Goal: Task Accomplishment & Management: Use online tool/utility

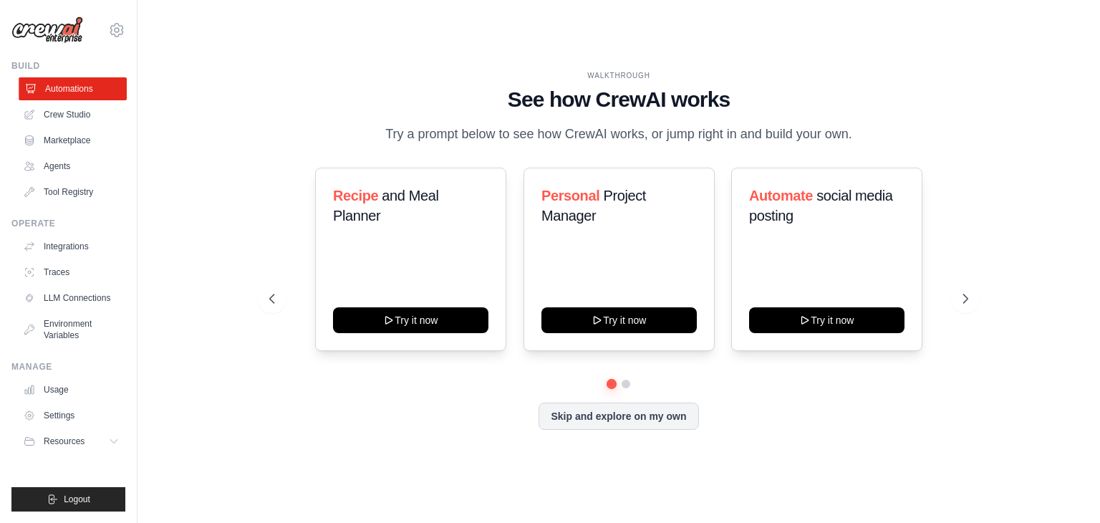
click at [77, 89] on link "Automations" at bounding box center [73, 88] width 108 height 23
click at [607, 419] on button "Skip and explore on my own" at bounding box center [618, 414] width 160 height 27
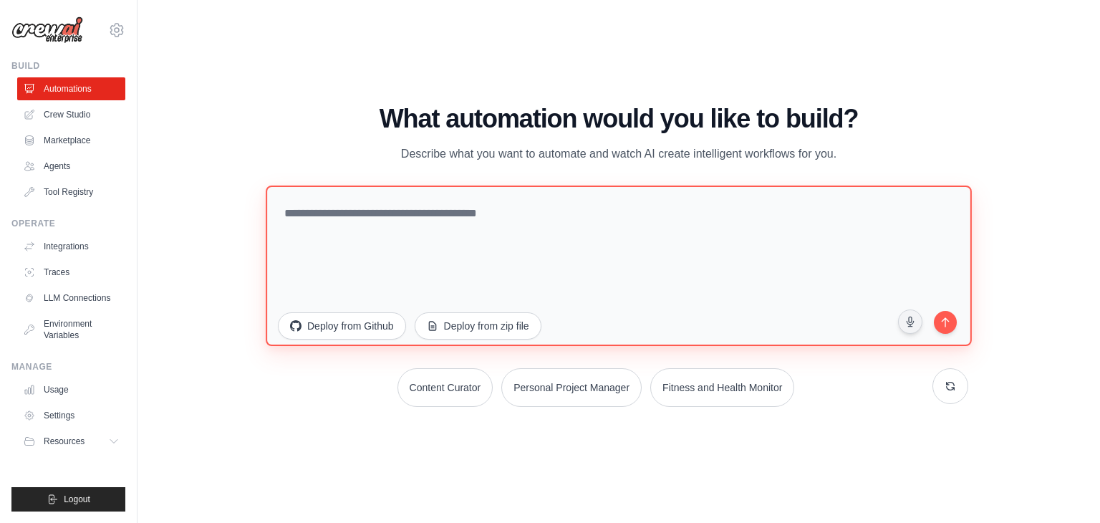
click at [334, 219] on textarea at bounding box center [619, 265] width 706 height 160
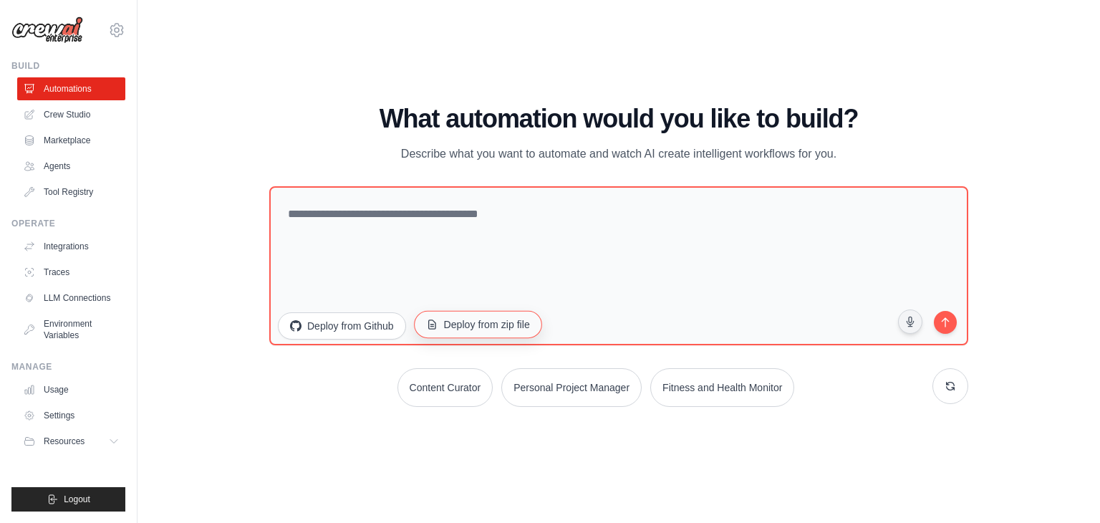
click at [448, 330] on button "Deploy from zip file" at bounding box center [478, 324] width 128 height 27
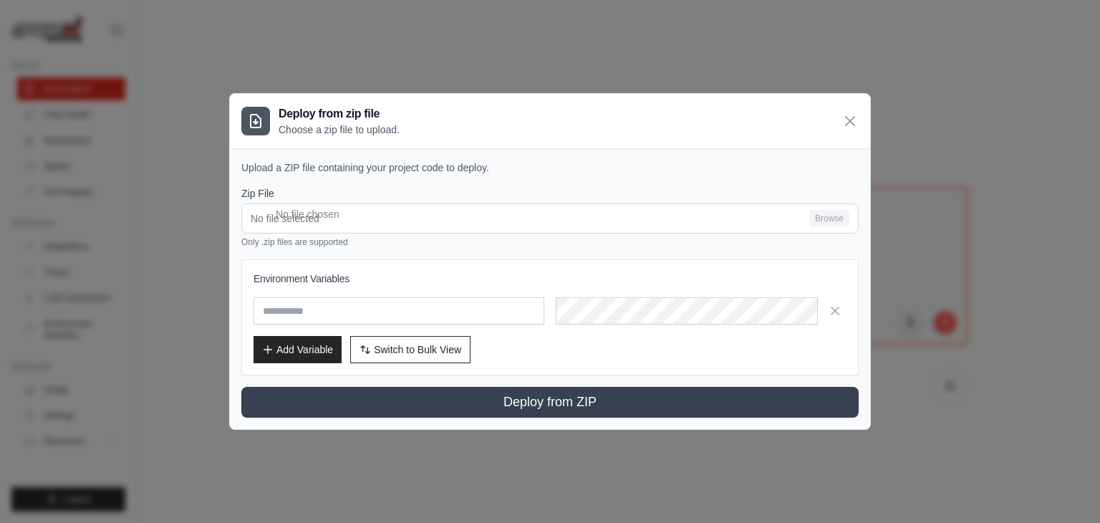
click at [339, 234] on div "Zip File No file selected Browse Only .zip files are supported" at bounding box center [549, 217] width 617 height 62
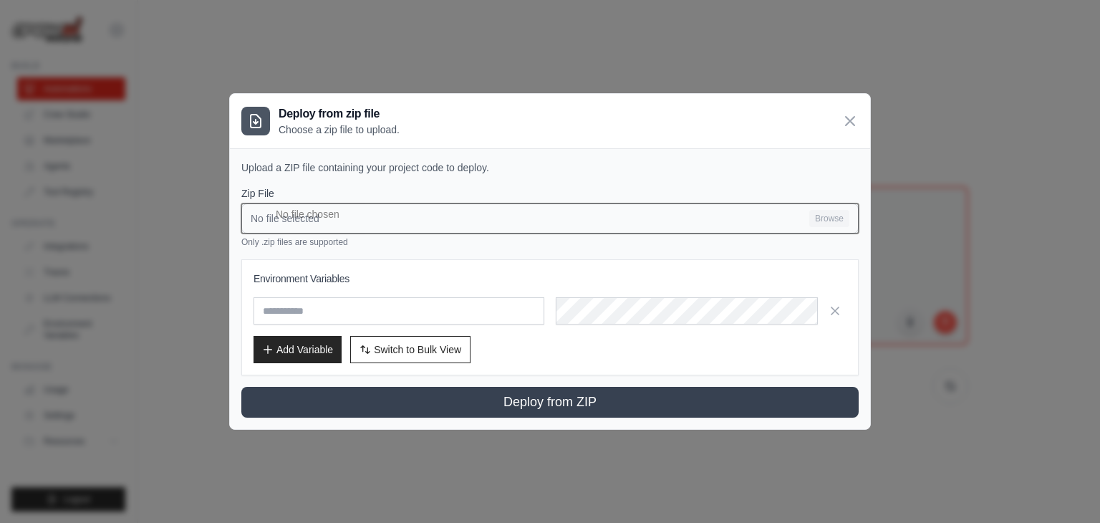
click at [338, 221] on input "No file selected Browse" at bounding box center [549, 218] width 617 height 30
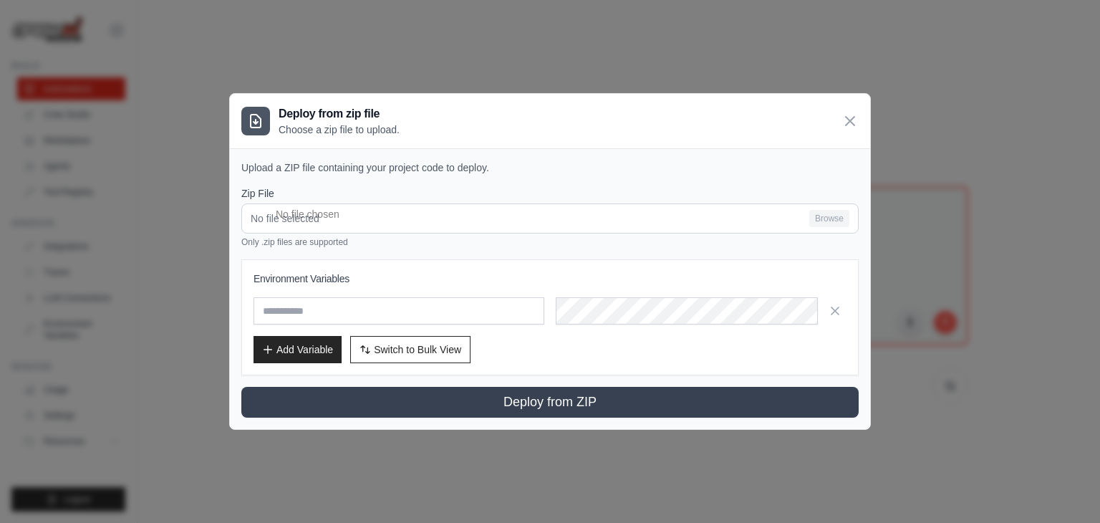
click at [851, 122] on icon at bounding box center [849, 121] width 9 height 9
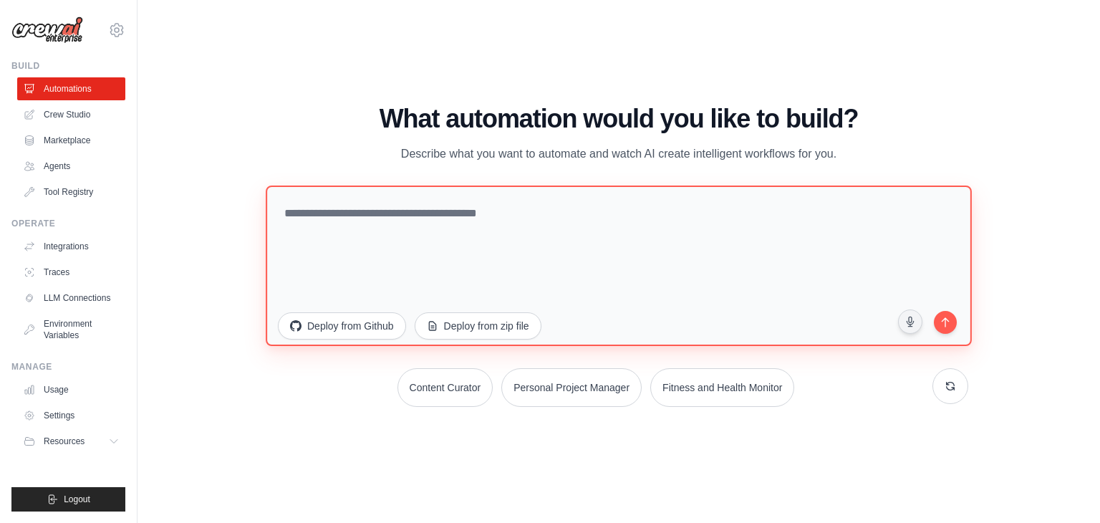
click at [380, 213] on textarea at bounding box center [619, 265] width 706 height 160
click at [417, 210] on textarea at bounding box center [619, 265] width 706 height 160
paste textarea "**********"
type textarea "**********"
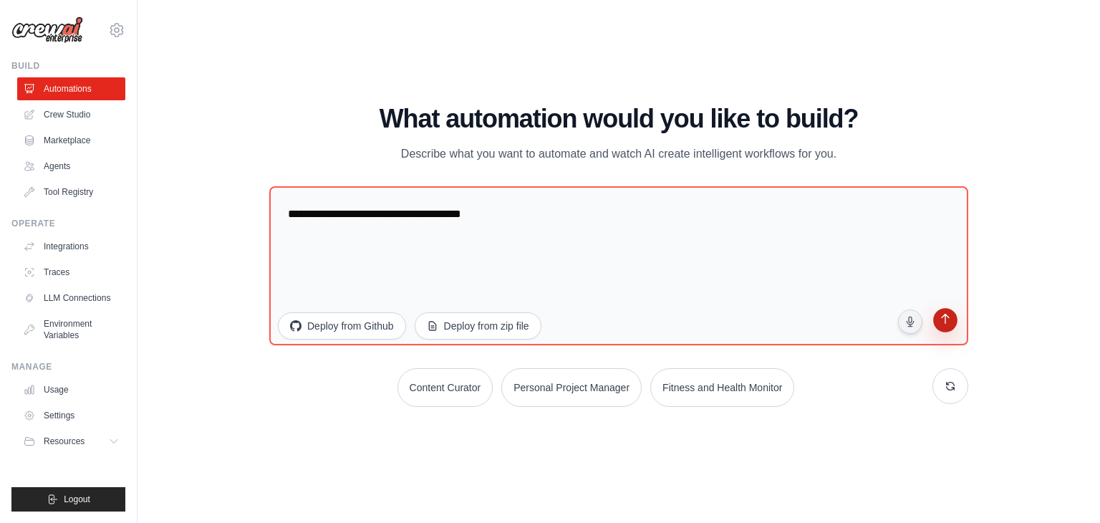
click at [946, 324] on icon "submit" at bounding box center [945, 321] width 14 height 14
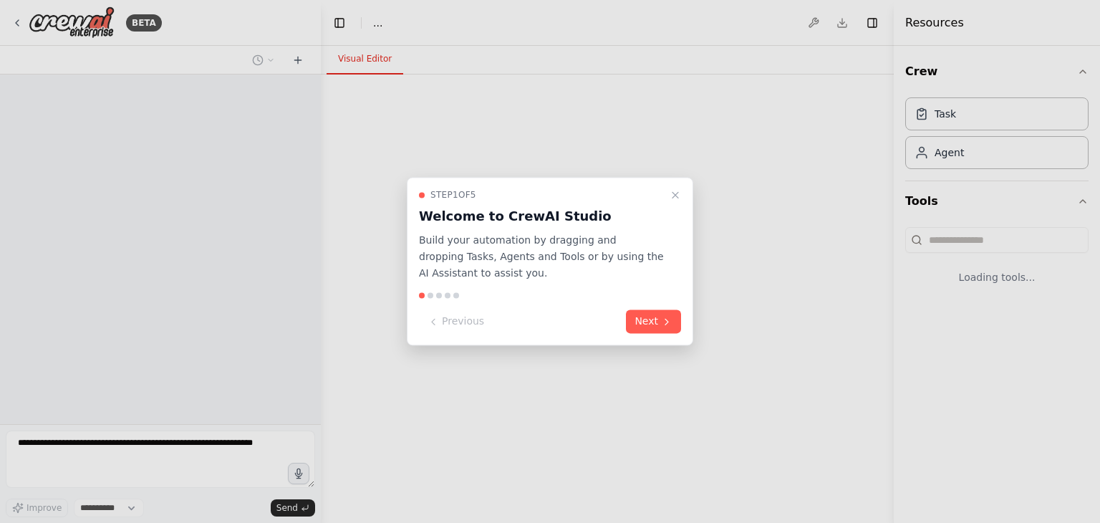
select select "****"
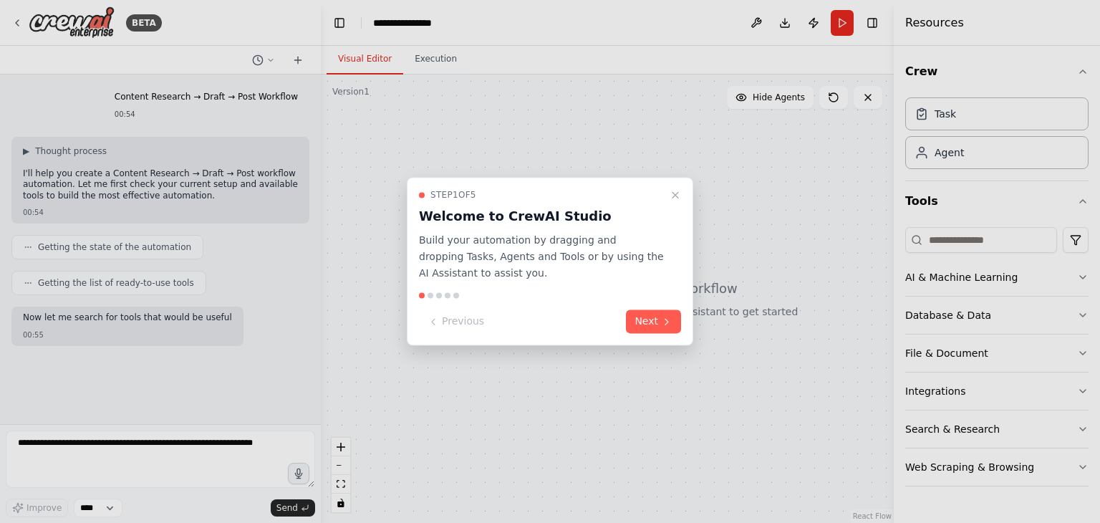
scroll to position [15, 0]
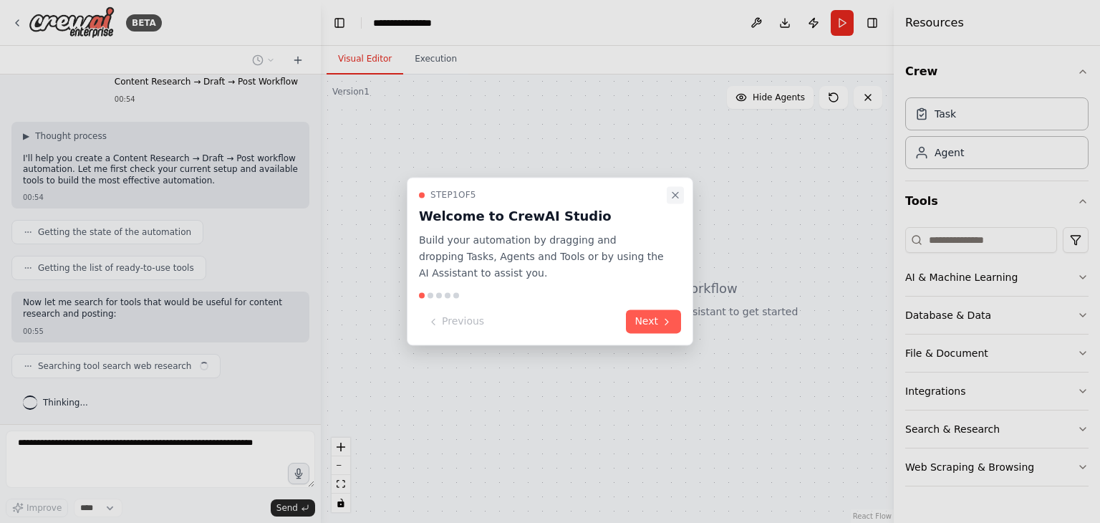
click at [677, 194] on icon "Close walkthrough" at bounding box center [674, 194] width 11 height 11
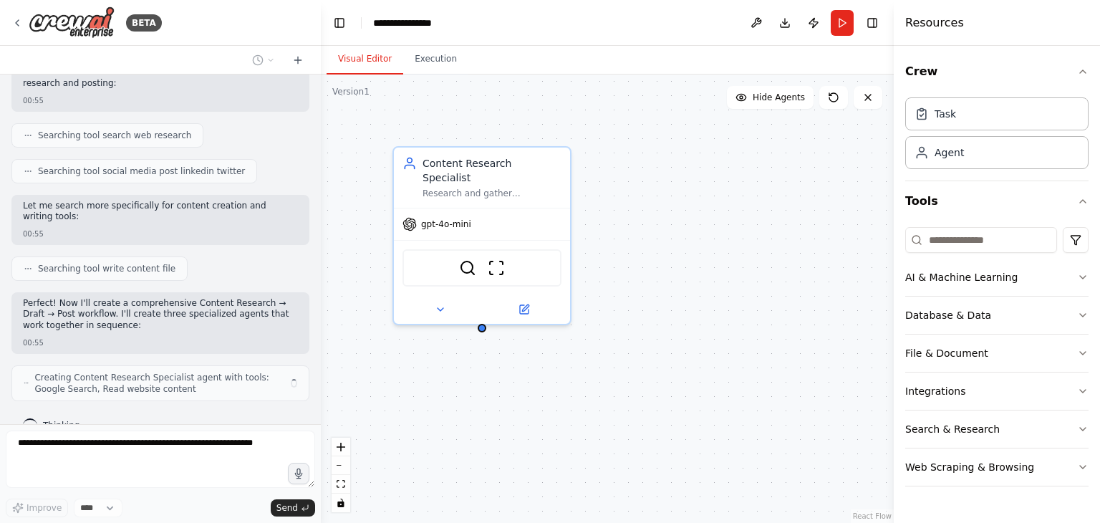
scroll to position [257, 0]
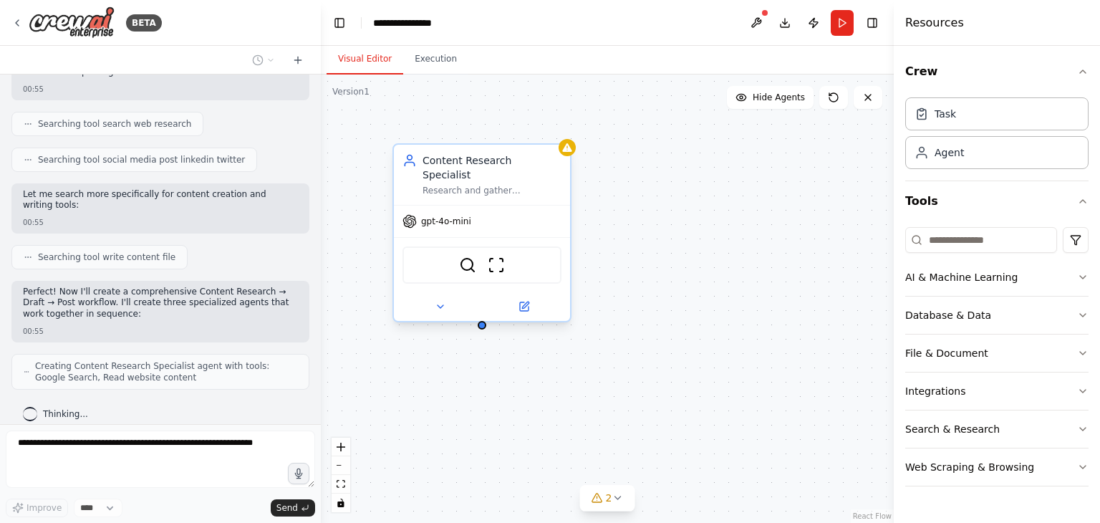
click at [473, 210] on div "gpt-4o-mini" at bounding box center [482, 221] width 176 height 32
click at [500, 185] on div "Research and gather comprehensive information about {topic}, identifying key in…" at bounding box center [491, 190] width 139 height 11
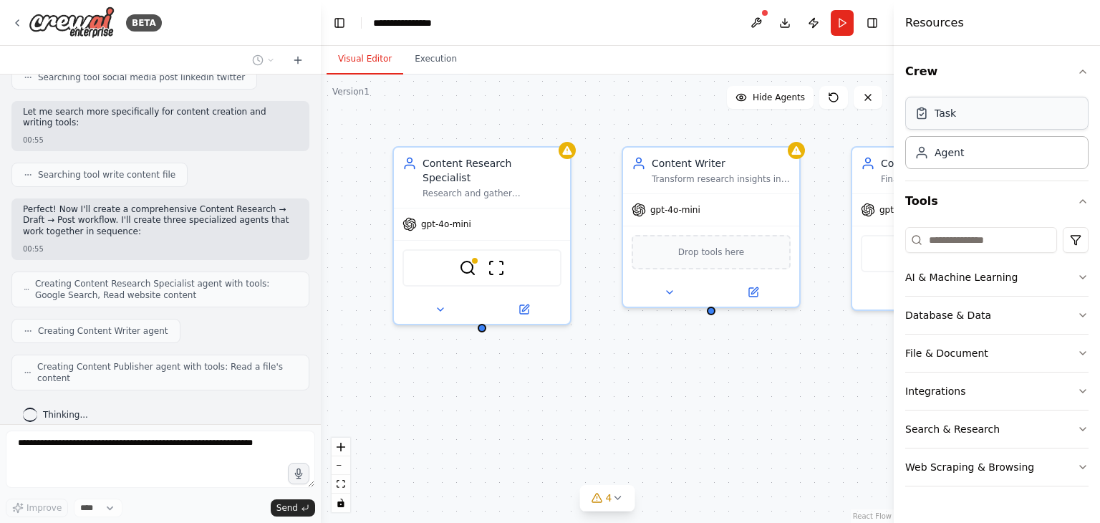
scroll to position [328, 0]
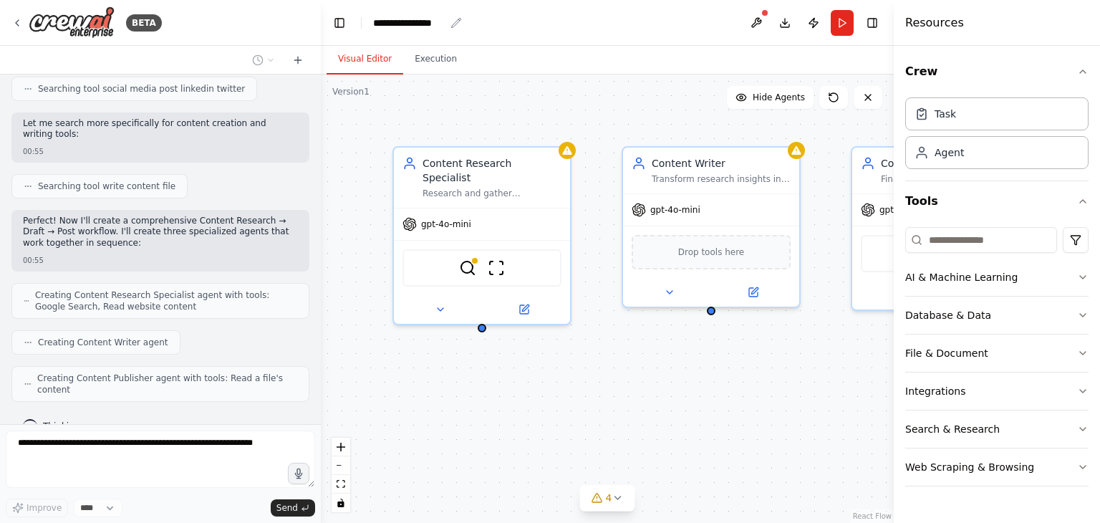
click at [429, 21] on div "**********" at bounding box center [409, 23] width 72 height 14
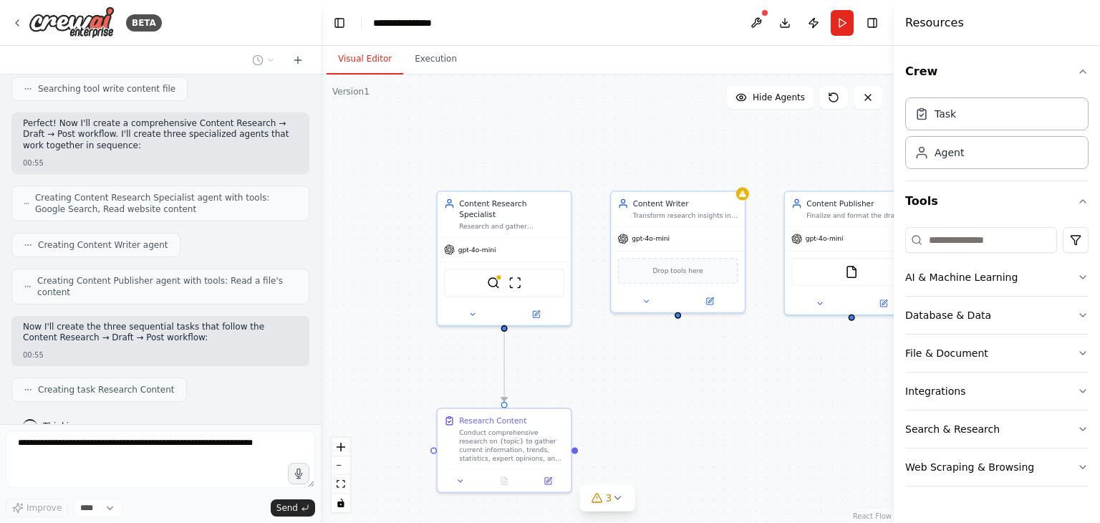
scroll to position [461, 0]
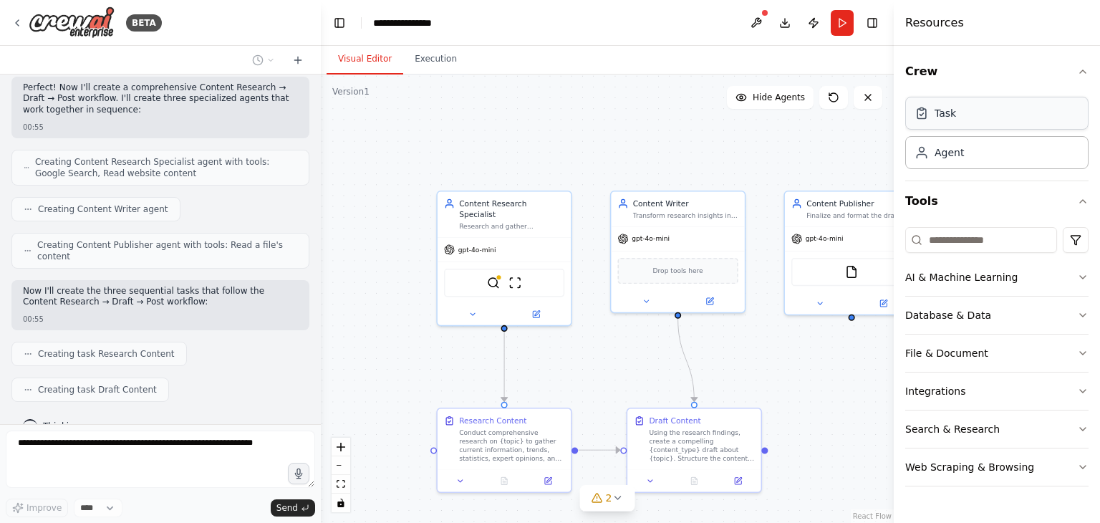
click at [979, 113] on div "Task" at bounding box center [996, 113] width 183 height 33
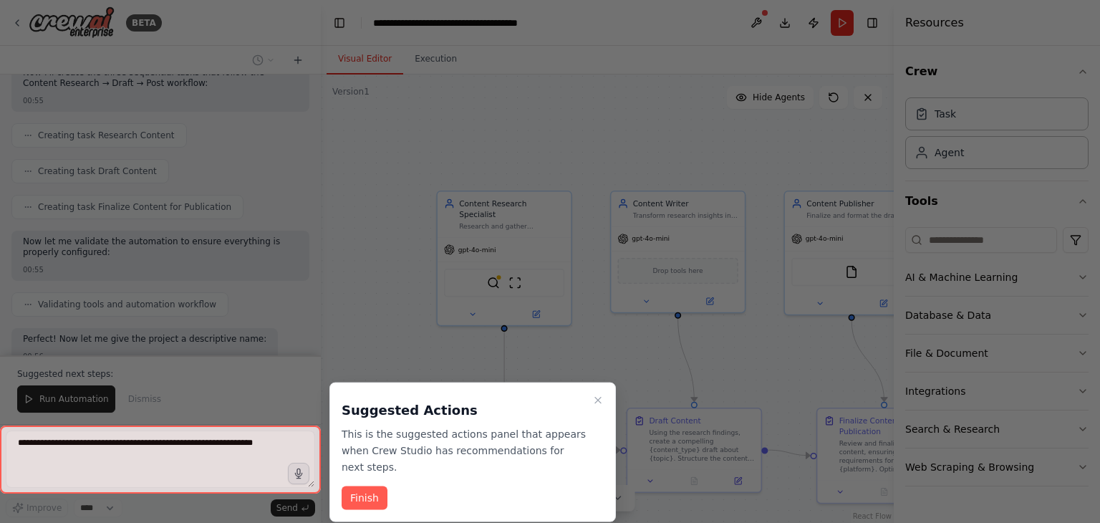
scroll to position [691, 0]
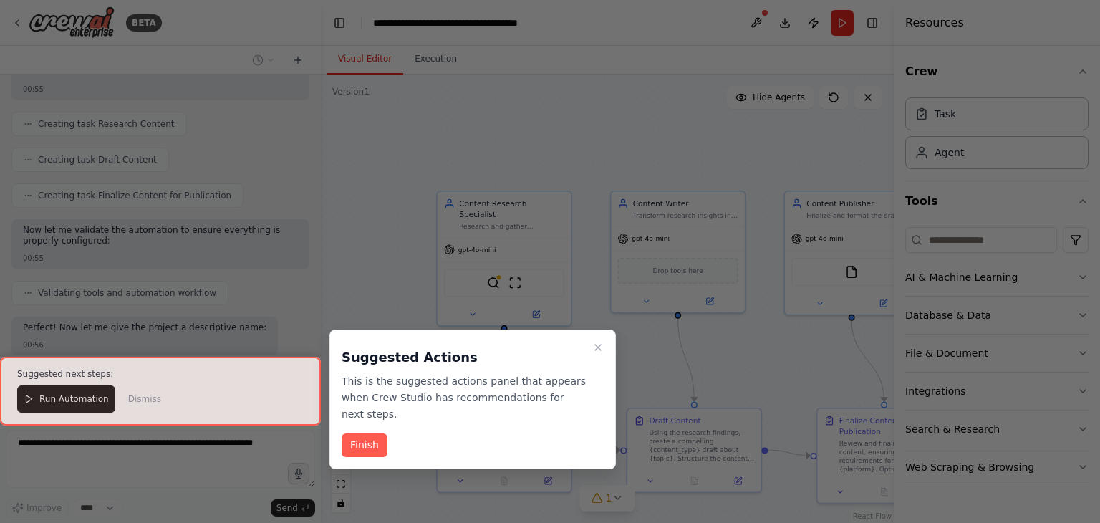
click at [74, 402] on div at bounding box center [160, 391] width 321 height 68
click at [364, 437] on button "Finish" at bounding box center [364, 445] width 46 height 24
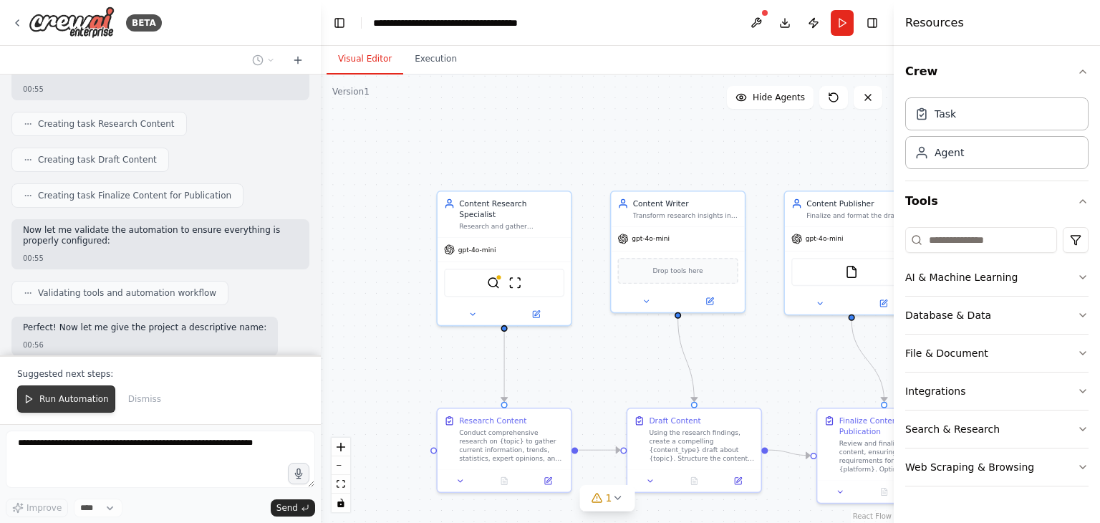
click at [66, 398] on span "Run Automation" at bounding box center [73, 398] width 69 height 11
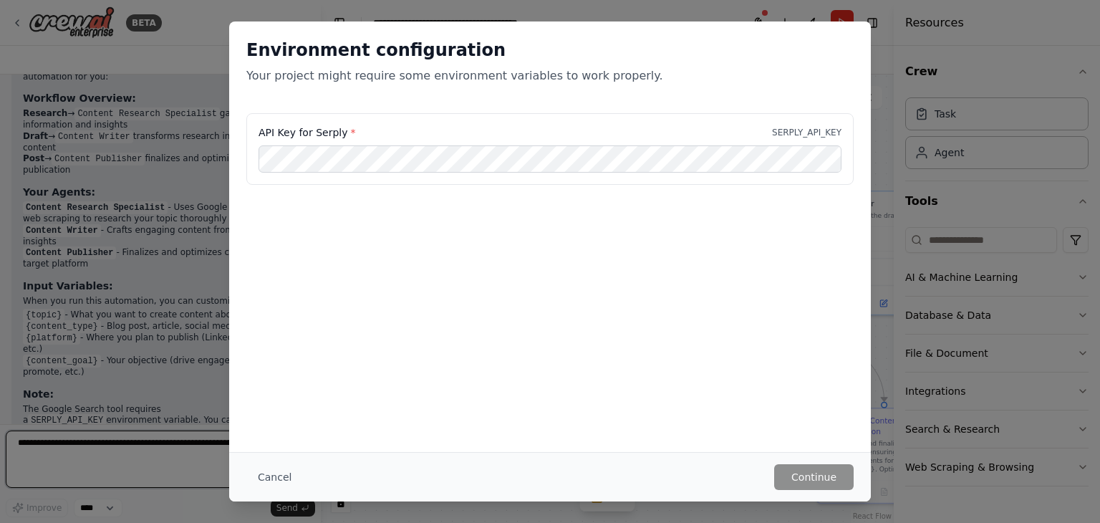
scroll to position [1072, 0]
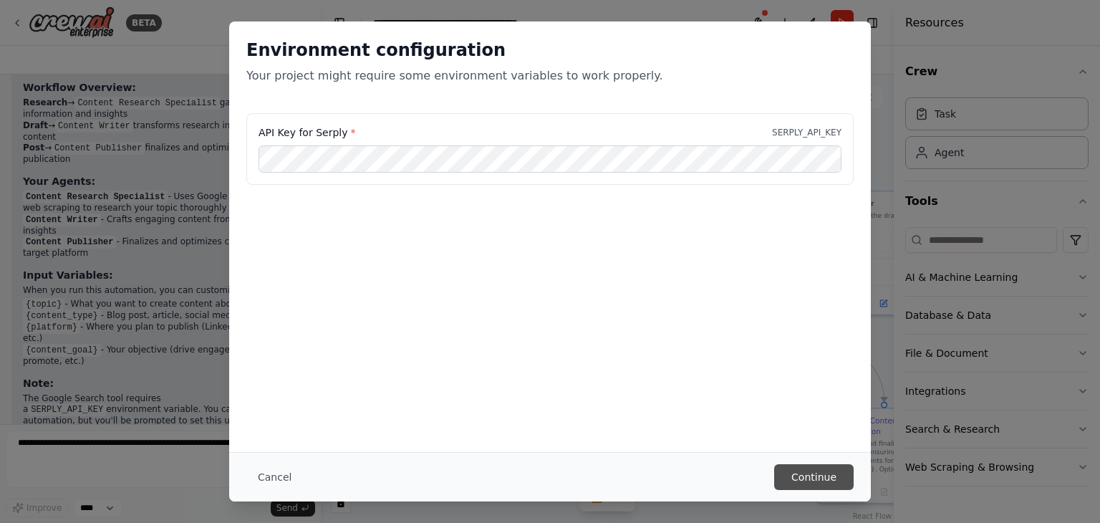
click at [801, 465] on button "Continue" at bounding box center [813, 477] width 79 height 26
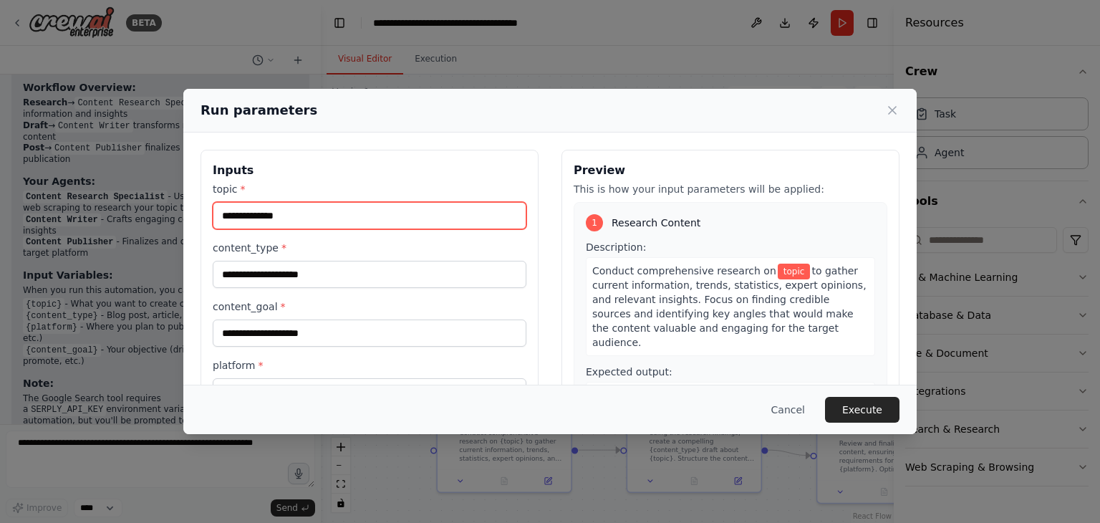
click at [281, 221] on input "topic *" at bounding box center [370, 215] width 314 height 27
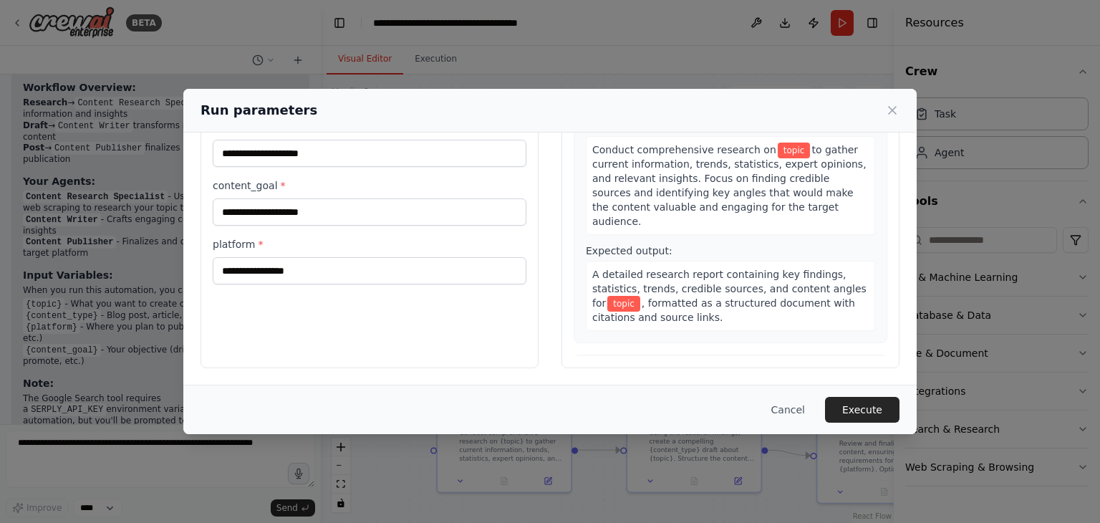
scroll to position [0, 0]
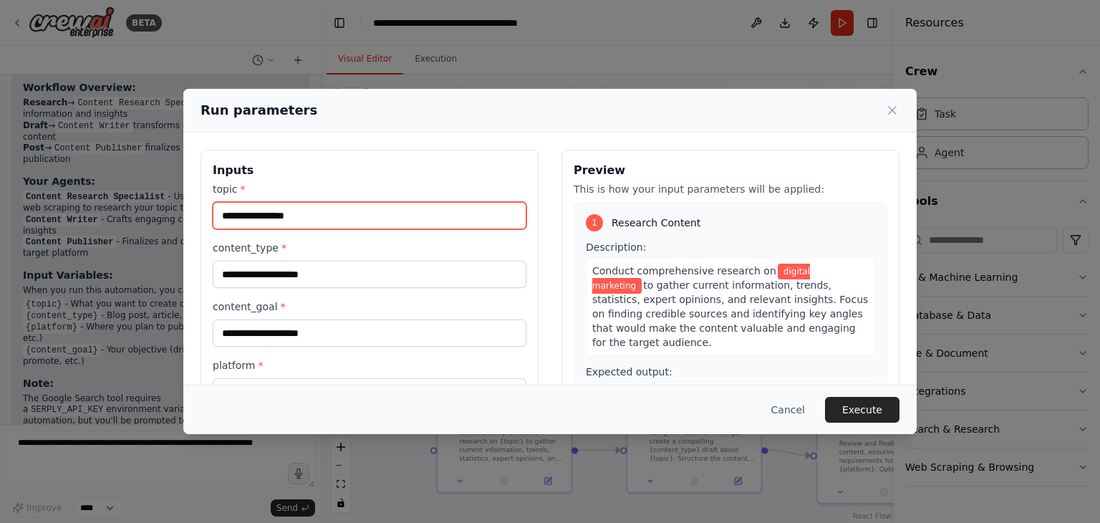
type input "**********"
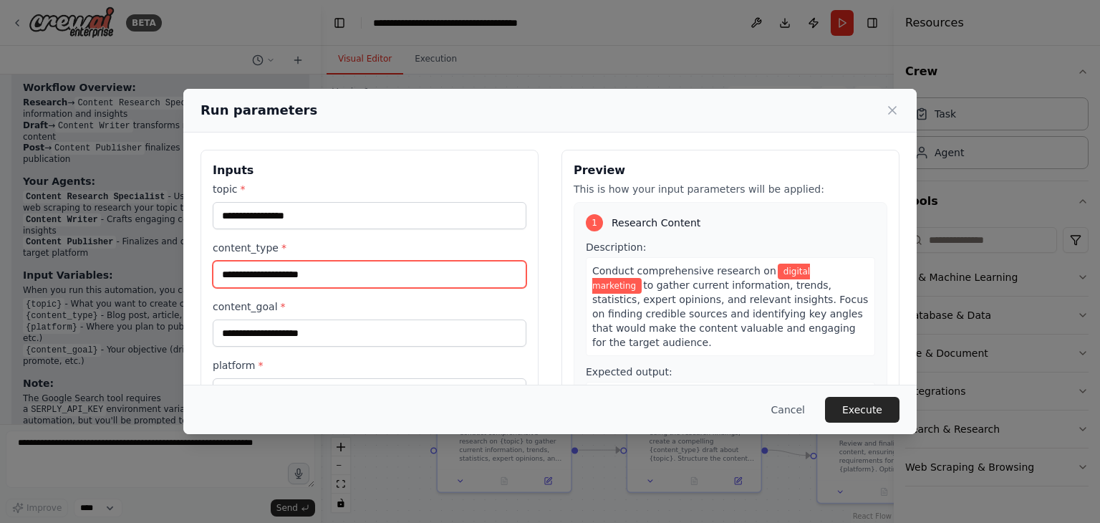
click at [240, 270] on input "content_type *" at bounding box center [370, 274] width 314 height 27
paste input "**********"
type input "**********"
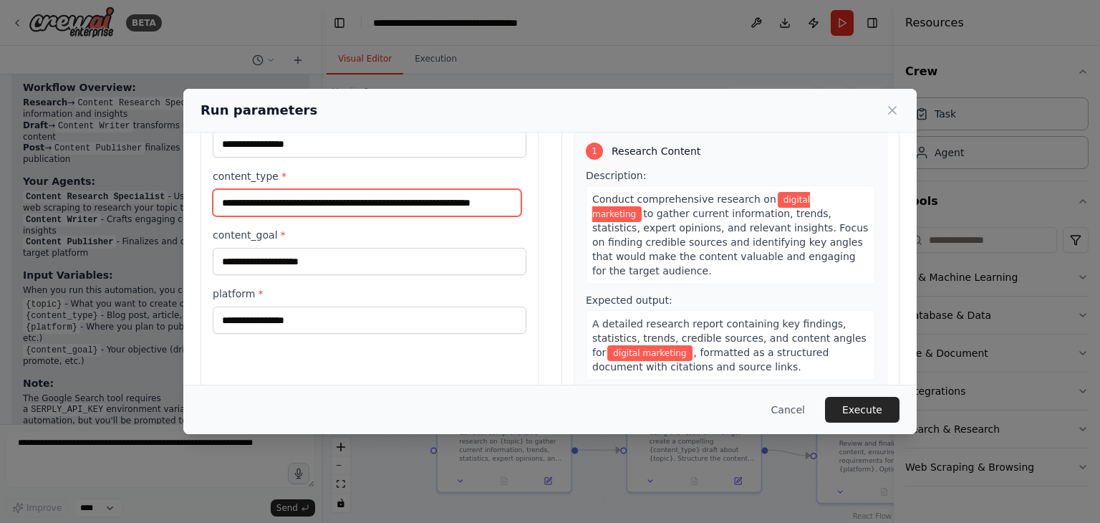
drag, startPoint x: 512, startPoint y: 204, endPoint x: 209, endPoint y: 208, distance: 302.9
click at [209, 208] on div "**********" at bounding box center [369, 247] width 338 height 339
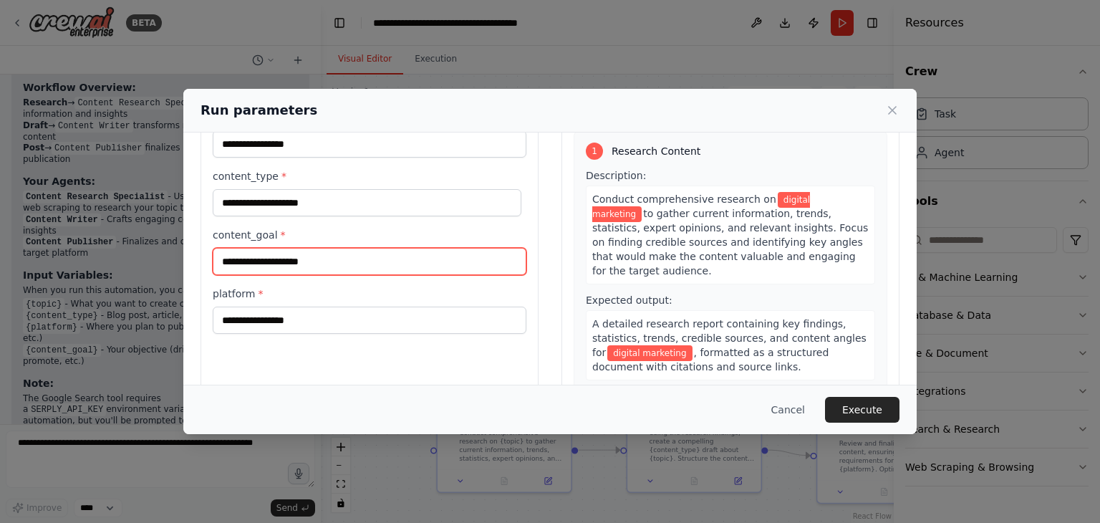
paste input "**********"
type input "**********"
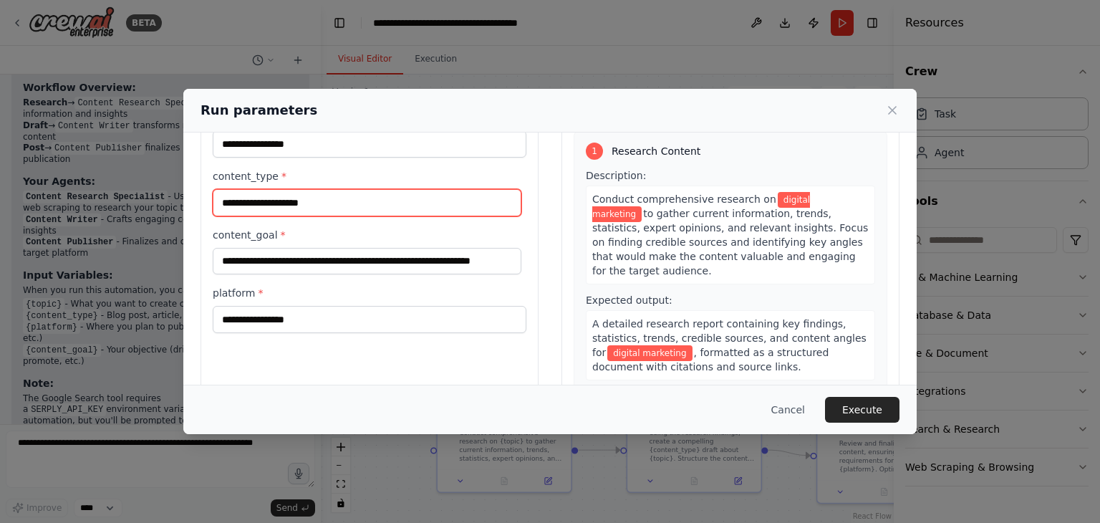
click at [293, 202] on input "content_type *" at bounding box center [367, 202] width 309 height 27
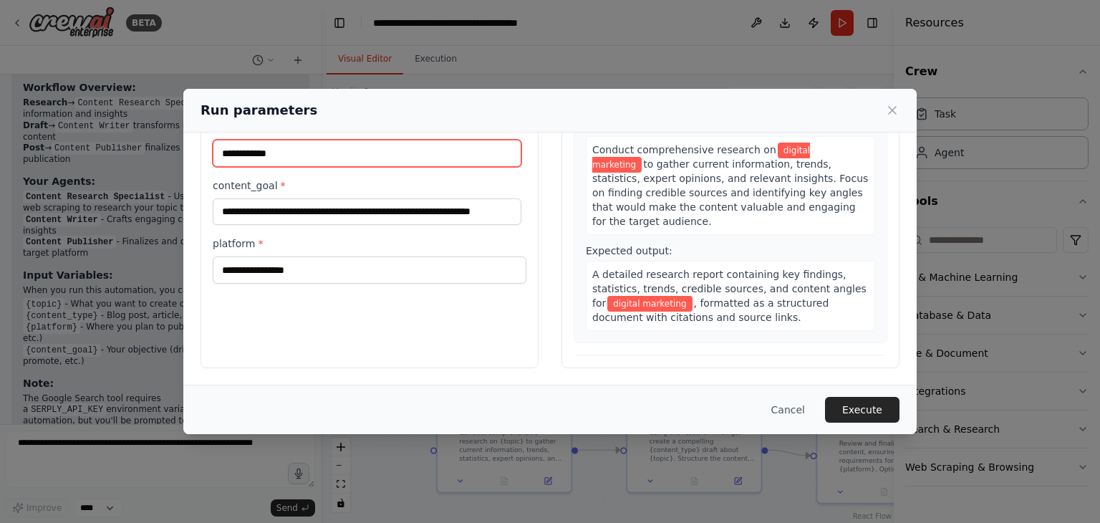
type input "**********"
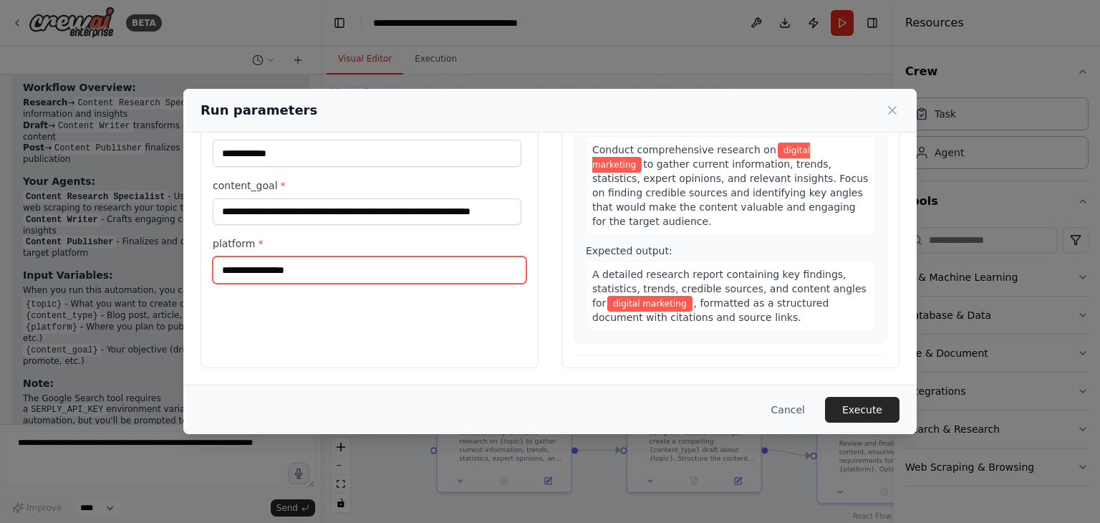
click at [294, 270] on input "platform *" at bounding box center [370, 269] width 314 height 27
type input "********"
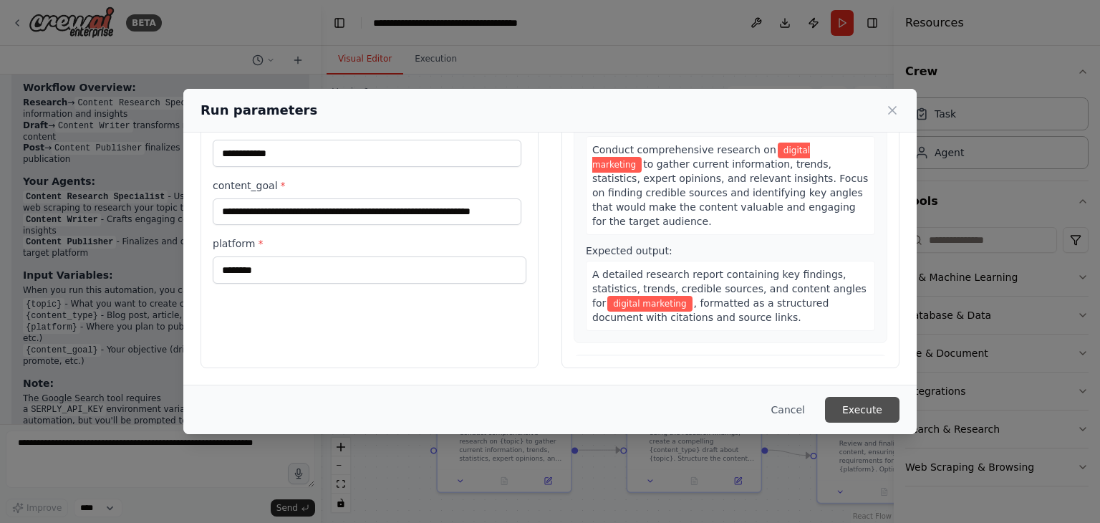
click at [871, 421] on button "Execute" at bounding box center [862, 410] width 74 height 26
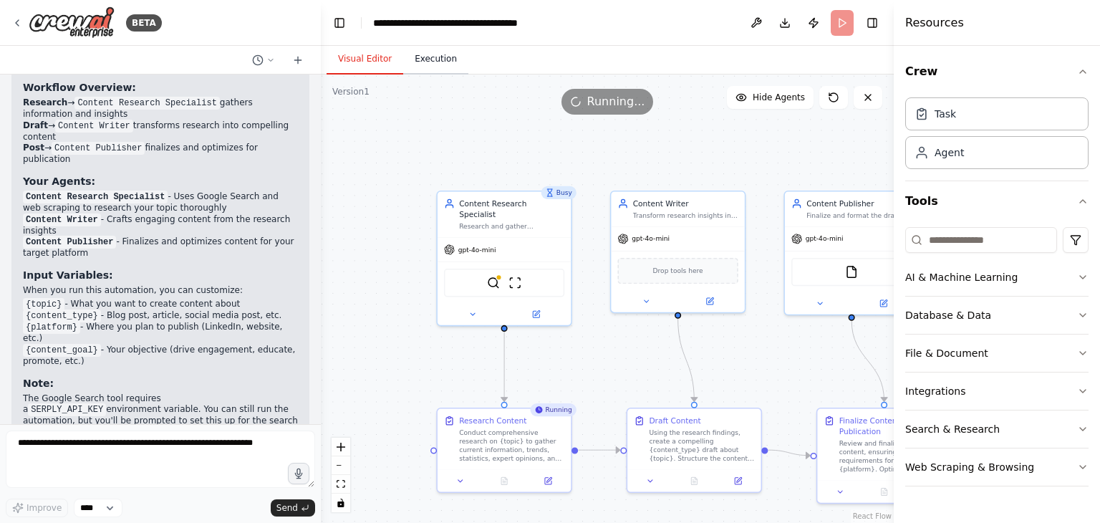
click at [419, 61] on button "Execution" at bounding box center [435, 59] width 65 height 30
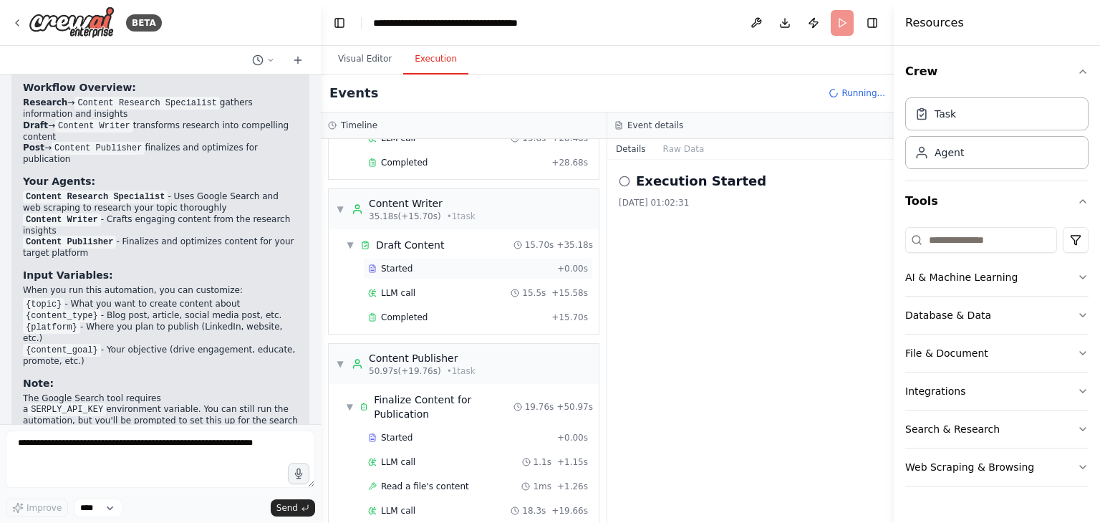
scroll to position [346, 0]
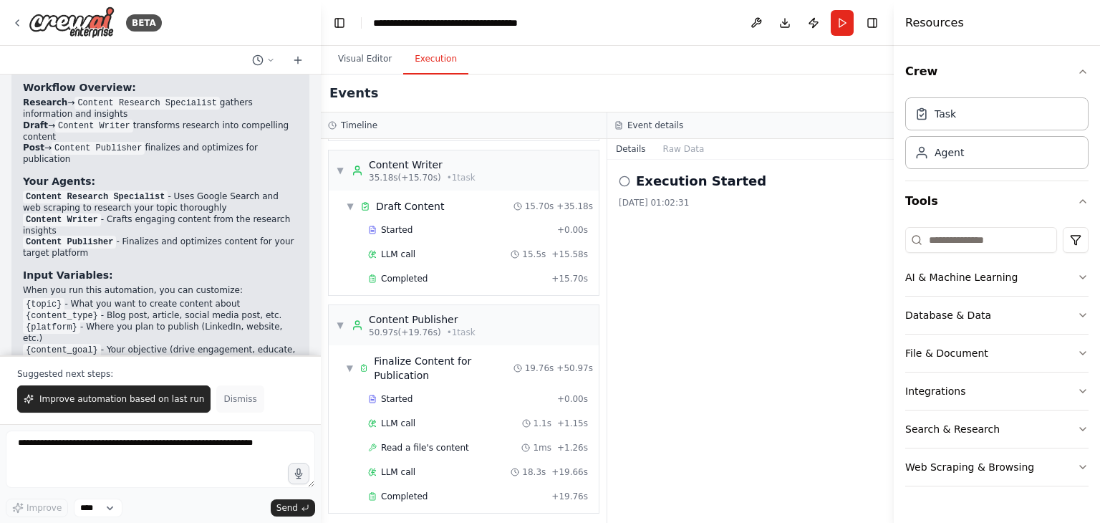
click at [223, 399] on span "Dismiss" at bounding box center [239, 398] width 33 height 11
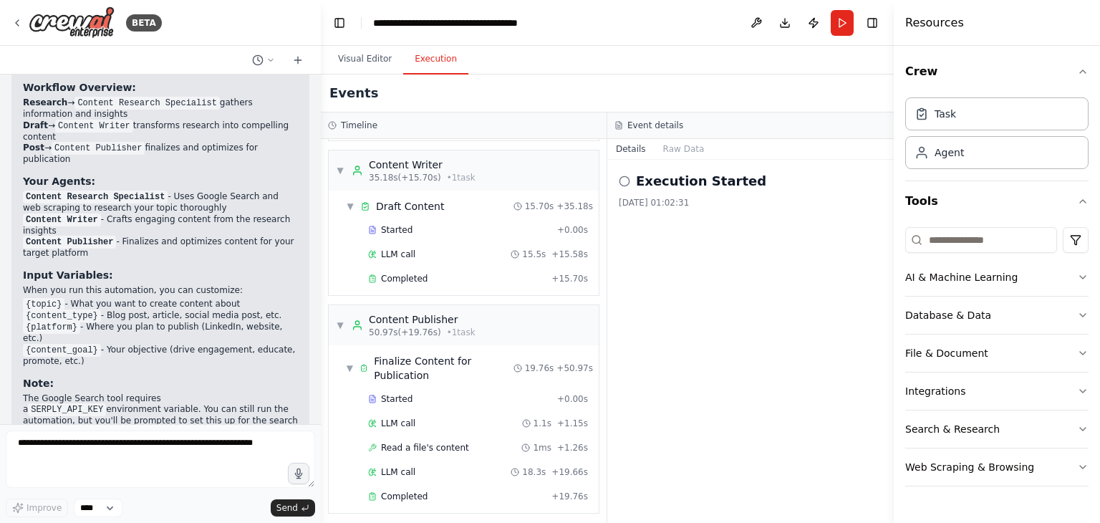
scroll to position [0, 0]
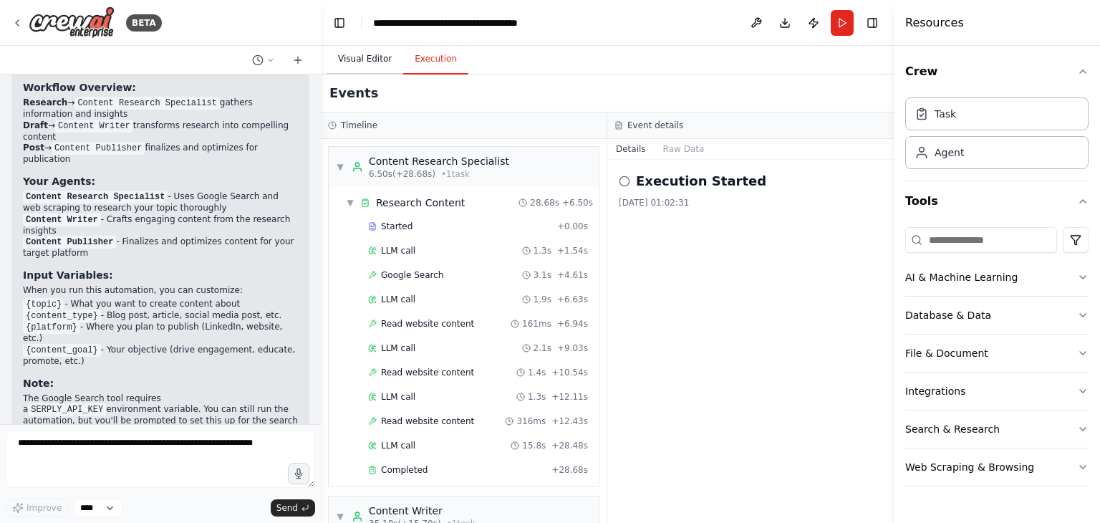
click at [365, 55] on button "Visual Editor" at bounding box center [364, 59] width 77 height 30
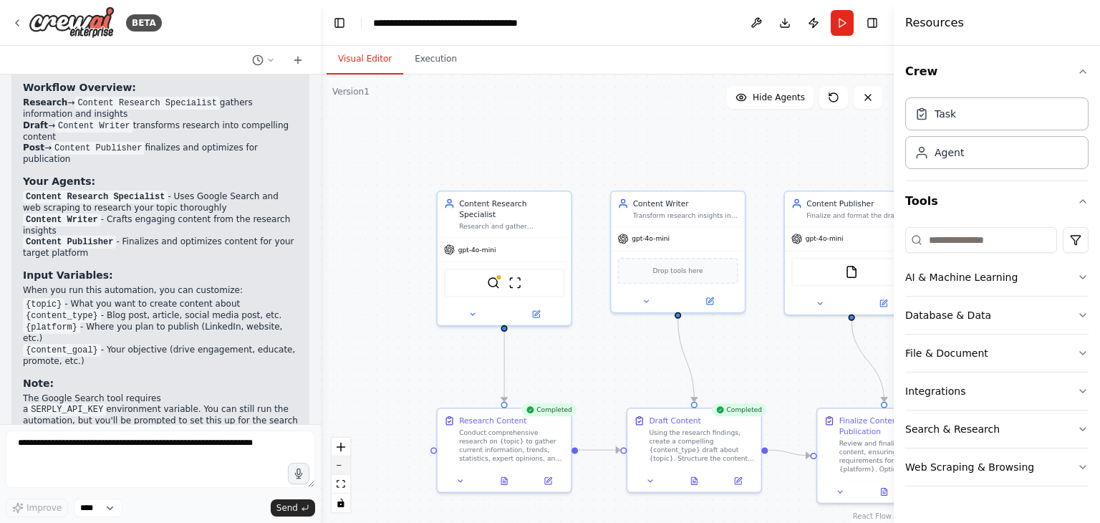
click at [340, 468] on button "zoom out" at bounding box center [340, 465] width 19 height 19
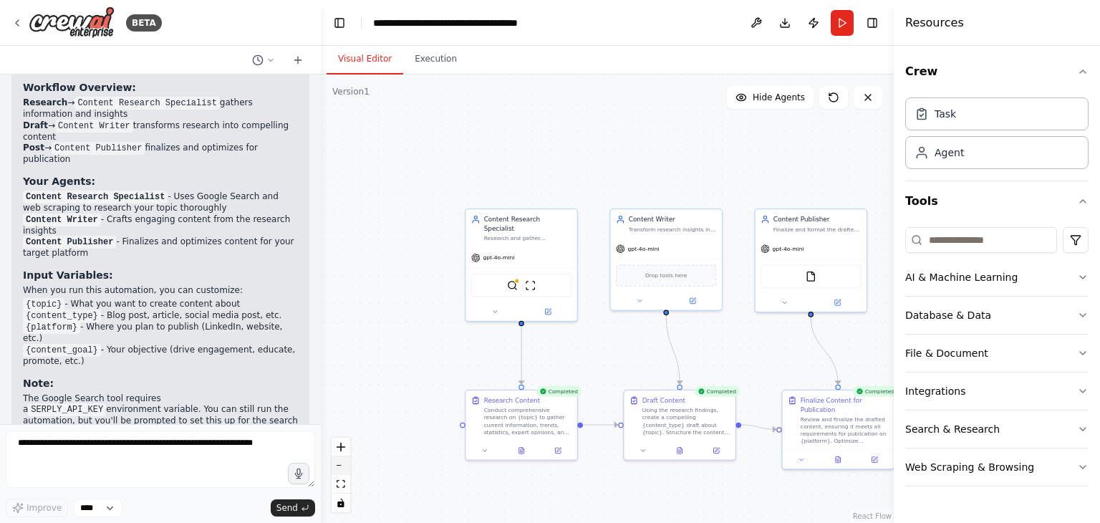
click at [340, 468] on button "zoom out" at bounding box center [340, 465] width 19 height 19
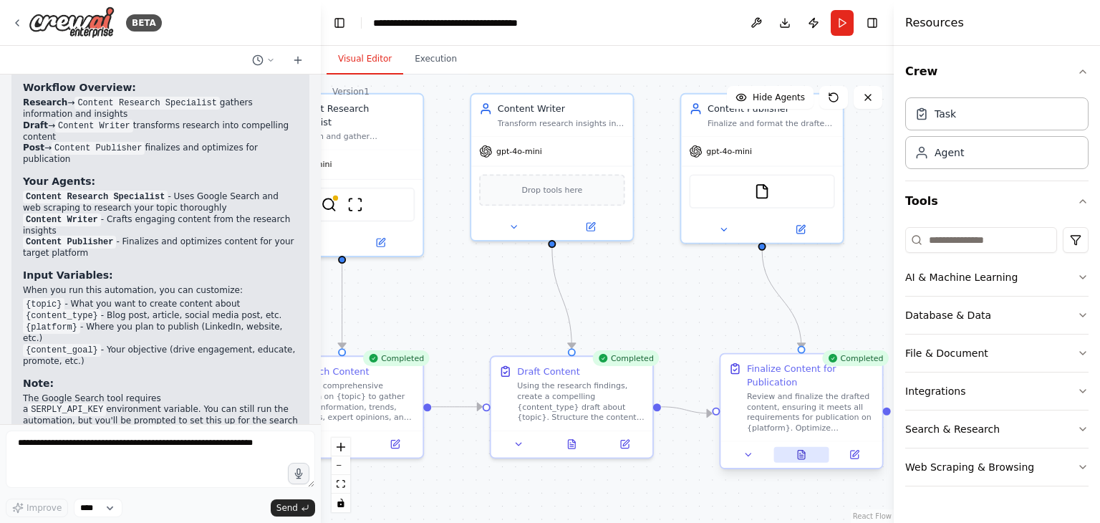
click at [804, 456] on icon at bounding box center [801, 454] width 7 height 9
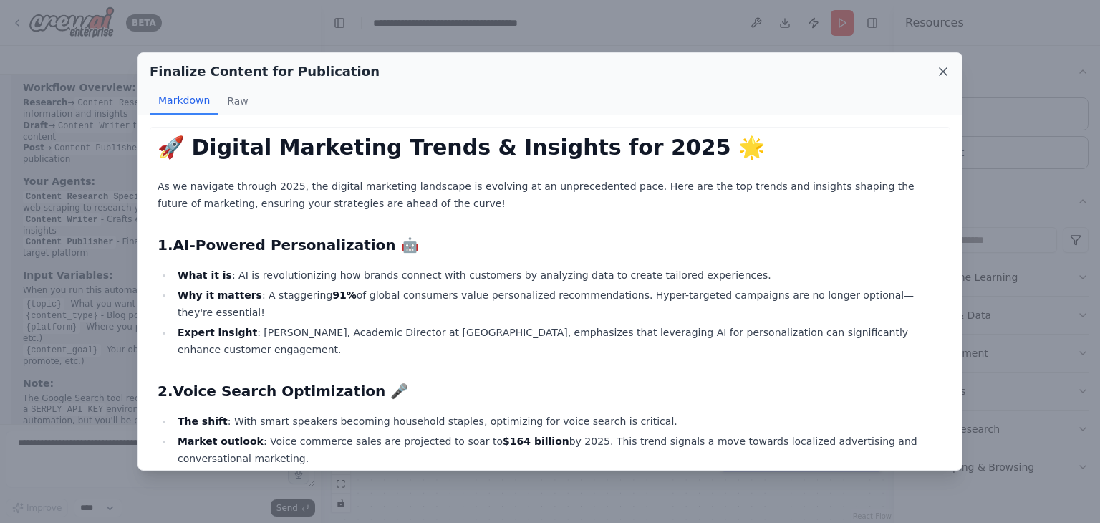
click at [938, 71] on icon at bounding box center [943, 71] width 14 height 14
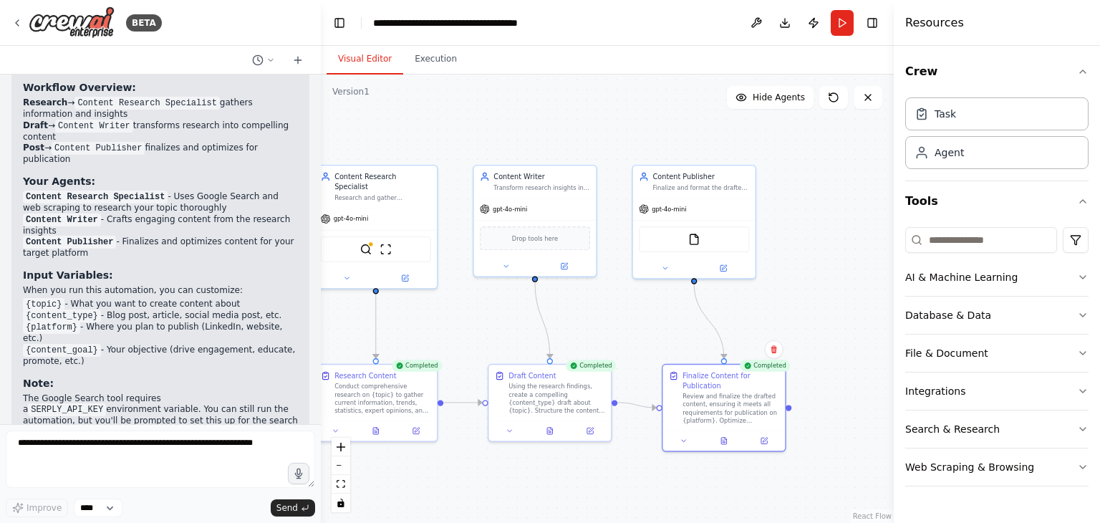
click at [789, 410] on div ".deletable-edge-delete-btn { width: 20px; height: 20px; border: 0px solid #ffff…" at bounding box center [607, 298] width 573 height 448
click at [789, 410] on div at bounding box center [788, 408] width 6 height 6
click at [789, 408] on div at bounding box center [788, 406] width 6 height 6
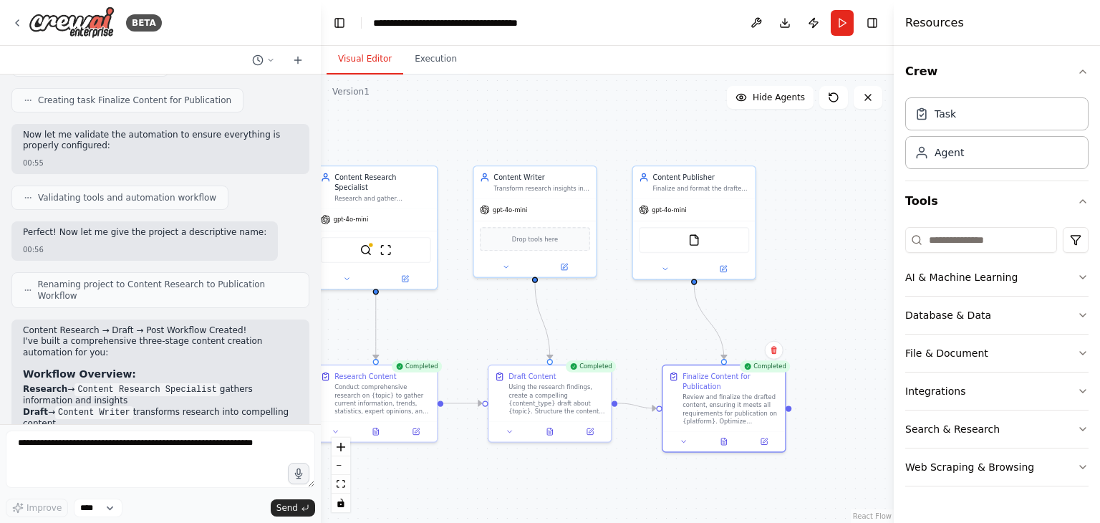
scroll to position [1072, 0]
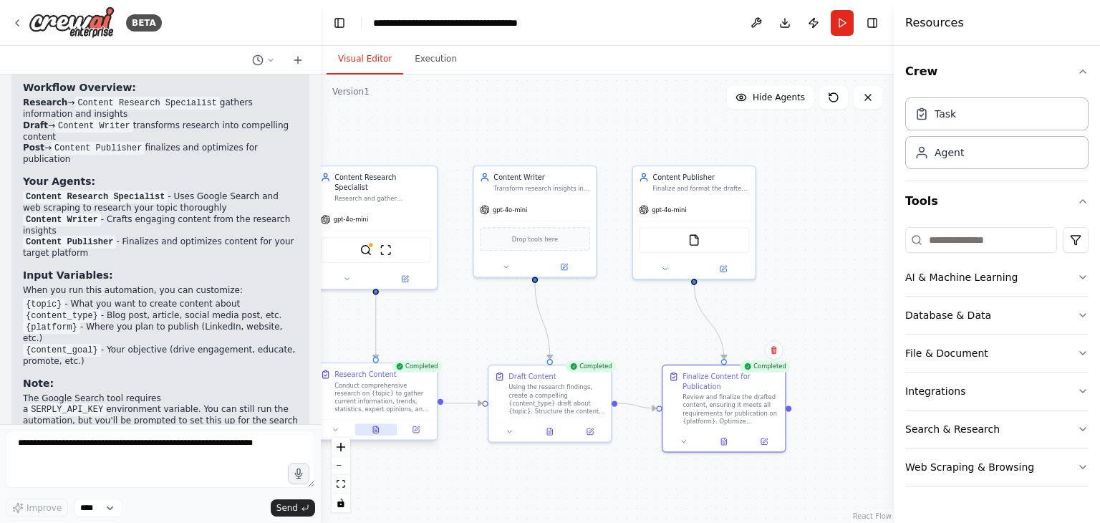
click at [378, 427] on icon at bounding box center [375, 429] width 5 height 6
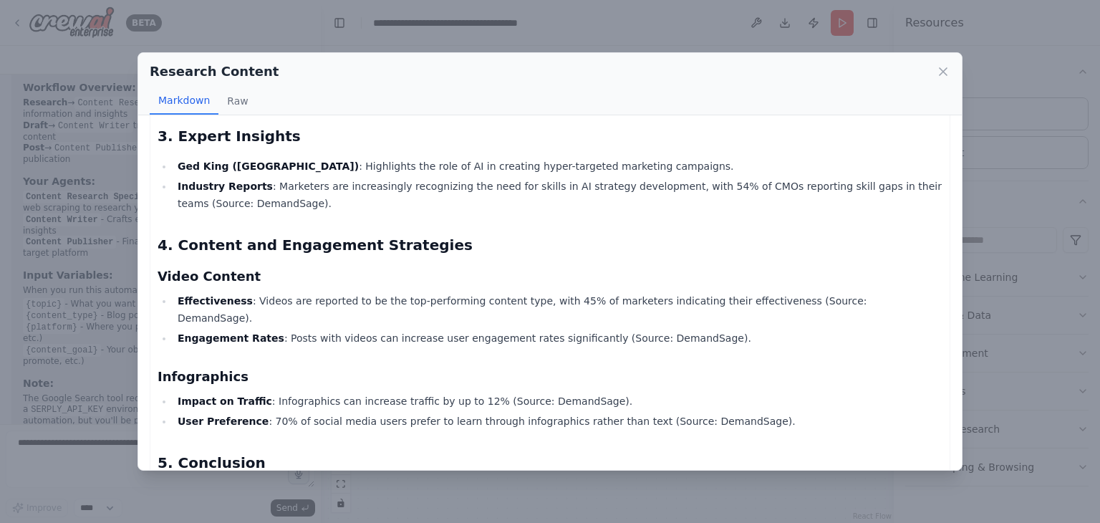
scroll to position [837, 0]
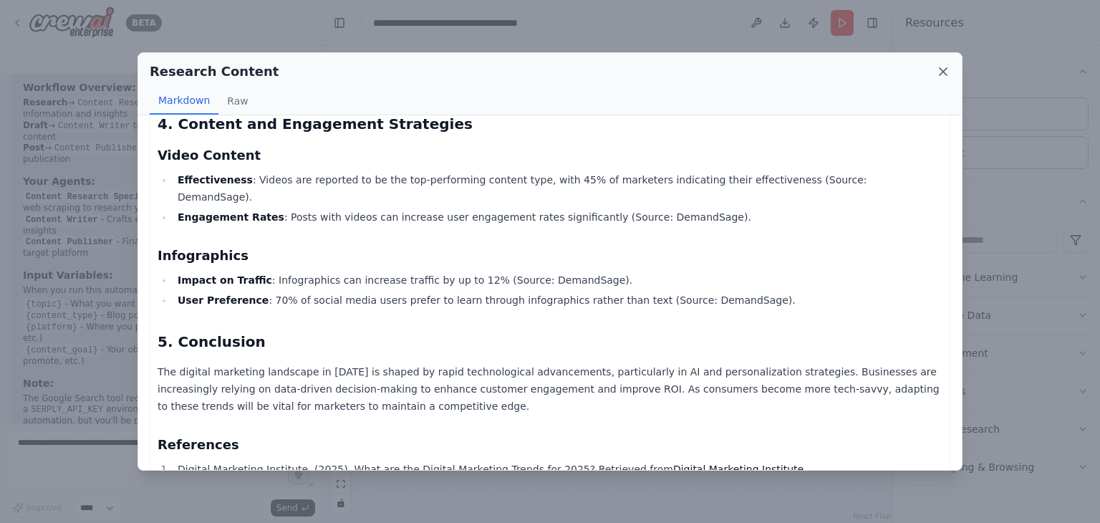
click at [946, 69] on icon at bounding box center [943, 71] width 14 height 14
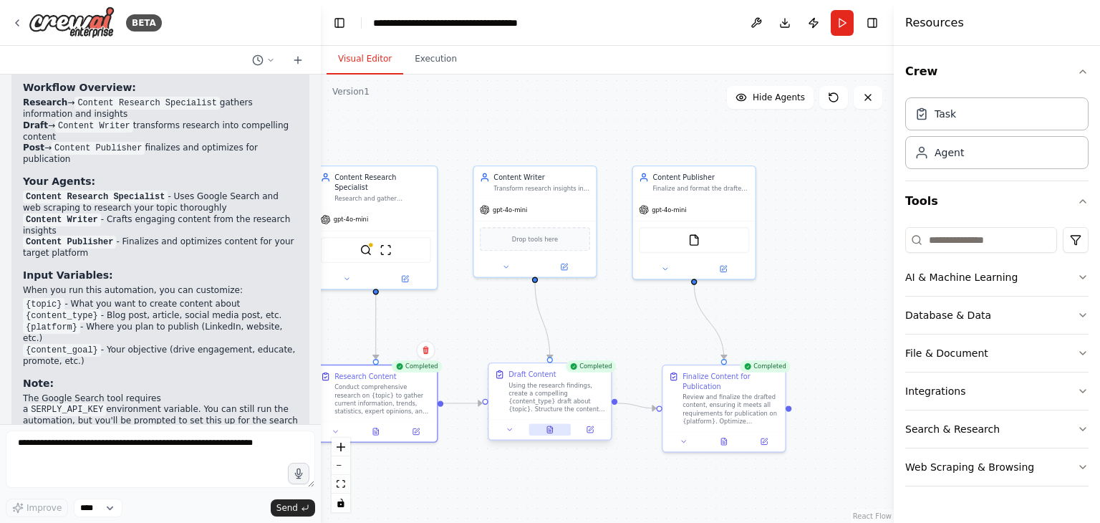
click at [548, 432] on icon at bounding box center [549, 429] width 5 height 6
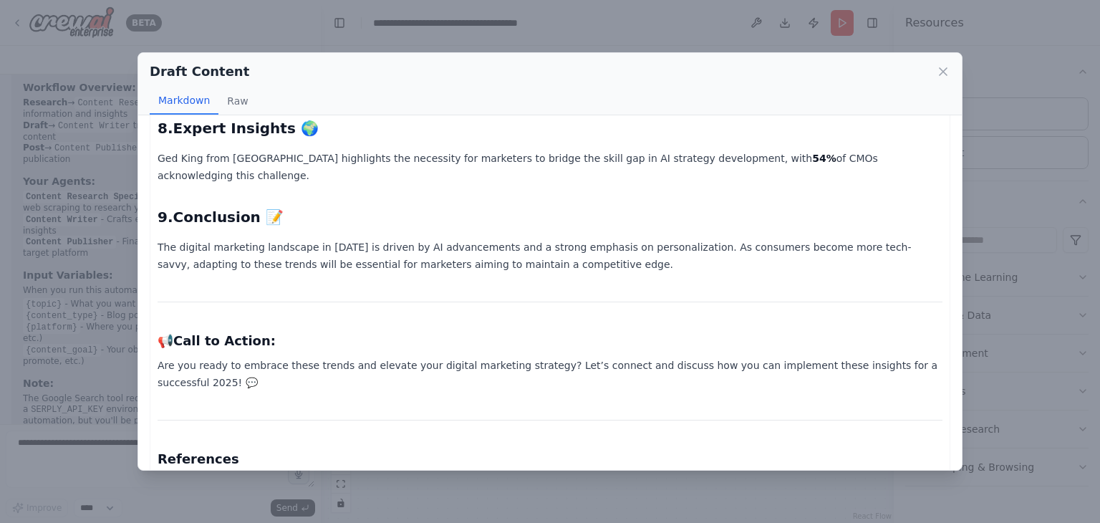
scroll to position [945, 0]
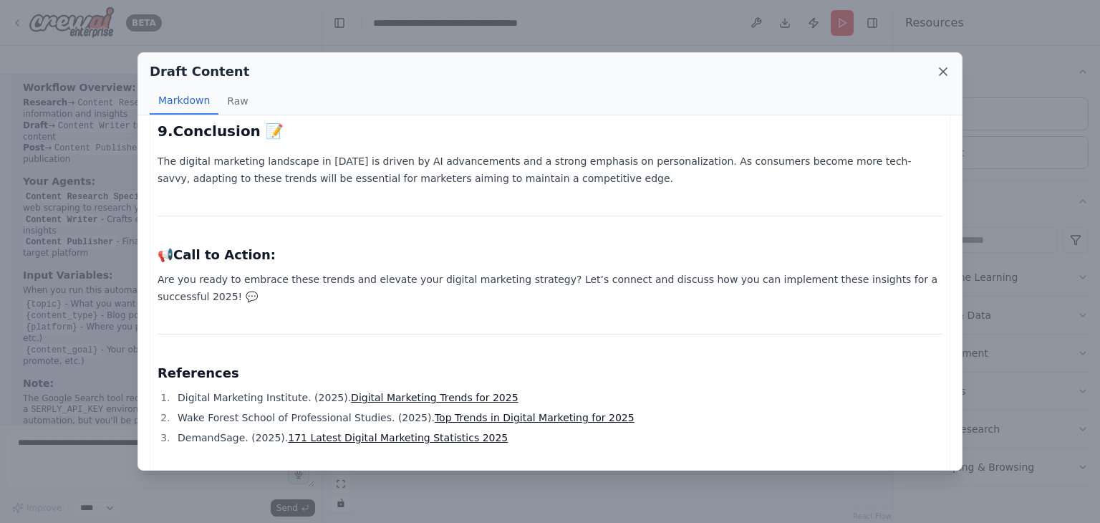
click at [941, 72] on icon at bounding box center [942, 71] width 7 height 7
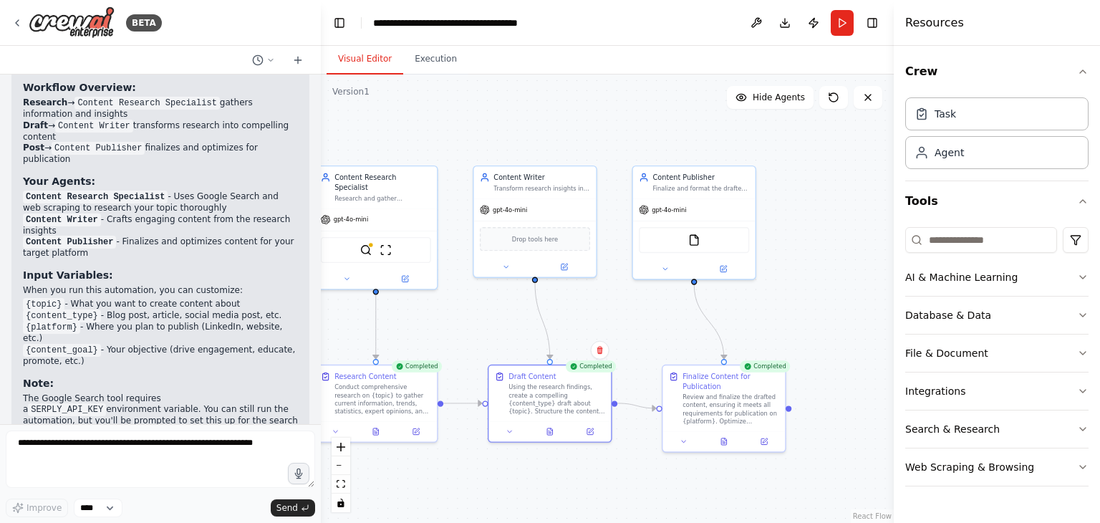
click at [729, 453] on div ".deletable-edge-delete-btn { width: 20px; height: 20px; border: 0px solid #ffff…" at bounding box center [607, 298] width 573 height 448
click at [675, 442] on button at bounding box center [682, 439] width 34 height 12
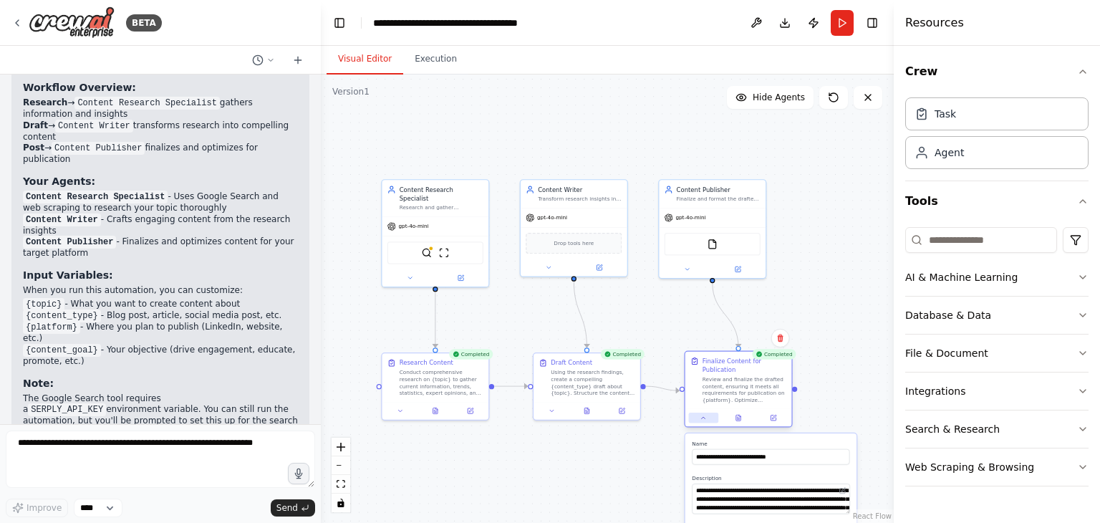
click at [704, 422] on button at bounding box center [704, 417] width 30 height 11
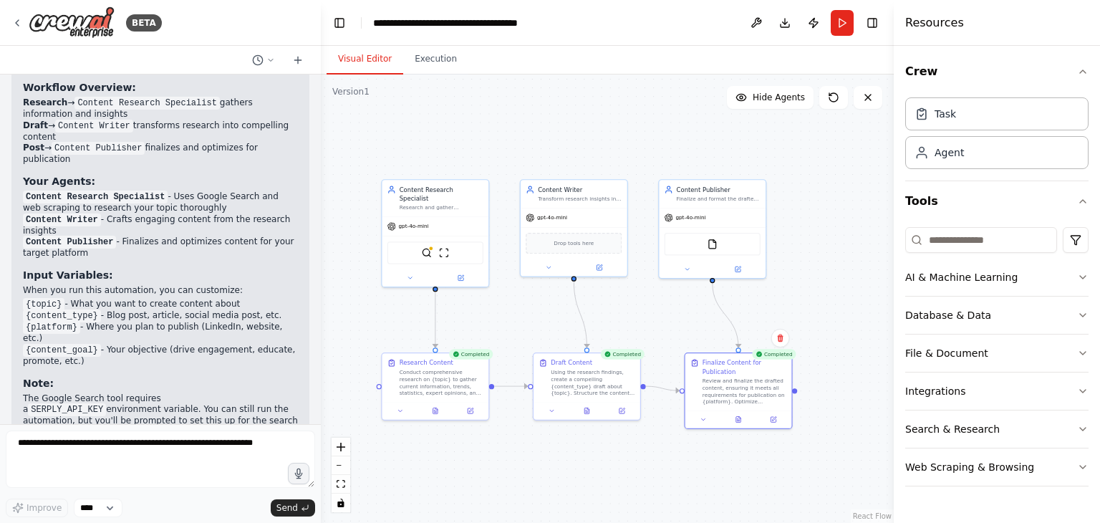
click at [795, 393] on div ".deletable-edge-delete-btn { width: 20px; height: 20px; border: 0px solid #ffff…" at bounding box center [607, 298] width 573 height 448
click at [963, 236] on input at bounding box center [981, 240] width 152 height 26
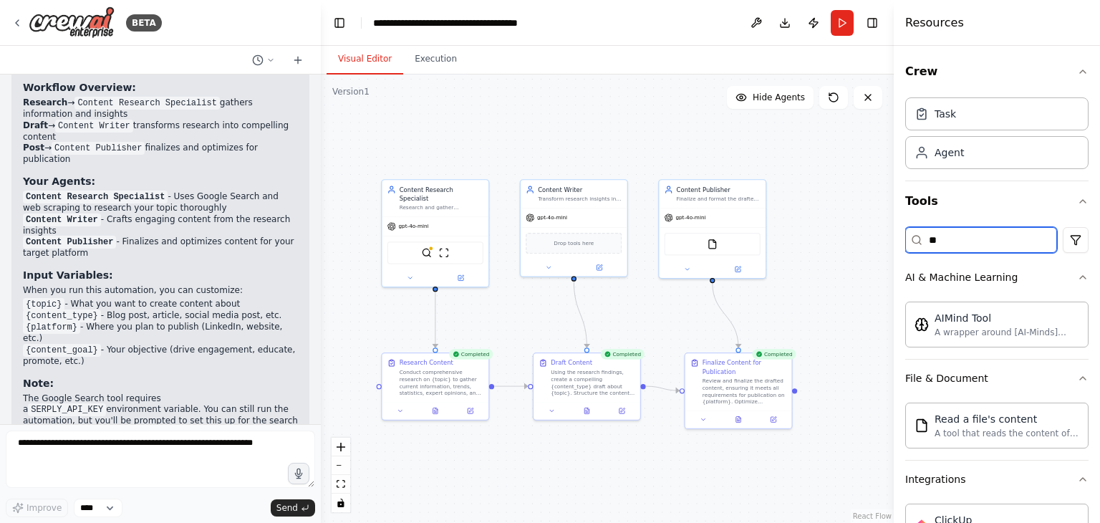
type input "*"
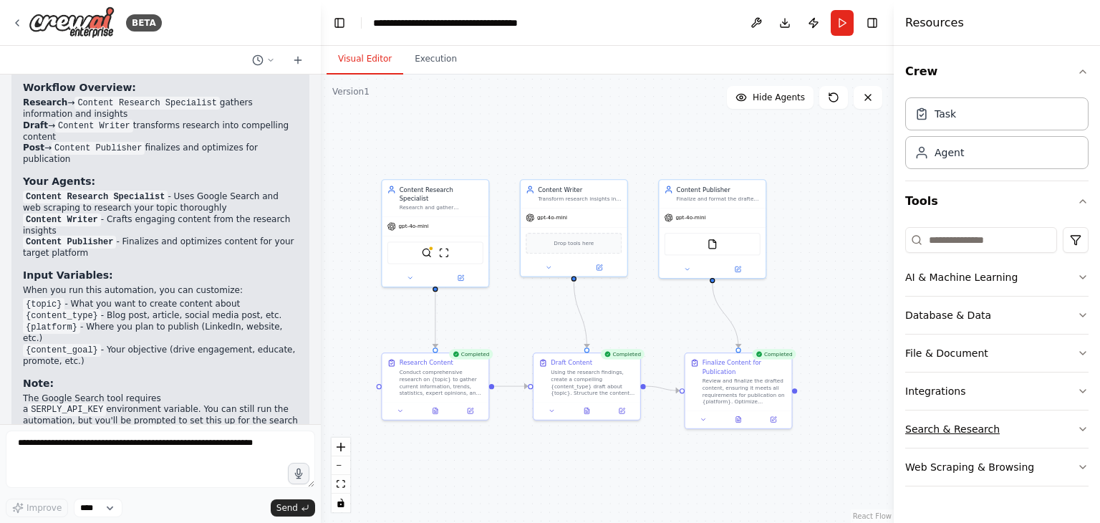
click at [1082, 425] on icon "button" at bounding box center [1082, 428] width 11 height 11
click at [1077, 429] on icon "button" at bounding box center [1082, 428] width 11 height 11
click at [944, 154] on div "Agent" at bounding box center [948, 152] width 29 height 14
click at [925, 154] on icon at bounding box center [920, 156] width 9 height 4
click at [614, 498] on icon at bounding box center [616, 497] width 11 height 11
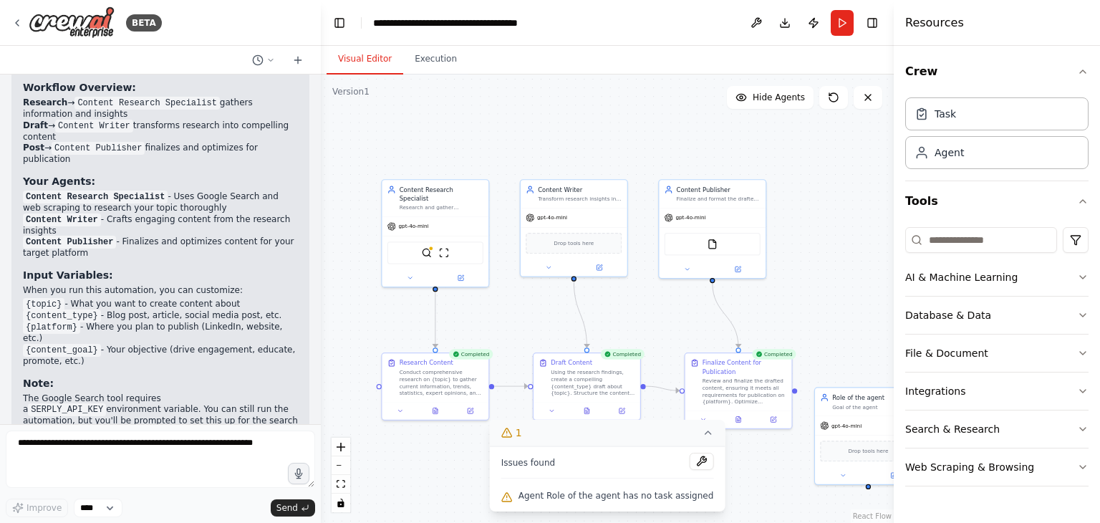
click at [759, 481] on div ".deletable-edge-delete-btn { width: 20px; height: 20px; border: 0px solid #ffff…" at bounding box center [607, 298] width 573 height 448
click at [853, 427] on div "gpt-4o-mini" at bounding box center [841, 424] width 42 height 9
click at [864, 453] on div "Drop tools here" at bounding box center [868, 449] width 96 height 21
drag, startPoint x: 845, startPoint y: 446, endPoint x: 803, endPoint y: 355, distance: 100.0
click at [803, 355] on div "Drop tools here" at bounding box center [825, 362] width 96 height 21
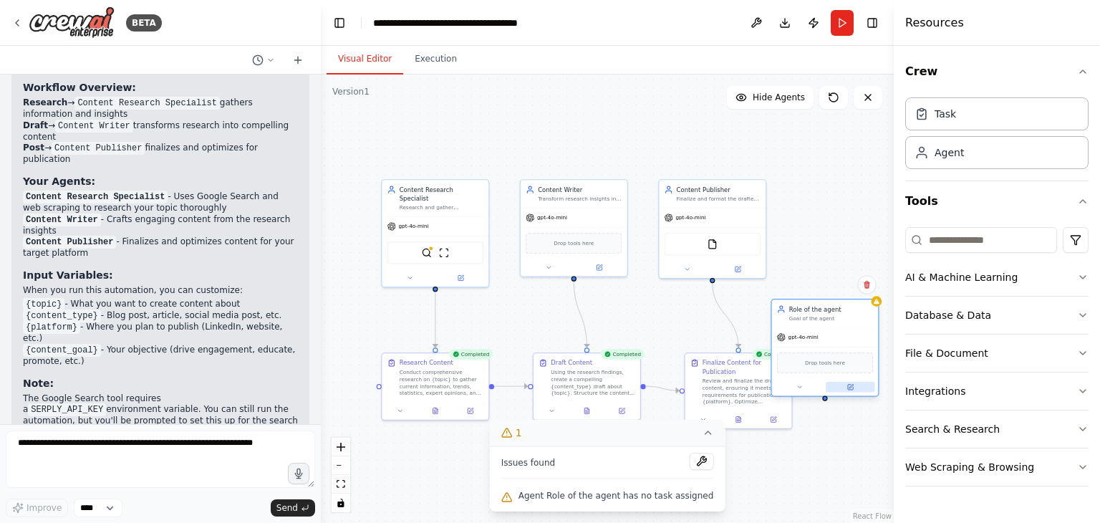
click at [852, 389] on icon at bounding box center [849, 386] width 7 height 7
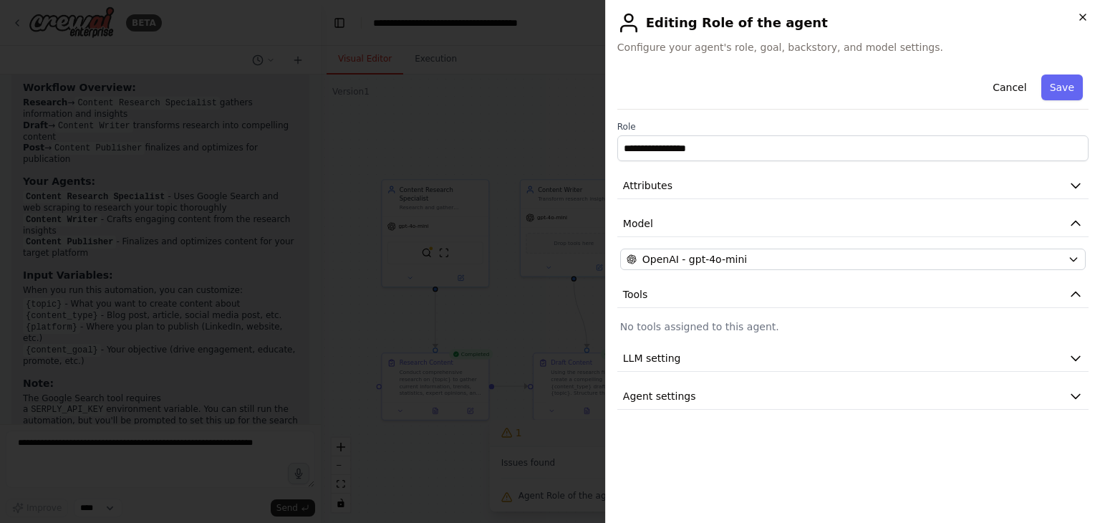
click at [1077, 16] on icon "button" at bounding box center [1082, 16] width 11 height 11
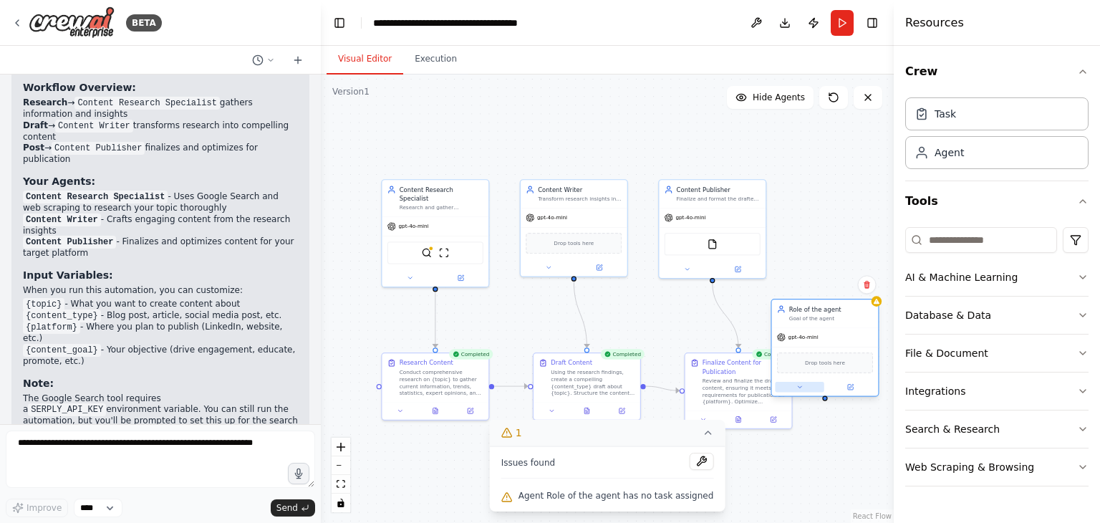
click at [797, 391] on button at bounding box center [799, 387] width 49 height 11
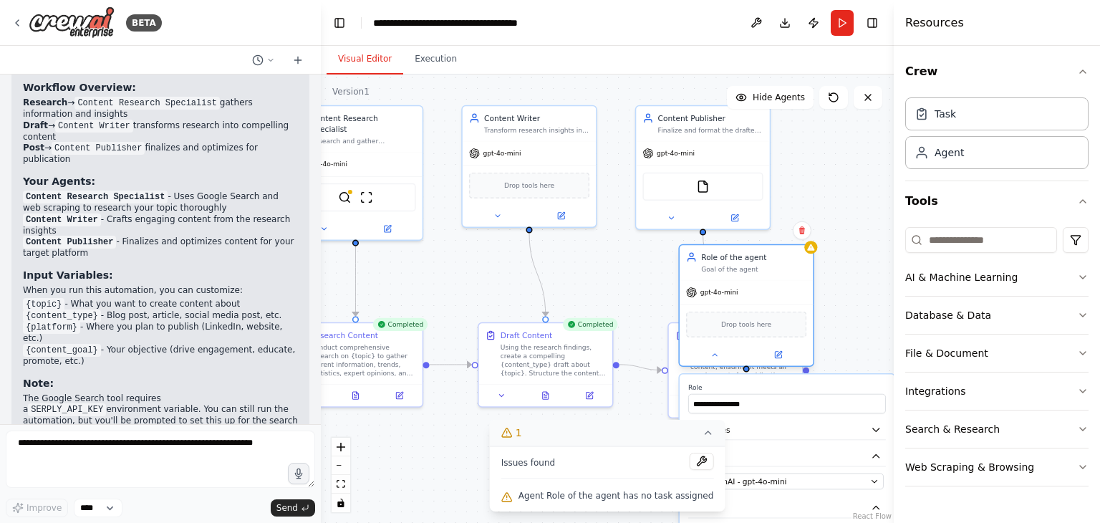
drag, startPoint x: 866, startPoint y: 268, endPoint x: 770, endPoint y: 252, distance: 97.9
click at [770, 252] on div "Role of the agent" at bounding box center [753, 256] width 105 height 11
click at [802, 233] on icon at bounding box center [802, 230] width 6 height 8
click at [779, 233] on button "Confirm" at bounding box center [761, 230] width 51 height 17
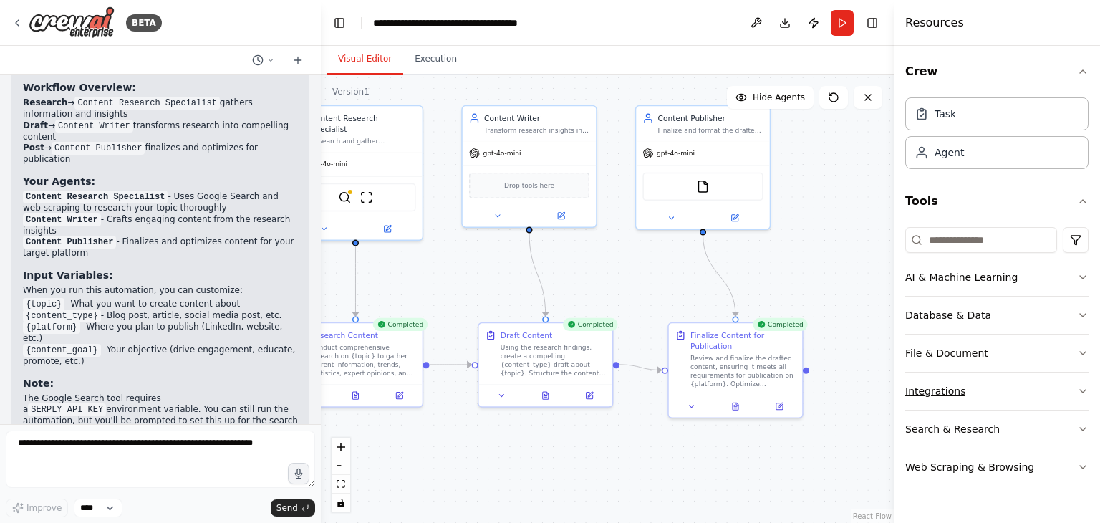
click at [1080, 390] on icon "button" at bounding box center [1082, 390] width 11 height 11
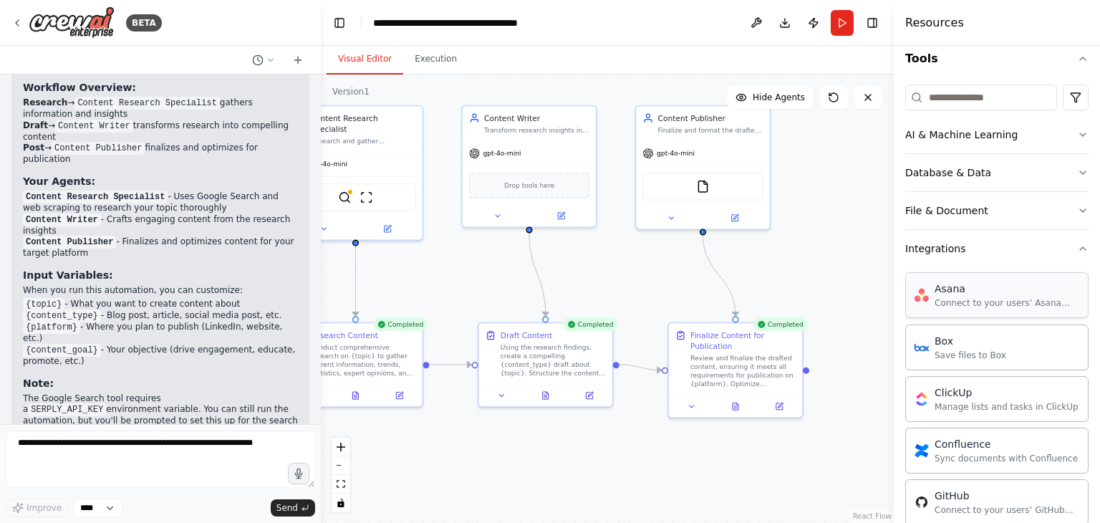
scroll to position [0, 0]
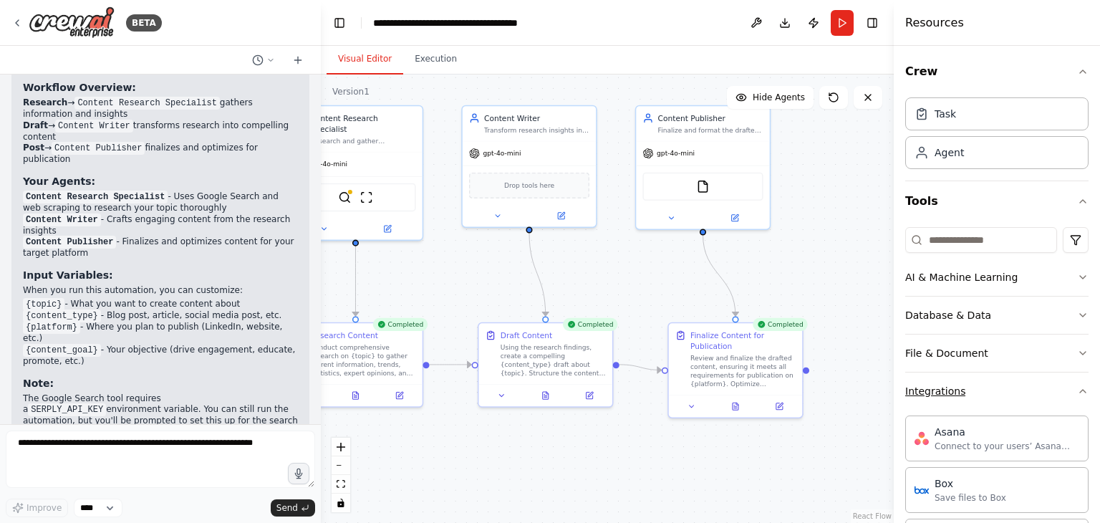
click at [1080, 390] on icon "button" at bounding box center [1083, 390] width 6 height 3
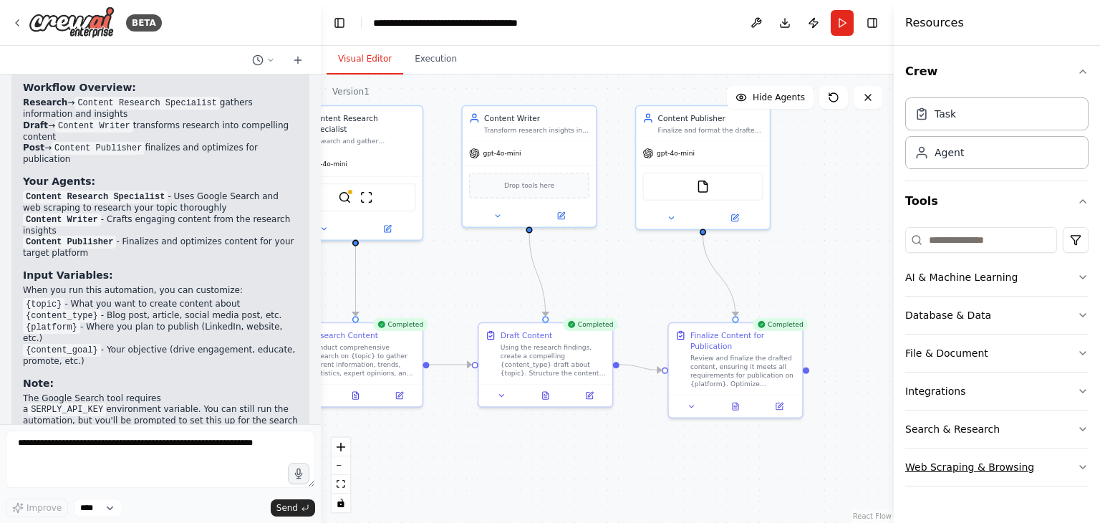
click at [1087, 462] on icon "button" at bounding box center [1082, 466] width 11 height 11
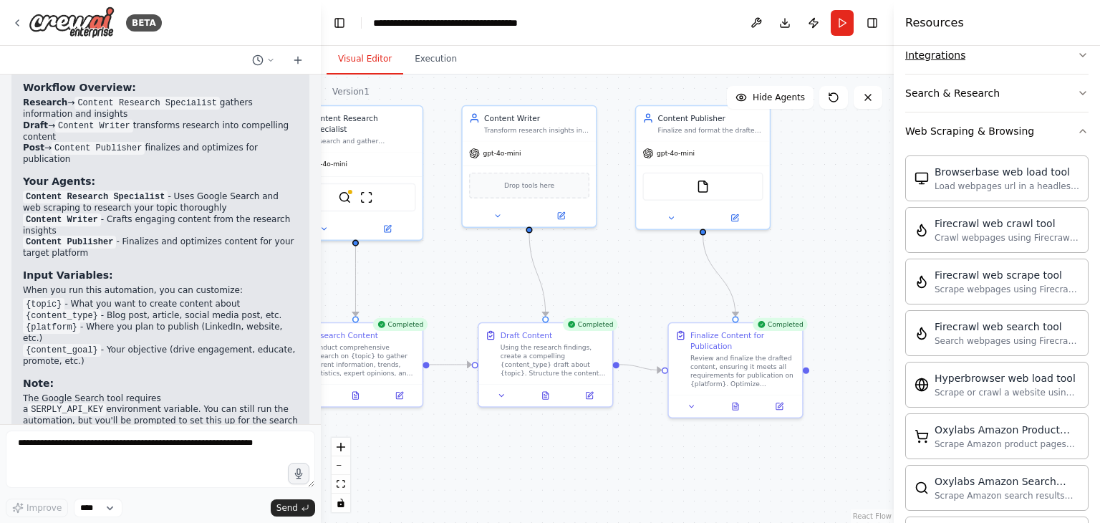
scroll to position [49, 0]
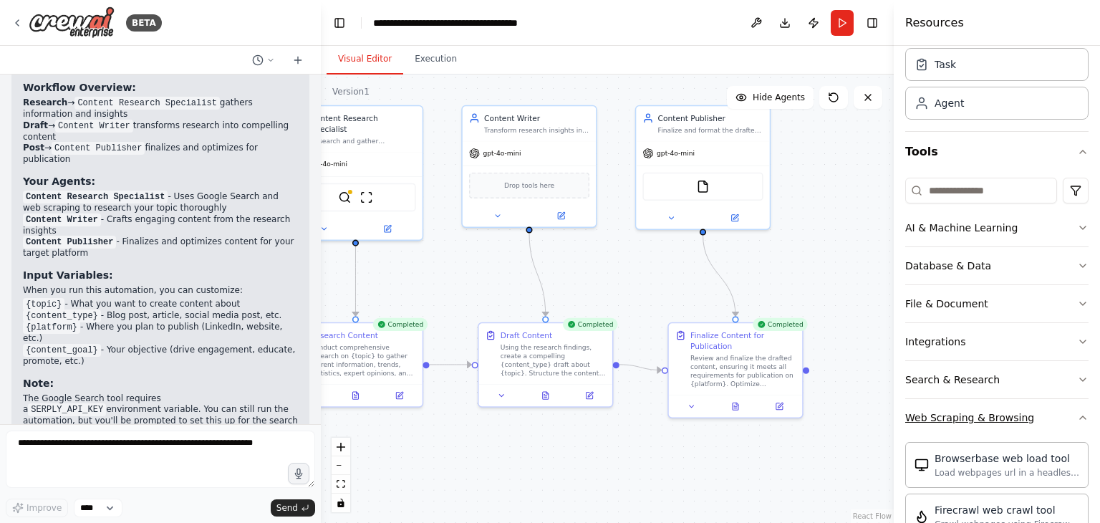
click at [1077, 419] on icon "button" at bounding box center [1082, 417] width 11 height 11
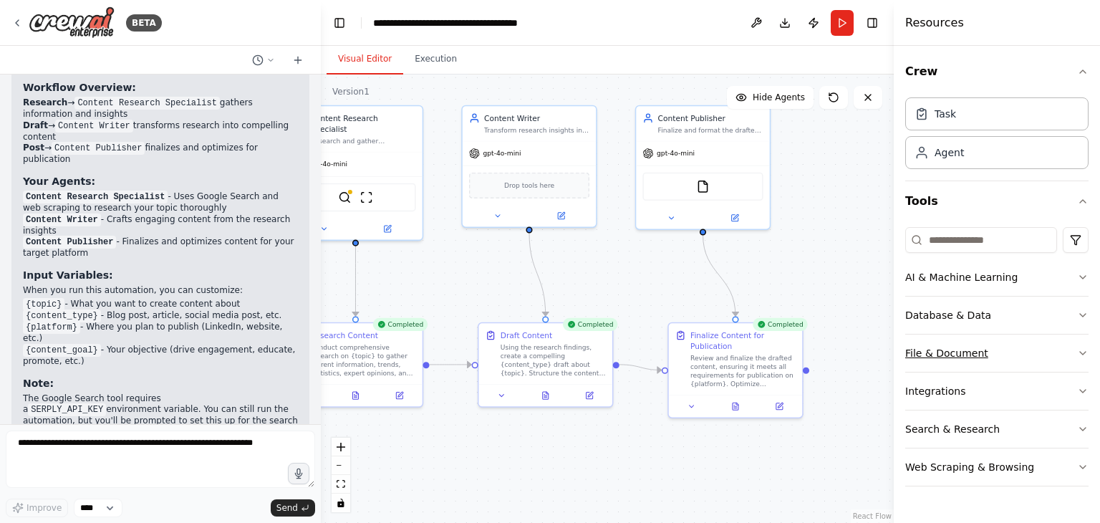
click at [1080, 352] on icon "button" at bounding box center [1083, 353] width 6 height 3
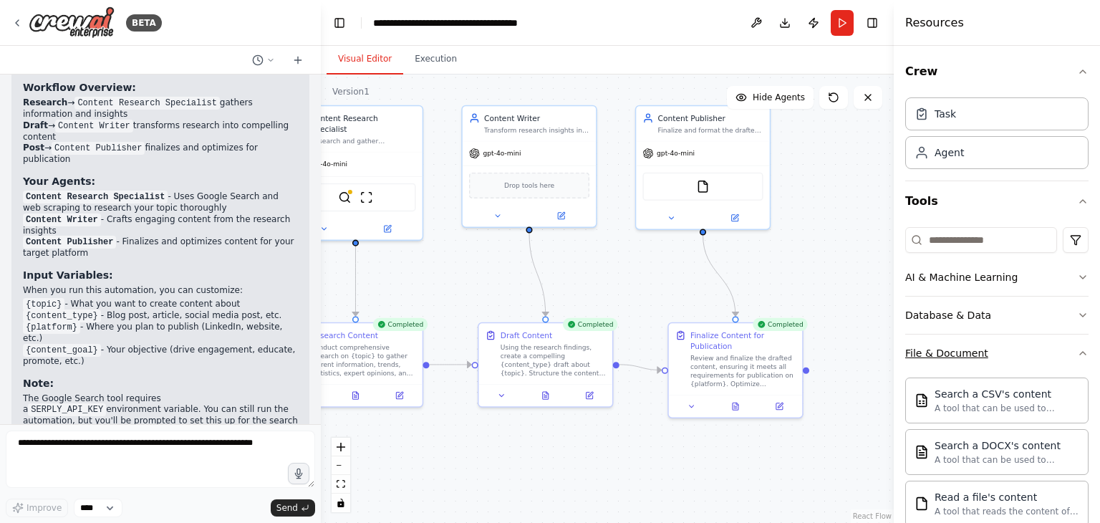
click at [1077, 353] on icon "button" at bounding box center [1082, 352] width 11 height 11
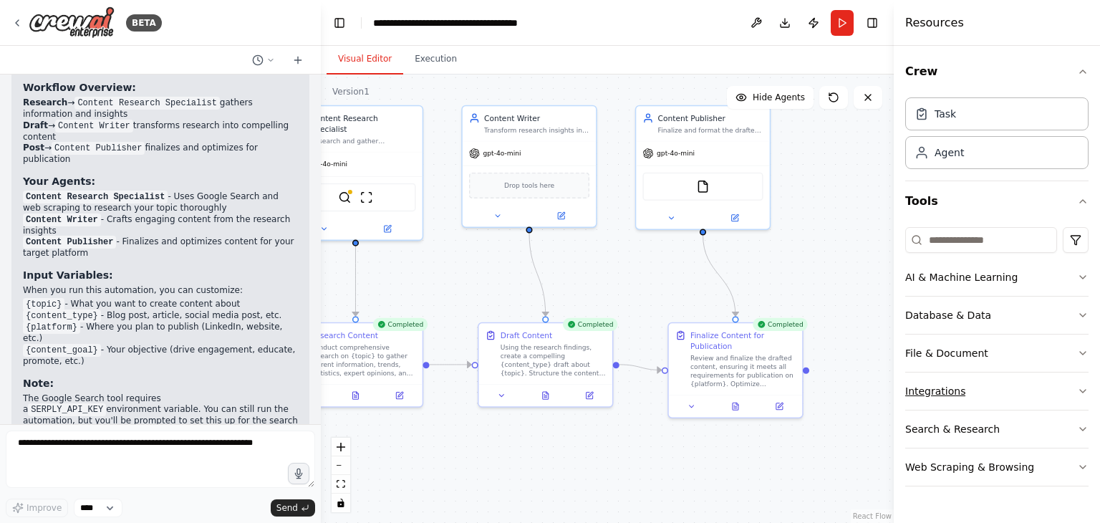
click at [1069, 391] on button "Integrations" at bounding box center [996, 390] width 183 height 37
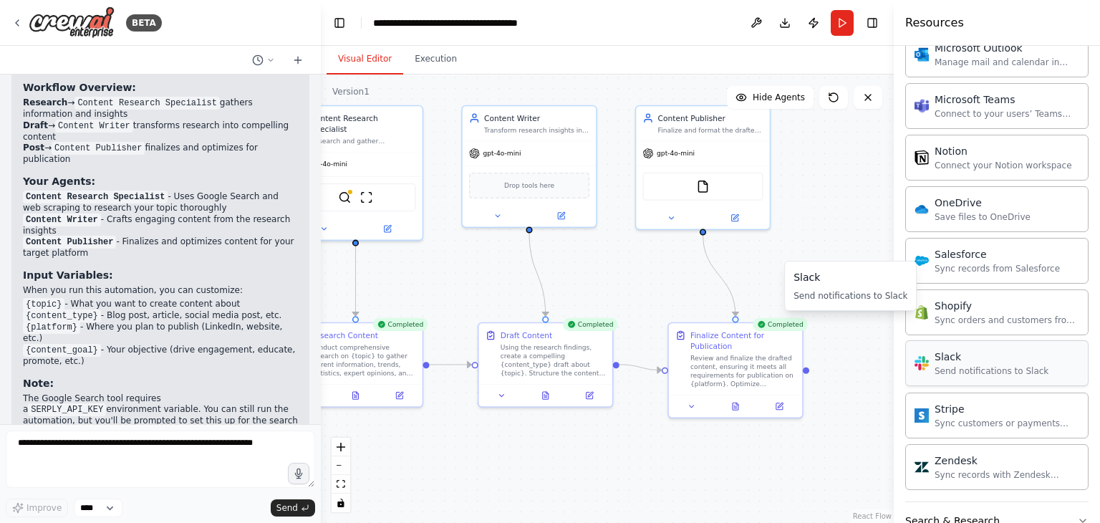
scroll to position [1073, 0]
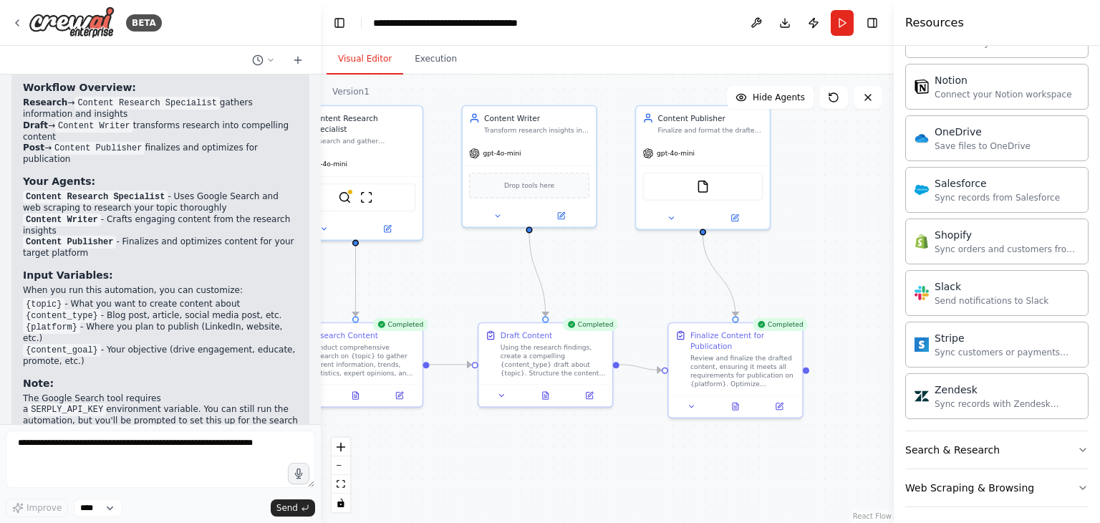
click at [857, 262] on div ".deletable-edge-delete-btn { width: 20px; height: 20px; border: 0px solid #ffff…" at bounding box center [607, 298] width 573 height 448
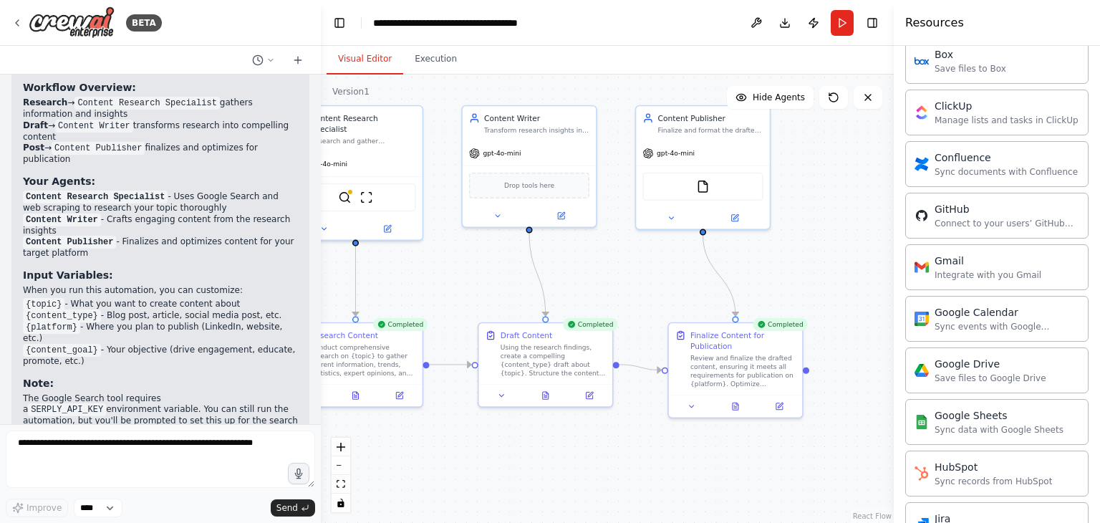
scroll to position [142, 0]
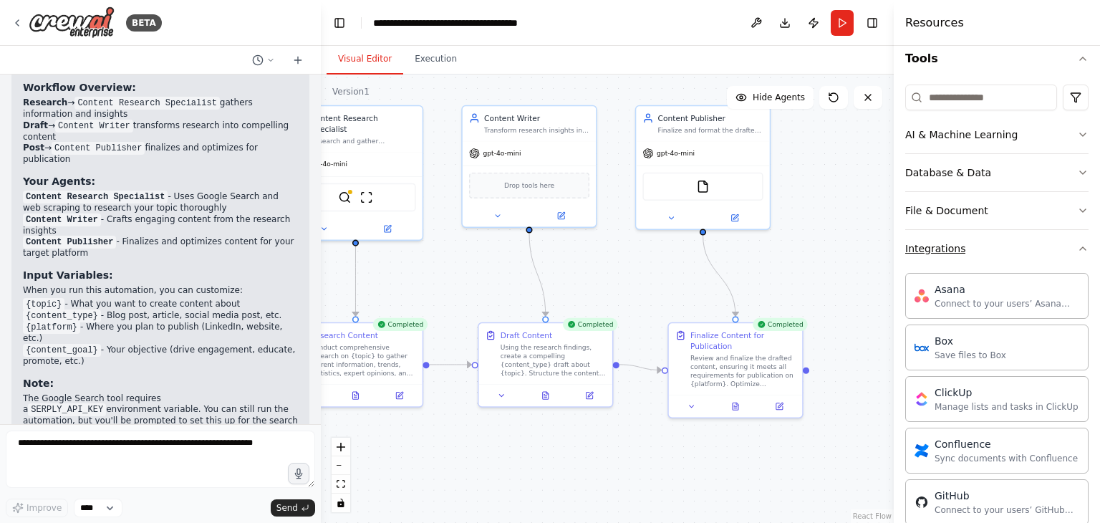
click at [1077, 251] on icon "button" at bounding box center [1082, 248] width 11 height 11
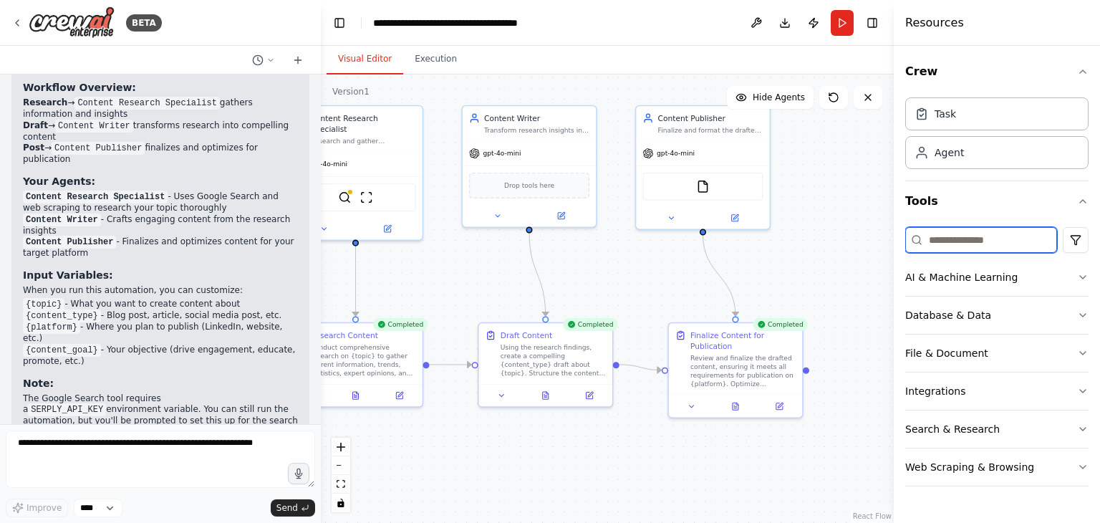
click at [977, 236] on input at bounding box center [981, 240] width 152 height 26
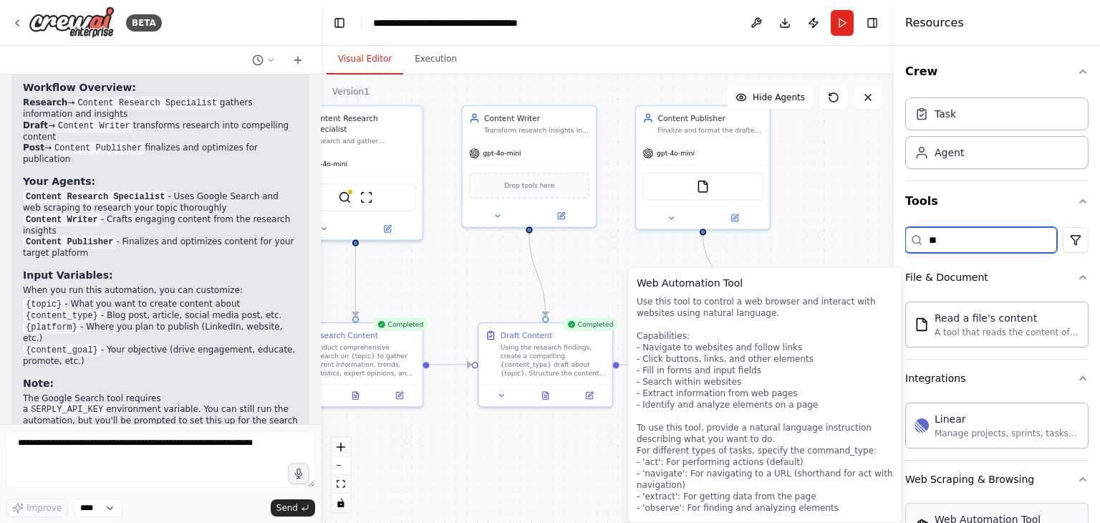
type input "*"
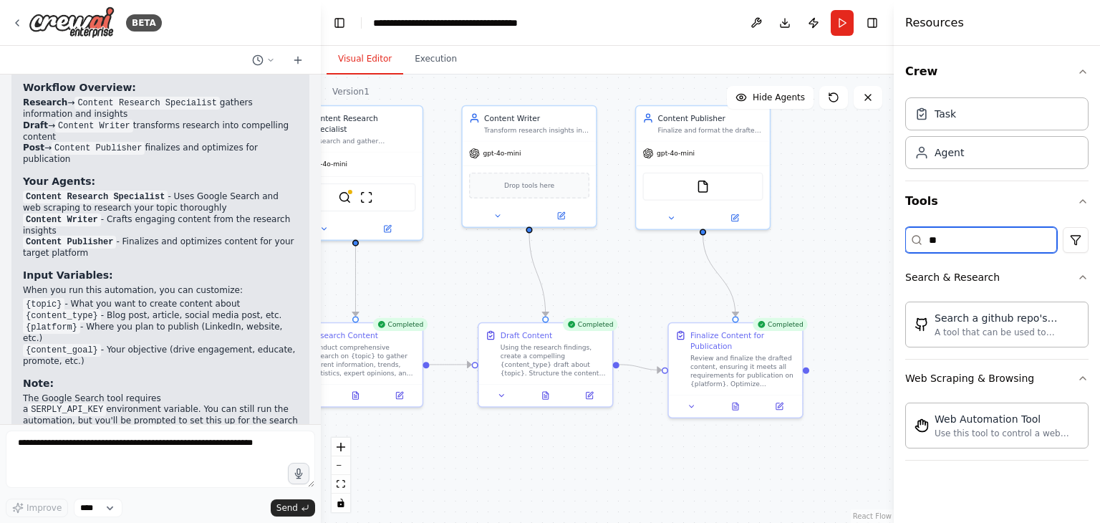
type input "*"
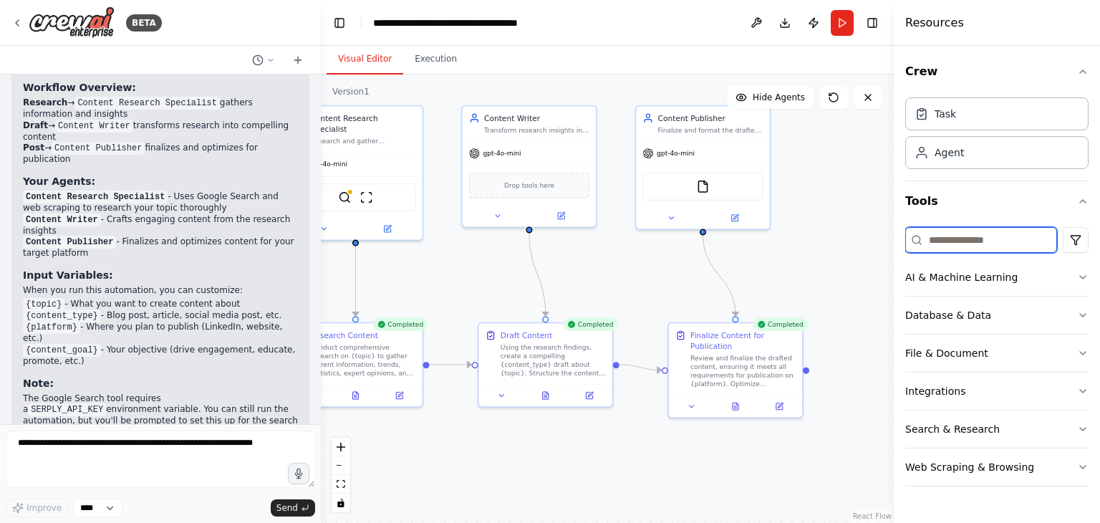
scroll to position [858, 0]
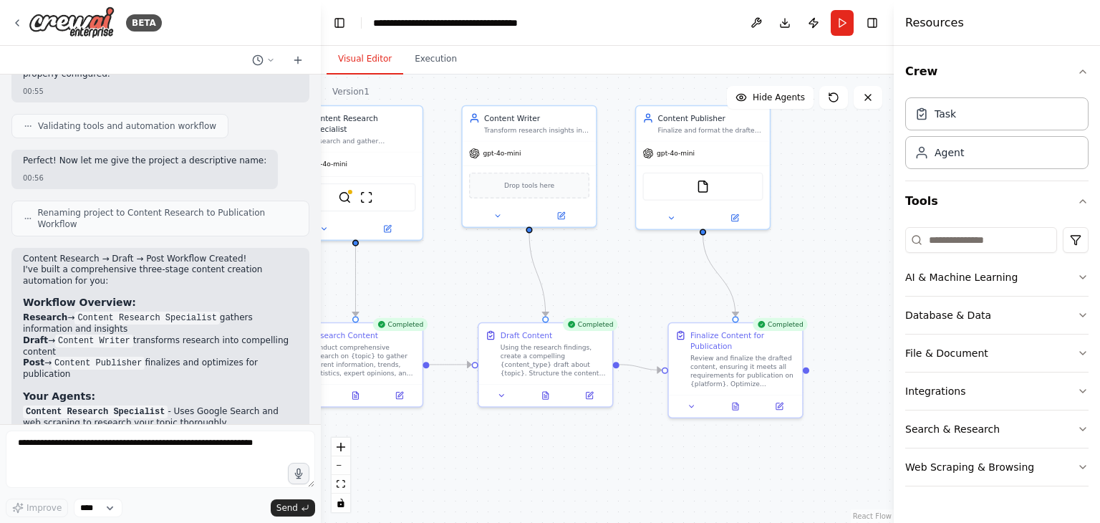
click at [811, 19] on button "Publish" at bounding box center [813, 23] width 23 height 26
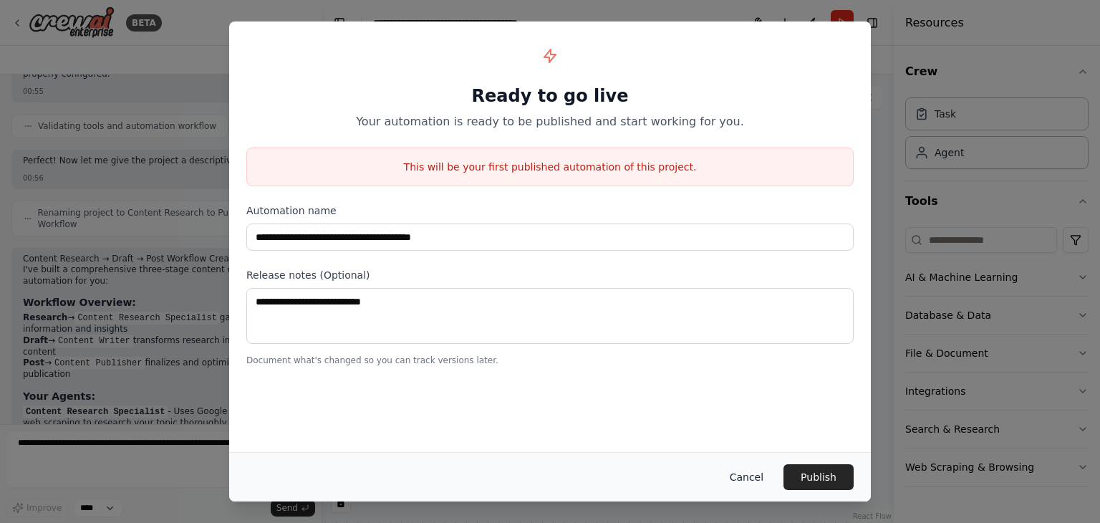
click at [747, 477] on button "Cancel" at bounding box center [746, 477] width 57 height 26
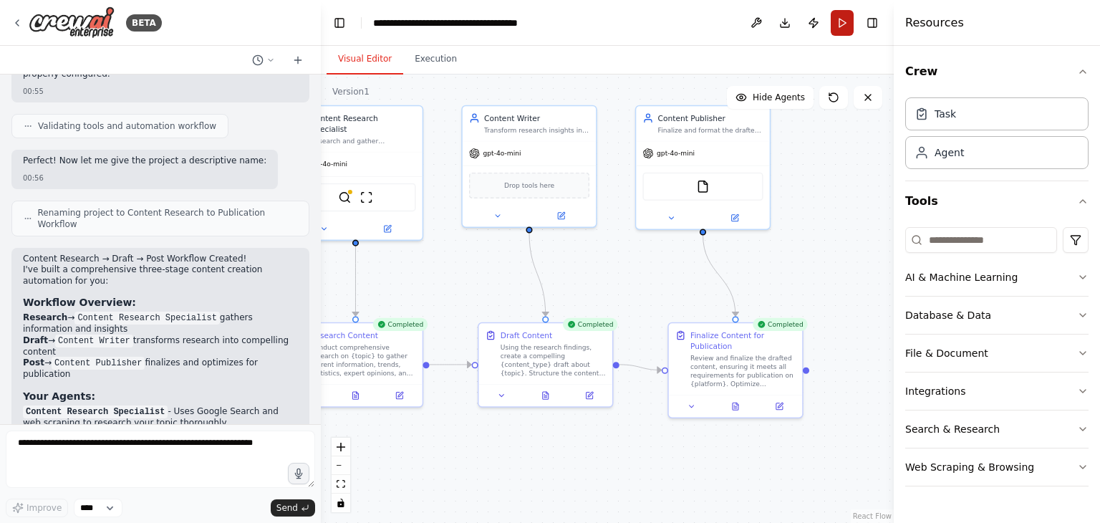
click at [844, 29] on button "Run" at bounding box center [841, 23] width 23 height 26
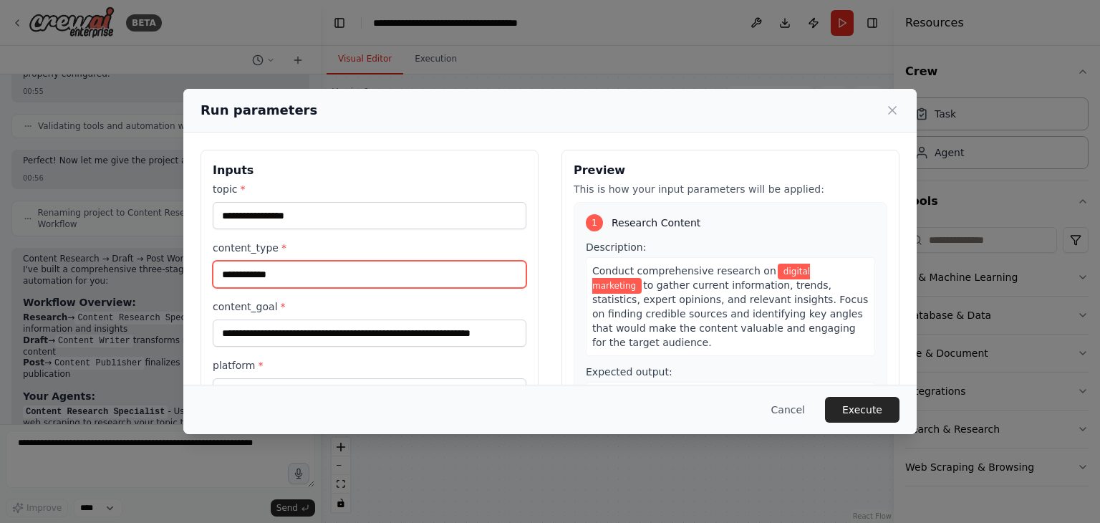
drag, startPoint x: 278, startPoint y: 271, endPoint x: 194, endPoint y: 270, distance: 84.5
click at [194, 270] on div "**********" at bounding box center [549, 319] width 733 height 374
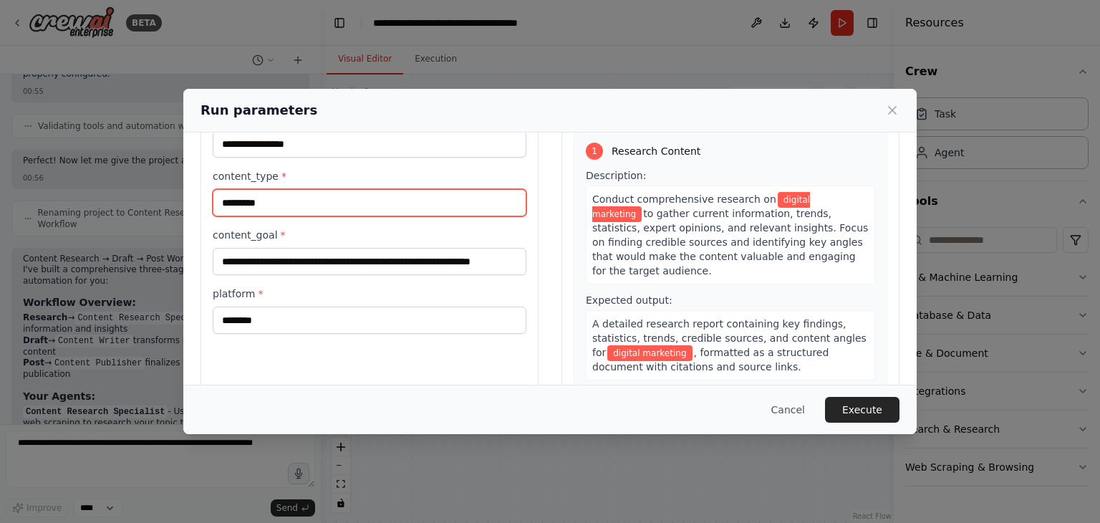
type input "*********"
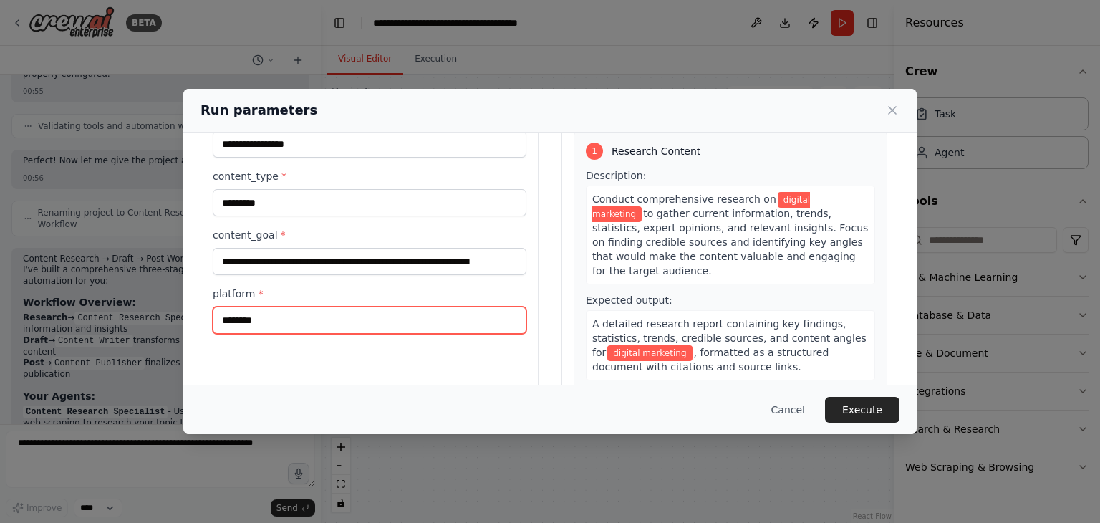
drag, startPoint x: 220, startPoint y: 319, endPoint x: 265, endPoint y: 320, distance: 45.1
click at [265, 320] on input "********" at bounding box center [370, 319] width 314 height 27
type input "*******"
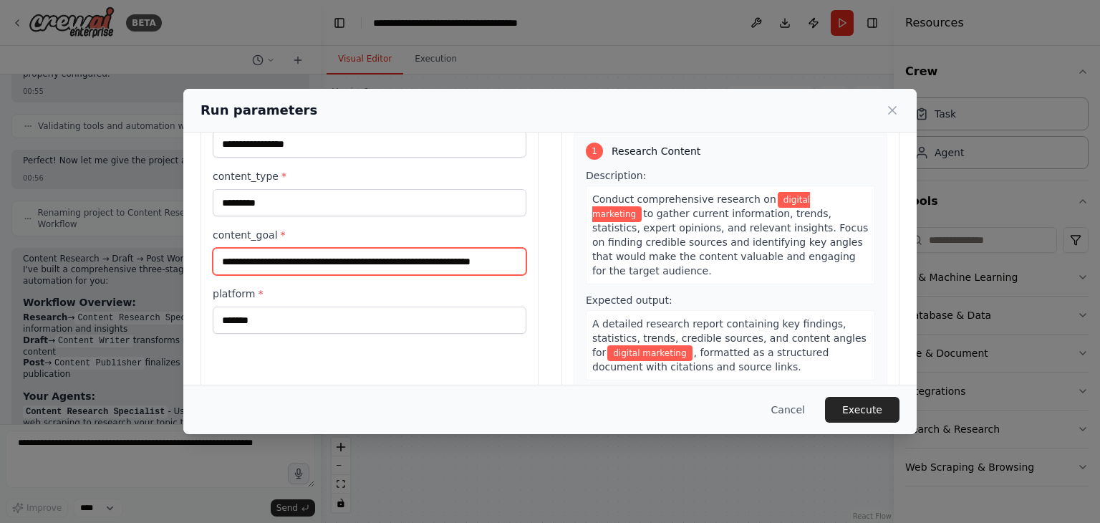
scroll to position [0, 11]
drag, startPoint x: 219, startPoint y: 258, endPoint x: 523, endPoint y: 266, distance: 303.7
click at [523, 266] on div "**********" at bounding box center [369, 247] width 338 height 339
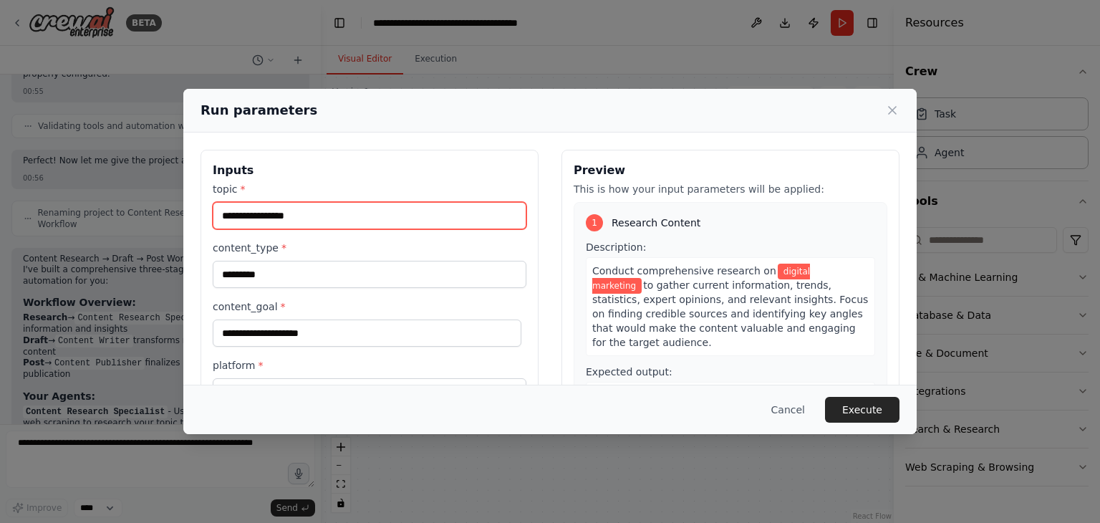
drag, startPoint x: 304, startPoint y: 218, endPoint x: 226, endPoint y: 226, distance: 77.6
click at [218, 215] on input "**********" at bounding box center [370, 215] width 314 height 27
type input "**********"
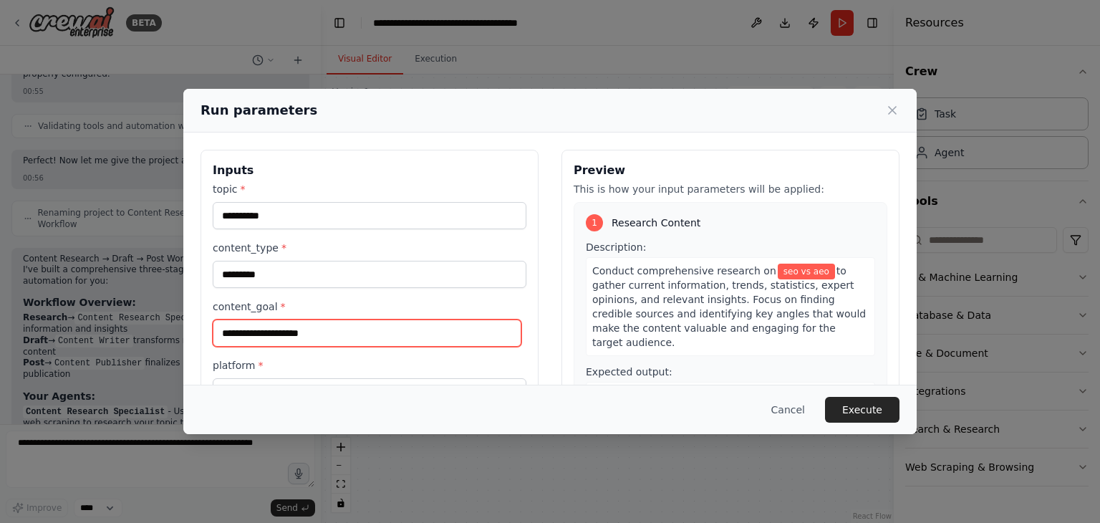
click at [306, 342] on input "content_goal *" at bounding box center [367, 332] width 309 height 27
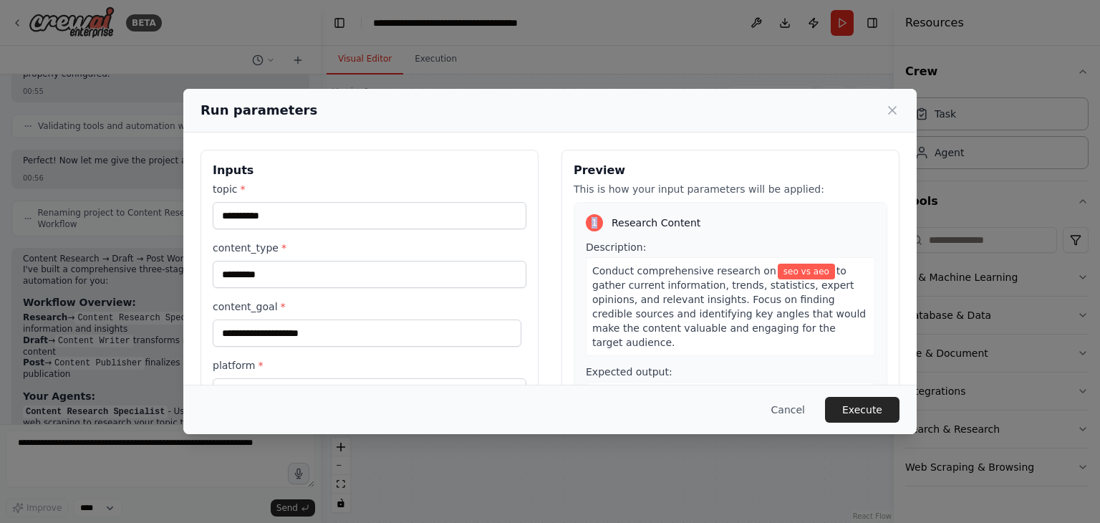
drag, startPoint x: 591, startPoint y: 226, endPoint x: 584, endPoint y: 229, distance: 7.4
click at [586, 230] on div "1 Research Content" at bounding box center [730, 222] width 289 height 17
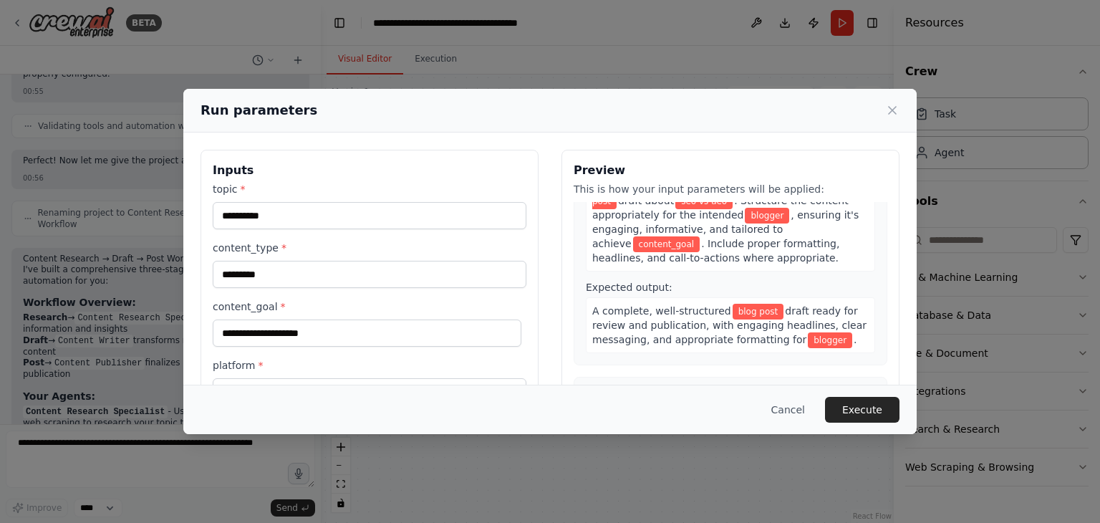
scroll to position [215, 0]
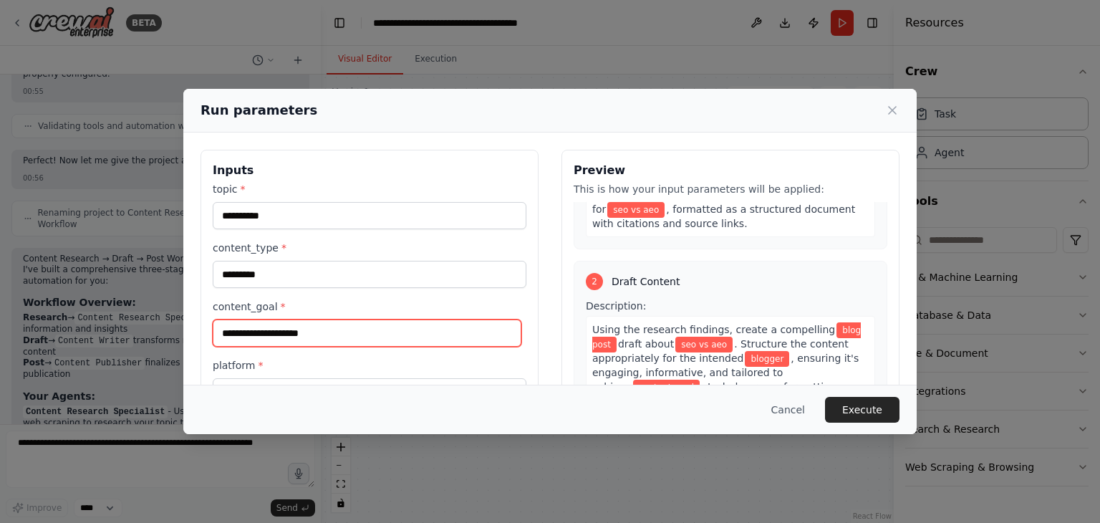
click at [292, 341] on input "content_goal *" at bounding box center [367, 332] width 309 height 27
type input "*"
paste input "**********"
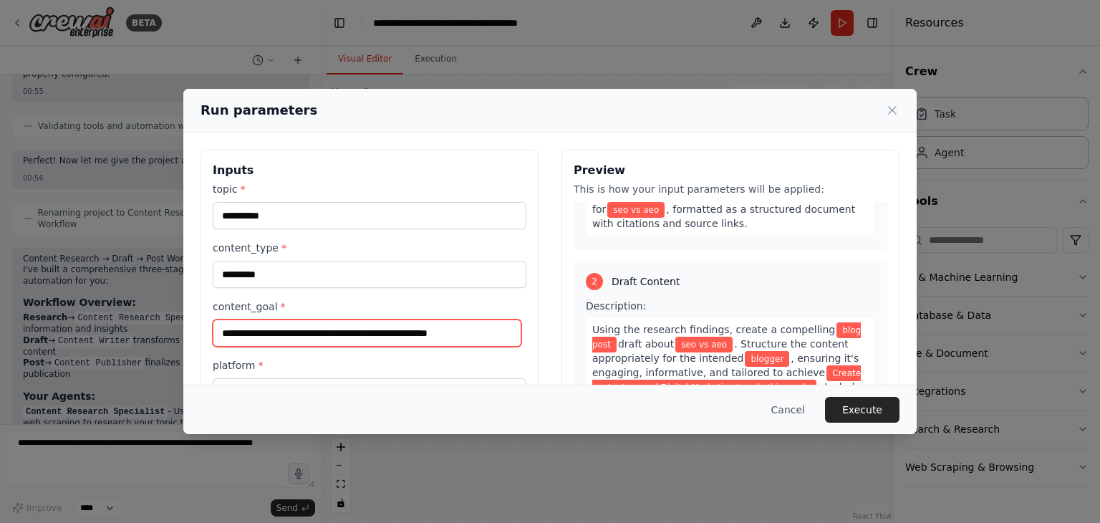
drag, startPoint x: 402, startPoint y: 332, endPoint x: 327, endPoint y: 319, distance: 75.6
click at [327, 319] on input "**********" at bounding box center [367, 332] width 309 height 27
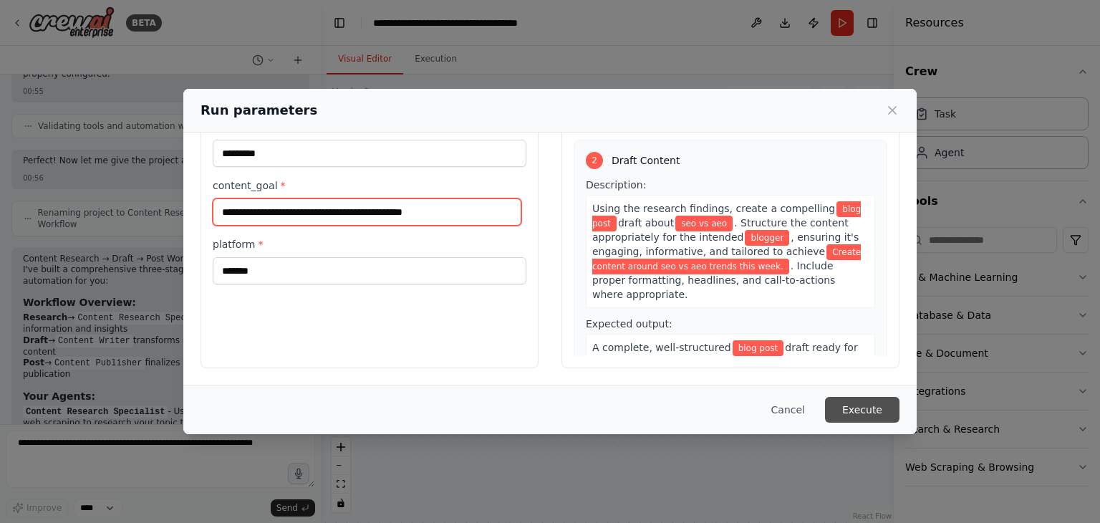
type input "**********"
click at [888, 416] on button "Execute" at bounding box center [862, 410] width 74 height 26
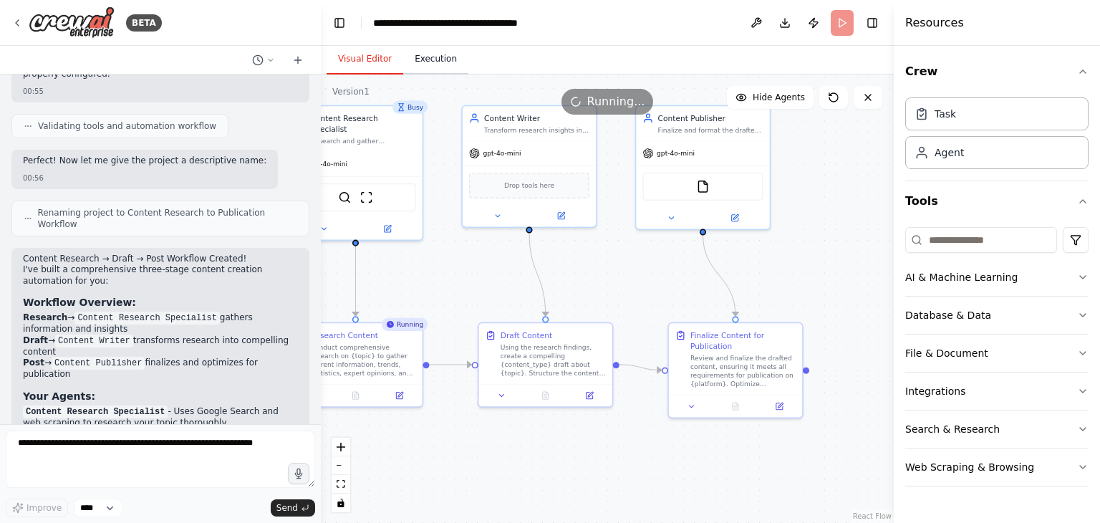
click at [418, 58] on button "Execution" at bounding box center [435, 59] width 65 height 30
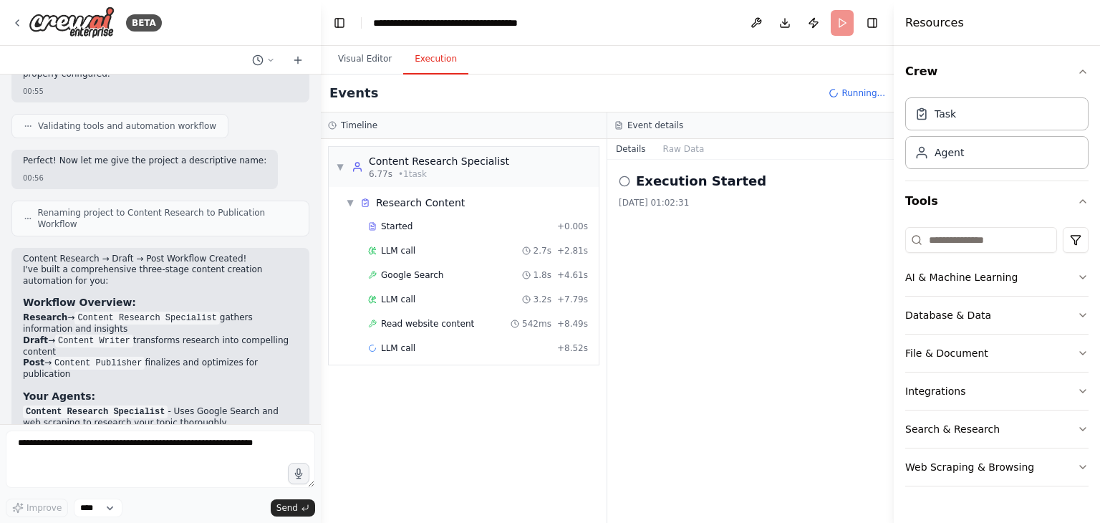
scroll to position [1072, 0]
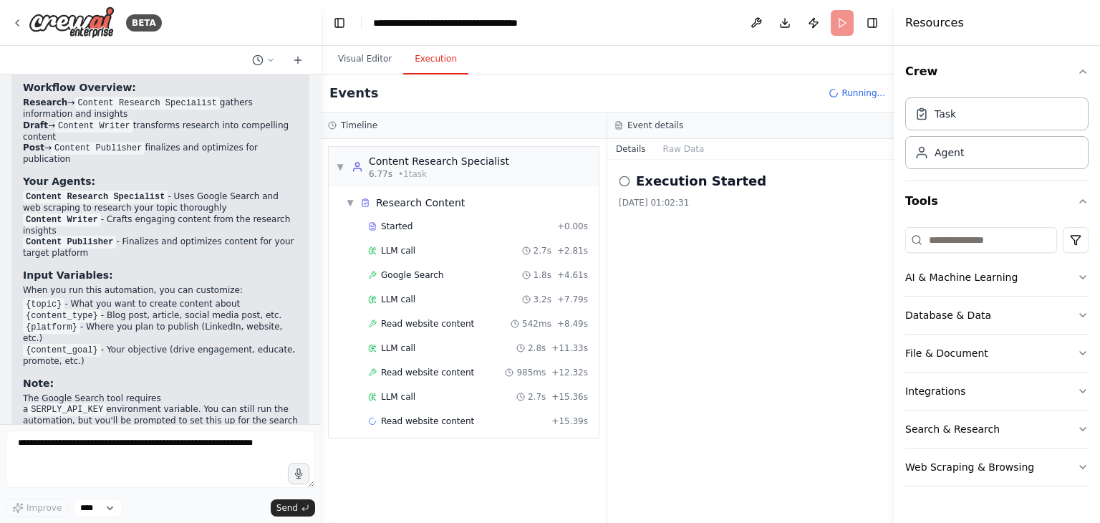
click at [316, 367] on div at bounding box center [318, 261] width 6 height 523
click at [316, 354] on div at bounding box center [318, 261] width 6 height 523
click at [358, 57] on button "Visual Editor" at bounding box center [364, 59] width 77 height 30
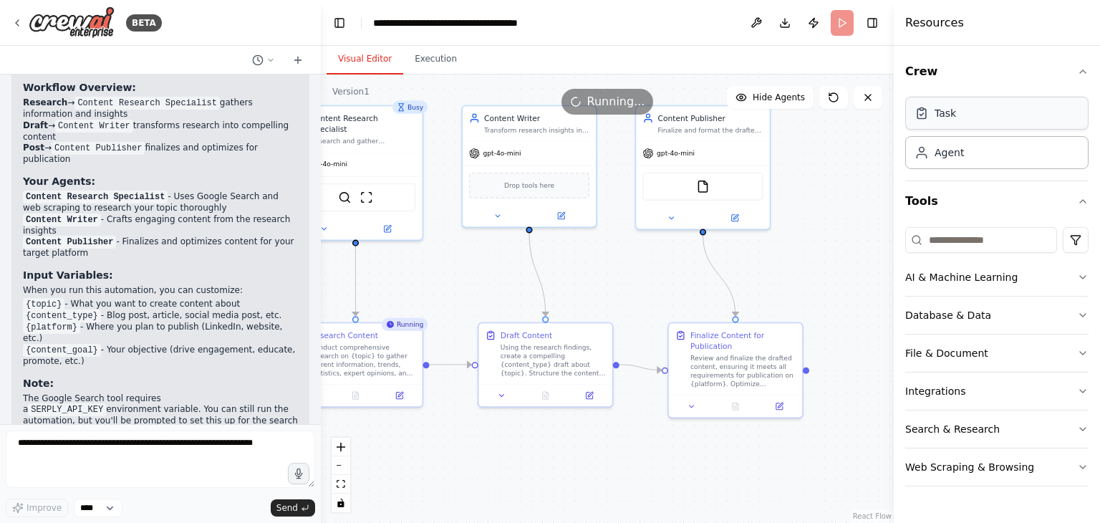
click at [921, 116] on icon at bounding box center [921, 113] width 14 height 14
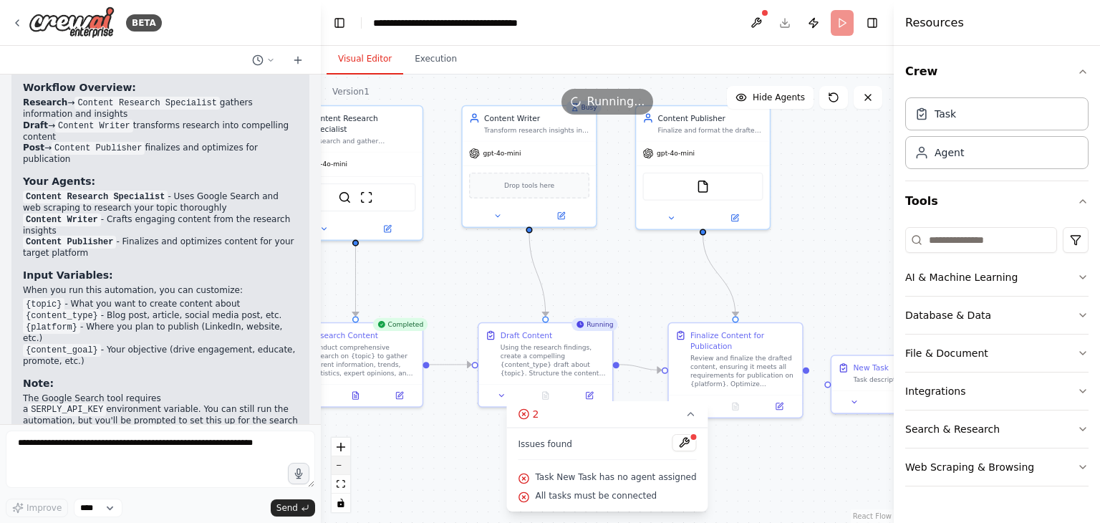
click at [339, 465] on icon "zoom out" at bounding box center [340, 465] width 9 height 1
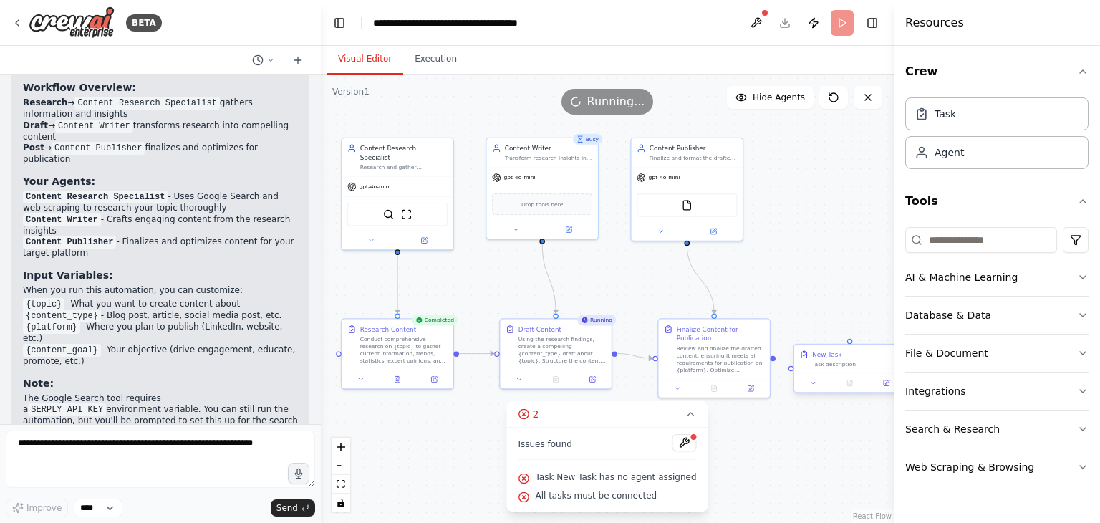
click at [810, 389] on div at bounding box center [849, 382] width 111 height 19
click at [820, 384] on button at bounding box center [813, 382] width 31 height 11
click at [891, 333] on button "Toggle Sidebar" at bounding box center [893, 261] width 11 height 523
drag, startPoint x: 852, startPoint y: 364, endPoint x: 793, endPoint y: 287, distance: 96.5
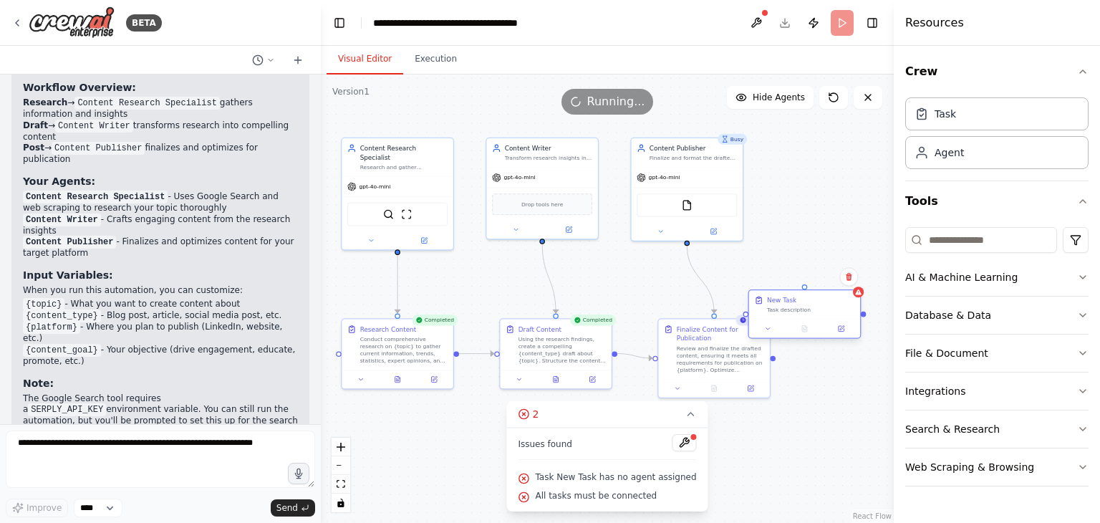
click at [793, 306] on div "Task description" at bounding box center [811, 309] width 88 height 7
click at [841, 261] on icon at bounding box center [840, 259] width 6 height 8
click at [809, 253] on button "Confirm" at bounding box center [798, 258] width 51 height 17
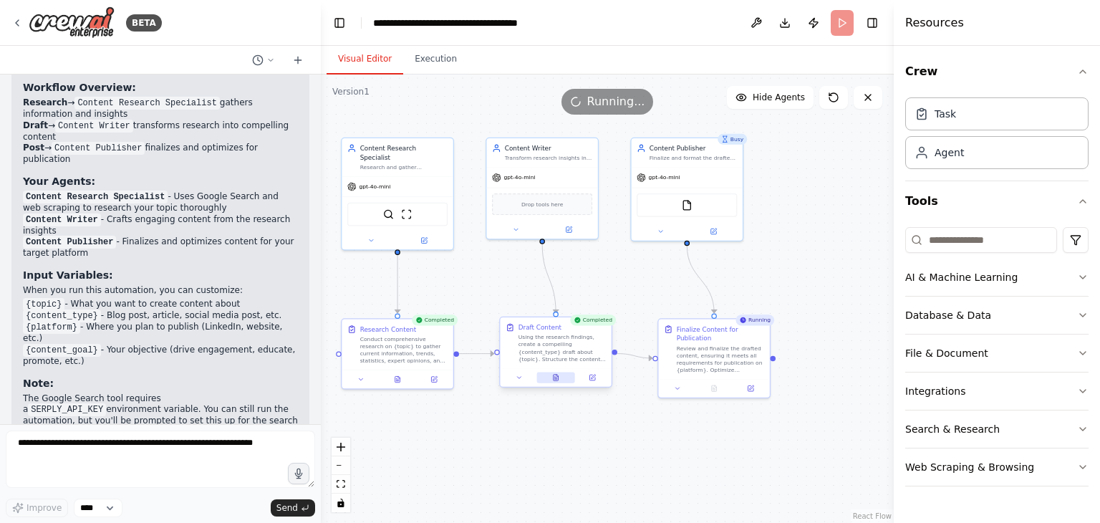
click at [554, 381] on button at bounding box center [555, 377] width 38 height 11
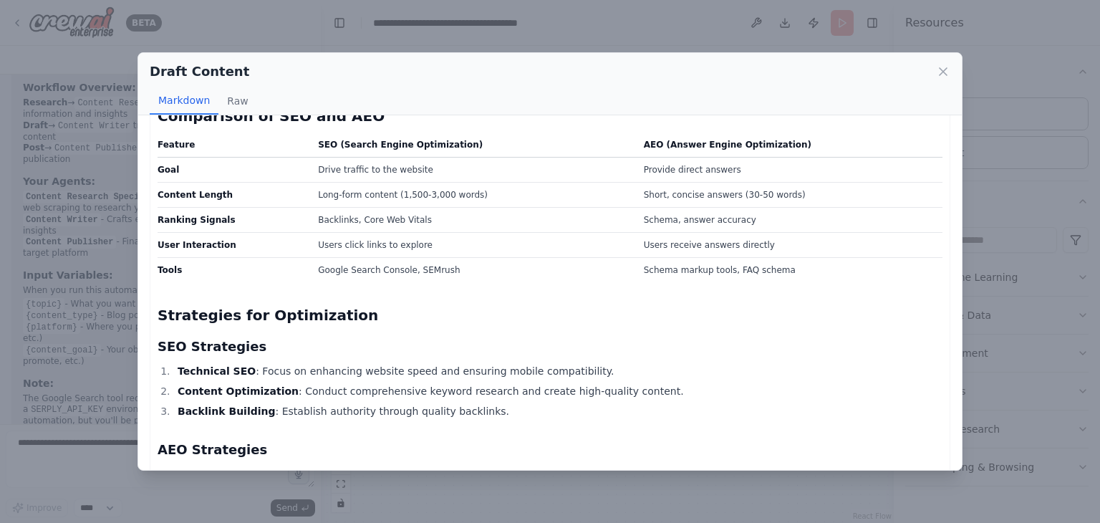
scroll to position [358, 0]
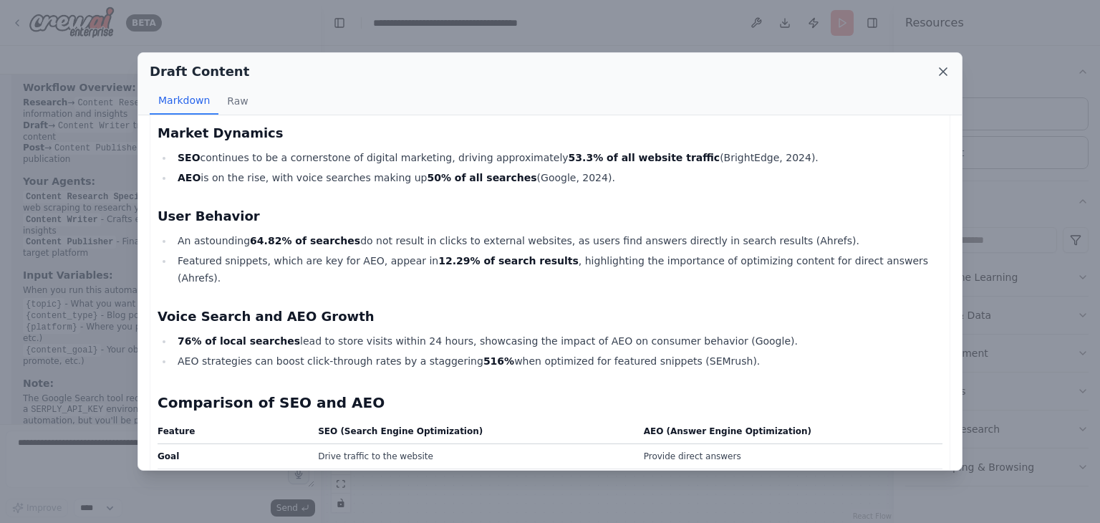
click at [948, 72] on icon at bounding box center [943, 71] width 14 height 14
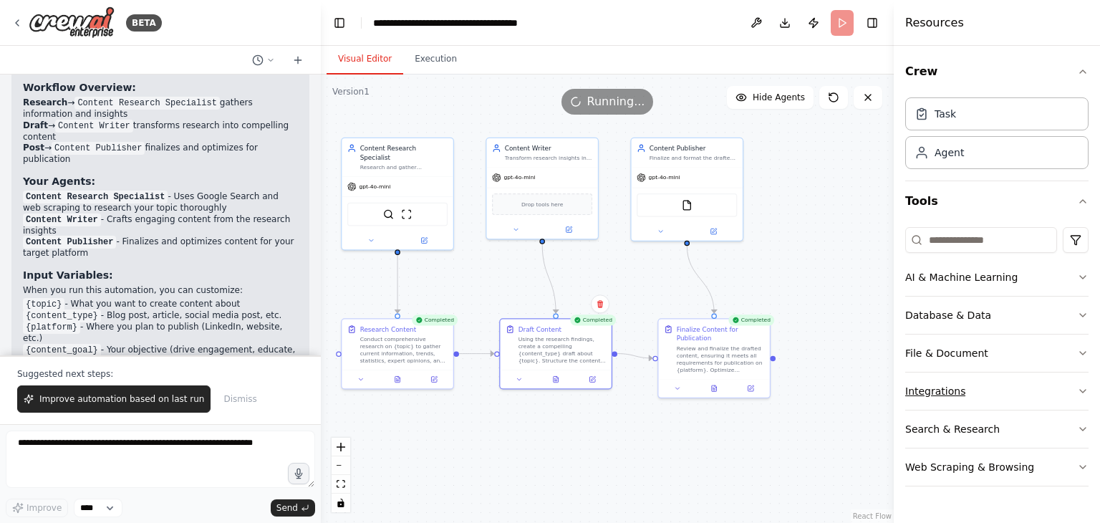
click at [1080, 389] on icon "button" at bounding box center [1083, 390] width 6 height 3
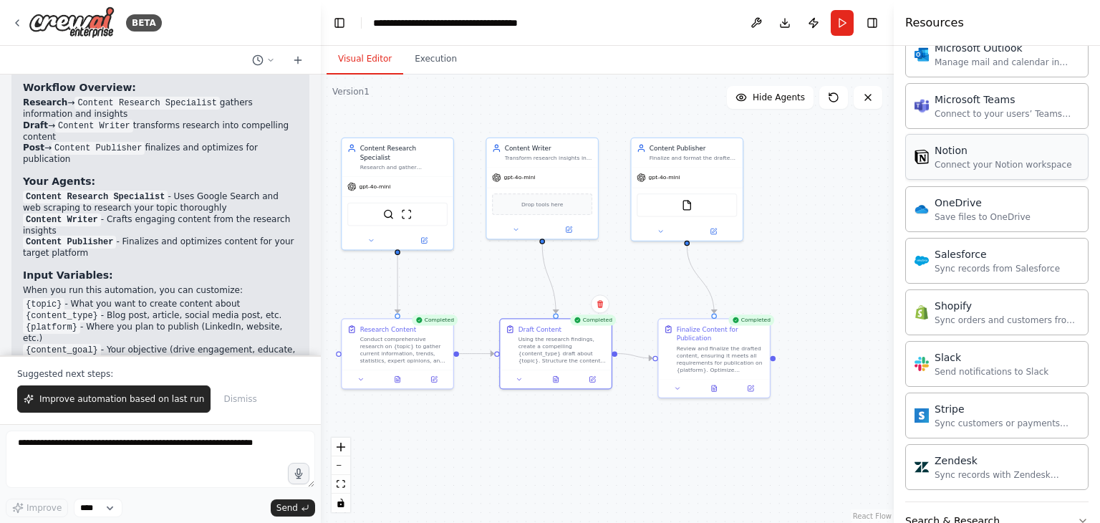
scroll to position [1073, 0]
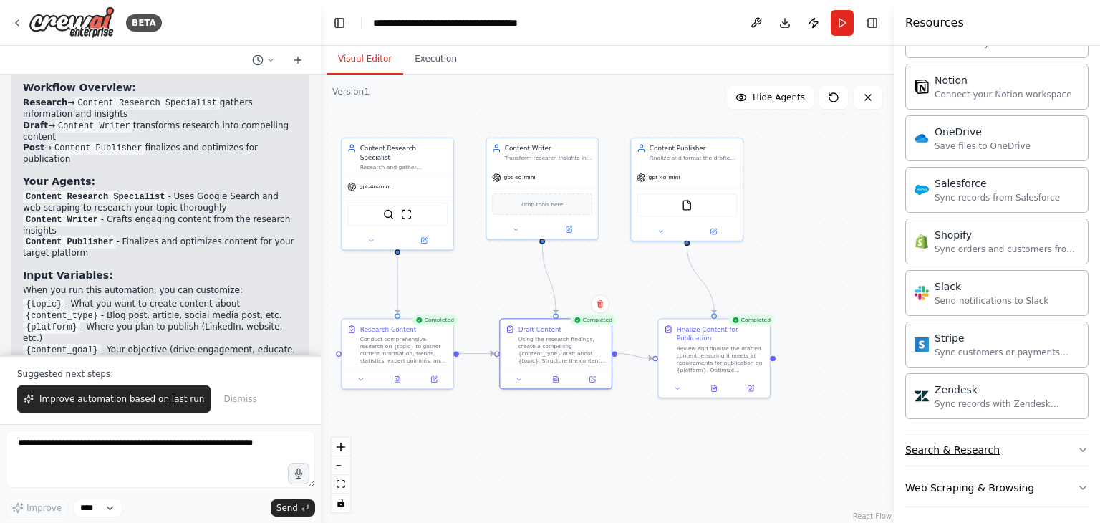
click at [1077, 445] on icon "button" at bounding box center [1082, 449] width 11 height 11
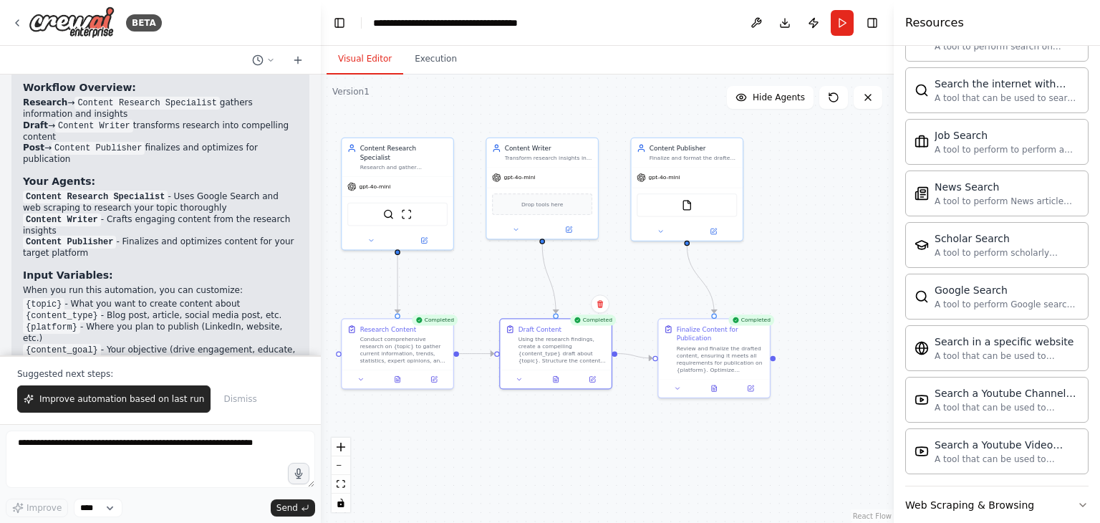
scroll to position [1802, 0]
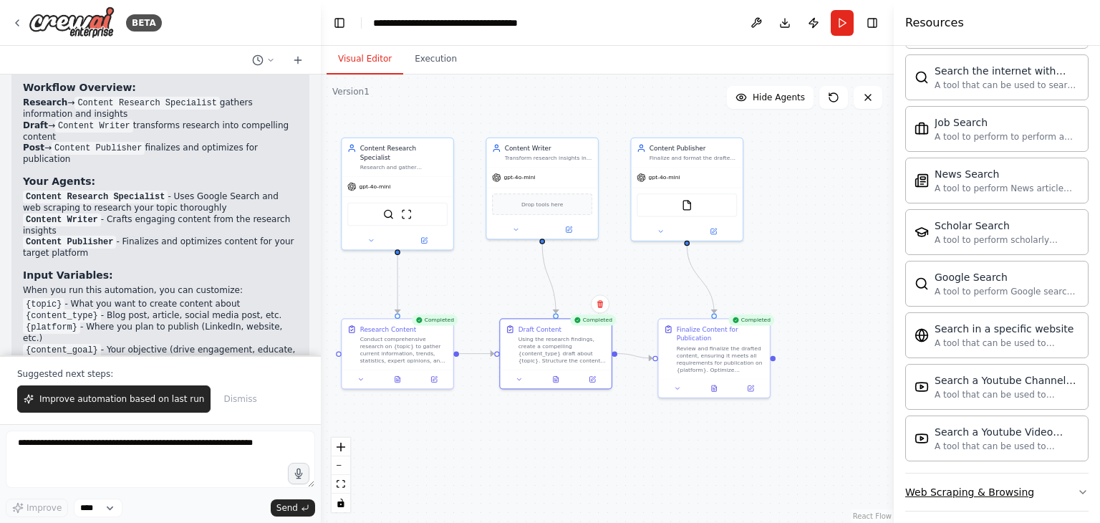
click at [1077, 486] on icon "button" at bounding box center [1082, 491] width 11 height 11
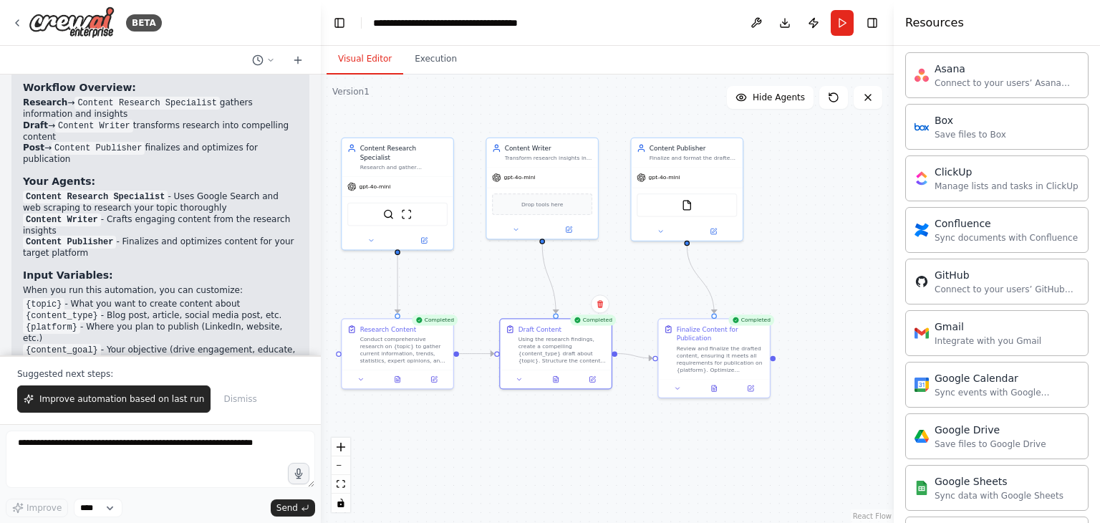
scroll to position [148, 0]
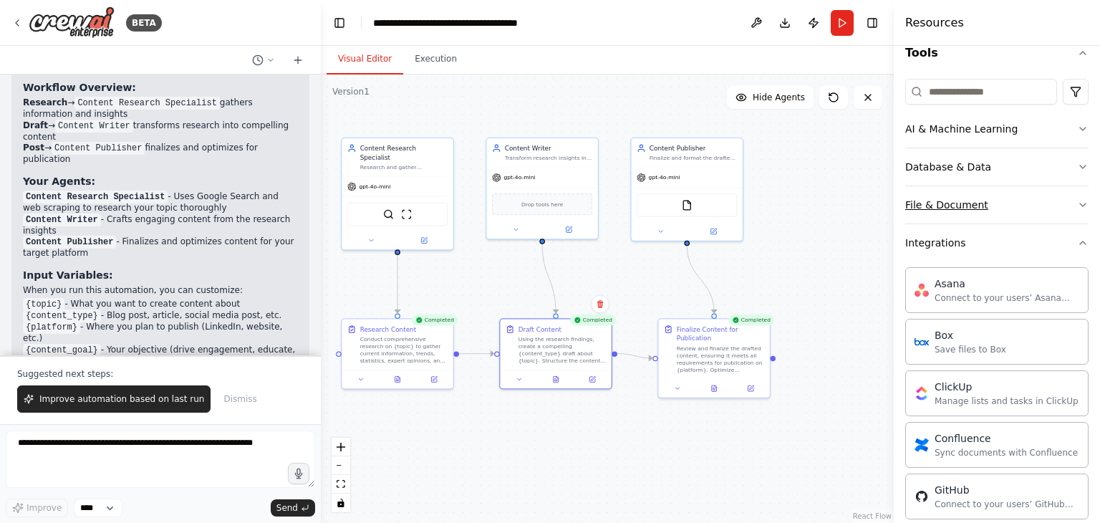
click at [1080, 203] on icon "button" at bounding box center [1083, 204] width 6 height 3
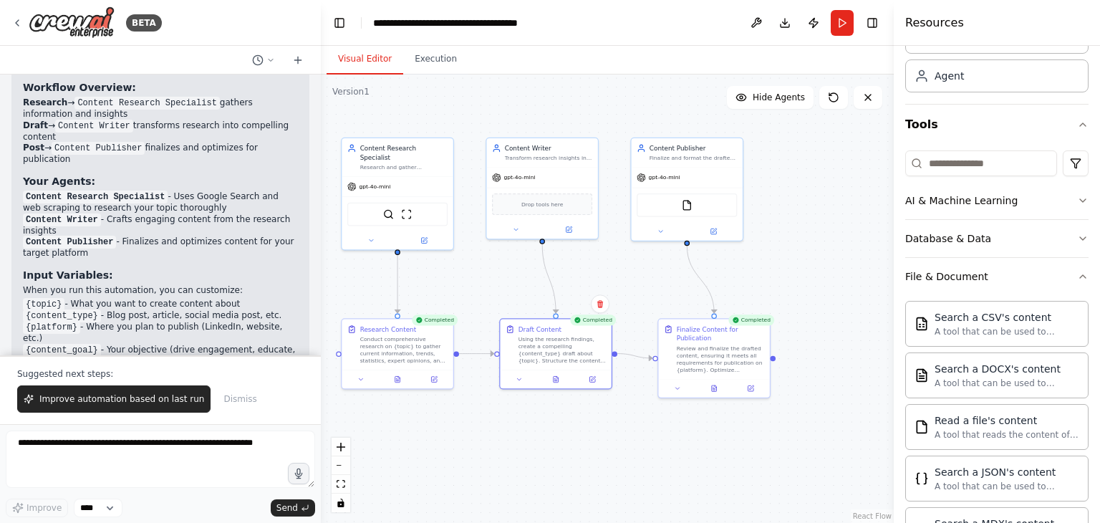
scroll to position [0, 0]
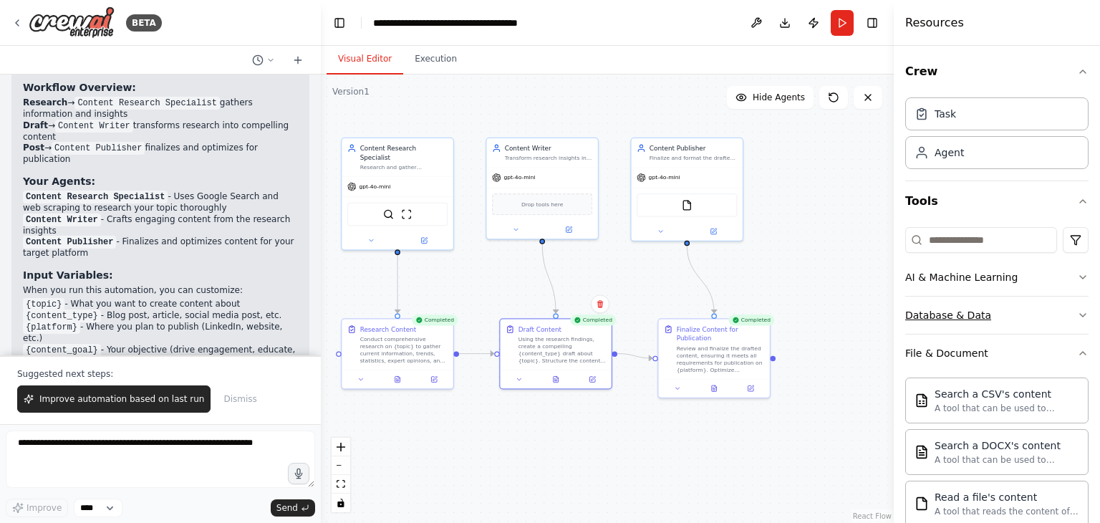
click at [1077, 316] on icon "button" at bounding box center [1082, 314] width 11 height 11
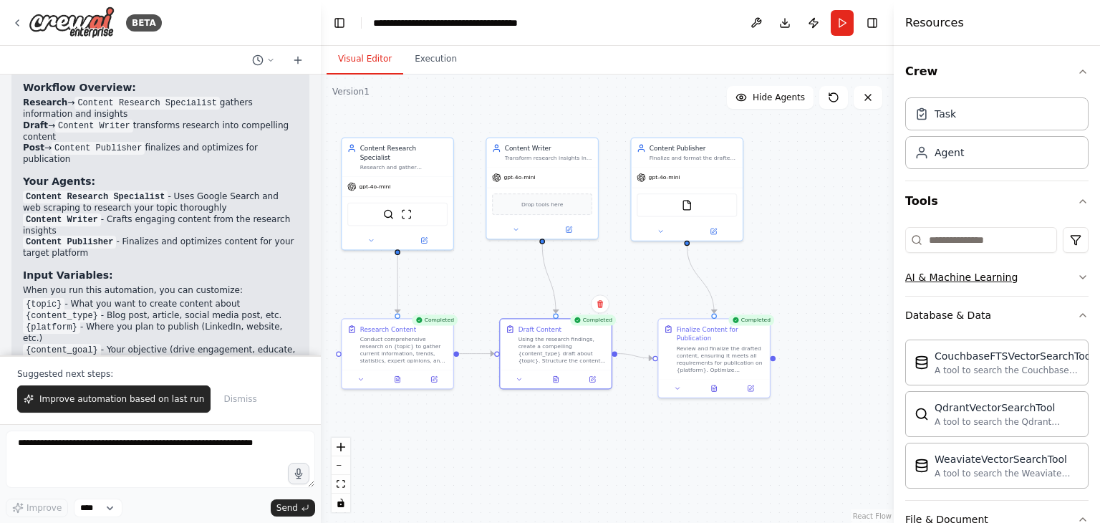
click at [1077, 278] on icon "button" at bounding box center [1082, 276] width 11 height 11
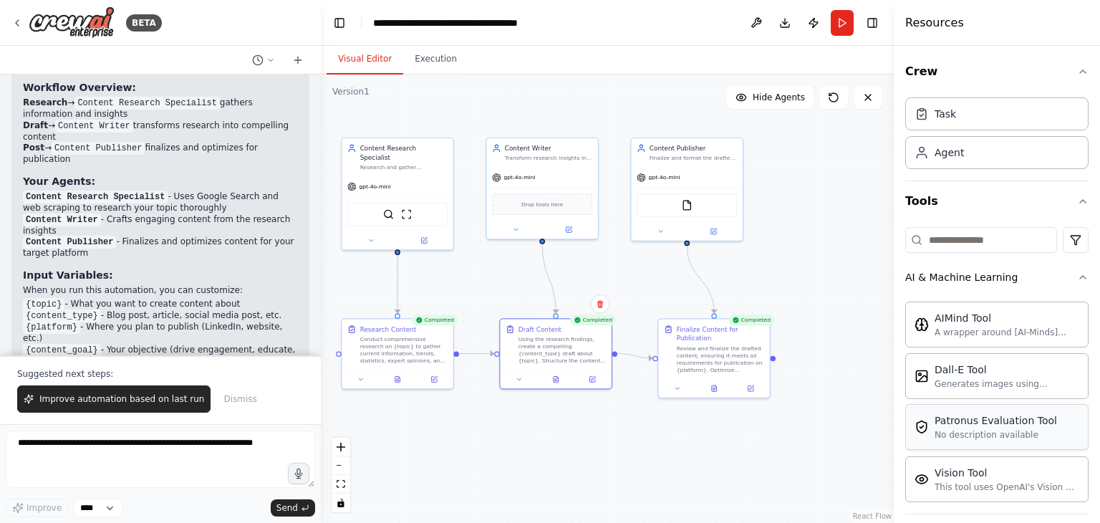
scroll to position [72, 0]
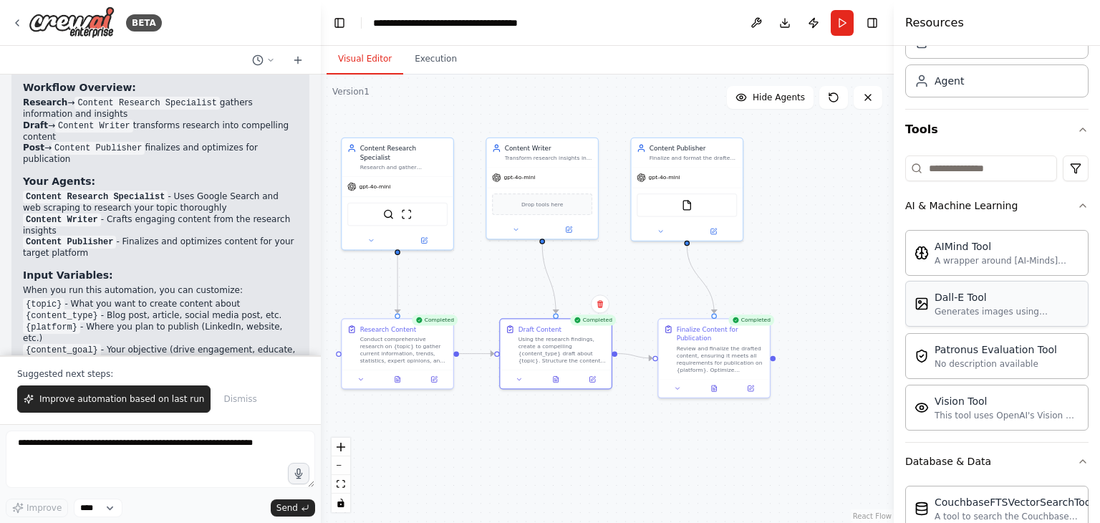
click at [956, 302] on div "Dall-E Tool" at bounding box center [1006, 297] width 145 height 14
click at [833, 25] on button "Run" at bounding box center [841, 23] width 23 height 26
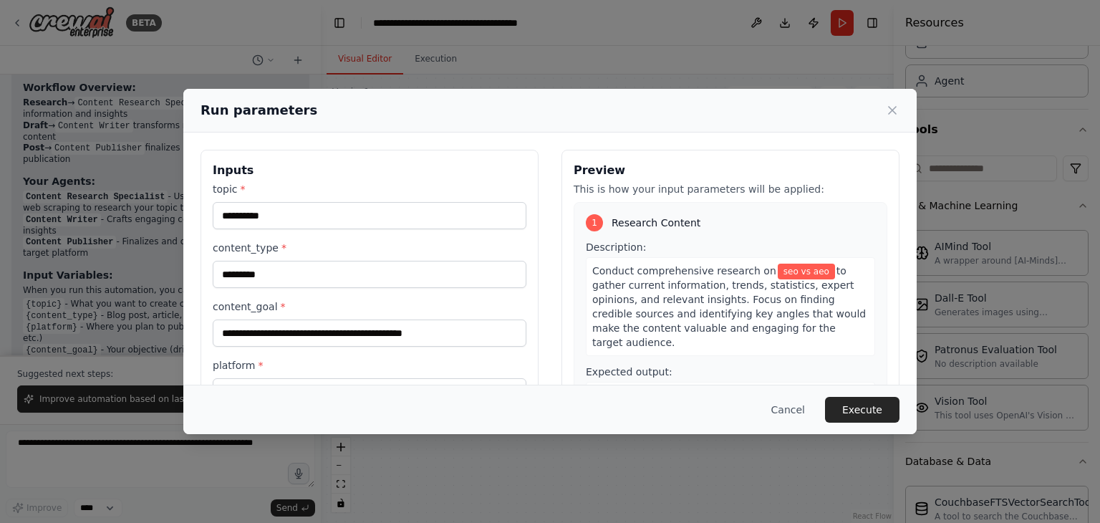
scroll to position [121, 0]
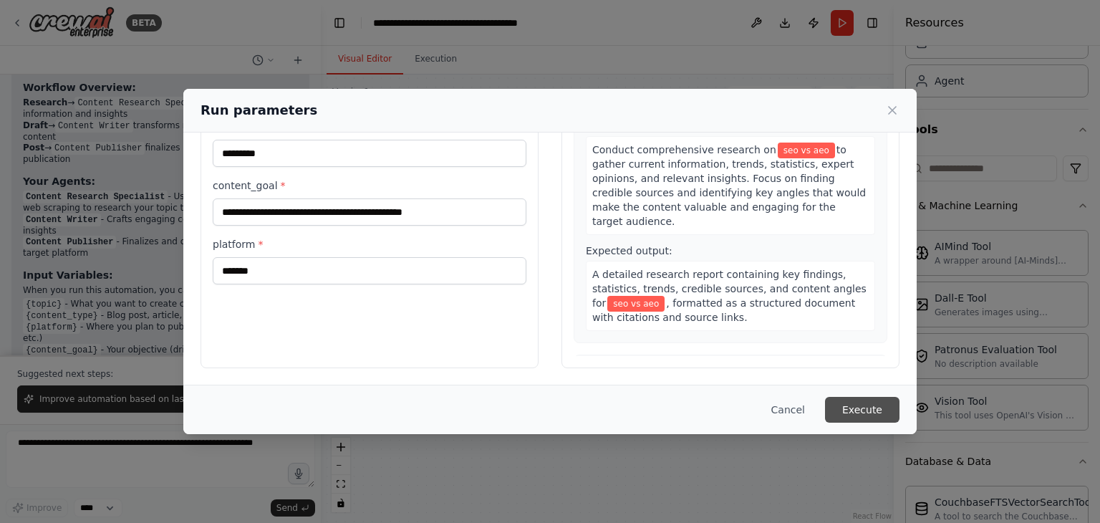
click at [853, 400] on button "Execute" at bounding box center [862, 410] width 74 height 26
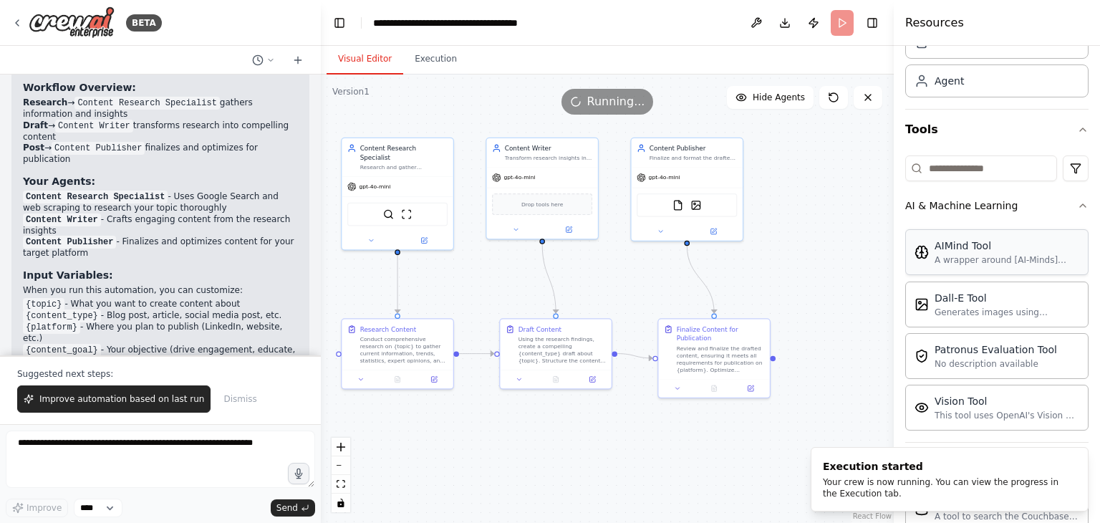
click at [1027, 254] on div "A wrapper around [AI-Minds](https://mindsdb.com/minds). Useful for when you nee…" at bounding box center [1006, 259] width 145 height 11
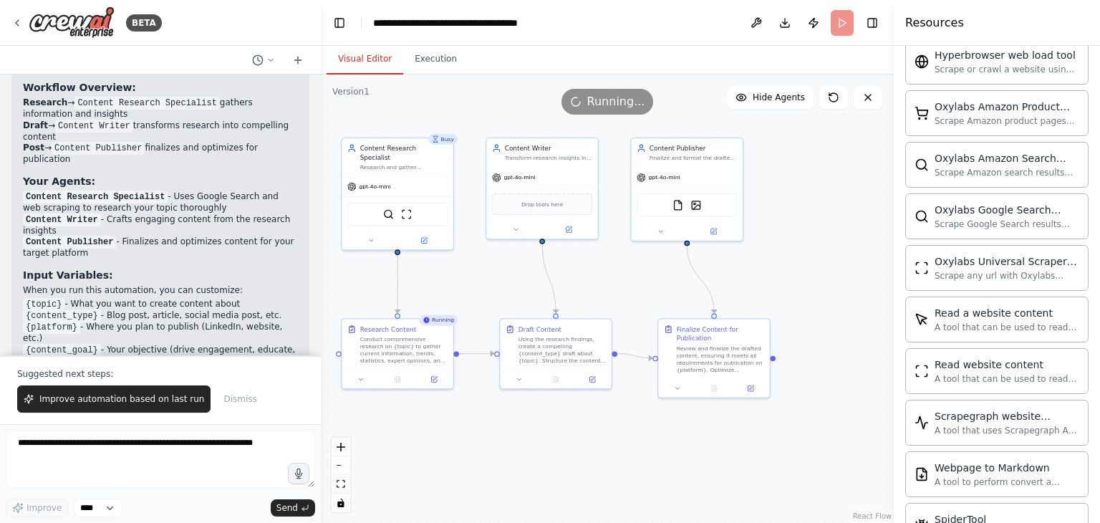
scroll to position [3386, 0]
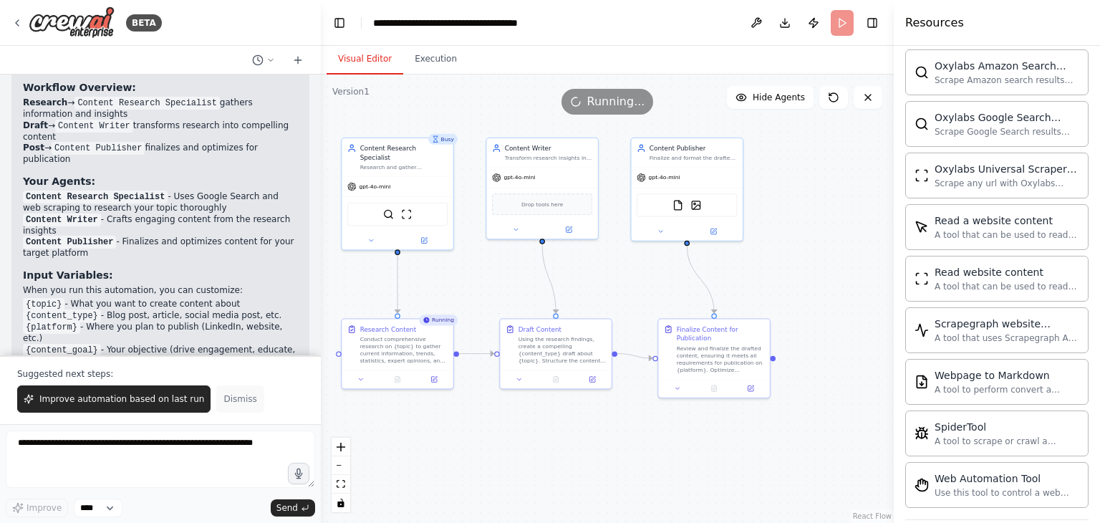
click at [226, 398] on span "Dismiss" at bounding box center [239, 398] width 33 height 11
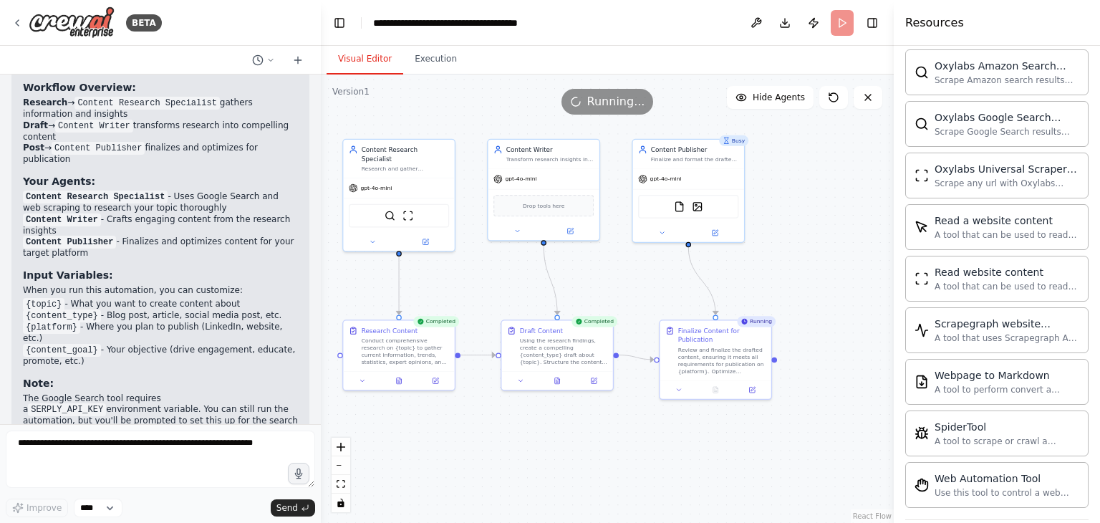
drag, startPoint x: 772, startPoint y: 359, endPoint x: 810, endPoint y: 387, distance: 47.1
click at [810, 387] on div ".deletable-edge-delete-btn { width: 20px; height: 20px; border: 0px solid #ffff…" at bounding box center [607, 298] width 573 height 448
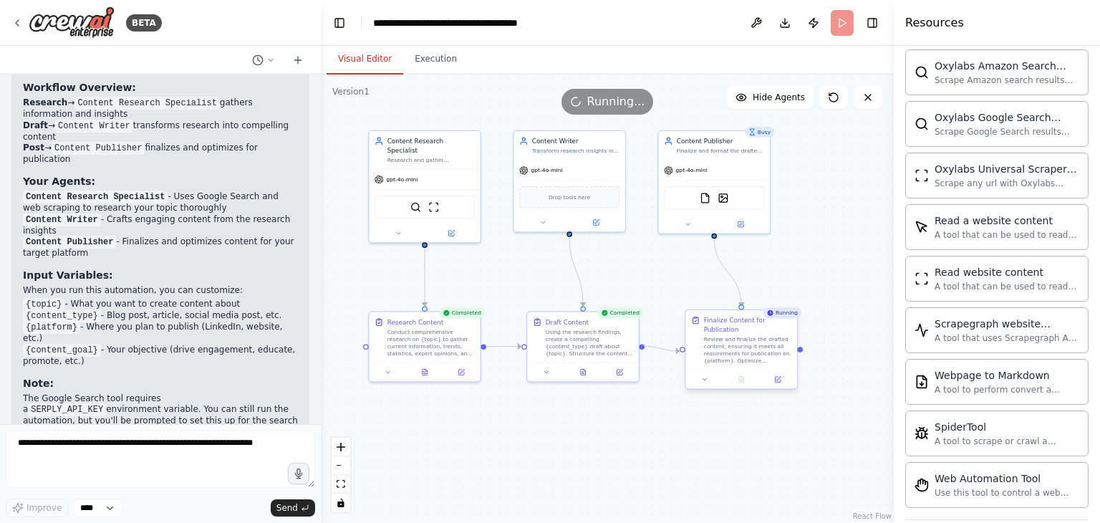
drag, startPoint x: 775, startPoint y: 362, endPoint x: 800, endPoint y: 353, distance: 27.2
click at [800, 353] on div ".deletable-edge-delete-btn { width: 20px; height: 20px; border: 0px solid #ffff…" at bounding box center [607, 298] width 573 height 448
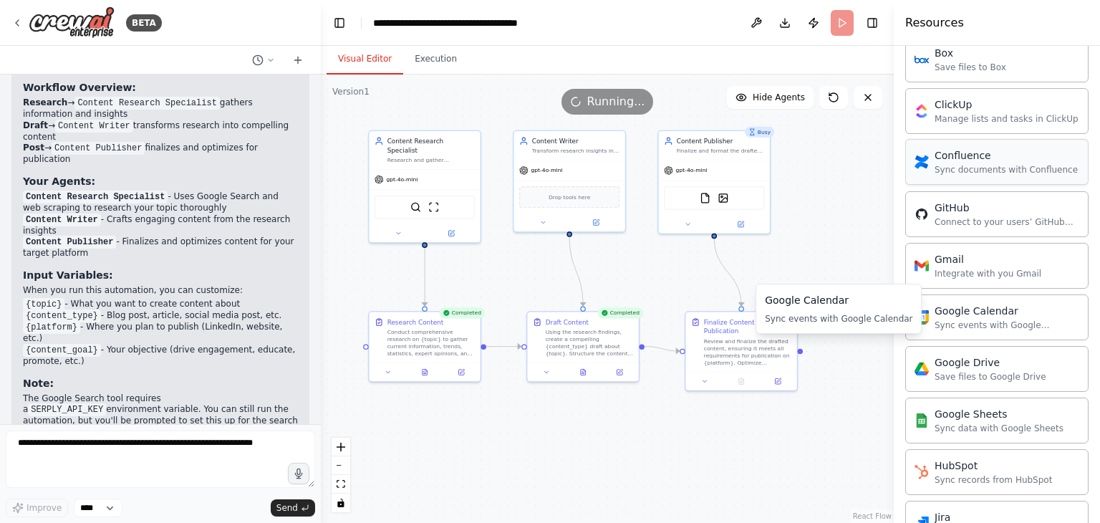
scroll to position [1095, 0]
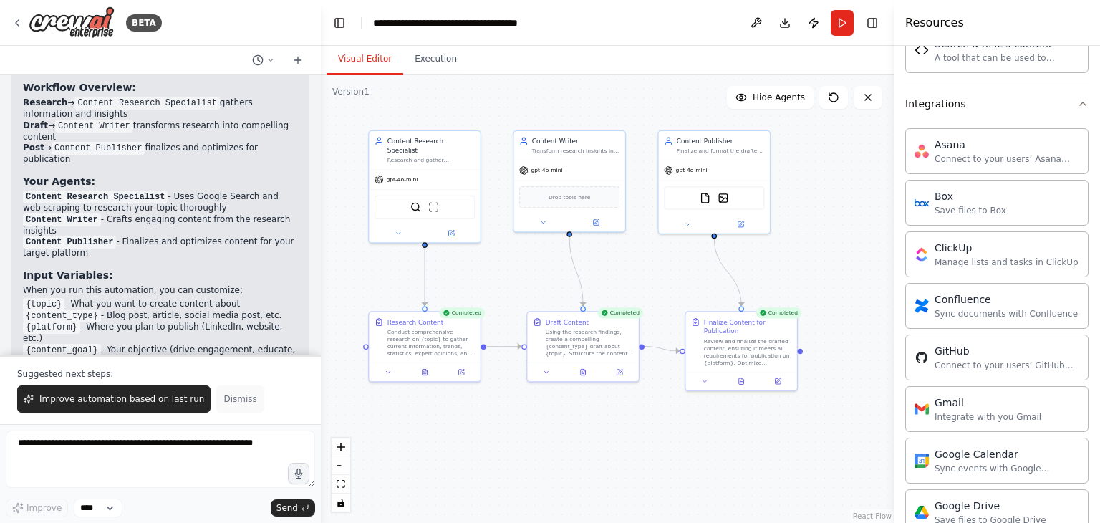
click at [233, 396] on span "Dismiss" at bounding box center [239, 398] width 33 height 11
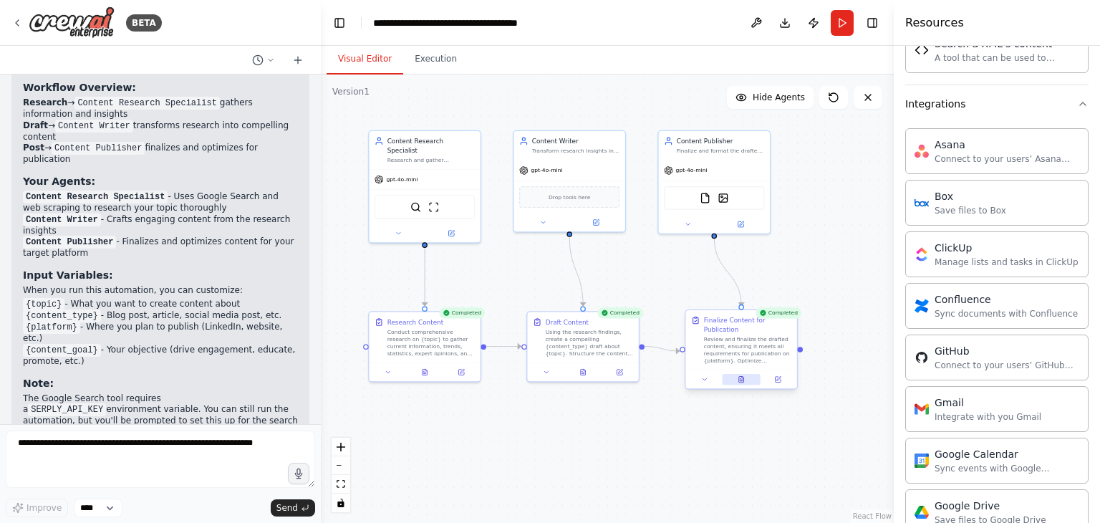
click at [747, 379] on button at bounding box center [741, 379] width 38 height 11
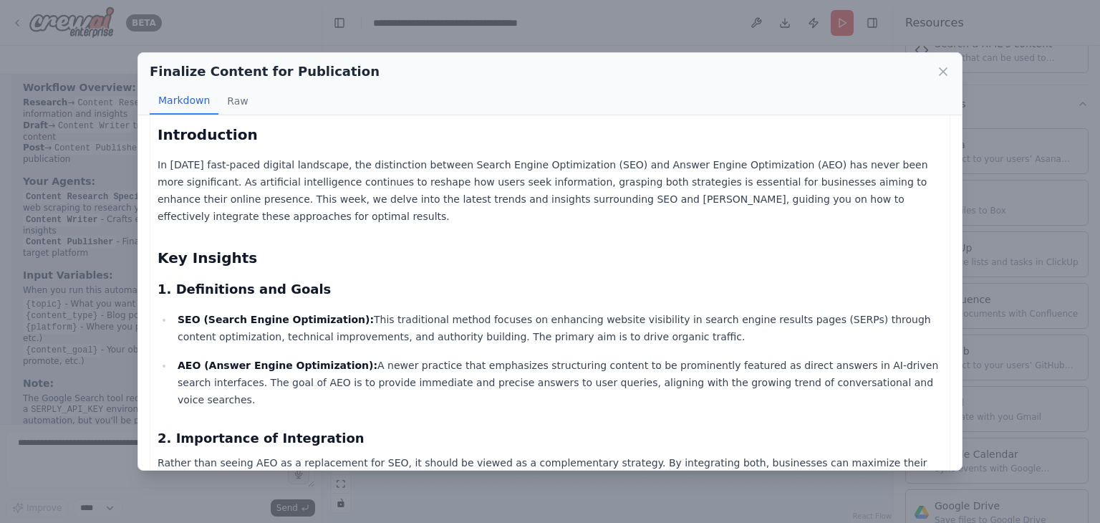
scroll to position [0, 0]
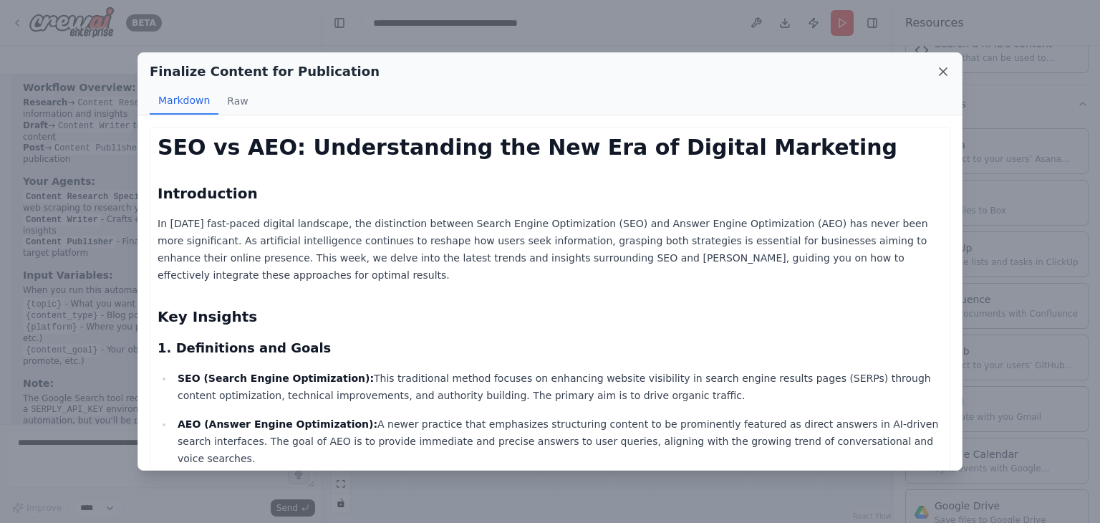
click at [948, 70] on icon at bounding box center [943, 71] width 14 height 14
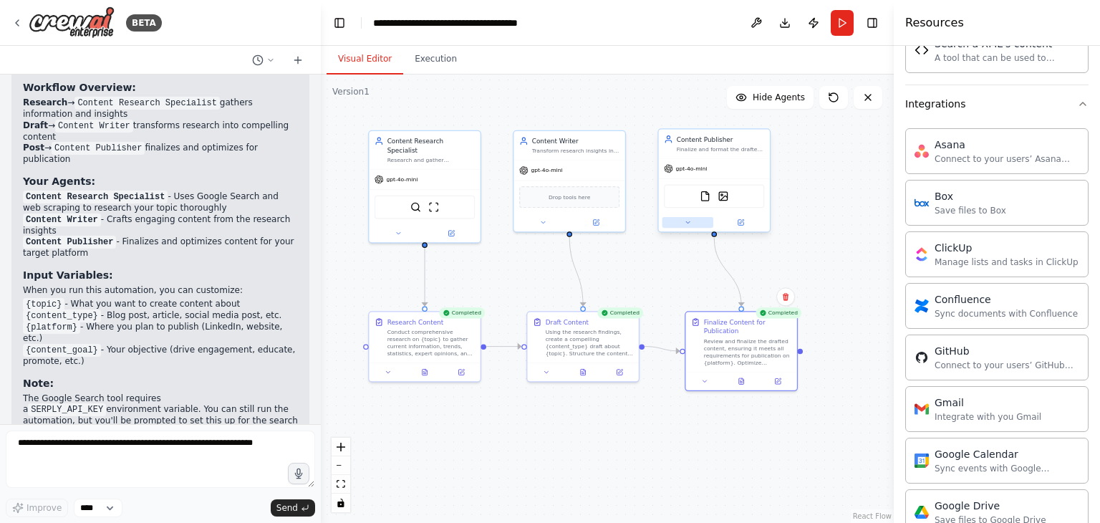
click at [692, 221] on button at bounding box center [687, 222] width 51 height 11
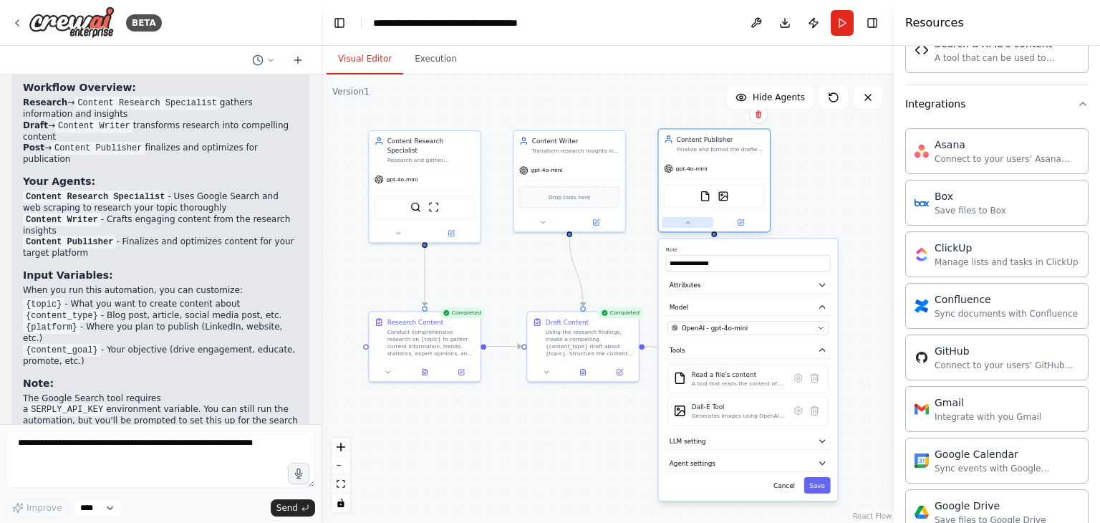
click at [692, 221] on button at bounding box center [687, 222] width 51 height 11
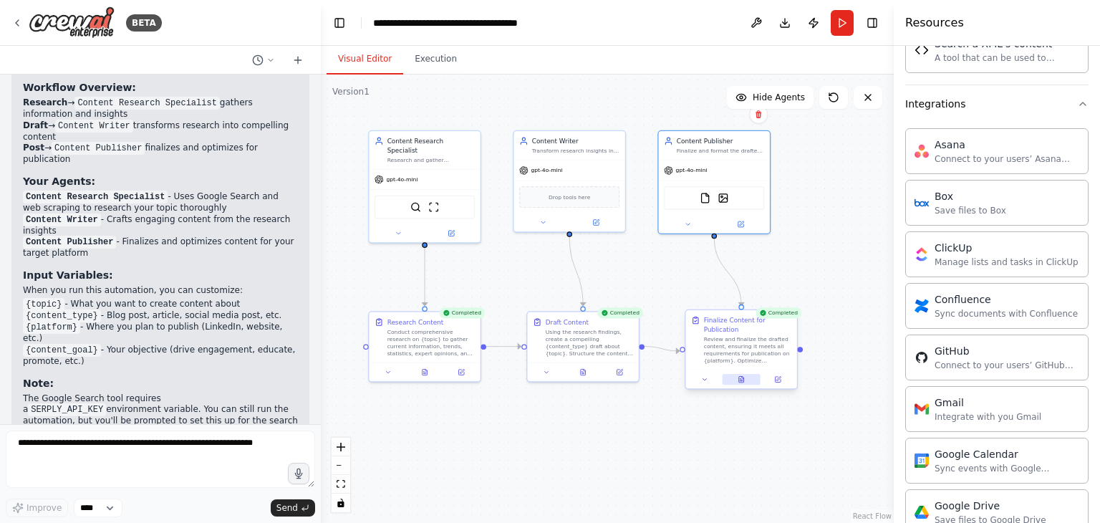
click at [735, 382] on button at bounding box center [741, 379] width 38 height 11
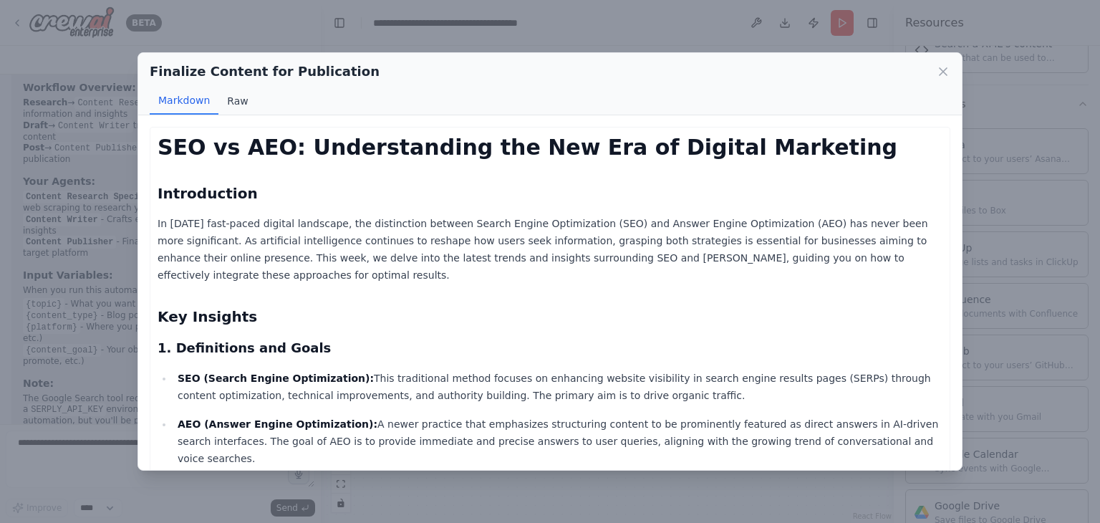
click at [226, 98] on button "Raw" at bounding box center [237, 100] width 38 height 27
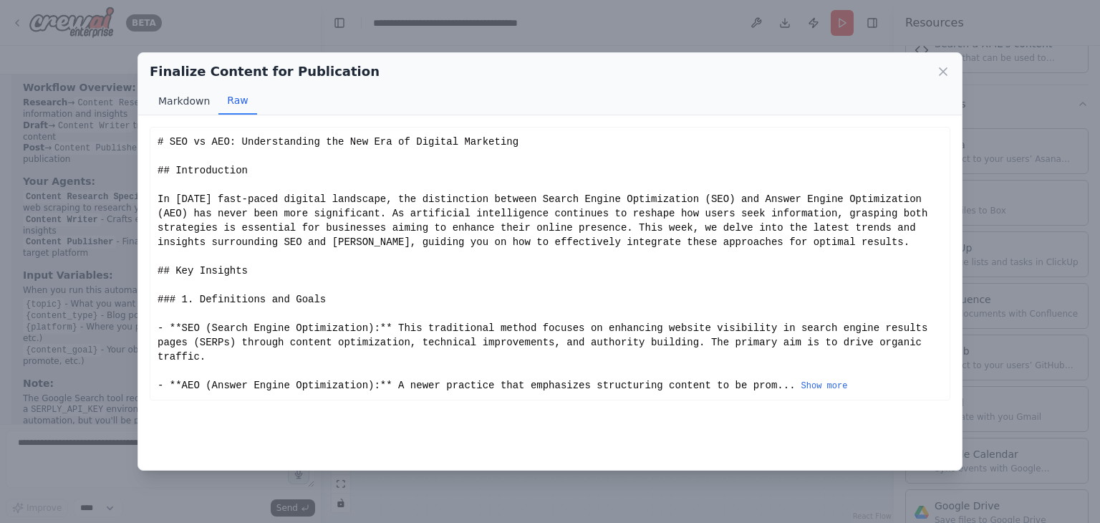
click at [193, 99] on button "Markdown" at bounding box center [184, 100] width 69 height 27
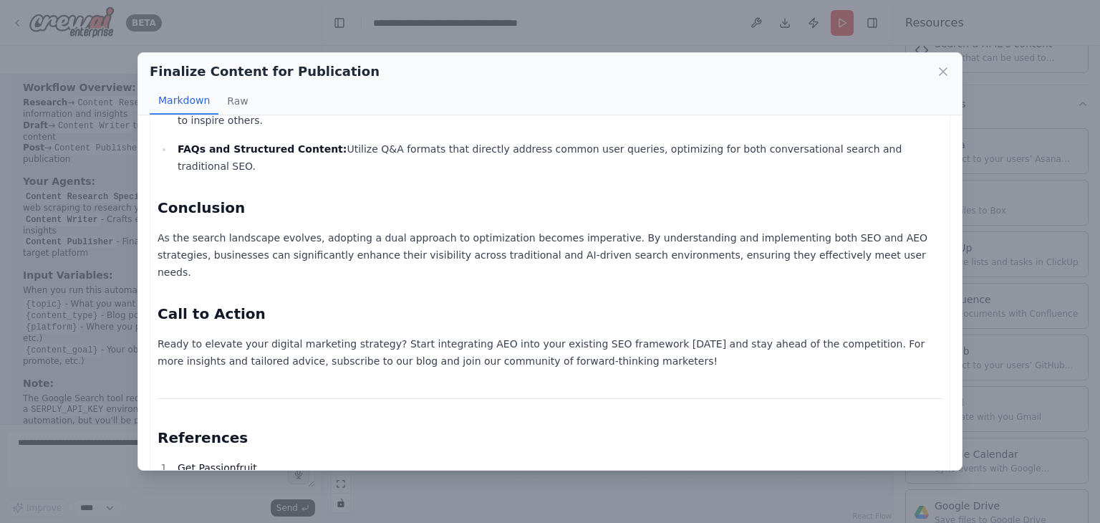
scroll to position [1347, 0]
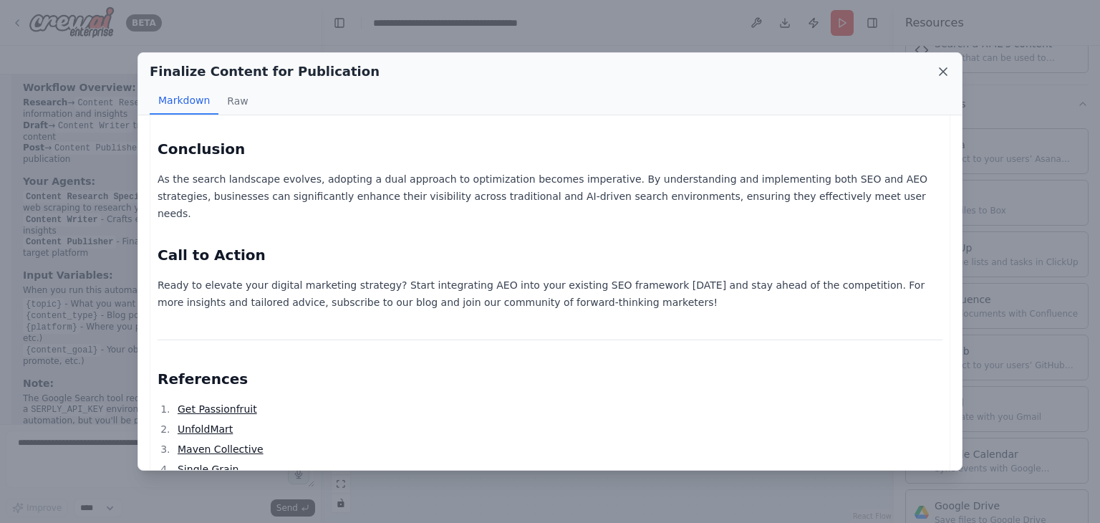
click at [936, 69] on icon at bounding box center [943, 71] width 14 height 14
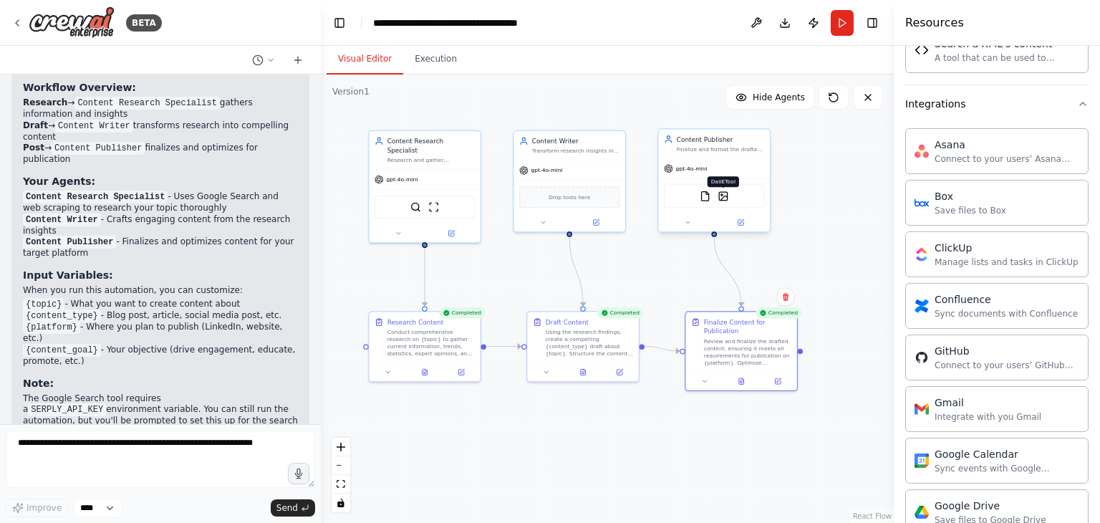
click at [727, 195] on img at bounding box center [722, 195] width 11 height 11
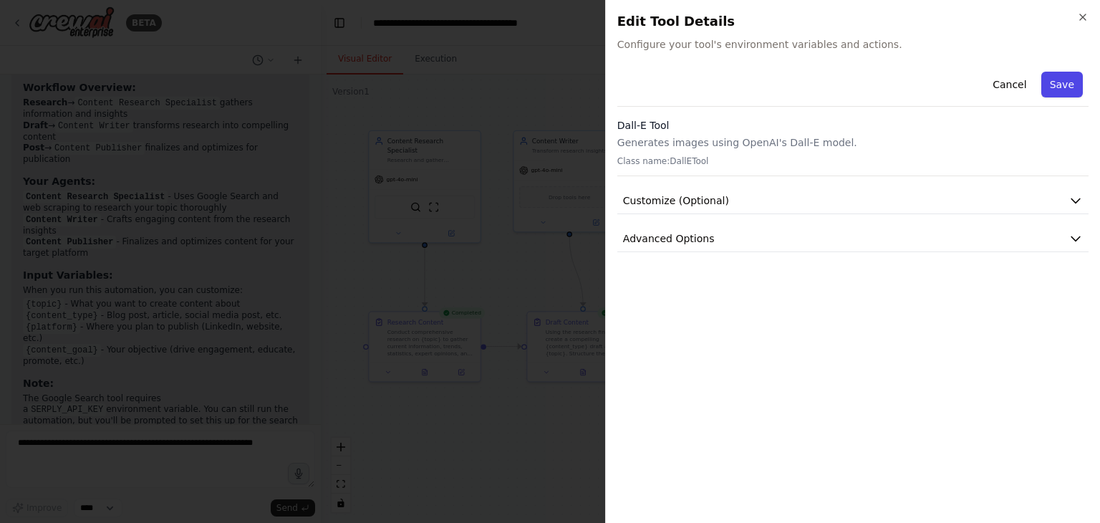
click at [1062, 94] on button "Save" at bounding box center [1062, 85] width 42 height 26
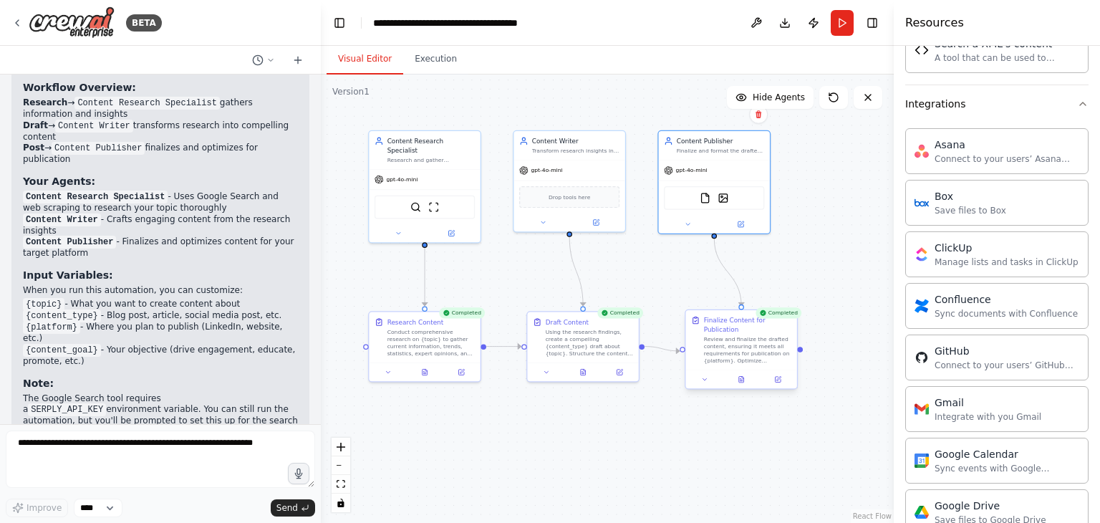
click at [706, 387] on div at bounding box center [740, 378] width 111 height 19
click at [707, 379] on icon at bounding box center [704, 379] width 7 height 7
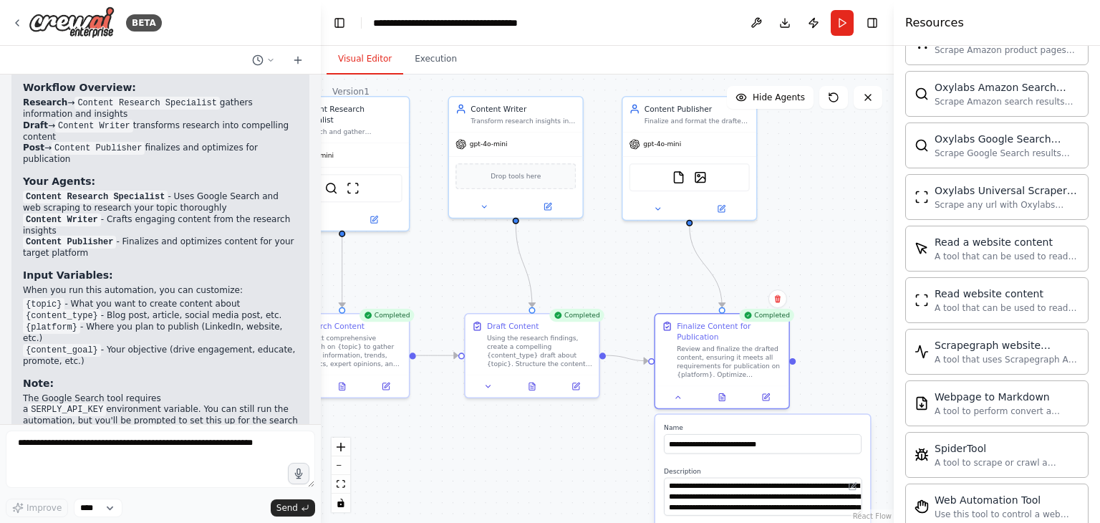
scroll to position [3386, 0]
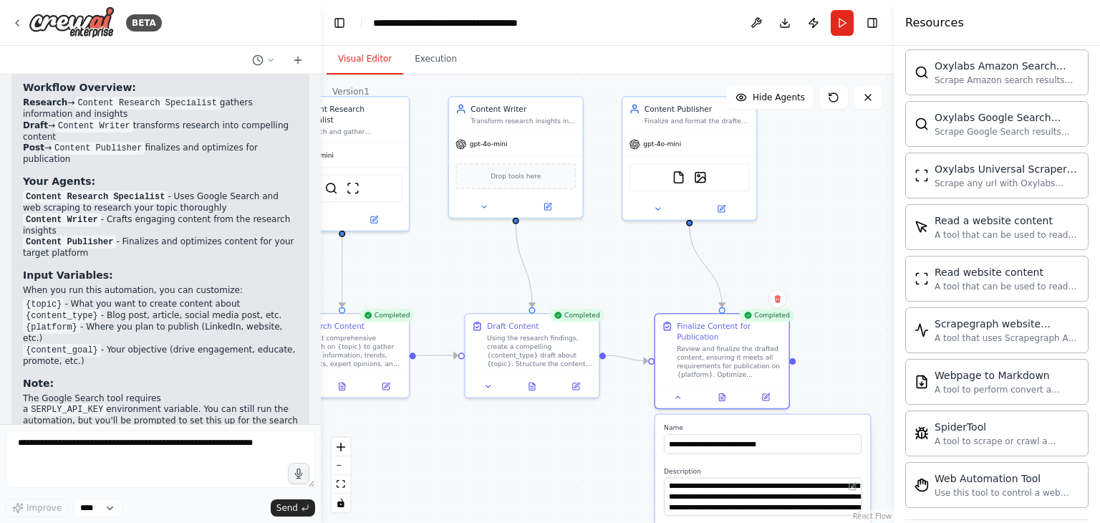
click at [844, 231] on div ".deletable-edge-delete-btn { width: 20px; height: 20px; border: 0px solid #ffff…" at bounding box center [607, 298] width 573 height 448
click at [679, 392] on icon at bounding box center [678, 394] width 9 height 9
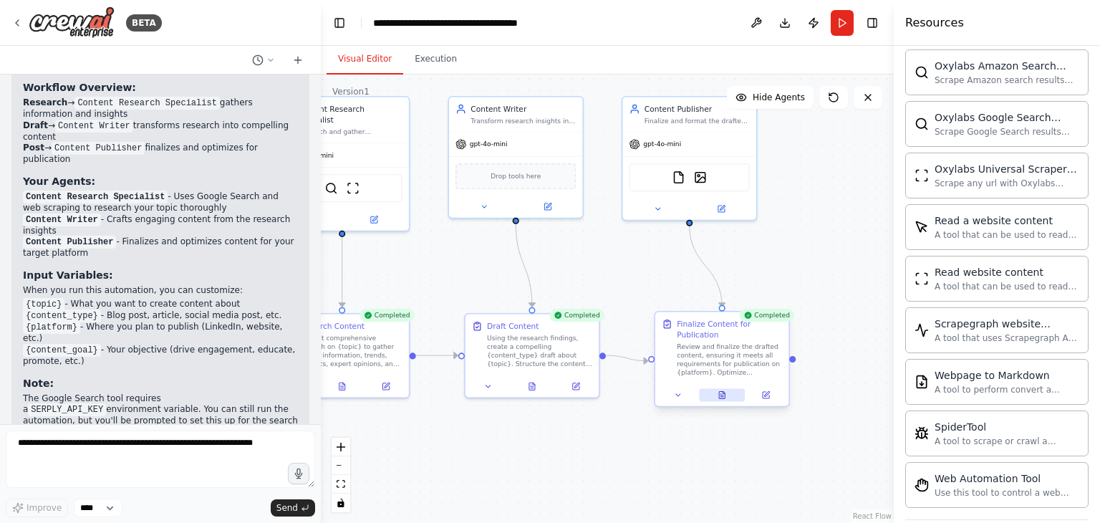
click at [726, 400] on button at bounding box center [722, 394] width 46 height 13
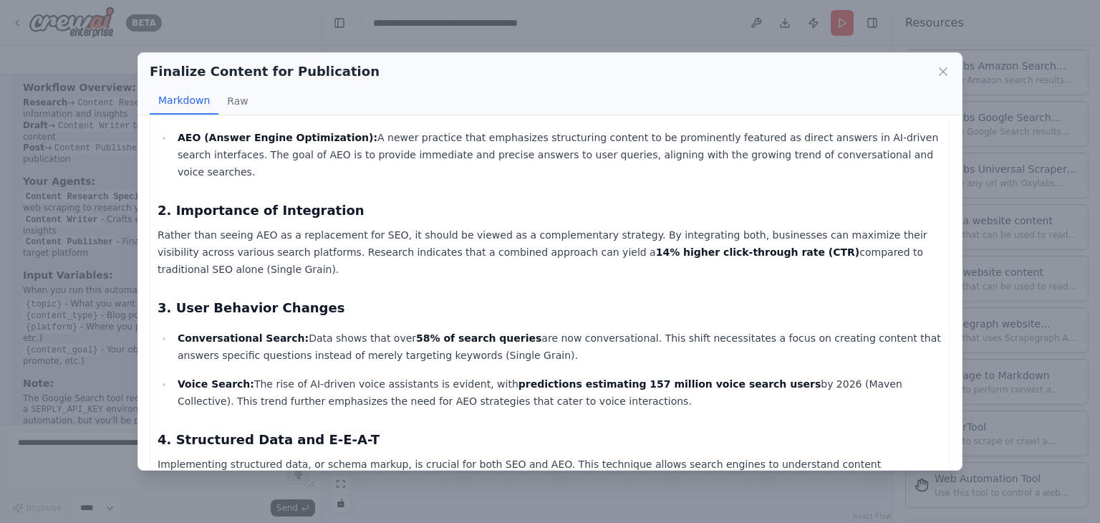
scroll to position [0, 0]
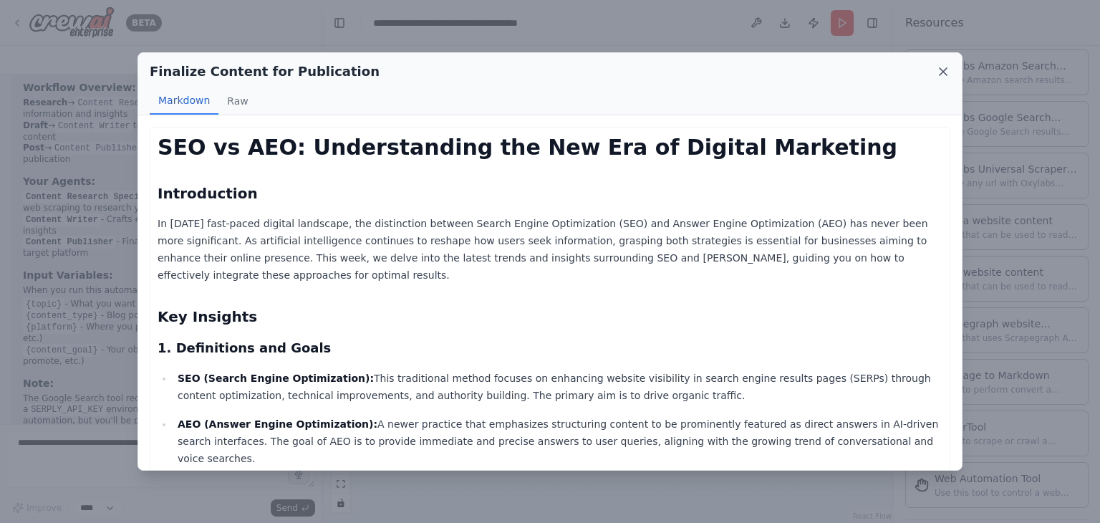
click at [940, 64] on icon at bounding box center [943, 71] width 14 height 14
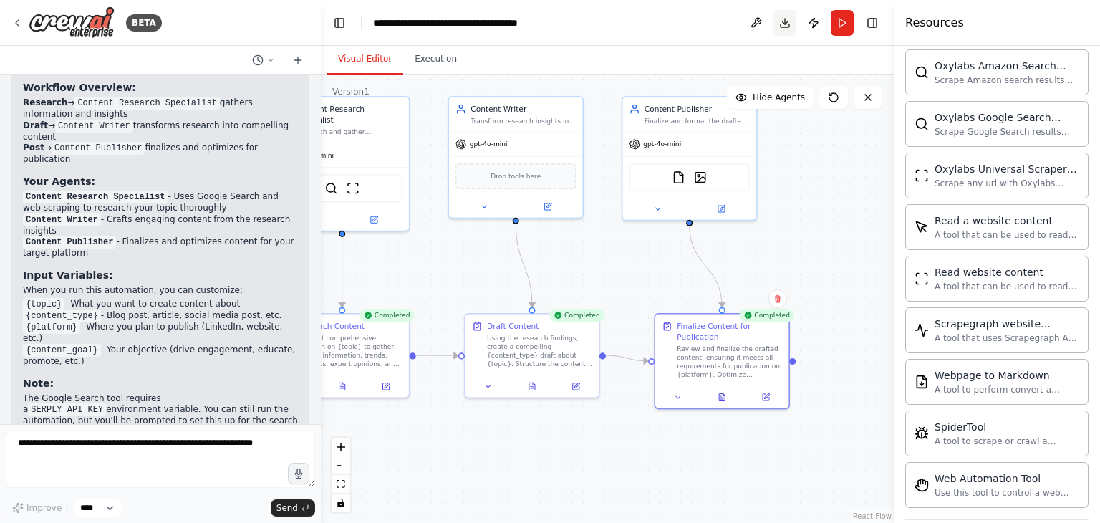
click at [788, 20] on button "Download" at bounding box center [784, 23] width 23 height 26
click at [866, 173] on div ".deletable-edge-delete-btn { width: 20px; height: 20px; border: 0px solid #ffff…" at bounding box center [607, 298] width 573 height 448
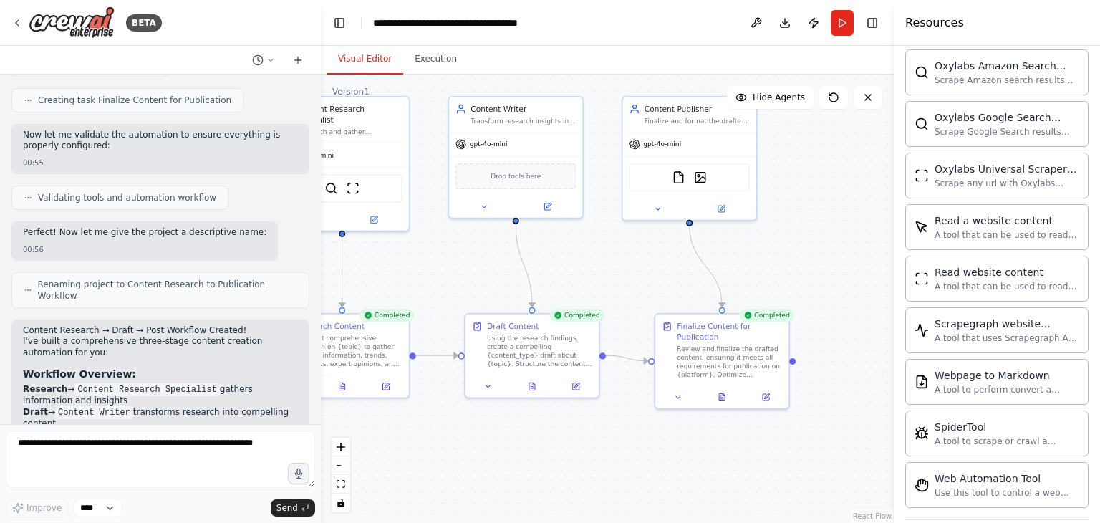
scroll to position [1072, 0]
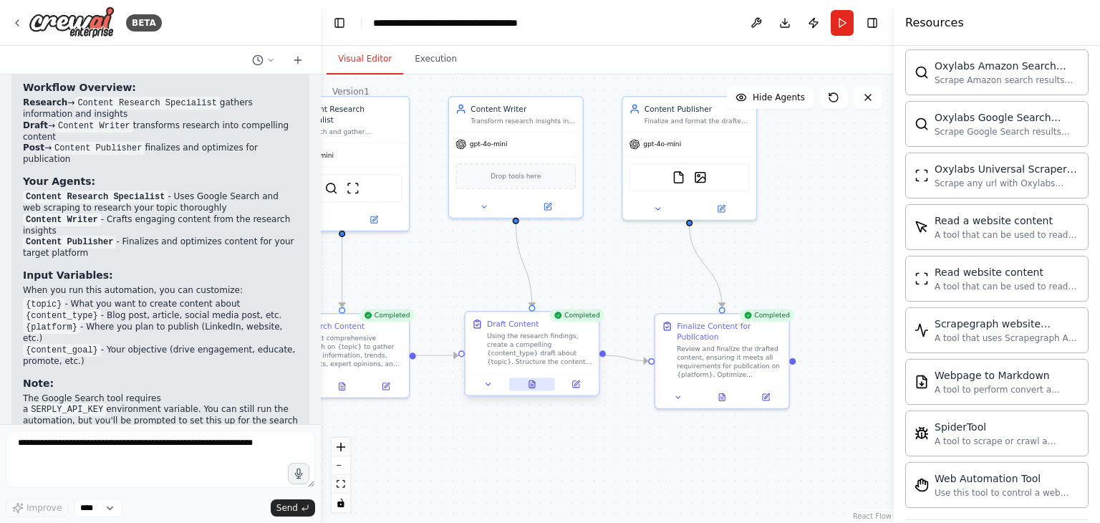
click at [529, 385] on icon at bounding box center [532, 383] width 6 height 7
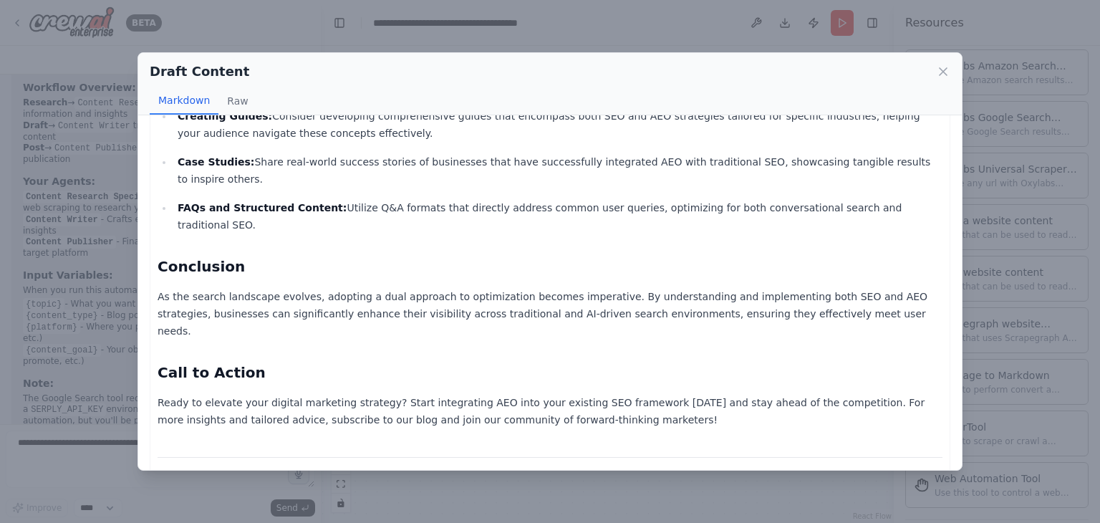
scroll to position [872, 0]
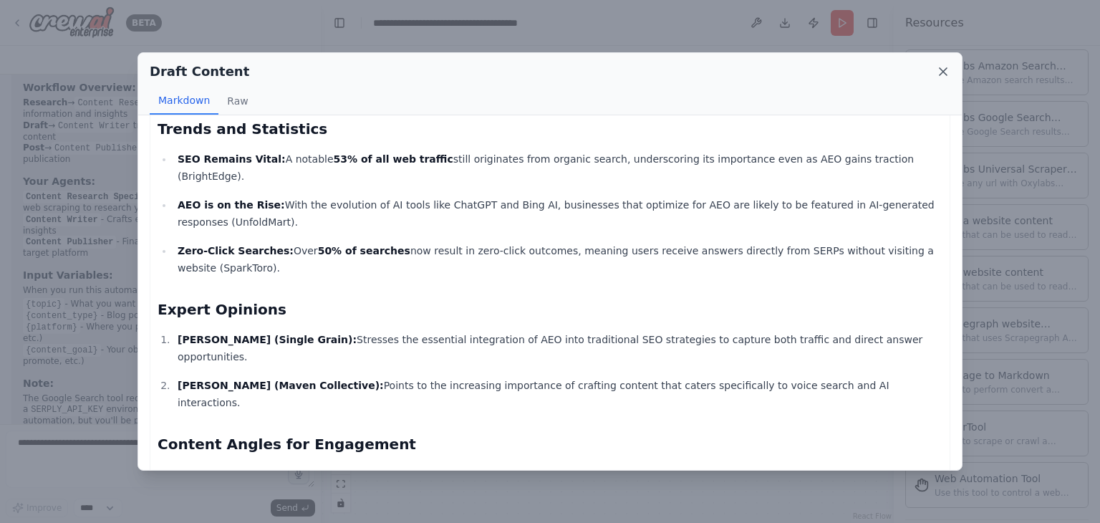
click at [948, 69] on icon at bounding box center [943, 71] width 14 height 14
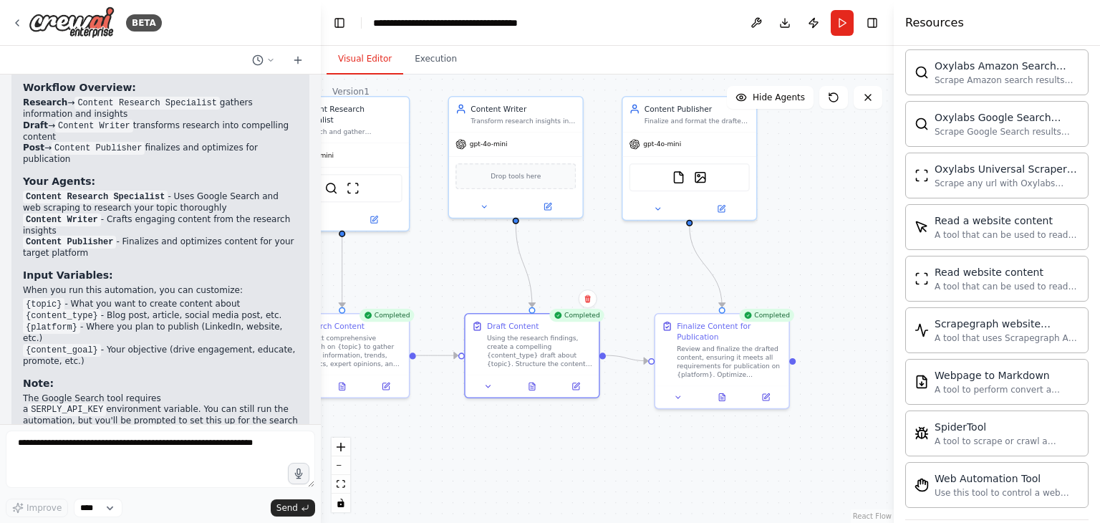
scroll to position [858, 0]
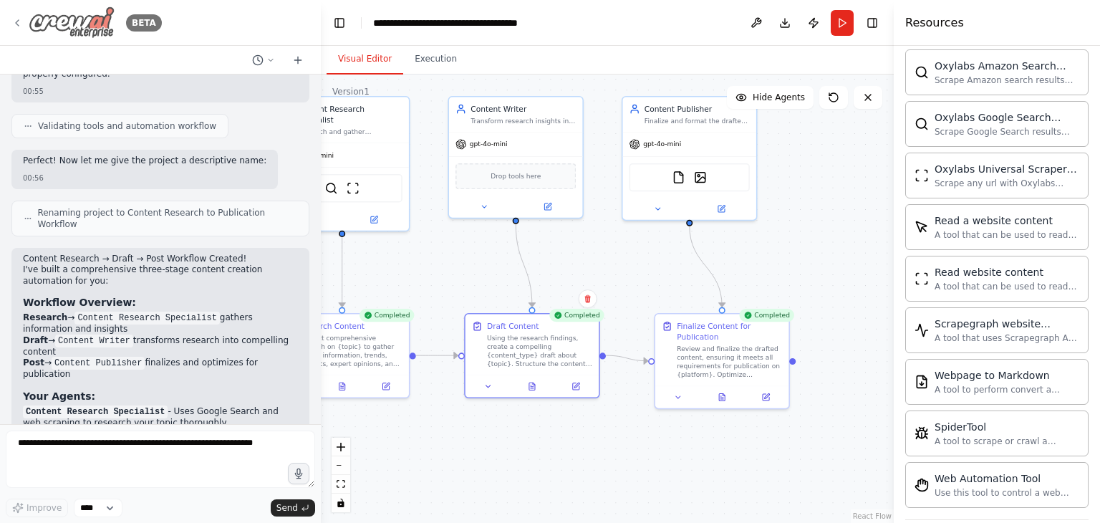
click at [15, 20] on icon at bounding box center [16, 22] width 11 height 11
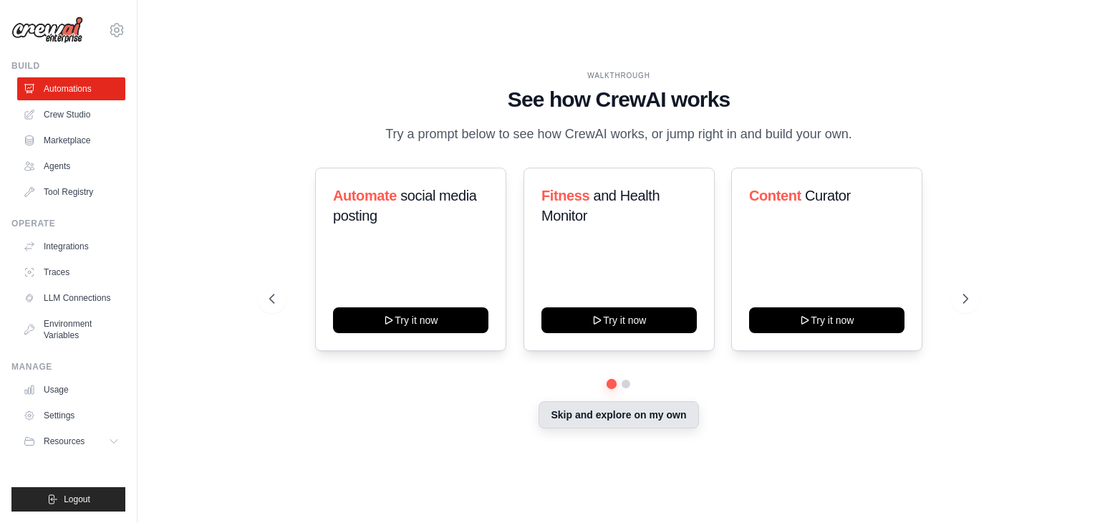
click at [647, 417] on button "Skip and explore on my own" at bounding box center [618, 414] width 160 height 27
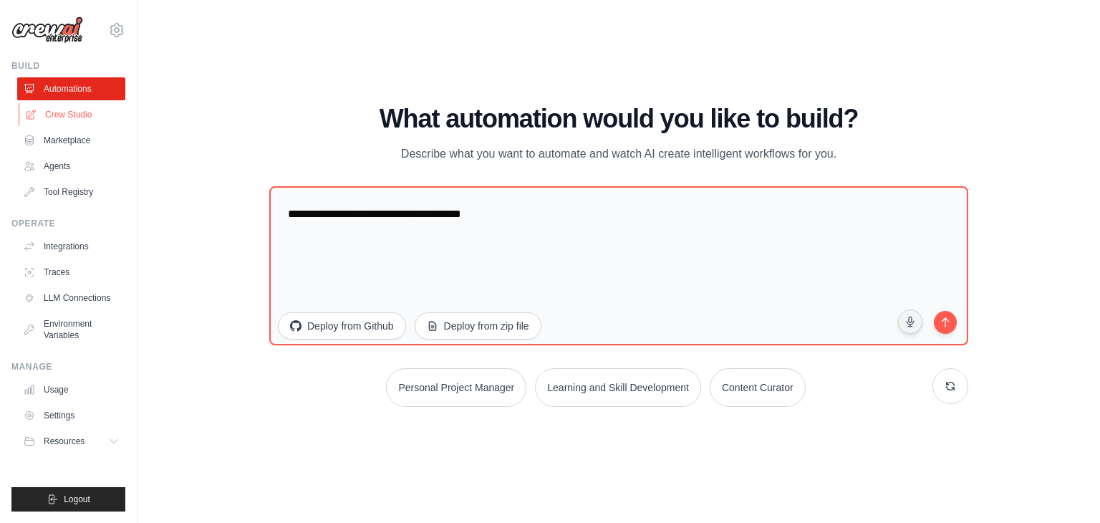
click at [50, 117] on link "Crew Studio" at bounding box center [73, 114] width 108 height 23
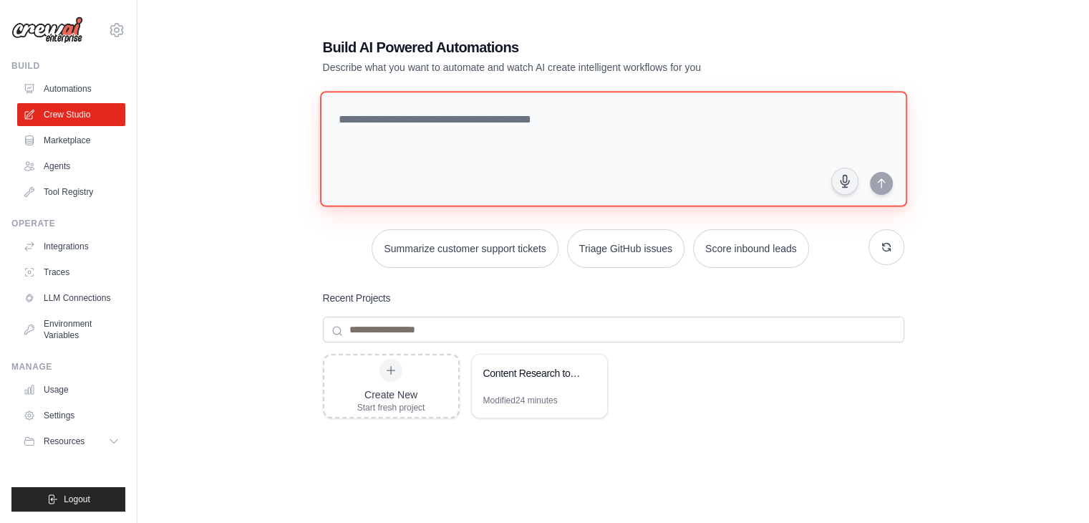
click at [362, 126] on textarea at bounding box center [612, 149] width 587 height 116
paste textarea "**********"
type textarea "**********"
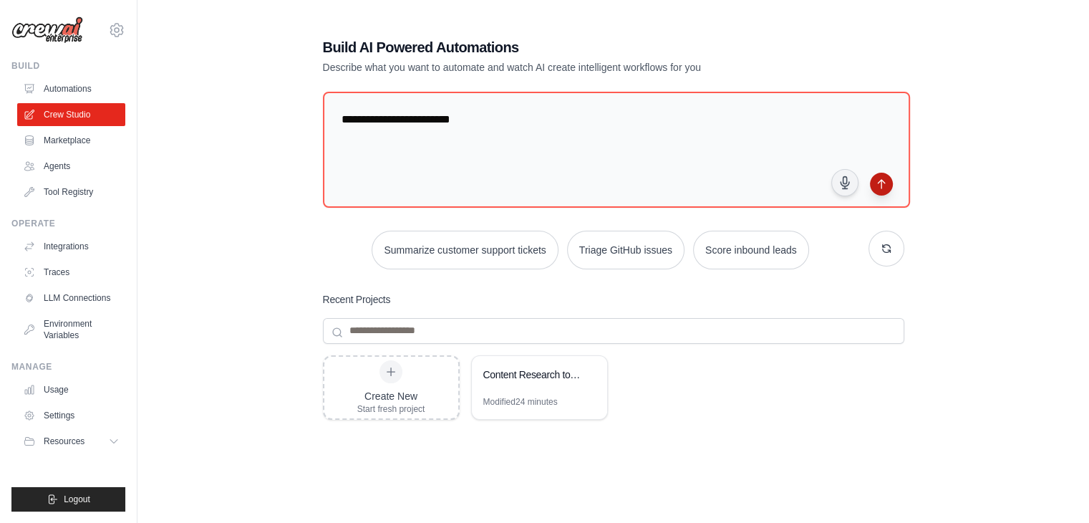
click at [885, 182] on icon "submit" at bounding box center [881, 183] width 11 height 11
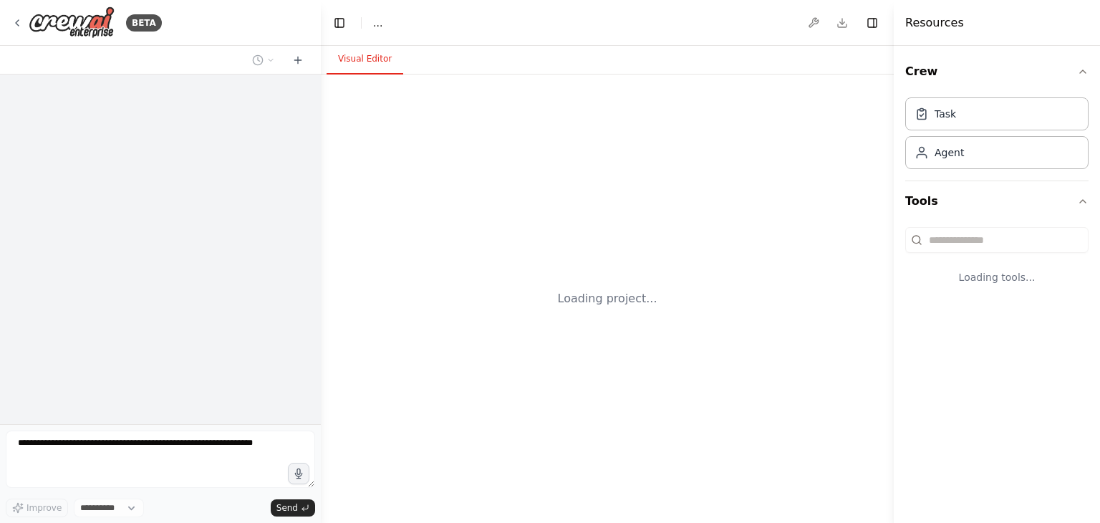
select select "****"
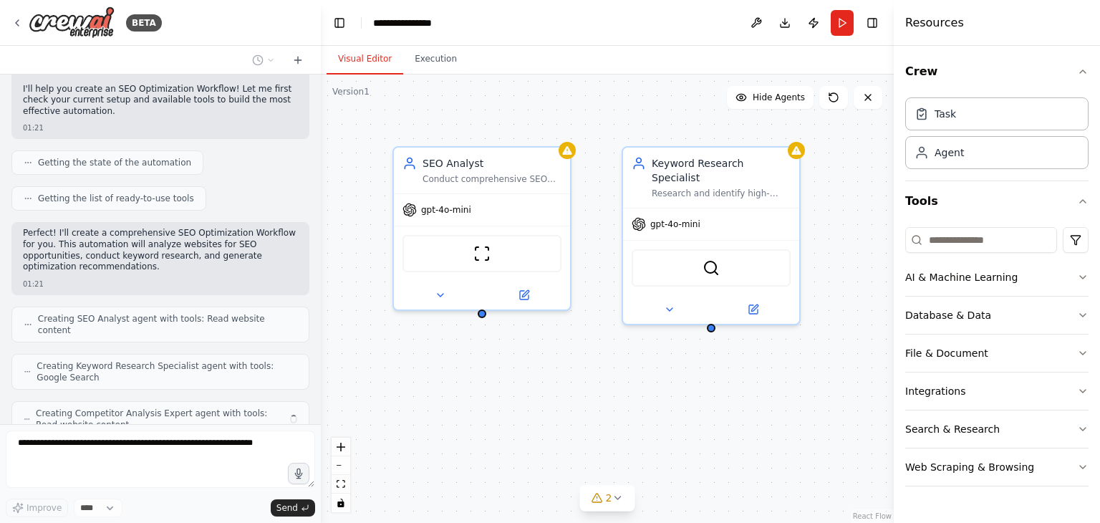
scroll to position [132, 0]
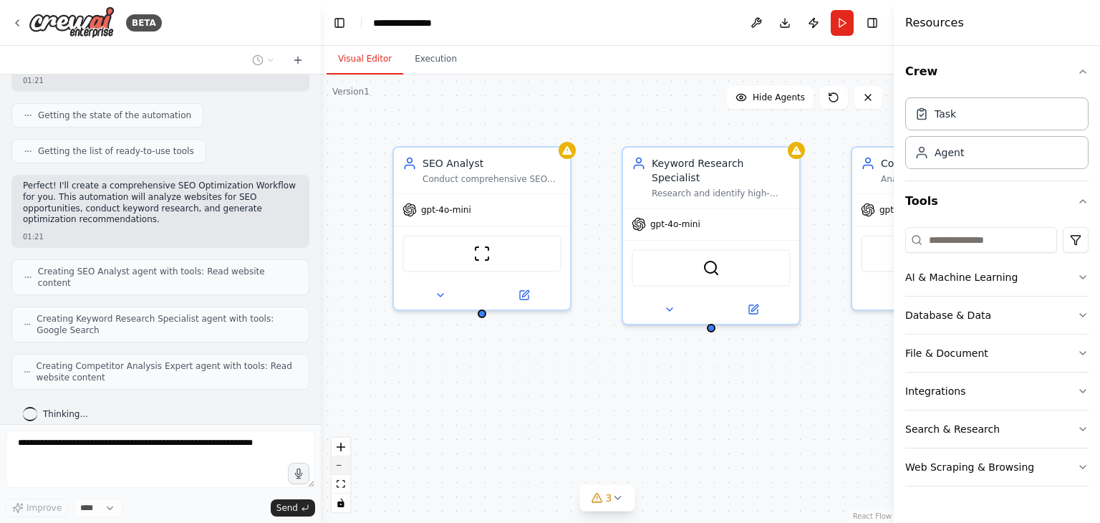
click at [344, 467] on button "zoom out" at bounding box center [340, 465] width 19 height 19
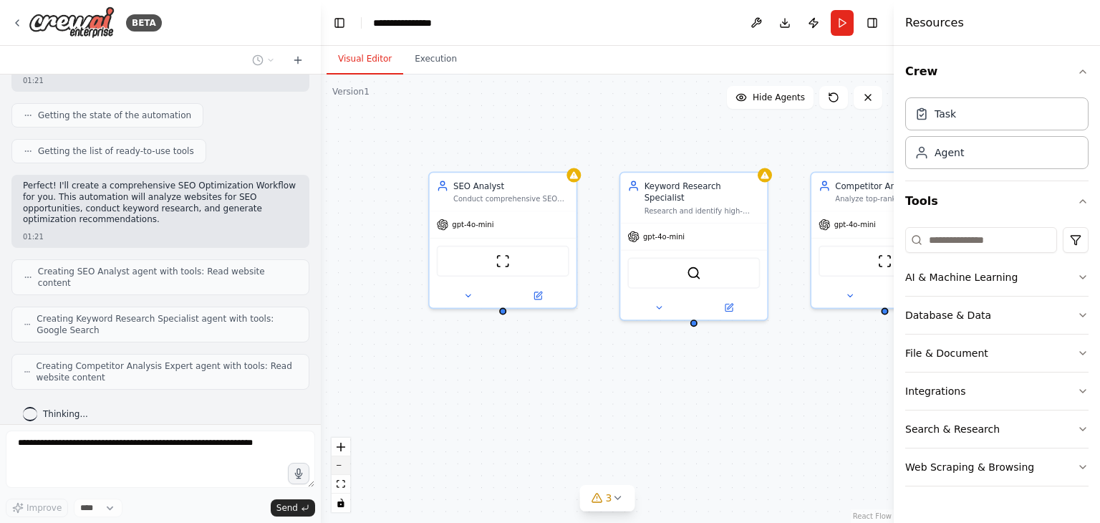
click at [344, 467] on button "zoom out" at bounding box center [340, 465] width 19 height 19
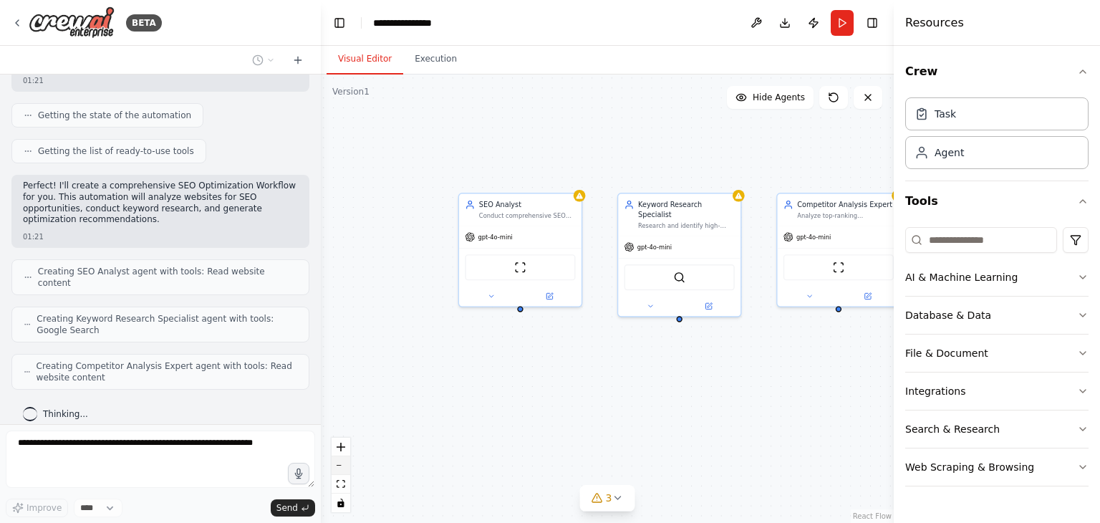
click at [344, 467] on button "zoom out" at bounding box center [340, 465] width 19 height 19
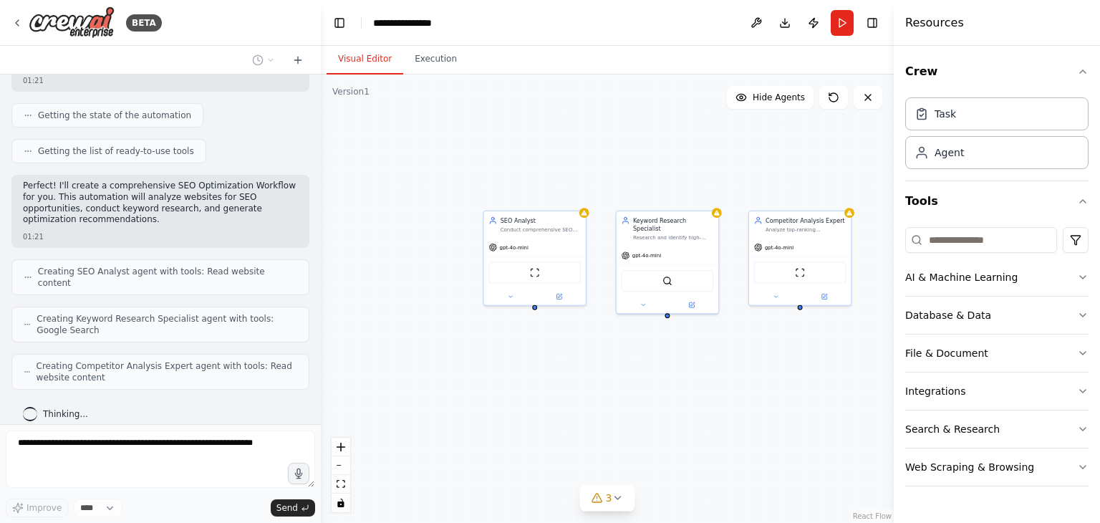
scroll to position [167, 0]
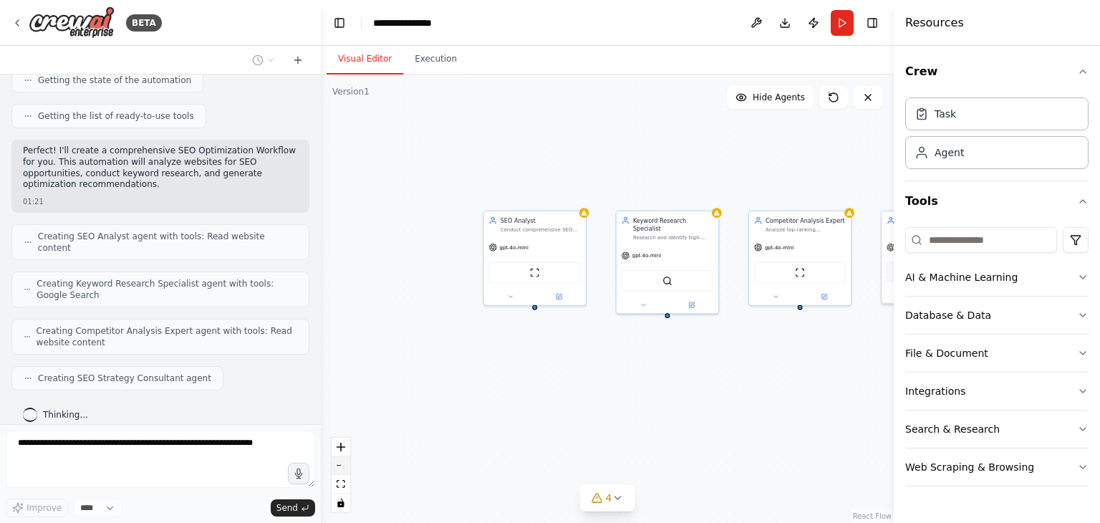
click at [341, 465] on icon "zoom out" at bounding box center [340, 465] width 9 height 1
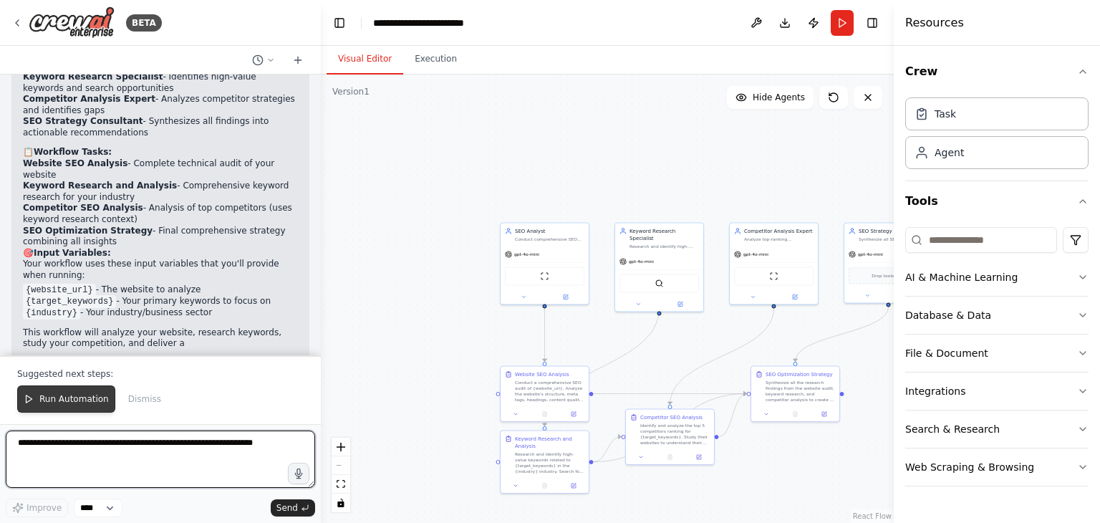
scroll to position [888, 0]
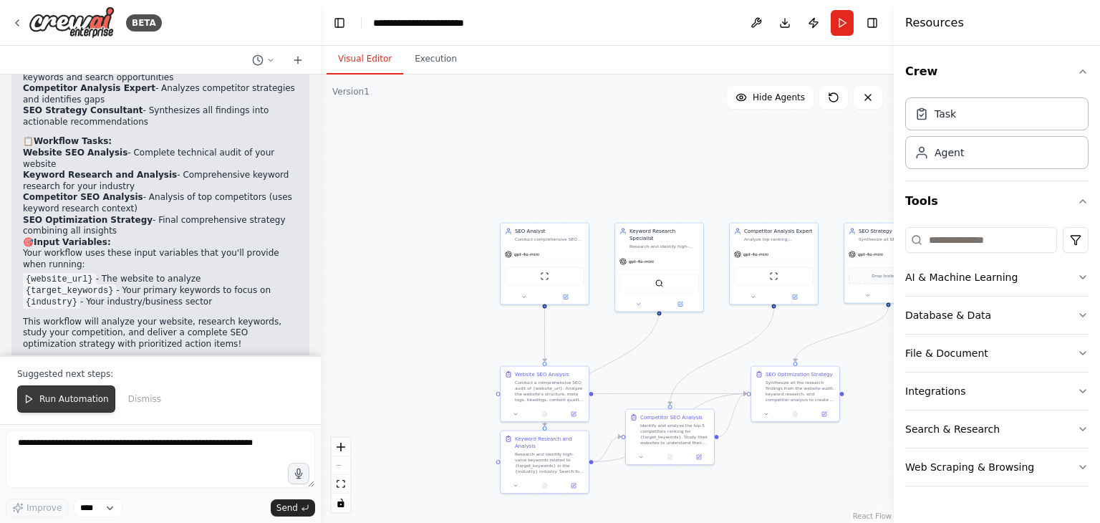
click at [59, 403] on span "Run Automation" at bounding box center [73, 398] width 69 height 11
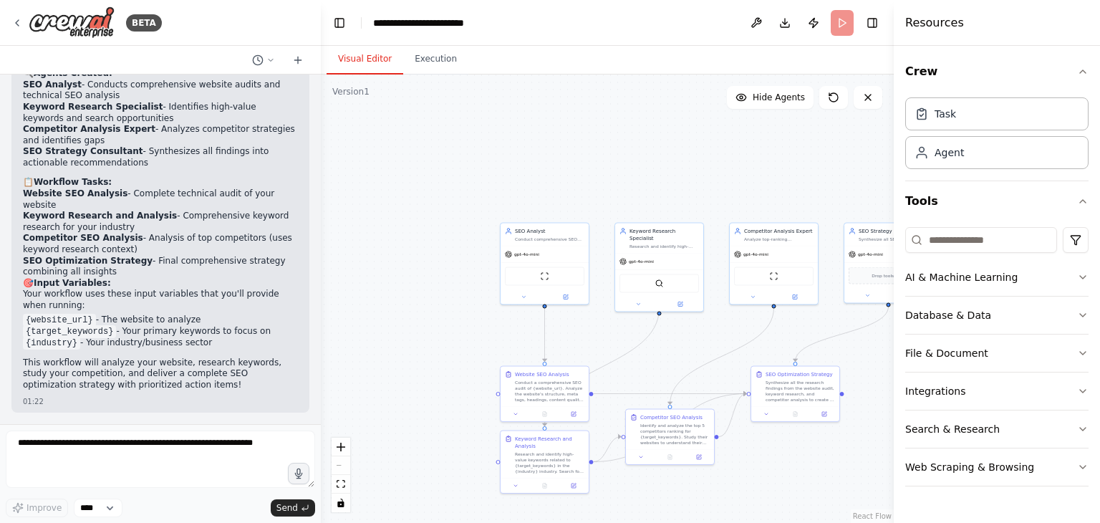
scroll to position [820, 0]
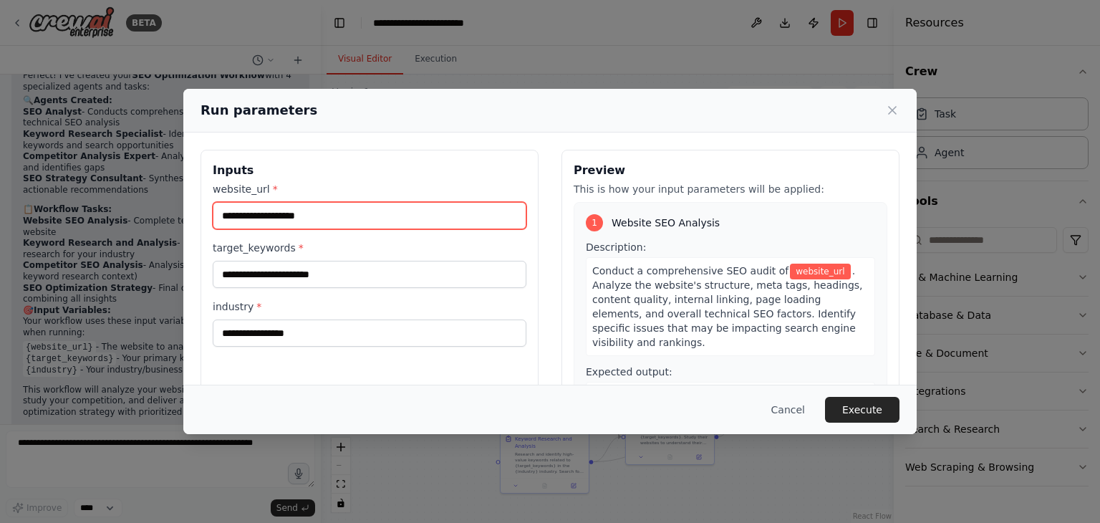
click at [279, 219] on input "website_url *" at bounding box center [370, 215] width 314 height 27
click at [278, 226] on input "website_url *" at bounding box center [370, 215] width 314 height 27
paste input "**********"
type input "**********"
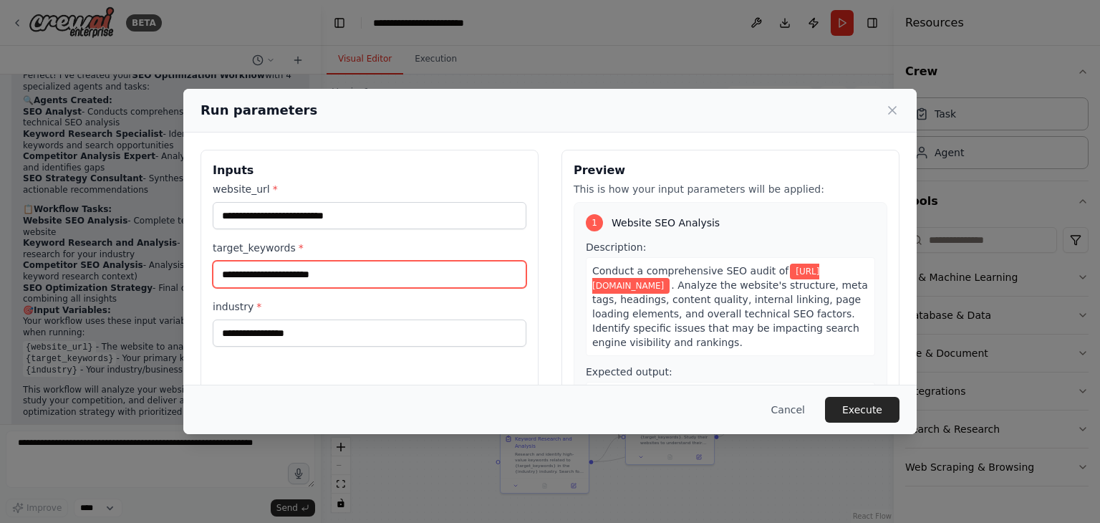
click at [334, 271] on input "target_keywords *" at bounding box center [370, 274] width 314 height 27
type input "*"
click at [242, 276] on input "**********" at bounding box center [370, 274] width 314 height 27
click at [330, 276] on input "**********" at bounding box center [370, 274] width 314 height 27
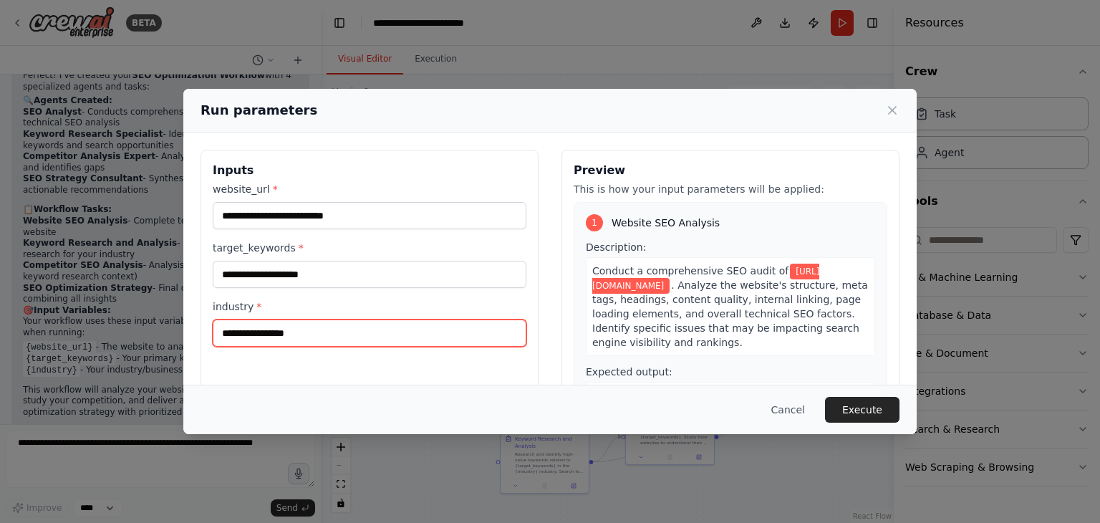
click at [404, 344] on input "industry *" at bounding box center [370, 332] width 314 height 27
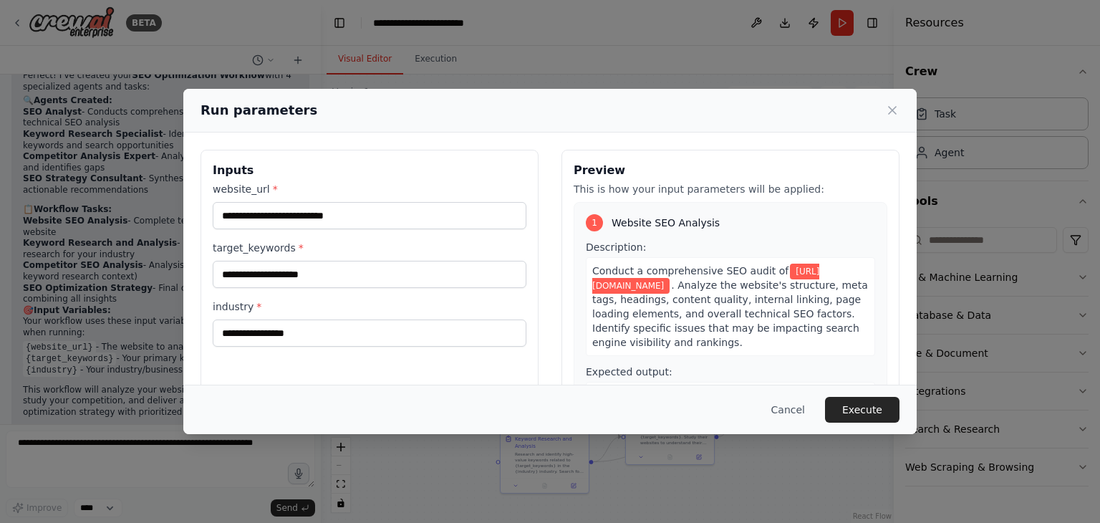
click at [399, 291] on div "**********" at bounding box center [370, 264] width 314 height 165
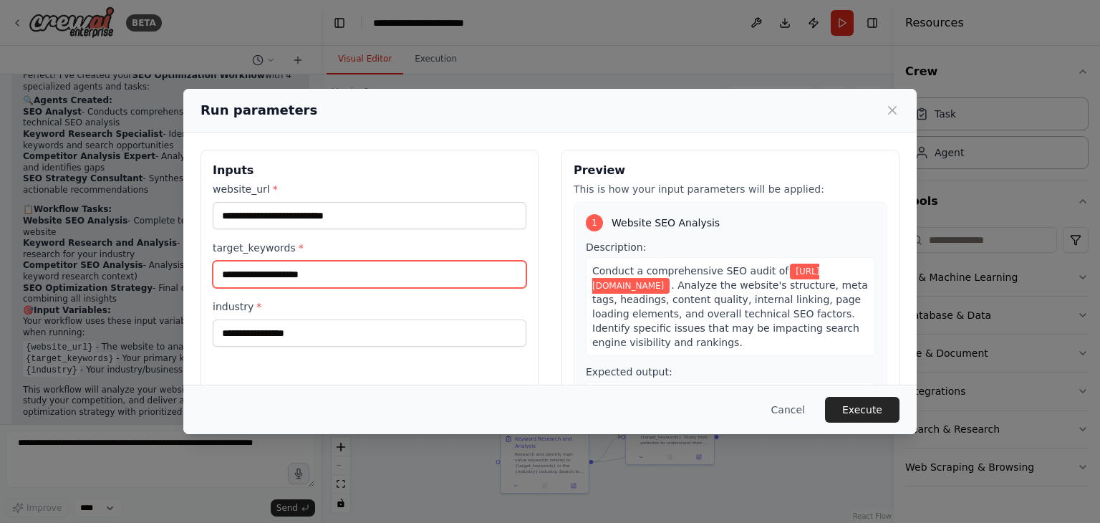
click at [398, 284] on input "**********" at bounding box center [370, 274] width 314 height 27
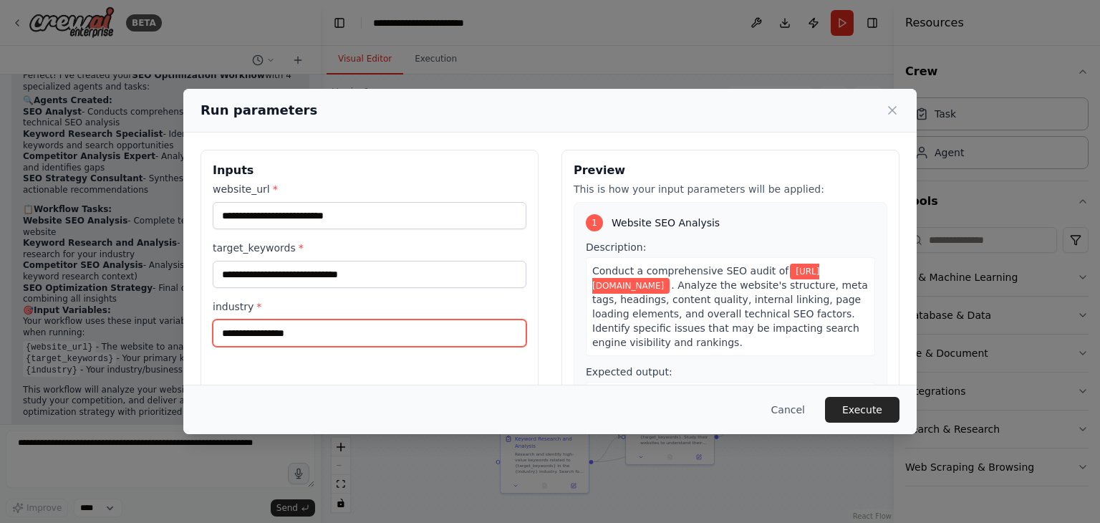
click at [294, 332] on input "industry *" at bounding box center [370, 332] width 314 height 27
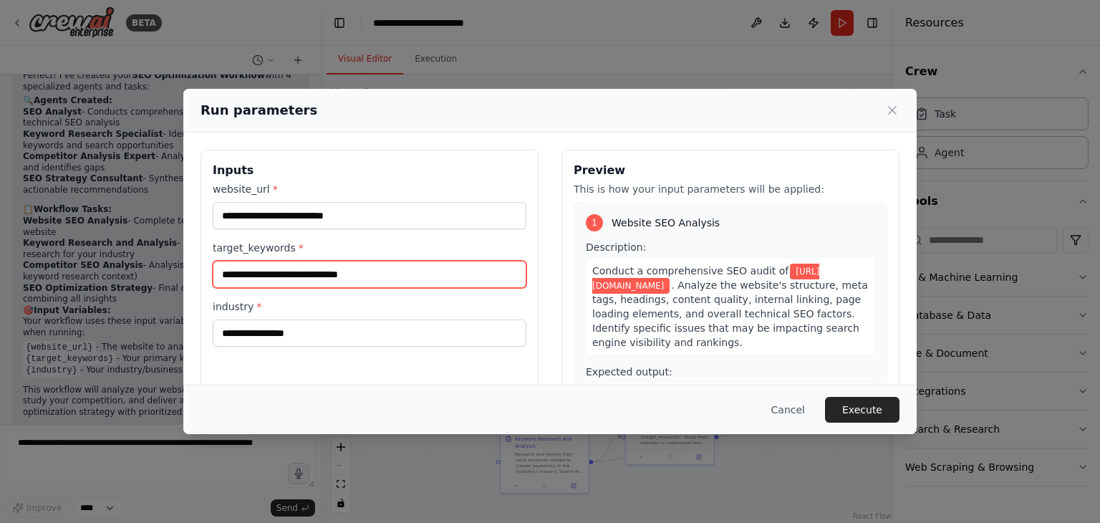
click at [382, 278] on input "**********" at bounding box center [370, 274] width 314 height 27
type input "**********"
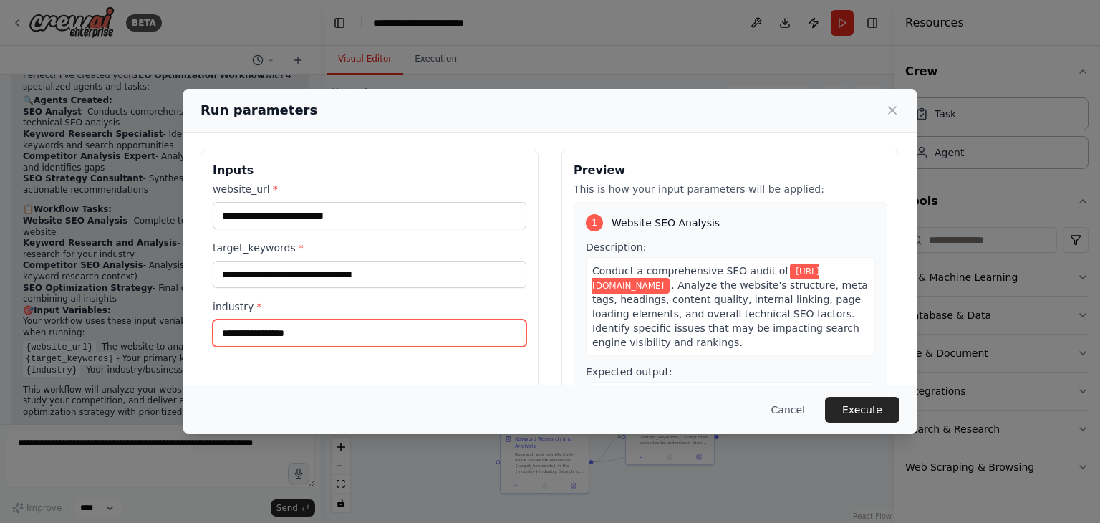
click at [289, 341] on input "industry *" at bounding box center [370, 332] width 314 height 27
type input "*********"
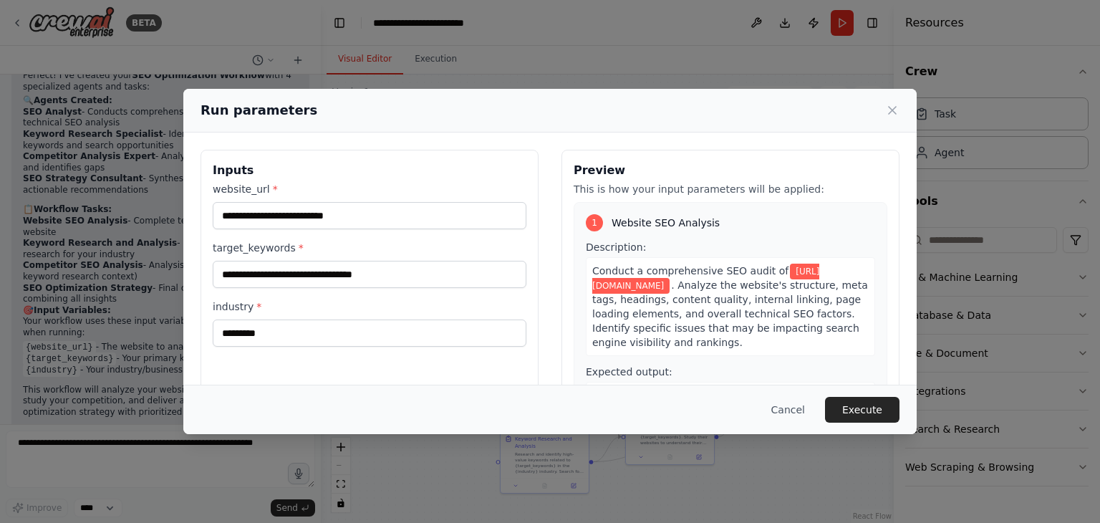
click at [850, 402] on button "Execute" at bounding box center [862, 410] width 74 height 26
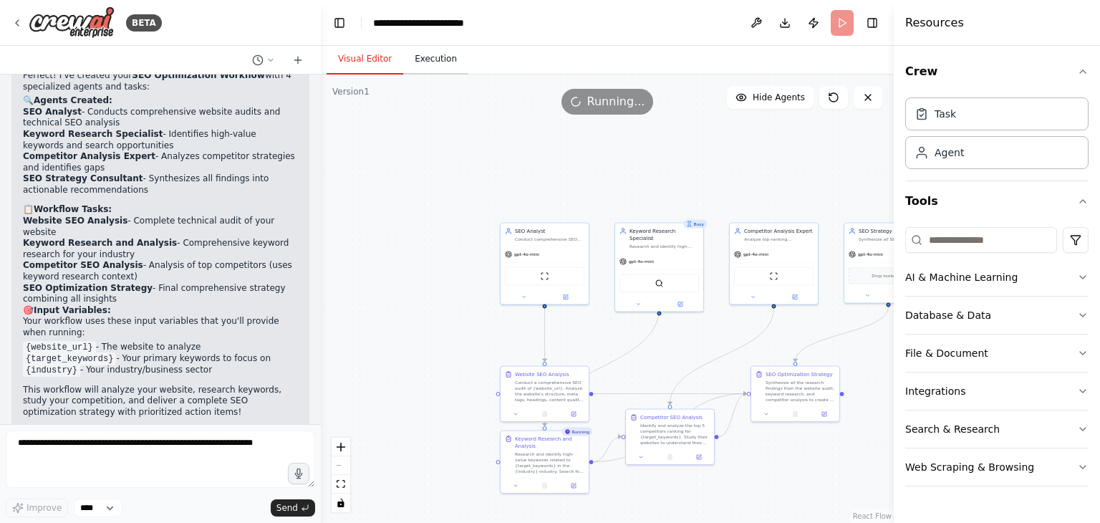
click at [420, 70] on button "Execution" at bounding box center [435, 59] width 65 height 30
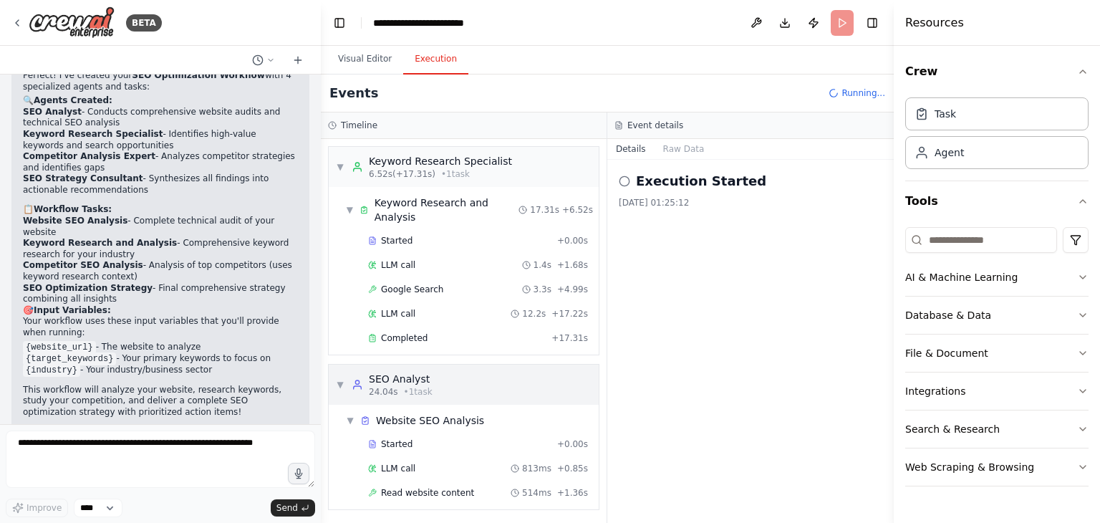
scroll to position [9, 0]
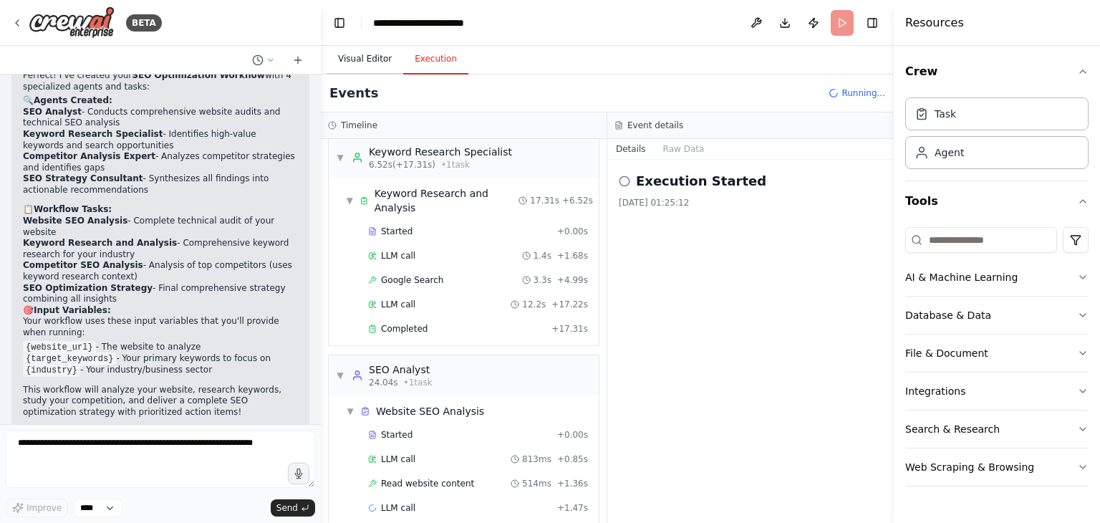
click at [366, 62] on button "Visual Editor" at bounding box center [364, 59] width 77 height 30
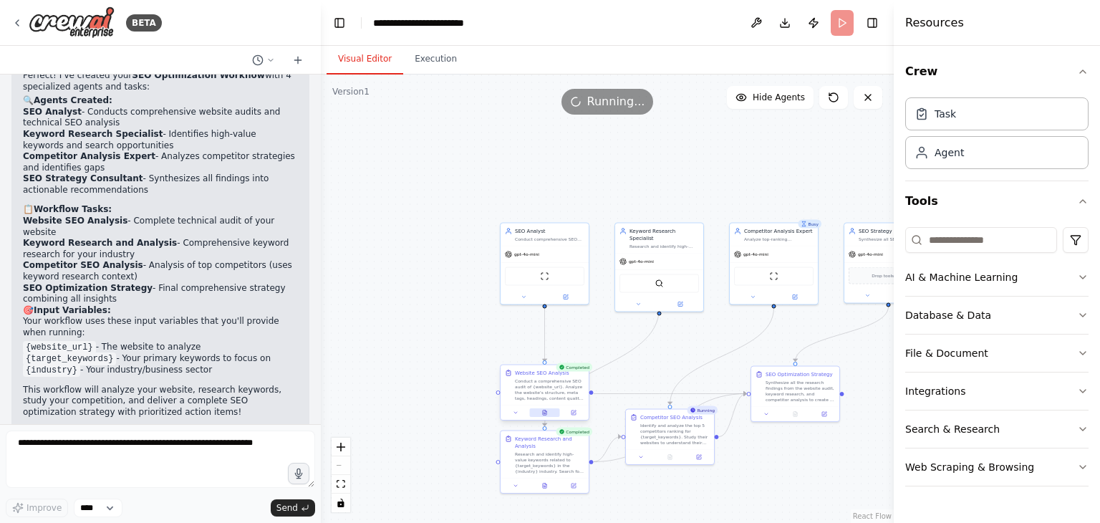
click at [547, 415] on button at bounding box center [544, 412] width 30 height 9
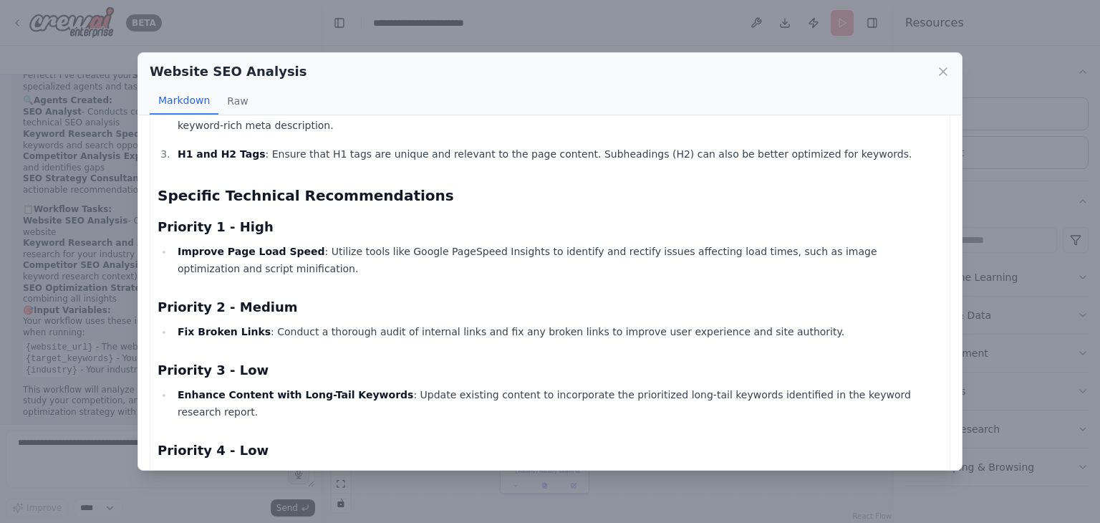
scroll to position [740, 0]
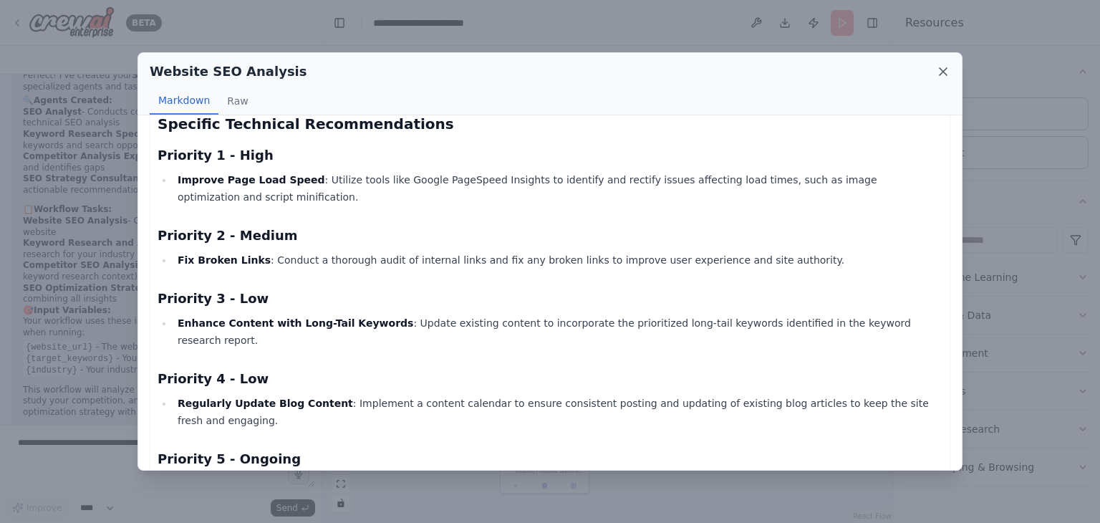
click at [942, 69] on icon at bounding box center [943, 71] width 14 height 14
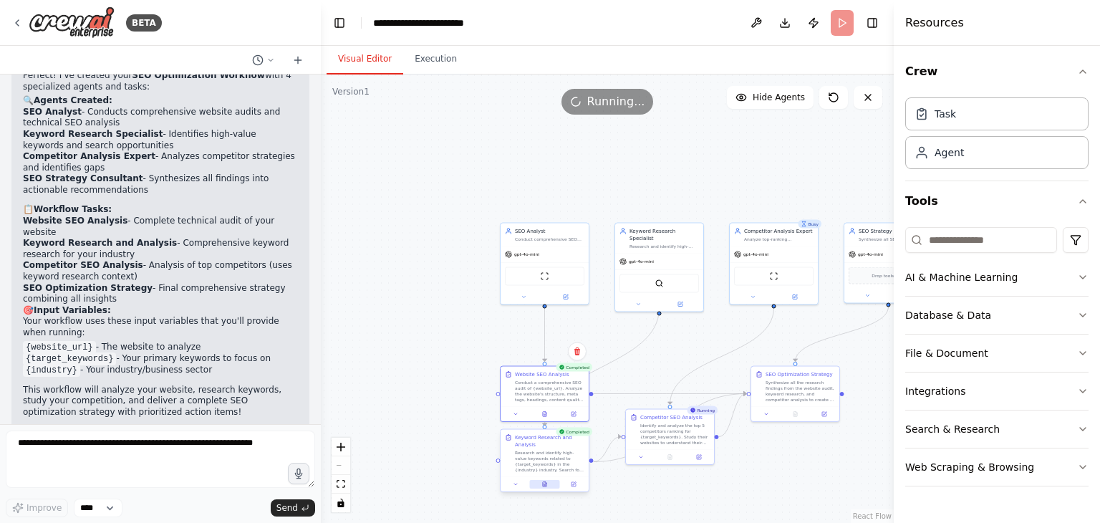
click at [545, 485] on icon at bounding box center [545, 484] width 4 height 5
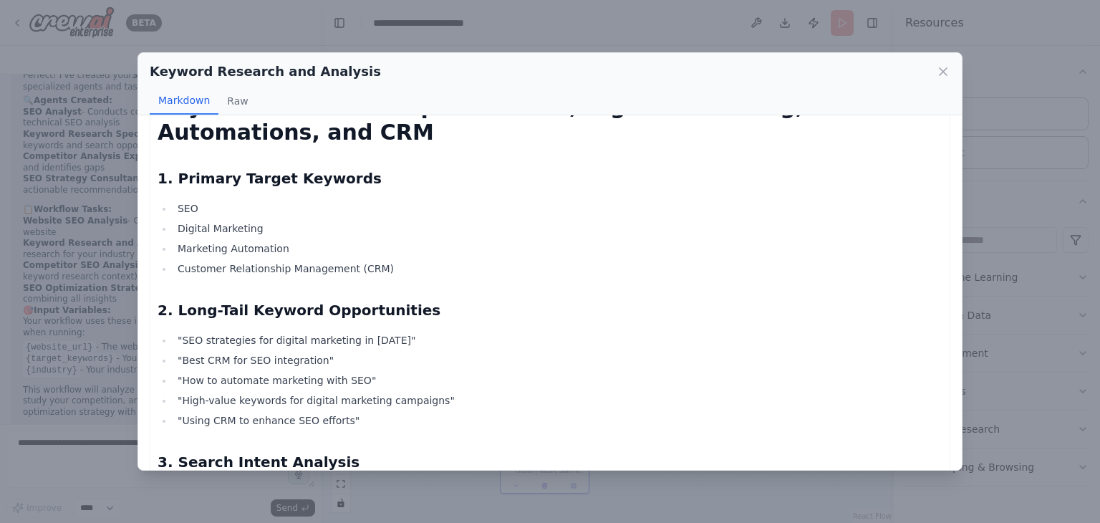
scroll to position [0, 0]
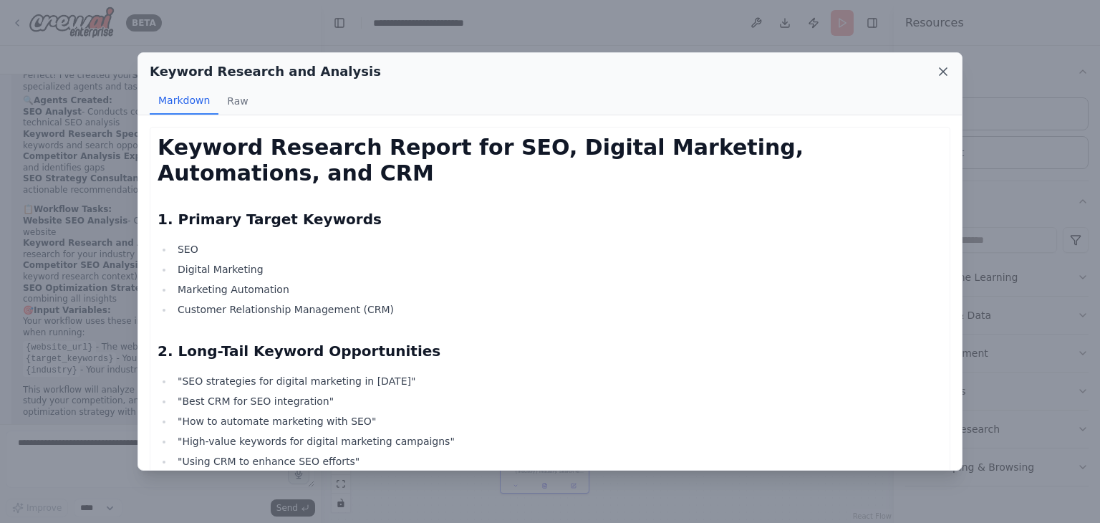
click at [946, 70] on icon at bounding box center [943, 71] width 14 height 14
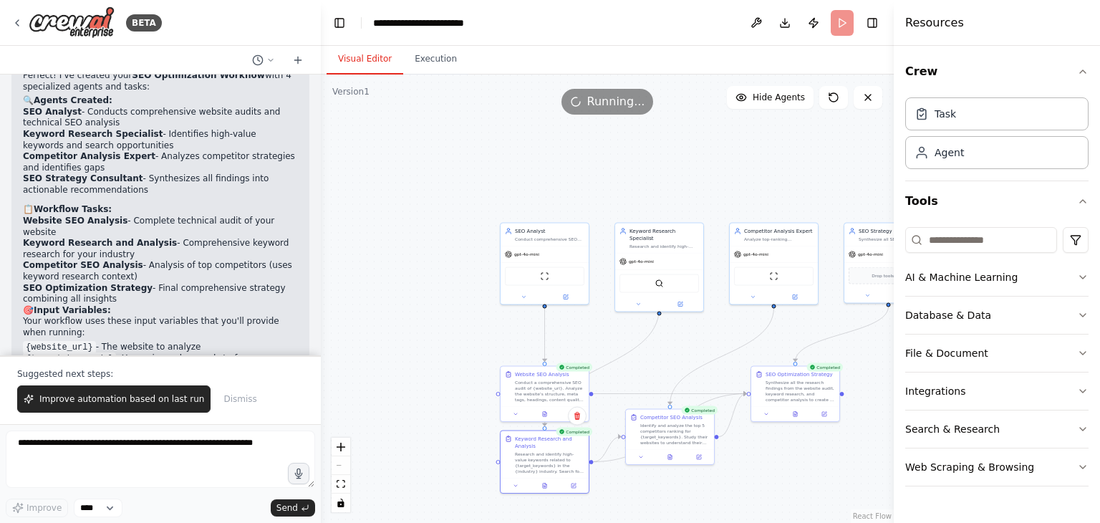
scroll to position [888, 0]
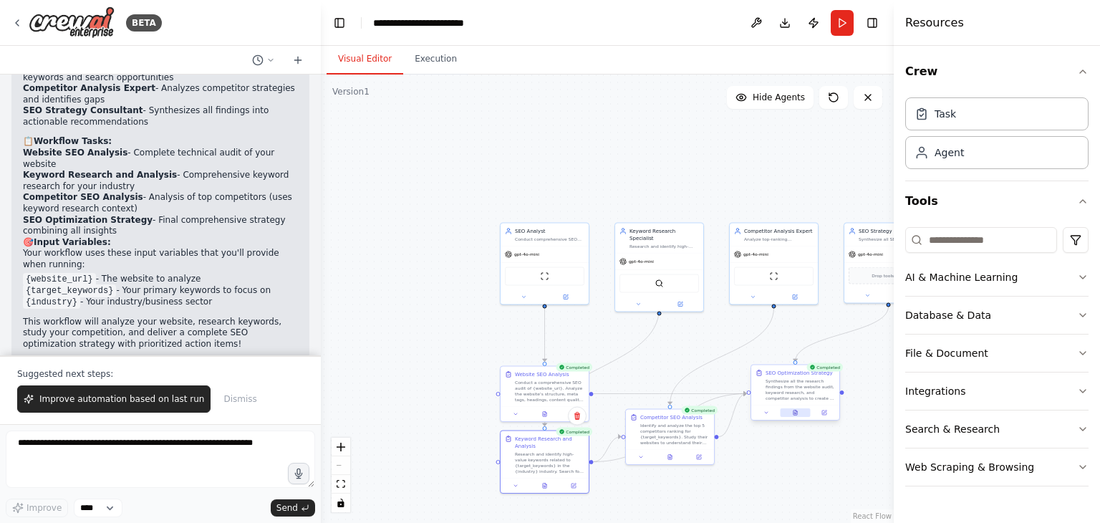
click at [798, 413] on icon at bounding box center [796, 413] width 6 height 6
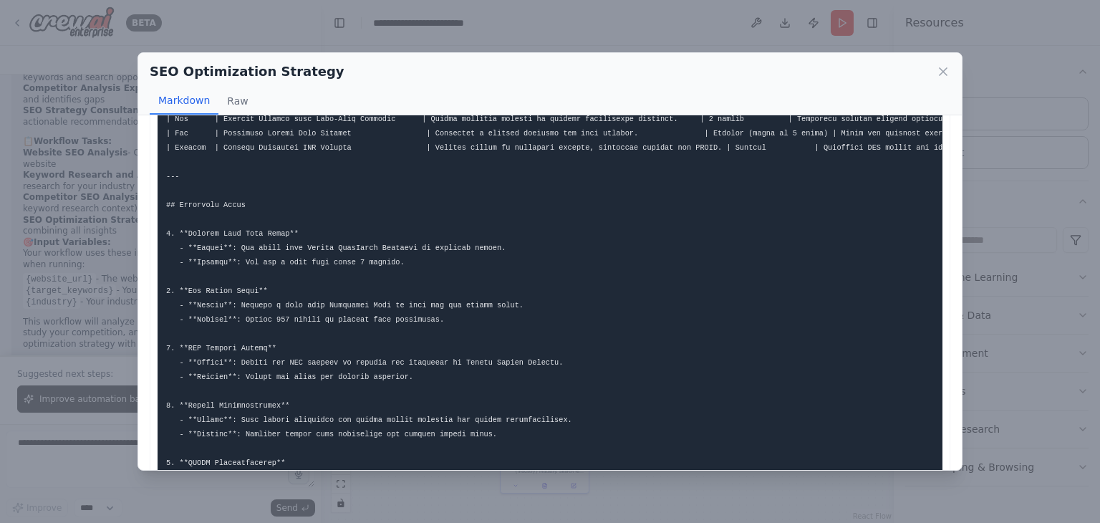
scroll to position [286, 0]
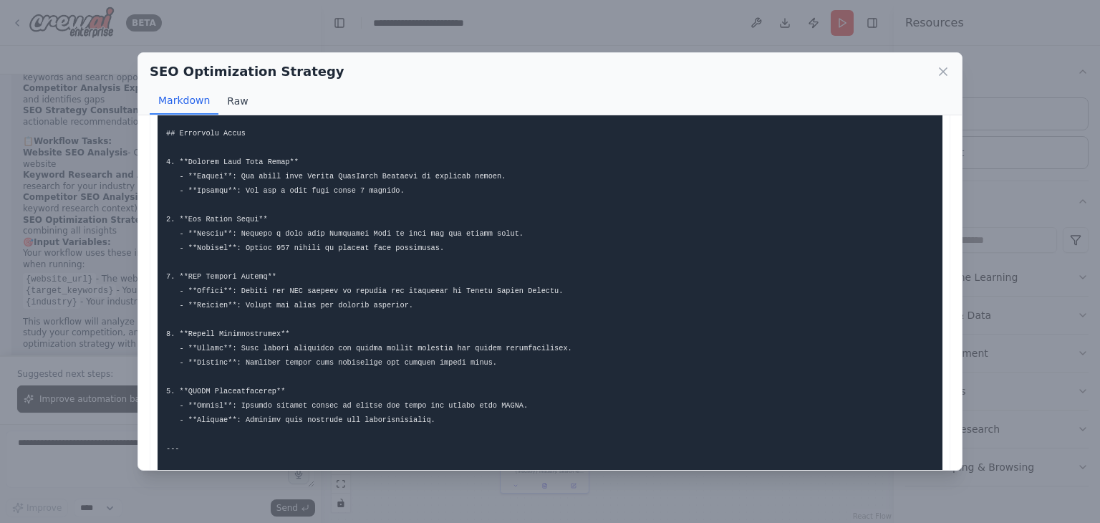
click at [235, 97] on button "Raw" at bounding box center [237, 100] width 38 height 27
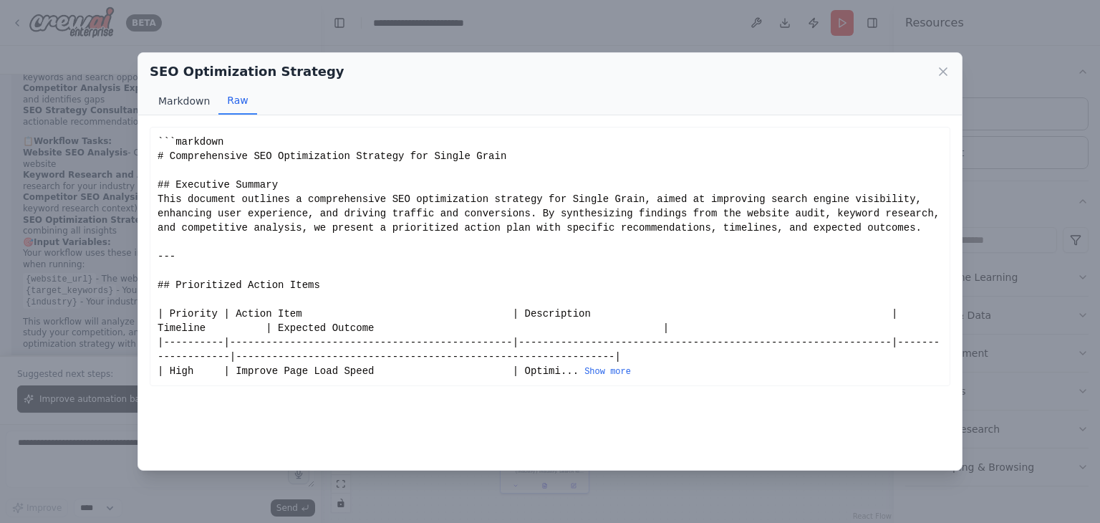
click at [198, 103] on button "Markdown" at bounding box center [184, 100] width 69 height 27
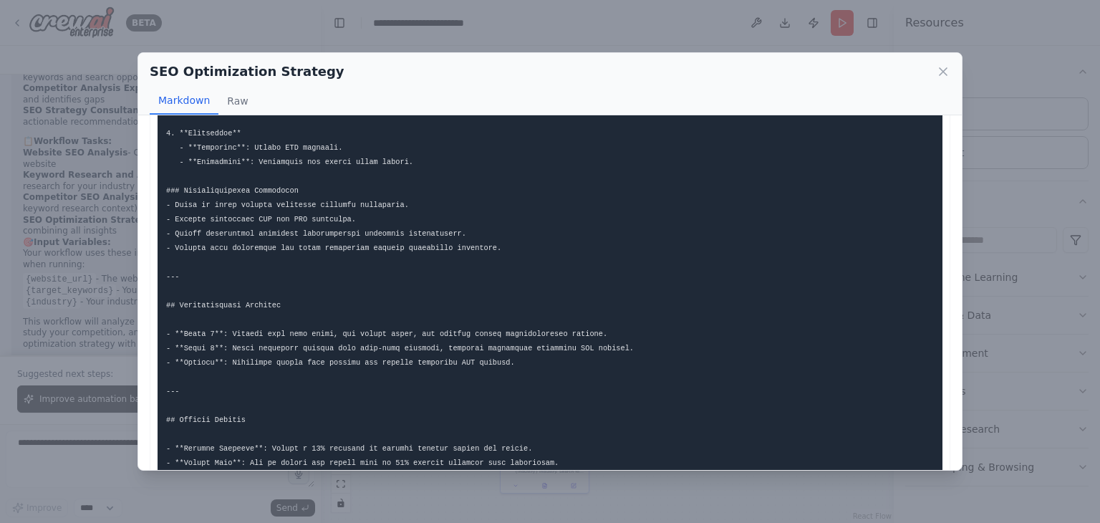
scroll to position [1194, 0]
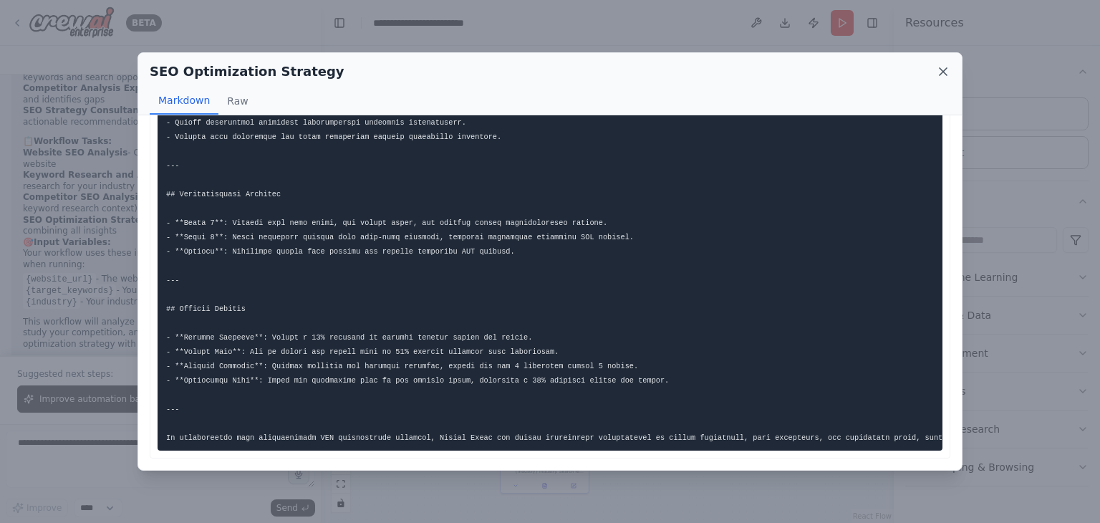
click at [945, 72] on icon at bounding box center [943, 71] width 14 height 14
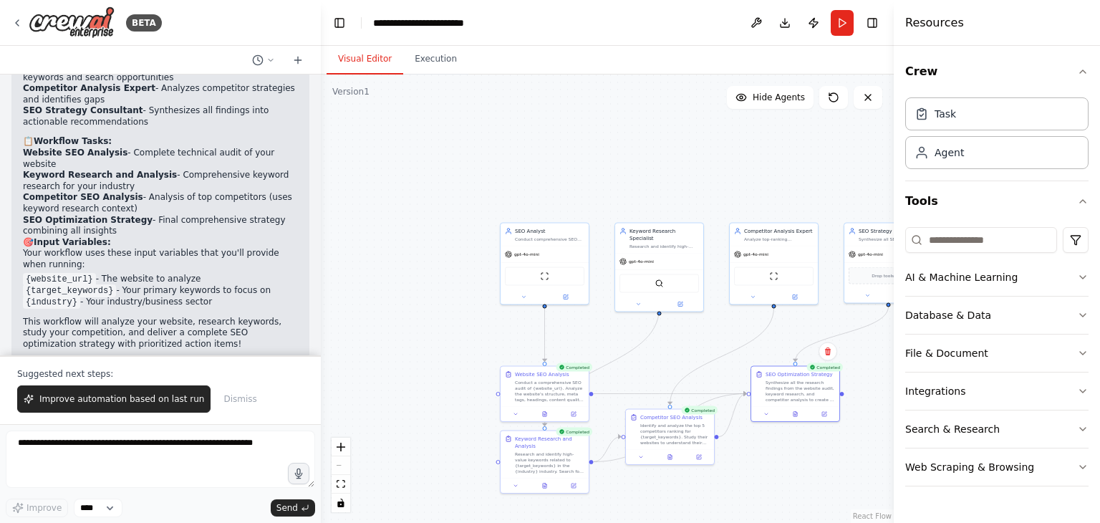
click at [670, 463] on div at bounding box center [670, 457] width 88 height 15
click at [673, 457] on button at bounding box center [669, 455] width 30 height 9
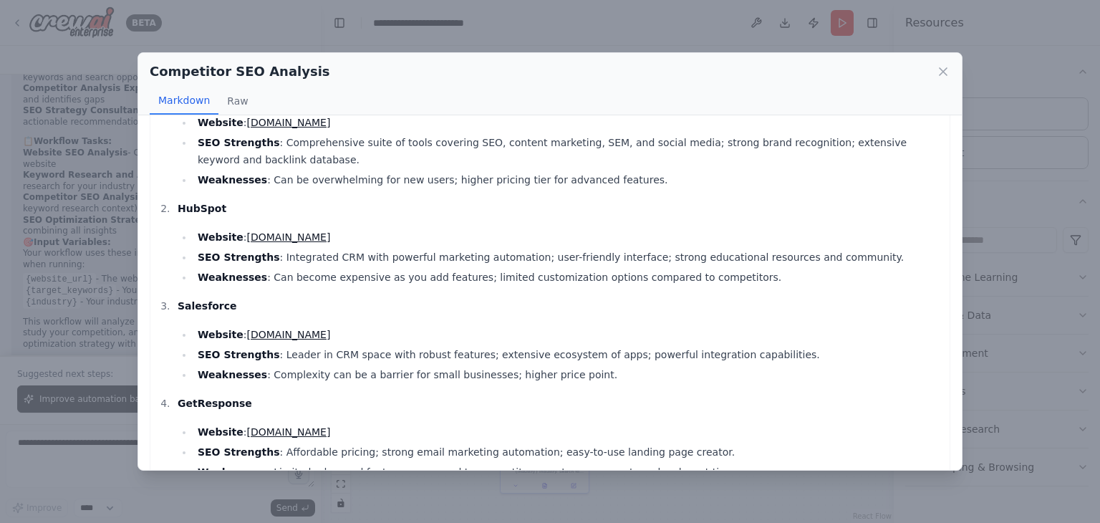
scroll to position [0, 0]
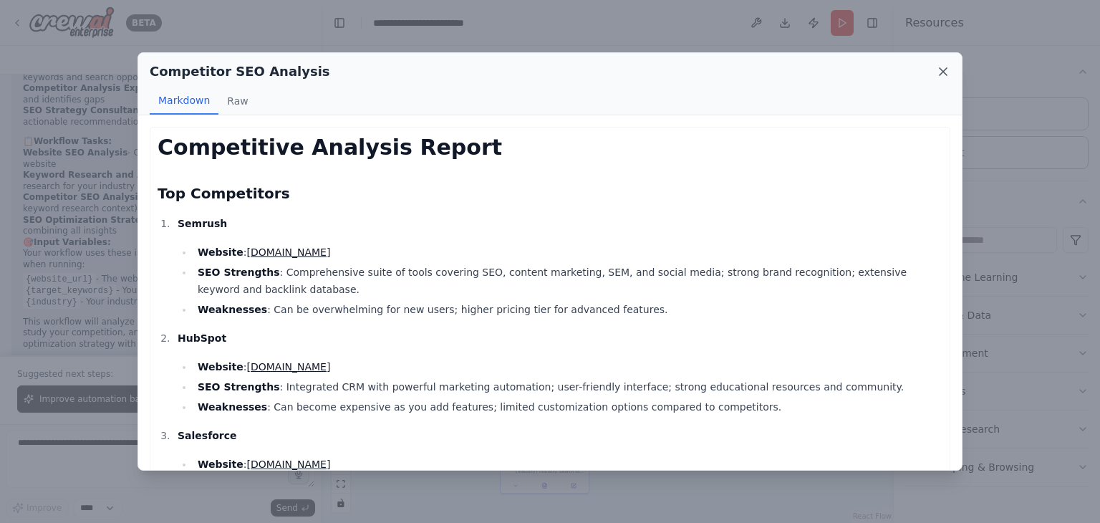
click at [948, 67] on icon at bounding box center [943, 71] width 14 height 14
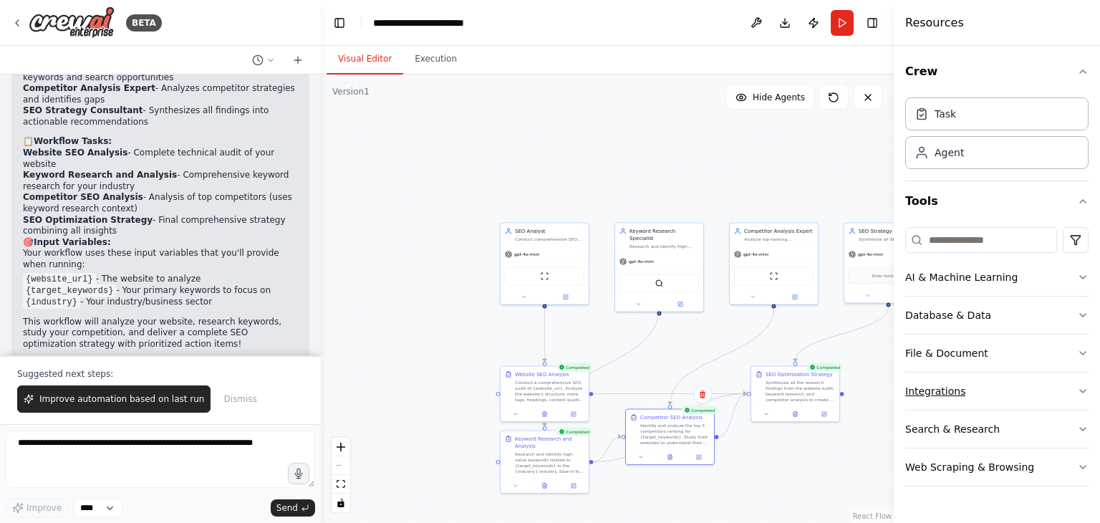
click at [1066, 392] on button "Integrations" at bounding box center [996, 390] width 183 height 37
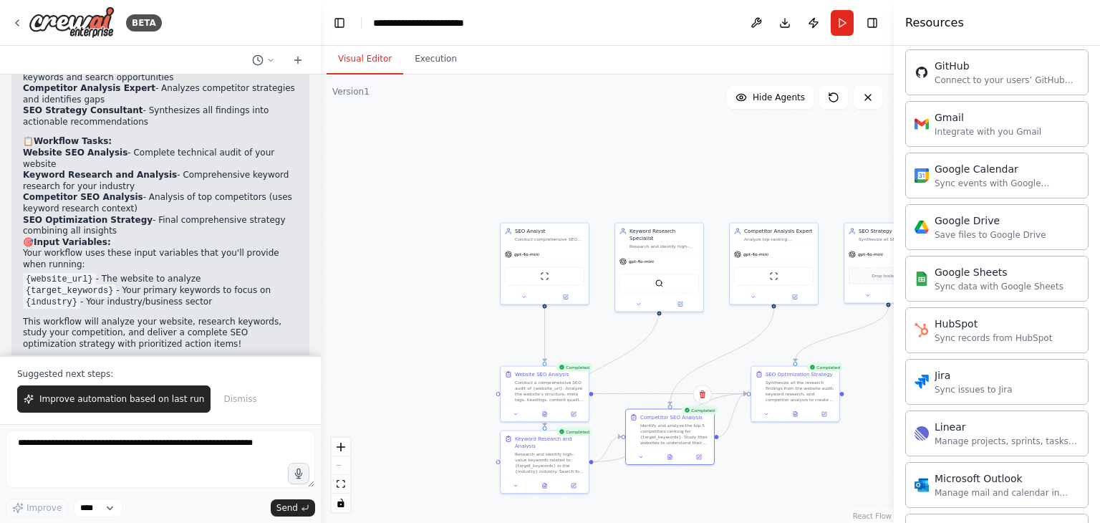
scroll to position [715, 0]
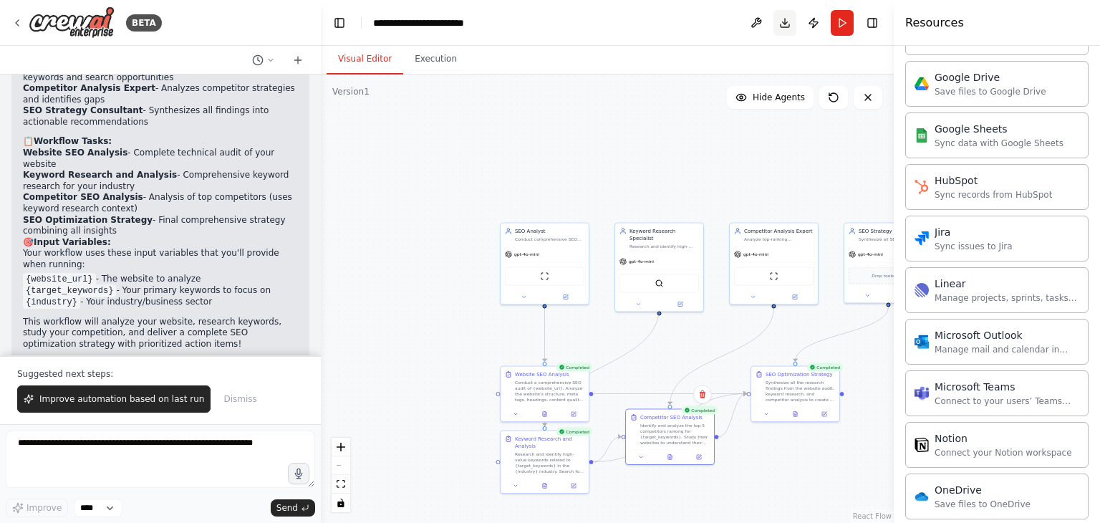
click at [780, 19] on button "Download" at bounding box center [784, 23] width 23 height 26
click at [864, 159] on div ".deletable-edge-delete-btn { width: 20px; height: 20px; border: 0px solid #ffff…" at bounding box center [607, 298] width 573 height 448
click at [19, 23] on icon at bounding box center [16, 22] width 11 height 11
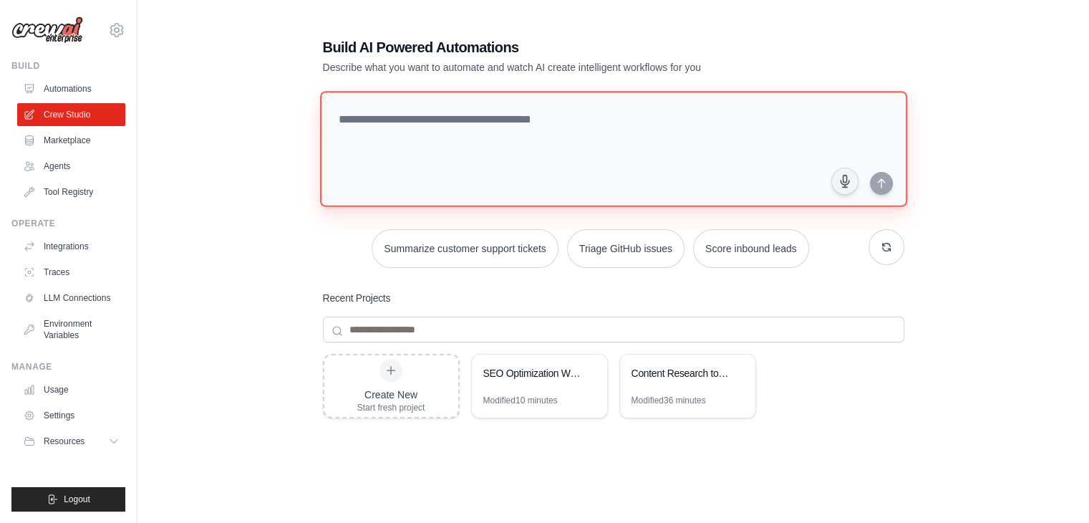
click at [440, 120] on textarea at bounding box center [612, 149] width 587 height 116
paste textarea "**********"
type textarea "**********"
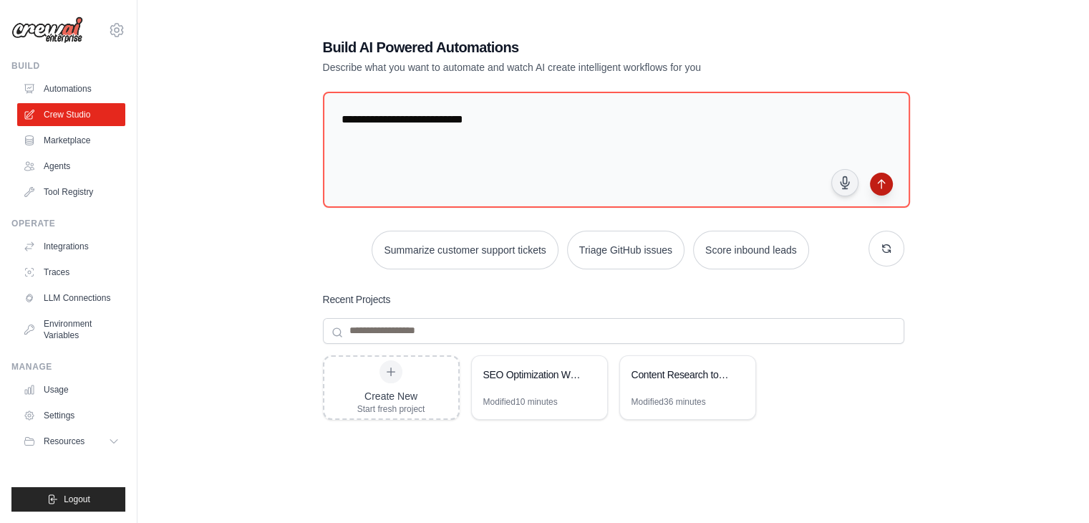
click at [885, 178] on icon "submit" at bounding box center [881, 183] width 11 height 11
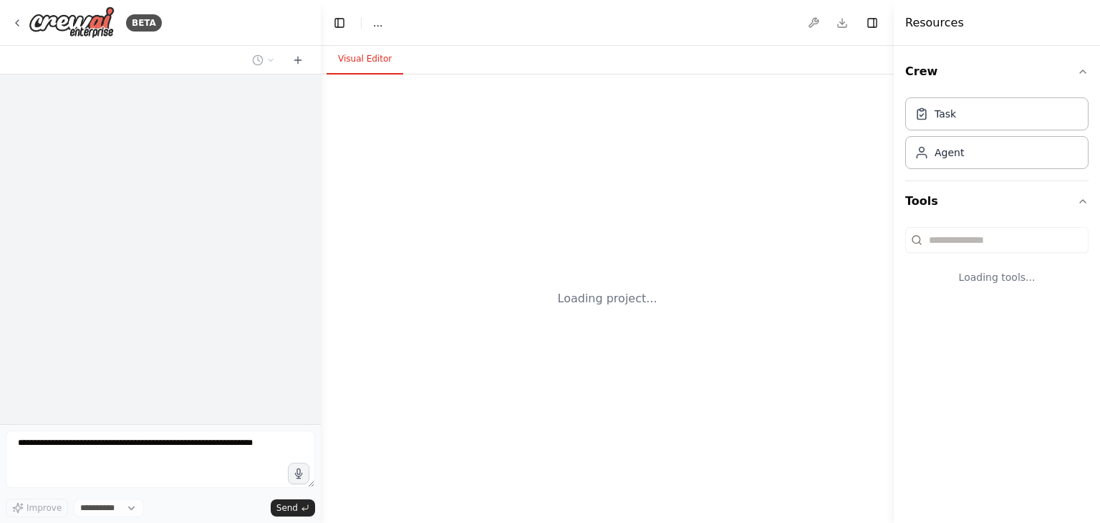
select select "****"
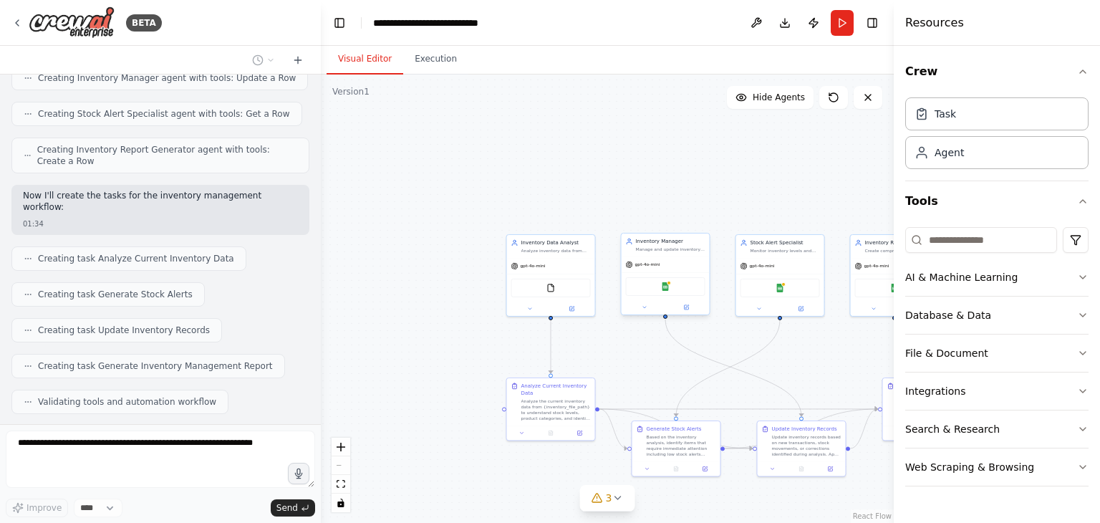
scroll to position [538, 0]
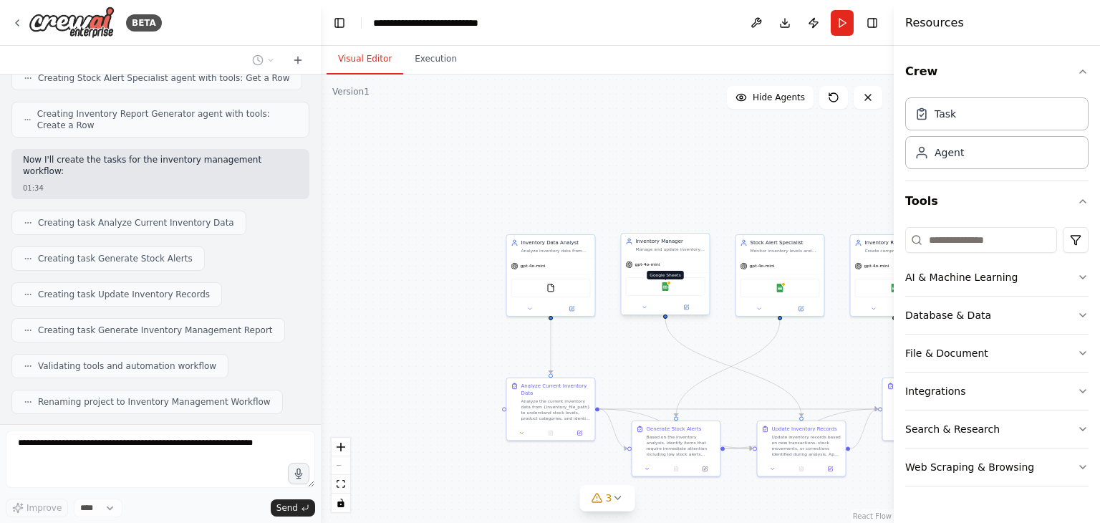
click at [666, 287] on img at bounding box center [665, 286] width 9 height 9
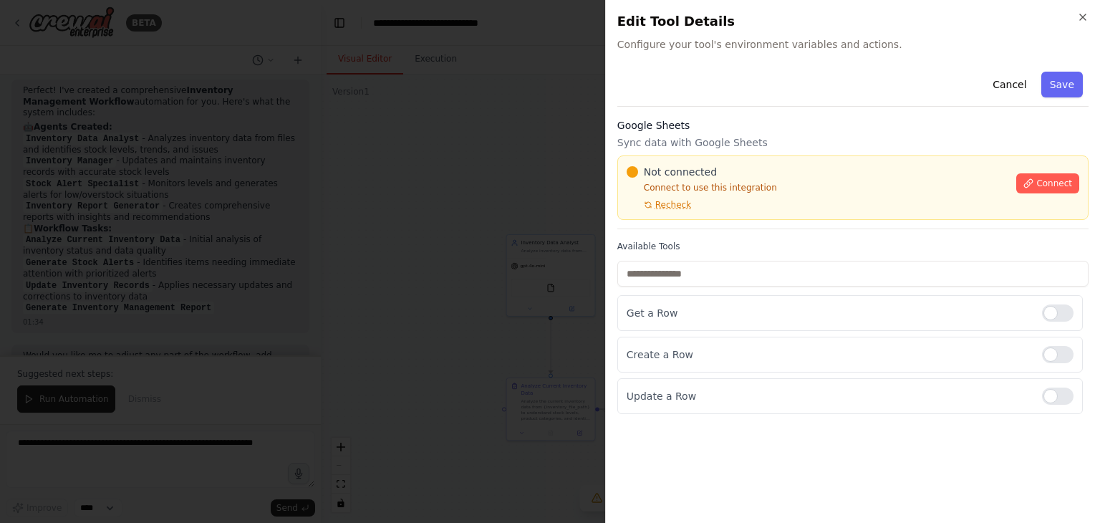
click at [1091, 21] on div "Close Edit Tool Details Configure your tool's environment variables and actions…" at bounding box center [852, 261] width 495 height 523
click at [1082, 18] on icon "button" at bounding box center [1083, 17] width 6 height 6
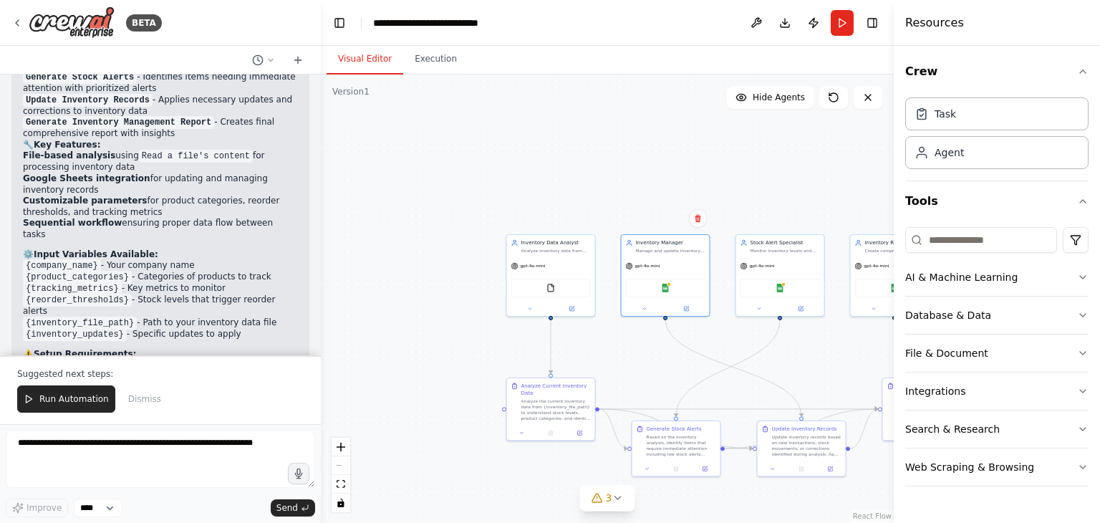
scroll to position [1140, 0]
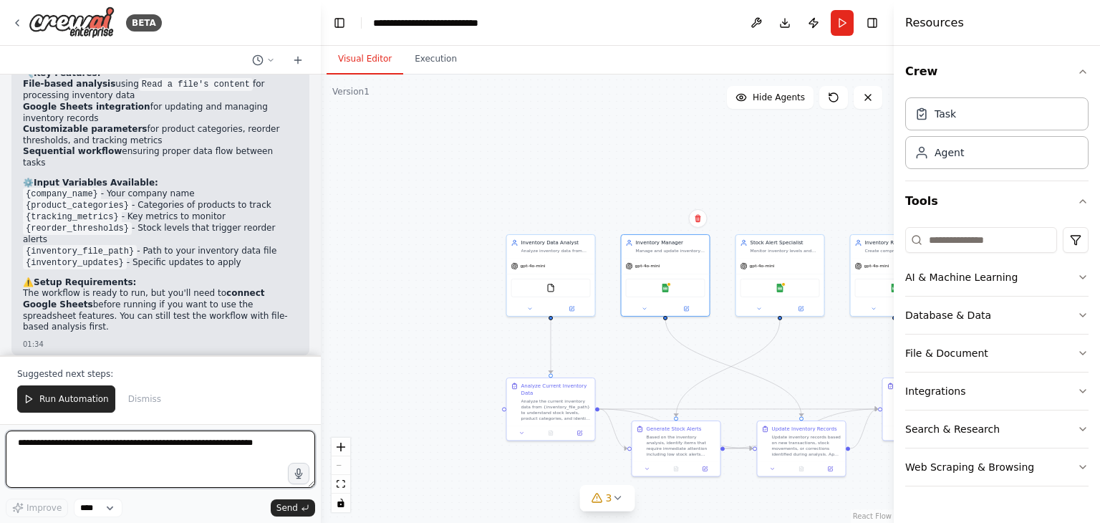
click at [102, 453] on textarea at bounding box center [160, 458] width 309 height 57
type textarea "**********"
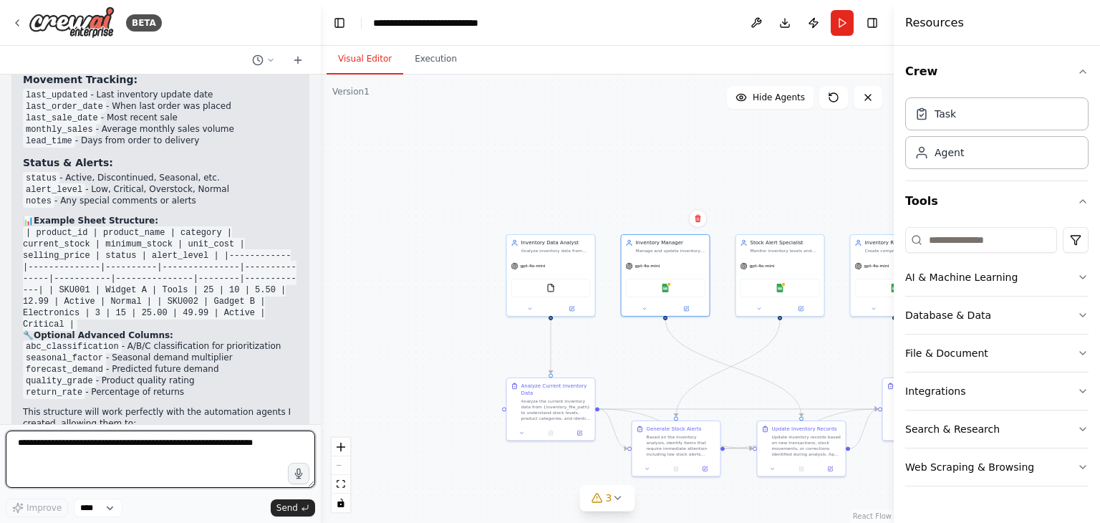
scroll to position [1954, 0]
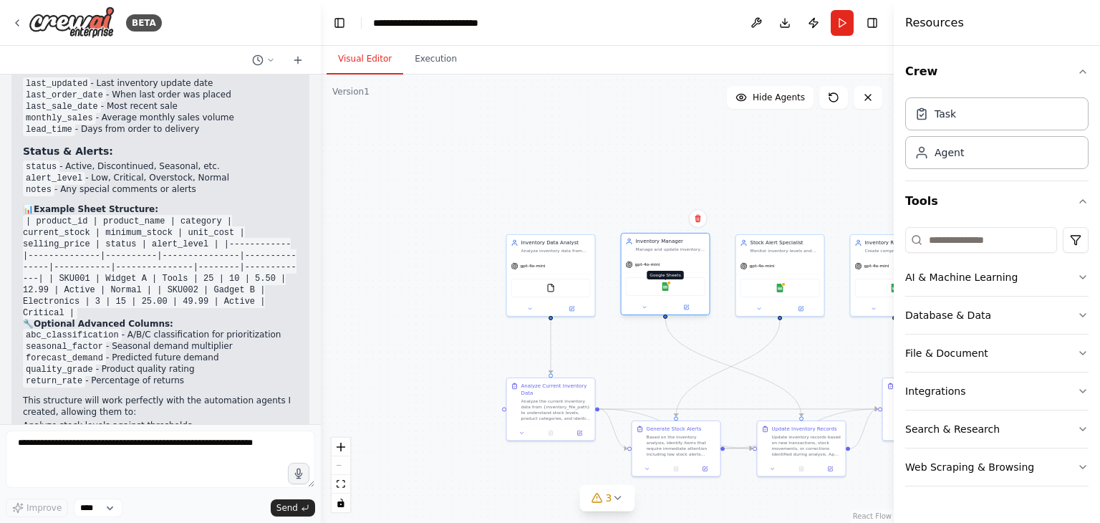
click at [664, 286] on img at bounding box center [665, 286] width 9 height 9
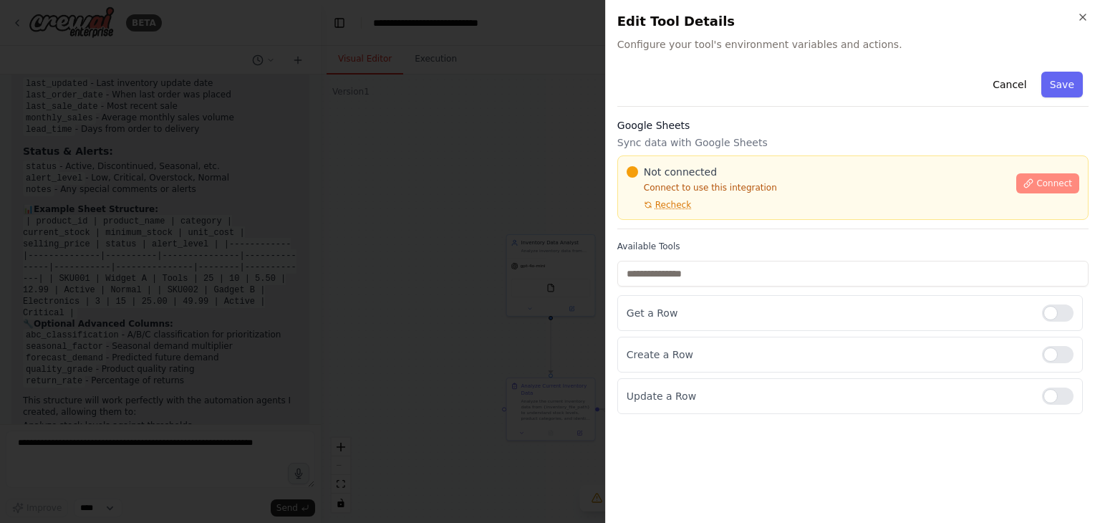
click at [1050, 180] on span "Connect" at bounding box center [1054, 183] width 36 height 11
click at [1027, 183] on icon at bounding box center [1028, 183] width 10 height 10
click at [663, 134] on div "Google Sheets Sync data with Google Sheets Not connected Connect to use this in…" at bounding box center [852, 173] width 471 height 111
click at [740, 145] on p "Sync data with Google Sheets" at bounding box center [852, 142] width 471 height 14
click at [712, 142] on p "Sync data with Google Sheets" at bounding box center [852, 142] width 471 height 14
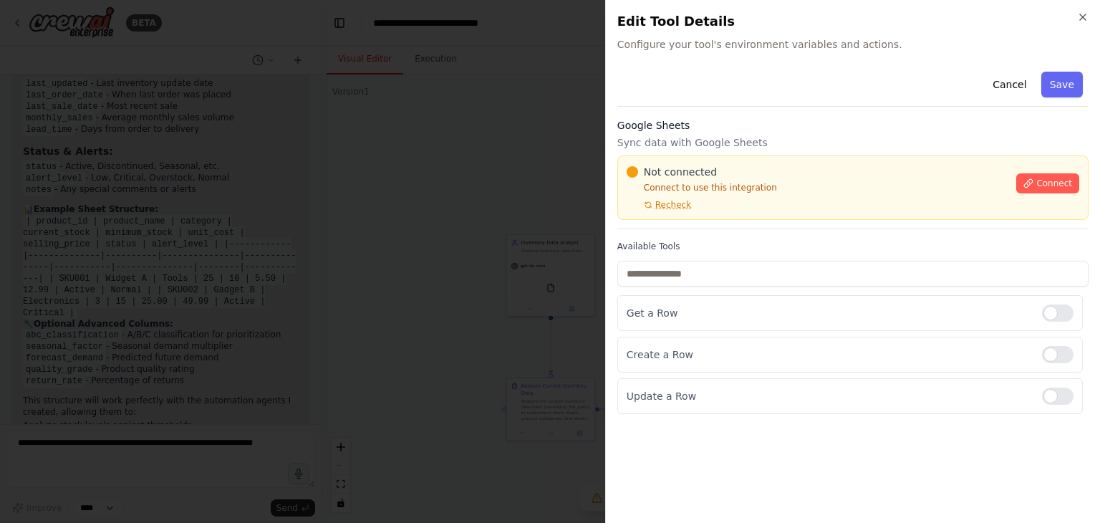
click at [749, 139] on p "Sync data with Google Sheets" at bounding box center [852, 142] width 471 height 14
click at [676, 150] on div "Google Sheets Sync data with Google Sheets Not connected Connect to use this in…" at bounding box center [852, 173] width 471 height 111
click at [696, 136] on p "Sync data with Google Sheets" at bounding box center [852, 142] width 471 height 14
click at [662, 142] on p "Sync data with Google Sheets" at bounding box center [852, 142] width 471 height 14
click at [639, 140] on p "Sync data with Google Sheets" at bounding box center [852, 142] width 471 height 14
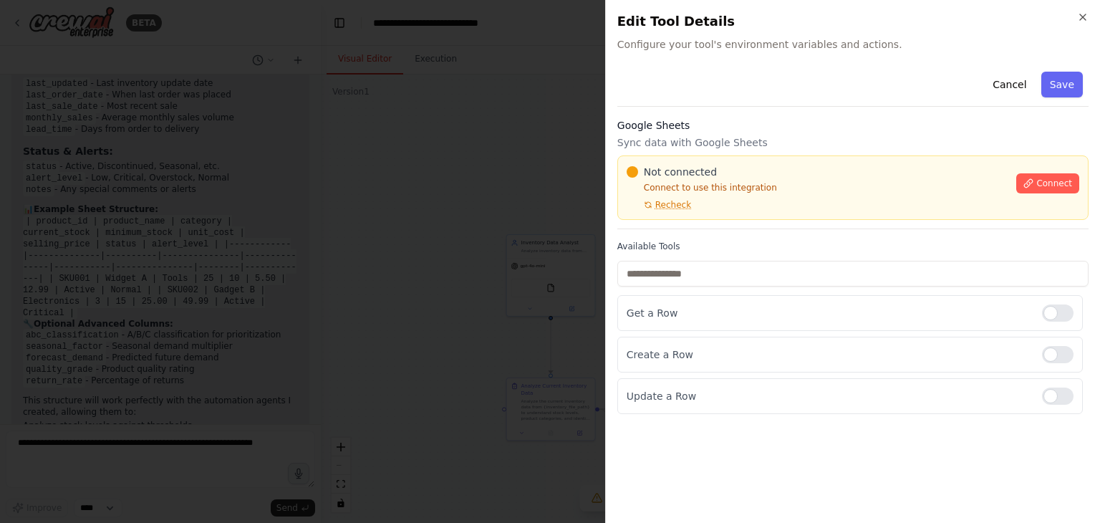
click at [803, 117] on div "Cancel Save Google Sheets Sync data with Google Sheets Not connected Connect to…" at bounding box center [852, 240] width 471 height 348
click at [695, 142] on p "Sync data with Google Sheets" at bounding box center [852, 142] width 471 height 14
click at [710, 138] on p "Sync data with Google Sheets" at bounding box center [852, 142] width 471 height 14
click at [460, 148] on div at bounding box center [550, 261] width 1100 height 523
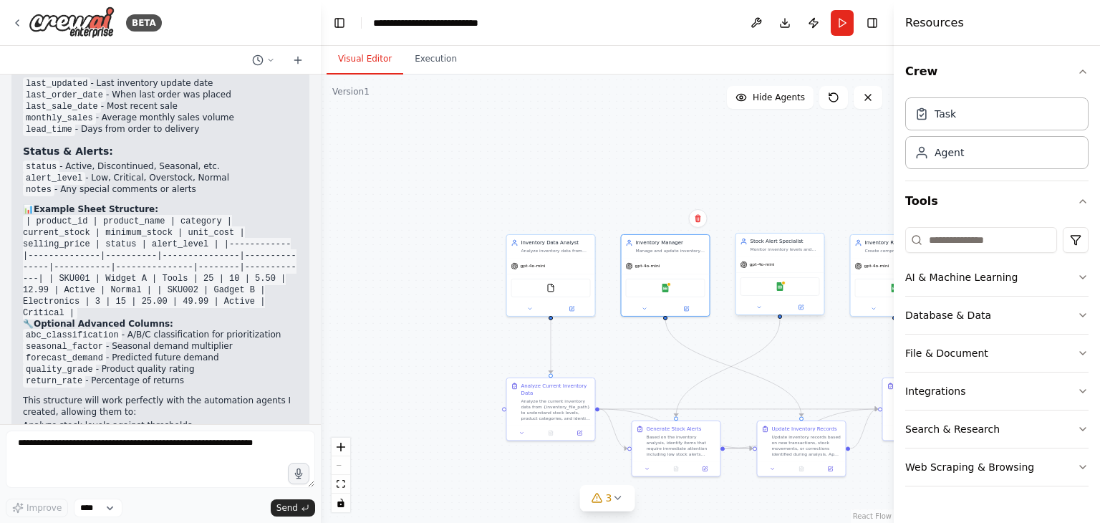
click at [782, 295] on div "Google Sheets" at bounding box center [780, 286] width 88 height 28
click at [782, 281] on div at bounding box center [783, 283] width 4 height 4
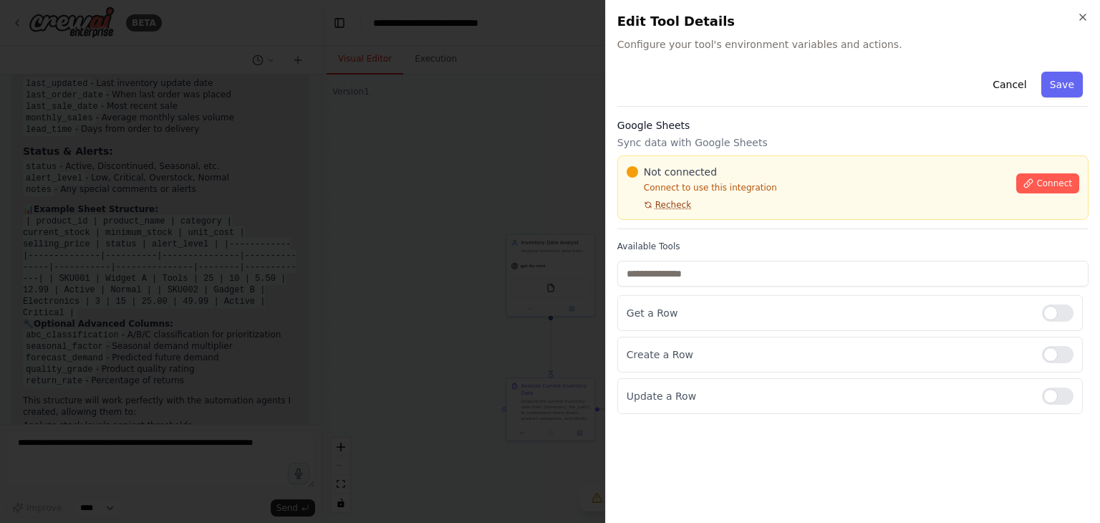
click at [659, 207] on span "Recheck" at bounding box center [673, 204] width 36 height 11
click at [1033, 184] on icon at bounding box center [1028, 183] width 10 height 10
click at [805, 119] on h3 "Google Sheets" at bounding box center [852, 125] width 471 height 14
click at [671, 142] on p "Sync data with Google Sheets" at bounding box center [852, 142] width 471 height 14
click at [644, 142] on p "Sync data with Google Sheets" at bounding box center [852, 142] width 471 height 14
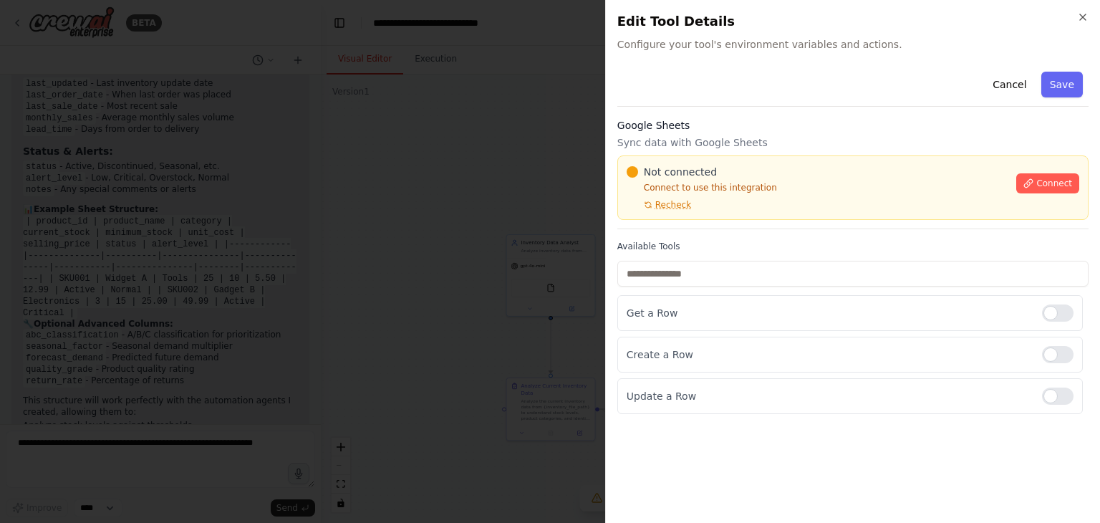
click at [807, 113] on div "Cancel Save Google Sheets Sync data with Google Sheets Not connected Connect to…" at bounding box center [852, 240] width 471 height 348
click at [801, 115] on div "Cancel Save Google Sheets Sync data with Google Sheets Not connected Connect to…" at bounding box center [852, 240] width 471 height 348
click at [808, 122] on h3 "Google Sheets" at bounding box center [852, 125] width 471 height 14
click at [799, 110] on div "Cancel Save Google Sheets Sync data with Google Sheets Not connected Connect to…" at bounding box center [852, 240] width 471 height 348
click at [938, 71] on div "Cancel Save" at bounding box center [852, 86] width 471 height 41
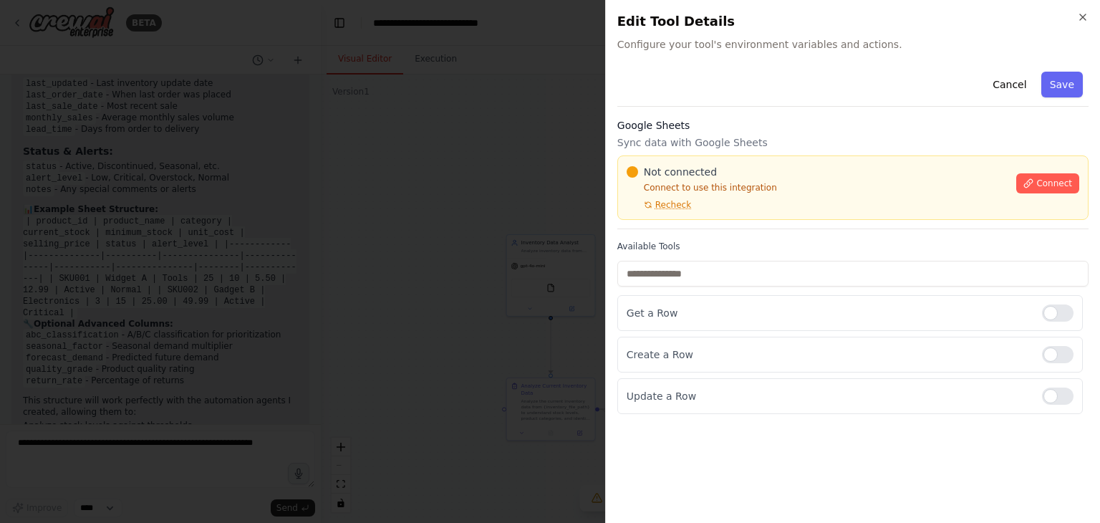
click at [694, 142] on p "Sync data with Google Sheets" at bounding box center [852, 142] width 471 height 14
click at [799, 115] on div "Cancel Save Google Sheets Sync data with Google Sheets Not connected Connect to…" at bounding box center [852, 240] width 471 height 348
click at [802, 112] on div "Cancel Save Google Sheets Sync data with Google Sheets Not connected Connect to…" at bounding box center [852, 240] width 471 height 348
click at [672, 141] on p "Sync data with Google Sheets" at bounding box center [852, 142] width 471 height 14
click at [642, 142] on p "Sync data with Google Sheets" at bounding box center [852, 142] width 471 height 14
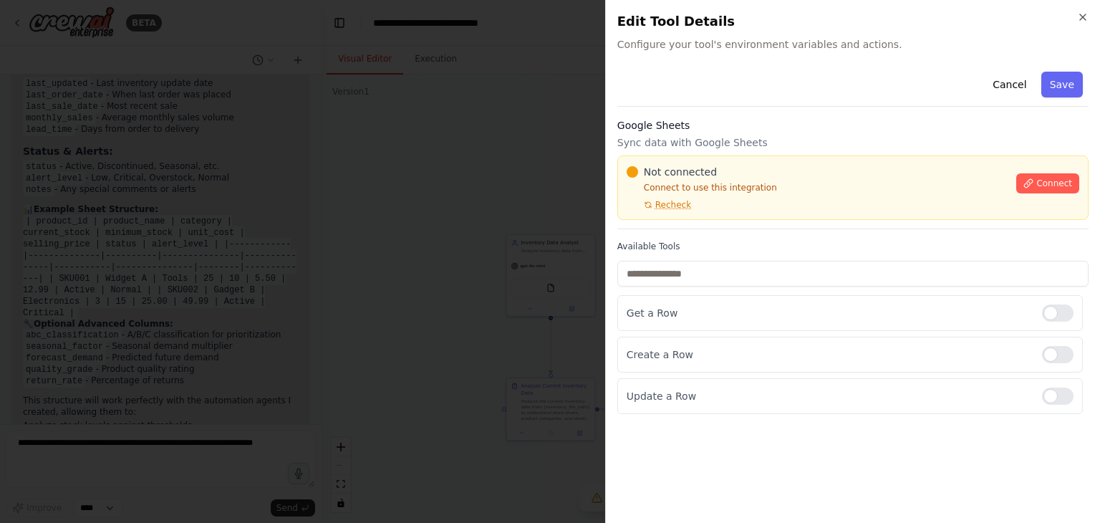
click at [692, 145] on p "Sync data with Google Sheets" at bounding box center [852, 142] width 471 height 14
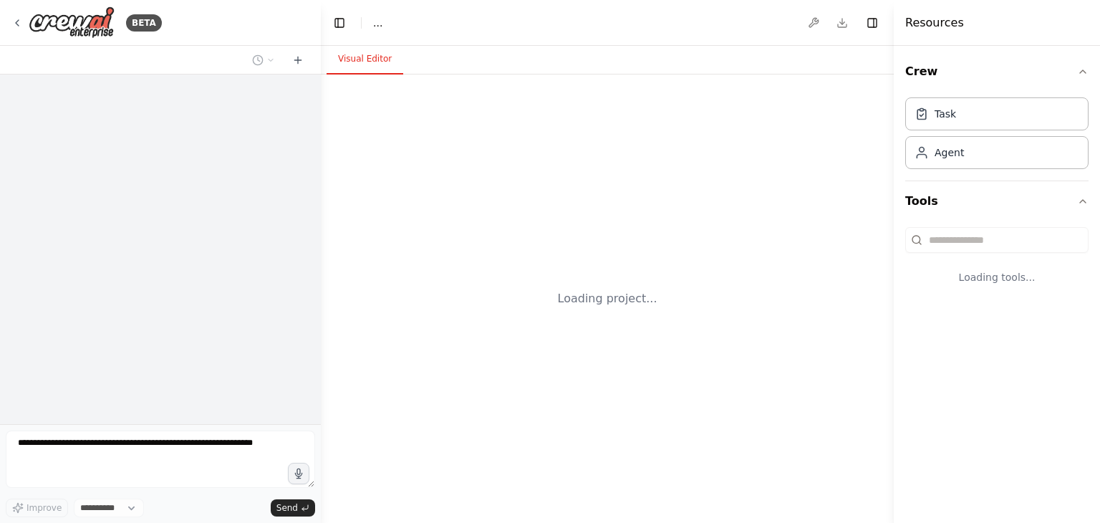
select select "****"
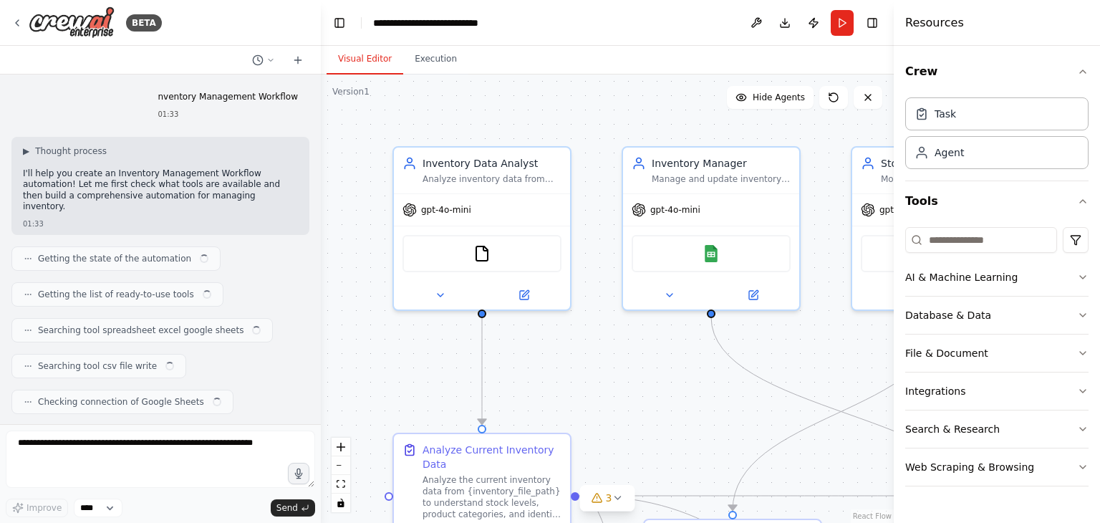
scroll to position [1954, 0]
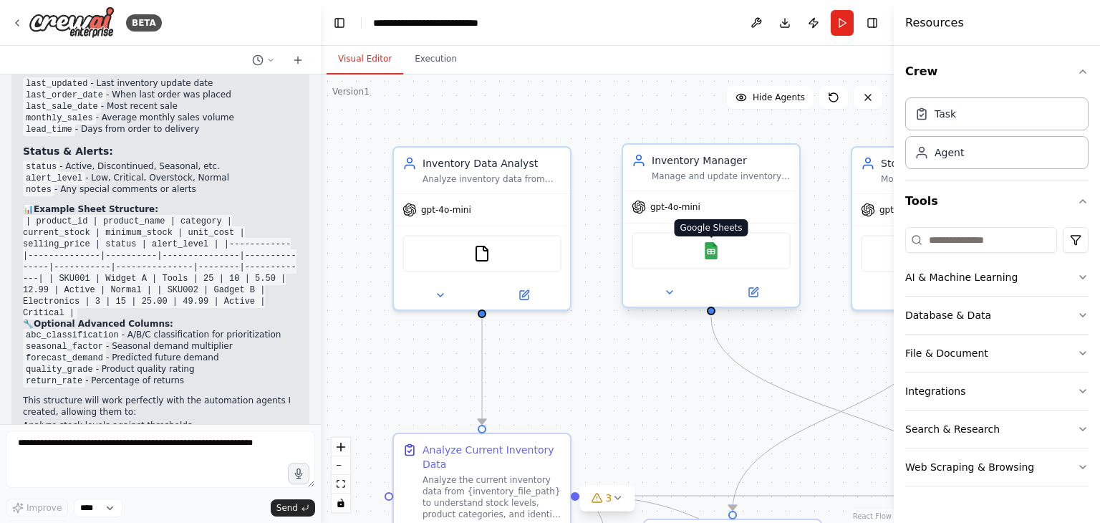
click at [713, 254] on img at bounding box center [710, 250] width 17 height 17
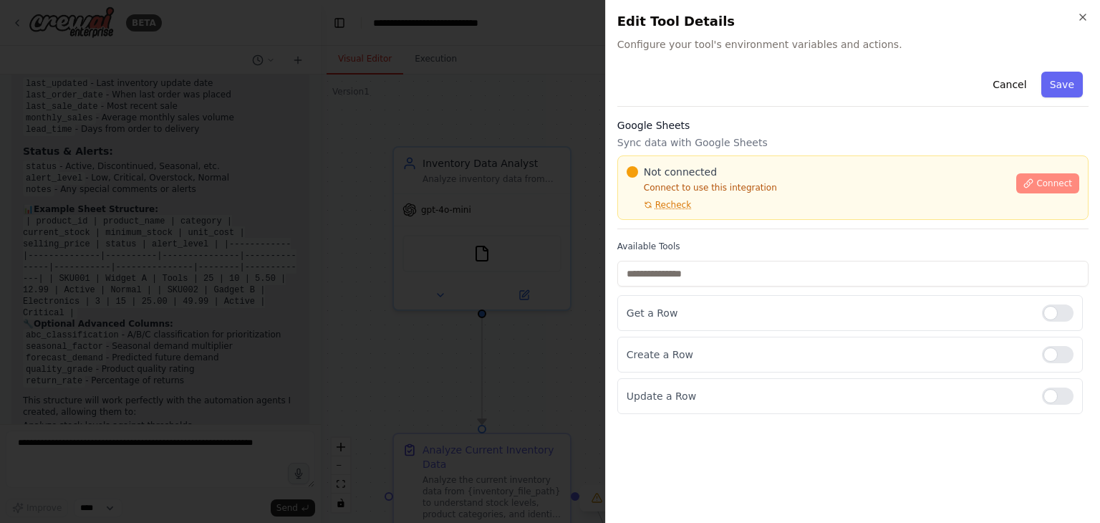
click at [1031, 184] on icon at bounding box center [1028, 183] width 8 height 8
click at [658, 135] on p "Sync data with Google Sheets" at bounding box center [852, 142] width 471 height 14
click at [710, 142] on p "Sync data with Google Sheets" at bounding box center [852, 142] width 471 height 14
click at [717, 138] on p "Sync data with Google Sheets" at bounding box center [852, 142] width 471 height 14
click at [800, 115] on div "Cancel Save Google Sheets Sync data with Google Sheets Not connected Connect to…" at bounding box center [852, 240] width 471 height 348
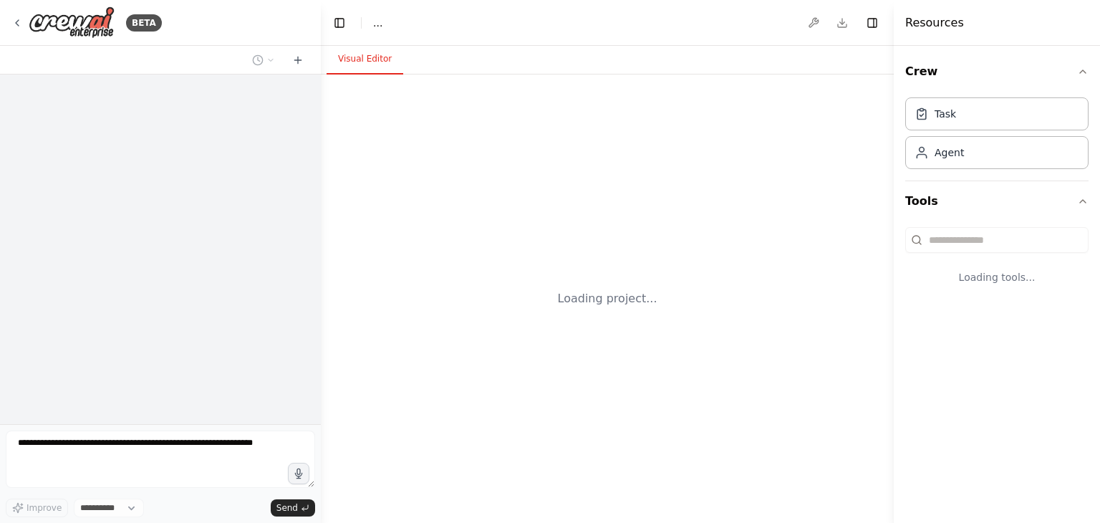
select select "****"
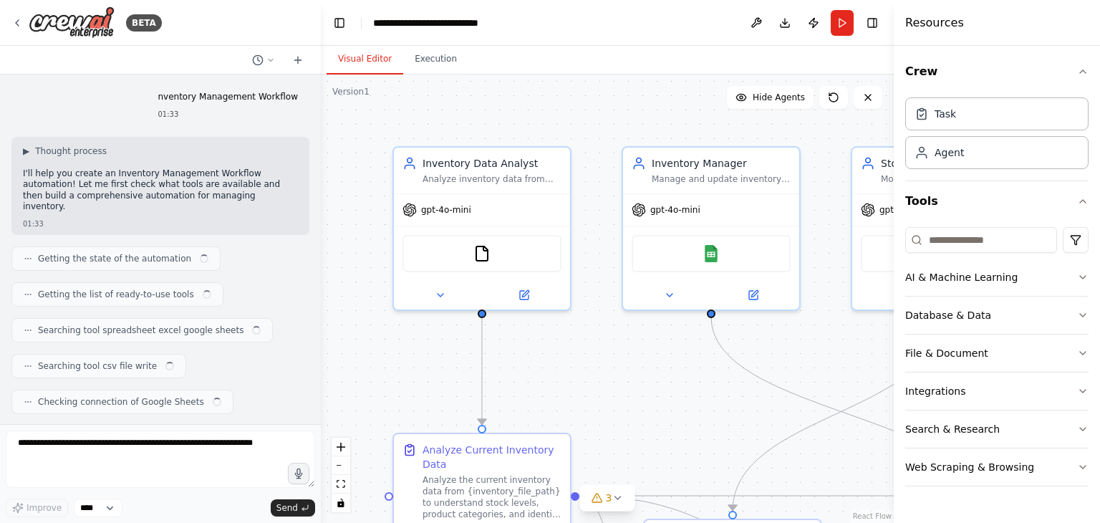
scroll to position [1954, 0]
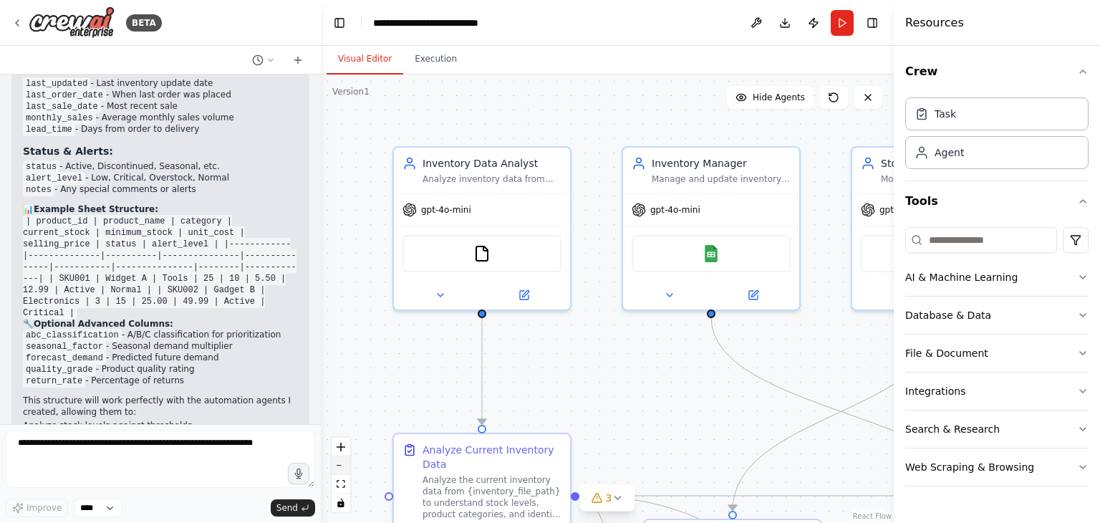
click at [340, 461] on button "zoom out" at bounding box center [340, 465] width 19 height 19
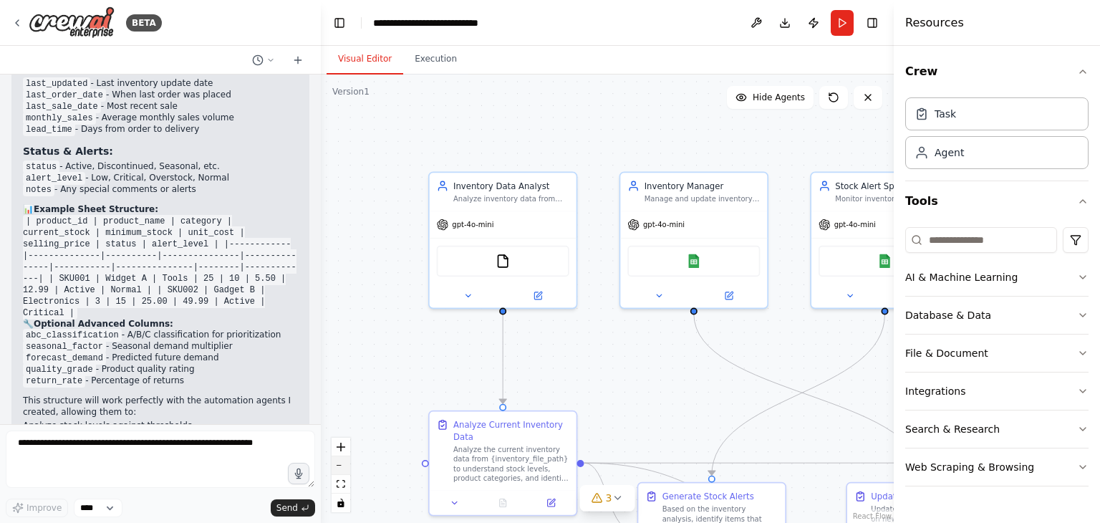
click at [340, 461] on button "zoom out" at bounding box center [340, 465] width 19 height 19
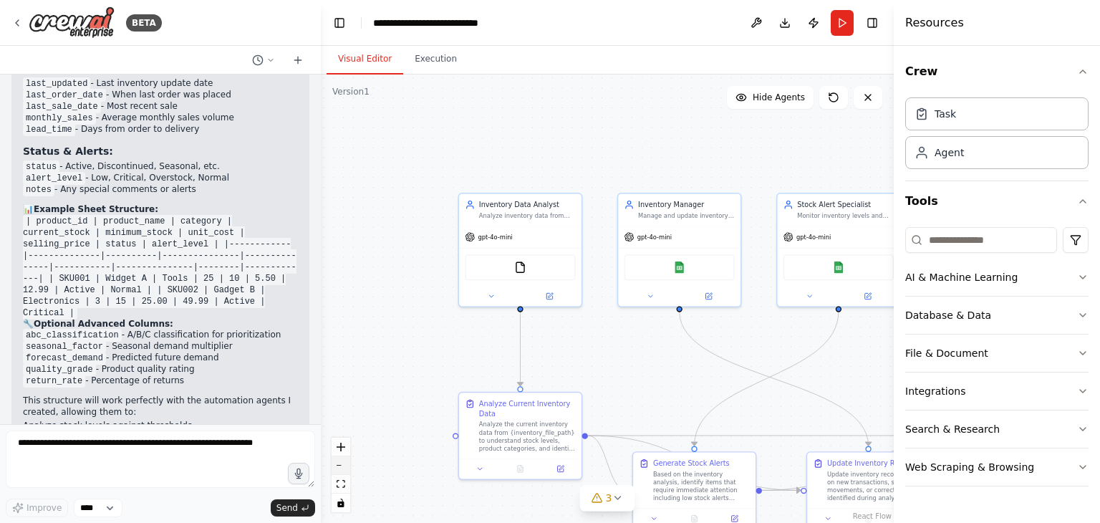
click at [340, 461] on button "zoom out" at bounding box center [340, 465] width 19 height 19
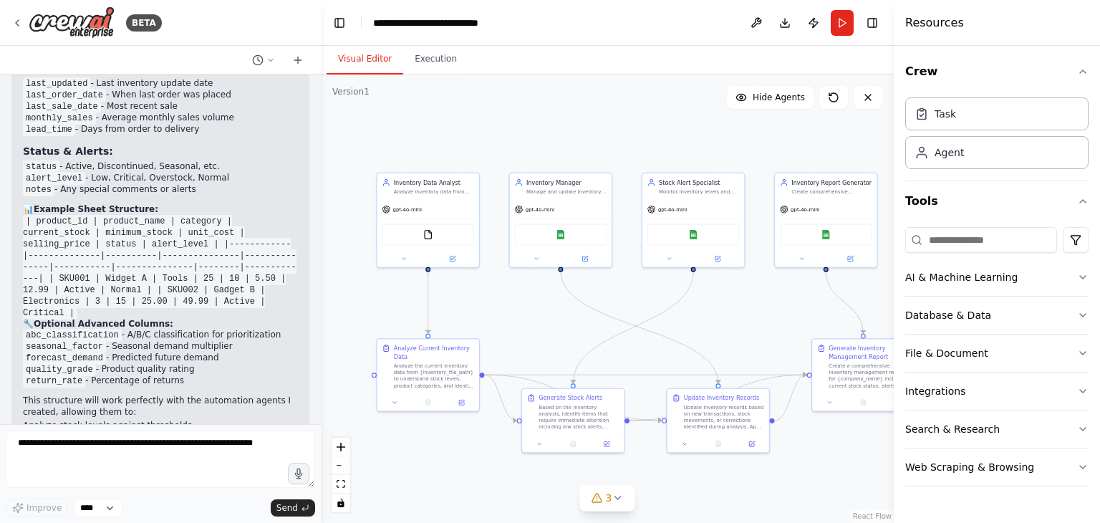
drag, startPoint x: 711, startPoint y: 173, endPoint x: 604, endPoint y: 135, distance: 113.2
click at [604, 135] on div ".deletable-edge-delete-btn { width: 20px; height: 20px; border: 0px solid #ffff…" at bounding box center [607, 298] width 573 height 448
click at [616, 493] on icon at bounding box center [616, 497] width 11 height 11
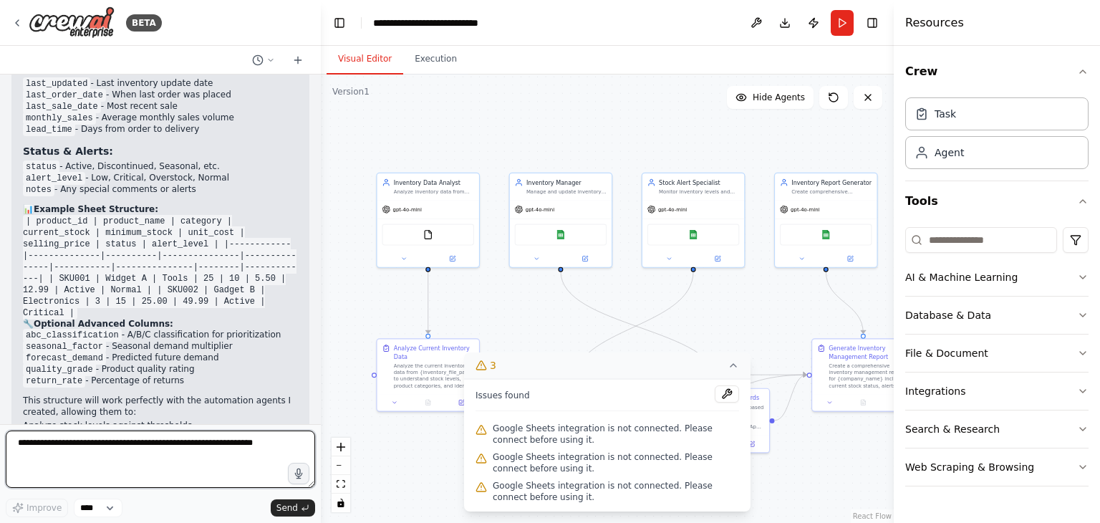
click at [158, 467] on textarea at bounding box center [160, 458] width 309 height 57
type textarea "**********"
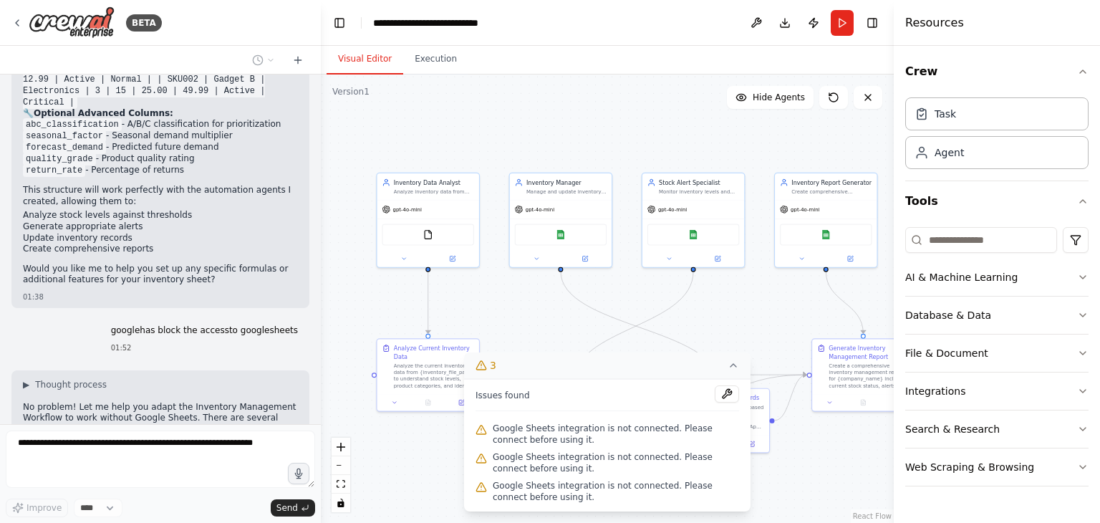
scroll to position [2176, 0]
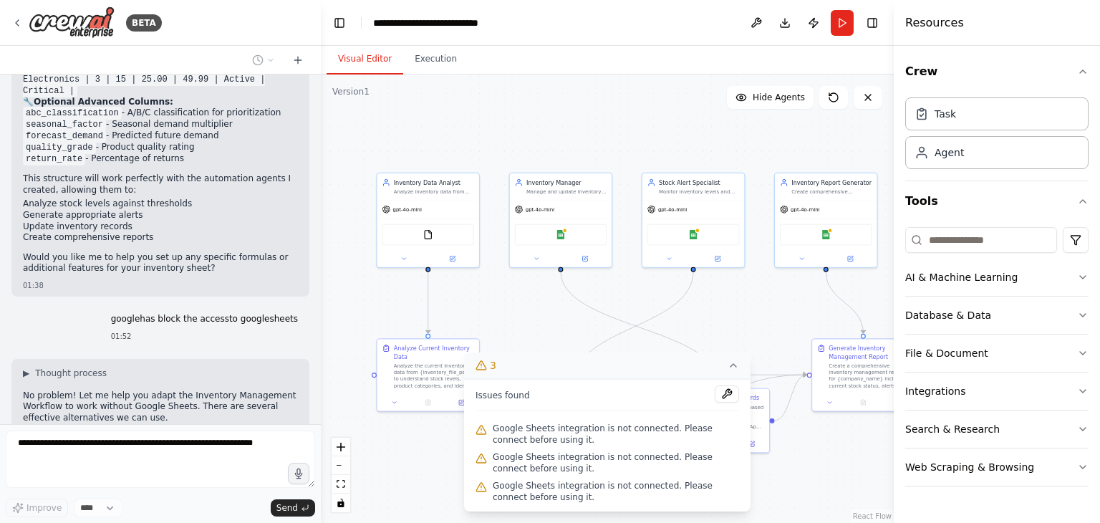
click at [537, 321] on div ".deletable-edge-delete-btn { width: 20px; height: 20px; border: 0px solid #ffff…" at bounding box center [607, 298] width 573 height 448
click at [730, 363] on icon at bounding box center [732, 364] width 11 height 11
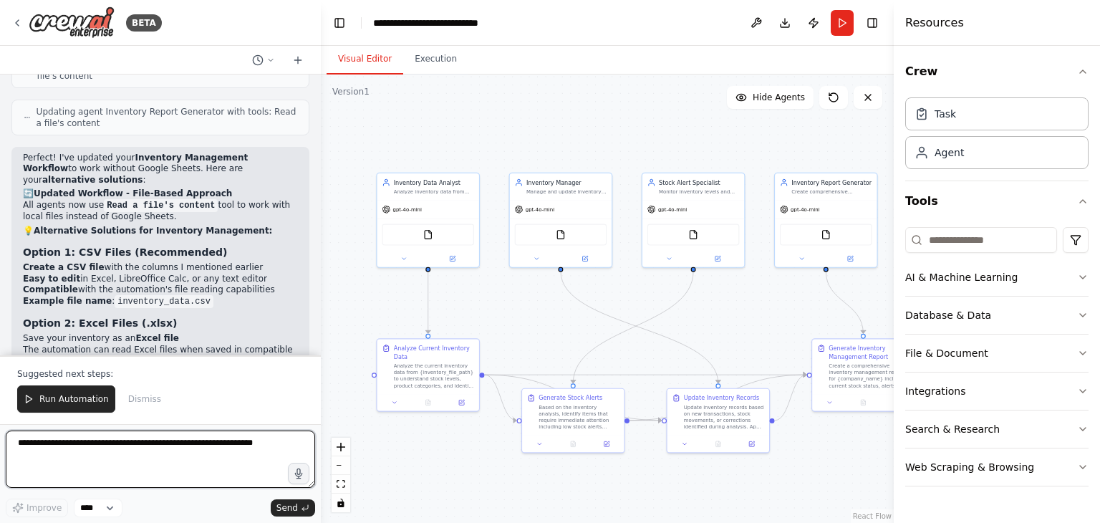
scroll to position [2619, 0]
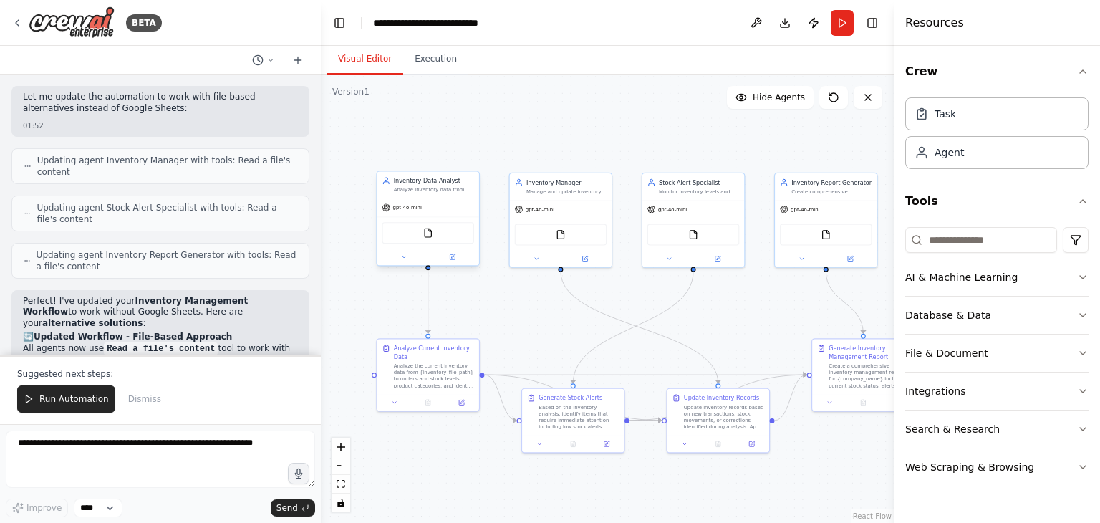
click at [412, 232] on div "FileReadTool" at bounding box center [428, 232] width 92 height 21
click at [570, 236] on div "FileReadTool" at bounding box center [561, 232] width 92 height 21
click at [537, 262] on div at bounding box center [561, 256] width 102 height 16
click at [537, 253] on icon at bounding box center [536, 256] width 6 height 6
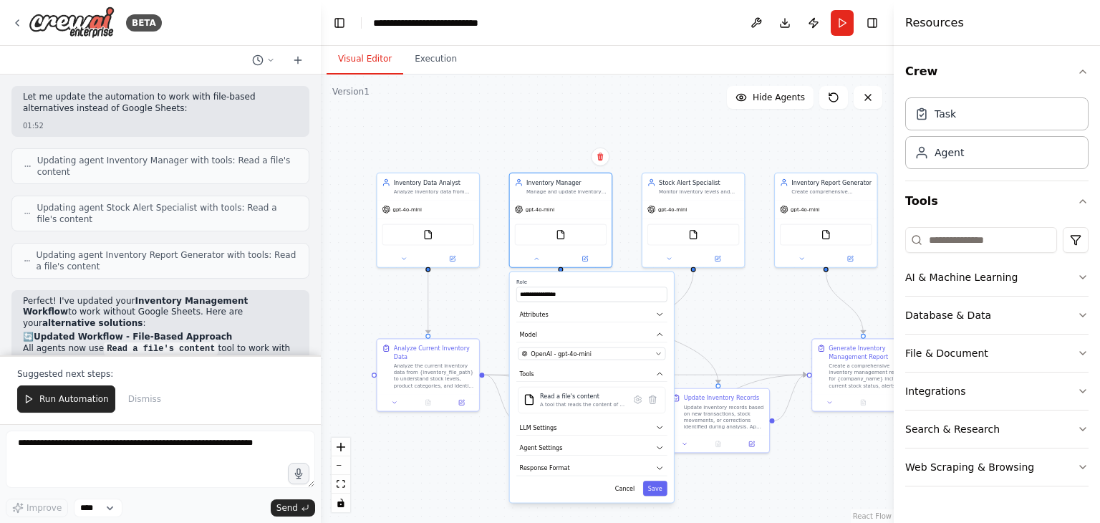
click at [493, 304] on div ".deletable-edge-delete-btn { width: 20px; height: 20px; border: 0px solid #ffff…" at bounding box center [607, 298] width 573 height 448
click at [651, 488] on button "Save" at bounding box center [655, 487] width 24 height 15
click at [653, 488] on button "Save" at bounding box center [655, 487] width 24 height 15
click at [662, 483] on button "Save" at bounding box center [655, 487] width 24 height 15
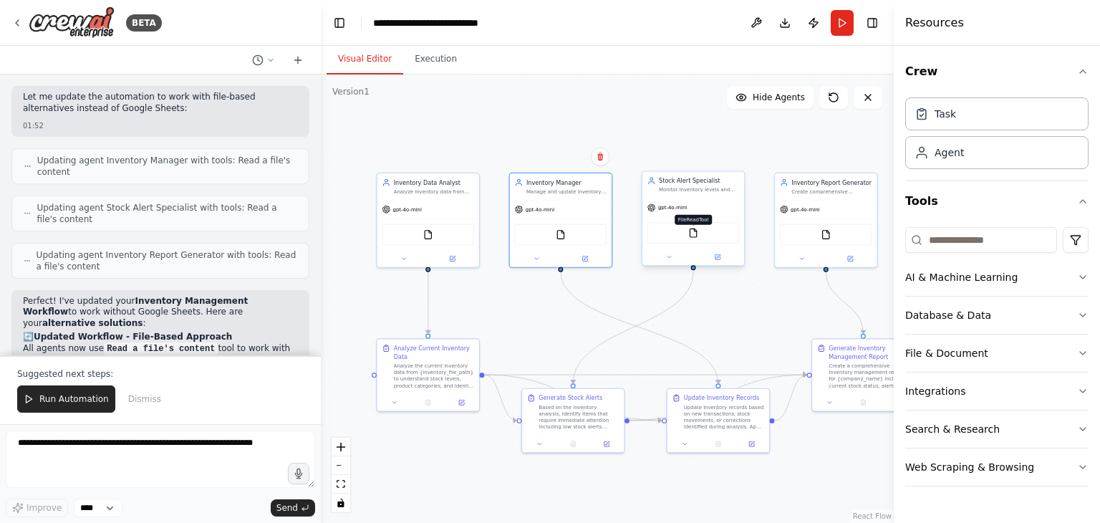
click at [689, 232] on img at bounding box center [693, 233] width 10 height 10
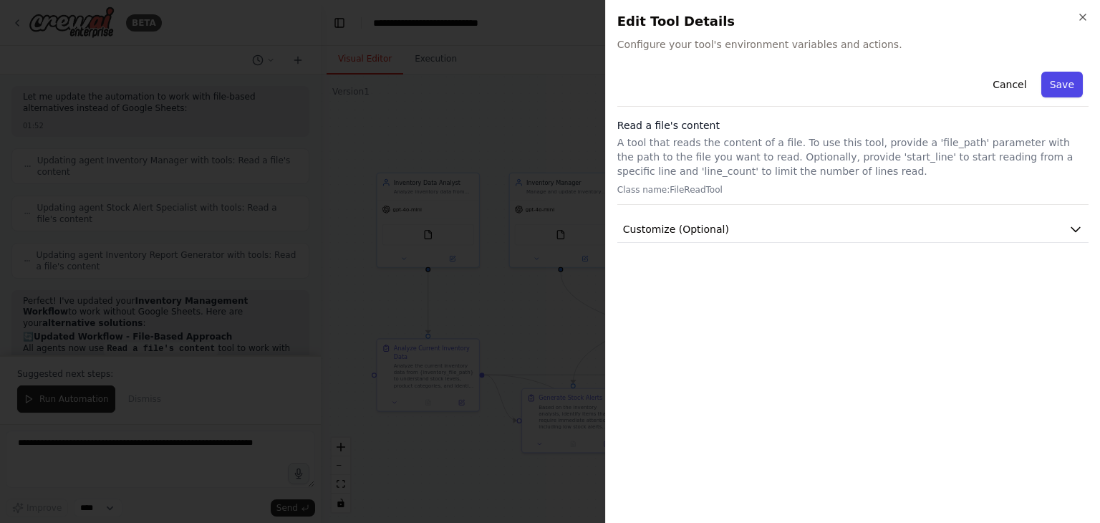
click at [1051, 84] on button "Save" at bounding box center [1062, 85] width 42 height 26
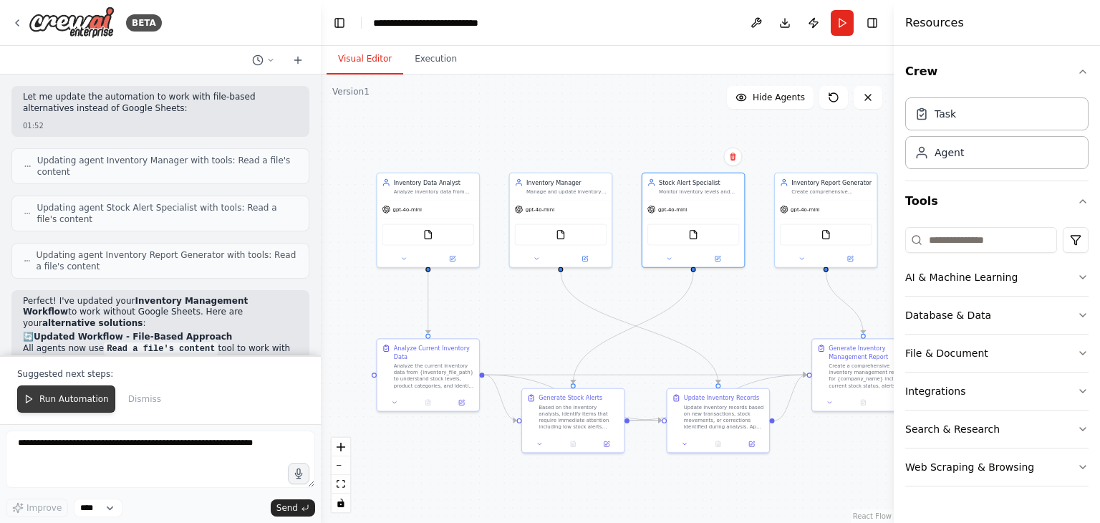
click at [66, 399] on span "Run Automation" at bounding box center [73, 398] width 69 height 11
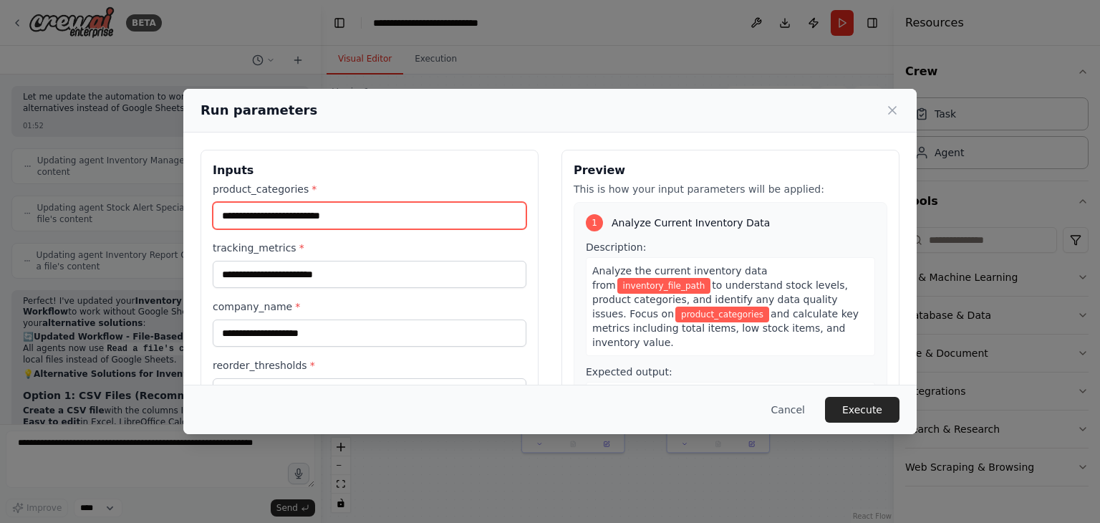
click at [314, 215] on input "product_categories *" at bounding box center [370, 215] width 314 height 27
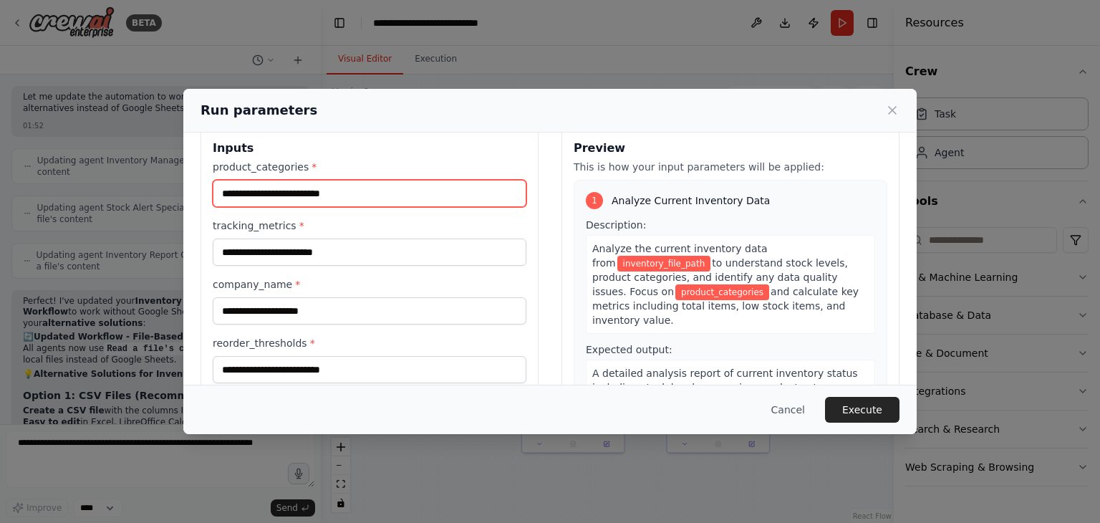
scroll to position [0, 0]
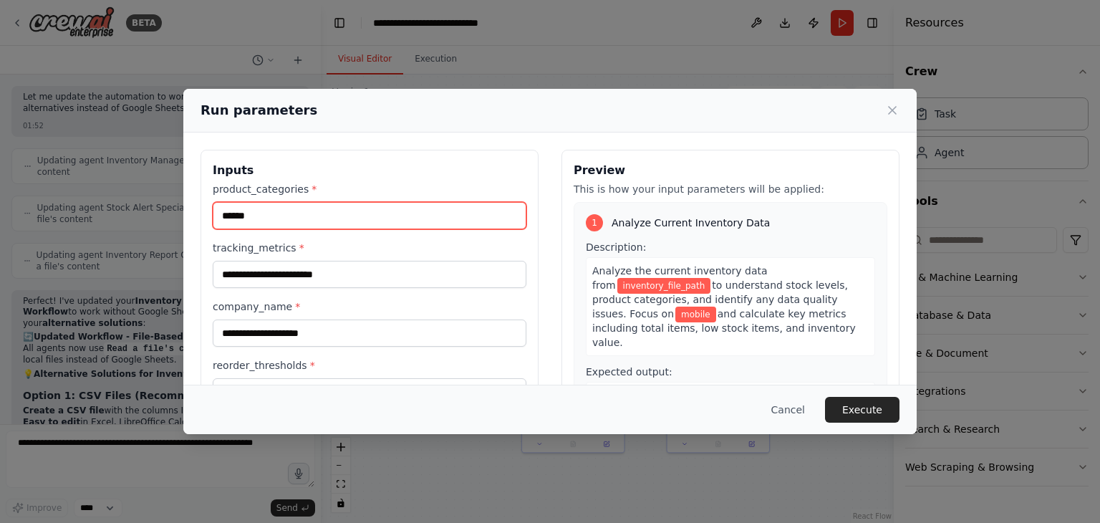
type input "******"
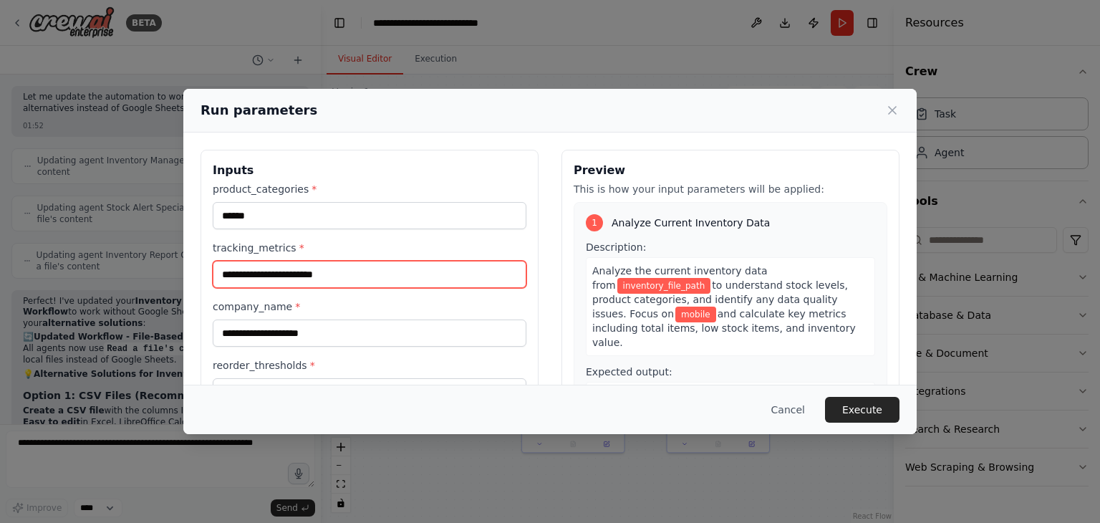
click at [347, 273] on input "tracking_metrics *" at bounding box center [370, 274] width 314 height 27
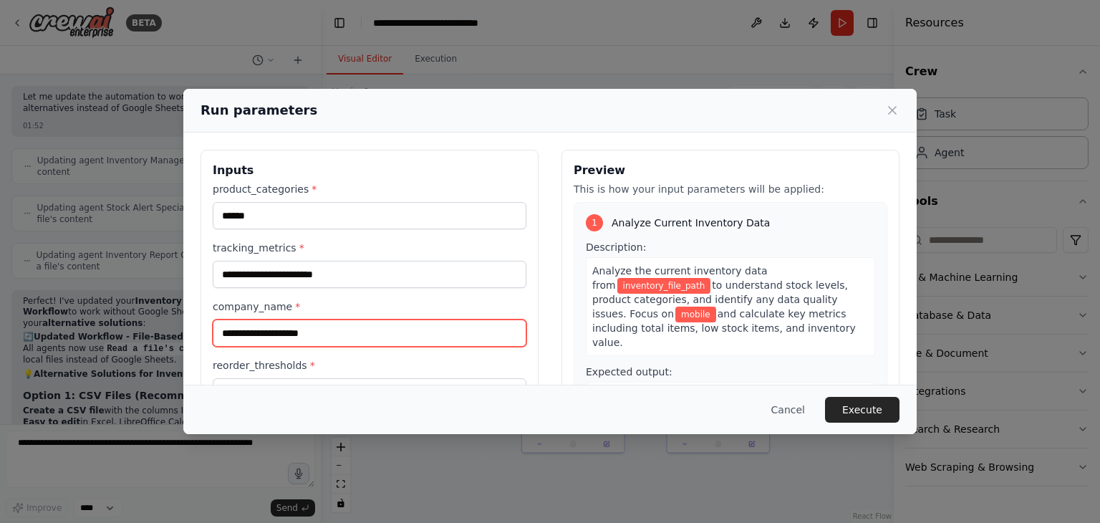
click at [243, 336] on input "company_name *" at bounding box center [370, 332] width 314 height 27
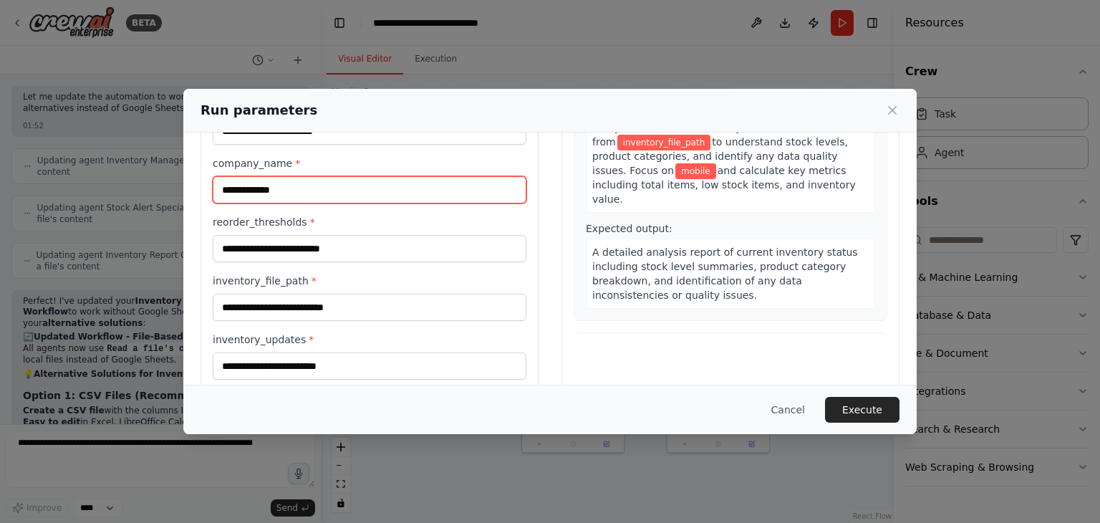
type input "**********"
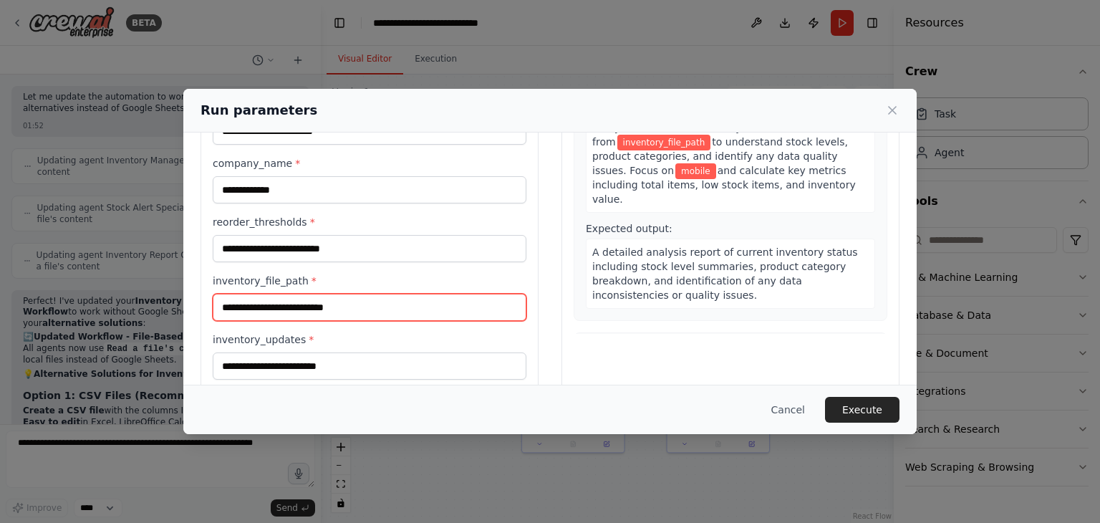
click at [339, 308] on input "inventory_file_path *" at bounding box center [370, 307] width 314 height 27
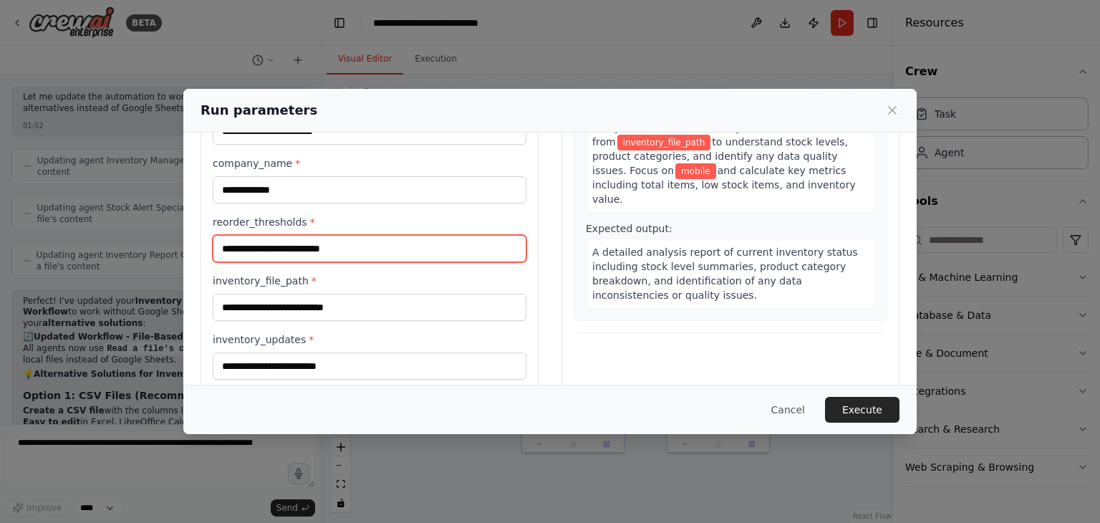
click at [298, 241] on input "reorder_thresholds *" at bounding box center [370, 248] width 314 height 27
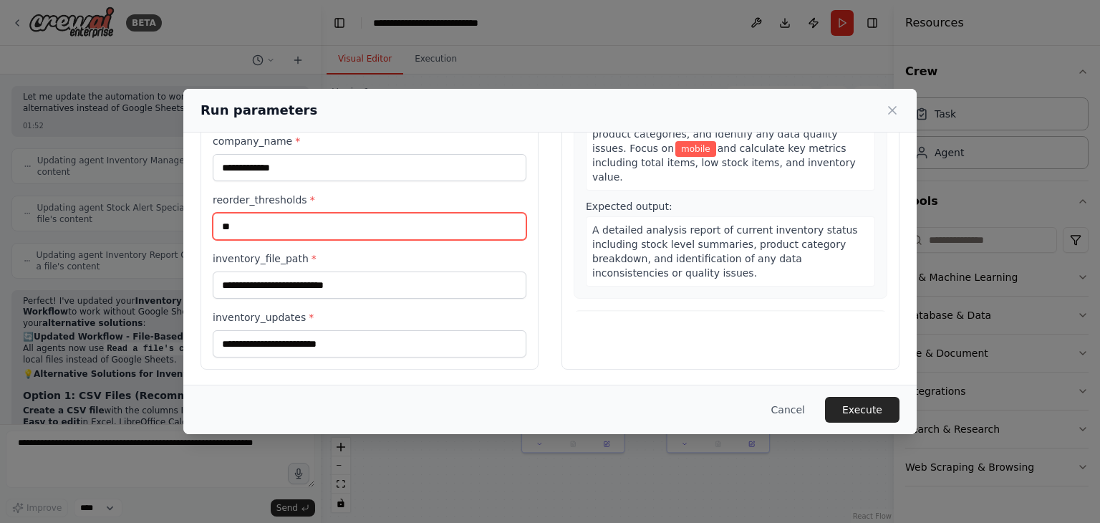
type input "**"
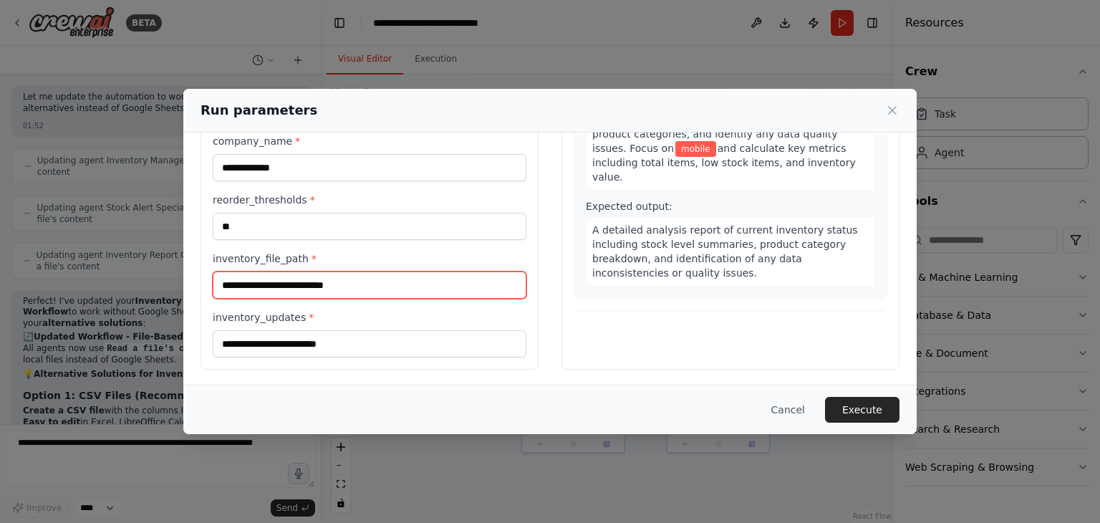
click at [301, 276] on input "inventory_file_path *" at bounding box center [370, 284] width 314 height 27
click at [335, 289] on input "inventory_file_path *" at bounding box center [370, 284] width 314 height 27
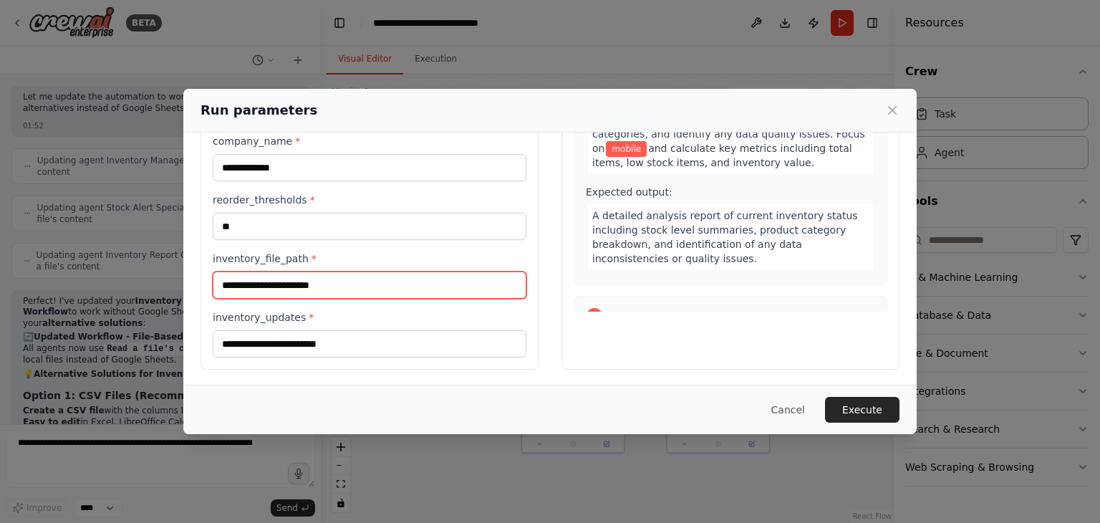
type input "**********"
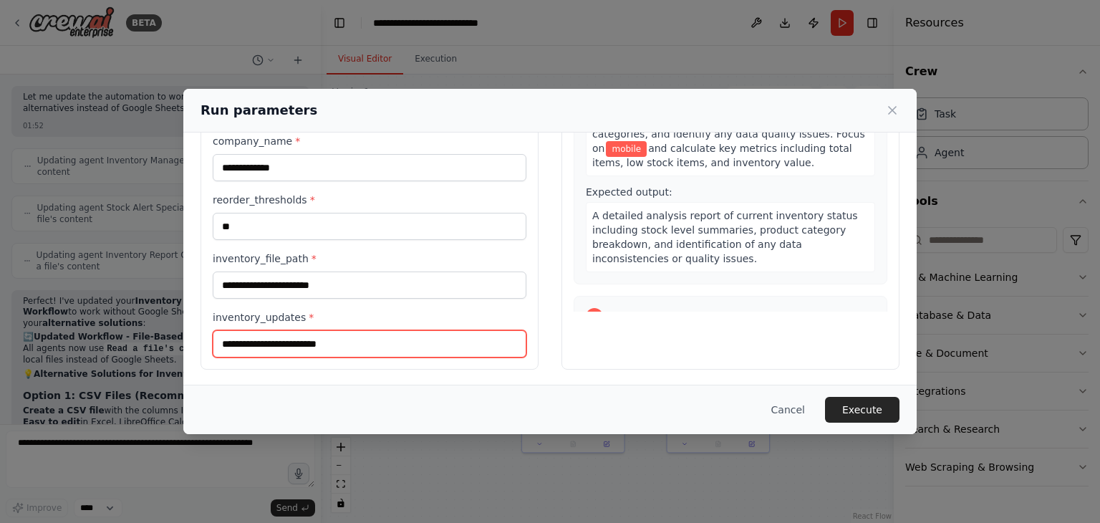
click at [324, 341] on input "inventory_updates *" at bounding box center [370, 343] width 314 height 27
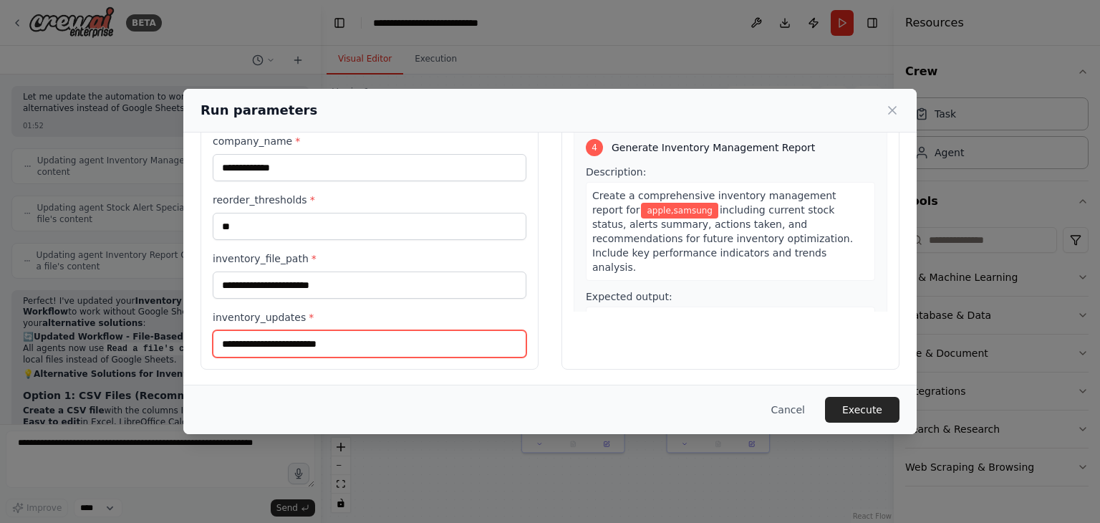
scroll to position [689, 0]
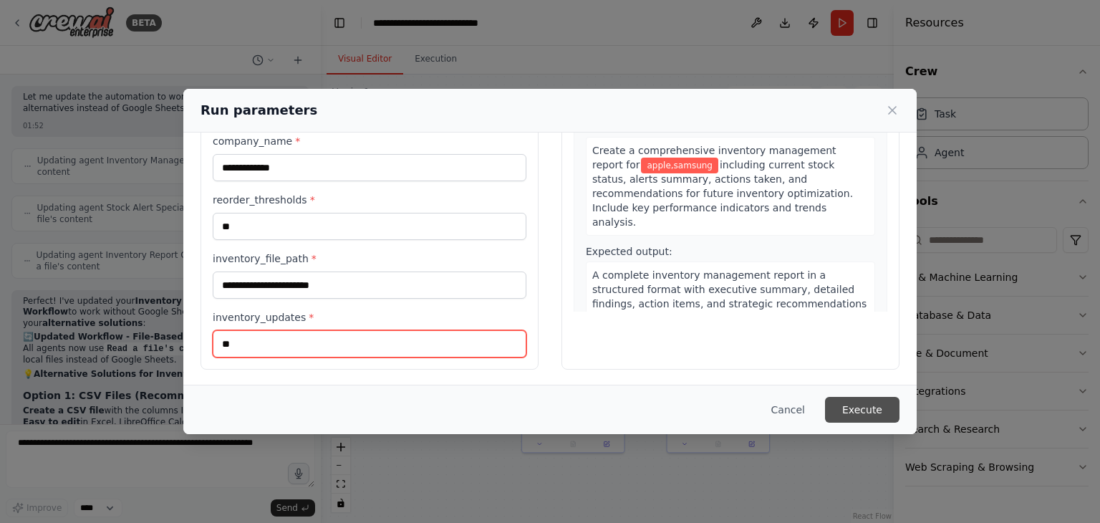
type input "**"
click at [848, 405] on button "Execute" at bounding box center [862, 410] width 74 height 26
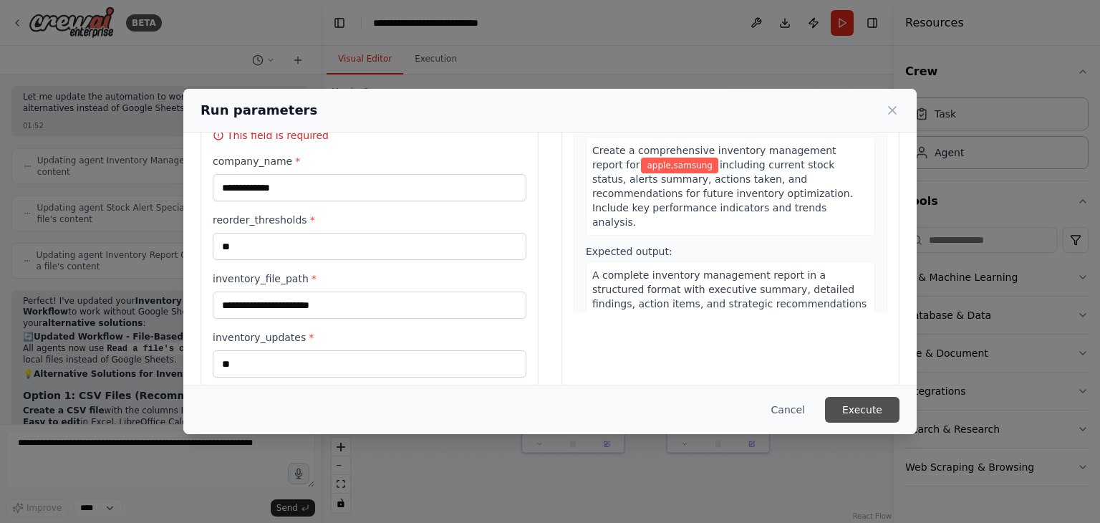
scroll to position [185, 0]
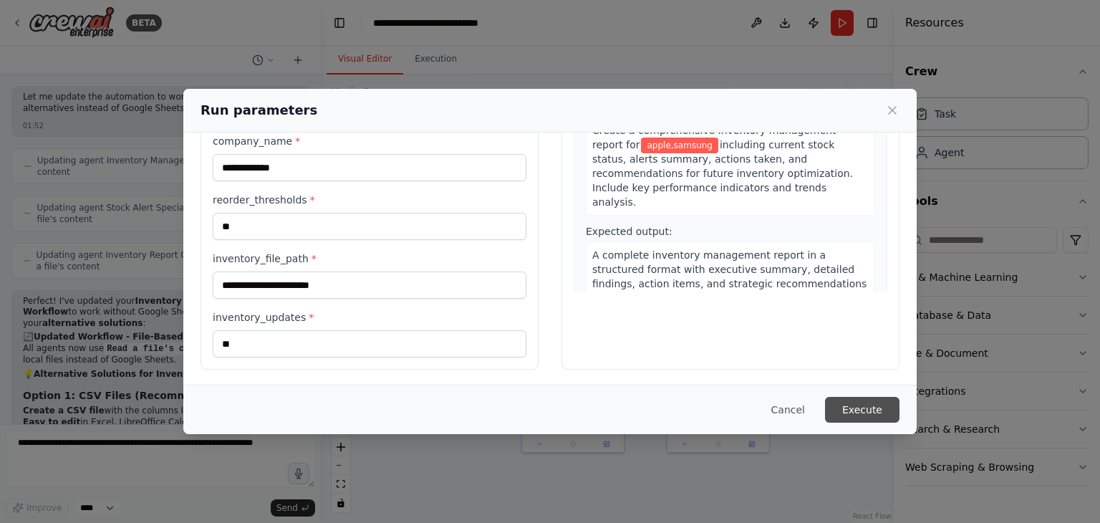
click at [850, 404] on button "Execute" at bounding box center [862, 410] width 74 height 26
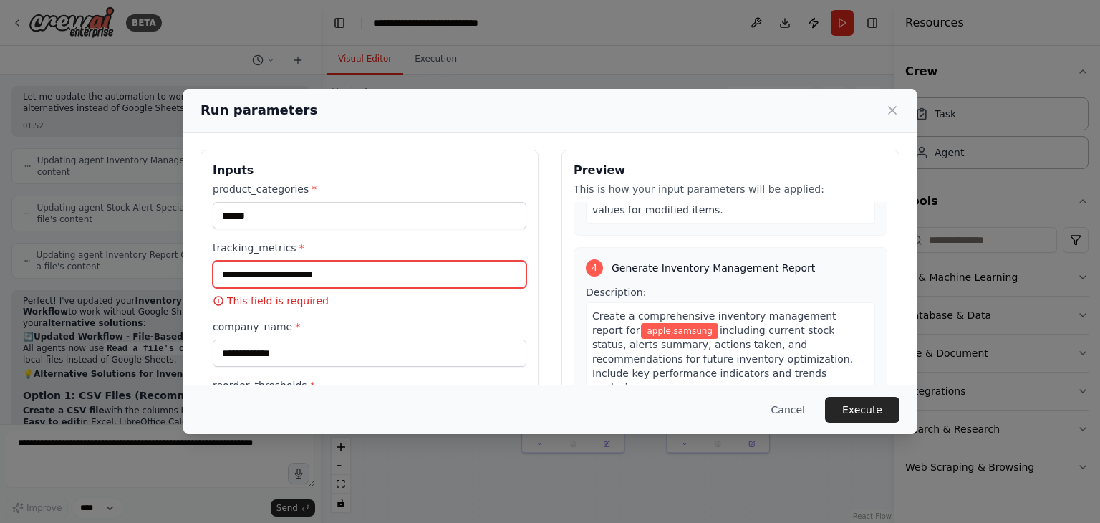
click at [349, 270] on input "tracking_metrics *" at bounding box center [370, 274] width 314 height 27
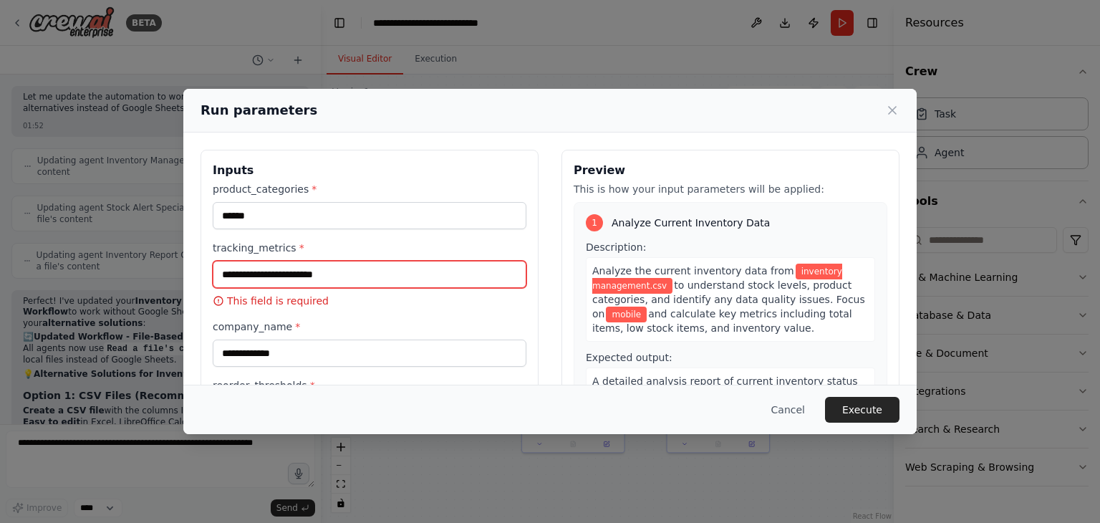
click at [269, 273] on input "tracking_metrics *" at bounding box center [370, 274] width 314 height 27
click at [888, 111] on icon at bounding box center [892, 110] width 14 height 14
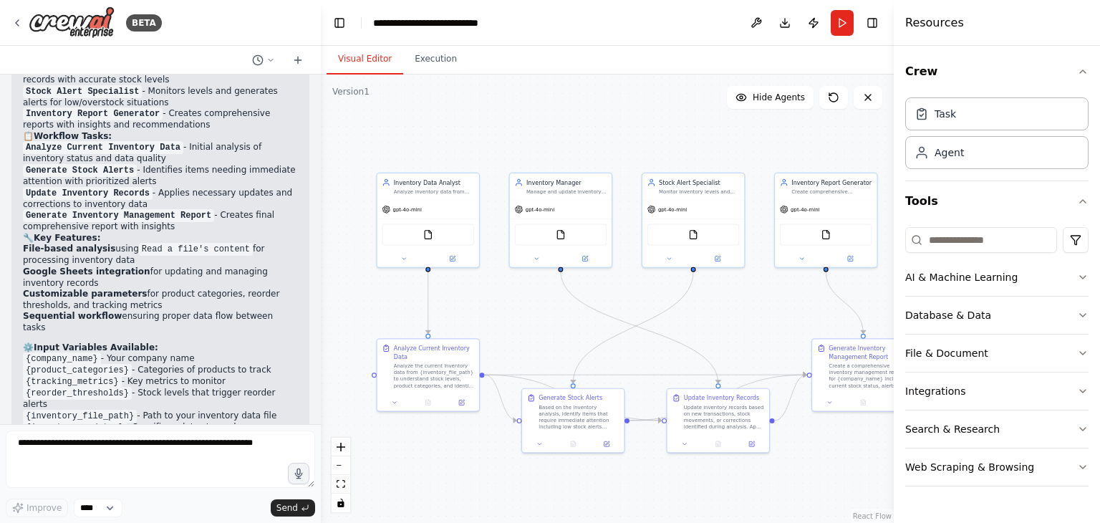
scroll to position [1047, 0]
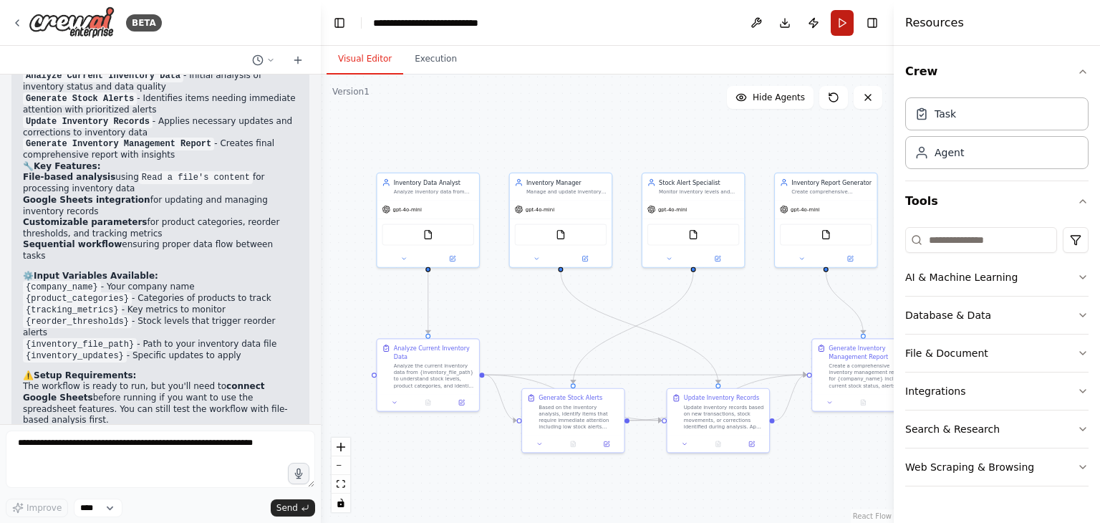
click at [848, 27] on button "Run" at bounding box center [841, 23] width 23 height 26
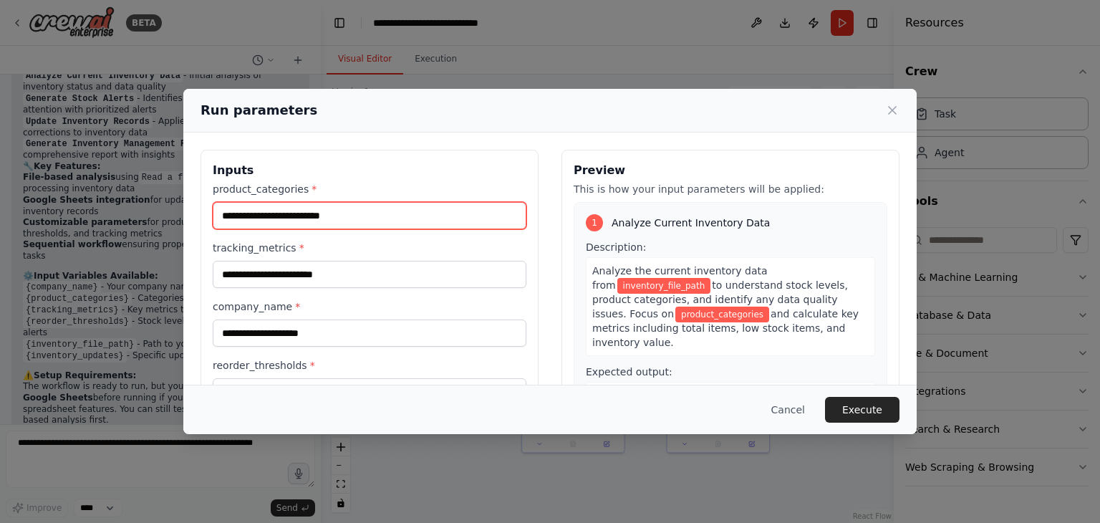
click at [288, 216] on input "product_categories *" at bounding box center [370, 215] width 314 height 27
type input "*"
type input "******"
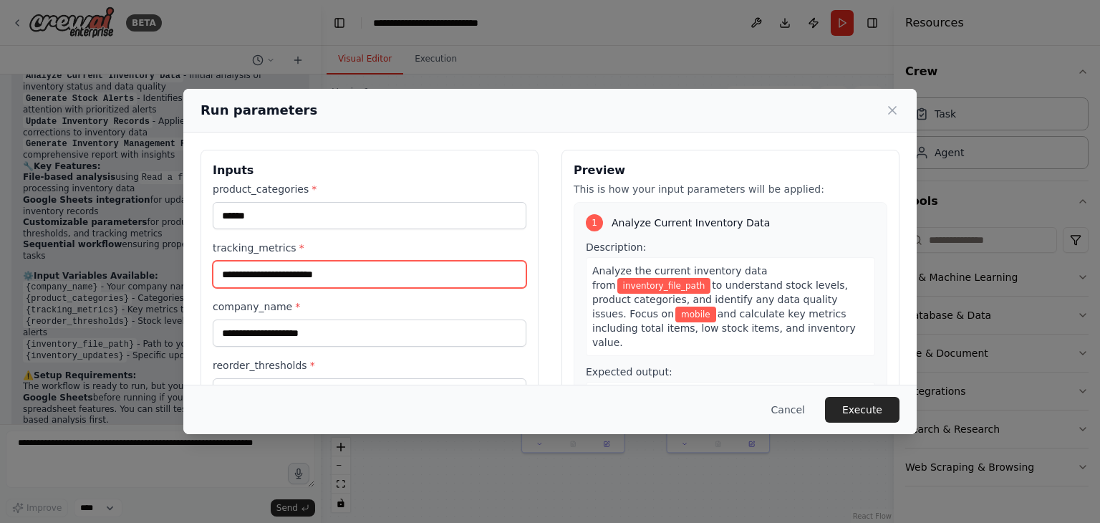
click at [287, 271] on input "tracking_metrics *" at bounding box center [370, 274] width 314 height 27
type input "**********"
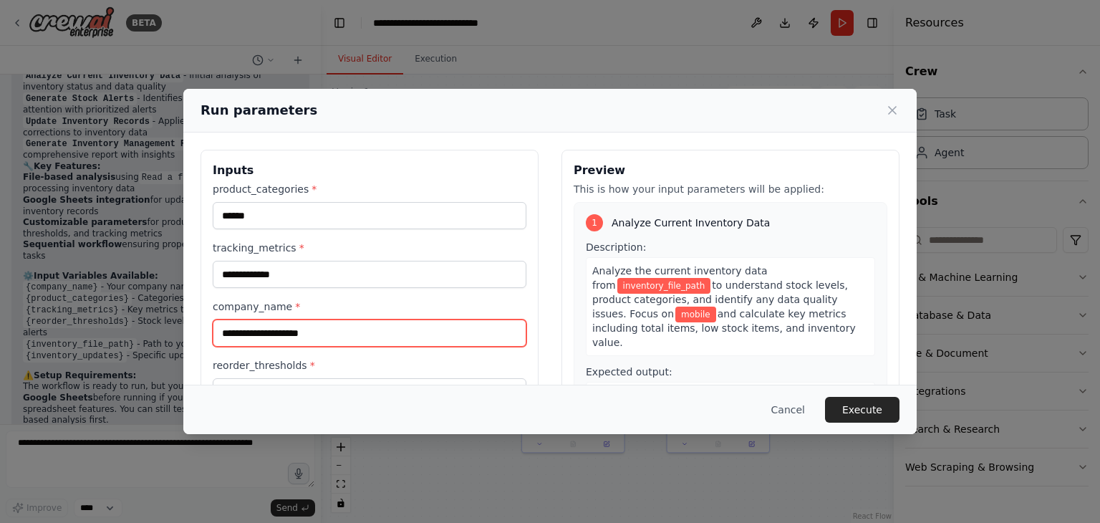
click at [295, 334] on input "company_name *" at bounding box center [370, 332] width 314 height 27
type input "**********"
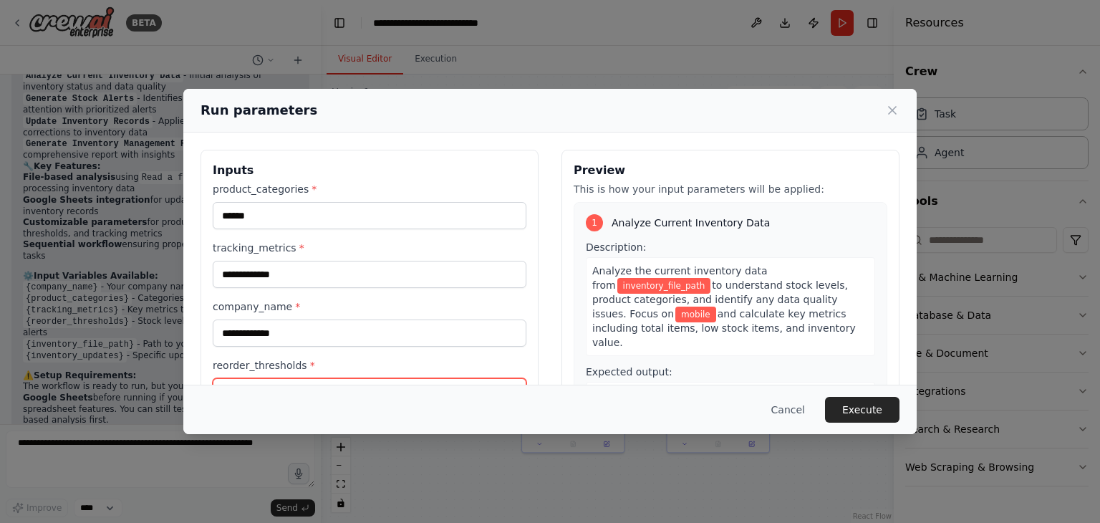
scroll to position [19, 0]
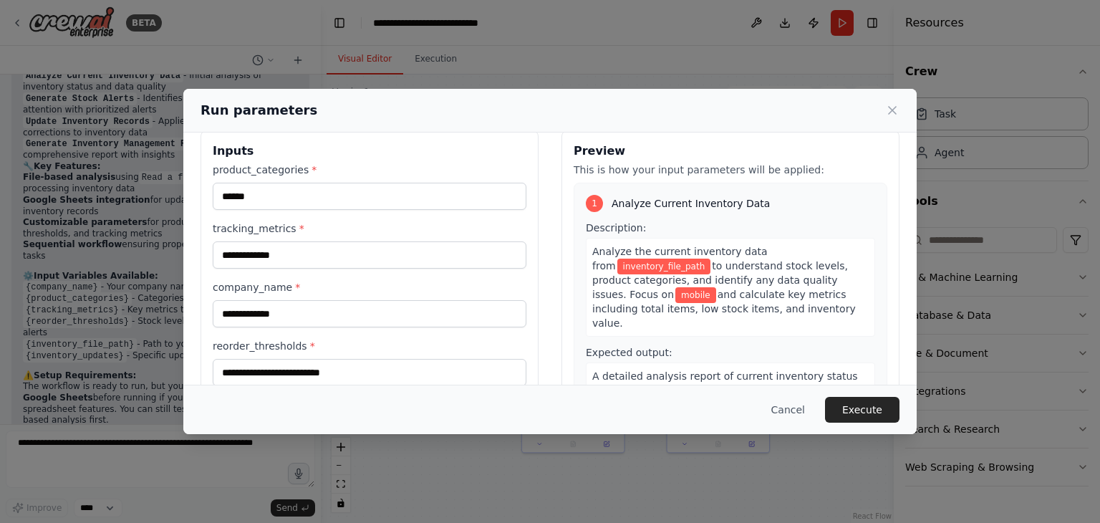
drag, startPoint x: 417, startPoint y: 112, endPoint x: 518, endPoint y: 117, distance: 100.3
click at [518, 117] on div "Run parameters" at bounding box center [549, 110] width 699 height 20
drag, startPoint x: 518, startPoint y: 110, endPoint x: 577, endPoint y: 104, distance: 59.7
click at [586, 104] on div "Run parameters" at bounding box center [549, 110] width 699 height 20
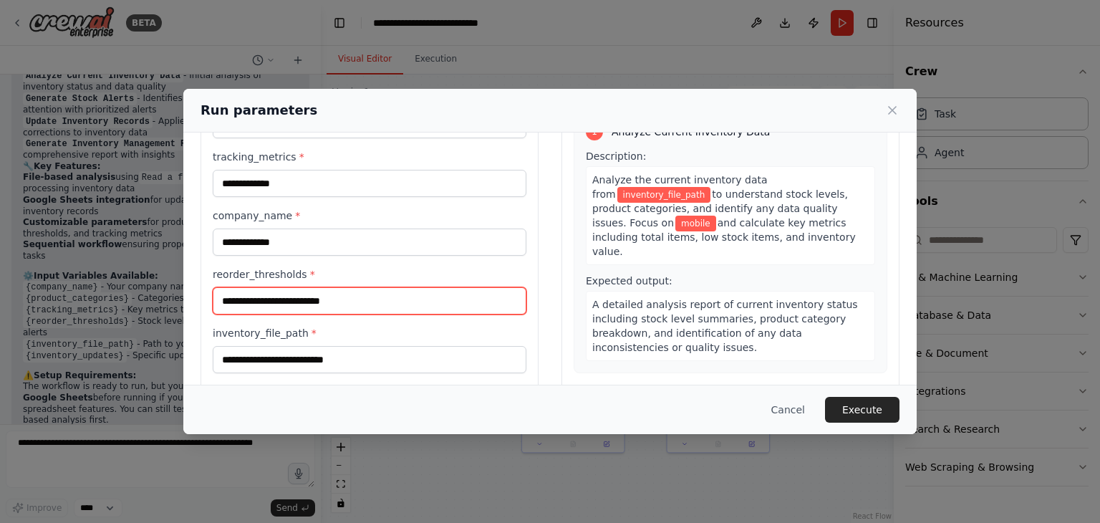
click at [296, 301] on input "reorder_thresholds *" at bounding box center [370, 300] width 314 height 27
type input "*"
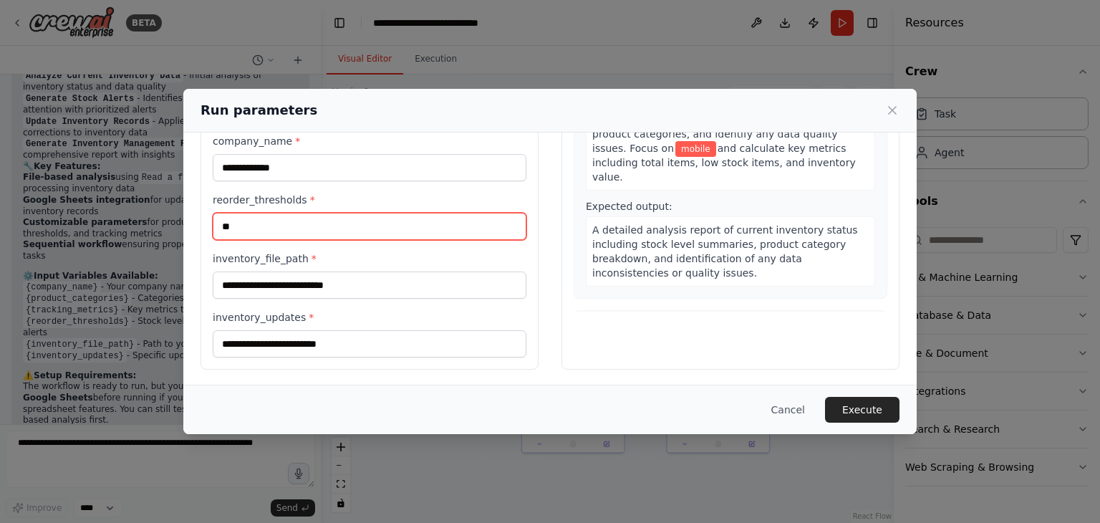
type input "**"
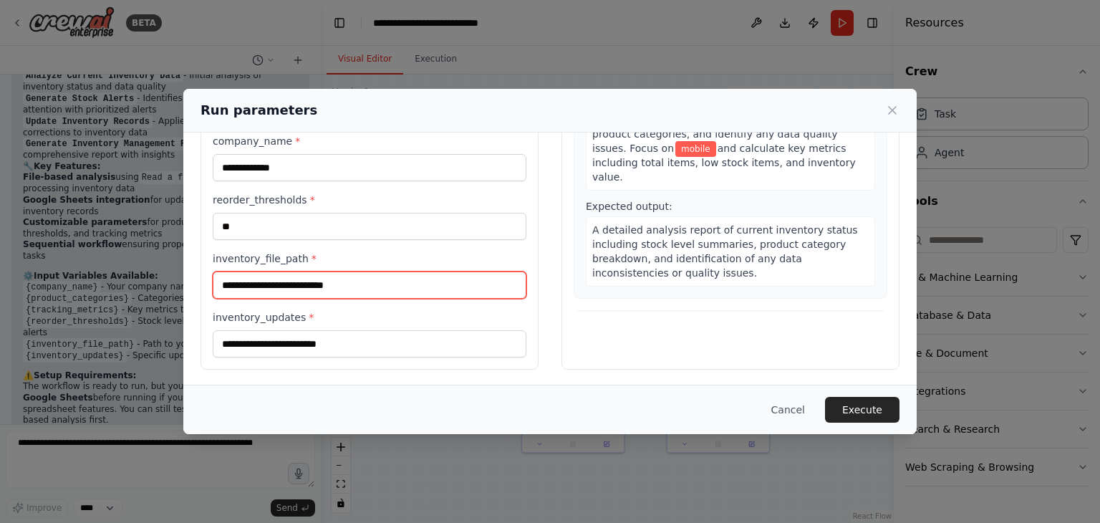
click at [301, 273] on input "inventory_file_path *" at bounding box center [370, 284] width 314 height 27
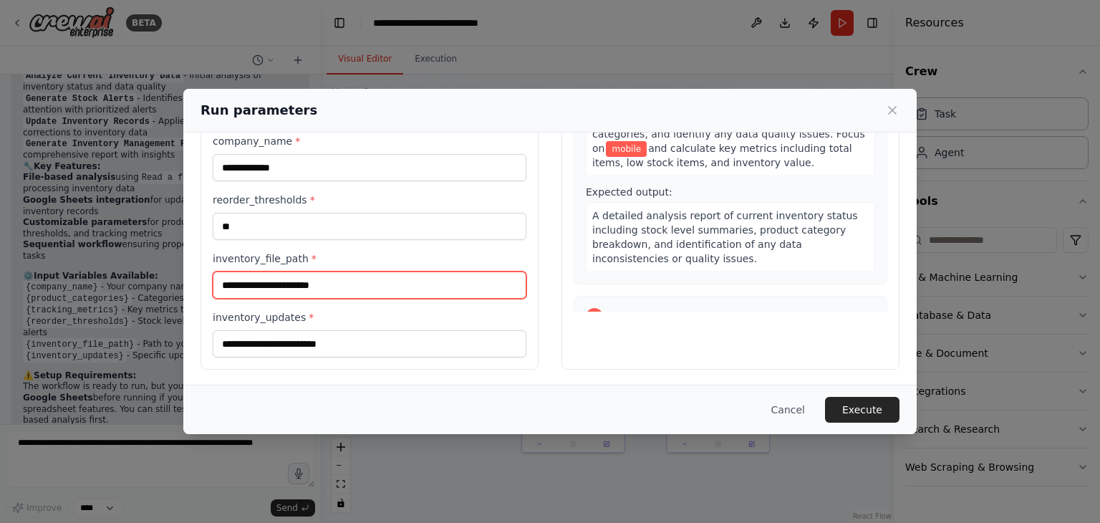
type input "**********"
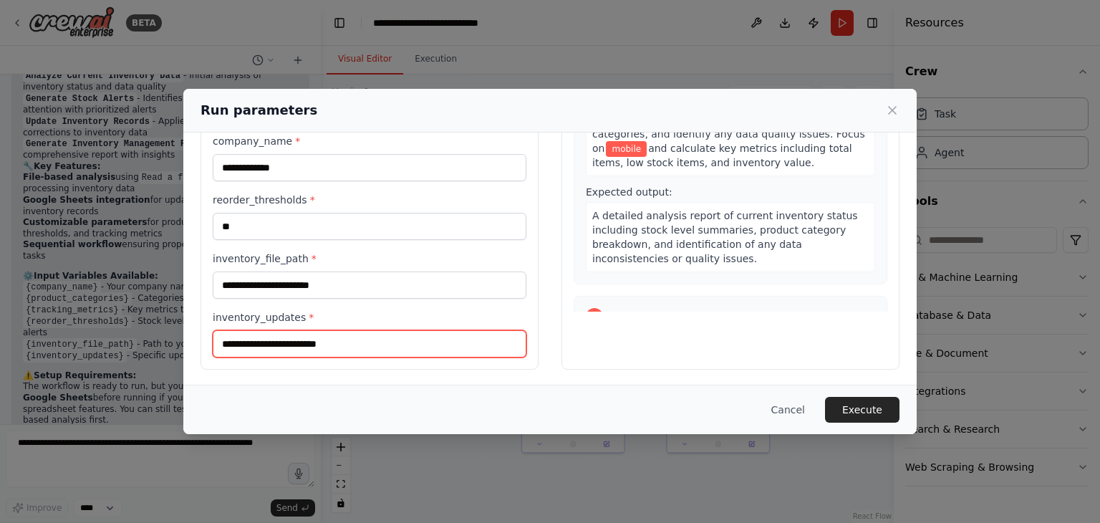
click at [278, 354] on input "inventory_updates *" at bounding box center [370, 343] width 314 height 27
type input "**********"
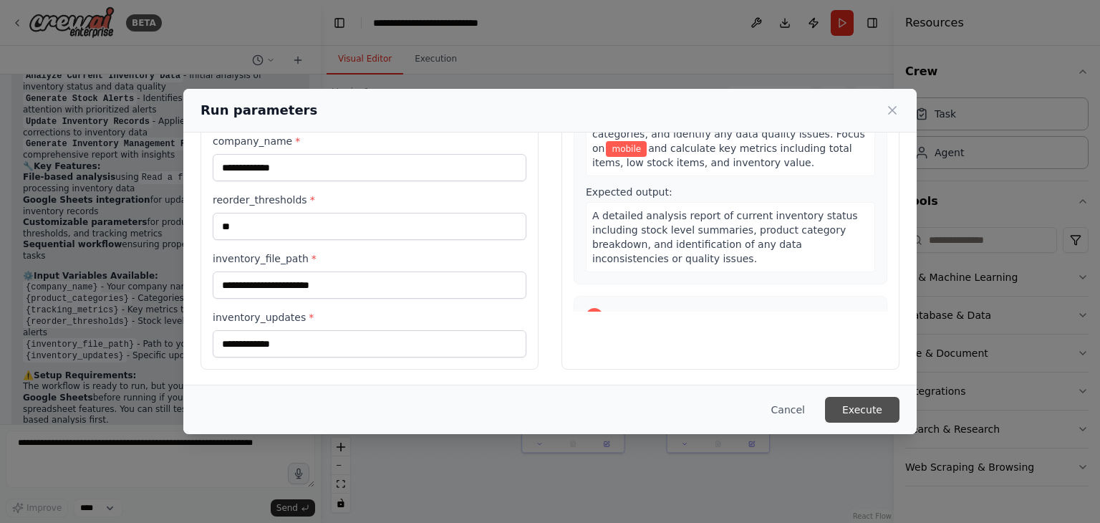
click at [872, 412] on button "Execute" at bounding box center [862, 410] width 74 height 26
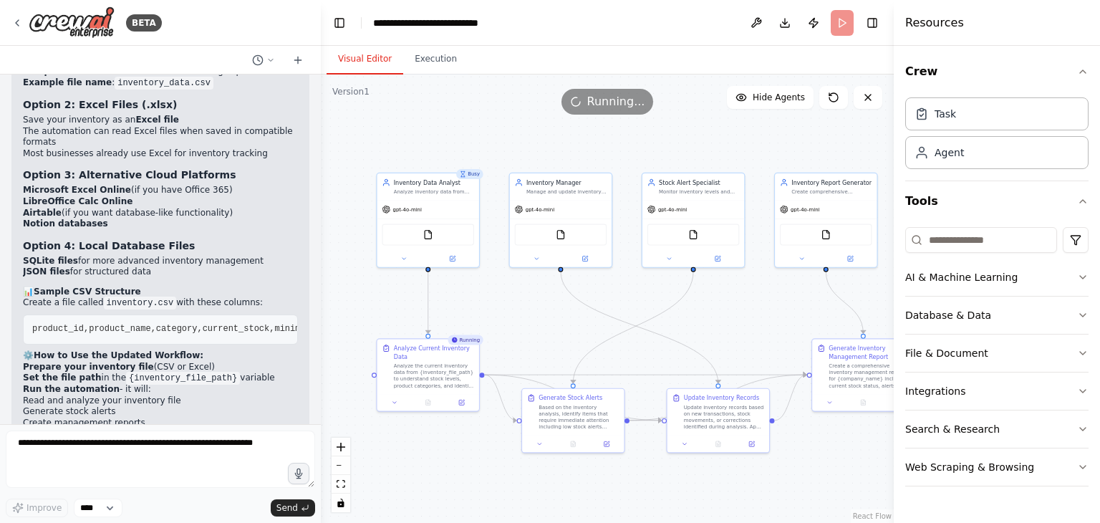
scroll to position [3124, 0]
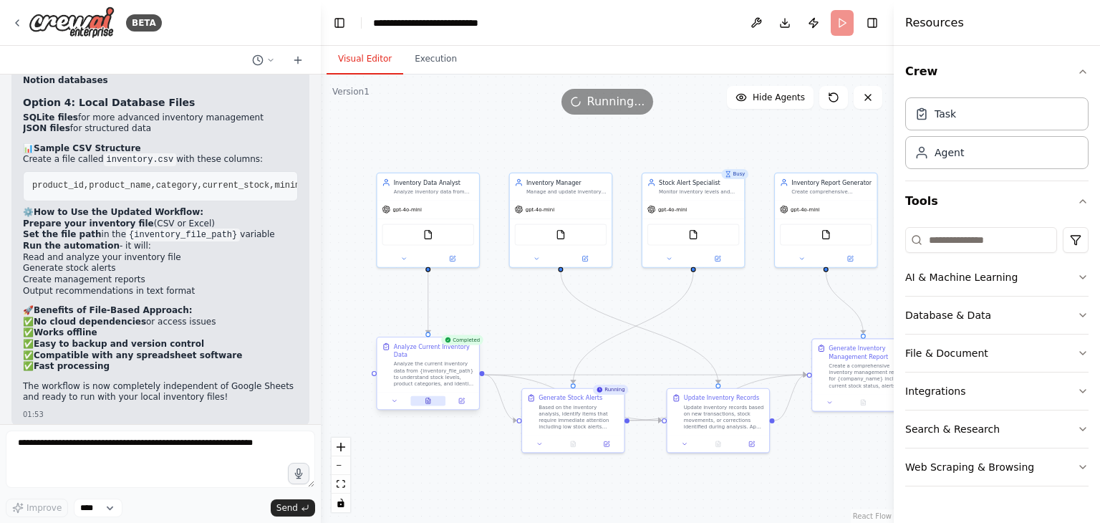
click at [427, 402] on icon at bounding box center [428, 401] width 4 height 6
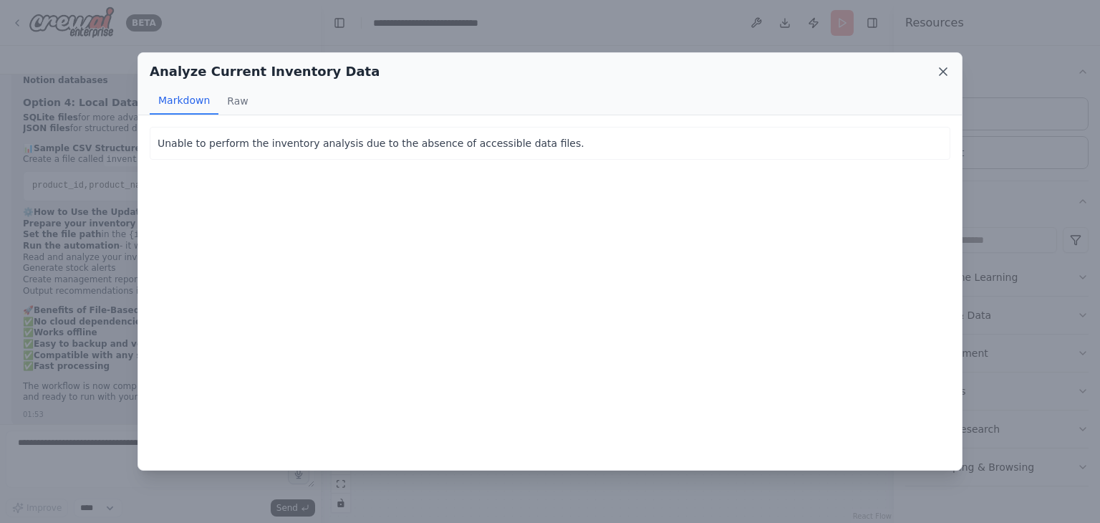
click at [939, 71] on icon at bounding box center [943, 71] width 14 height 14
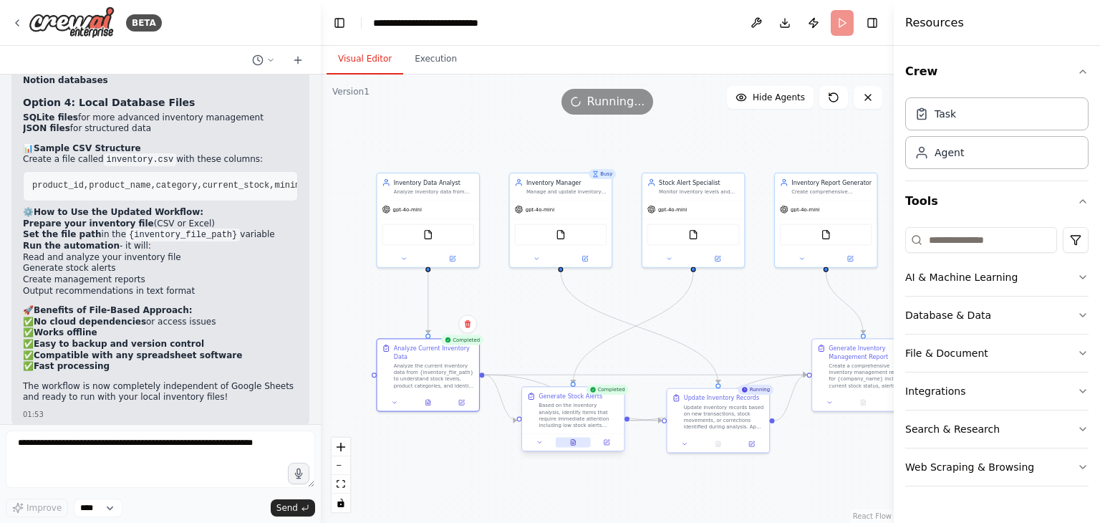
click at [573, 441] on icon at bounding box center [573, 443] width 4 height 6
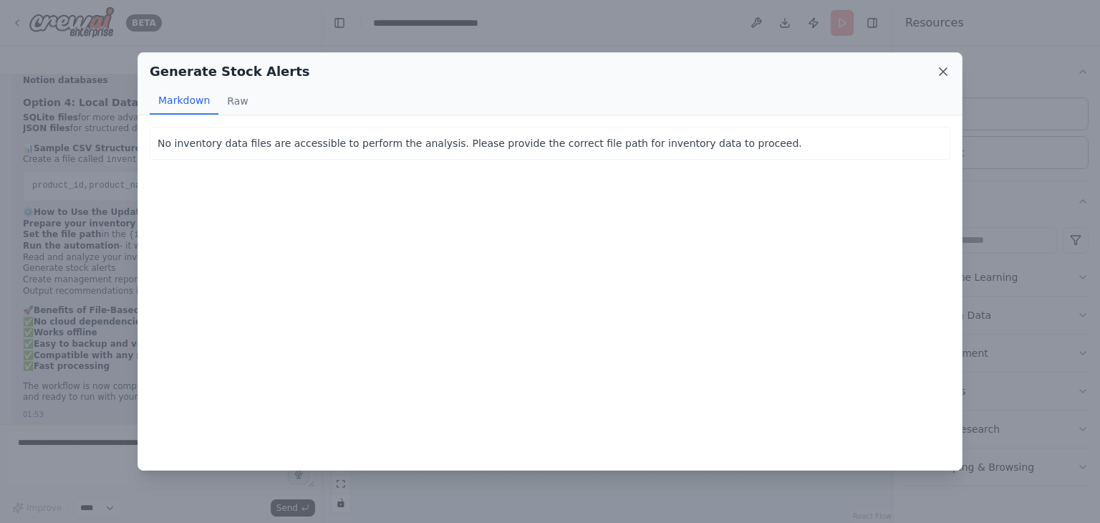
click at [941, 70] on icon at bounding box center [942, 71] width 7 height 7
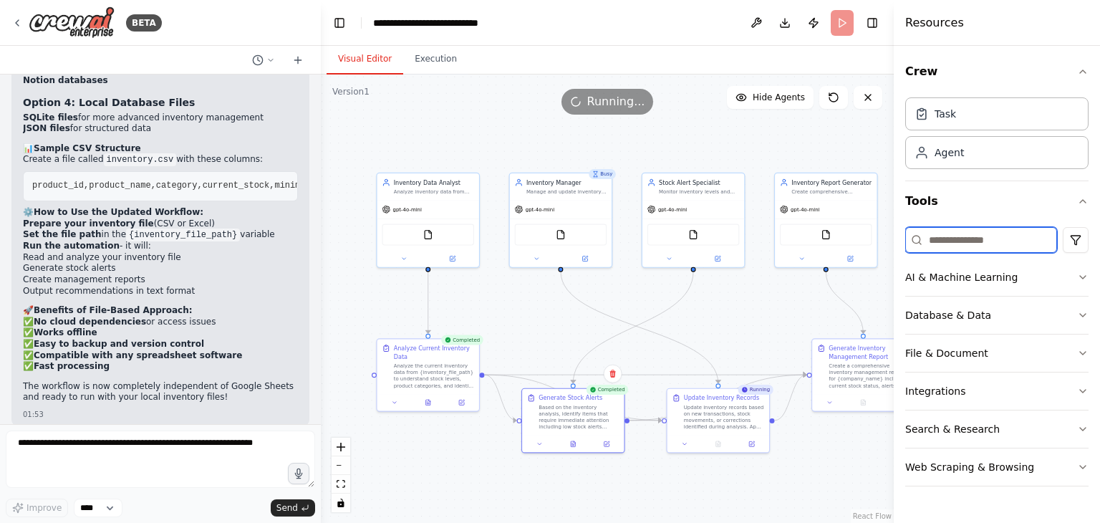
click at [995, 238] on input at bounding box center [981, 240] width 152 height 26
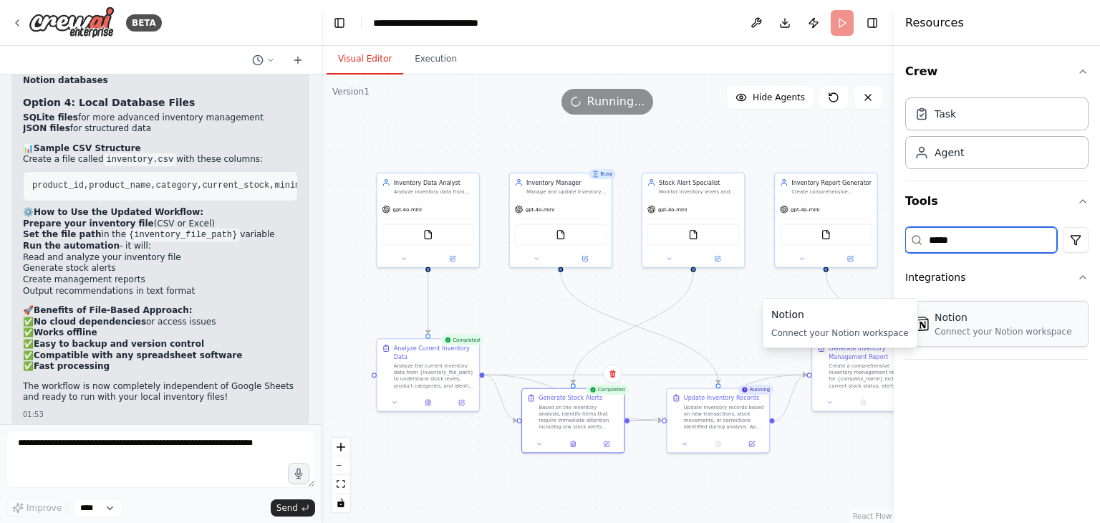
type input "*****"
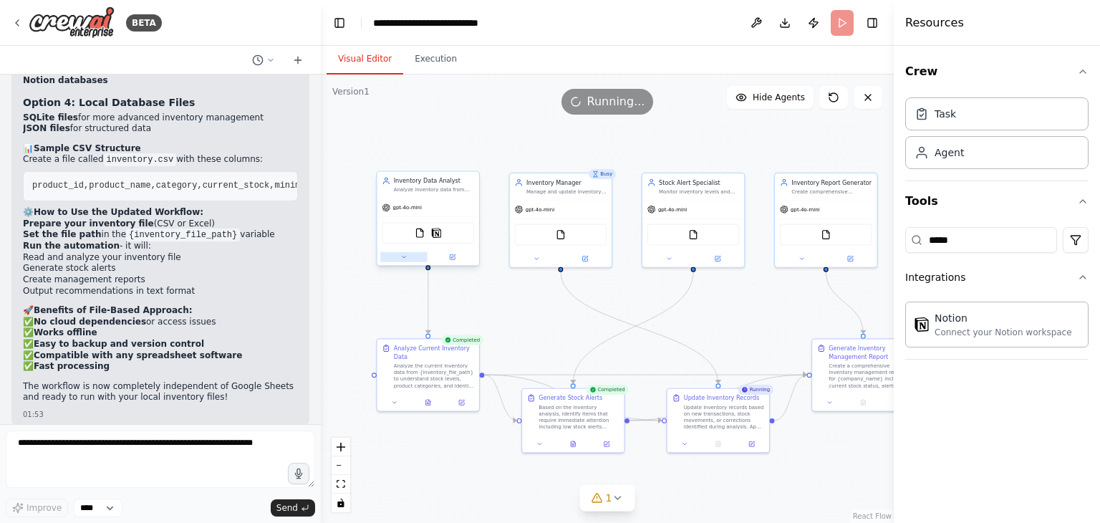
click at [404, 254] on icon at bounding box center [403, 256] width 6 height 6
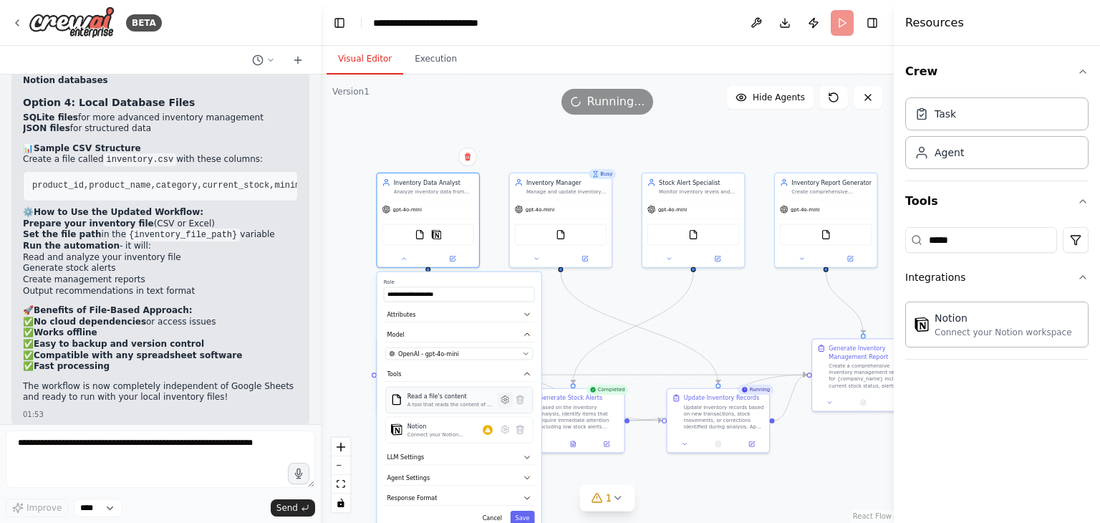
click at [504, 404] on button at bounding box center [505, 399] width 15 height 15
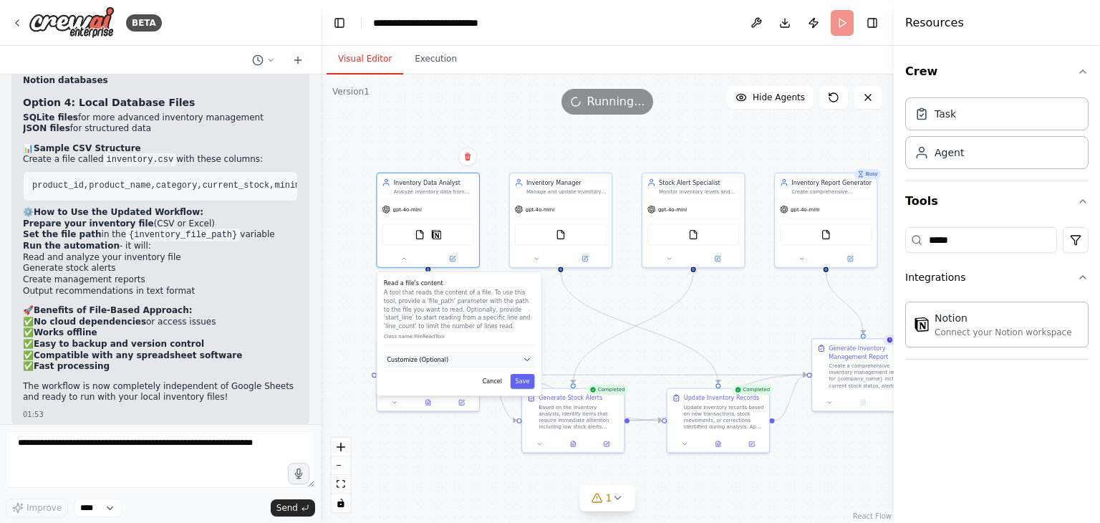
click at [529, 358] on icon "button" at bounding box center [527, 359] width 5 height 2
click at [493, 387] on input "text" at bounding box center [458, 389] width 147 height 15
click at [523, 359] on icon "button" at bounding box center [527, 359] width 9 height 9
click at [498, 379] on button "Cancel" at bounding box center [492, 381] width 29 height 15
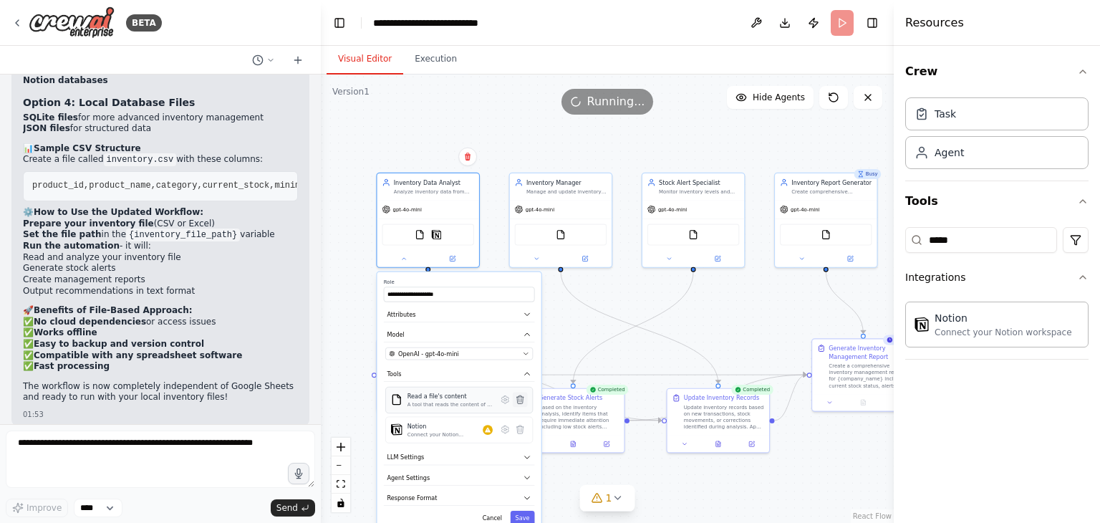
click at [518, 399] on icon at bounding box center [519, 399] width 7 height 8
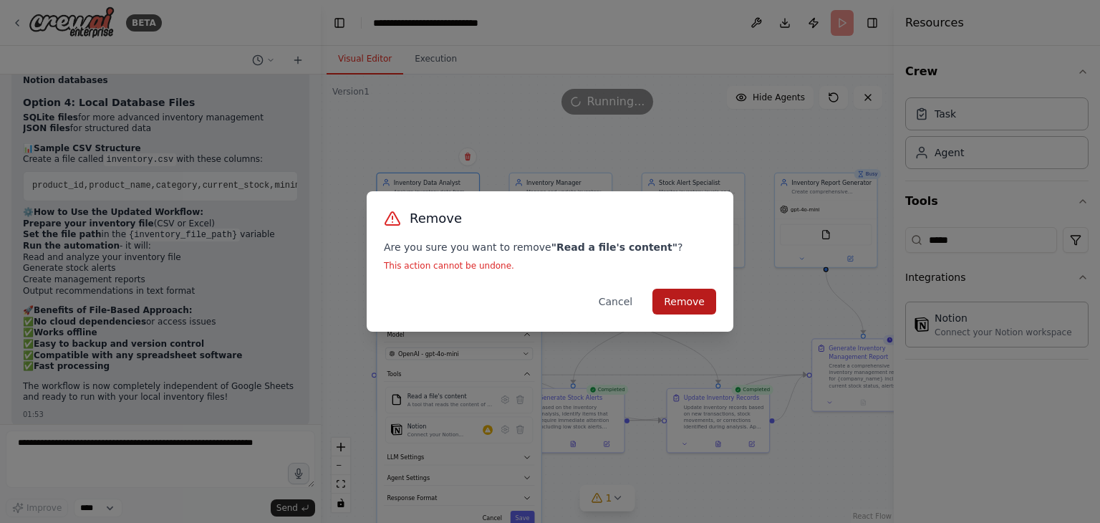
click at [702, 304] on button "Remove" at bounding box center [684, 302] width 64 height 26
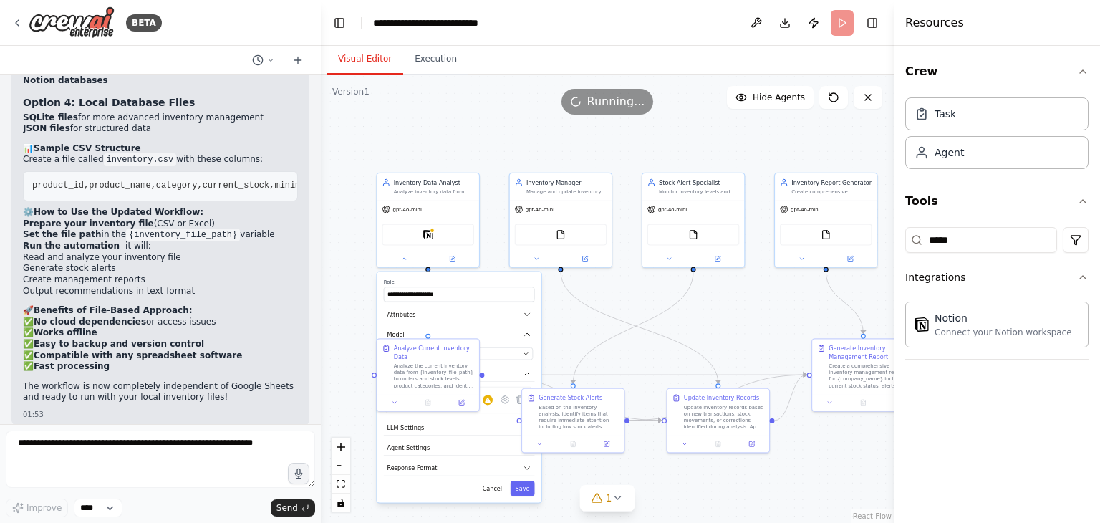
click at [566, 337] on div "**********" at bounding box center [607, 298] width 573 height 448
click at [526, 482] on button "Save" at bounding box center [522, 487] width 24 height 15
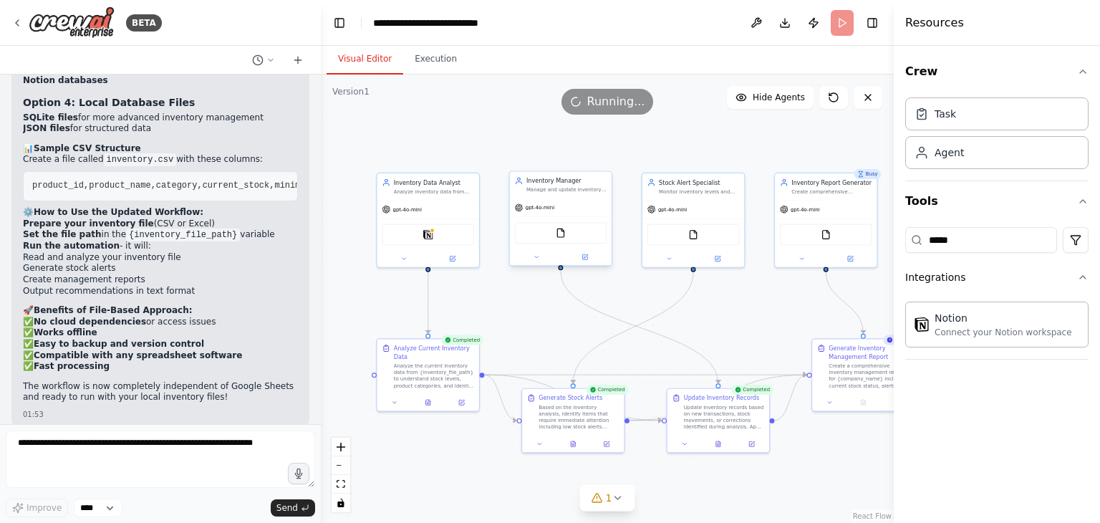
click at [573, 236] on div "FileReadTool" at bounding box center [561, 232] width 92 height 21
click at [535, 256] on icon at bounding box center [537, 256] width 4 height 1
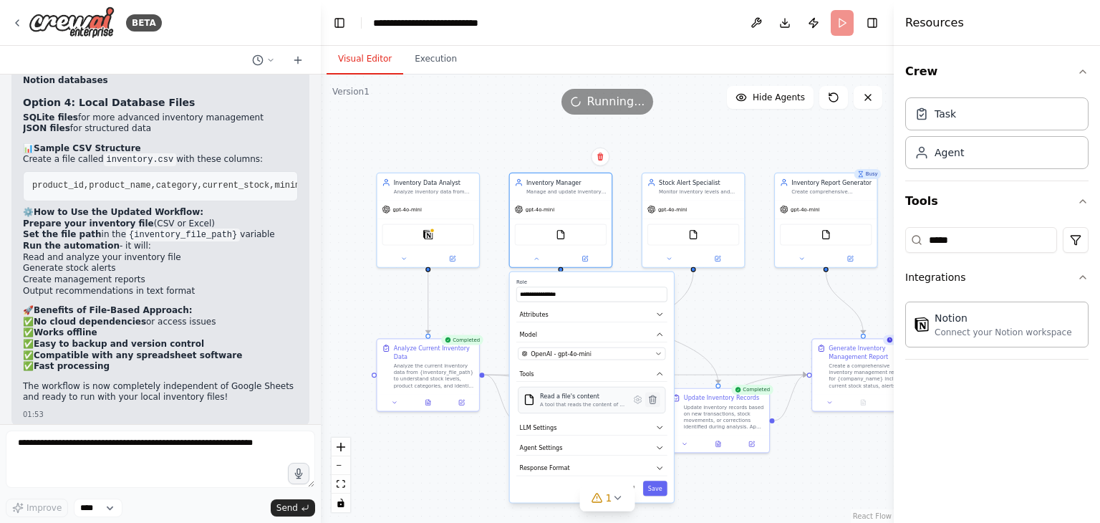
click at [652, 399] on icon at bounding box center [652, 399] width 7 height 8
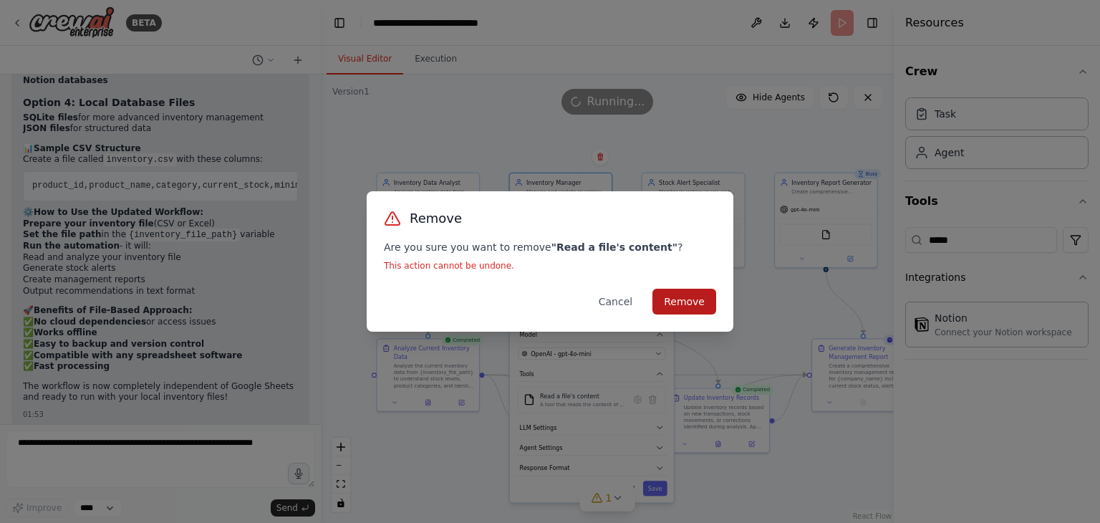
click at [688, 299] on button "Remove" at bounding box center [684, 302] width 64 height 26
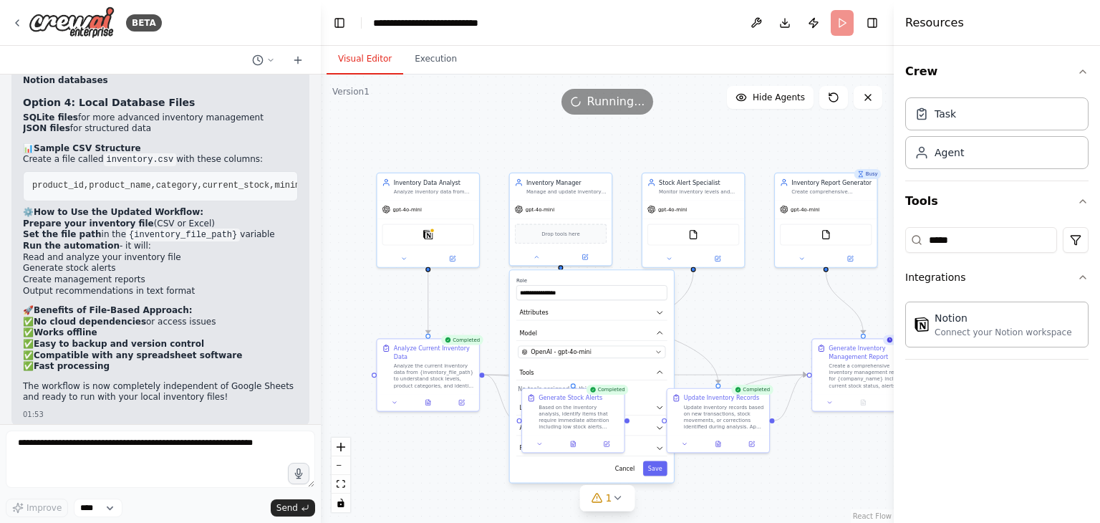
click at [761, 326] on div ".deletable-edge-delete-btn { width: 20px; height: 20px; border: 0px solid #ffff…" at bounding box center [607, 298] width 573 height 448
click at [705, 233] on div "FileReadTool" at bounding box center [693, 232] width 92 height 21
click at [656, 500] on div "**********" at bounding box center [591, 387] width 165 height 232
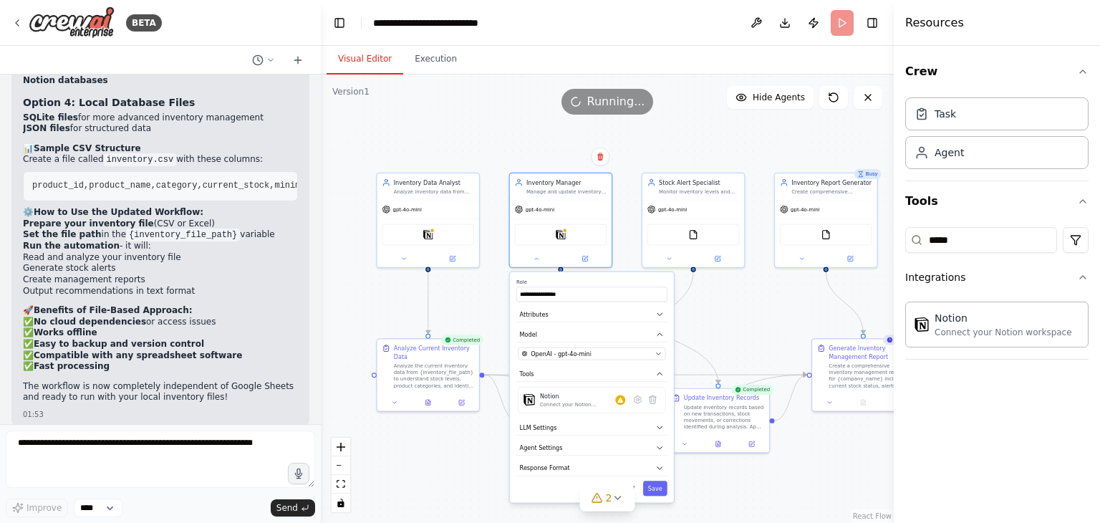
click at [656, 499] on div "**********" at bounding box center [592, 387] width 164 height 231
click at [651, 493] on div "**********" at bounding box center [592, 387] width 164 height 231
click at [656, 482] on button "Save" at bounding box center [655, 487] width 24 height 15
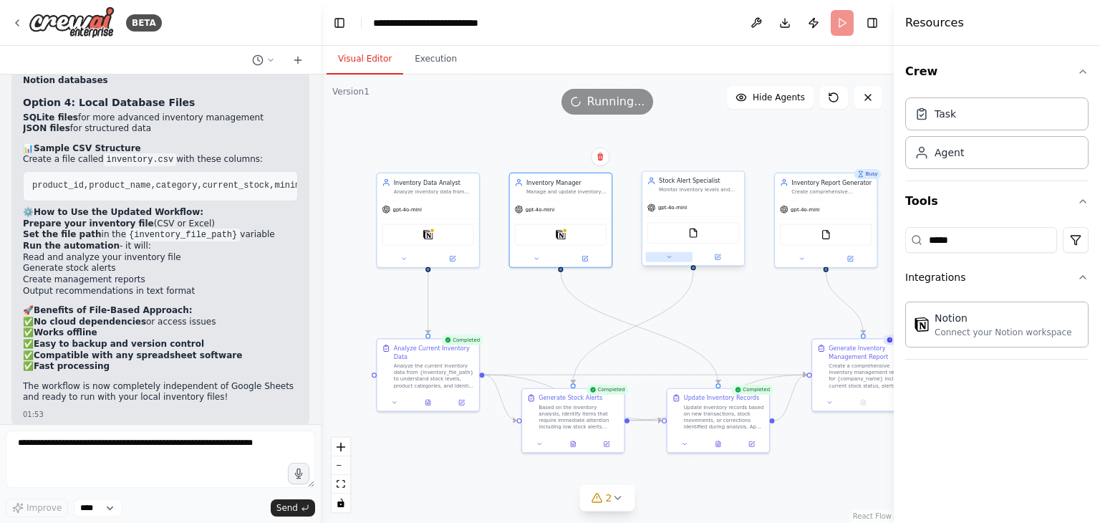
click at [675, 256] on button at bounding box center [669, 257] width 47 height 10
click at [664, 261] on div at bounding box center [693, 256] width 102 height 16
click at [676, 258] on button at bounding box center [669, 257] width 47 height 10
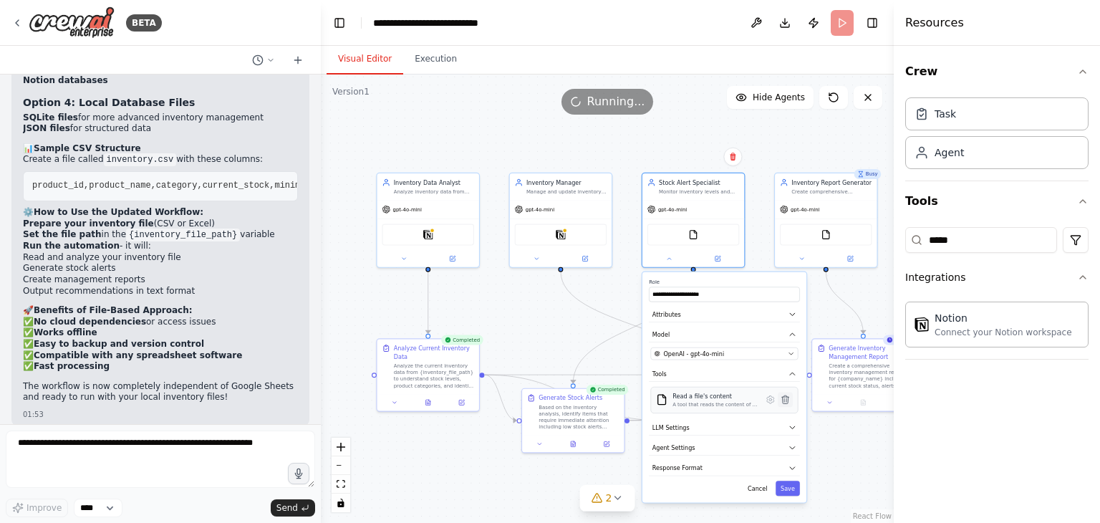
click at [784, 402] on icon at bounding box center [785, 399] width 7 height 8
click at [782, 397] on icon at bounding box center [785, 399] width 7 height 8
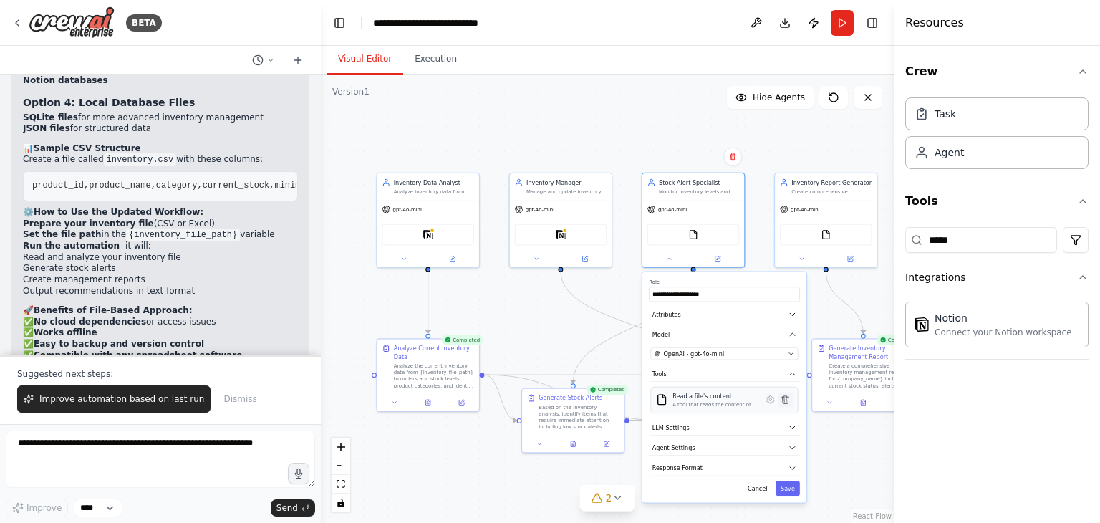
click at [784, 398] on icon at bounding box center [785, 399] width 7 height 8
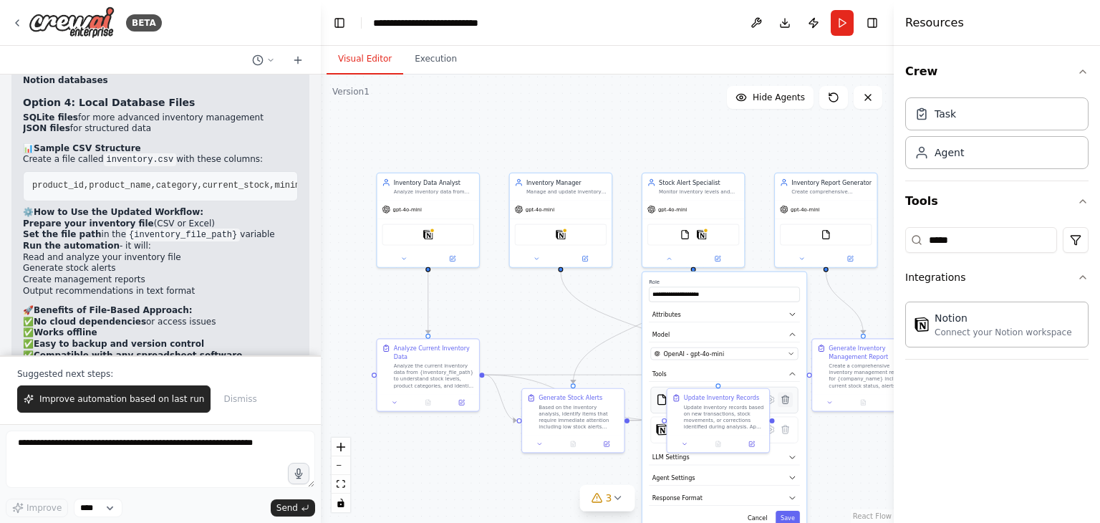
click at [785, 396] on icon at bounding box center [785, 399] width 7 height 8
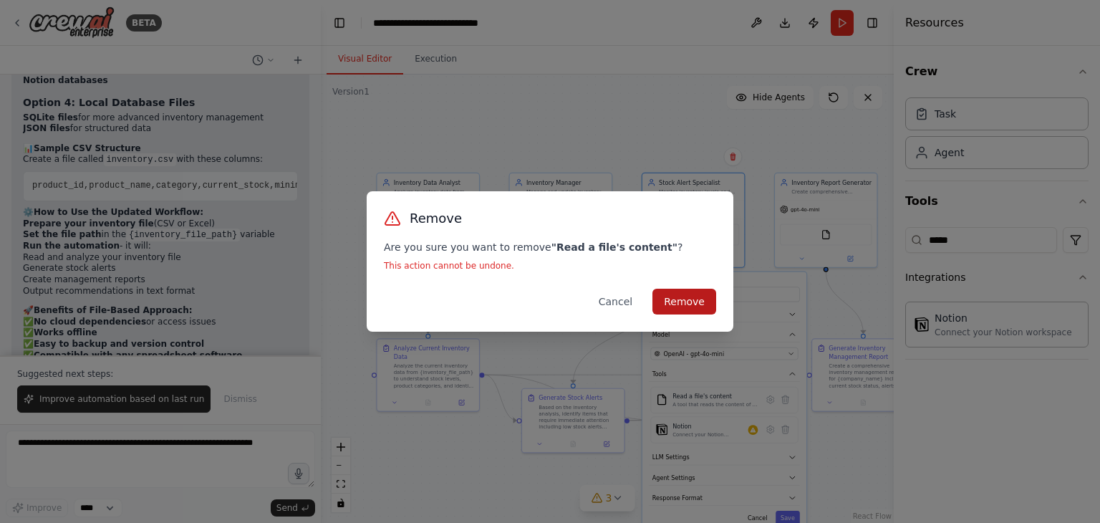
click at [699, 298] on button "Remove" at bounding box center [684, 302] width 64 height 26
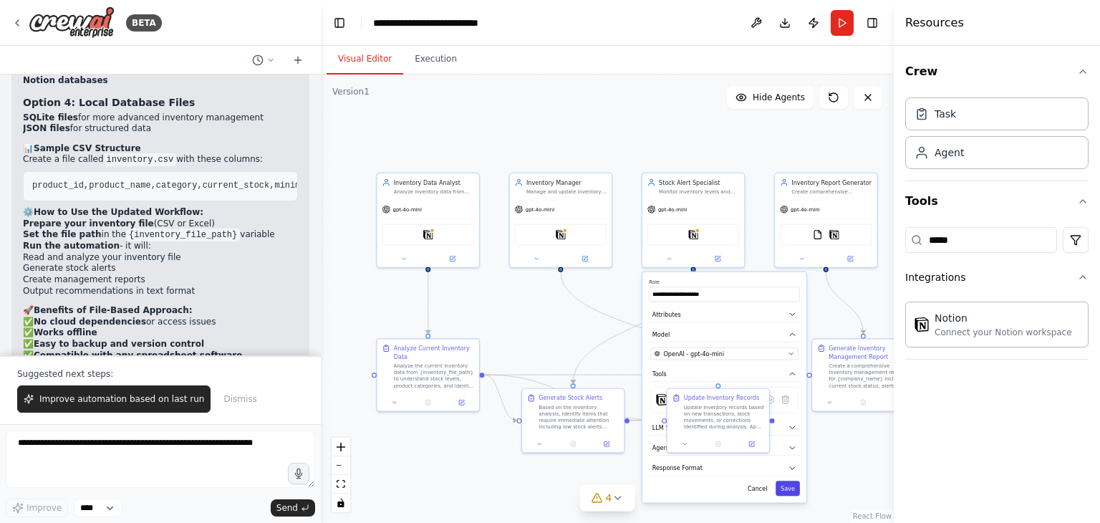
click at [788, 491] on button "Save" at bounding box center [787, 487] width 24 height 15
click at [803, 259] on button at bounding box center [801, 257] width 47 height 10
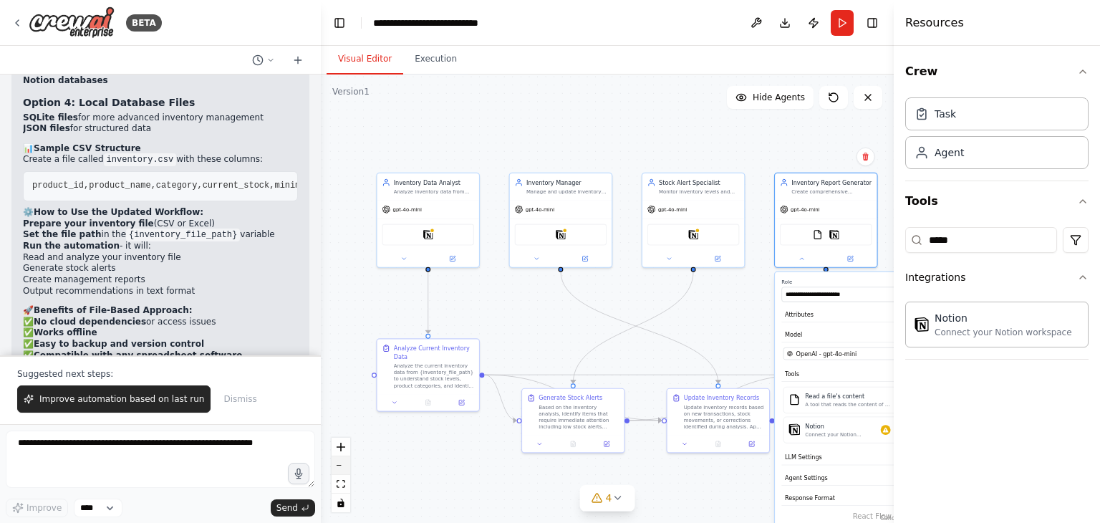
click at [339, 463] on button "zoom out" at bounding box center [340, 465] width 19 height 19
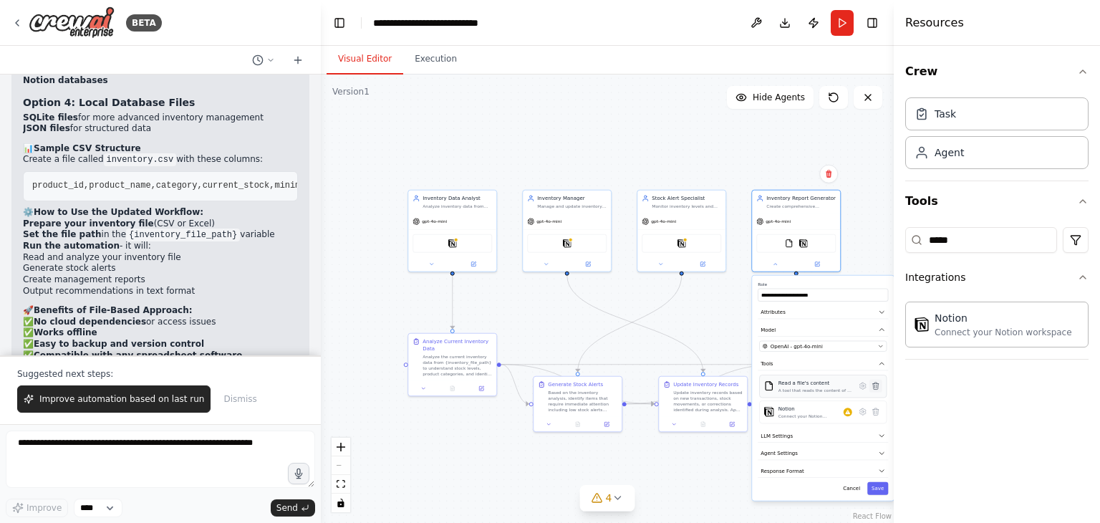
click at [878, 382] on icon at bounding box center [875, 386] width 9 height 9
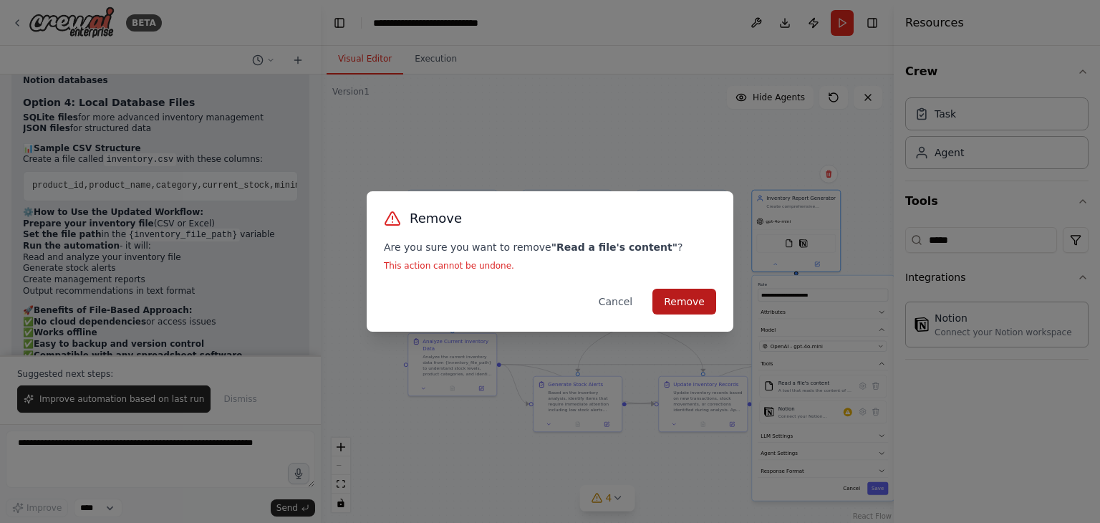
click at [673, 307] on button "Remove" at bounding box center [684, 302] width 64 height 26
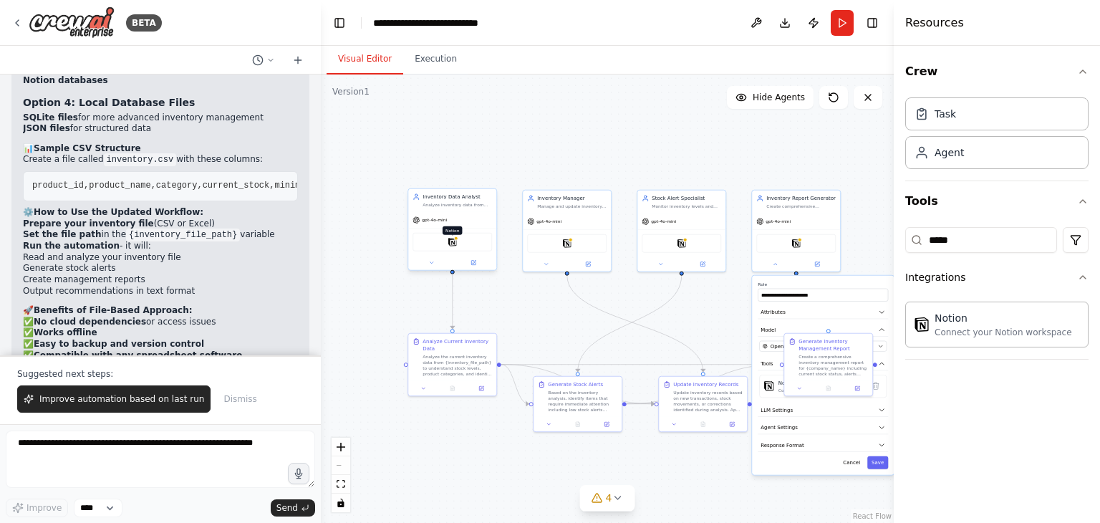
click at [452, 245] on img at bounding box center [452, 242] width 9 height 9
click at [448, 241] on img at bounding box center [452, 242] width 9 height 9
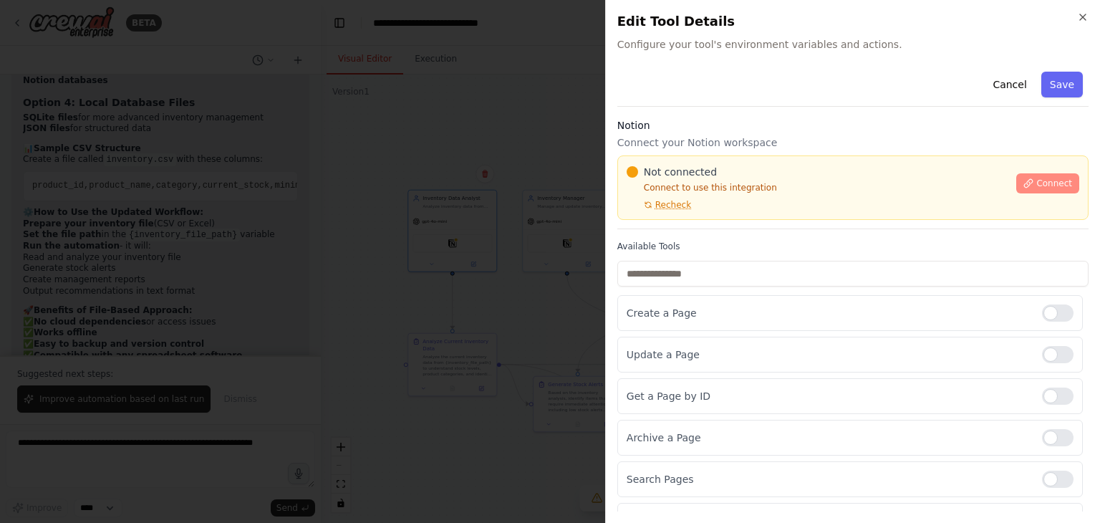
click at [1036, 180] on span "Connect" at bounding box center [1054, 183] width 36 height 11
click at [731, 147] on p "Connect your Notion workspace" at bounding box center [852, 142] width 471 height 14
click at [744, 179] on div "Not connected Connect to use this integration Recheck" at bounding box center [817, 188] width 382 height 46
click at [739, 144] on p "Connect your Notion workspace" at bounding box center [852, 142] width 471 height 14
click at [718, 146] on p "Connect your Notion workspace" at bounding box center [852, 142] width 471 height 14
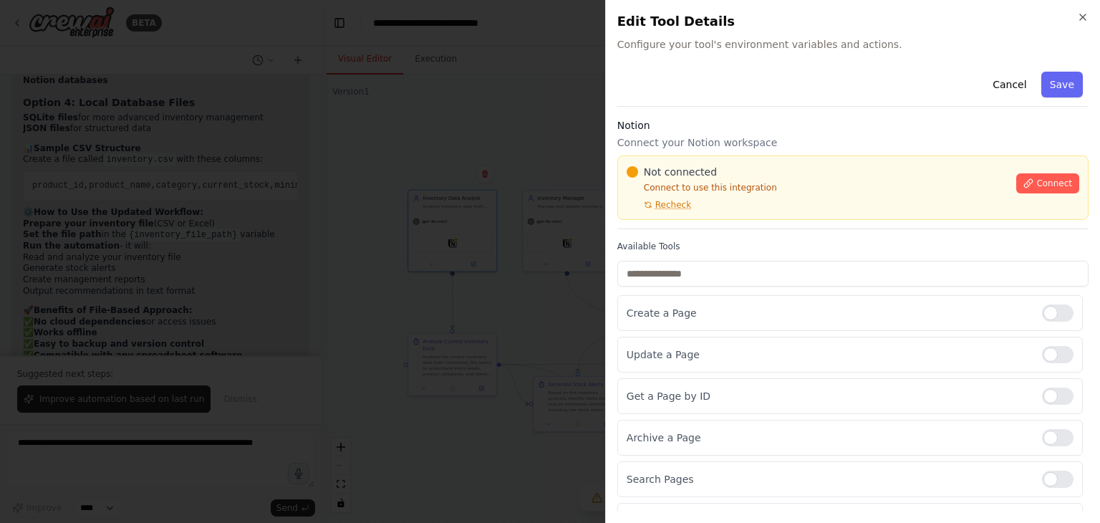
click at [745, 134] on div "Notion Connect your Notion workspace Not connected Connect to use this integrat…" at bounding box center [852, 173] width 471 height 111
click at [804, 114] on div "Cancel Save Notion Connect your Notion workspace Not connected Connect to use t…" at bounding box center [852, 427] width 471 height 722
click at [732, 144] on p "Connect your Notion workspace" at bounding box center [852, 142] width 471 height 14
click at [704, 131] on h3 "Notion" at bounding box center [852, 125] width 471 height 14
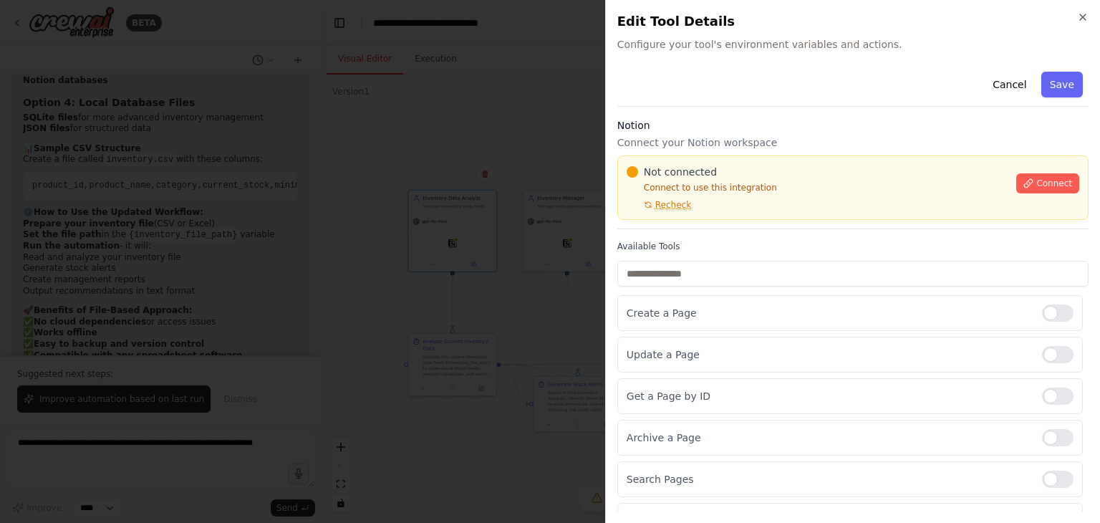
click at [704, 131] on h3 "Notion" at bounding box center [852, 125] width 471 height 14
click at [702, 137] on p "Connect your Notion workspace" at bounding box center [852, 142] width 471 height 14
click at [808, 115] on div "Cancel Save Notion Connect your Notion workspace Not connected Connect to use t…" at bounding box center [852, 427] width 471 height 722
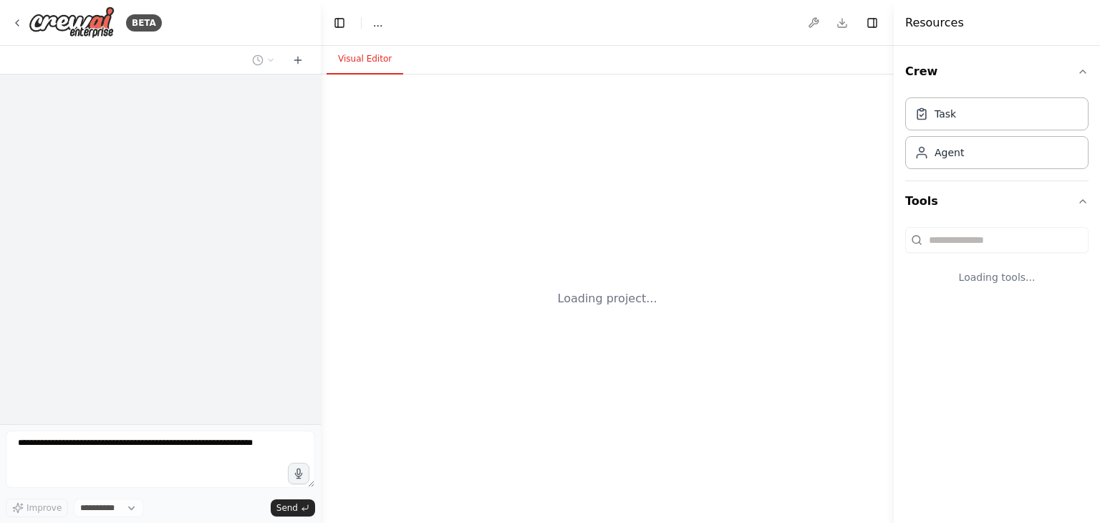
select select "****"
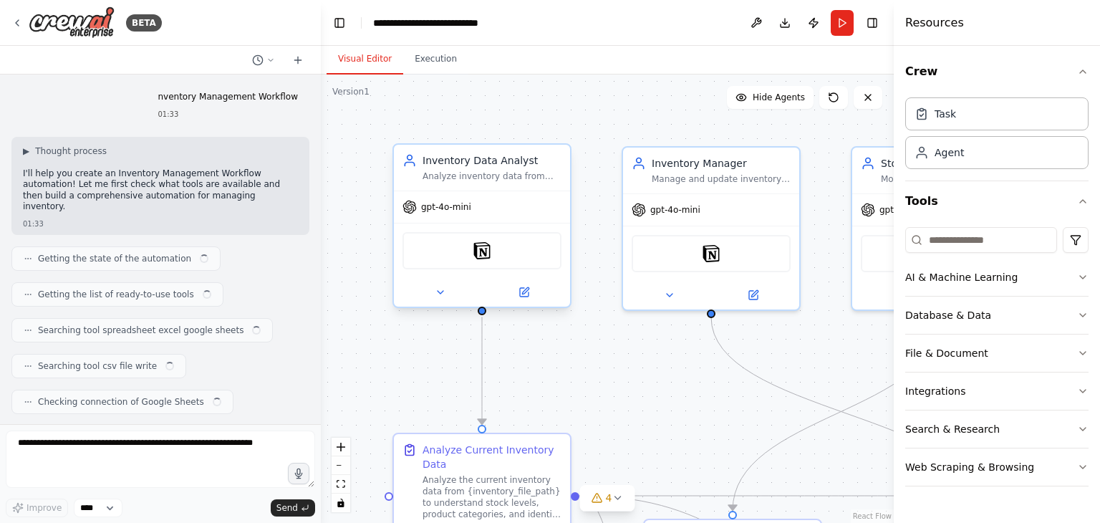
scroll to position [3124, 0]
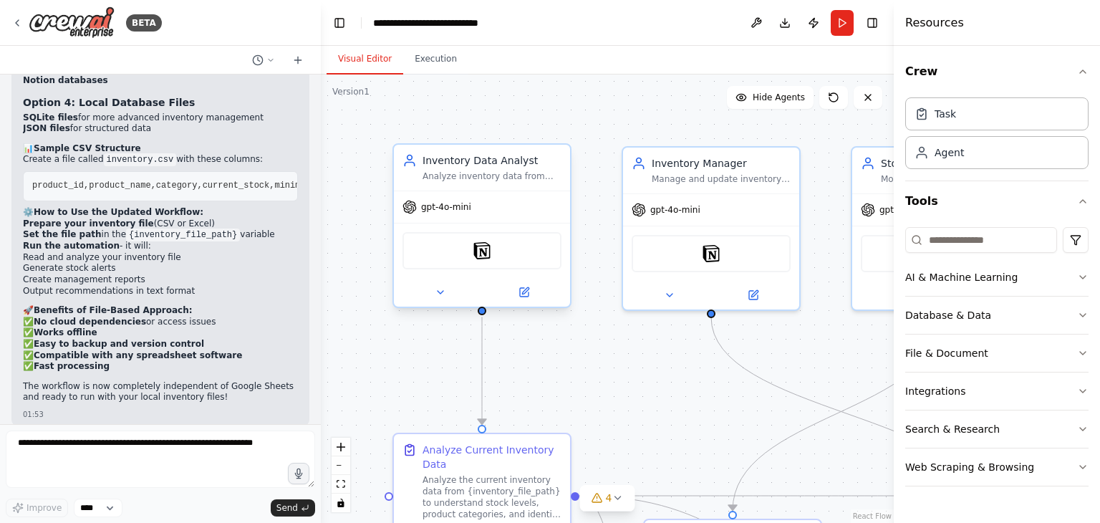
click at [499, 251] on div "Notion" at bounding box center [481, 250] width 159 height 37
click at [464, 251] on div "Notion" at bounding box center [481, 250] width 159 height 37
click at [606, 180] on div ".deletable-edge-delete-btn { width: 20px; height: 20px; border: 0px solid #ffff…" at bounding box center [607, 298] width 573 height 448
click at [840, 21] on button "Run" at bounding box center [841, 23] width 23 height 26
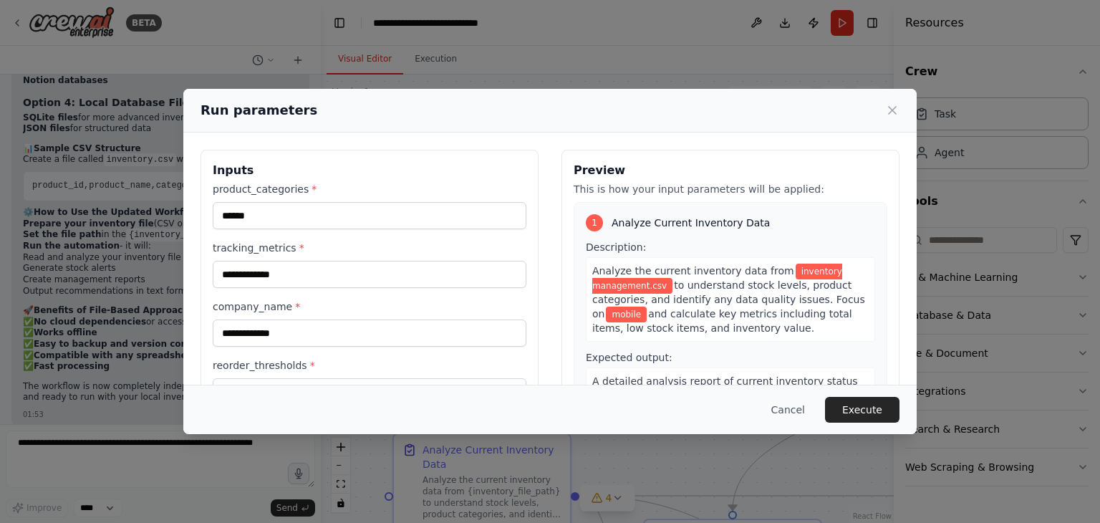
scroll to position [165, 0]
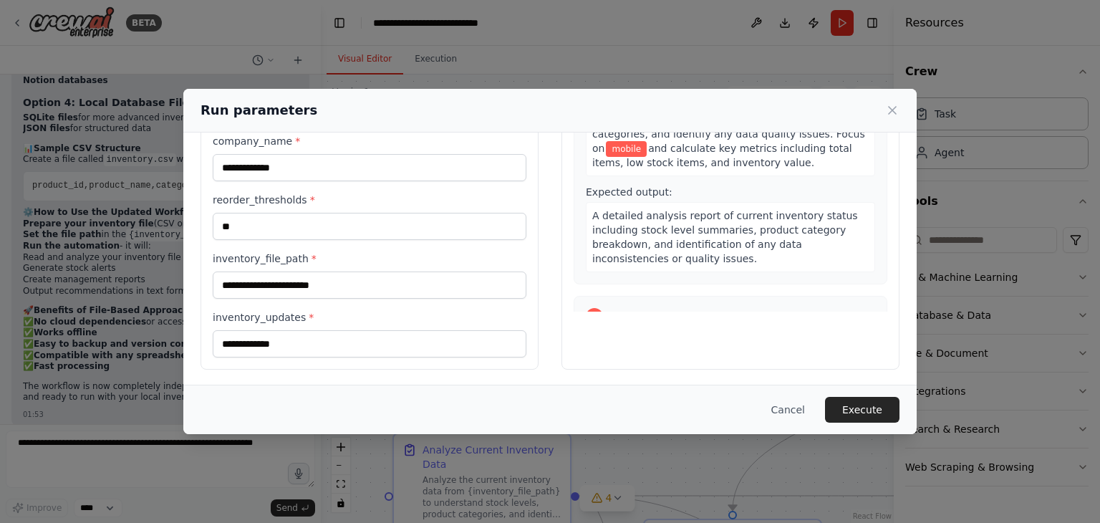
click at [876, 397] on button "Execute" at bounding box center [862, 410] width 74 height 26
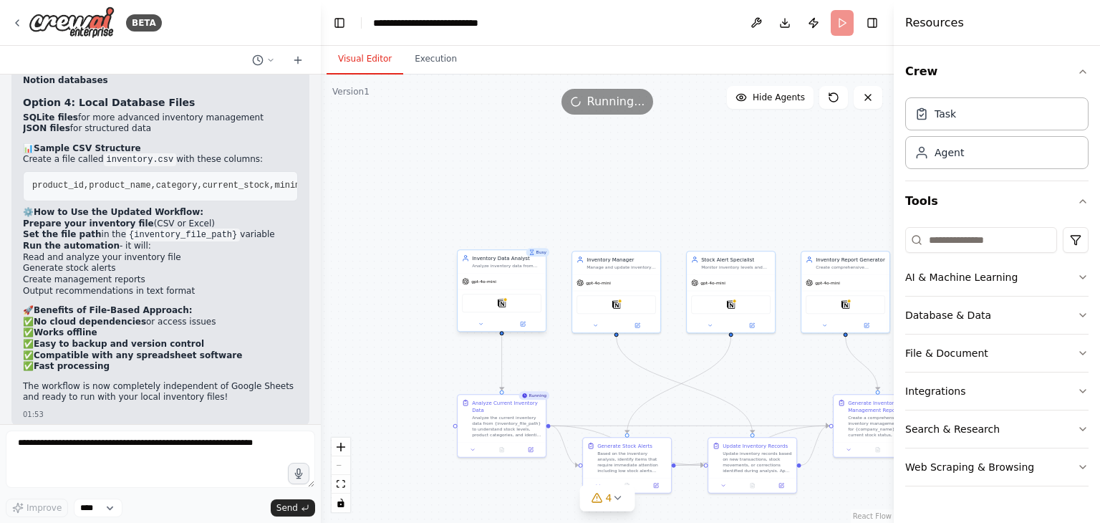
click at [512, 303] on div "Notion" at bounding box center [501, 303] width 79 height 19
click at [488, 324] on button at bounding box center [480, 323] width 41 height 9
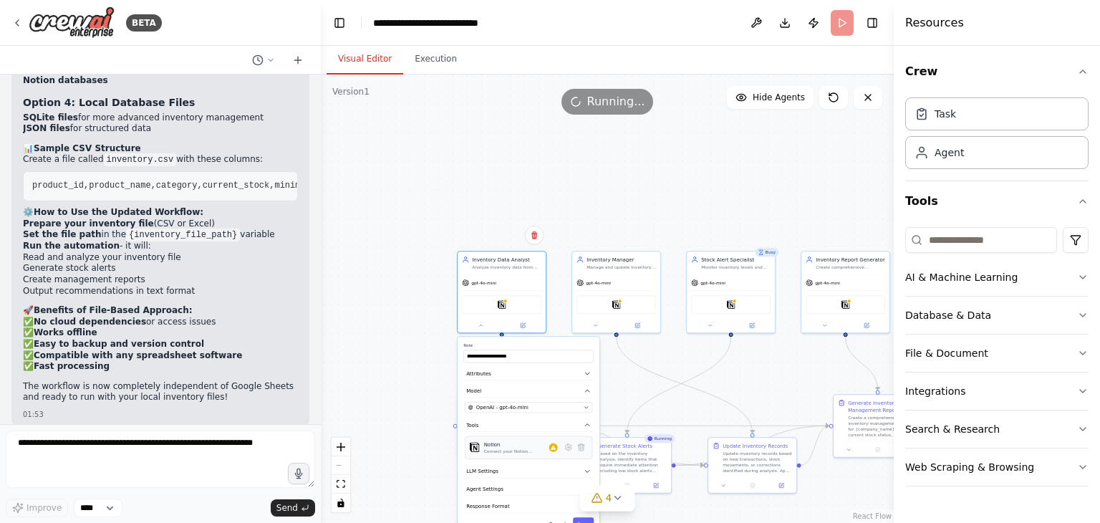
click at [500, 448] on div "Connect your Notion workspace" at bounding box center [516, 451] width 65 height 6
click at [552, 452] on div "Notion Connect your Notion workspace" at bounding box center [521, 447] width 74 height 14
click at [570, 449] on icon at bounding box center [568, 446] width 9 height 9
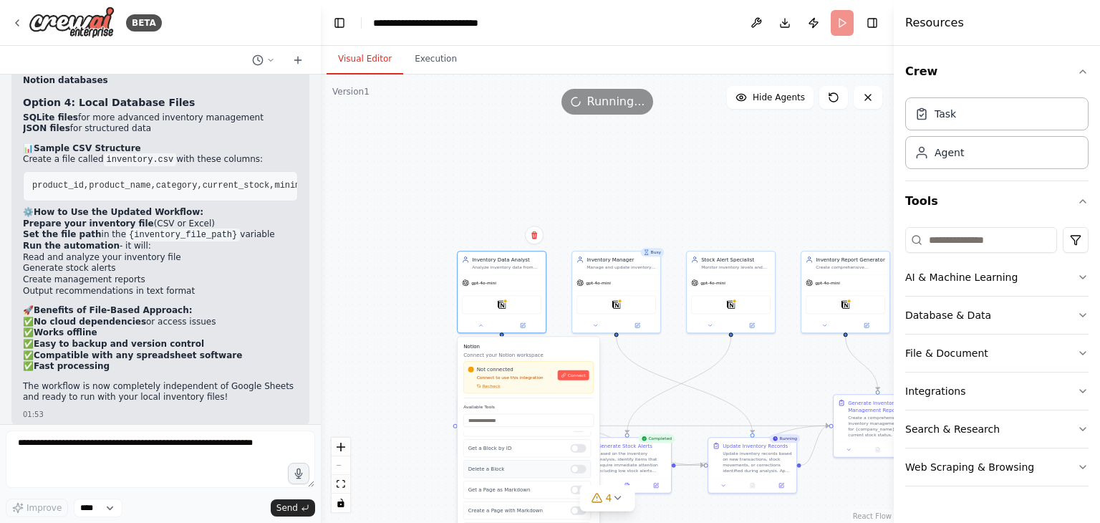
scroll to position [0, 0]
click at [573, 379] on div "Not connected Connect to use this integration Recheck Connect" at bounding box center [528, 377] width 121 height 23
click at [566, 374] on icon at bounding box center [563, 374] width 5 height 5
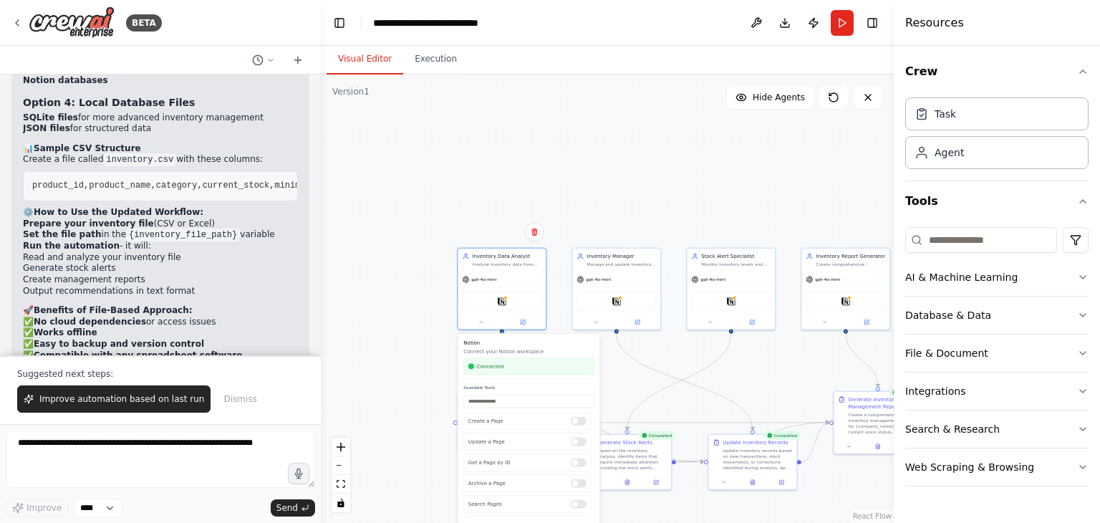
click at [621, 376] on div ".deletable-edge-delete-btn { width: 20px; height: 20px; border: 0px solid #ffff…" at bounding box center [607, 298] width 573 height 448
click at [410, 341] on div ".deletable-edge-delete-btn { width: 20px; height: 20px; border: 0px solid #ffff…" at bounding box center [607, 298] width 573 height 448
click at [233, 396] on span "Dismiss" at bounding box center [239, 398] width 33 height 11
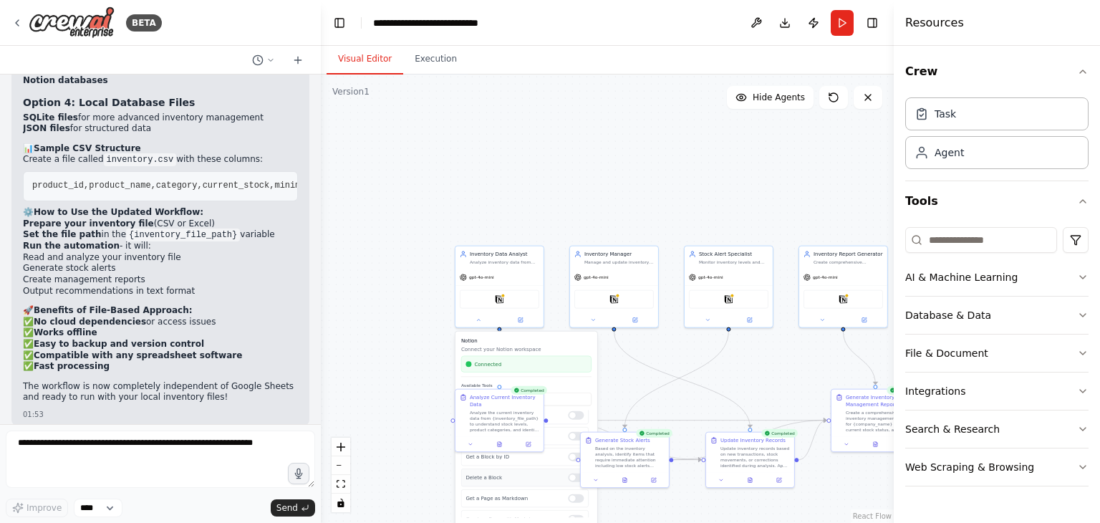
scroll to position [274, 0]
click at [340, 465] on icon "zoom out" at bounding box center [340, 465] width 9 height 1
click at [340, 465] on div "React Flow controls" at bounding box center [340, 474] width 19 height 74
click at [341, 450] on icon "zoom in" at bounding box center [340, 446] width 9 height 9
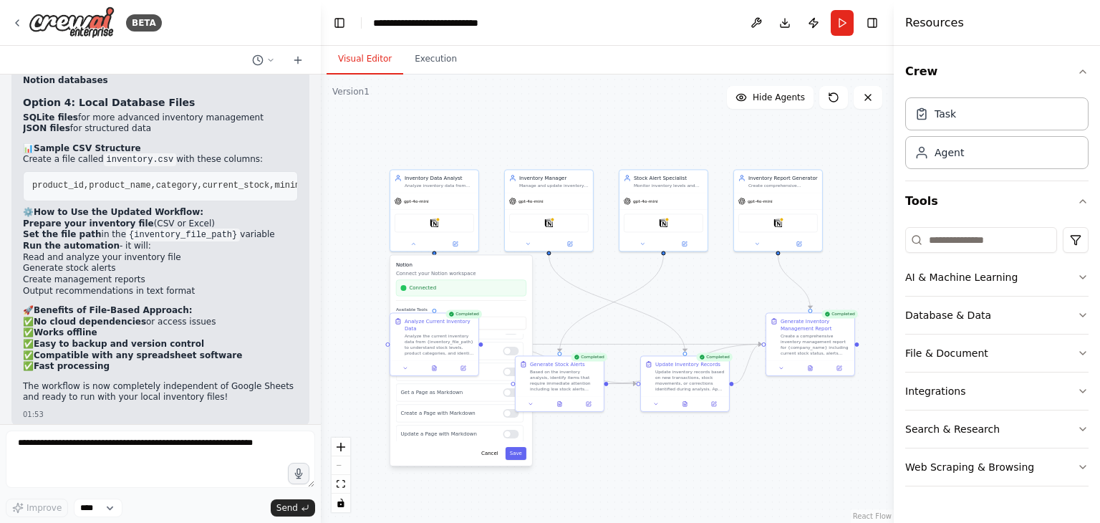
drag, startPoint x: 541, startPoint y: 226, endPoint x: 480, endPoint y: 137, distance: 107.6
click at [480, 137] on div ".deletable-edge-delete-btn { width: 20px; height: 20px; border: 0px solid #ffff…" at bounding box center [607, 298] width 573 height 448
click at [519, 445] on button "Save" at bounding box center [518, 447] width 21 height 13
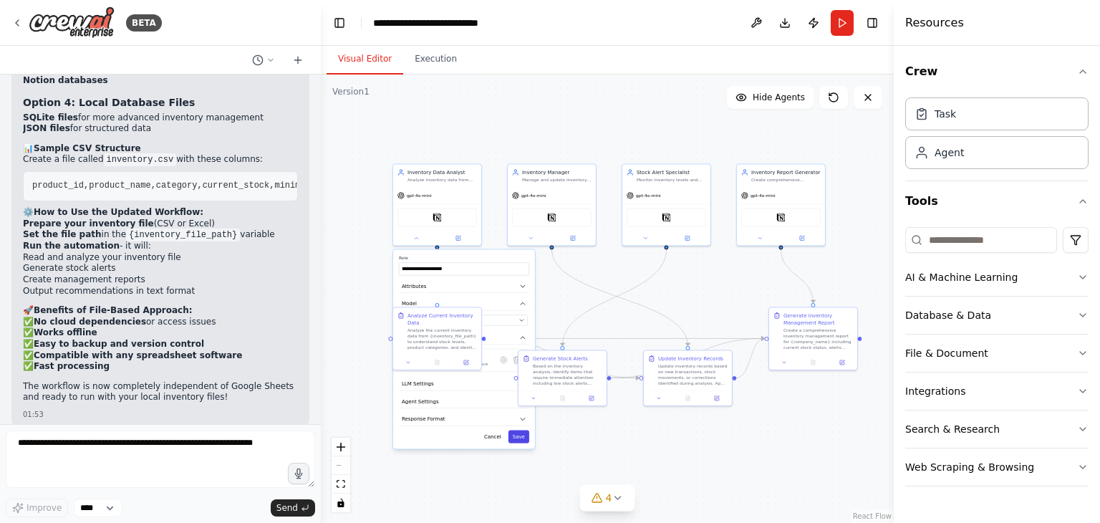
click at [524, 439] on button "Save" at bounding box center [518, 436] width 21 height 13
click at [836, 32] on button "Run" at bounding box center [841, 23] width 23 height 26
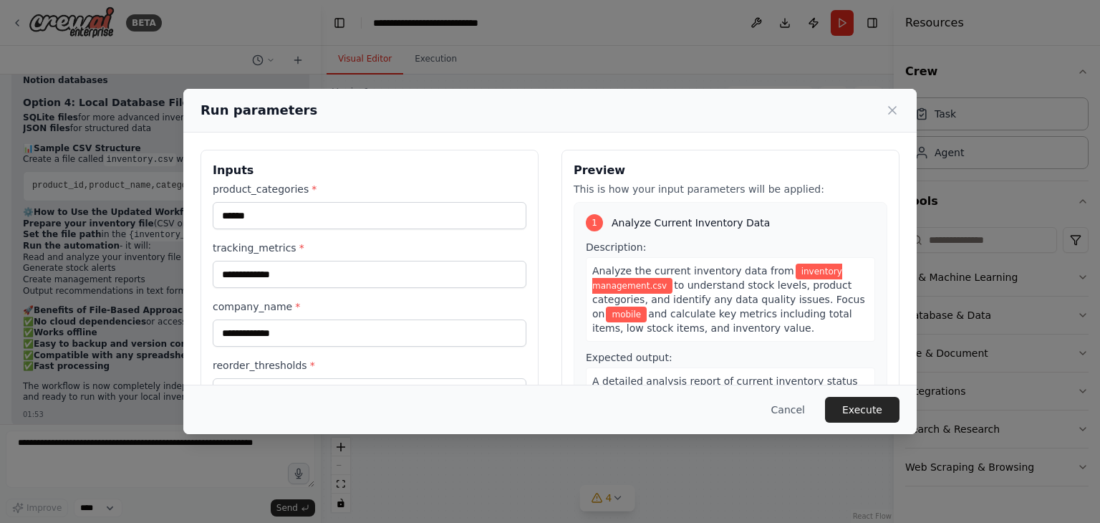
scroll to position [165, 0]
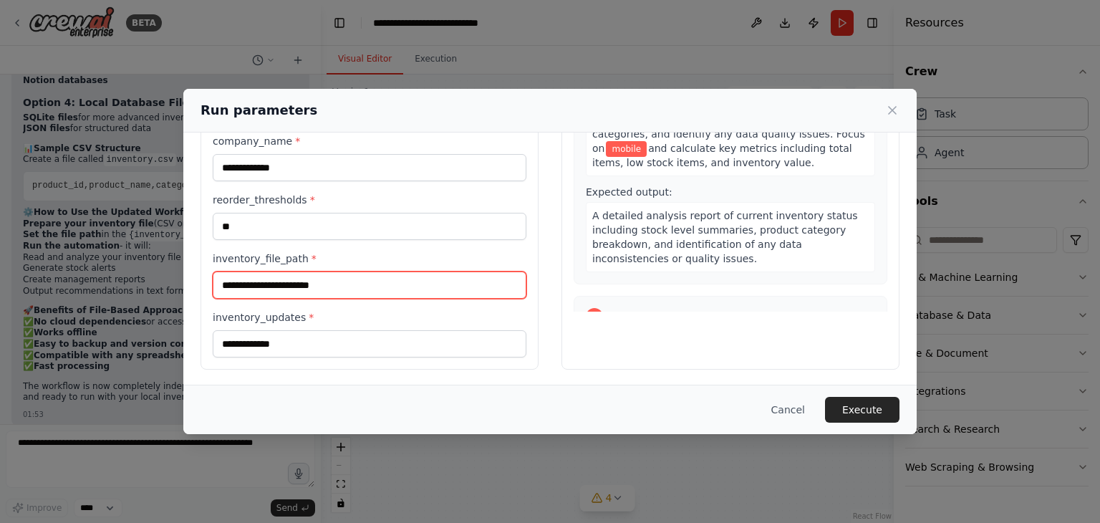
drag, startPoint x: 339, startPoint y: 284, endPoint x: 326, endPoint y: 288, distance: 12.9
click at [326, 288] on input "**********" at bounding box center [370, 284] width 314 height 27
type input "**********"
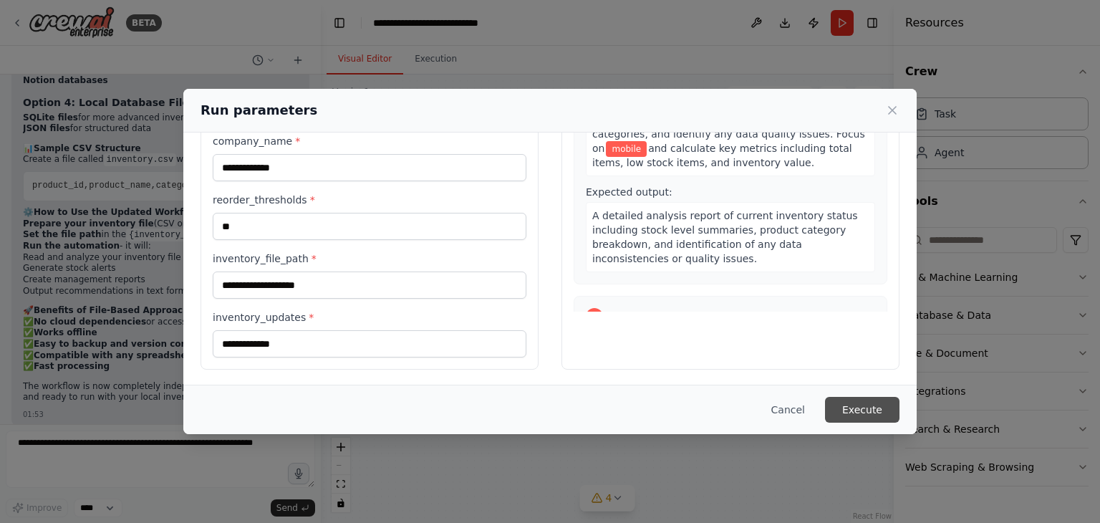
click at [867, 404] on button "Execute" at bounding box center [862, 410] width 74 height 26
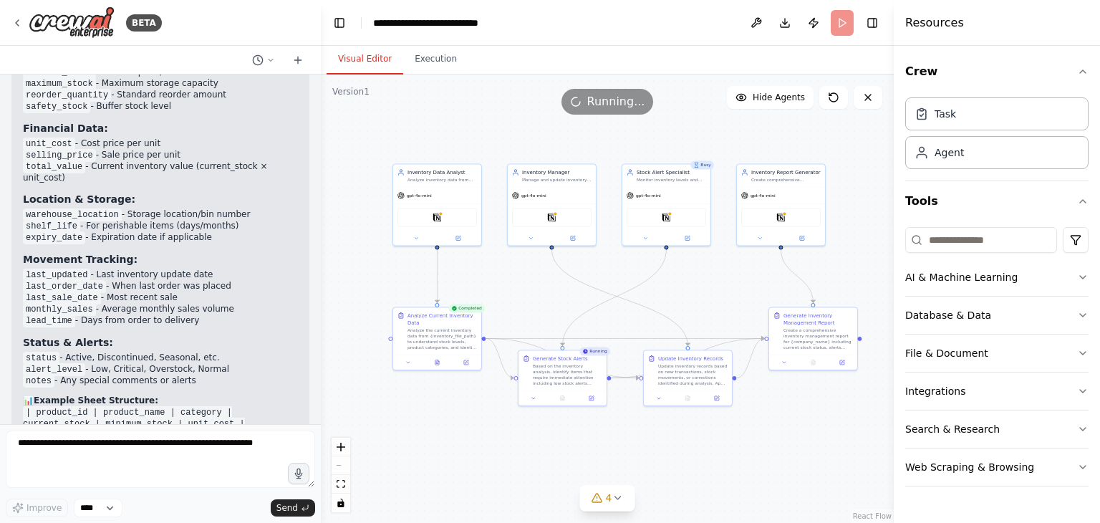
scroll to position [1835, 0]
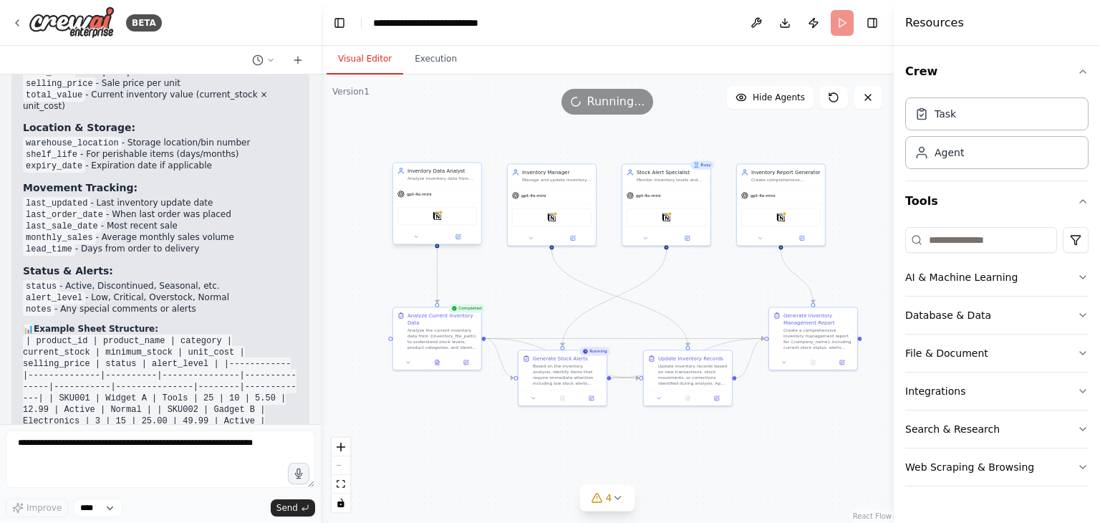
click at [450, 218] on div "Notion" at bounding box center [436, 215] width 79 height 19
click at [421, 237] on button at bounding box center [416, 236] width 41 height 9
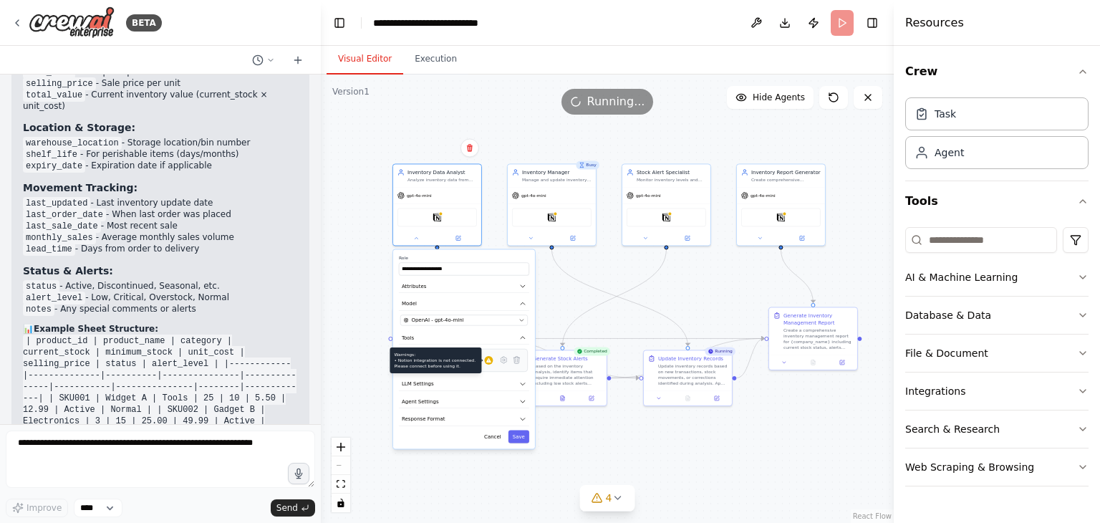
click at [489, 361] on icon at bounding box center [488, 360] width 5 height 4
click at [486, 364] on div "Notion Connect your Notion workspace" at bounding box center [456, 360] width 74 height 14
click at [505, 359] on icon at bounding box center [503, 360] width 6 height 6
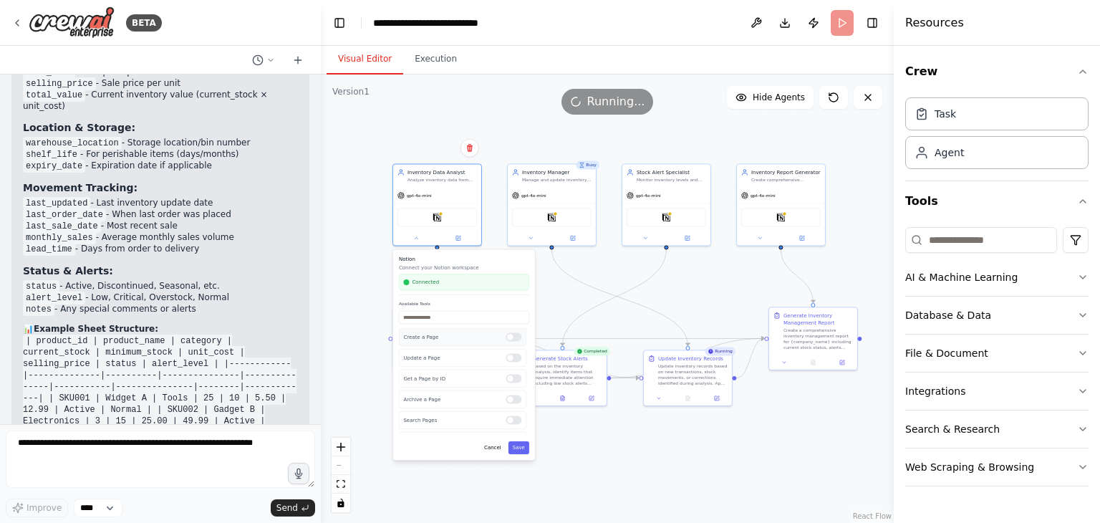
click at [507, 339] on div at bounding box center [513, 336] width 16 height 9
click at [512, 362] on div "Update a Page" at bounding box center [462, 358] width 127 height 18
click at [513, 358] on div at bounding box center [513, 357] width 16 height 9
click at [513, 380] on div at bounding box center [513, 378] width 16 height 9
click at [513, 377] on div at bounding box center [513, 378] width 16 height 9
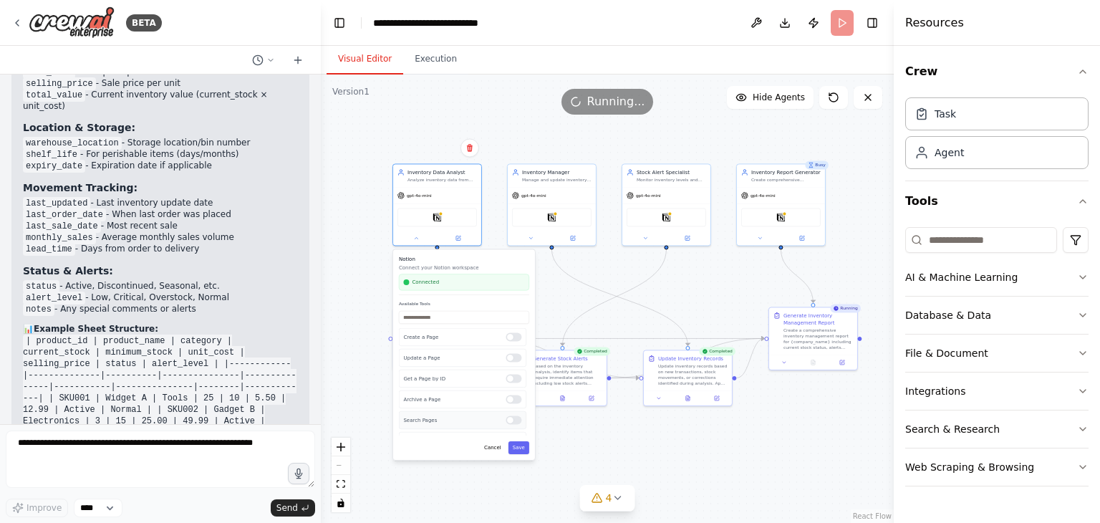
click at [515, 421] on div at bounding box center [513, 419] width 16 height 9
click at [526, 447] on button "Save" at bounding box center [518, 447] width 21 height 13
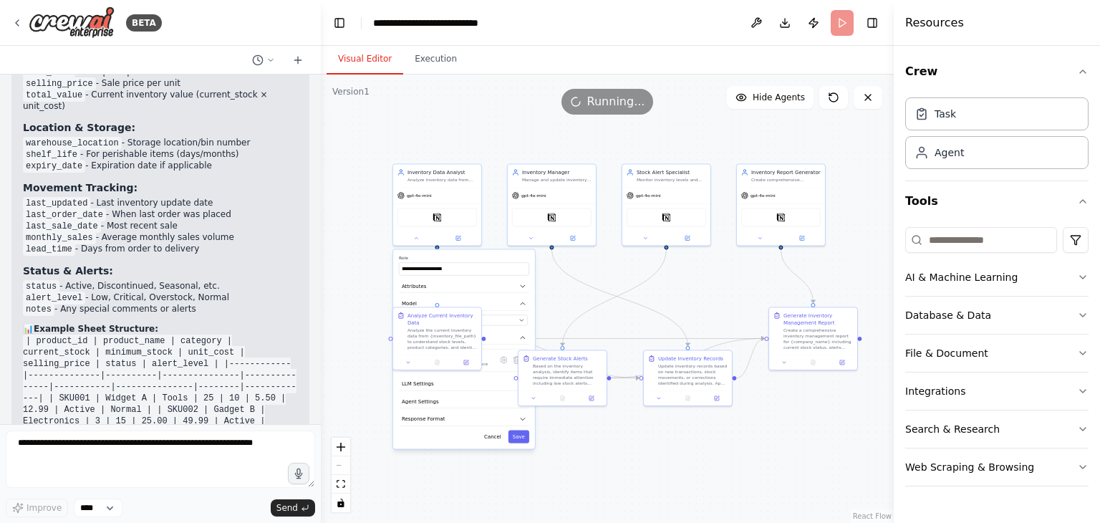
click at [520, 443] on div "**********" at bounding box center [464, 348] width 142 height 199
click at [412, 364] on button at bounding box center [408, 361] width 24 height 9
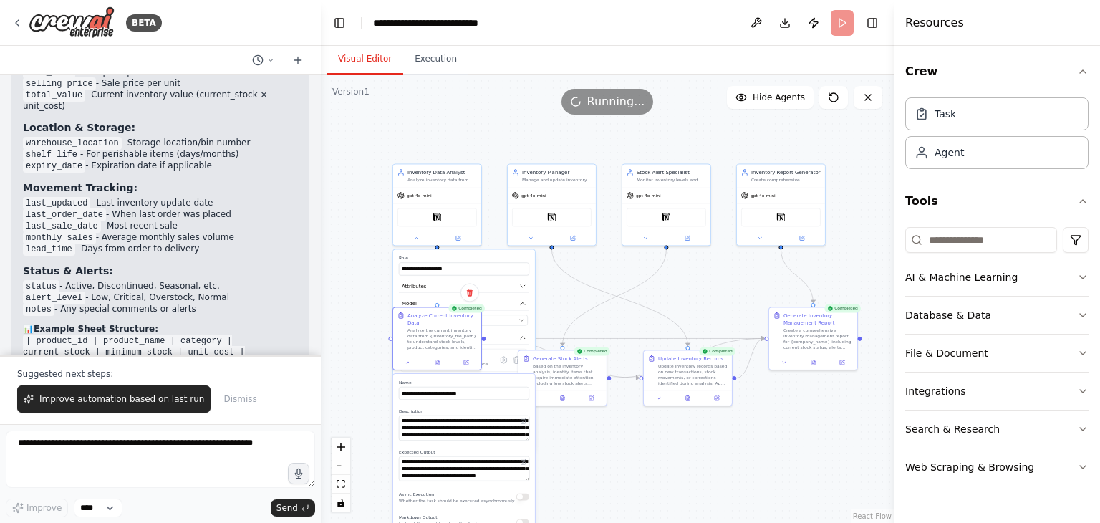
click at [561, 289] on div "**********" at bounding box center [607, 298] width 573 height 448
click at [525, 303] on icon "button" at bounding box center [522, 303] width 7 height 7
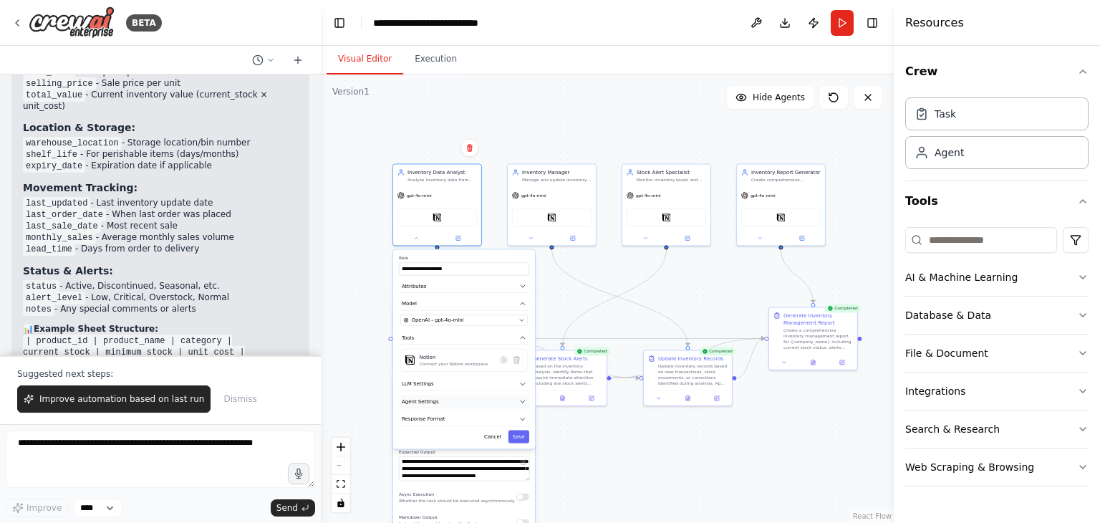
click at [524, 399] on icon "button" at bounding box center [522, 400] width 7 height 7
click at [520, 430] on button "Save" at bounding box center [518, 436] width 21 height 13
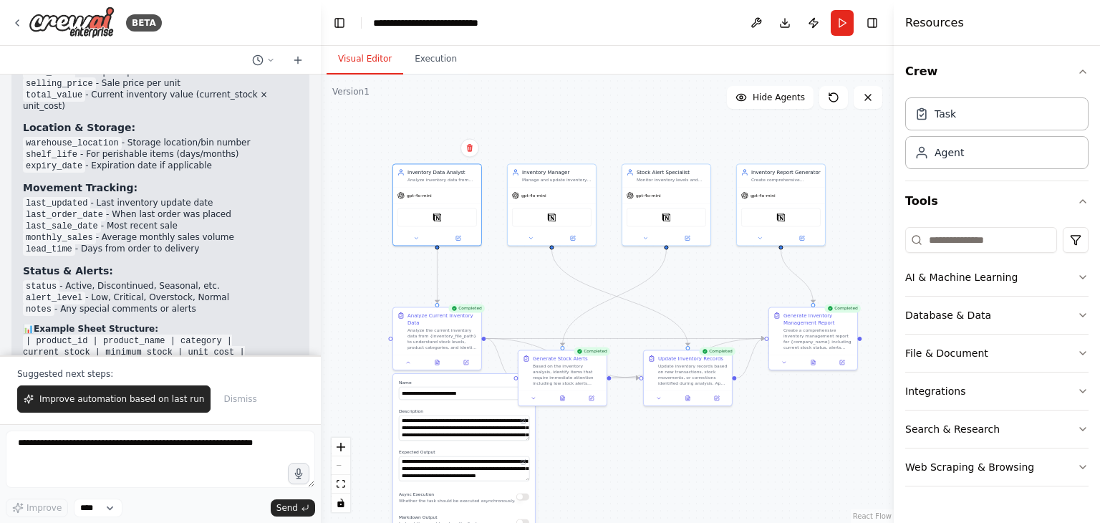
click at [560, 304] on div ".deletable-edge-delete-btn { width: 20px; height: 20px; border: 0px solid #ffff…" at bounding box center [607, 298] width 573 height 448
click at [221, 406] on button "Dismiss" at bounding box center [239, 398] width 47 height 27
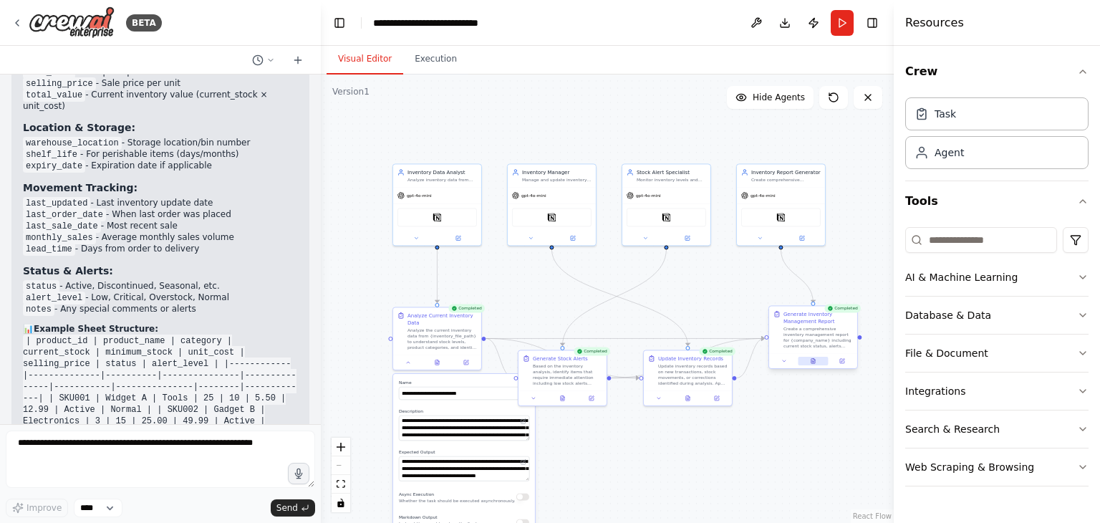
click at [818, 363] on button at bounding box center [813, 361] width 30 height 9
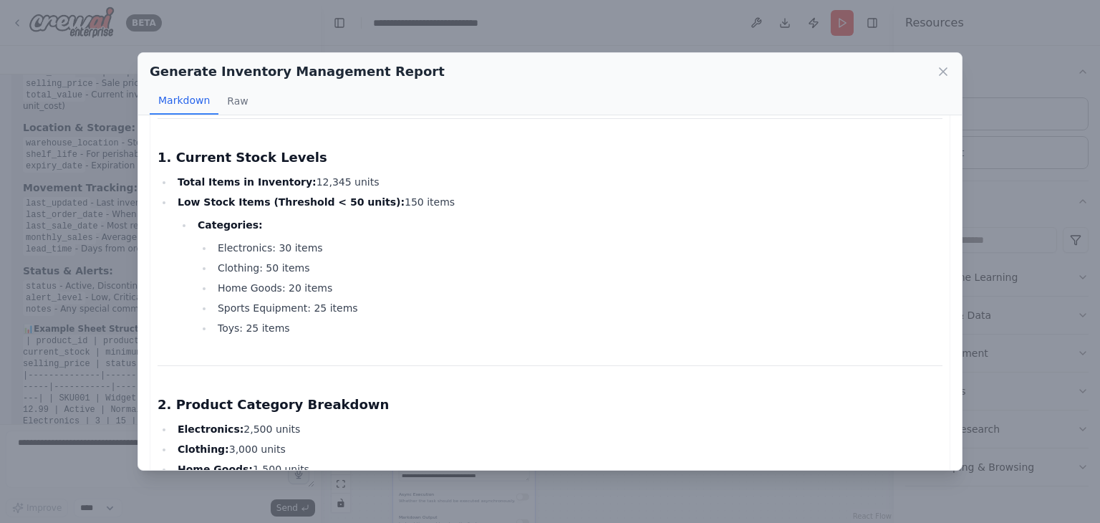
scroll to position [0, 0]
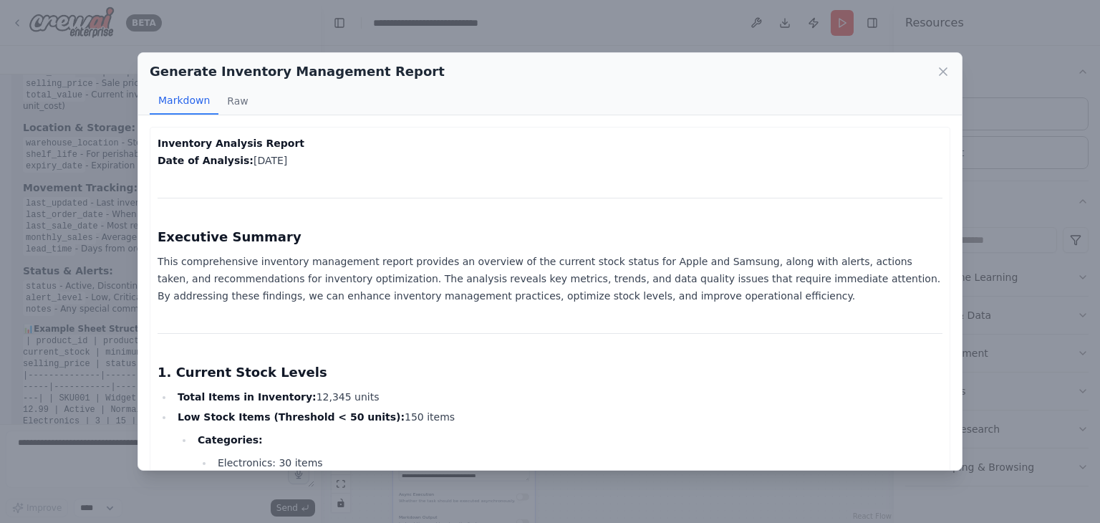
click at [934, 67] on div "Generate Inventory Management Report" at bounding box center [550, 72] width 800 height 20
click at [948, 72] on icon at bounding box center [943, 71] width 14 height 14
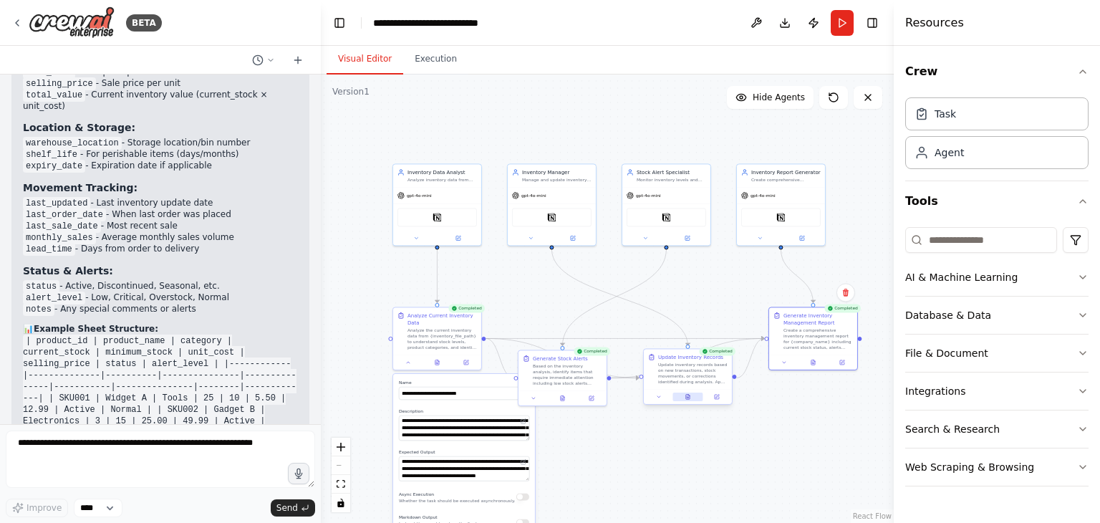
click at [689, 397] on icon at bounding box center [688, 396] width 4 height 5
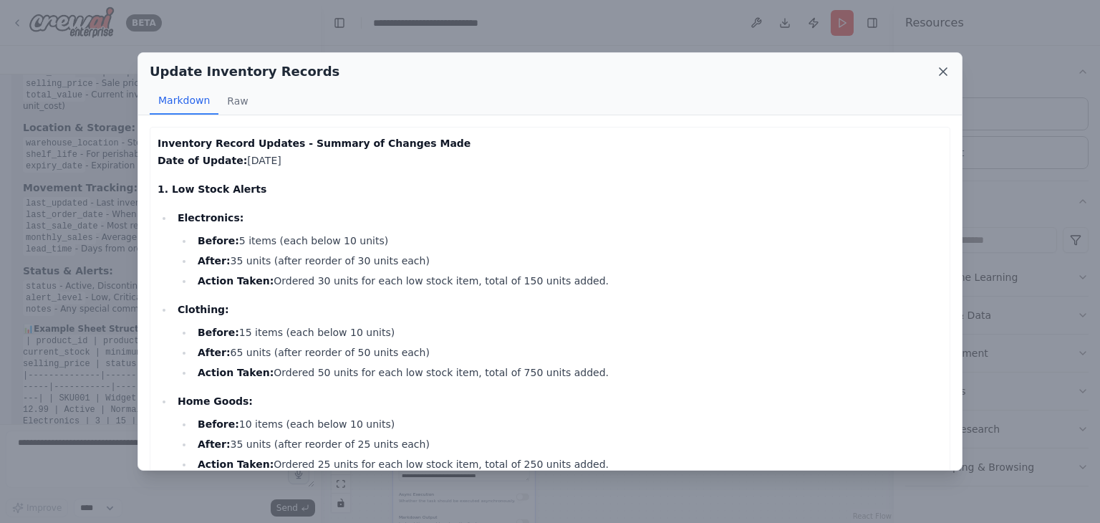
click at [947, 71] on icon at bounding box center [943, 71] width 14 height 14
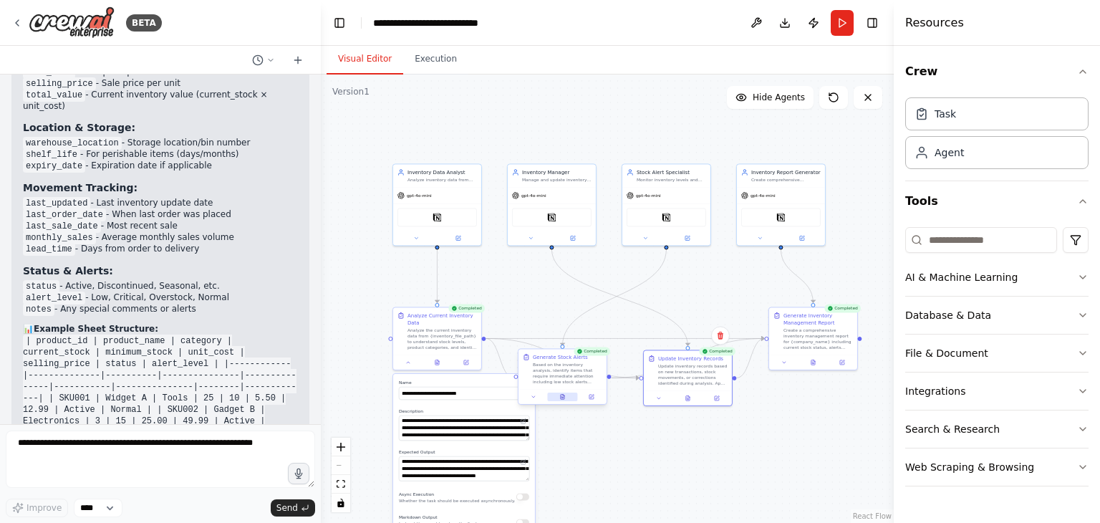
click at [559, 397] on icon at bounding box center [562, 397] width 6 height 6
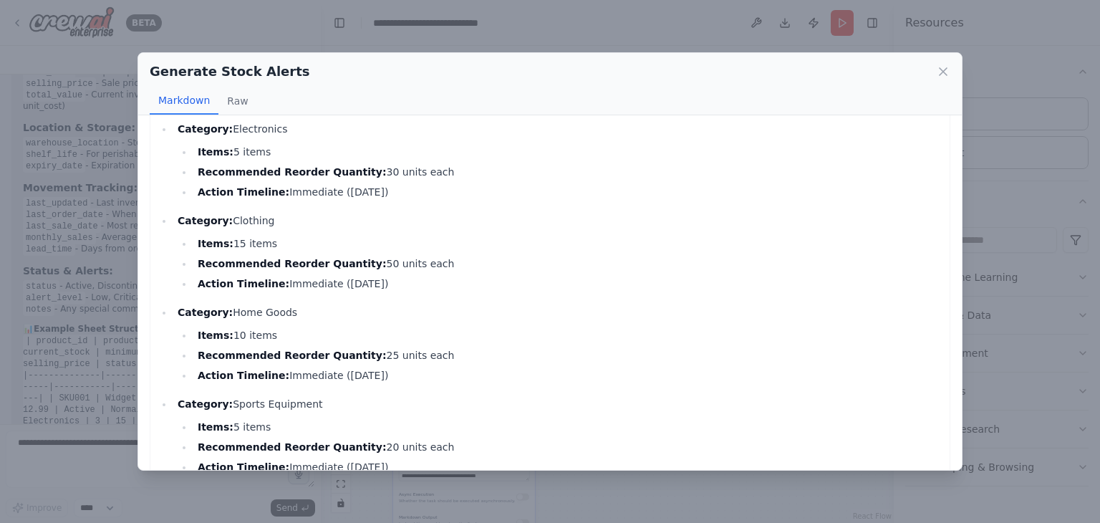
scroll to position [143, 0]
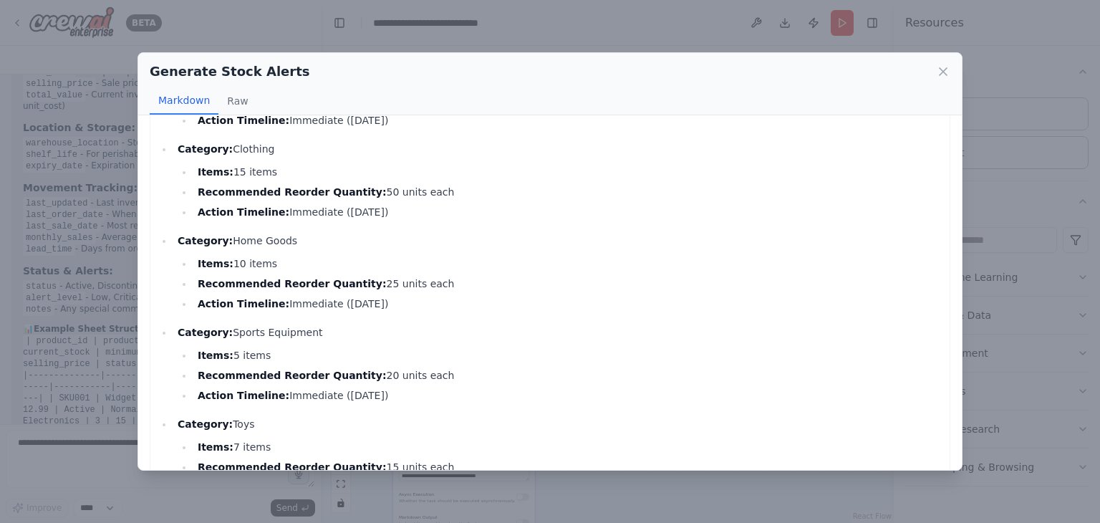
click at [942, 78] on div "Generate Stock Alerts" at bounding box center [550, 72] width 800 height 20
click at [944, 78] on div "Generate Stock Alerts" at bounding box center [550, 72] width 800 height 20
click at [943, 74] on icon at bounding box center [943, 71] width 14 height 14
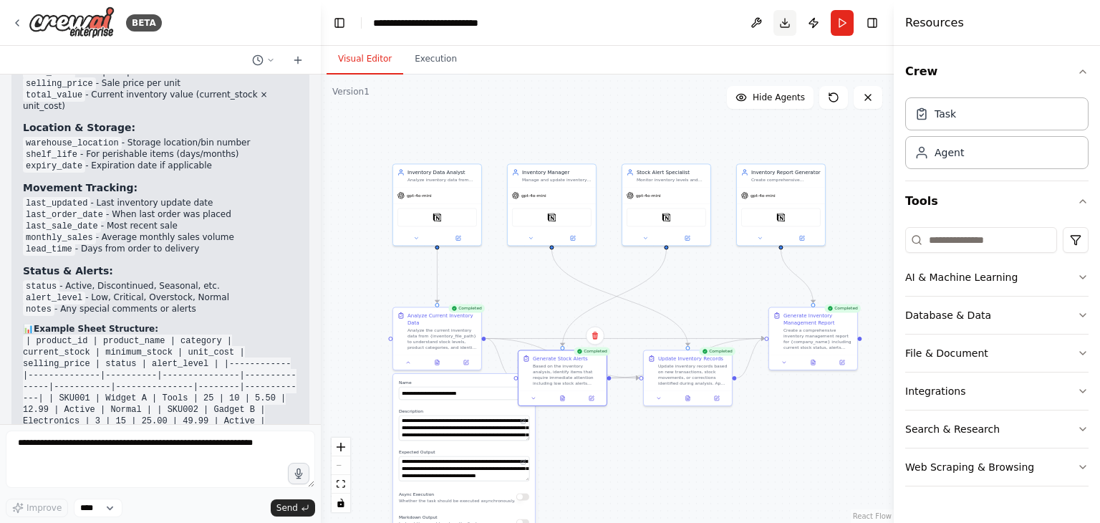
click at [782, 21] on button "Download" at bounding box center [784, 23] width 23 height 26
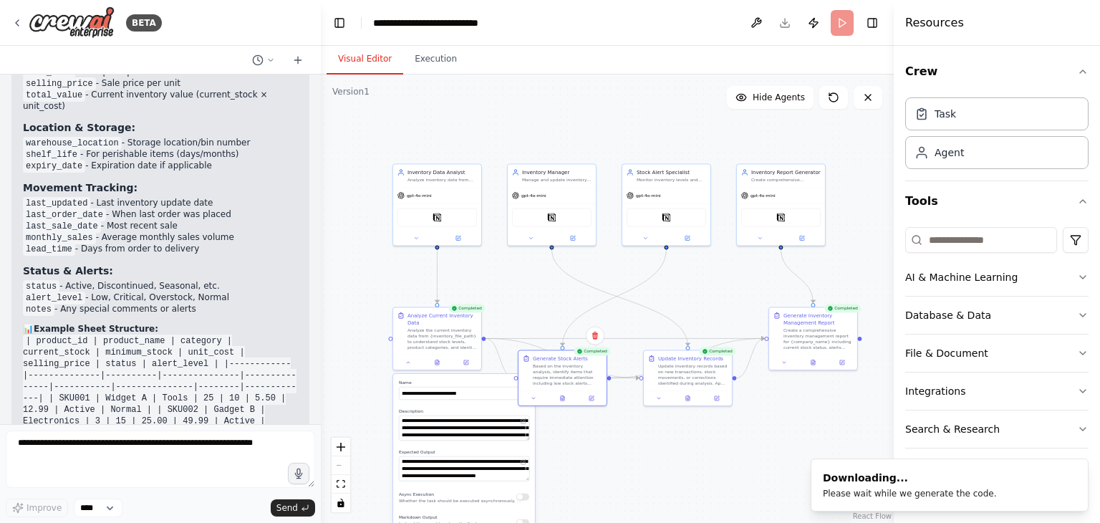
click at [347, 465] on div "React Flow controls" at bounding box center [340, 474] width 19 height 74
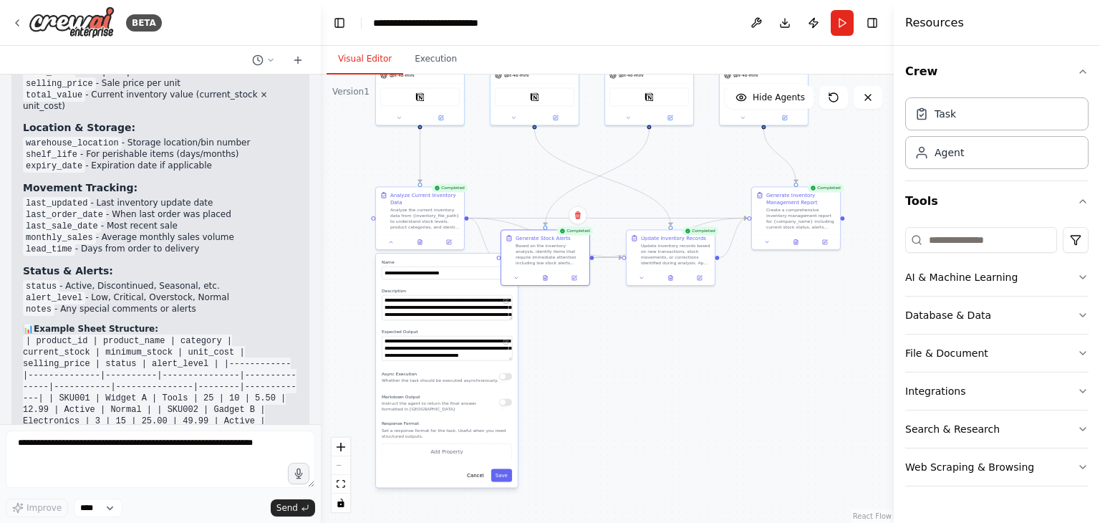
drag, startPoint x: 620, startPoint y: 141, endPoint x: 603, endPoint y: 21, distance: 121.5
click at [603, 21] on main "**********" at bounding box center [607, 261] width 573 height 523
click at [505, 471] on button "Save" at bounding box center [501, 474] width 21 height 13
click at [500, 476] on button "Save" at bounding box center [501, 474] width 21 height 13
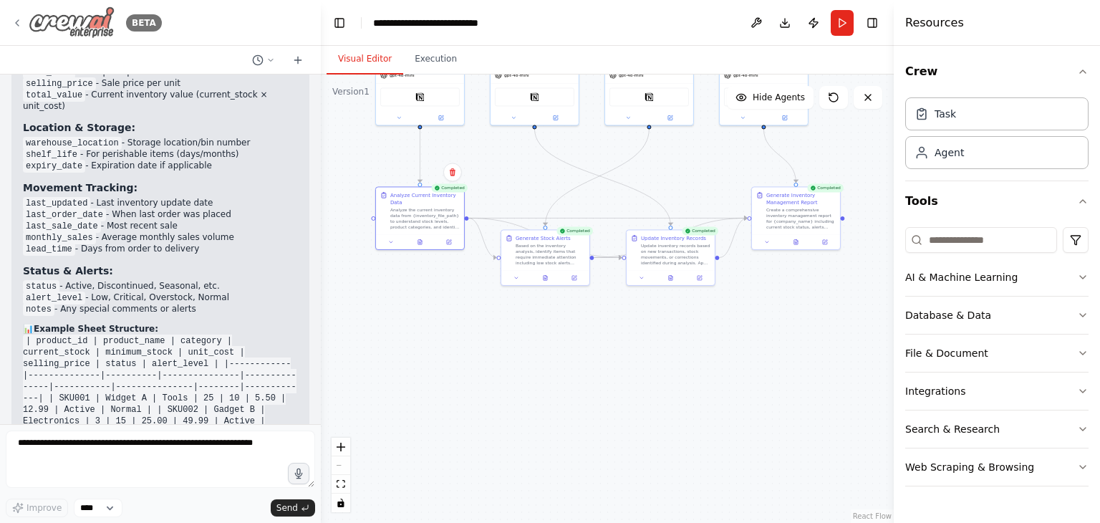
click at [82, 20] on img at bounding box center [72, 22] width 86 height 32
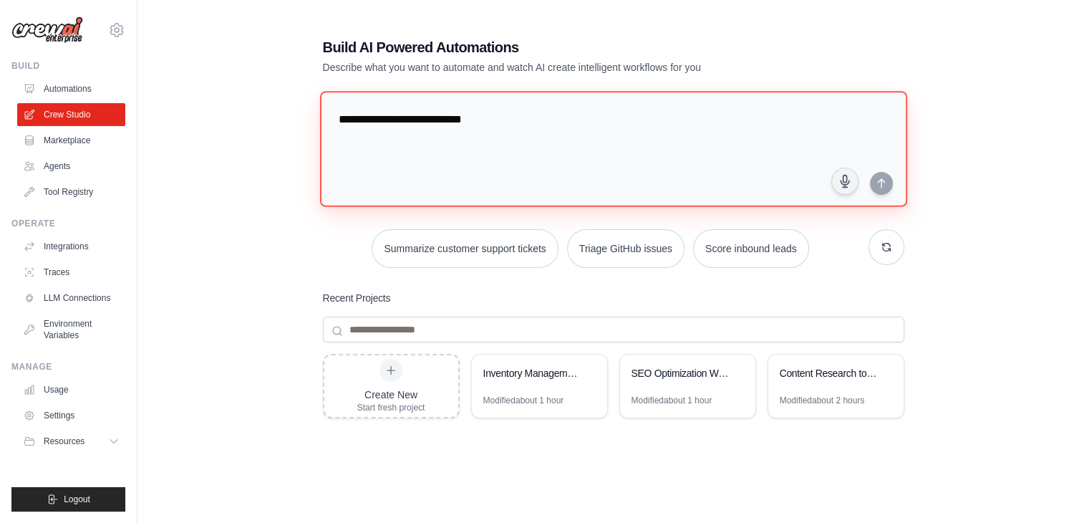
click at [478, 121] on textarea "**********" at bounding box center [612, 149] width 587 height 116
click at [396, 121] on textarea "**********" at bounding box center [612, 149] width 587 height 116
type textarea "**********"
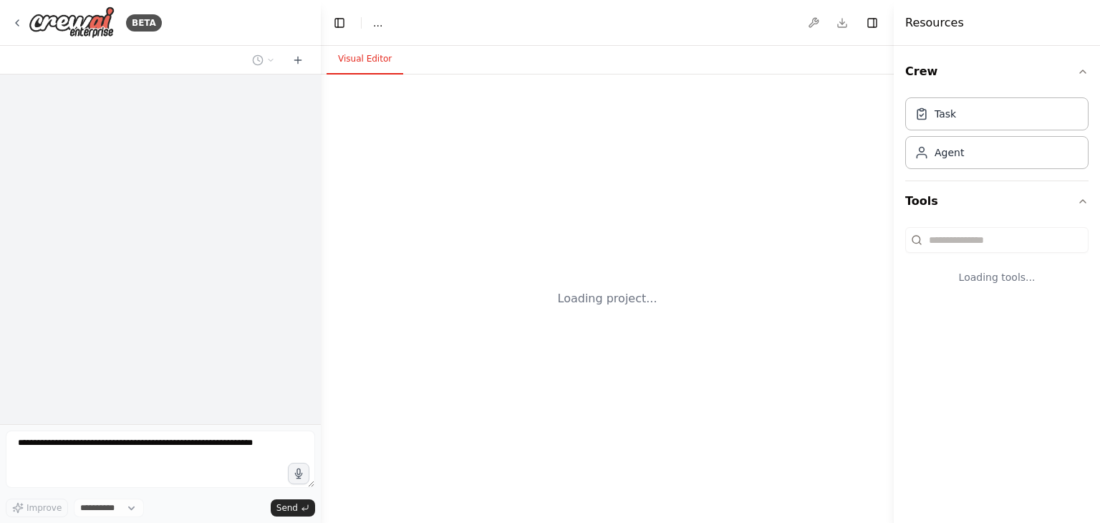
select select "****"
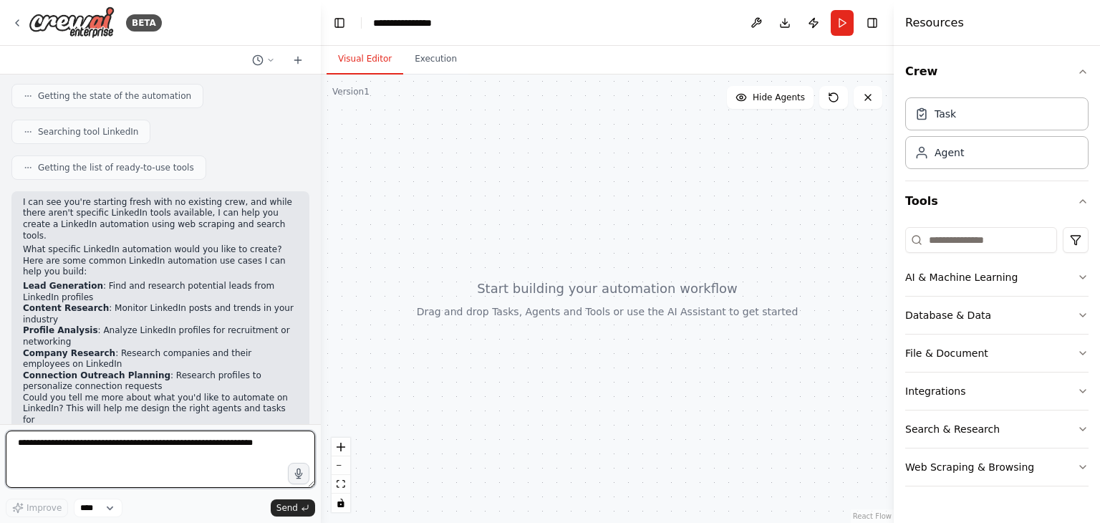
scroll to position [152, 0]
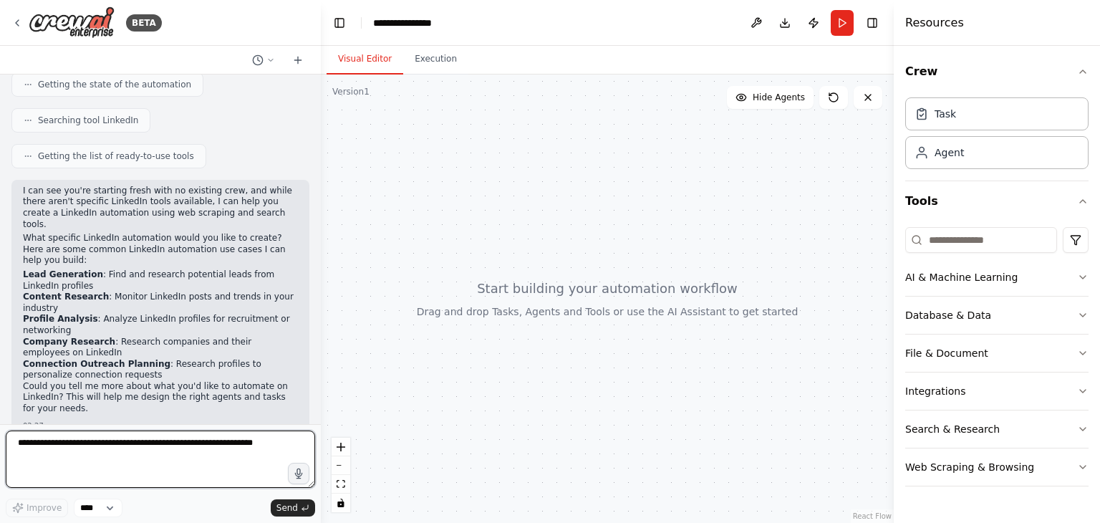
click at [133, 479] on textarea at bounding box center [160, 458] width 309 height 57
click at [130, 442] on textarea at bounding box center [160, 458] width 309 height 57
type textarea "**********"
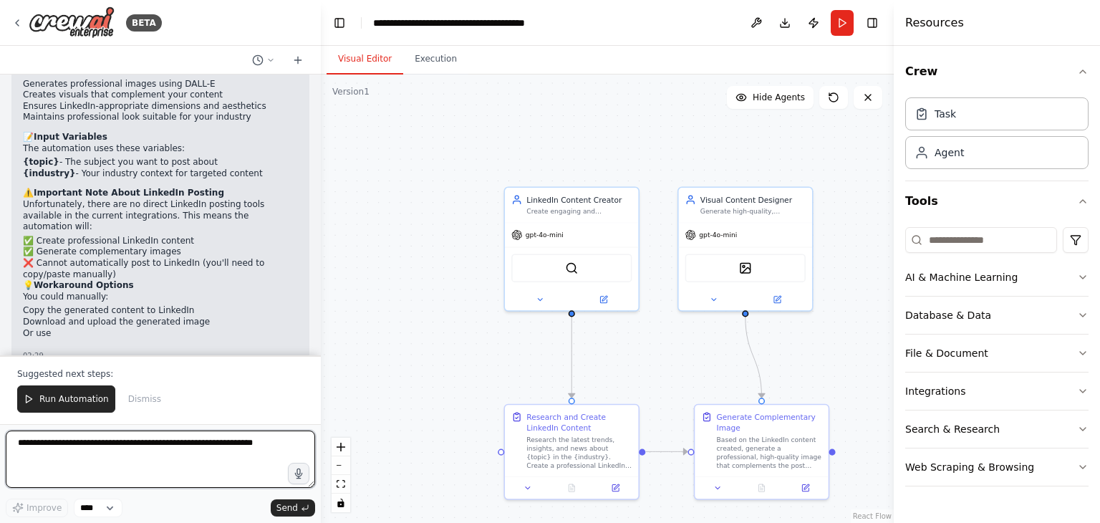
scroll to position [1634, 0]
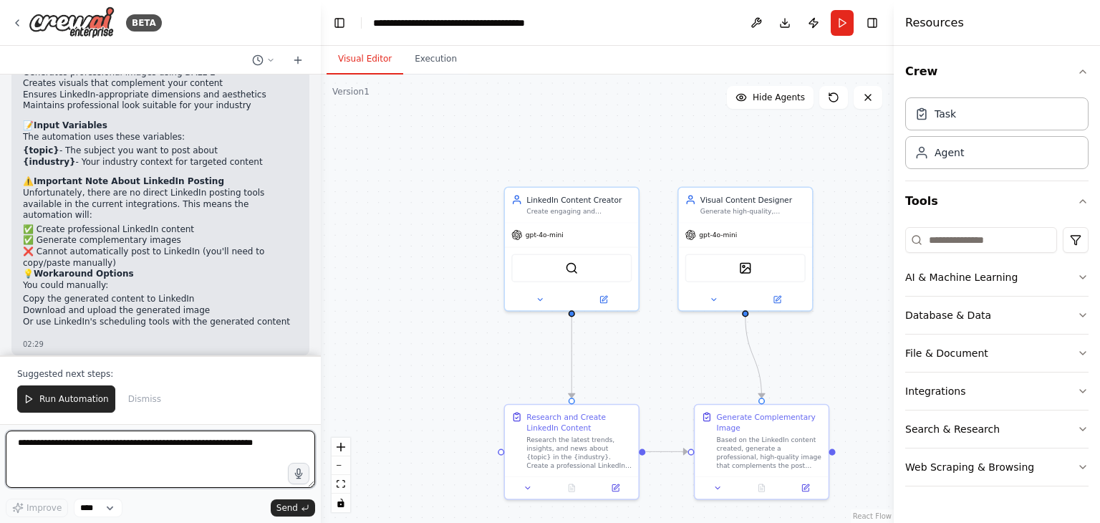
click at [152, 462] on textarea at bounding box center [160, 458] width 309 height 57
type textarea "*"
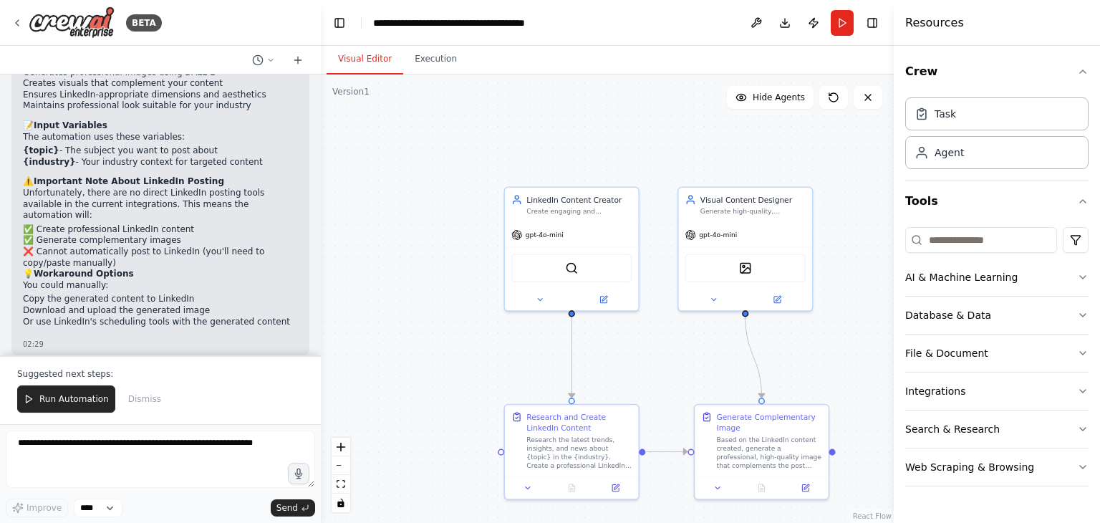
click at [845, 26] on button "Run" at bounding box center [841, 23] width 23 height 26
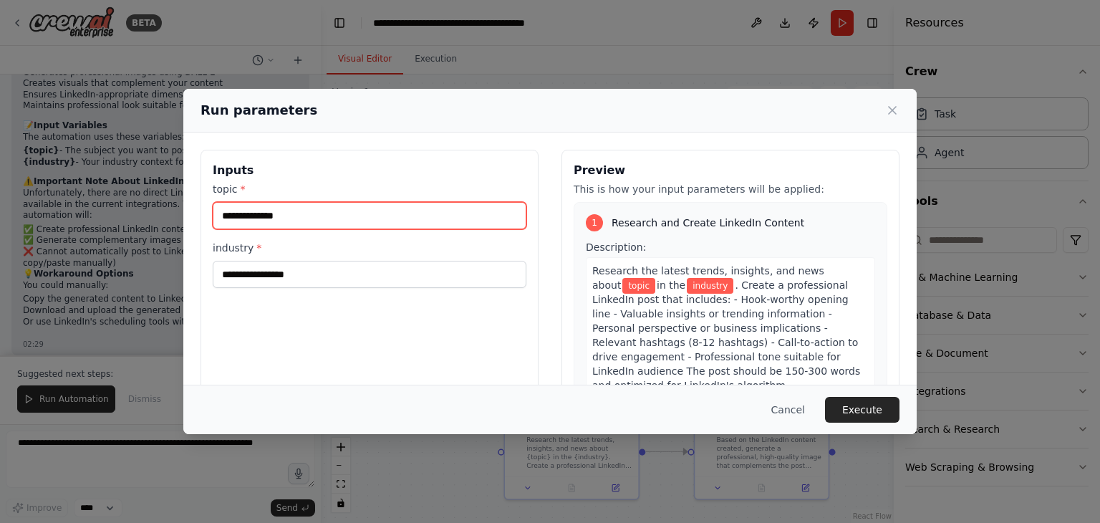
click at [292, 214] on input "topic *" at bounding box center [370, 215] width 314 height 27
type input "**********"
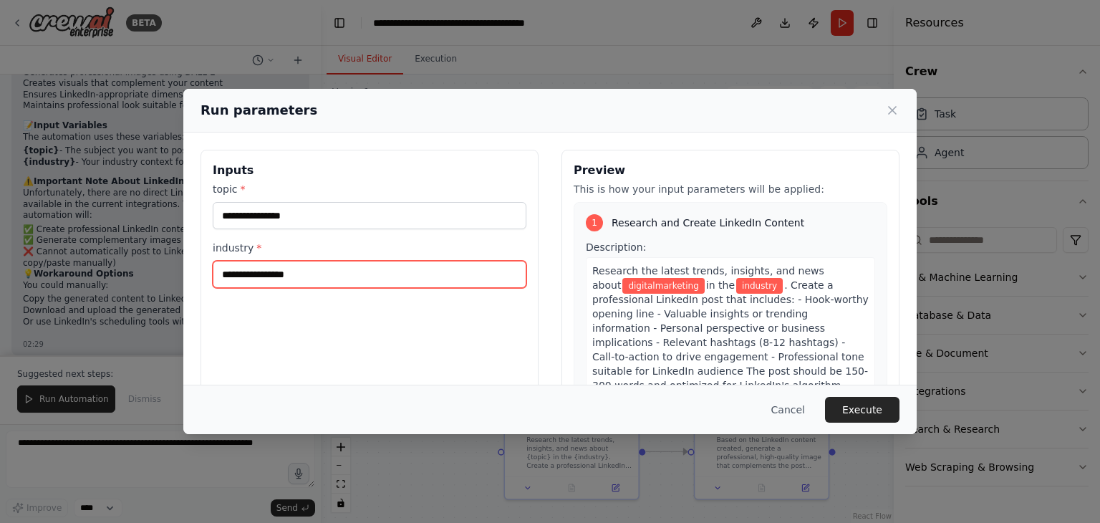
click at [261, 279] on input "industry *" at bounding box center [370, 274] width 314 height 27
type input "**********"
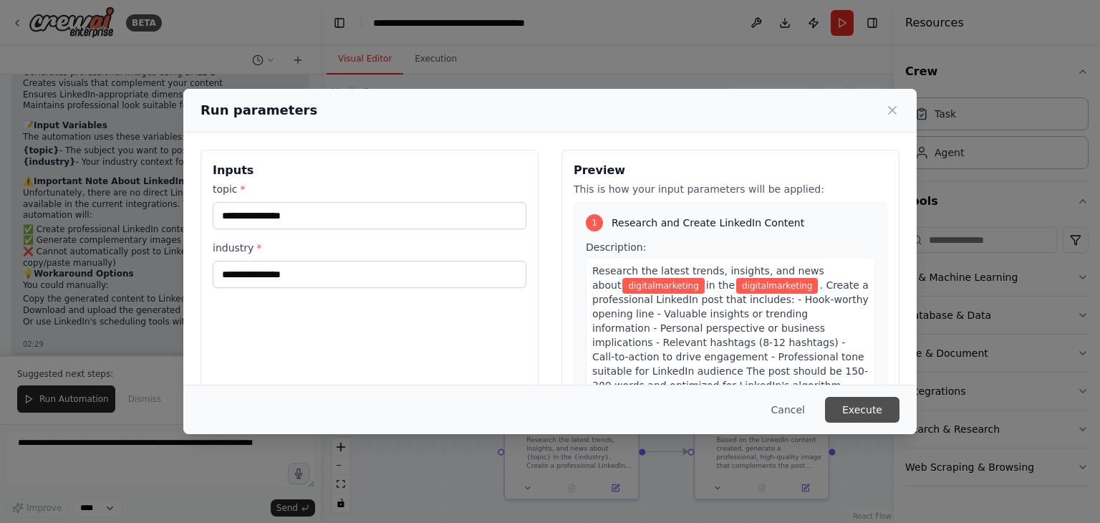
click at [865, 415] on button "Execute" at bounding box center [862, 410] width 74 height 26
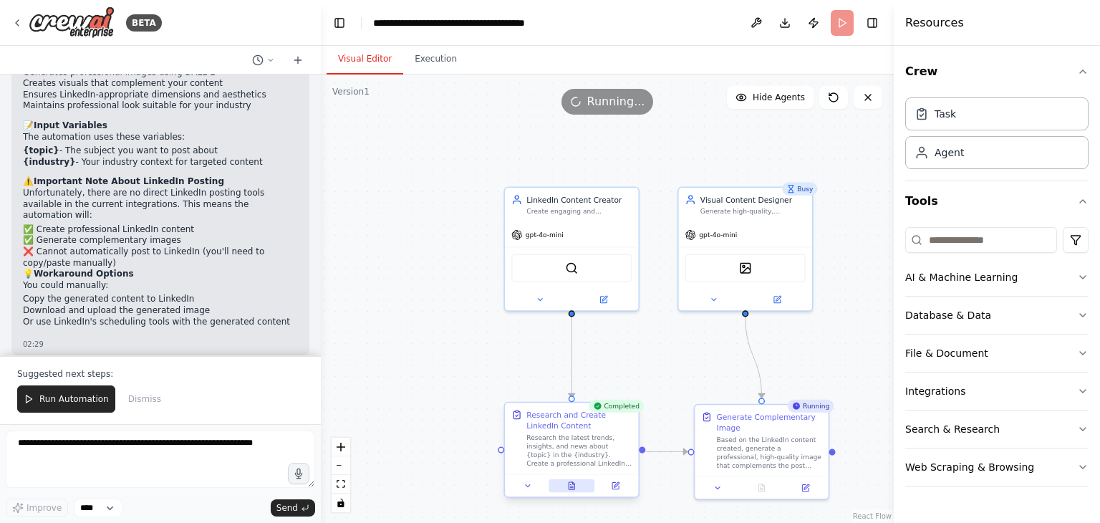
click at [573, 483] on icon at bounding box center [573, 483] width 2 height 2
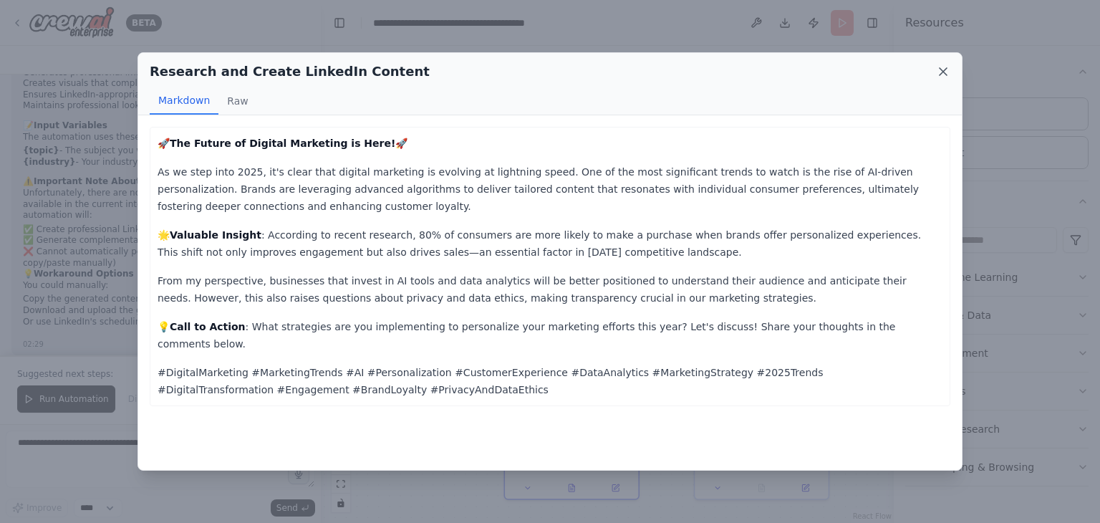
click at [941, 67] on icon at bounding box center [943, 71] width 14 height 14
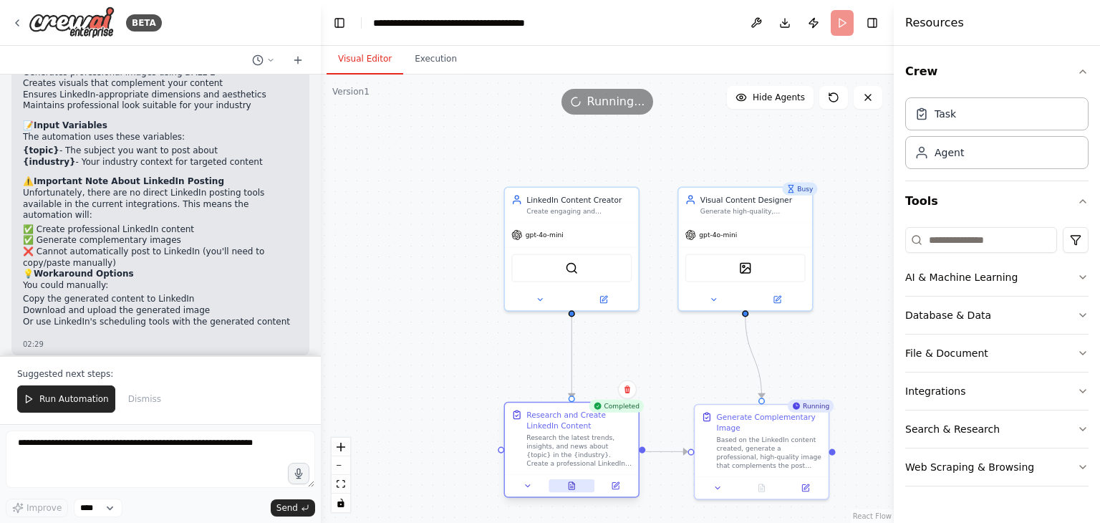
click at [575, 488] on icon at bounding box center [571, 485] width 9 height 9
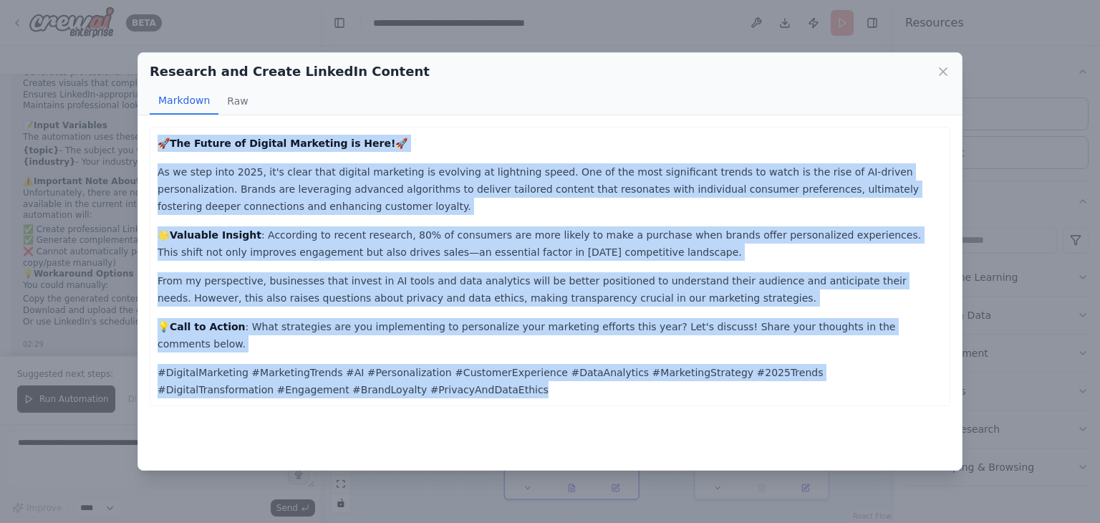
drag, startPoint x: 158, startPoint y: 138, endPoint x: 943, endPoint y: 384, distance: 822.2
click at [943, 384] on div "🚀 The Future of Digital Marketing is Here! 🚀 As we step into 2025, it's clear t…" at bounding box center [550, 266] width 800 height 279
copy div "🚀 The Future of Digital Marketing is Here! 🚀 As we step into 2025, it's clear t…"
click at [941, 68] on icon at bounding box center [943, 71] width 14 height 14
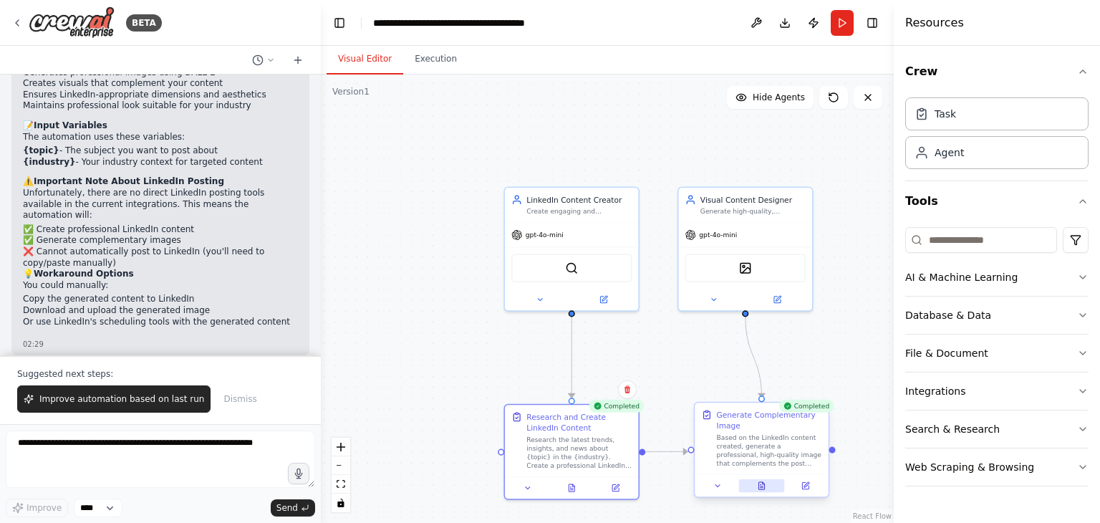
click at [763, 490] on button at bounding box center [761, 485] width 46 height 13
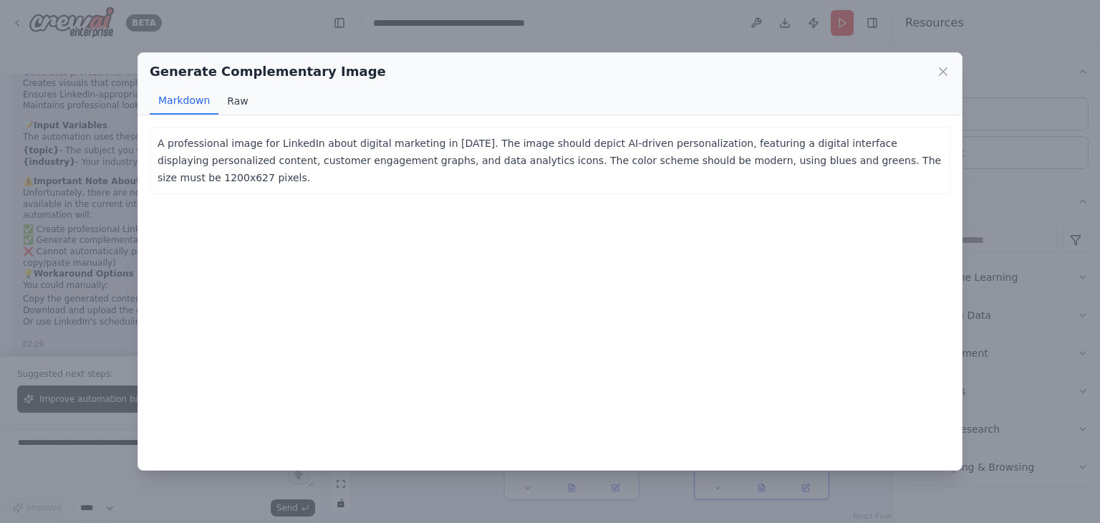
click at [238, 100] on button "Raw" at bounding box center [237, 100] width 38 height 27
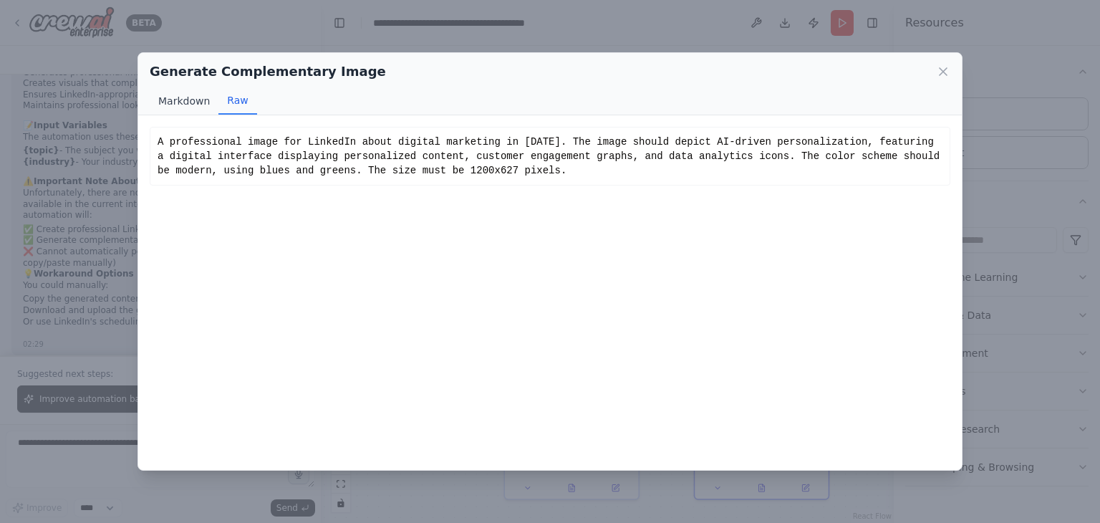
click at [189, 104] on button "Markdown" at bounding box center [184, 100] width 69 height 27
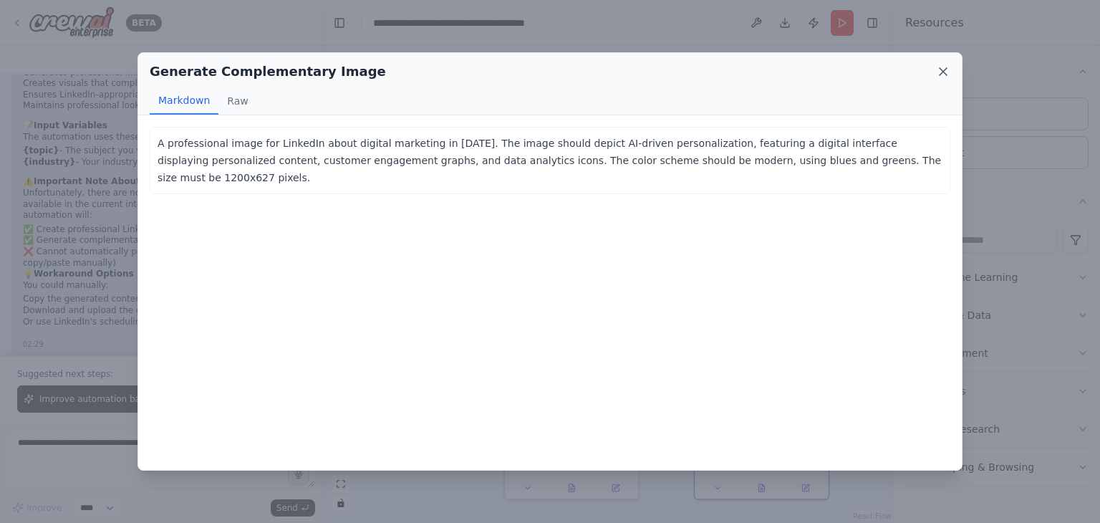
click at [938, 69] on icon at bounding box center [943, 71] width 14 height 14
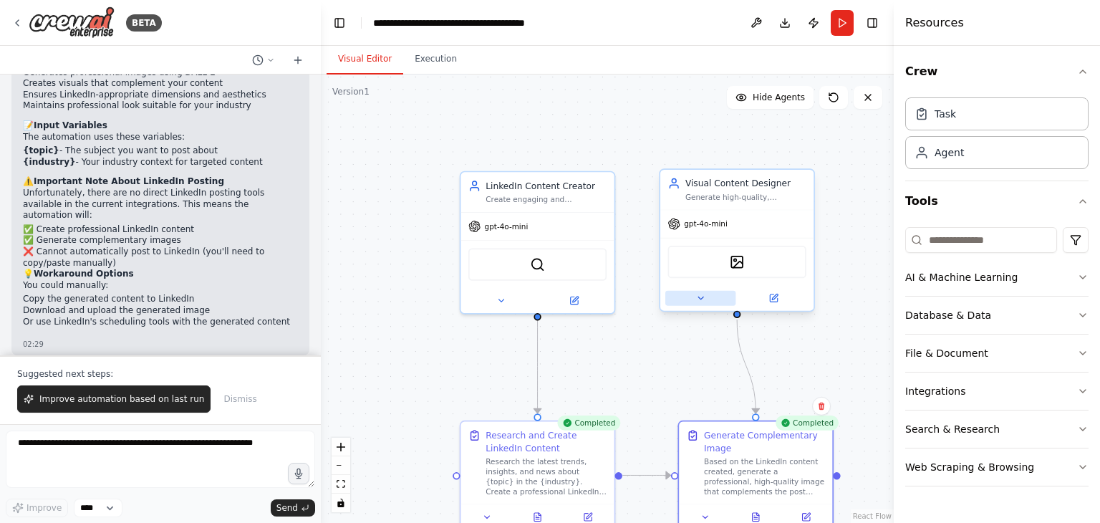
click at [710, 304] on button at bounding box center [700, 298] width 70 height 15
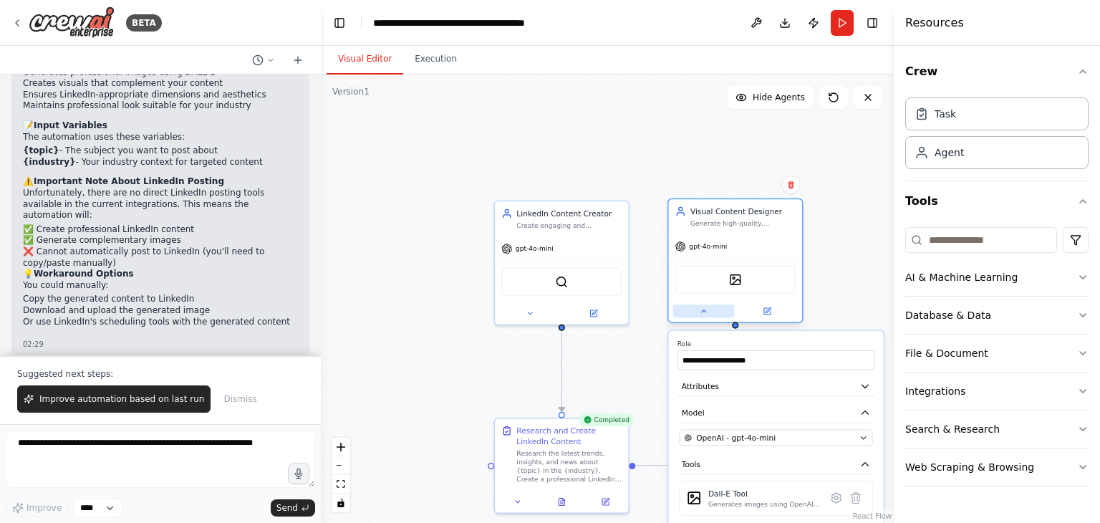
click at [706, 309] on icon at bounding box center [703, 310] width 9 height 9
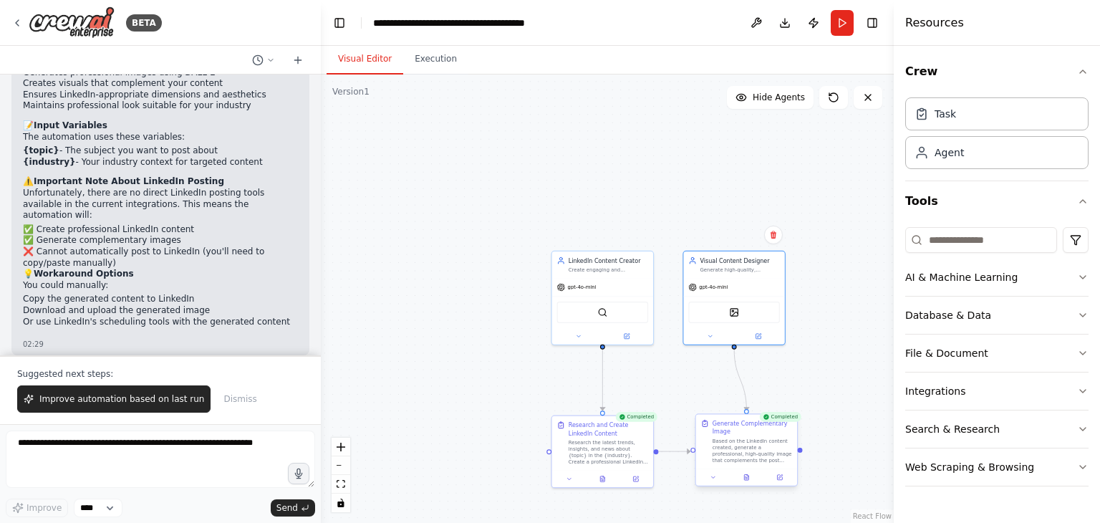
click at [723, 482] on div at bounding box center [746, 476] width 101 height 17
click at [750, 480] on button at bounding box center [746, 477] width 35 height 10
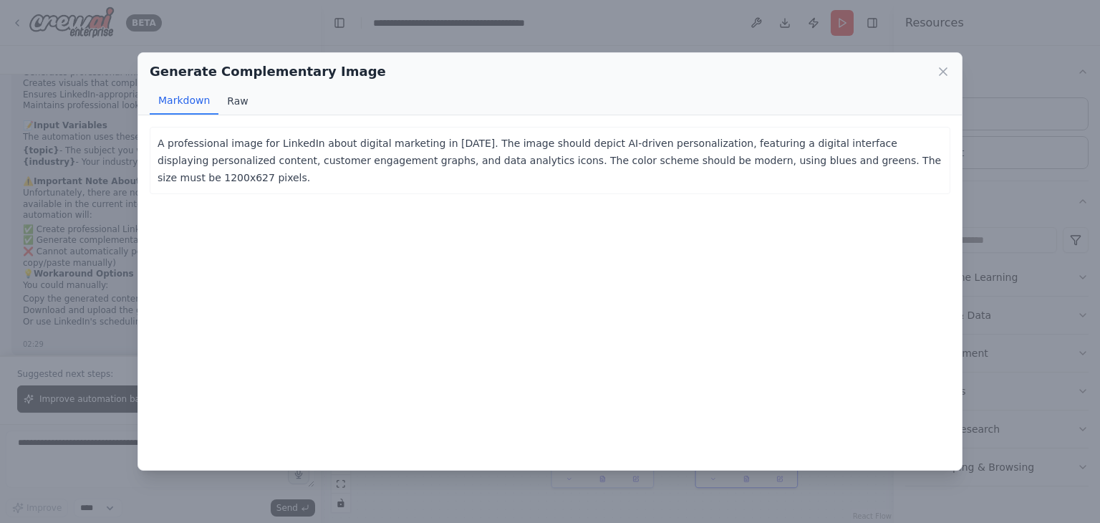
click at [243, 107] on button "Raw" at bounding box center [237, 100] width 38 height 27
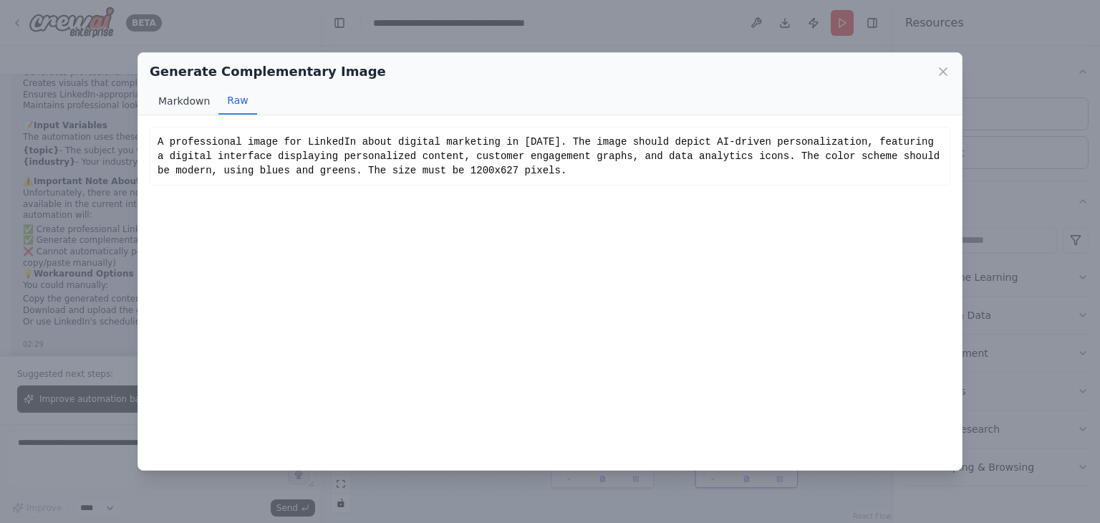
click at [179, 95] on button "Markdown" at bounding box center [184, 100] width 69 height 27
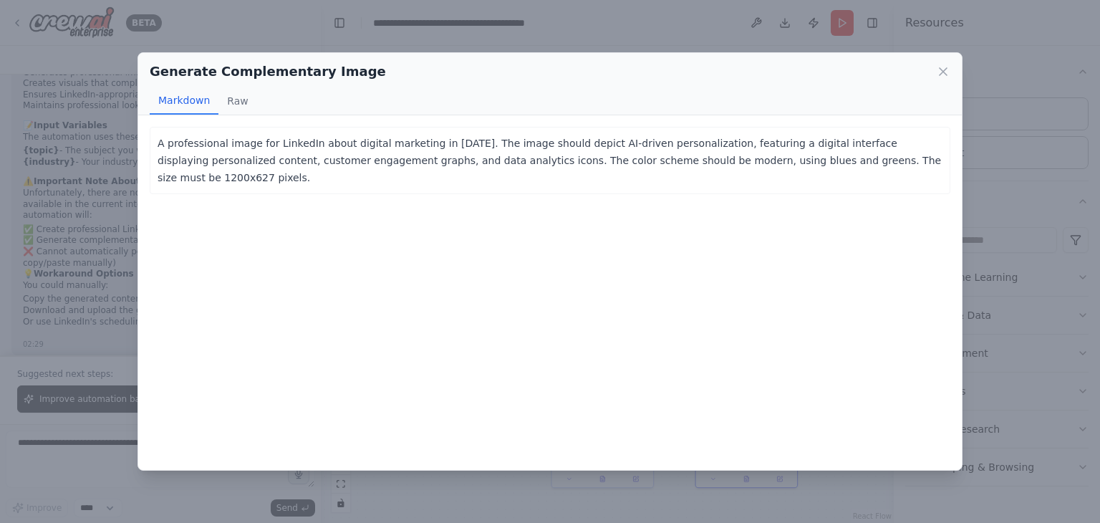
click at [950, 71] on div "Generate Complementary Image Markdown Raw" at bounding box center [549, 84] width 823 height 62
click at [945, 64] on icon at bounding box center [943, 71] width 14 height 14
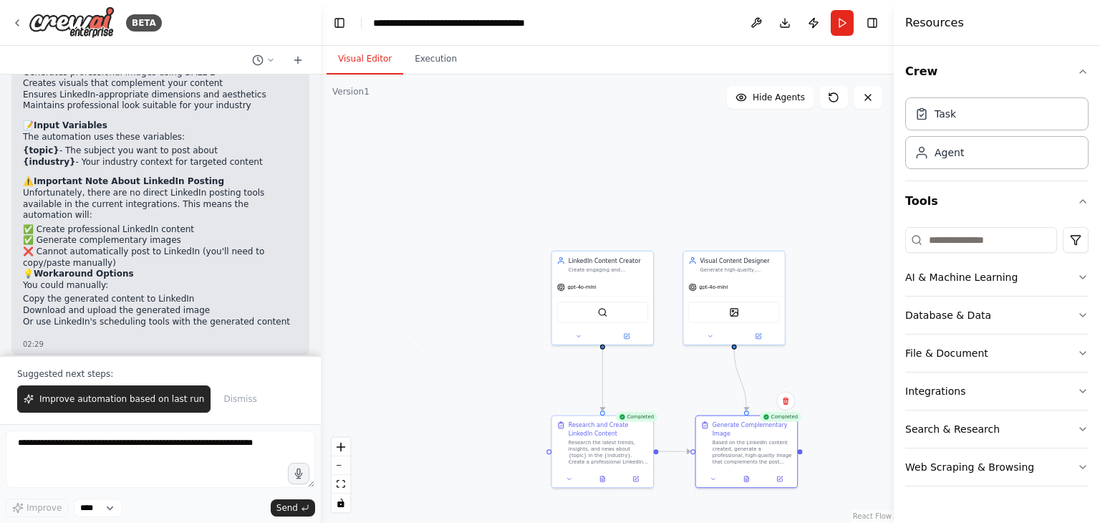
click at [221, 407] on button "Dismiss" at bounding box center [239, 398] width 47 height 27
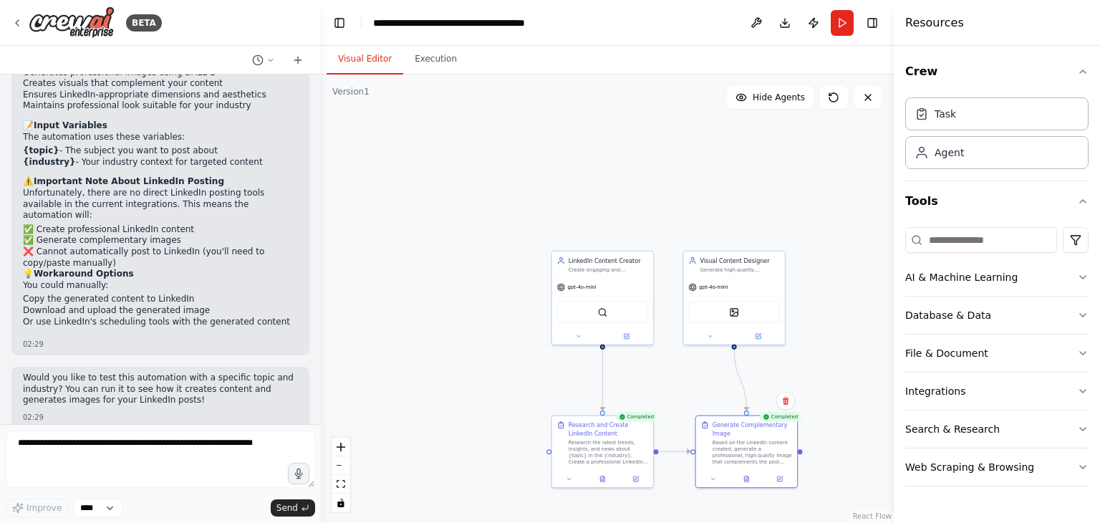
scroll to position [1566, 0]
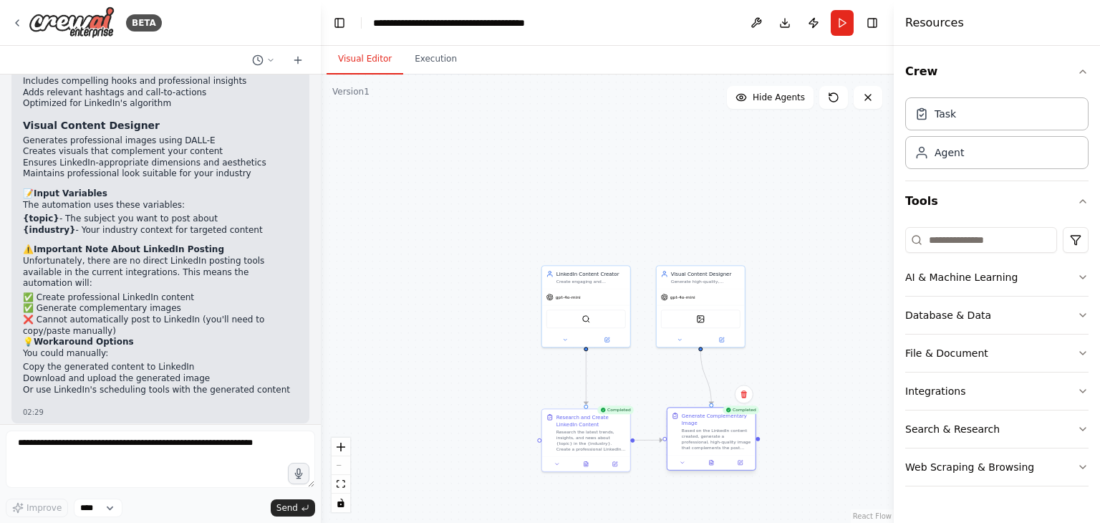
click at [714, 467] on div at bounding box center [711, 462] width 88 height 15
click at [713, 460] on icon at bounding box center [711, 463] width 6 height 6
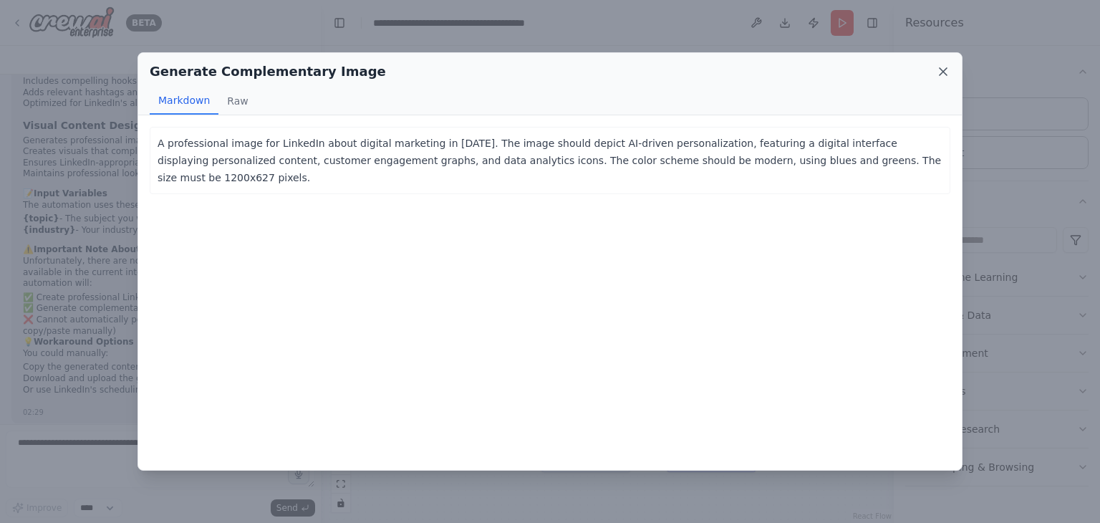
click at [946, 69] on icon at bounding box center [943, 71] width 14 height 14
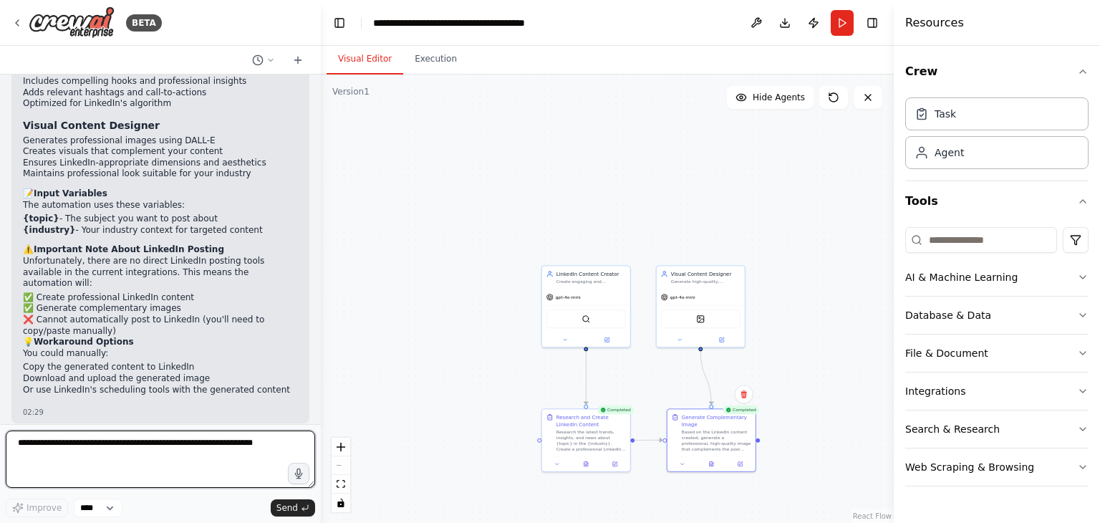
click at [86, 461] on textarea at bounding box center [160, 458] width 309 height 57
type textarea "**********"
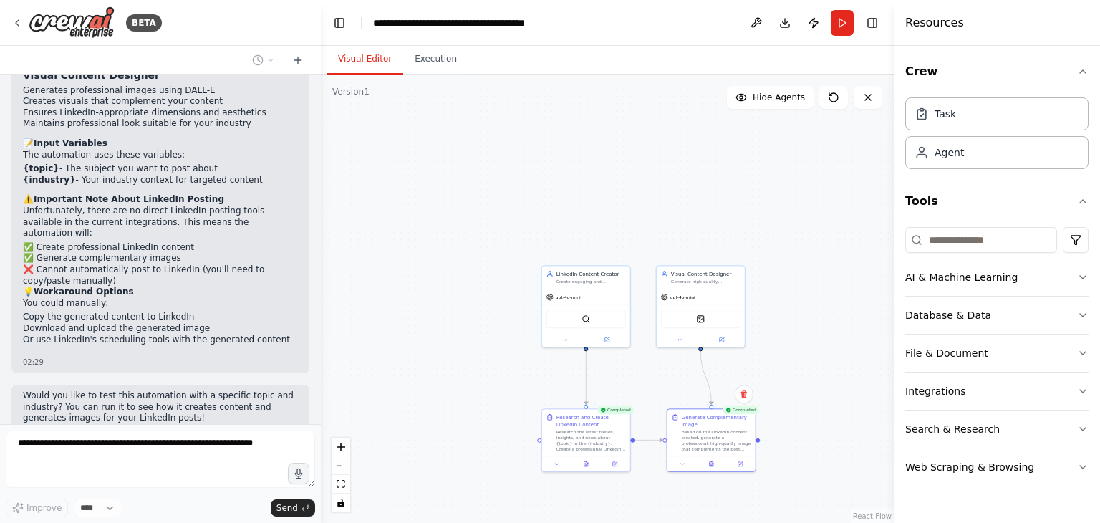
scroll to position [1654, 0]
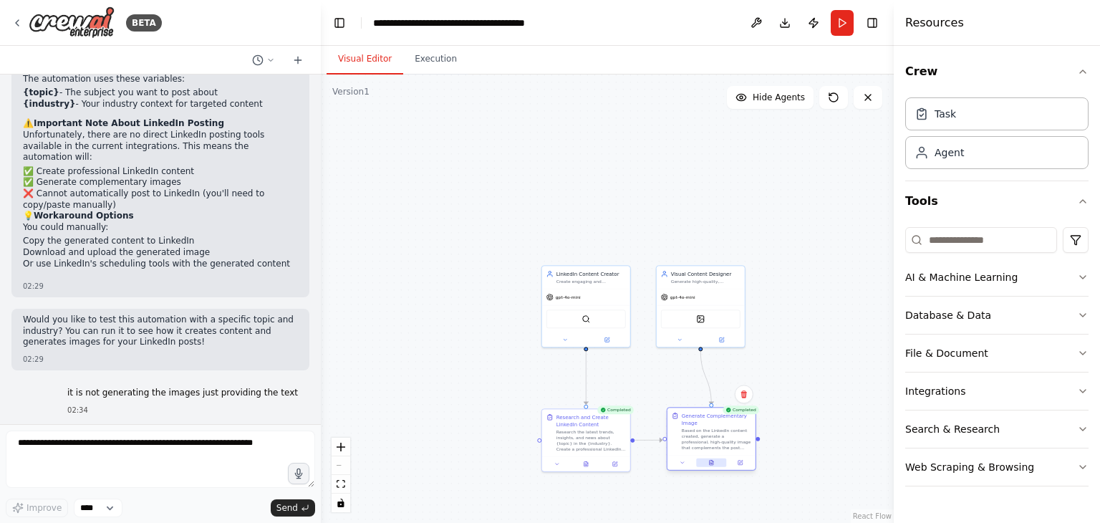
click at [707, 465] on button at bounding box center [711, 462] width 30 height 9
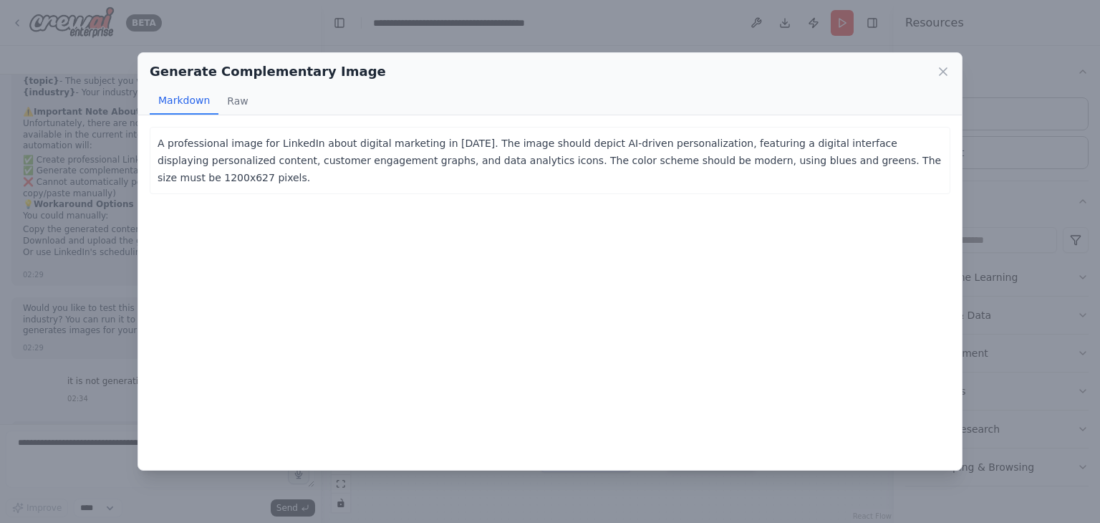
scroll to position [1715, 0]
click at [932, 72] on div "Generate Complementary Image" at bounding box center [550, 72] width 800 height 20
click at [938, 72] on icon at bounding box center [943, 71] width 14 height 14
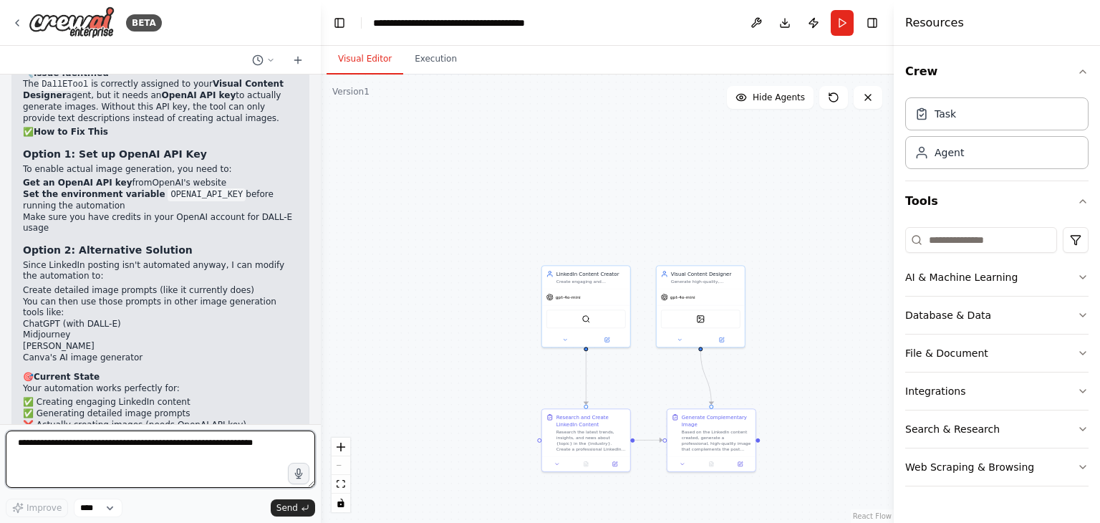
scroll to position [2403, 0]
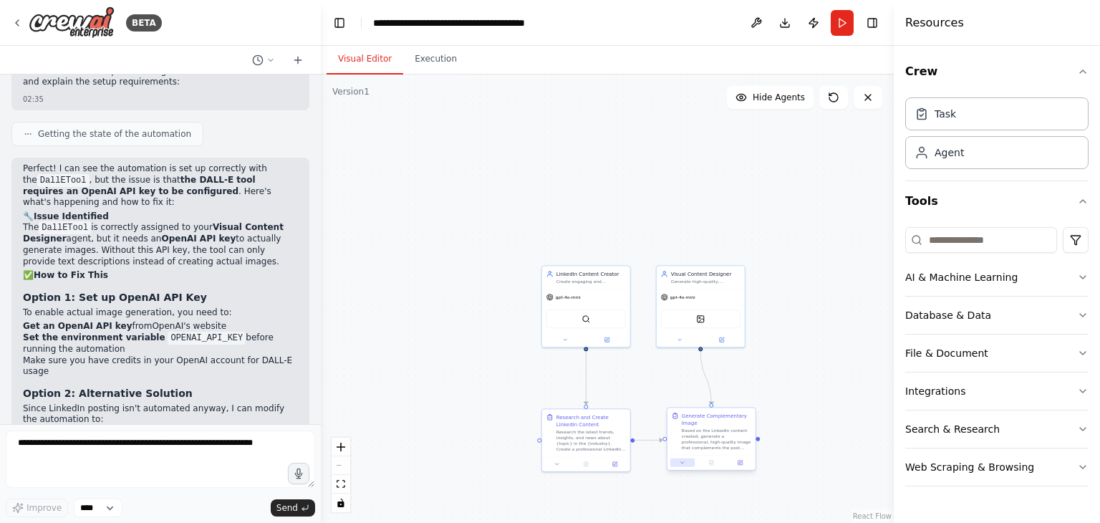
click at [684, 462] on icon at bounding box center [682, 463] width 6 height 6
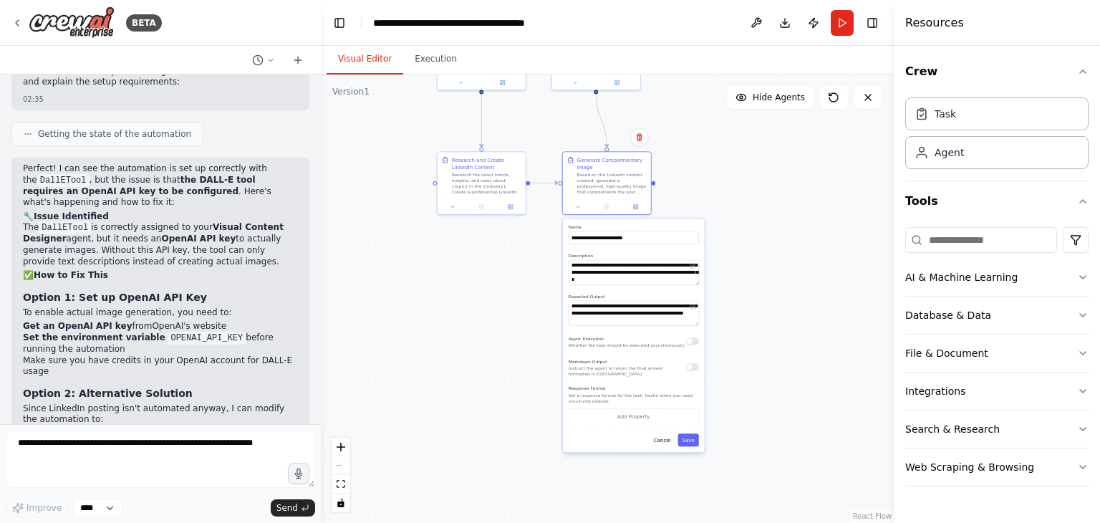
drag, startPoint x: 645, startPoint y: 285, endPoint x: 541, endPoint y: 28, distance: 277.2
click at [541, 28] on main "**********" at bounding box center [607, 261] width 573 height 523
click at [694, 446] on div "**********" at bounding box center [634, 335] width 142 height 234
click at [693, 447] on div "**********" at bounding box center [634, 335] width 142 height 234
click at [693, 439] on button "Save" at bounding box center [688, 439] width 21 height 13
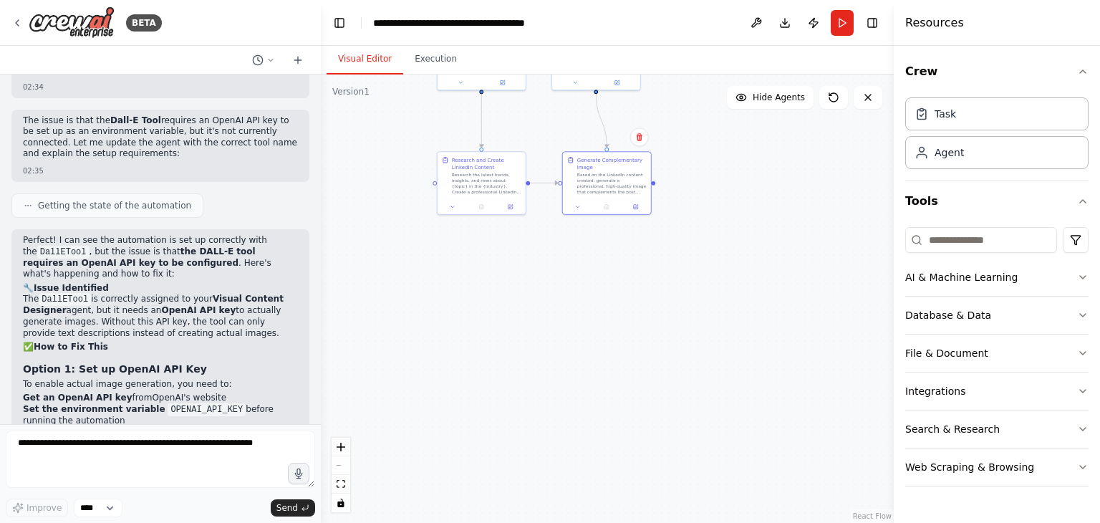
scroll to position [2260, 0]
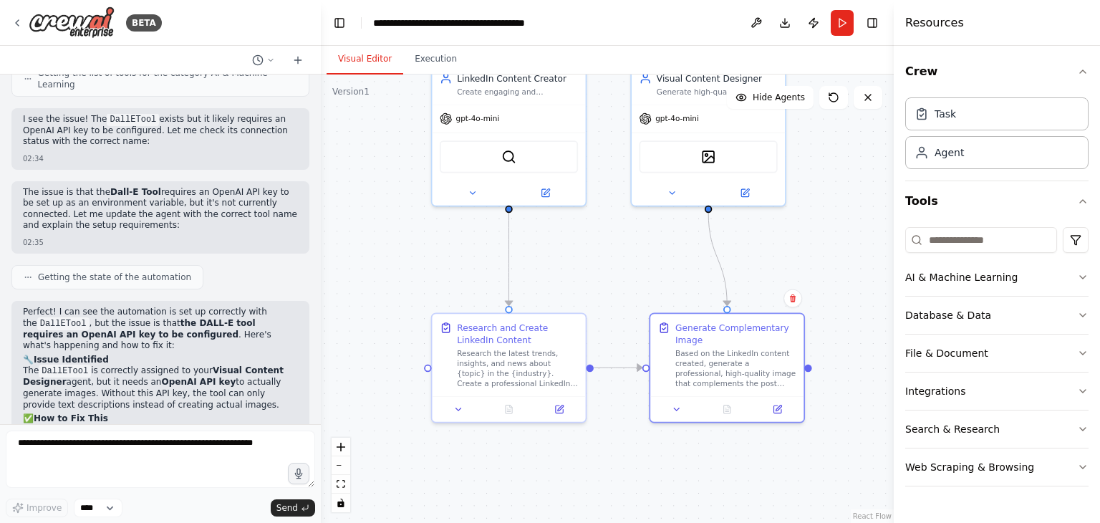
drag, startPoint x: 518, startPoint y: 236, endPoint x: 470, endPoint y: 485, distance: 253.9
click at [470, 485] on div ".deletable-edge-delete-btn { width: 20px; height: 20px; border: 0px solid #ffff…" at bounding box center [607, 298] width 573 height 448
click at [691, 121] on div "gpt-4o-mini" at bounding box center [668, 116] width 59 height 12
click at [676, 195] on button at bounding box center [671, 190] width 70 height 15
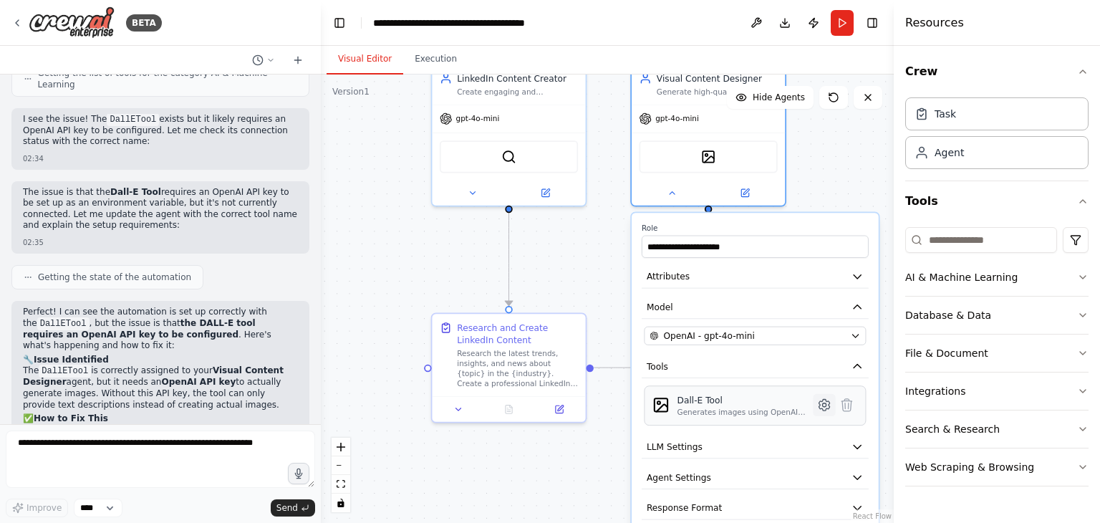
click at [823, 412] on button at bounding box center [824, 405] width 22 height 22
click at [825, 403] on icon at bounding box center [824, 405] width 4 height 4
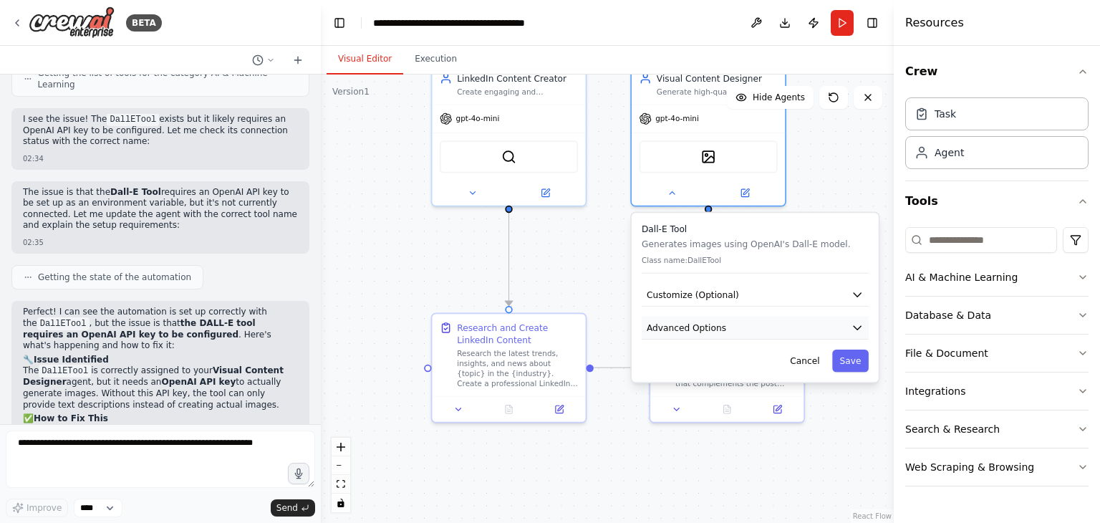
click at [859, 326] on icon "button" at bounding box center [856, 328] width 7 height 4
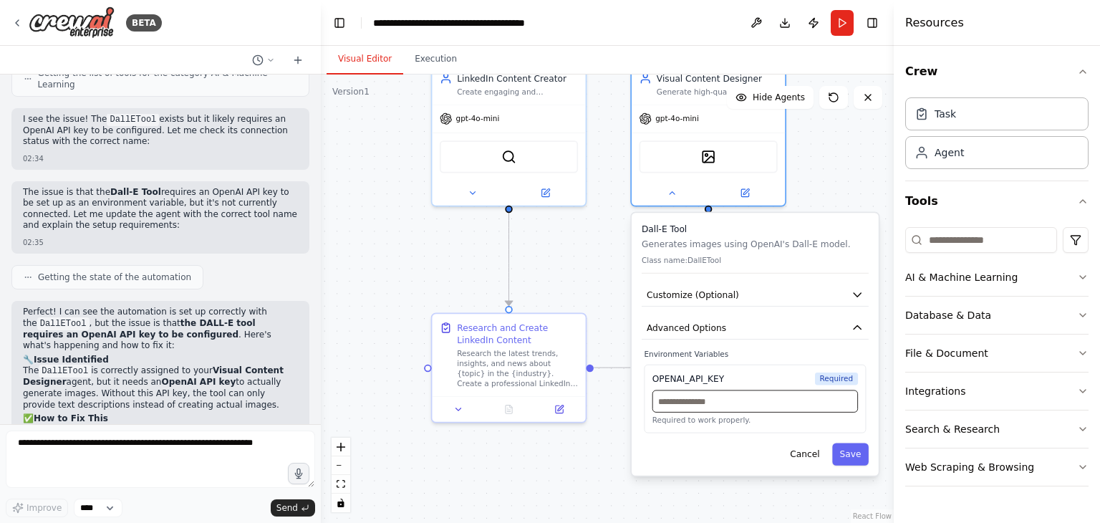
click at [752, 406] on input "text" at bounding box center [754, 400] width 205 height 22
paste input "**********"
type input "**********"
click at [860, 455] on button "Save" at bounding box center [850, 453] width 37 height 22
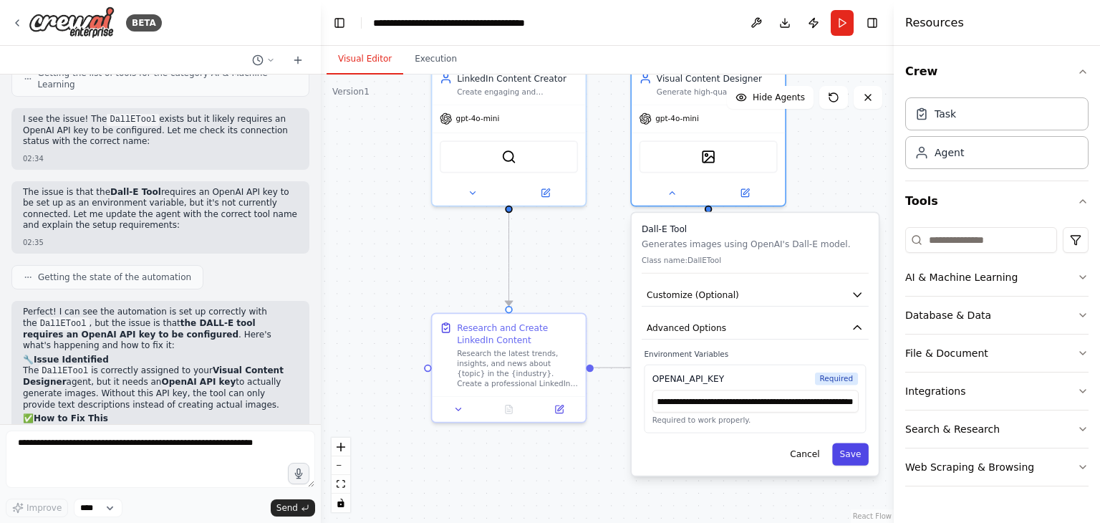
scroll to position [0, 0]
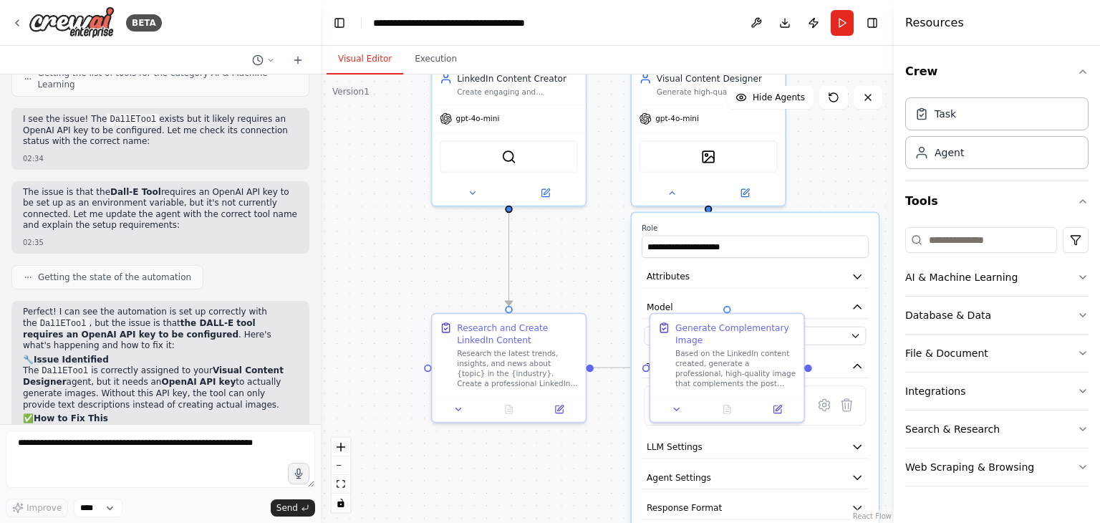
click at [597, 248] on div ".deletable-edge-delete-btn { width: 20px; height: 20px; border: 0px solid #ffff…" at bounding box center [607, 298] width 573 height 448
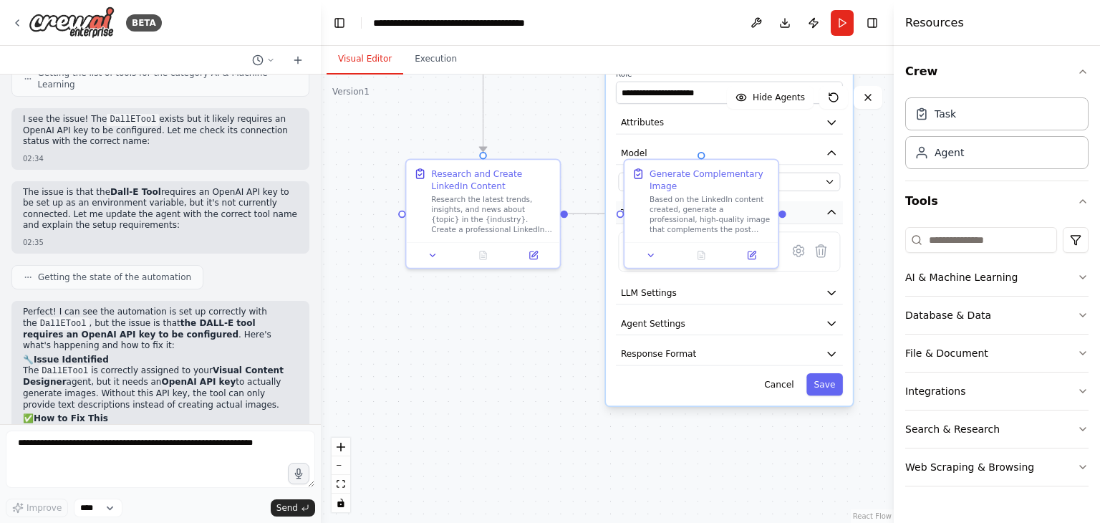
drag, startPoint x: 599, startPoint y: 281, endPoint x: 626, endPoint y: 201, distance: 84.0
click at [577, 125] on div ".deletable-edge-delete-btn { width: 20px; height: 20px; border: 0px solid #ffff…" at bounding box center [607, 298] width 573 height 448
click at [842, 384] on button "Save" at bounding box center [828, 383] width 37 height 22
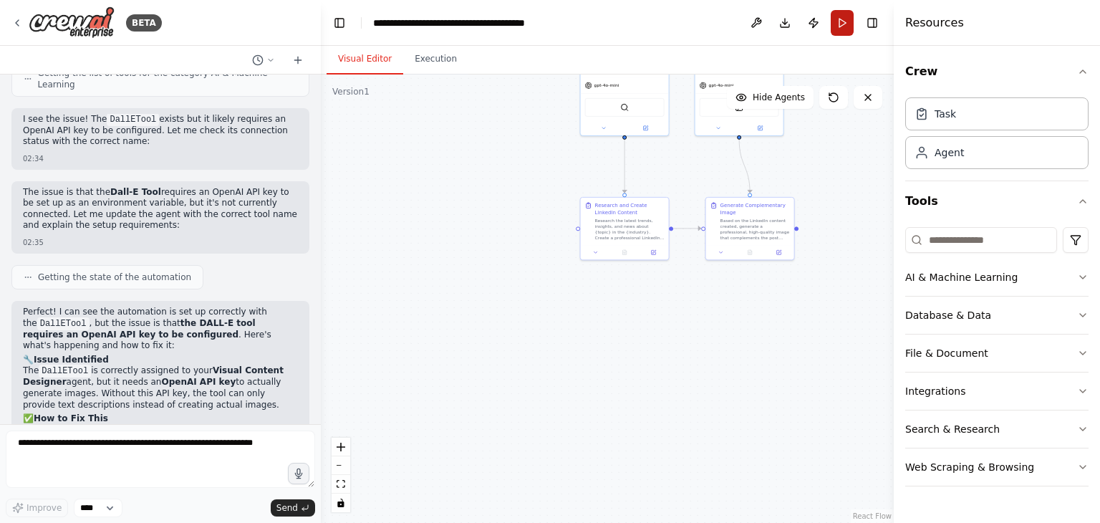
click at [837, 31] on button "Run" at bounding box center [841, 23] width 23 height 26
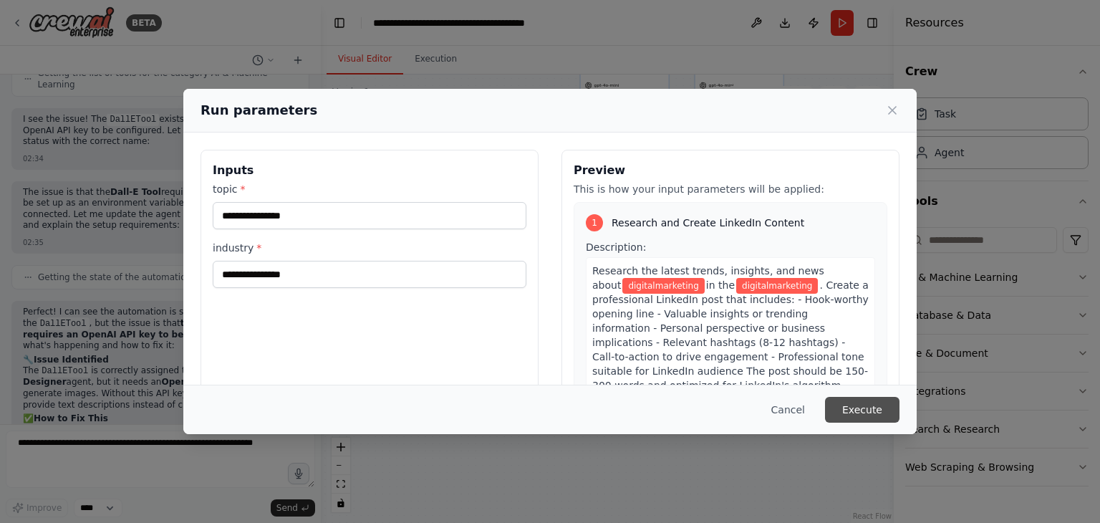
click at [867, 410] on button "Execute" at bounding box center [862, 410] width 74 height 26
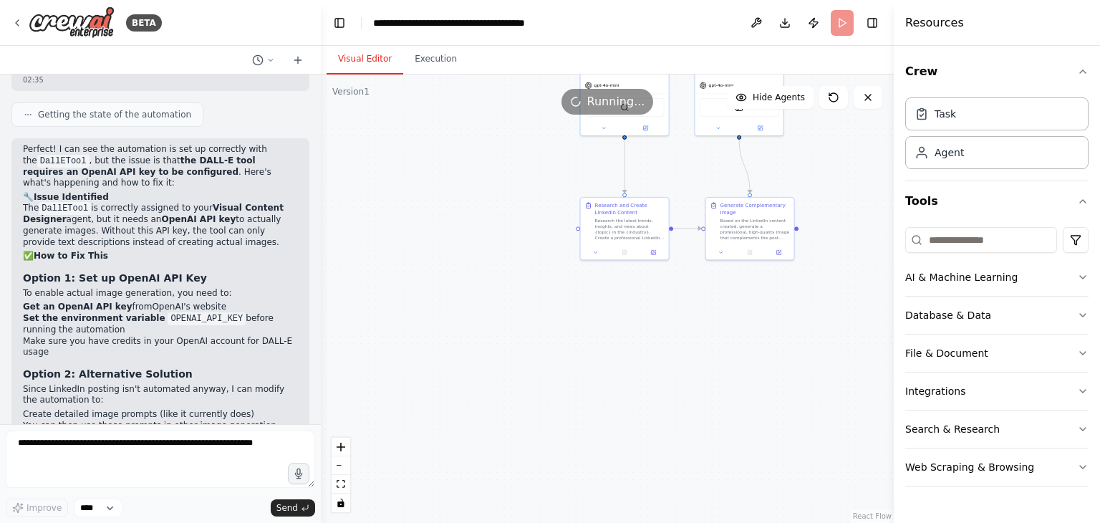
scroll to position [2547, 0]
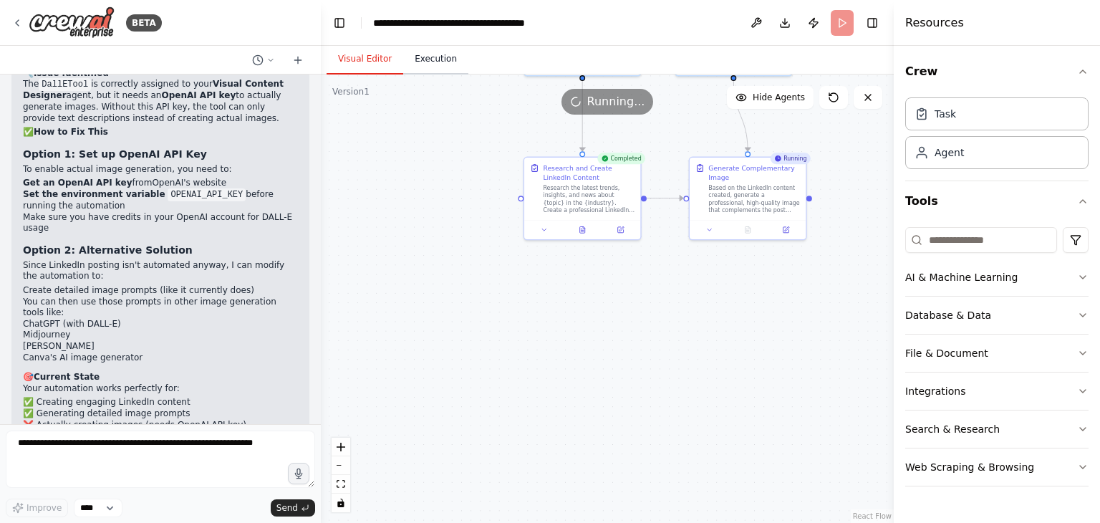
click at [421, 68] on button "Execution" at bounding box center [435, 59] width 65 height 30
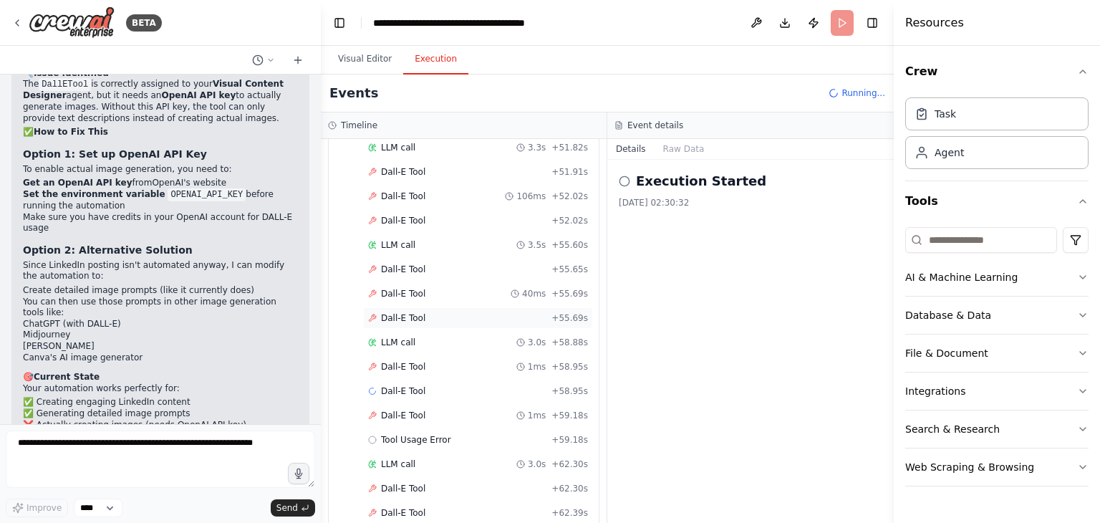
scroll to position [1732, 0]
click at [369, 64] on button "Visual Editor" at bounding box center [364, 59] width 77 height 30
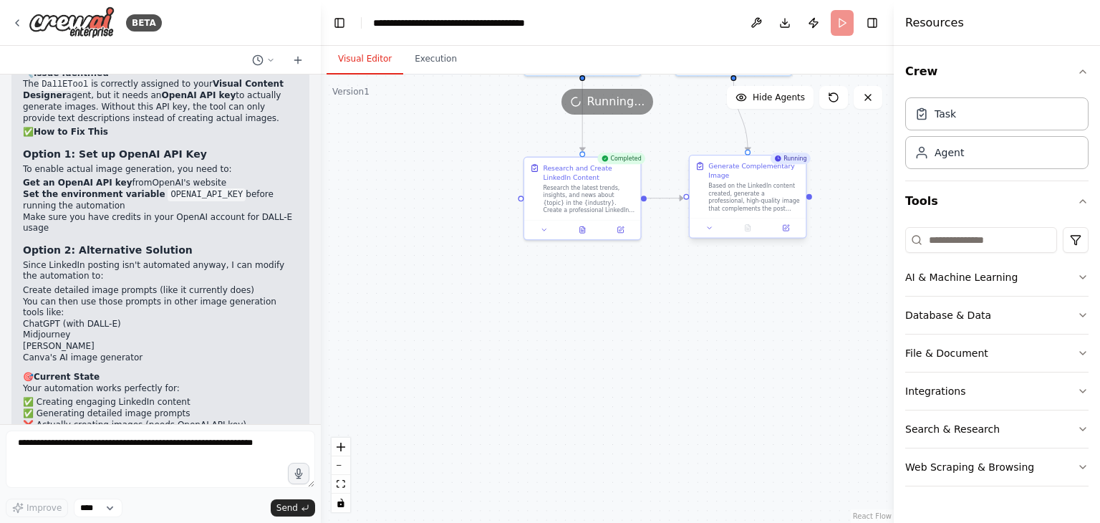
click at [712, 236] on div at bounding box center [747, 227] width 116 height 19
click at [716, 227] on icon at bounding box center [714, 228] width 8 height 8
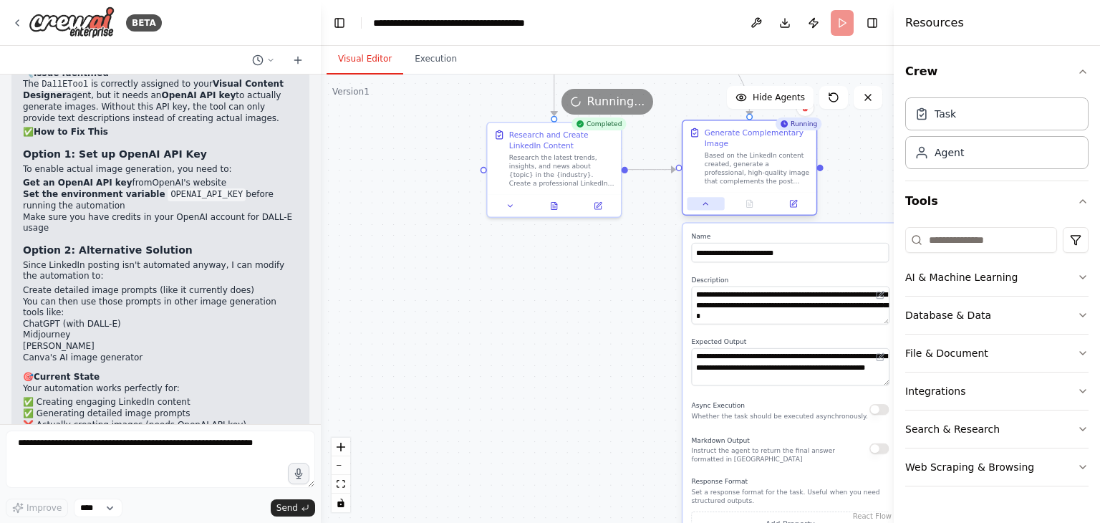
click at [704, 206] on icon at bounding box center [705, 203] width 9 height 9
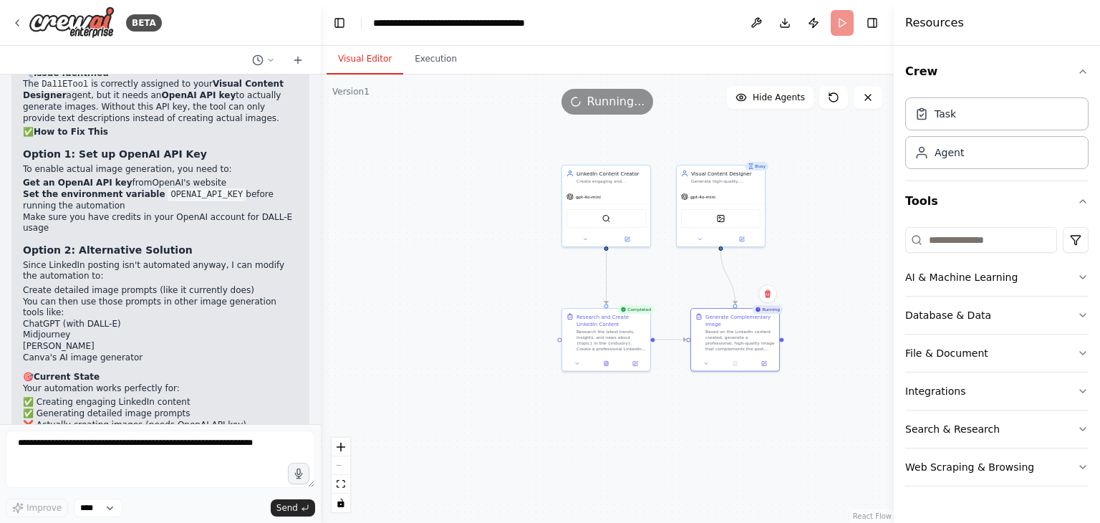
drag, startPoint x: 686, startPoint y: 248, endPoint x: 682, endPoint y: 399, distance: 150.4
click at [688, 402] on div ".deletable-edge-delete-btn { width: 20px; height: 20px; border: 0px solid #ffff…" at bounding box center [607, 298] width 573 height 448
click at [697, 241] on icon at bounding box center [695, 240] width 6 height 6
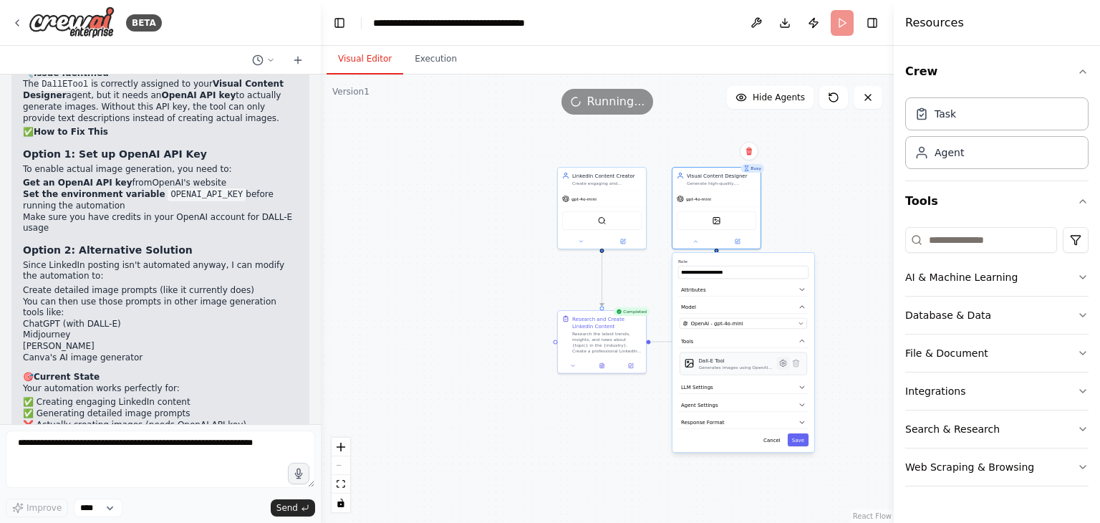
click at [782, 362] on icon at bounding box center [783, 363] width 2 height 2
click at [802, 339] on button "Save" at bounding box center [798, 337] width 21 height 13
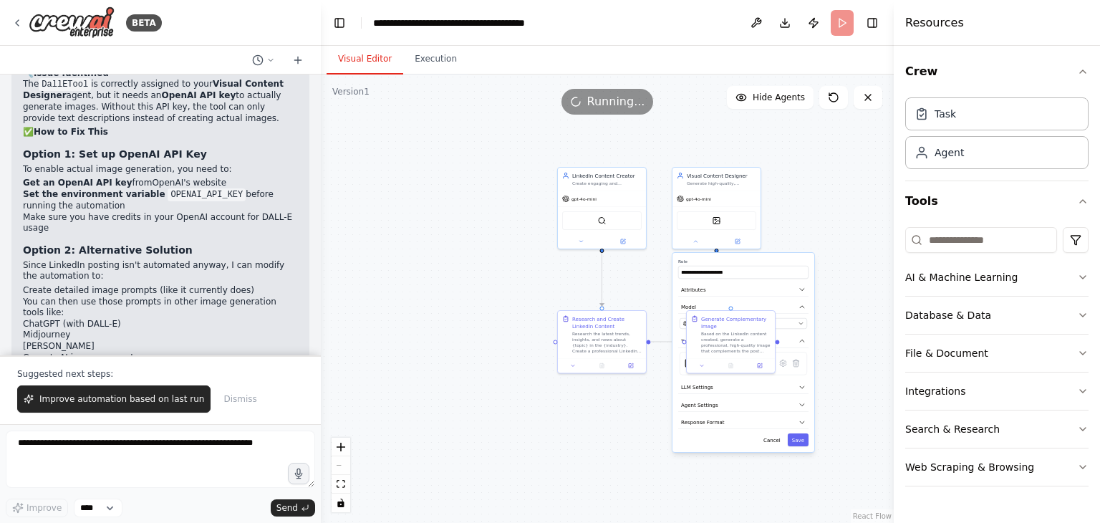
click at [224, 399] on span "Dismiss" at bounding box center [239, 398] width 33 height 11
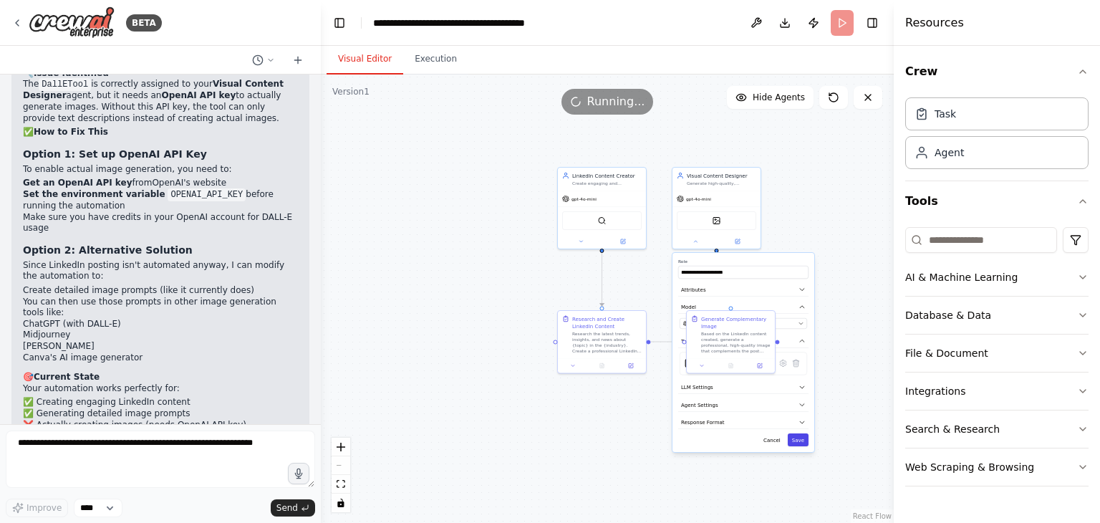
click at [801, 440] on button "Save" at bounding box center [798, 439] width 21 height 13
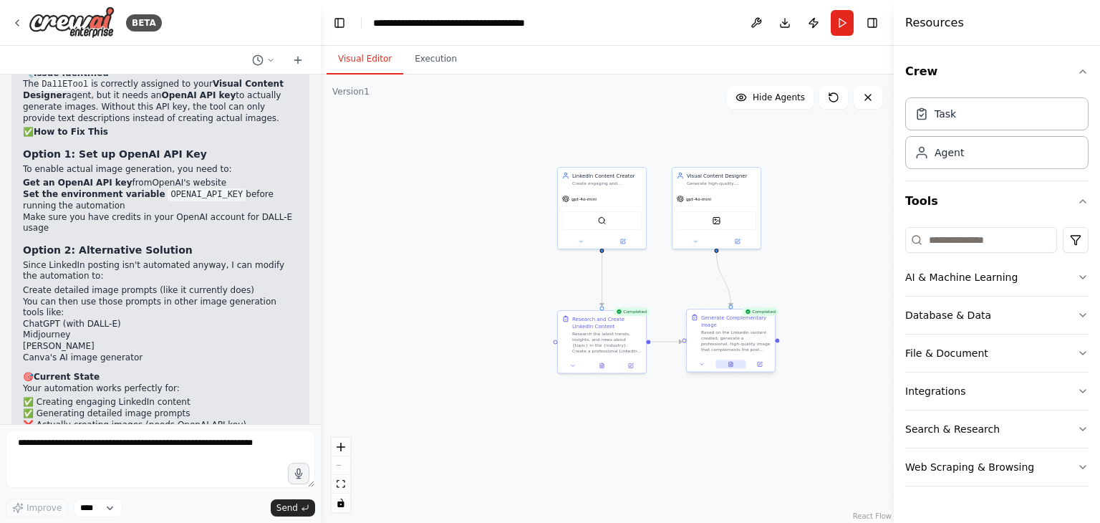
click at [733, 367] on icon at bounding box center [730, 365] width 6 height 6
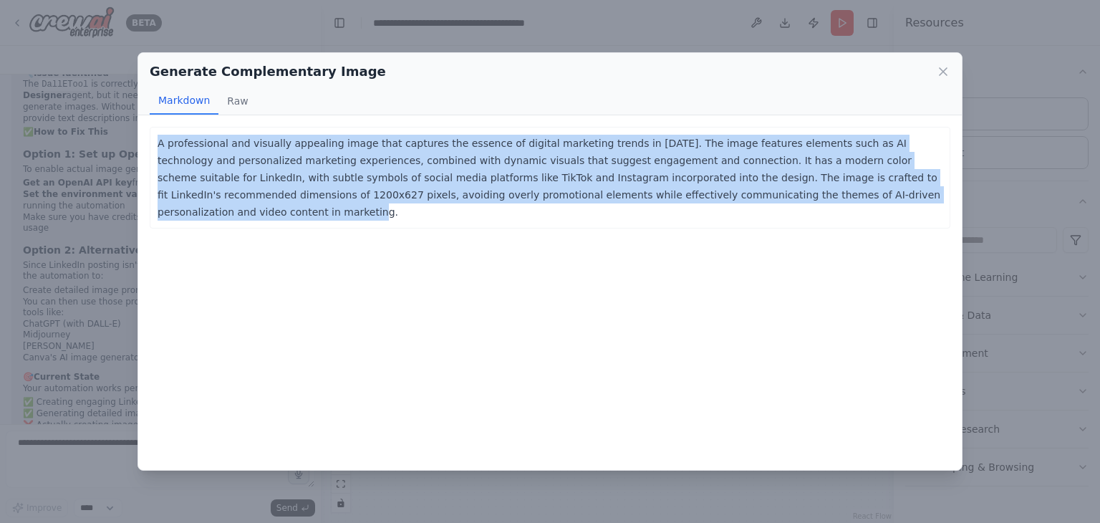
drag, startPoint x: 158, startPoint y: 140, endPoint x: 727, endPoint y: 195, distance: 571.7
click at [727, 195] on p "A professional and visually appealing image that captures the essence of digita…" at bounding box center [550, 178] width 785 height 86
copy p "A professional and visually appealing image that captures the essence of digita…"
click at [938, 73] on icon at bounding box center [943, 71] width 14 height 14
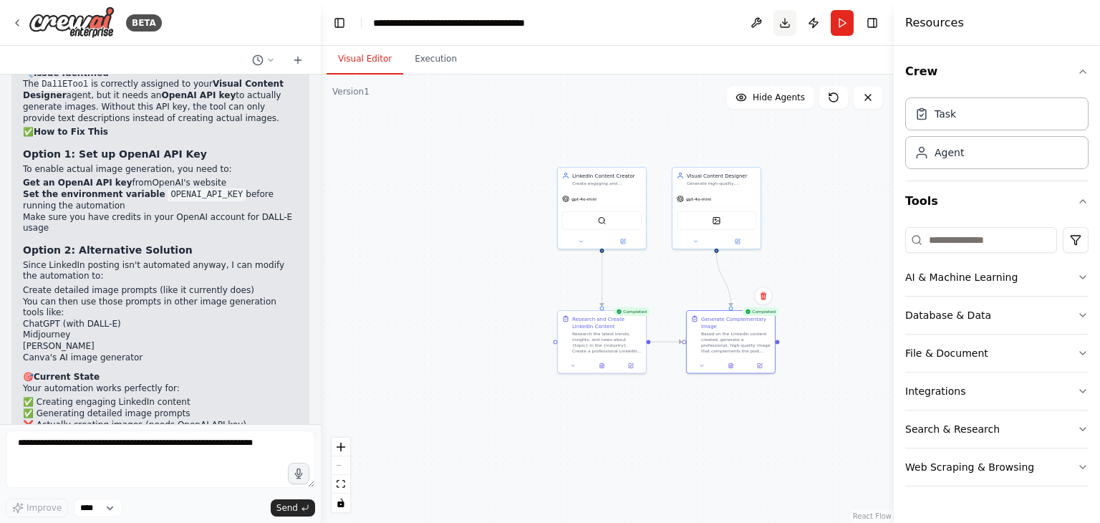
click at [785, 29] on button "Download" at bounding box center [784, 23] width 23 height 26
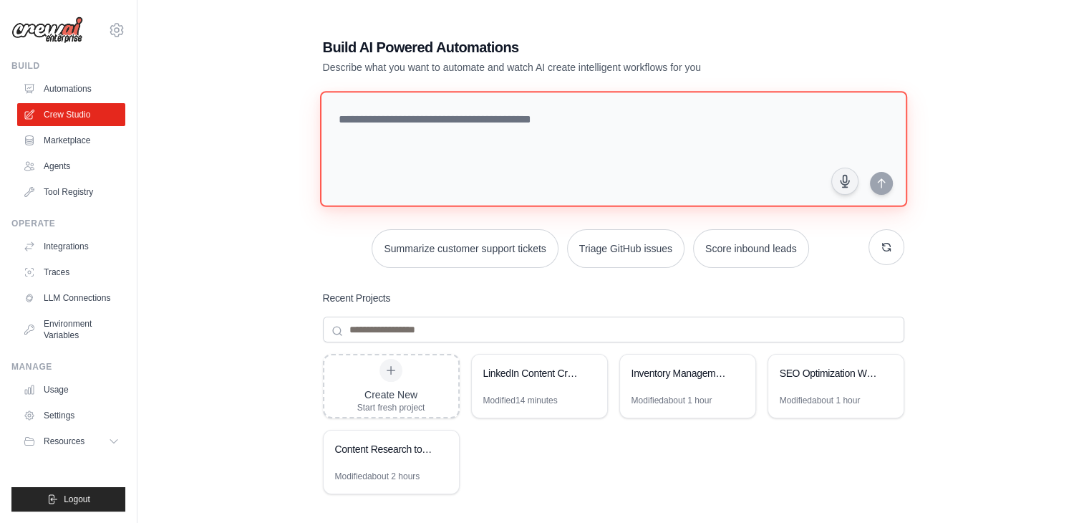
click at [430, 113] on textarea at bounding box center [612, 149] width 587 height 116
type textarea "*********"
drag, startPoint x: 381, startPoint y: 127, endPoint x: 339, endPoint y: 123, distance: 41.7
click at [338, 123] on textarea "*********" at bounding box center [613, 149] width 588 height 116
paste textarea "**********"
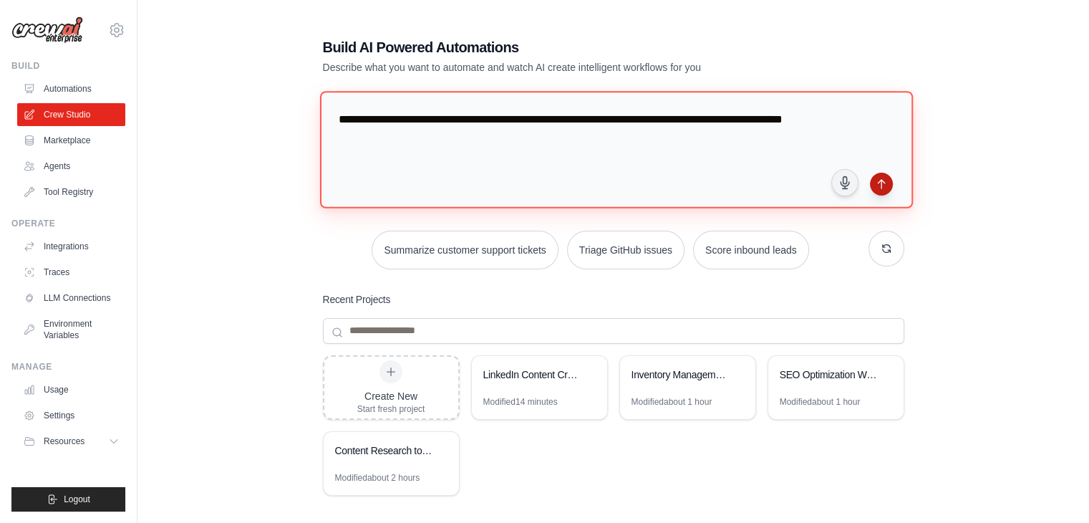
type textarea "**********"
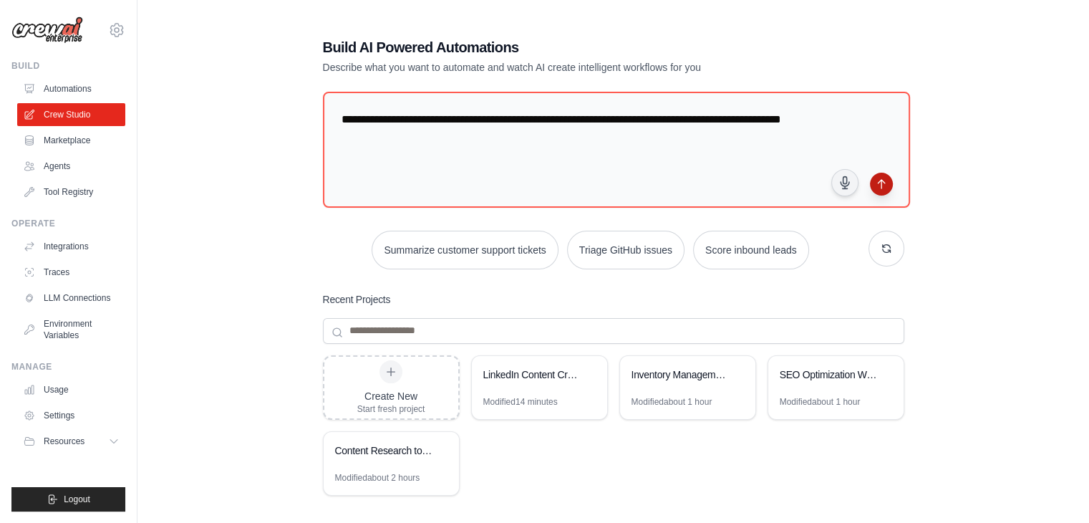
click at [886, 184] on button "submit" at bounding box center [881, 184] width 23 height 23
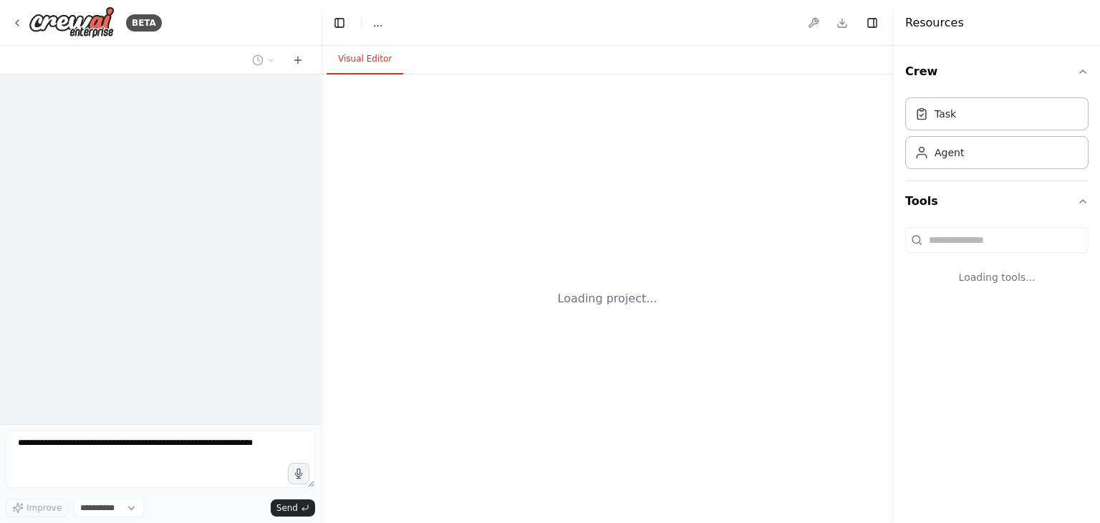
select select "****"
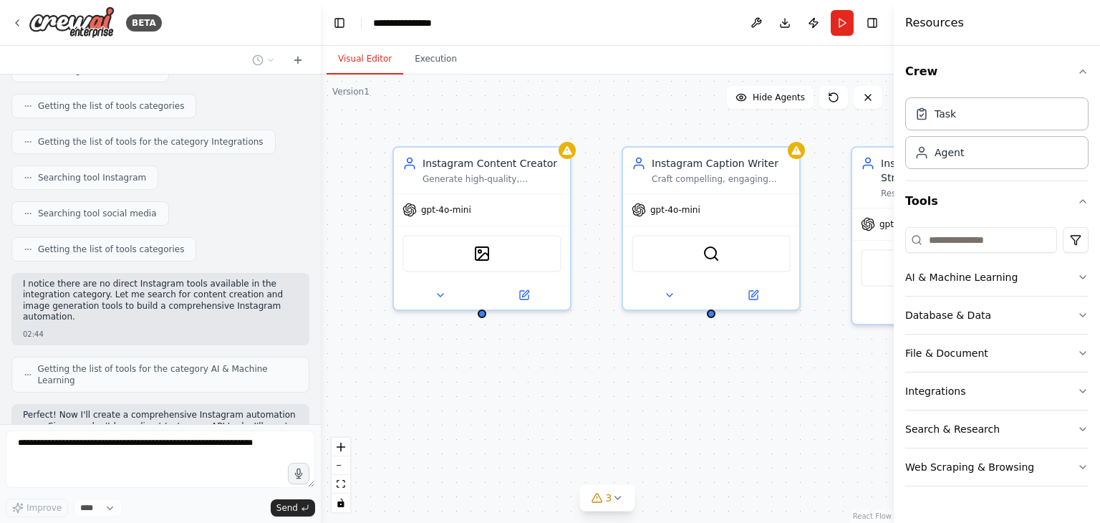
scroll to position [522, 0]
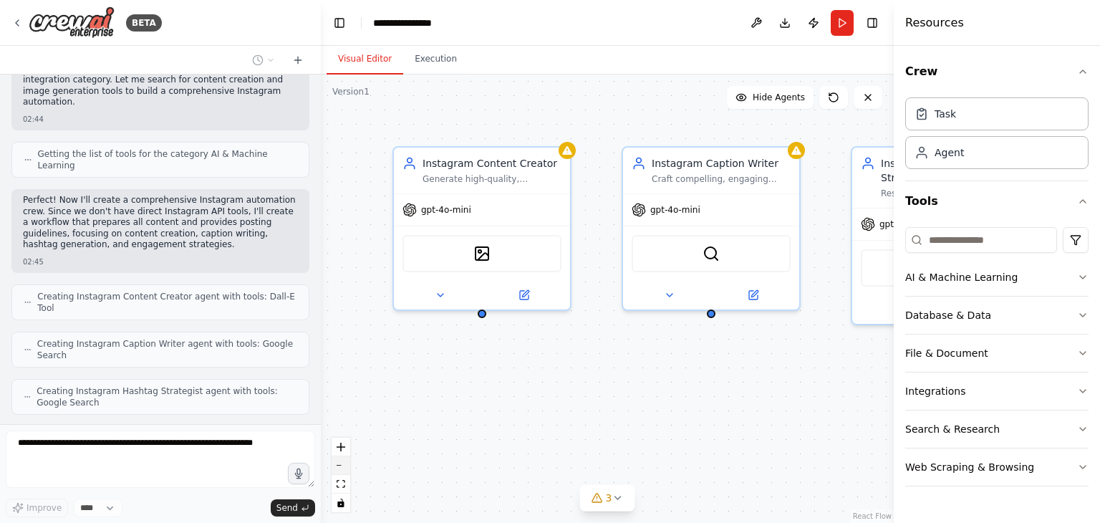
click at [338, 459] on button "zoom out" at bounding box center [340, 465] width 19 height 19
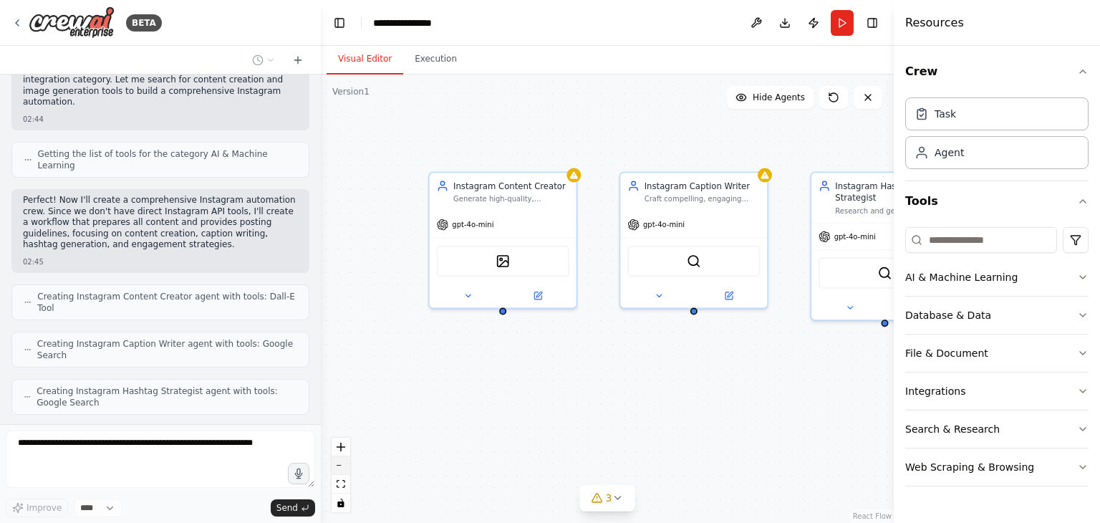
click at [338, 459] on button "zoom out" at bounding box center [340, 465] width 19 height 19
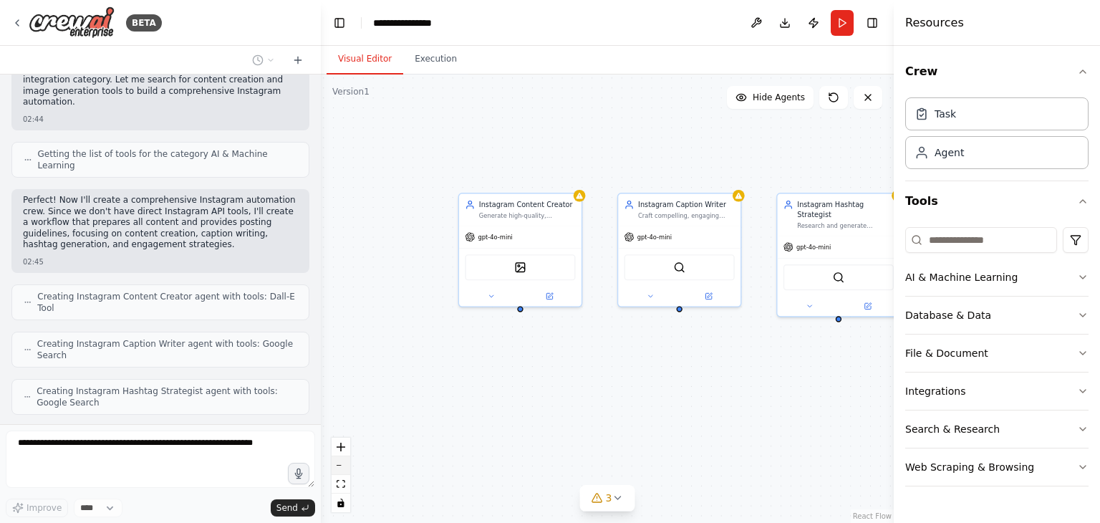
click at [340, 459] on button "zoom out" at bounding box center [340, 465] width 19 height 19
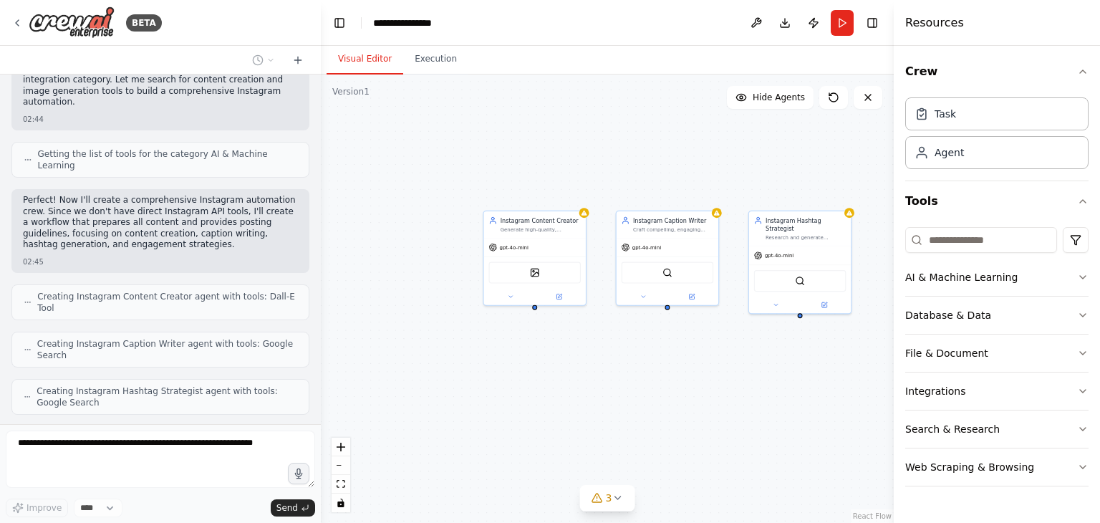
scroll to position [569, 0]
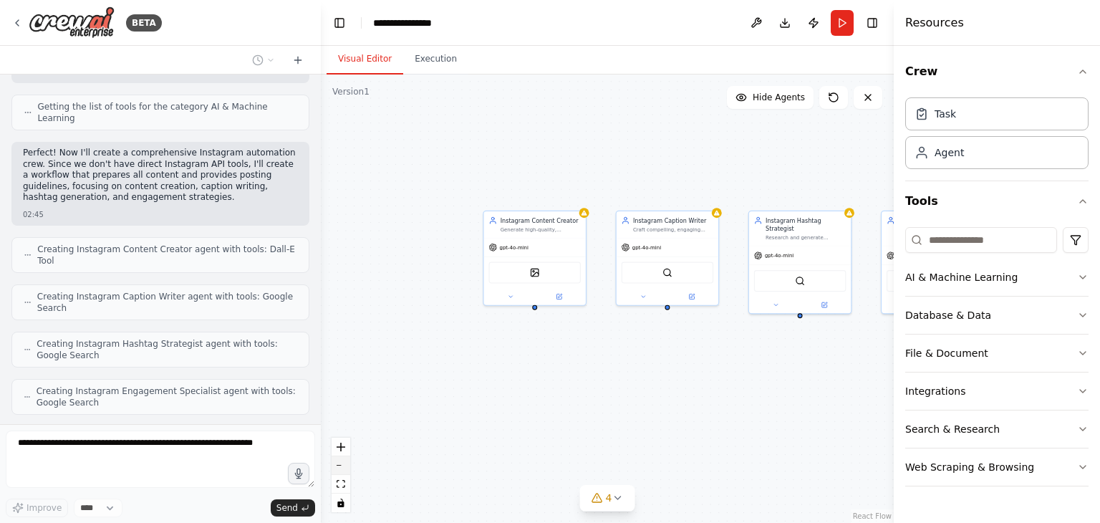
click at [338, 465] on icon "zoom out" at bounding box center [340, 465] width 9 height 1
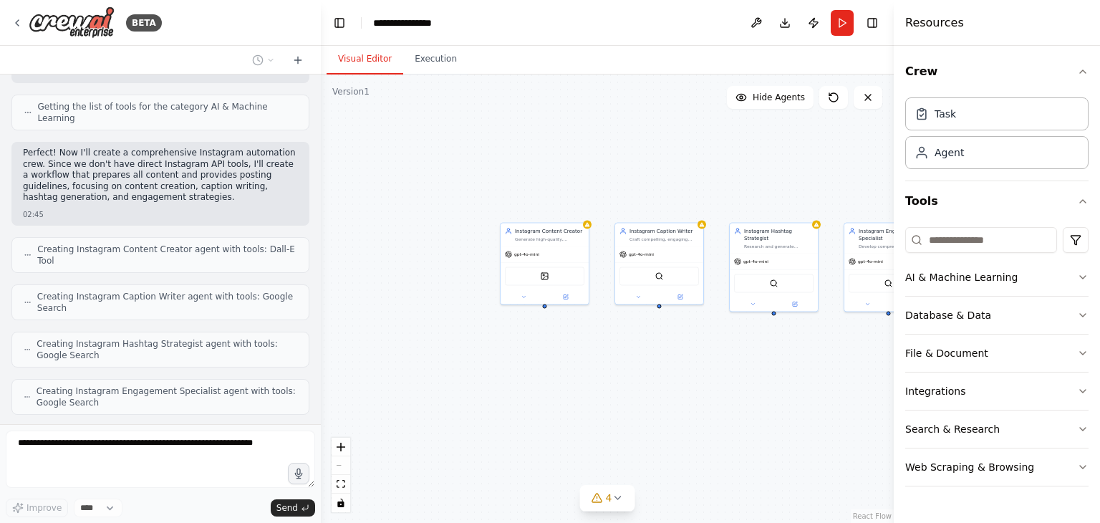
click at [340, 466] on div "React Flow controls" at bounding box center [340, 474] width 19 height 74
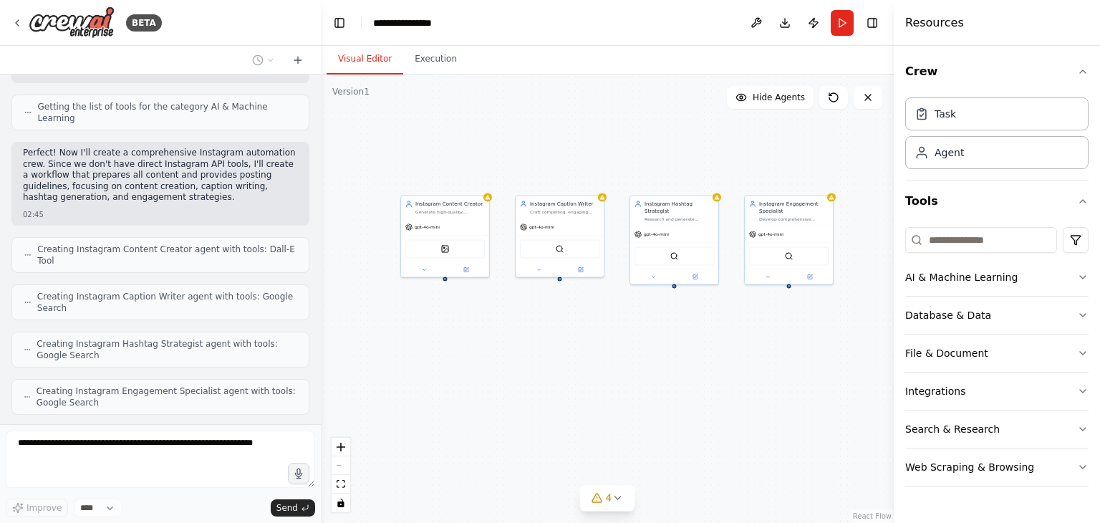
drag, startPoint x: 634, startPoint y: 188, endPoint x: 534, endPoint y: 161, distance: 103.2
click at [534, 161] on div "Instagram Content Creator Generate high-quality, engaging visual content for {b…" at bounding box center [607, 298] width 573 height 448
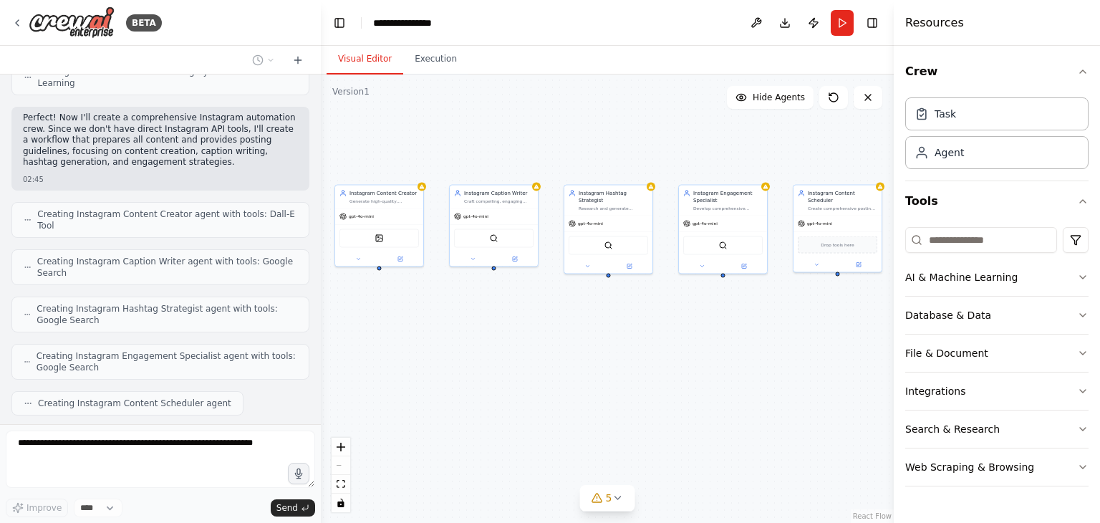
drag, startPoint x: 530, startPoint y: 172, endPoint x: 473, endPoint y: 160, distance: 58.6
click at [473, 160] on div "Instagram Content Creator Generate high-quality, engaging visual content for {b…" at bounding box center [607, 298] width 573 height 448
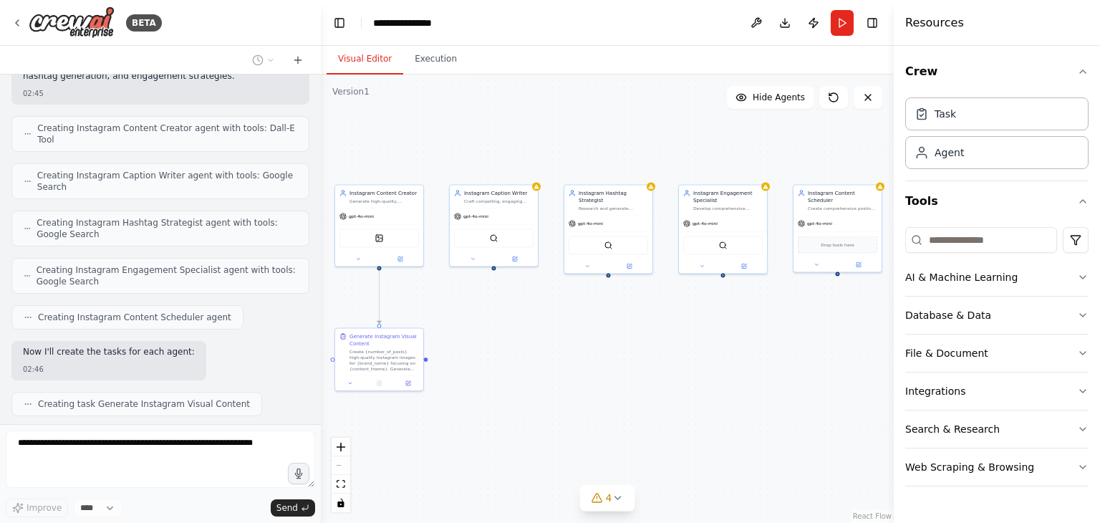
scroll to position [726, 0]
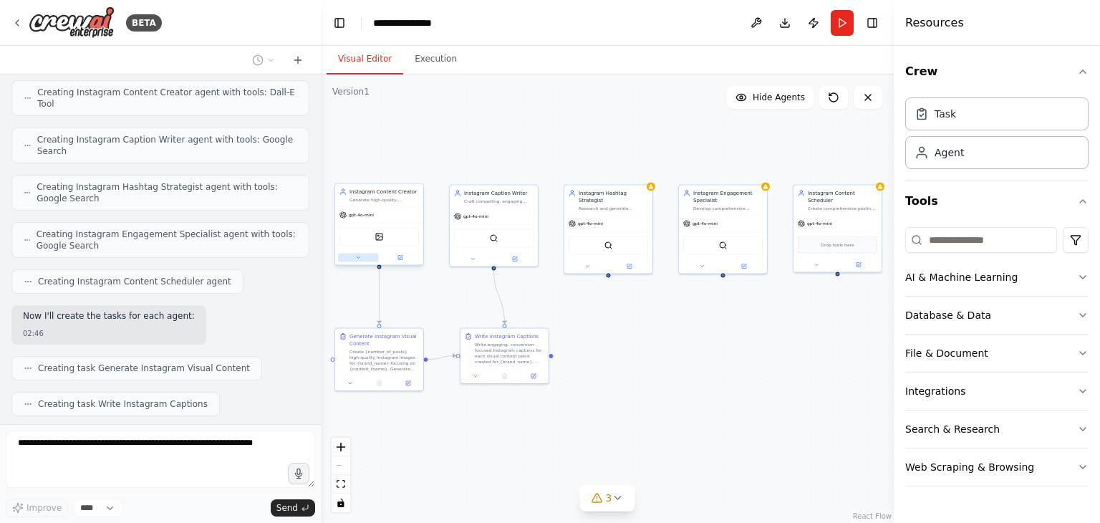
click at [361, 258] on button at bounding box center [358, 257] width 41 height 9
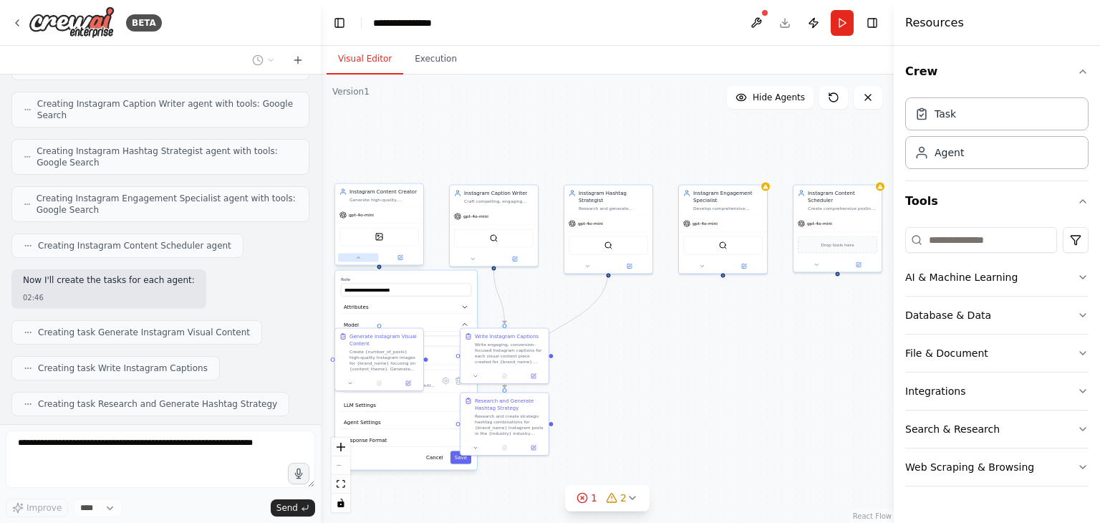
click at [361, 258] on button at bounding box center [358, 257] width 41 height 9
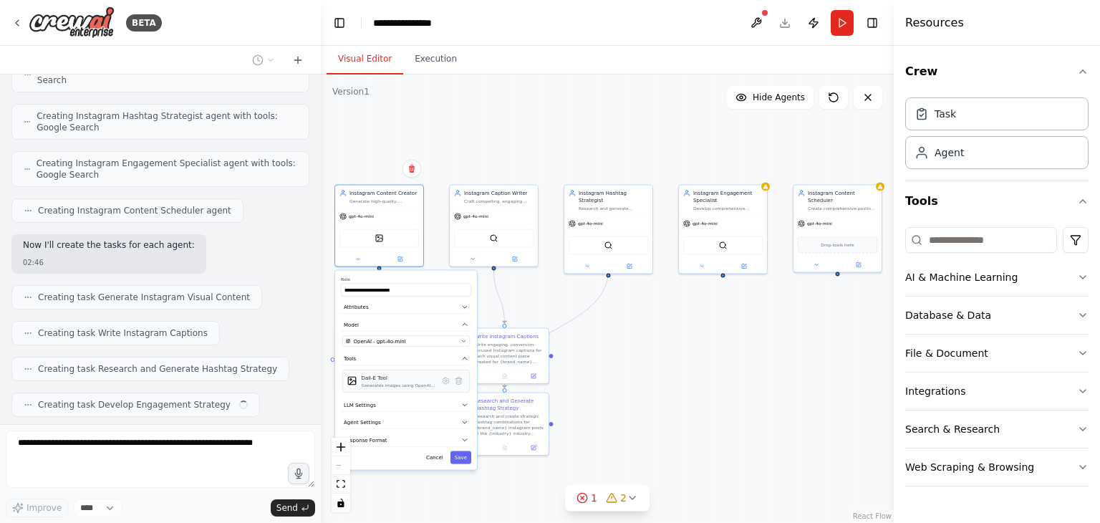
click at [447, 386] on div "Dall-E Tool Generates images using OpenAI's Dall-E model." at bounding box center [406, 381] width 118 height 14
click at [445, 377] on icon at bounding box center [445, 380] width 6 height 6
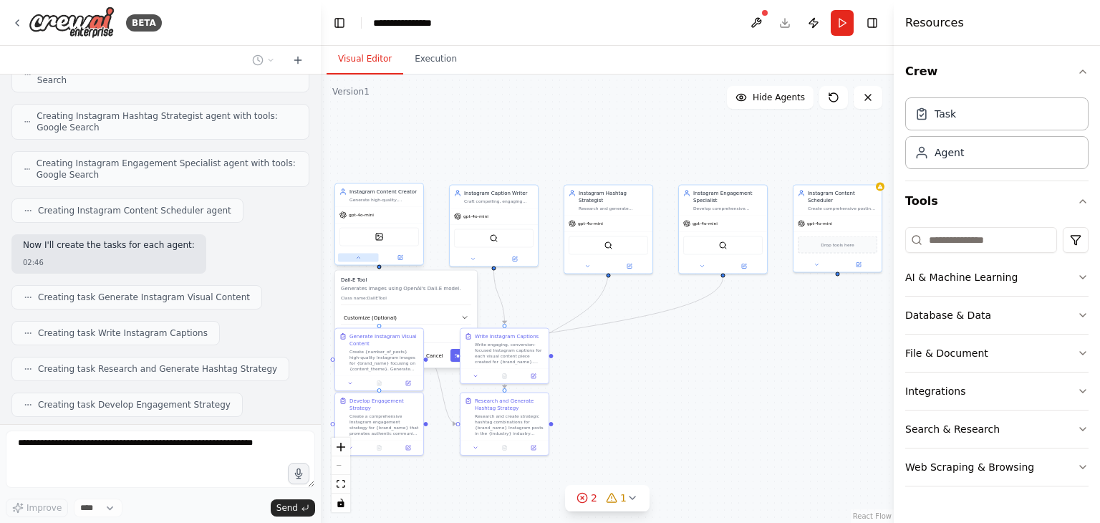
click at [362, 258] on button at bounding box center [358, 257] width 41 height 9
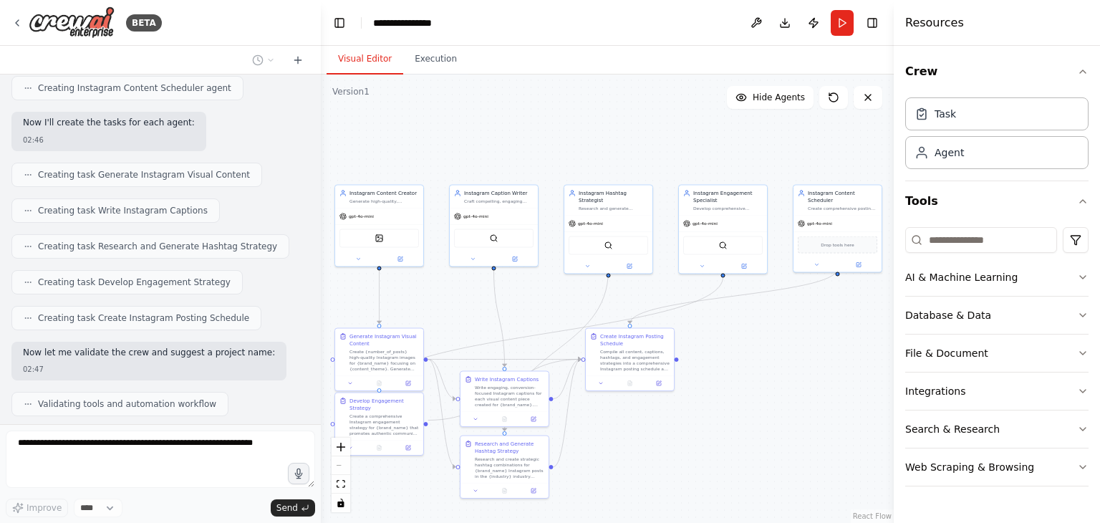
scroll to position [954, 0]
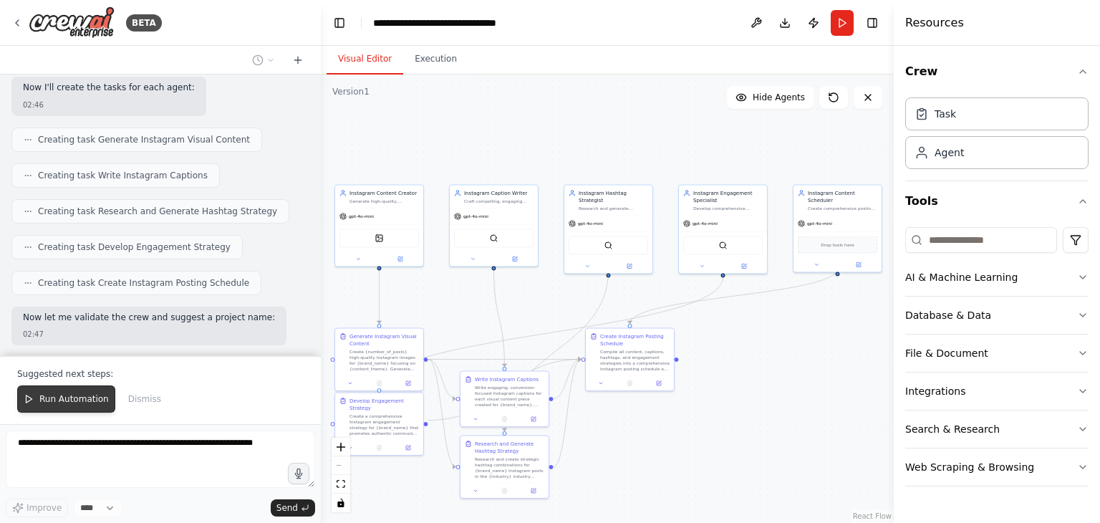
click at [83, 400] on span "Run Automation" at bounding box center [73, 398] width 69 height 11
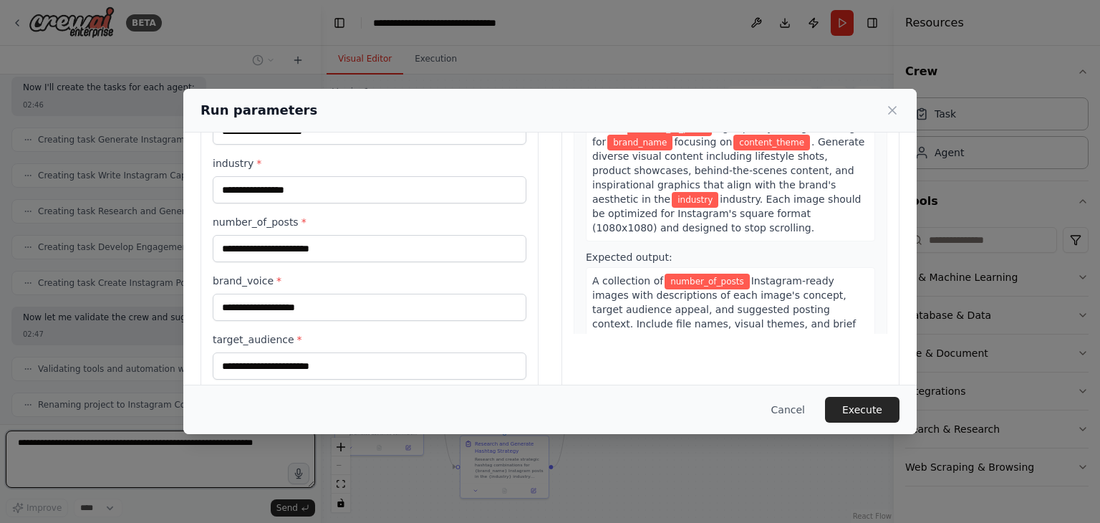
scroll to position [165, 0]
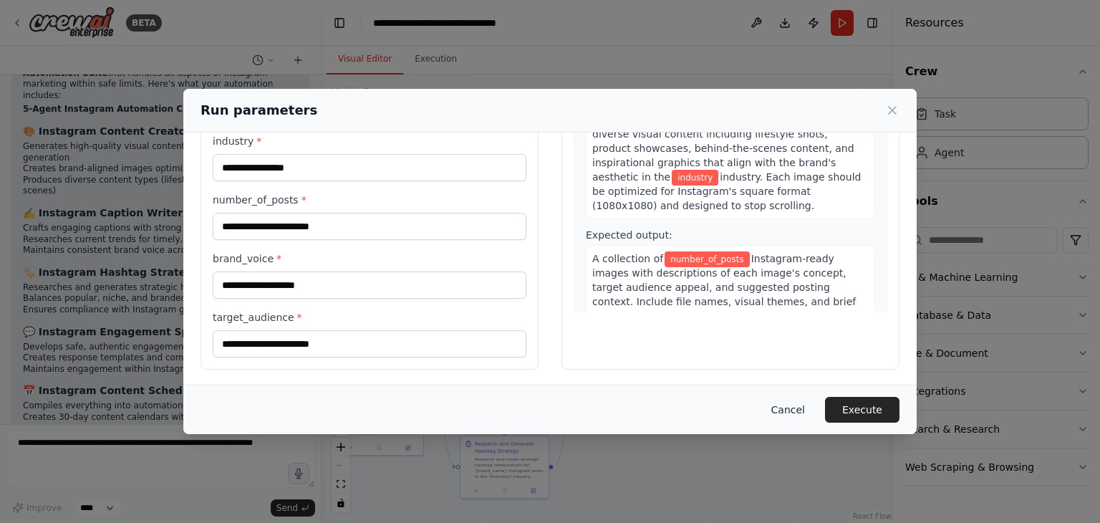
click at [790, 412] on button "Cancel" at bounding box center [788, 410] width 57 height 26
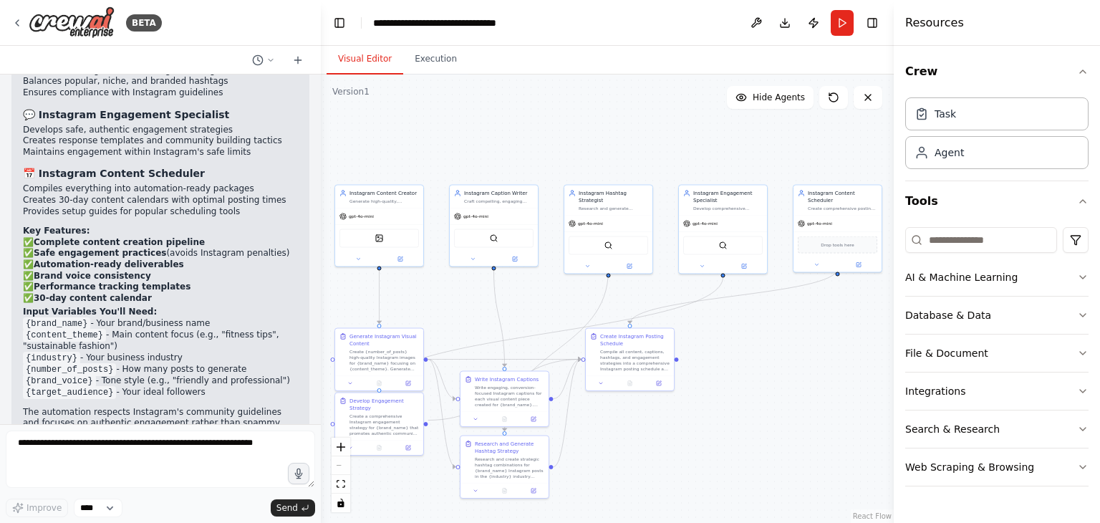
scroll to position [1559, 0]
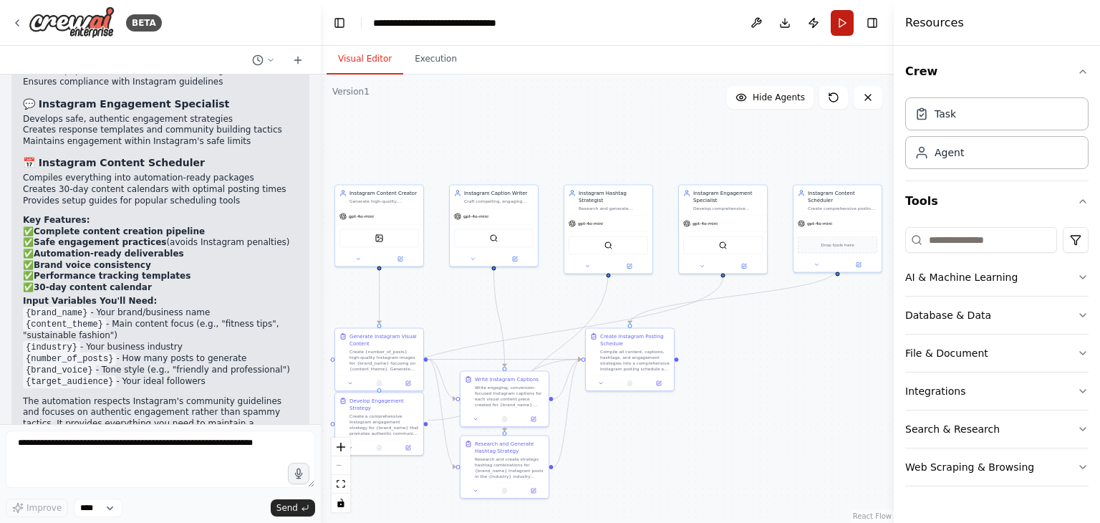
click at [850, 32] on button "Run" at bounding box center [841, 23] width 23 height 26
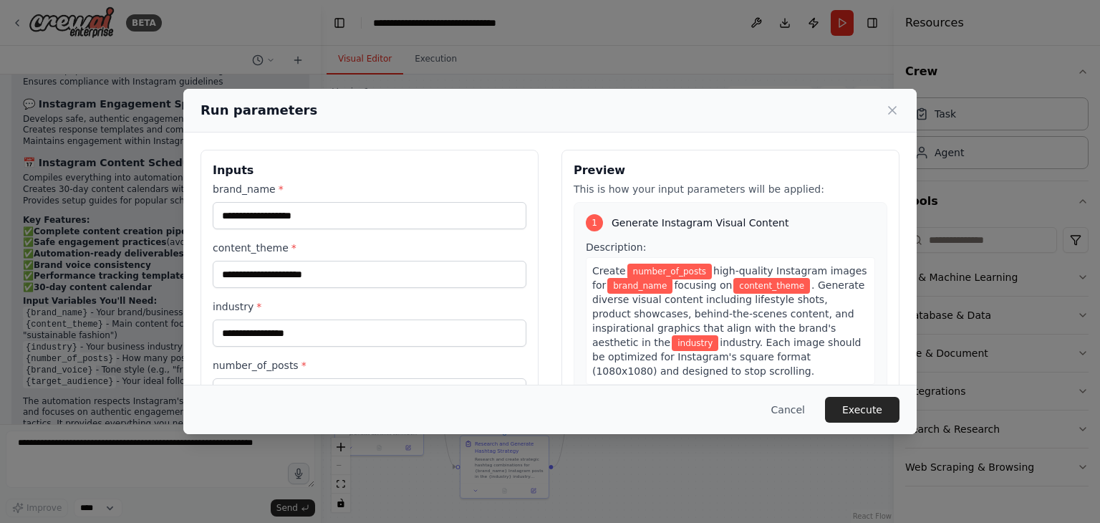
drag, startPoint x: 477, startPoint y: 118, endPoint x: 616, endPoint y: 112, distance: 139.0
click at [616, 112] on div "Run parameters" at bounding box center [549, 110] width 699 height 20
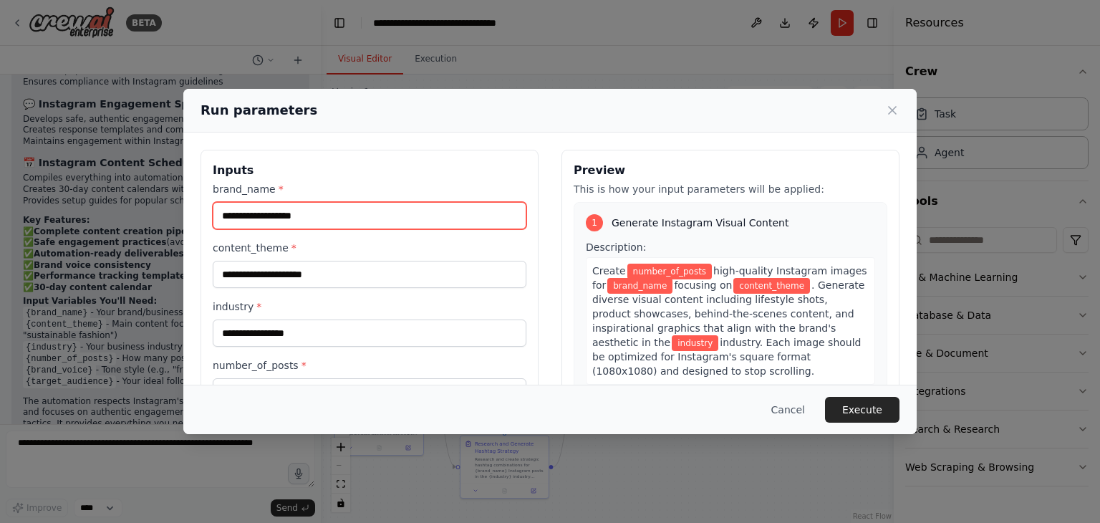
click at [319, 226] on input "brand_name *" at bounding box center [370, 215] width 314 height 27
type input "**********"
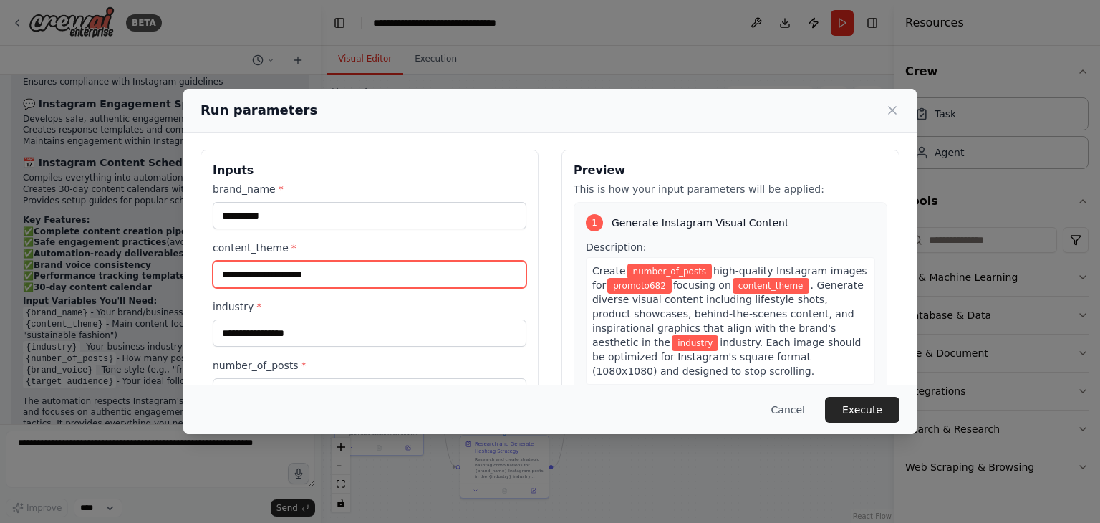
click at [301, 276] on input "content_theme *" at bounding box center [370, 274] width 314 height 27
click at [251, 278] on input "**********" at bounding box center [370, 274] width 314 height 27
type input "**********"
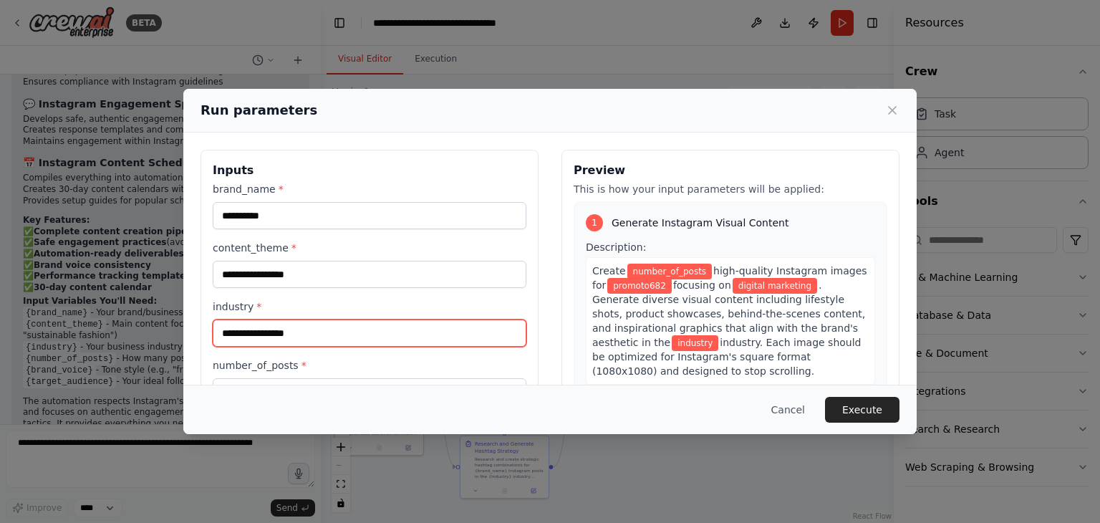
click at [289, 334] on input "industry *" at bounding box center [370, 332] width 314 height 27
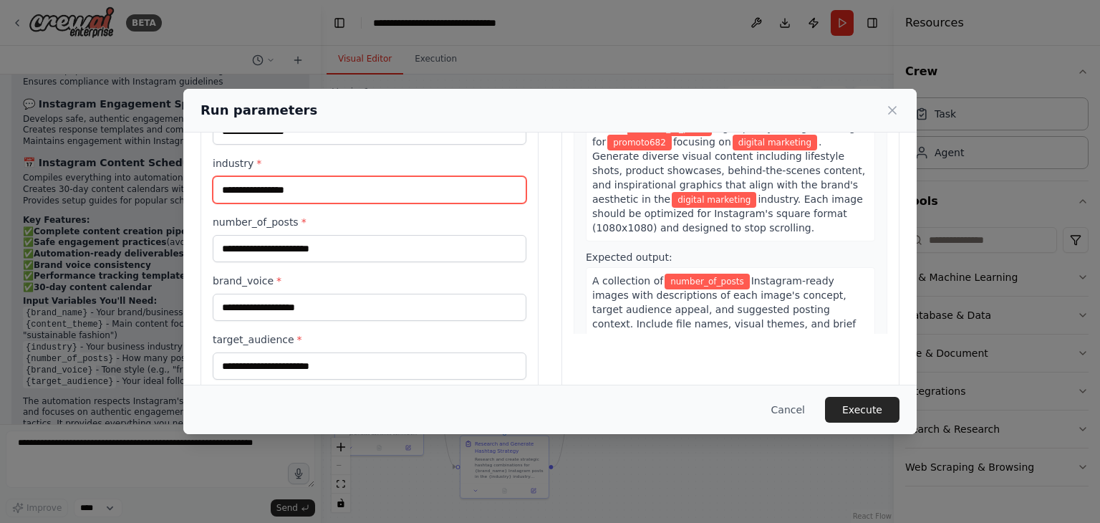
type input "**********"
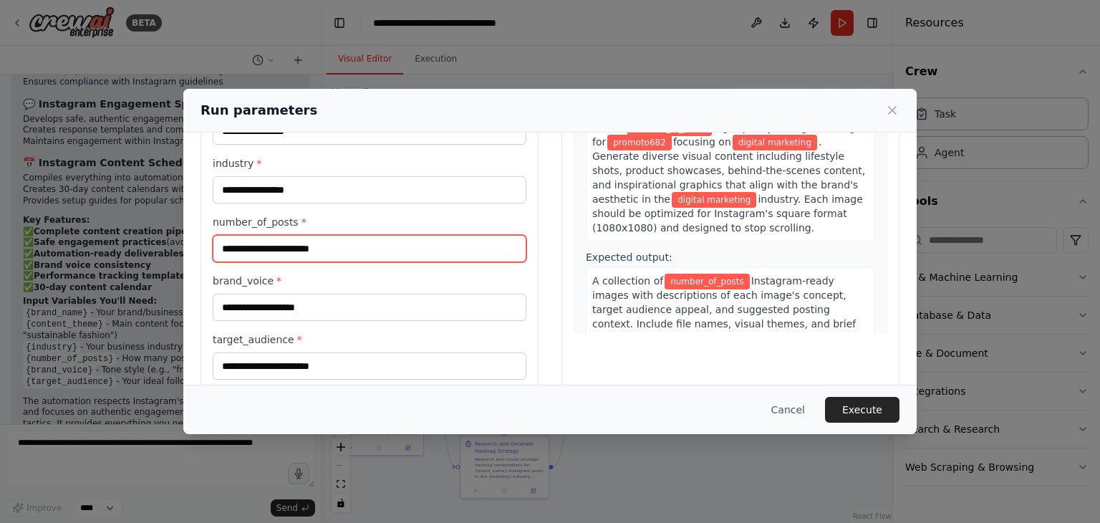
click at [304, 256] on input "number_of_posts *" at bounding box center [370, 248] width 314 height 27
type input "*"
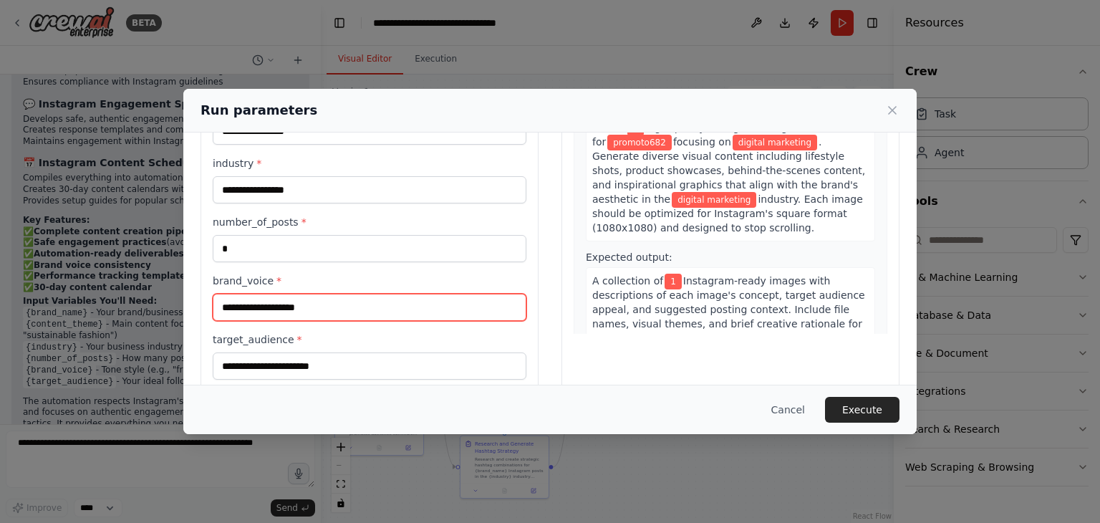
click at [286, 316] on input "brand_voice *" at bounding box center [370, 307] width 314 height 27
type input "**********"
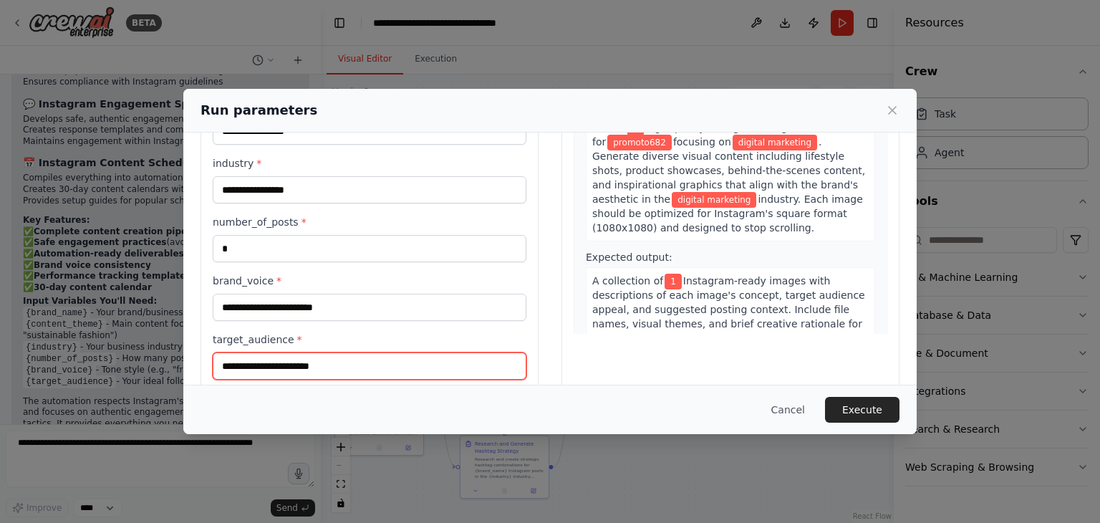
click at [311, 377] on input "target_audience *" at bounding box center [370, 365] width 314 height 27
type input "*"
click at [241, 370] on input "**********" at bounding box center [370, 365] width 314 height 27
type input "**********"
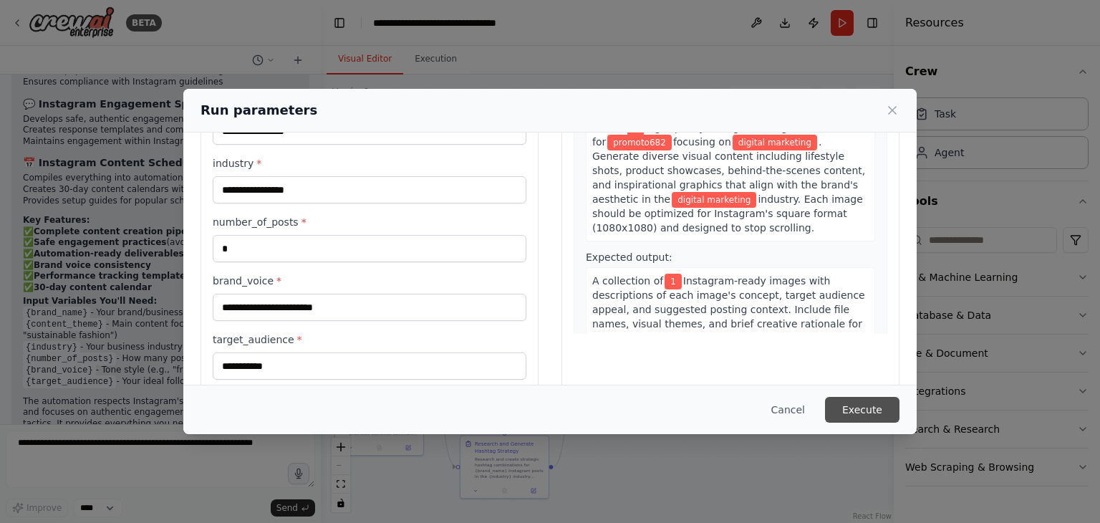
click at [853, 410] on button "Execute" at bounding box center [862, 410] width 74 height 26
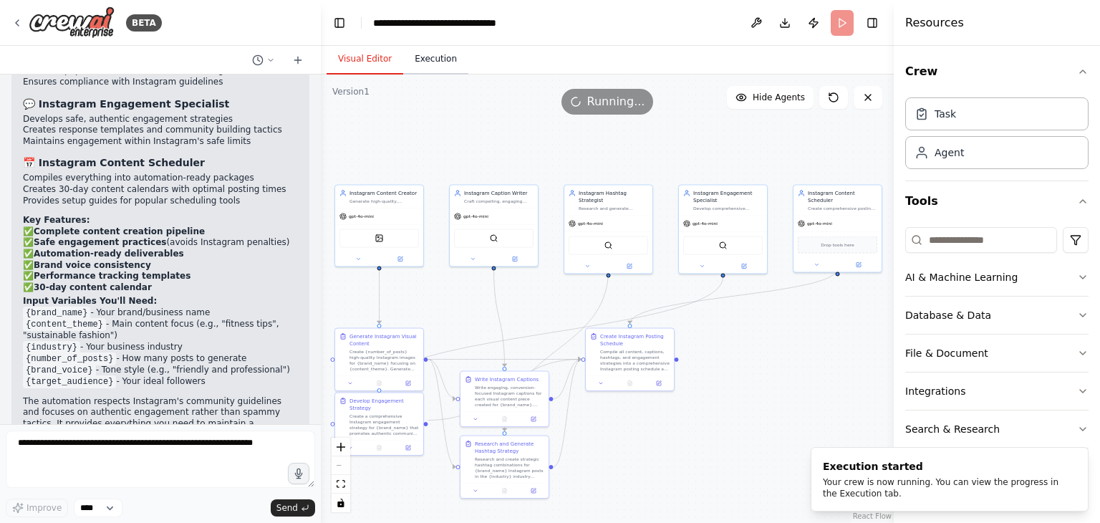
click at [435, 55] on button "Execution" at bounding box center [435, 59] width 65 height 30
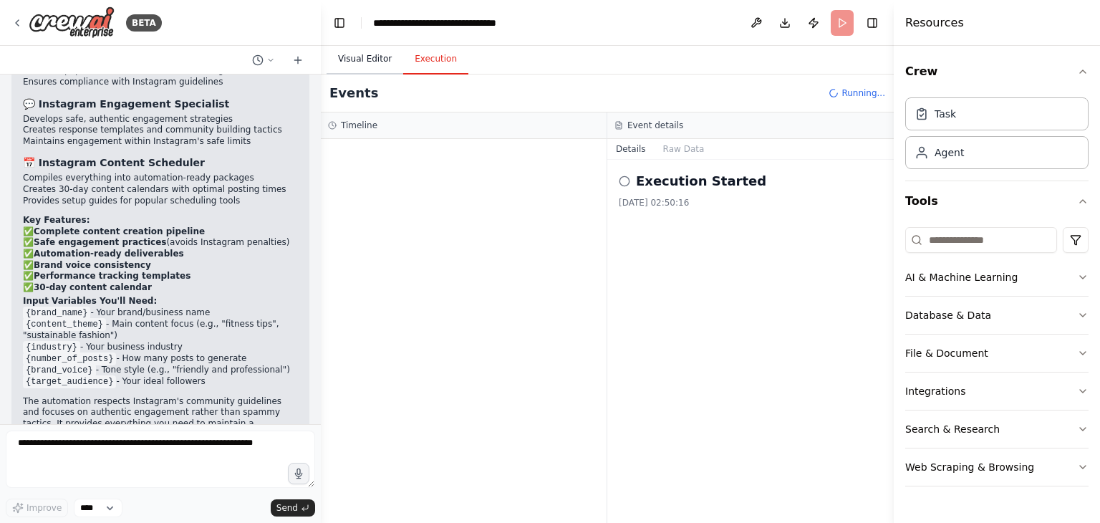
click at [357, 55] on button "Visual Editor" at bounding box center [364, 59] width 77 height 30
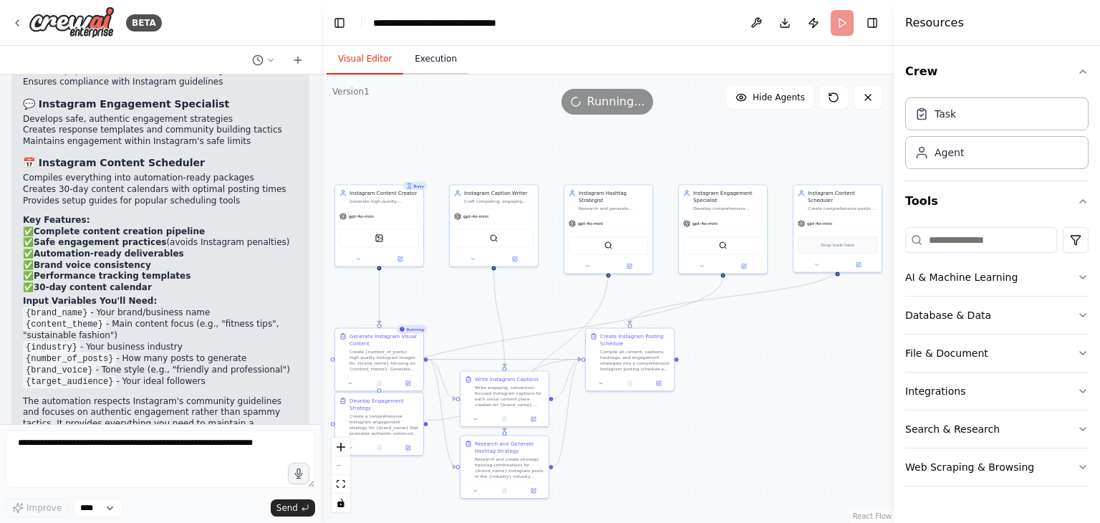
click at [429, 58] on button "Execution" at bounding box center [435, 59] width 65 height 30
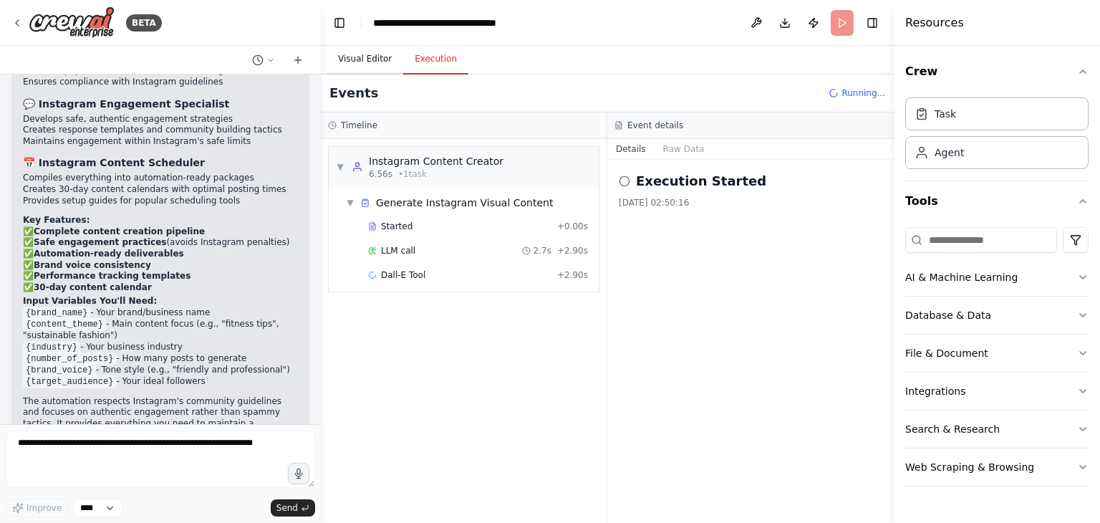
click at [351, 58] on button "Visual Editor" at bounding box center [364, 59] width 77 height 30
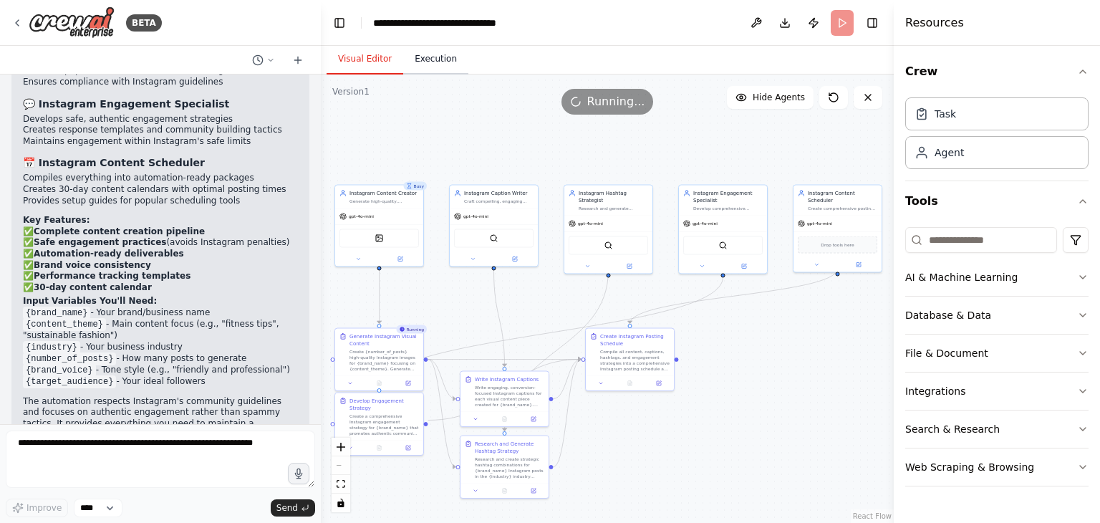
click at [441, 54] on button "Execution" at bounding box center [435, 59] width 65 height 30
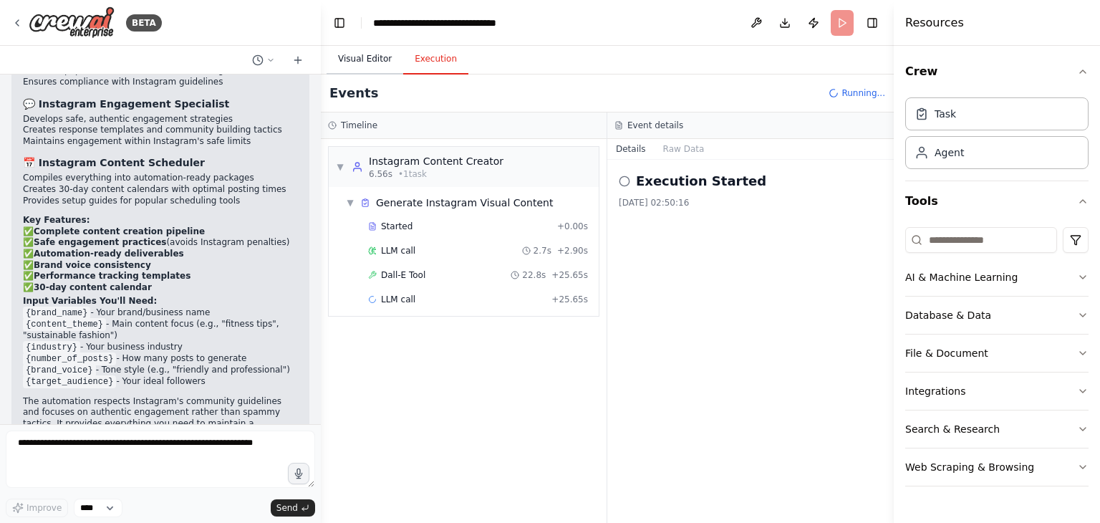
click at [329, 59] on button "Visual Editor" at bounding box center [364, 59] width 77 height 30
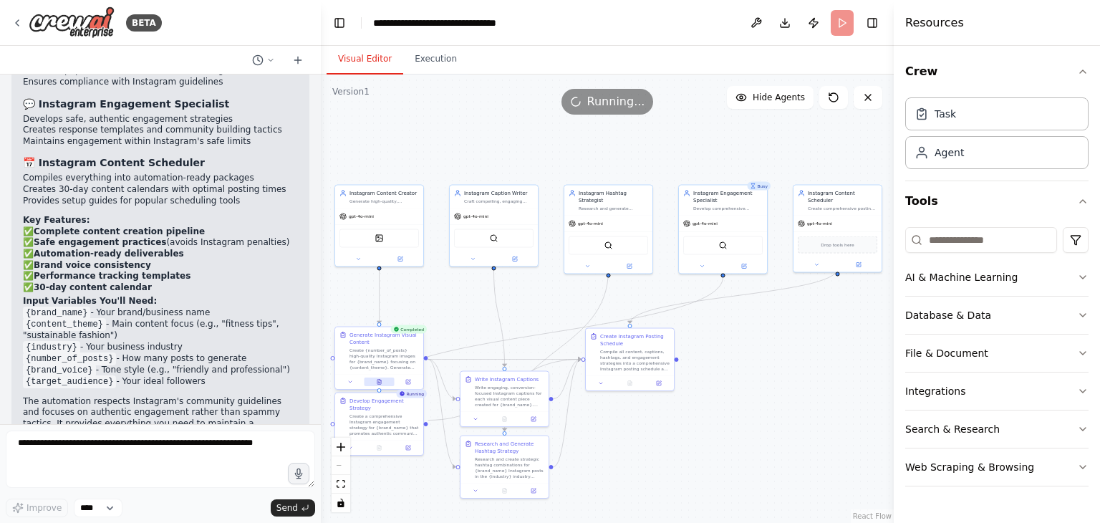
click at [378, 379] on icon at bounding box center [379, 381] width 4 height 5
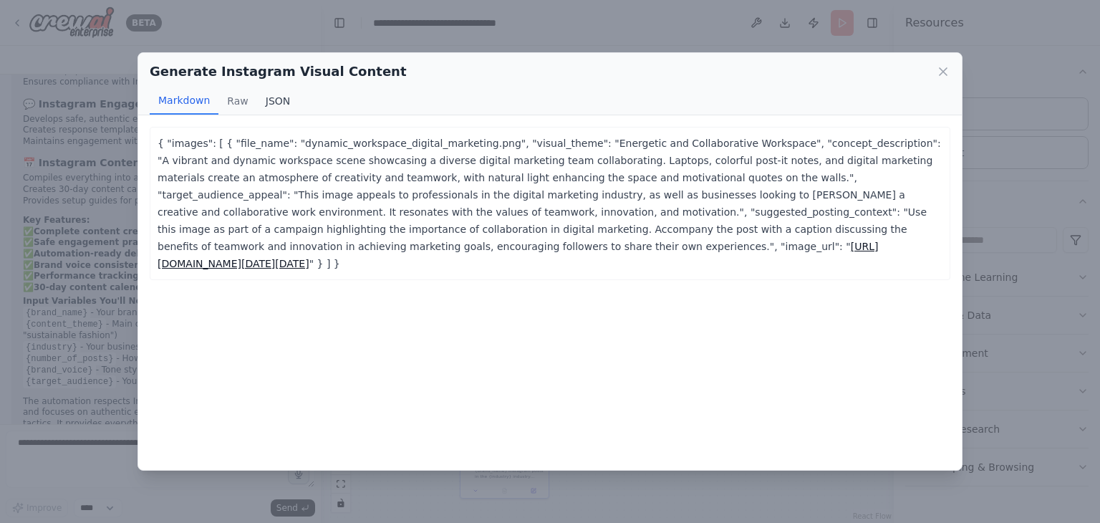
click at [272, 102] on button "JSON" at bounding box center [278, 100] width 42 height 27
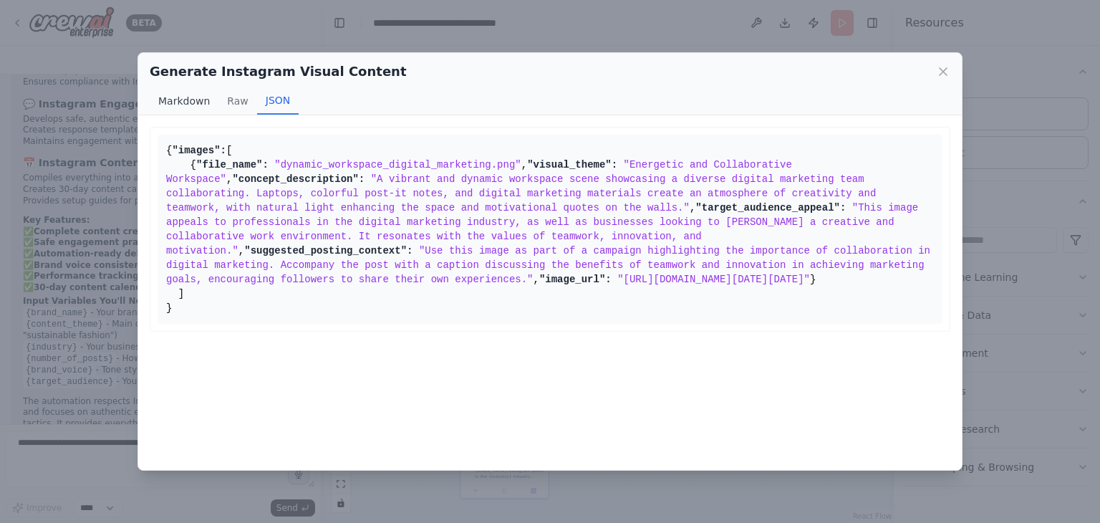
click at [196, 101] on button "Markdown" at bounding box center [184, 100] width 69 height 27
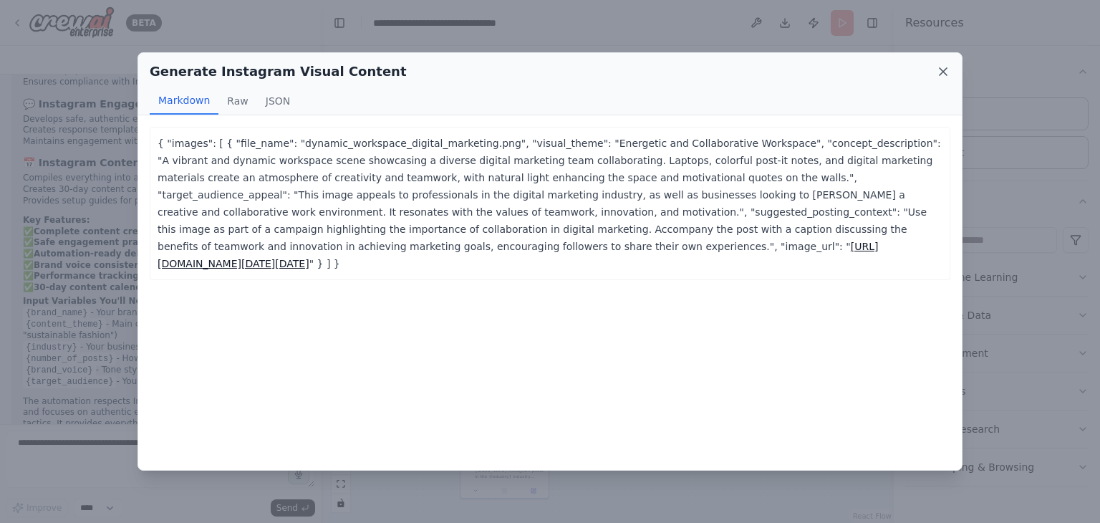
click at [941, 74] on icon at bounding box center [943, 71] width 14 height 14
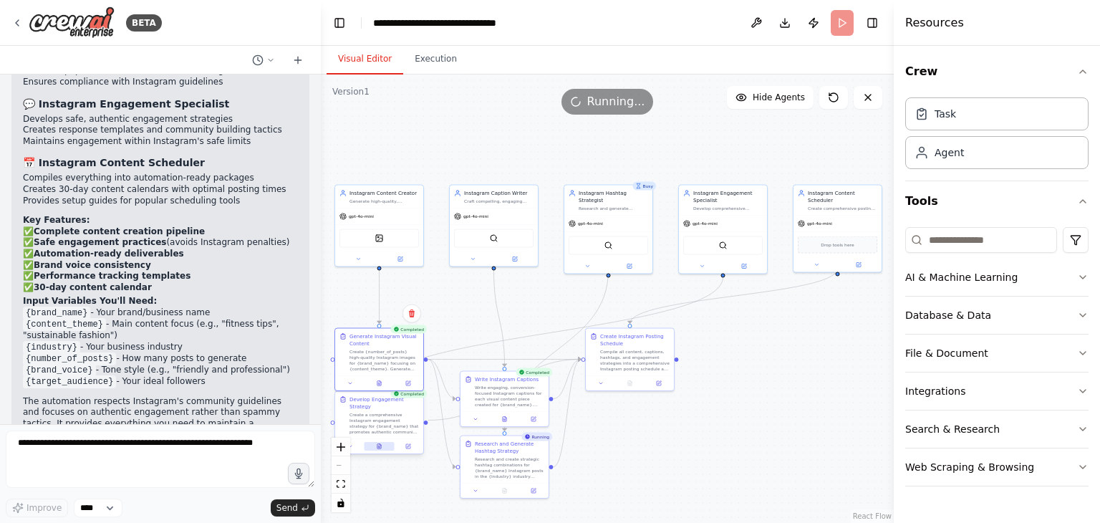
click at [381, 442] on button at bounding box center [379, 446] width 30 height 9
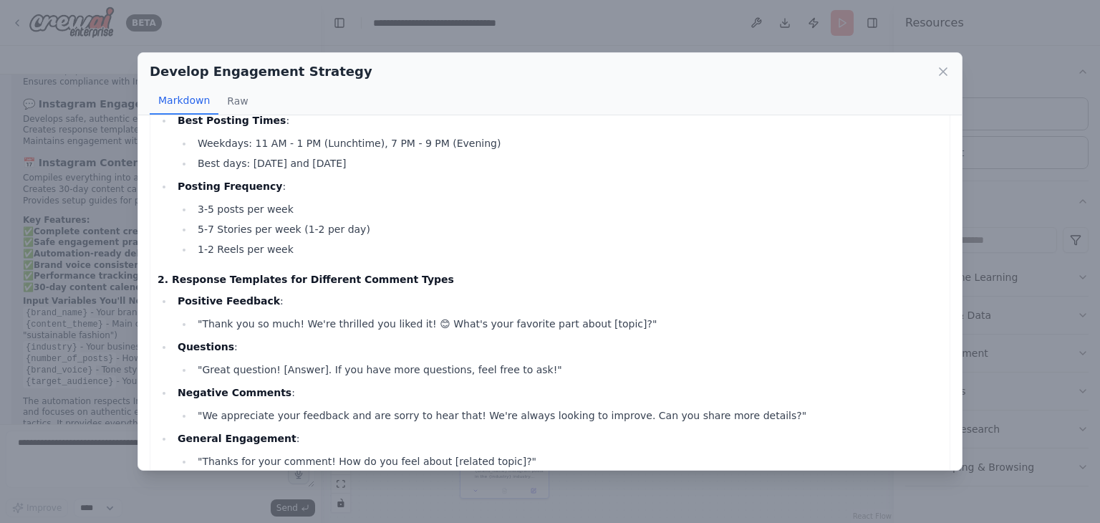
scroll to position [0, 0]
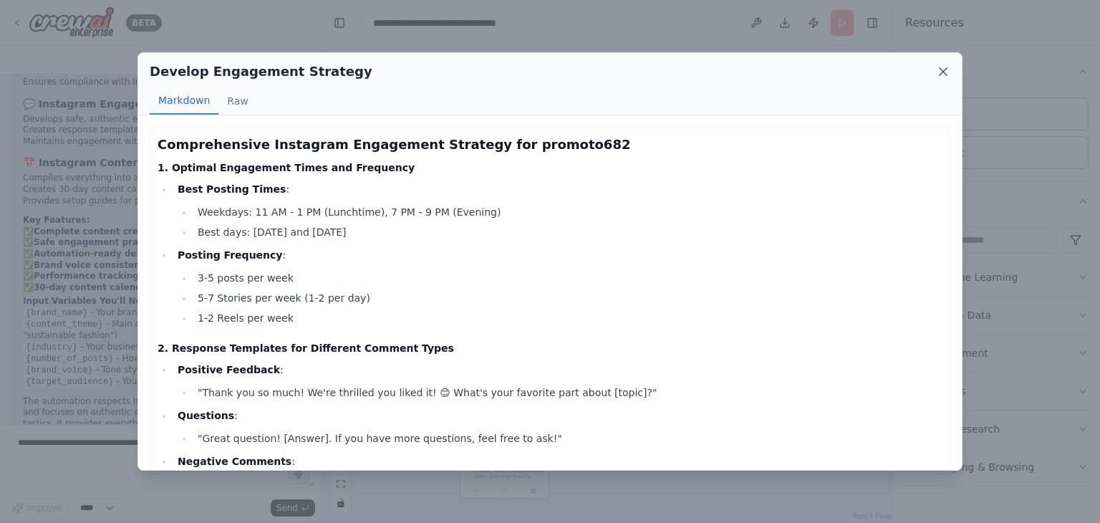
click at [938, 69] on icon at bounding box center [943, 71] width 14 height 14
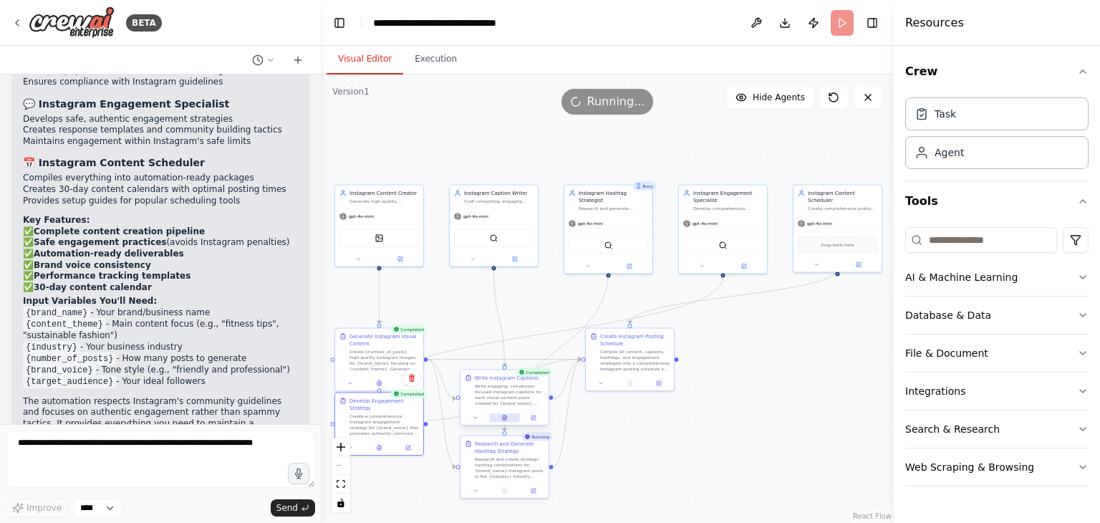
click at [503, 415] on icon at bounding box center [505, 418] width 6 height 6
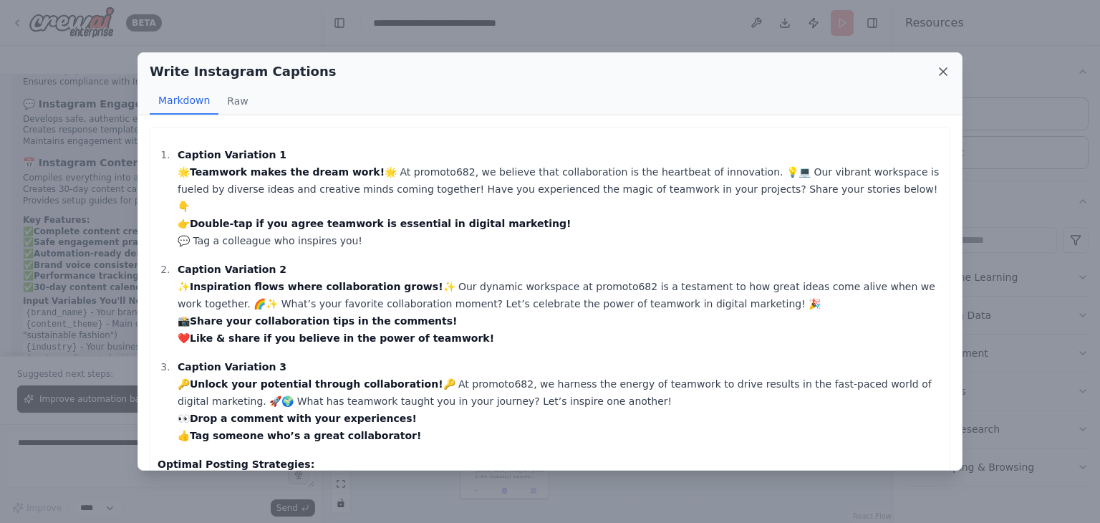
click at [942, 74] on icon at bounding box center [943, 71] width 14 height 14
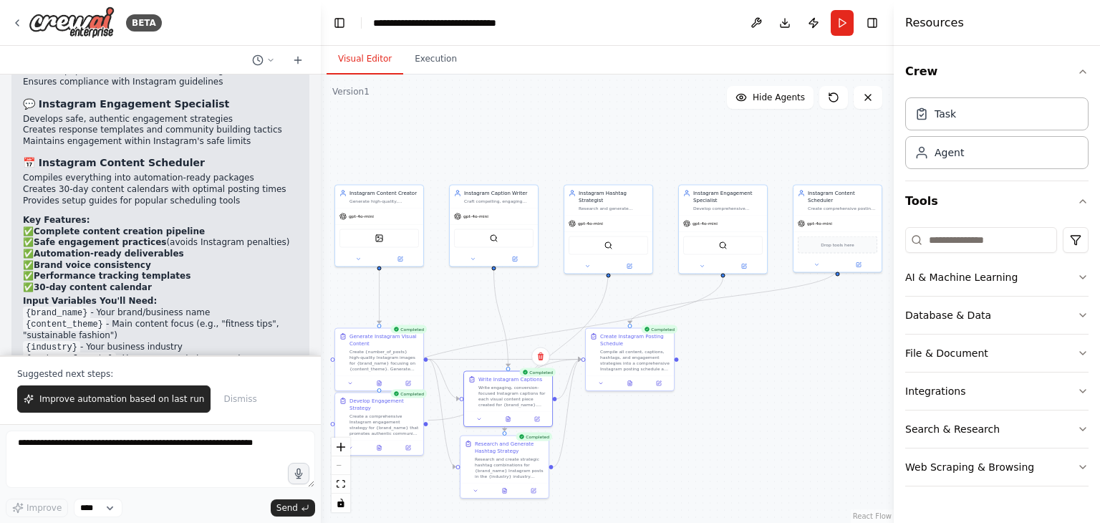
click at [236, 398] on span "Dismiss" at bounding box center [239, 398] width 33 height 11
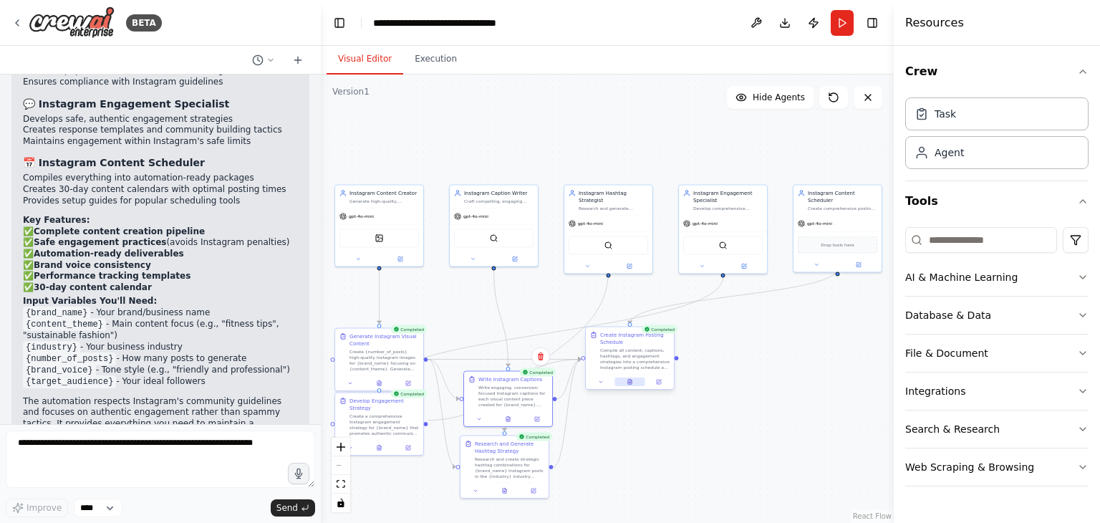
click at [633, 385] on button at bounding box center [629, 381] width 30 height 9
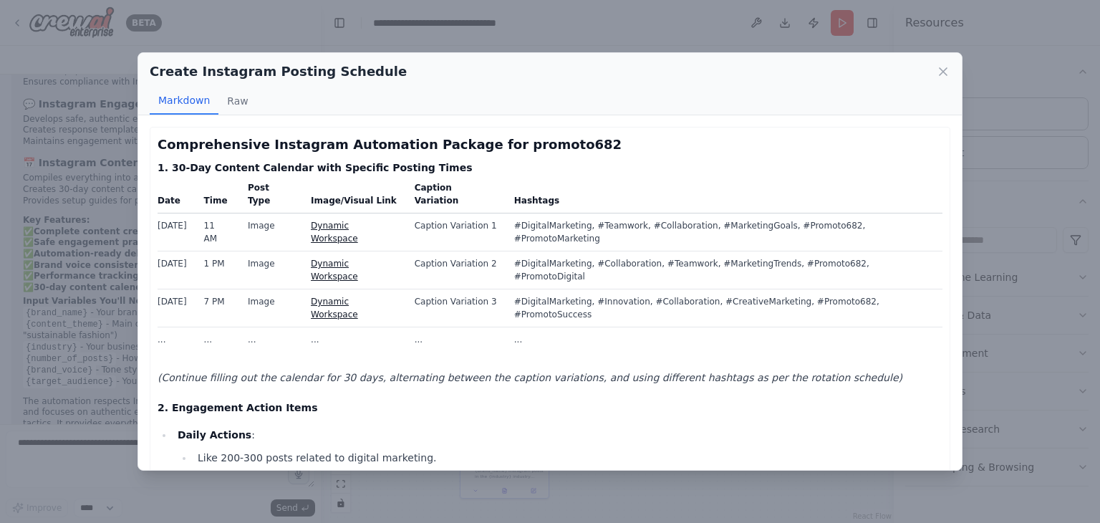
click at [358, 221] on link "Dynamic Workspace" at bounding box center [334, 232] width 47 height 23
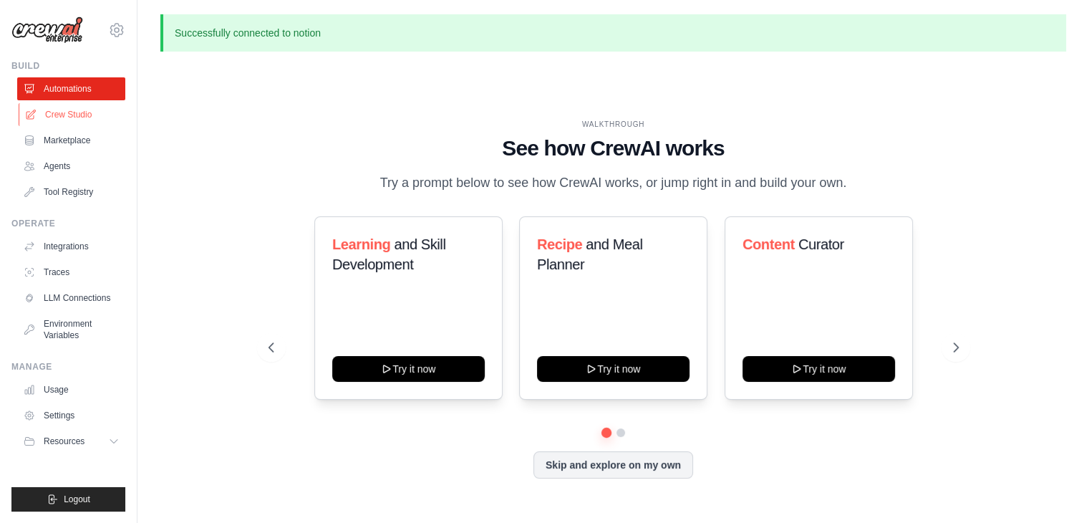
click at [74, 110] on link "Crew Studio" at bounding box center [73, 114] width 108 height 23
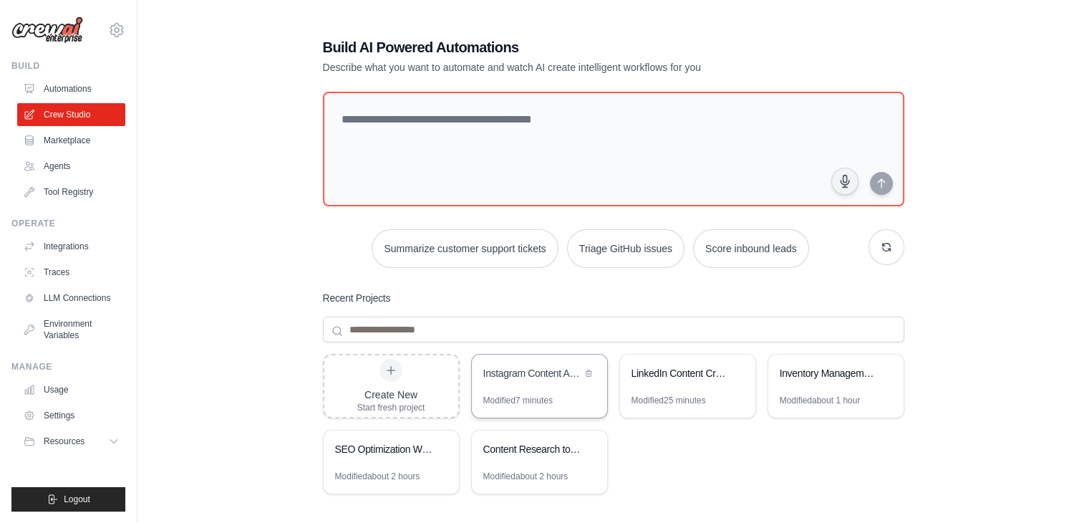
click at [535, 383] on div "Instagram Content Automation Suite" at bounding box center [539, 374] width 135 height 40
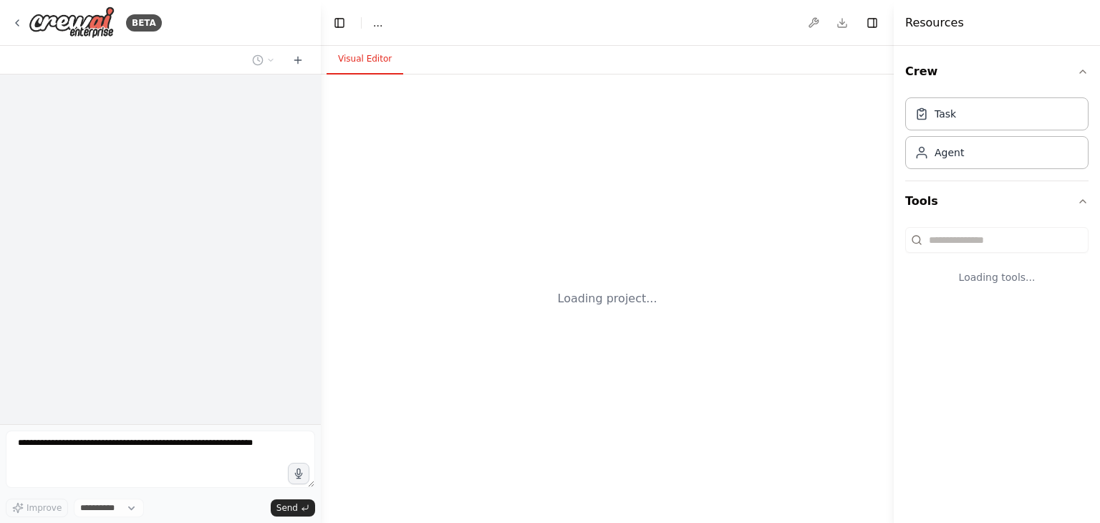
select select "****"
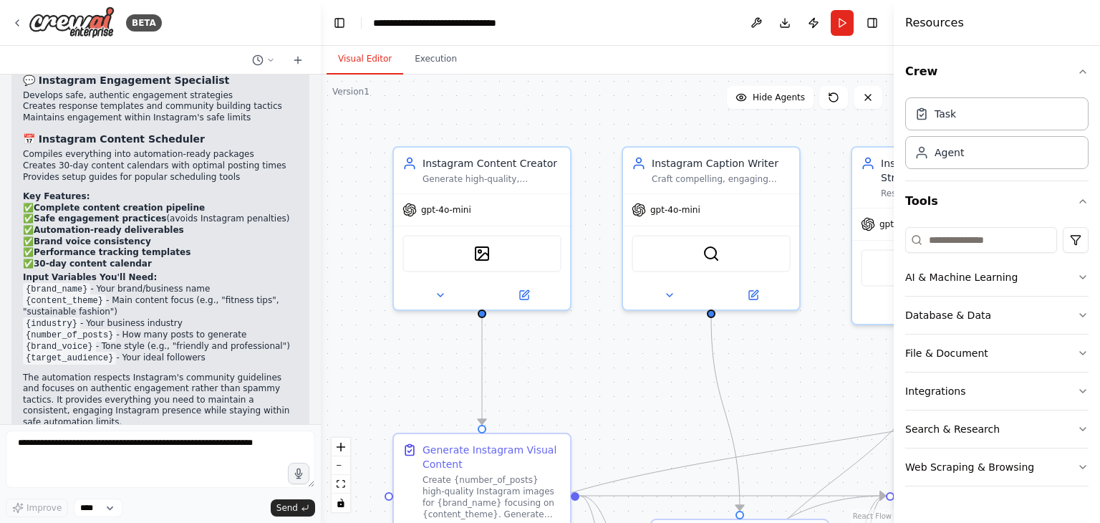
scroll to position [1453, 0]
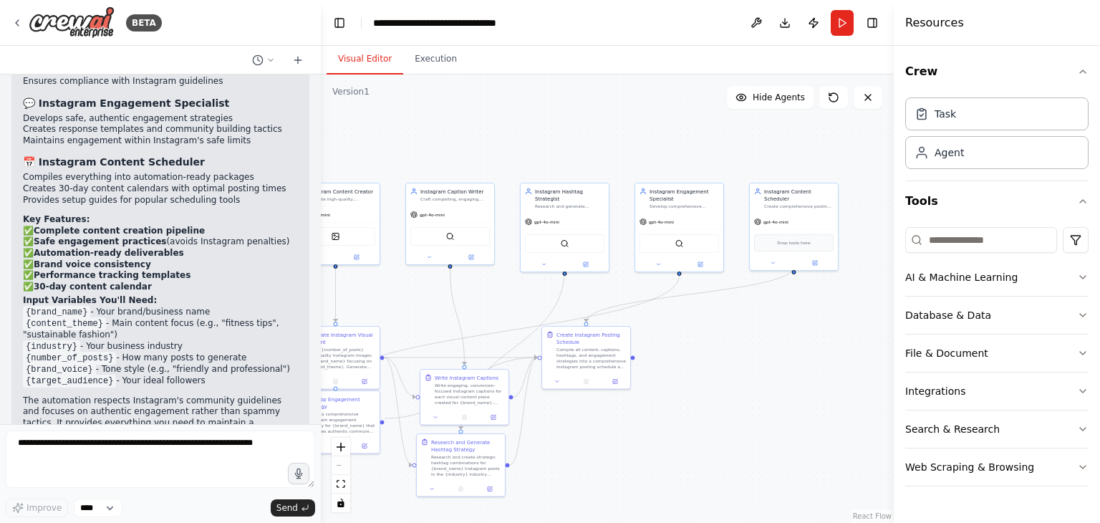
drag, startPoint x: 731, startPoint y: 168, endPoint x: 528, endPoint y: 142, distance: 204.9
click at [528, 142] on div ".deletable-edge-delete-btn { width: 20px; height: 20px; border: 0px solid #ffff…" at bounding box center [607, 298] width 573 height 448
click at [967, 241] on input at bounding box center [981, 240] width 152 height 26
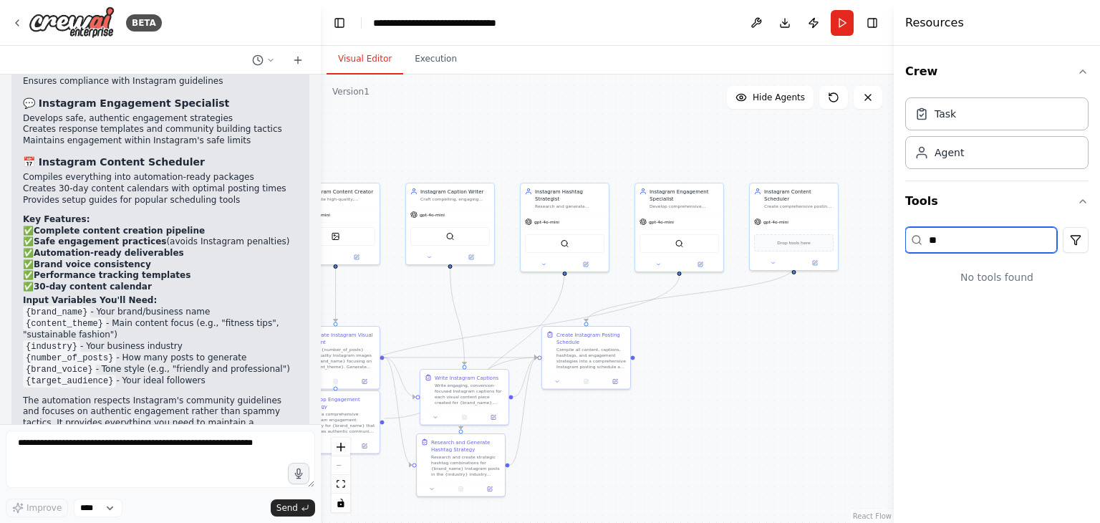
type input "*"
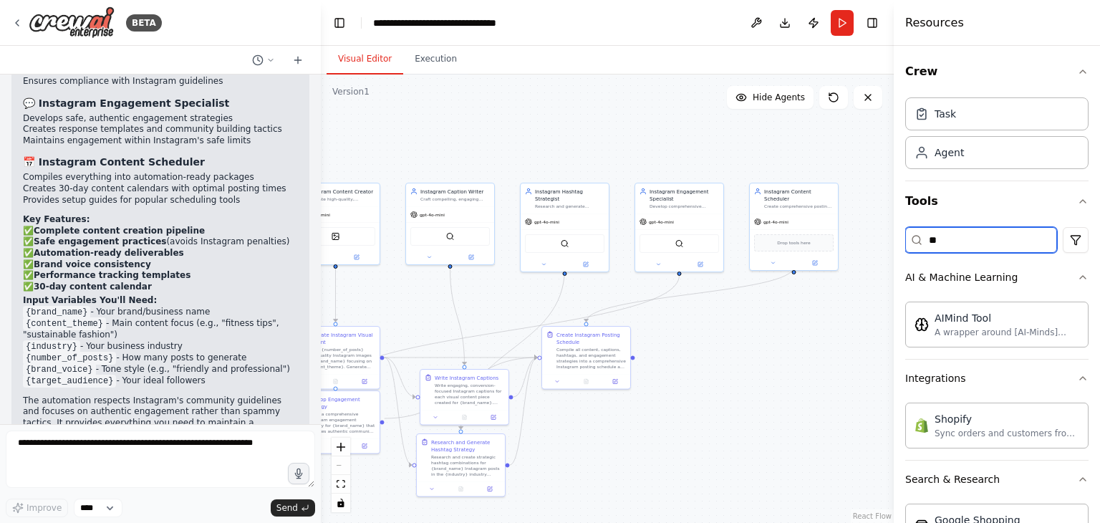
type input "*"
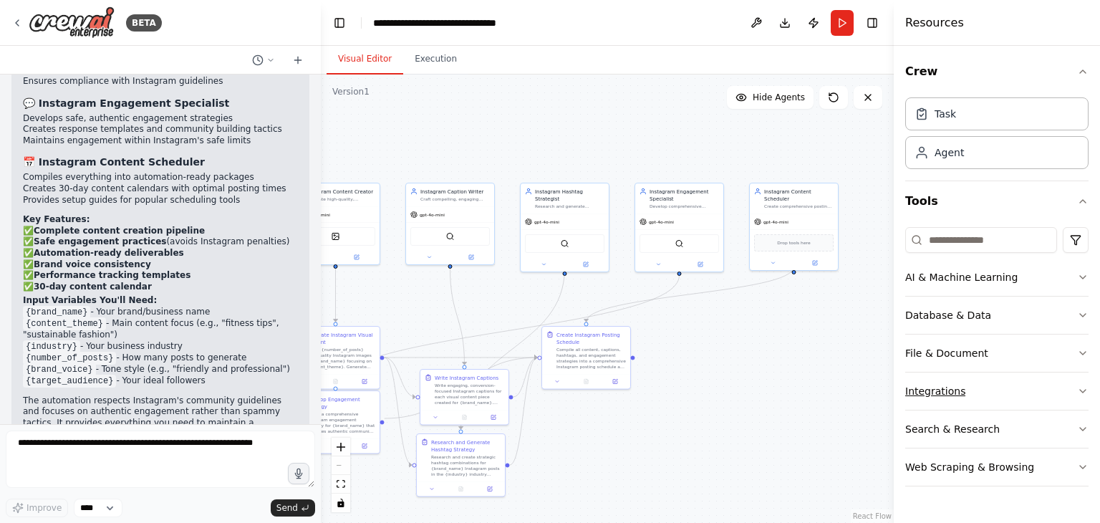
click at [1074, 387] on button "Integrations" at bounding box center [996, 390] width 183 height 37
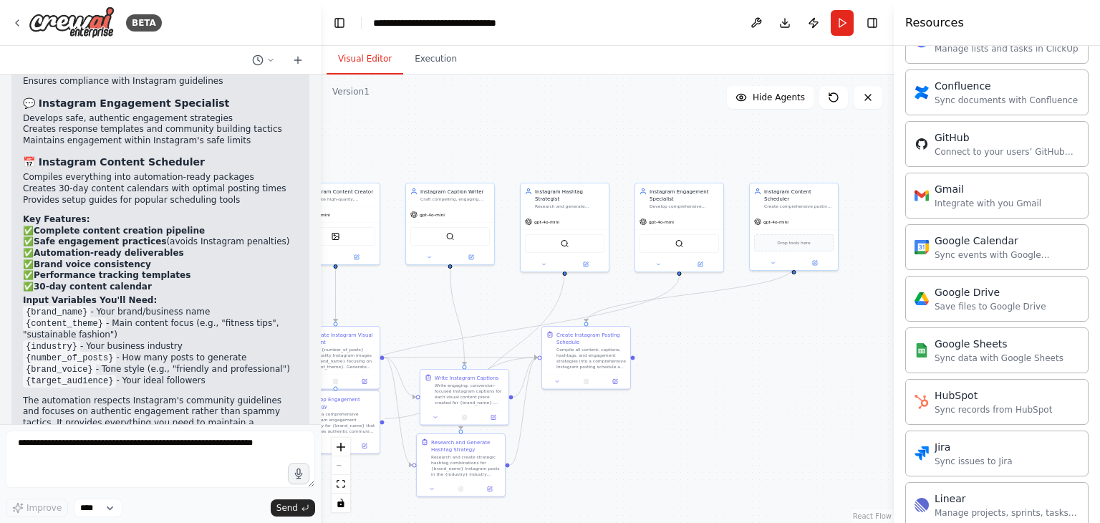
scroll to position [214, 0]
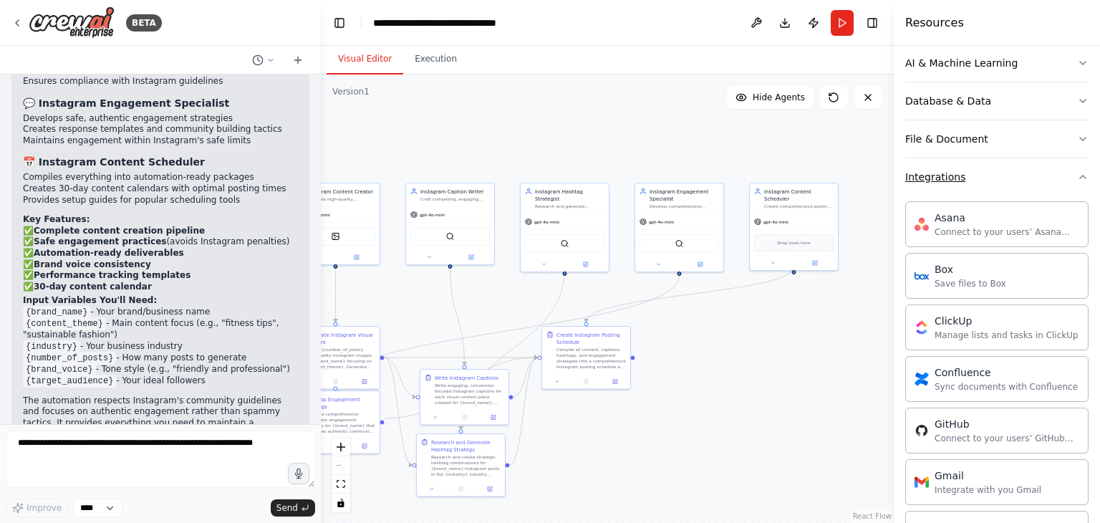
click at [1077, 175] on icon "button" at bounding box center [1082, 176] width 11 height 11
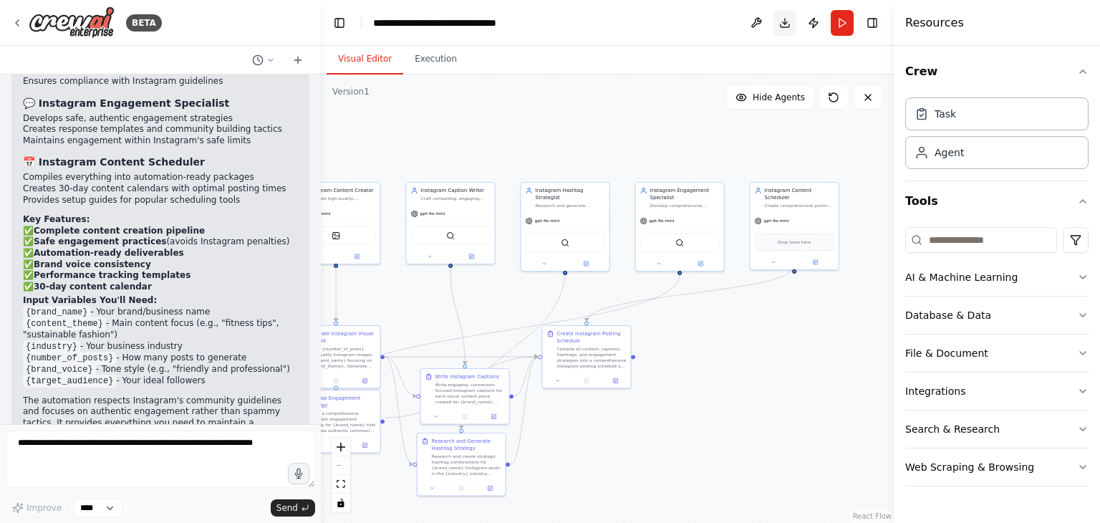
click at [786, 24] on button "Download" at bounding box center [784, 23] width 23 height 26
click at [103, 26] on img at bounding box center [72, 22] width 86 height 32
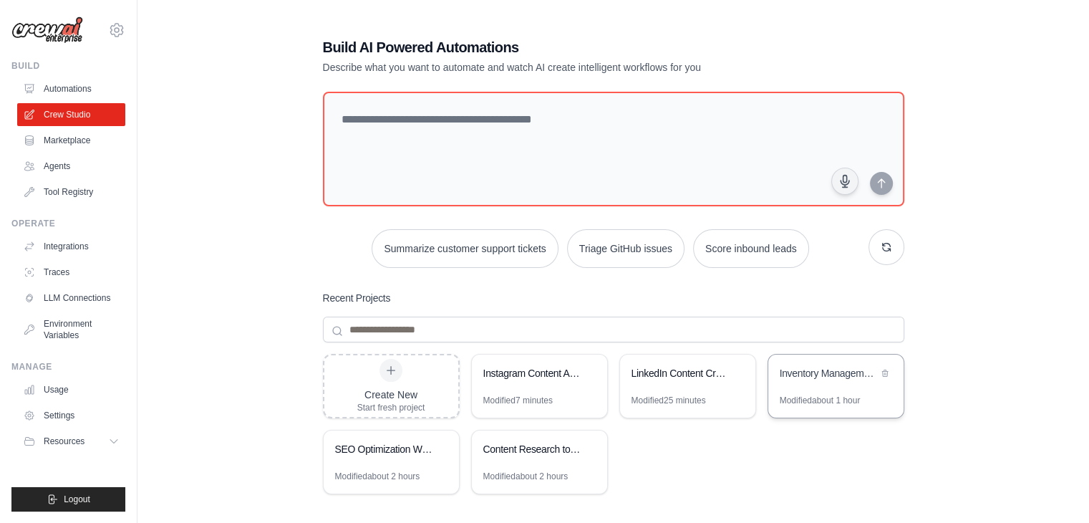
click at [817, 386] on div "Inventory Management Workflow" at bounding box center [835, 374] width 135 height 40
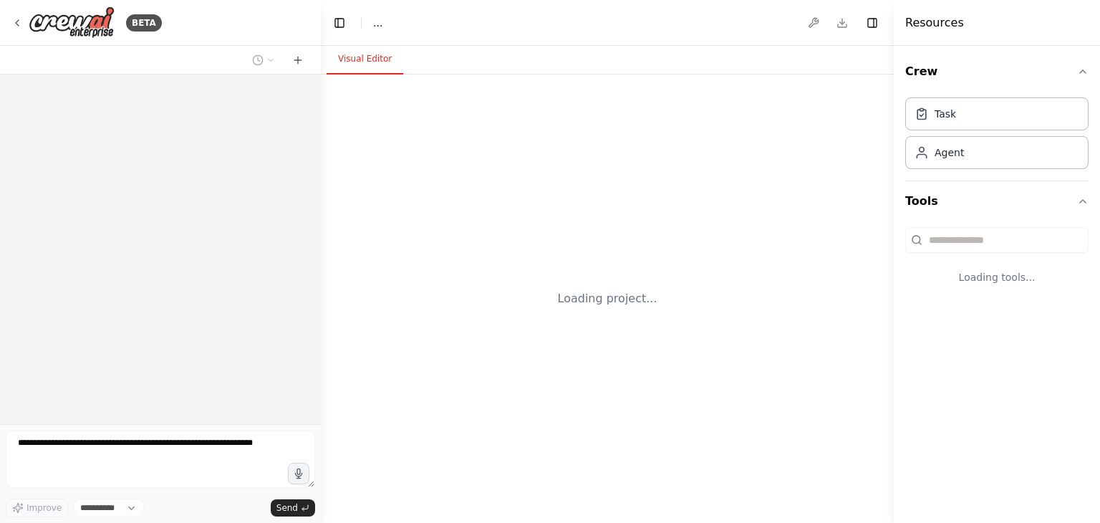
select select "****"
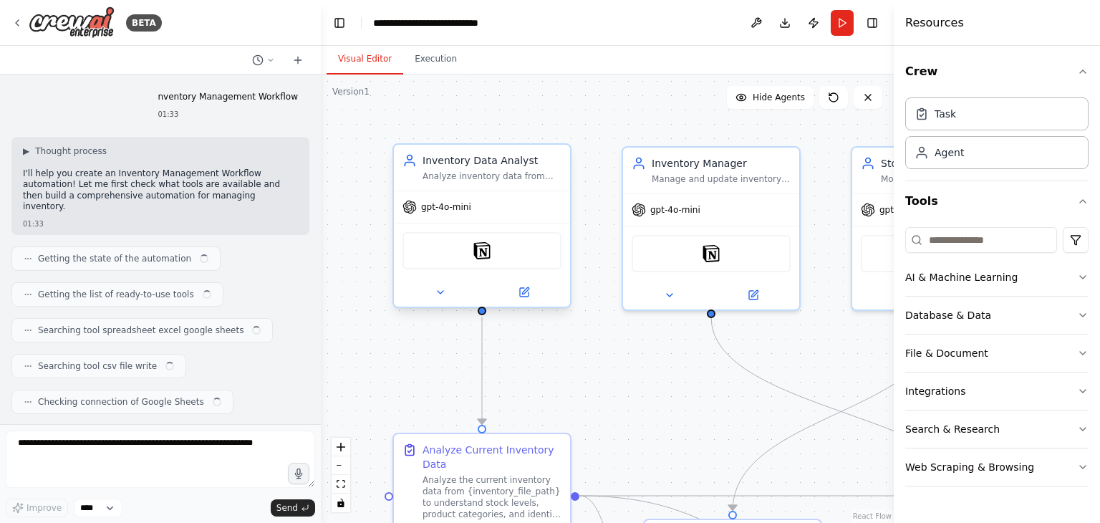
scroll to position [3124, 0]
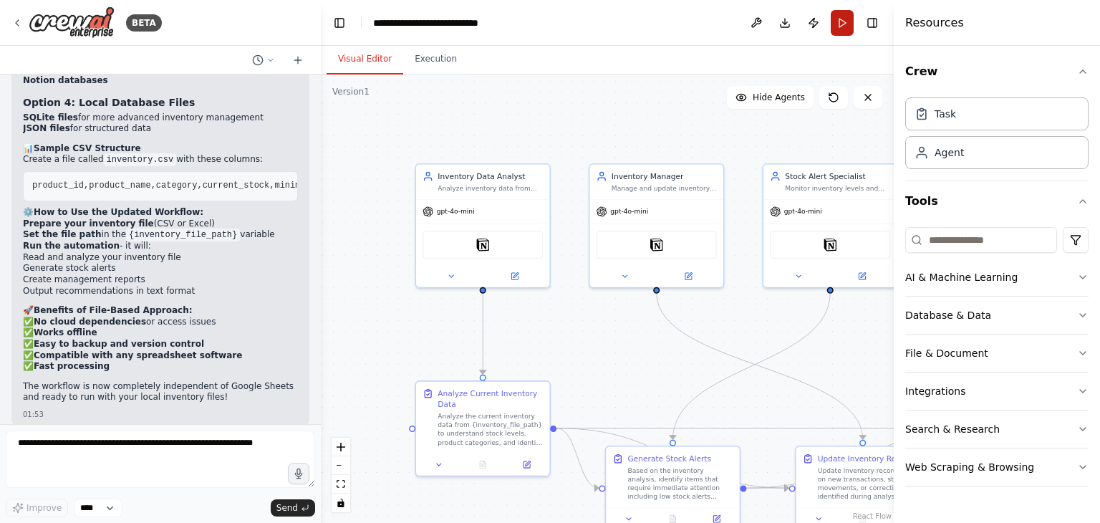
click at [841, 32] on button "Run" at bounding box center [841, 23] width 23 height 26
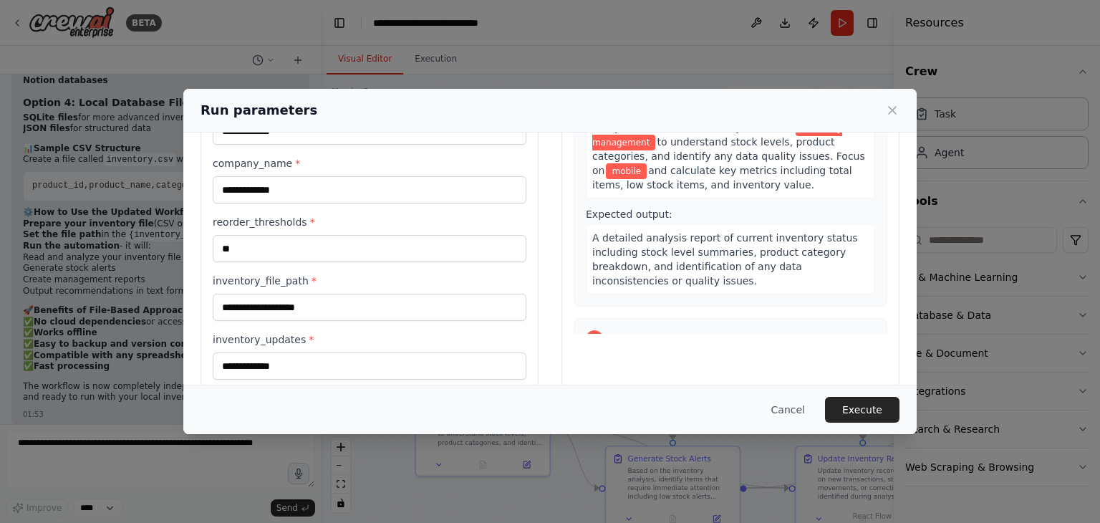
scroll to position [165, 0]
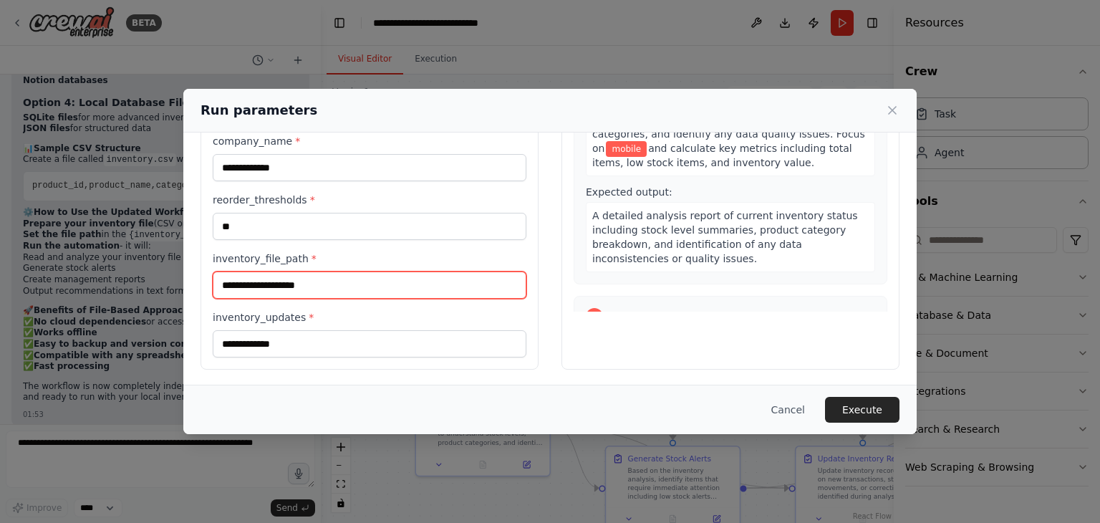
click at [343, 286] on input "**********" at bounding box center [370, 284] width 314 height 27
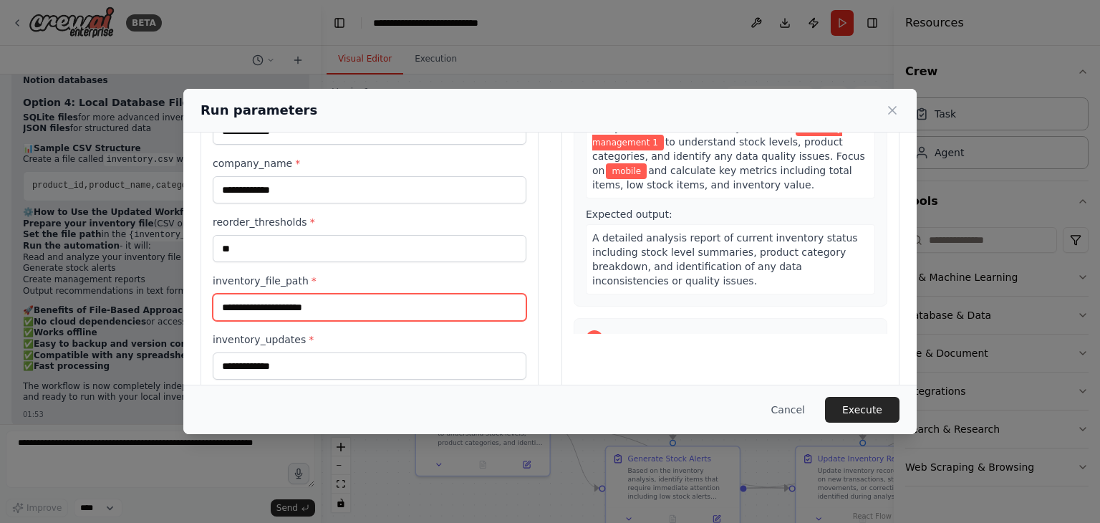
scroll to position [0, 0]
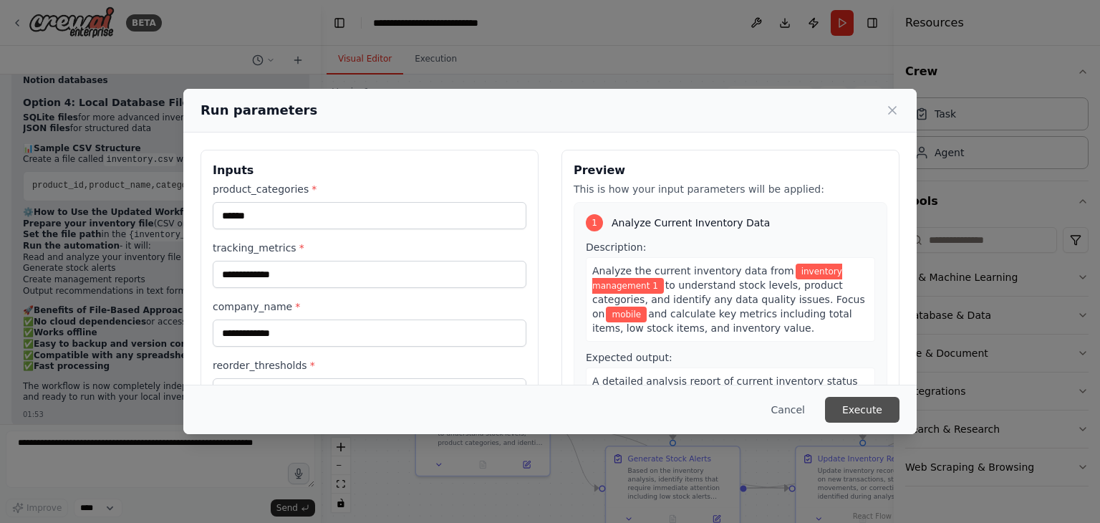
type input "**********"
click at [874, 407] on button "Execute" at bounding box center [862, 410] width 74 height 26
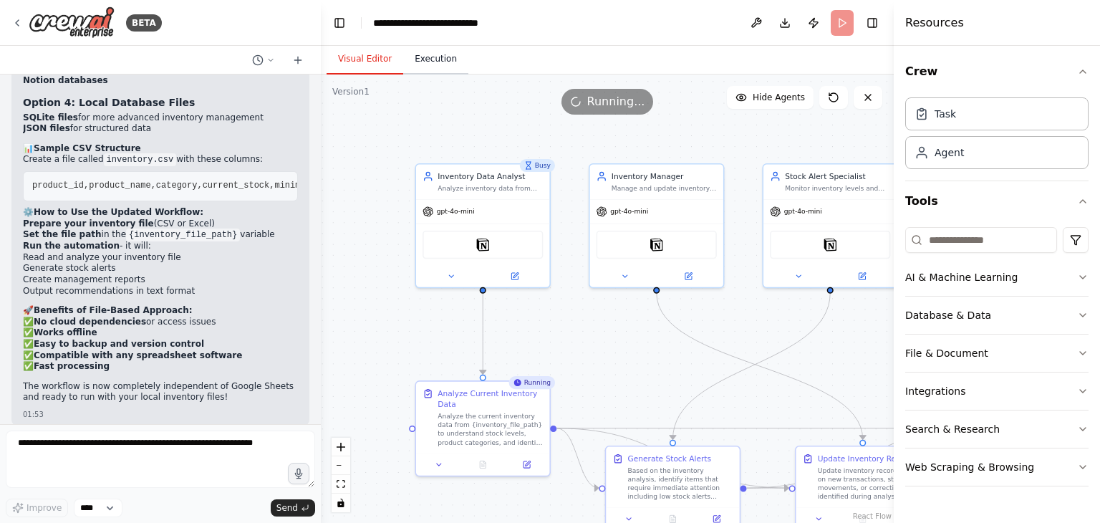
click at [420, 63] on button "Execution" at bounding box center [435, 59] width 65 height 30
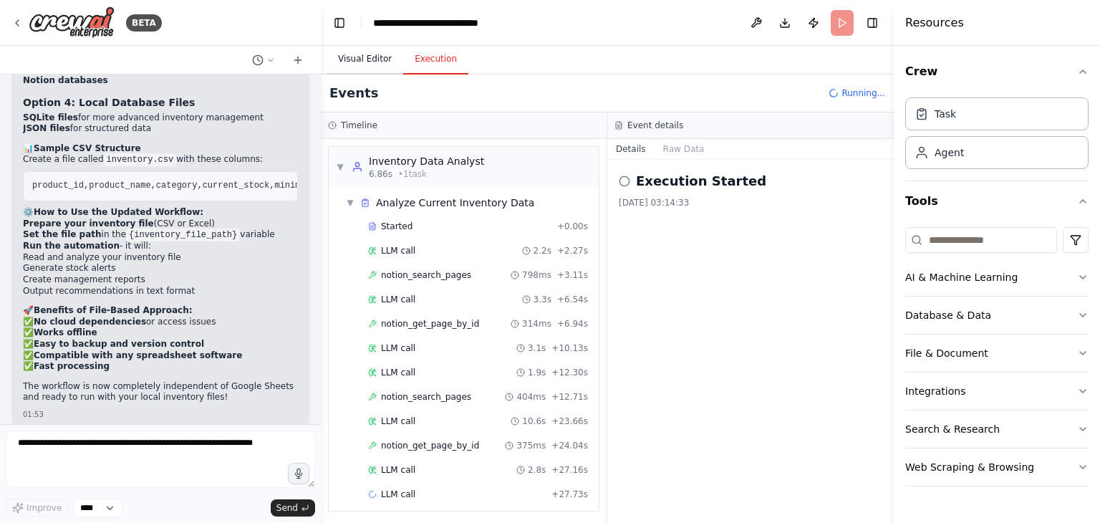
click at [361, 61] on button "Visual Editor" at bounding box center [364, 59] width 77 height 30
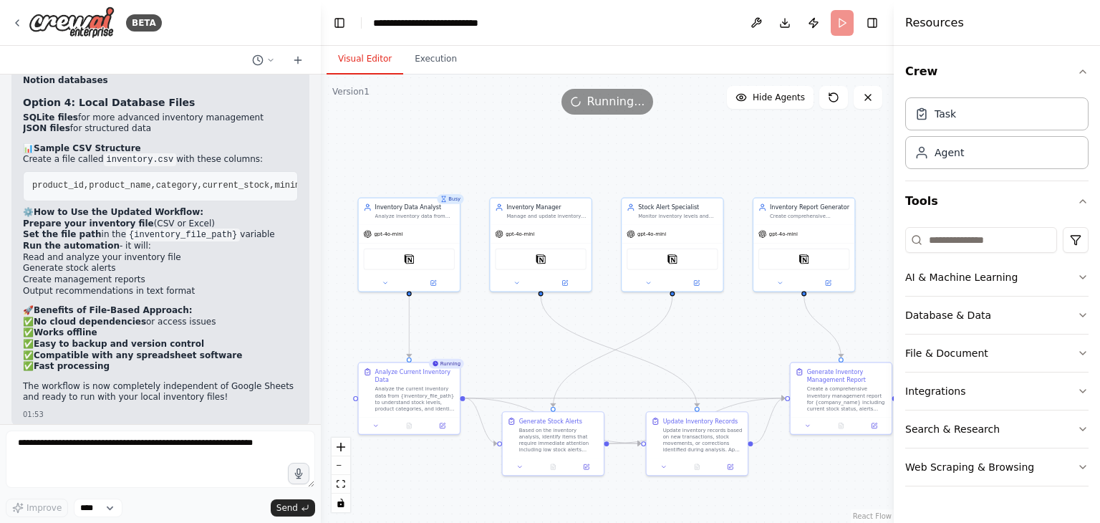
drag, startPoint x: 696, startPoint y: 172, endPoint x: 585, endPoint y: 163, distance: 111.3
click at [585, 163] on div ".deletable-edge-delete-btn { width: 20px; height: 20px; border: 0px solid #ffff…" at bounding box center [607, 298] width 573 height 448
click at [407, 424] on icon at bounding box center [409, 423] width 6 height 6
click at [410, 423] on icon at bounding box center [409, 424] width 4 height 6
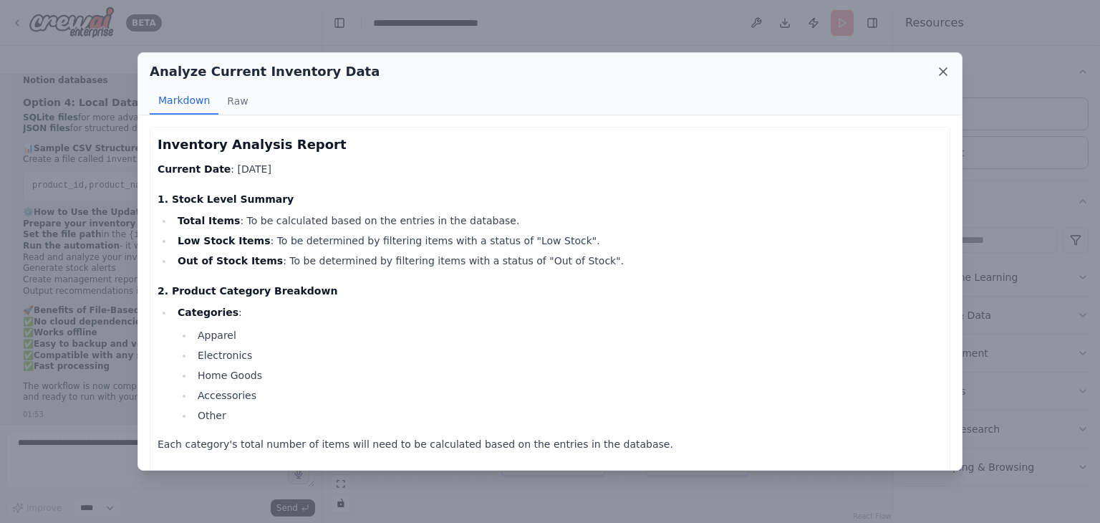
click at [943, 69] on icon at bounding box center [943, 71] width 14 height 14
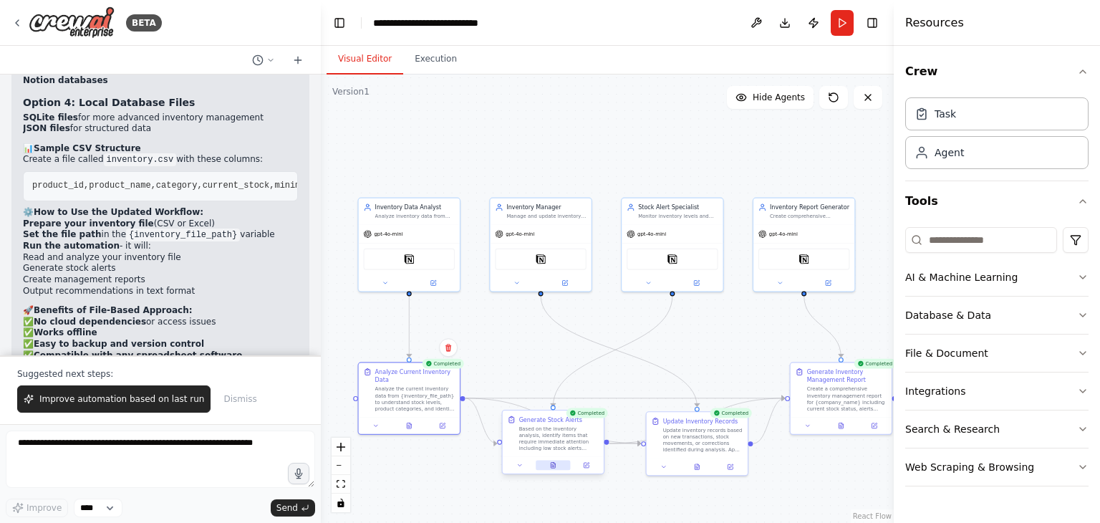
click at [551, 467] on button at bounding box center [553, 465] width 35 height 10
click at [562, 466] on button at bounding box center [557, 465] width 35 height 10
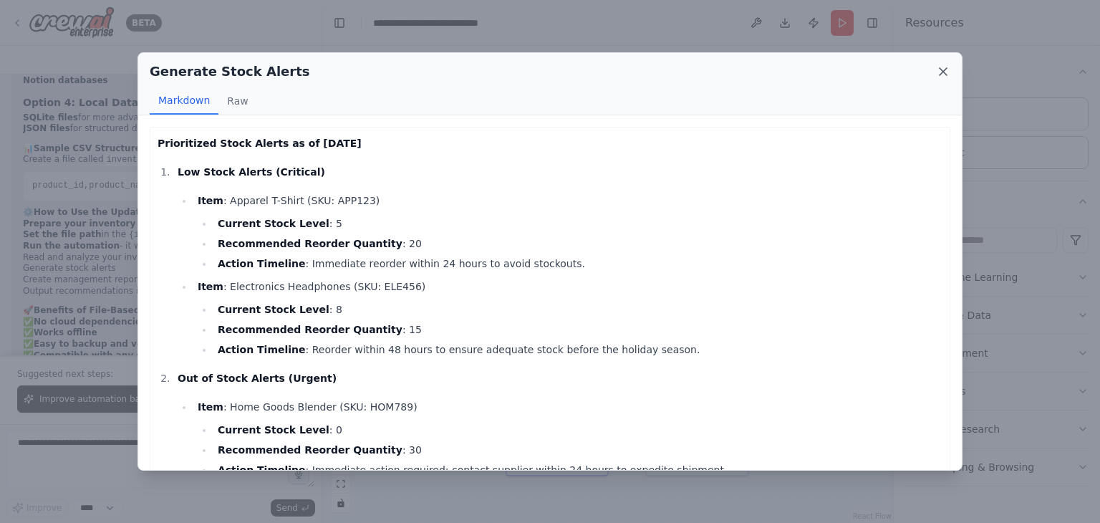
click at [947, 74] on icon at bounding box center [943, 71] width 14 height 14
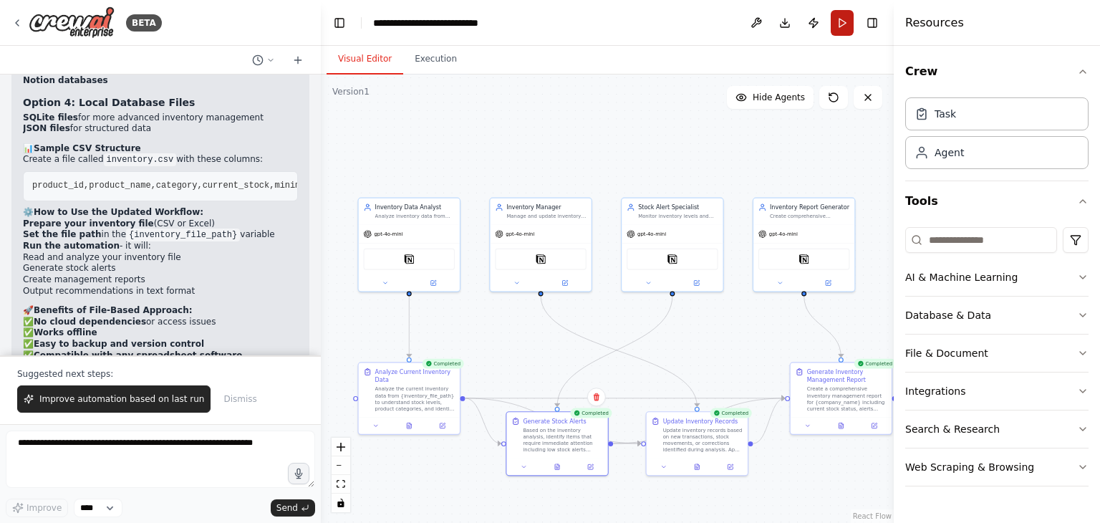
click at [848, 19] on button "Run" at bounding box center [841, 23] width 23 height 26
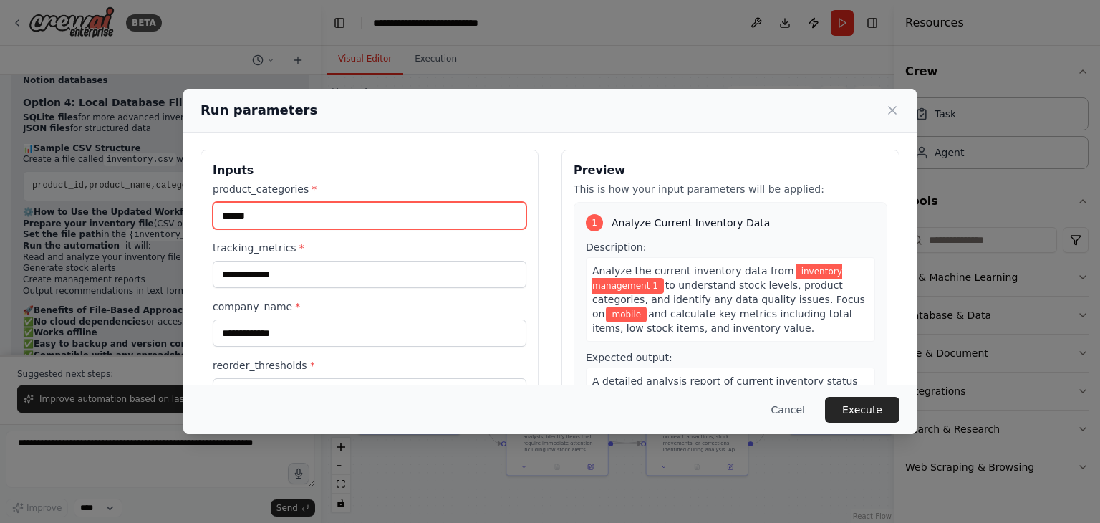
click at [286, 210] on input "******" at bounding box center [370, 215] width 314 height 27
type input "**********"
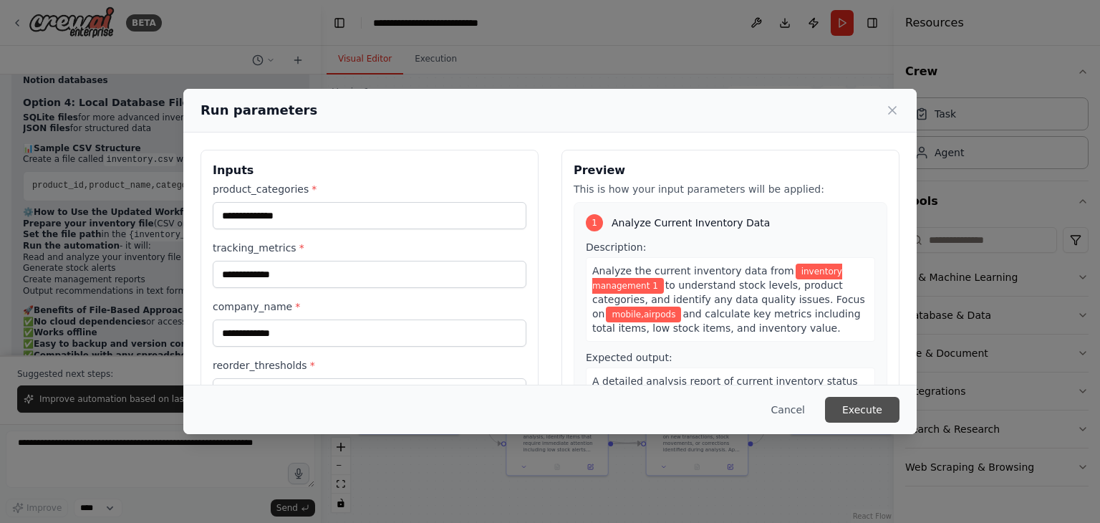
click at [883, 411] on button "Execute" at bounding box center [862, 410] width 74 height 26
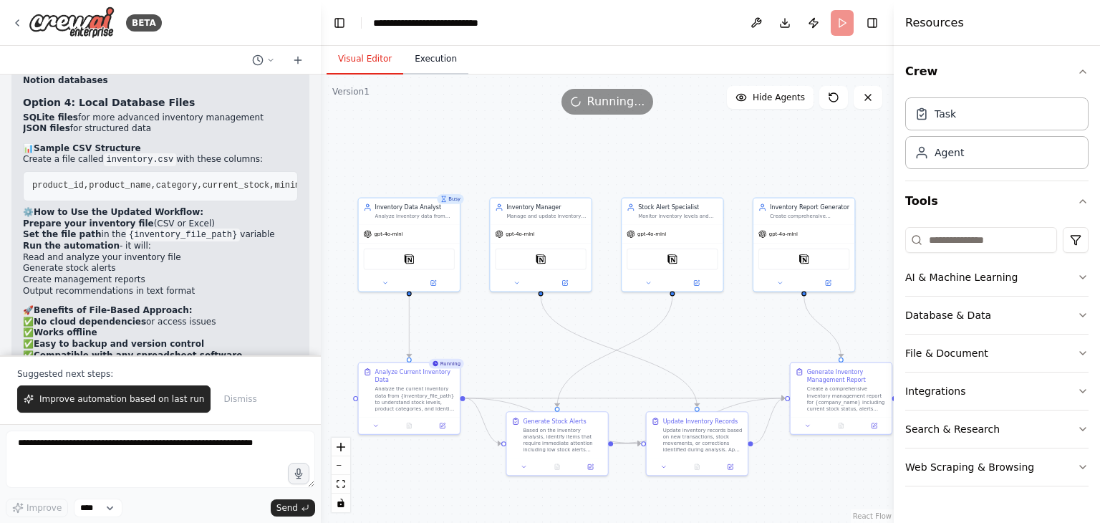
click at [432, 60] on button "Execution" at bounding box center [435, 59] width 65 height 30
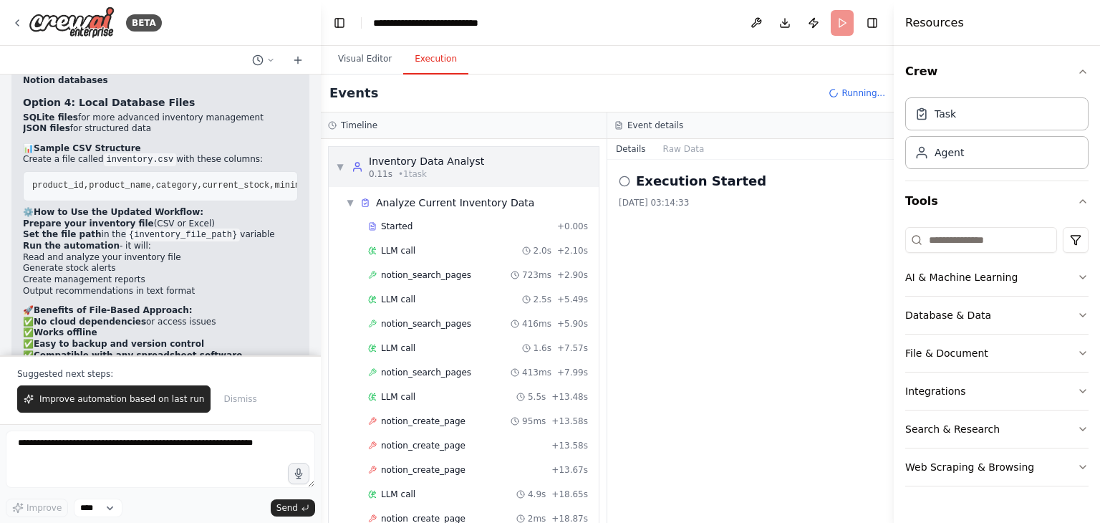
click at [336, 168] on span "▼" at bounding box center [340, 166] width 9 height 11
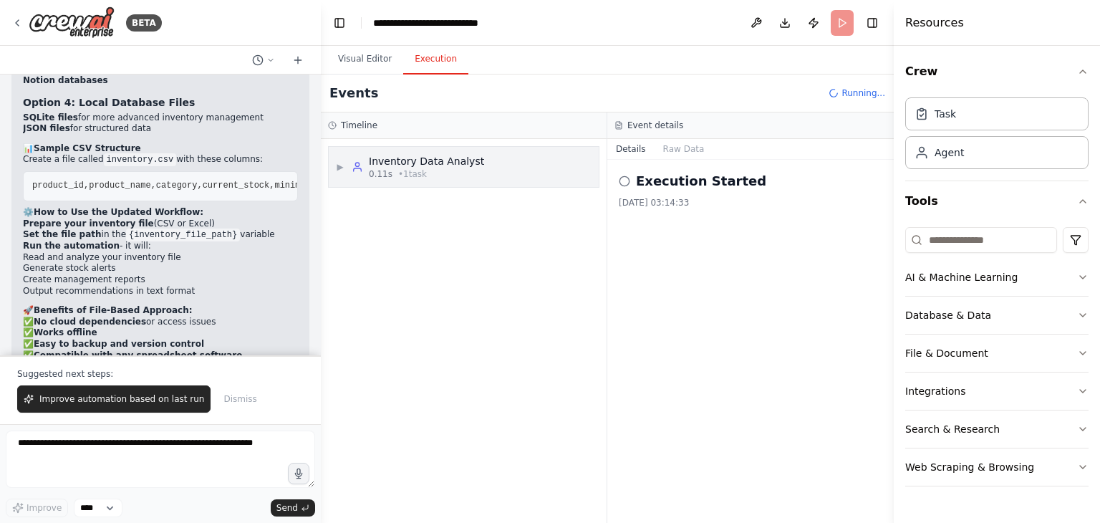
click at [338, 168] on span "▶" at bounding box center [340, 166] width 9 height 11
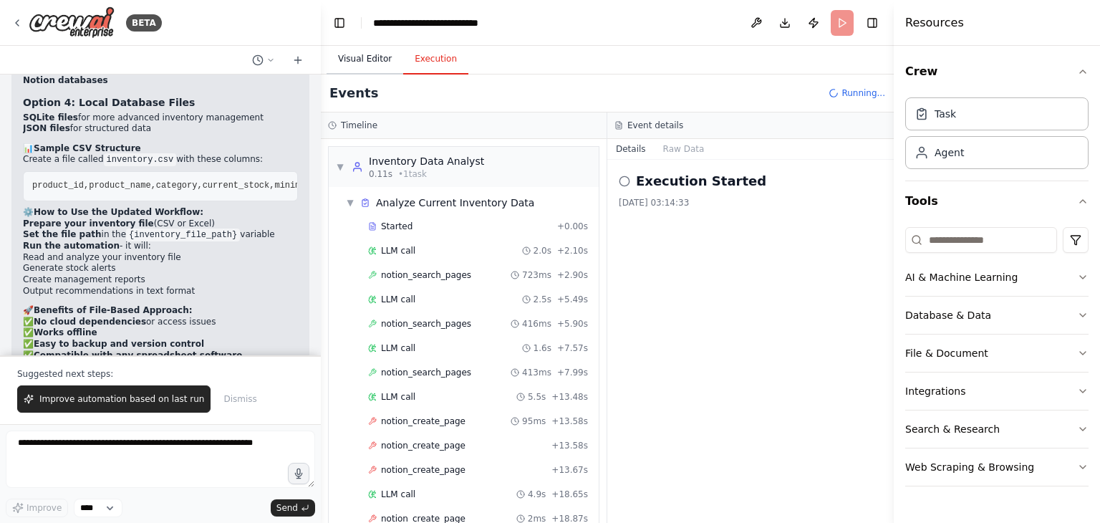
click at [349, 64] on button "Visual Editor" at bounding box center [364, 59] width 77 height 30
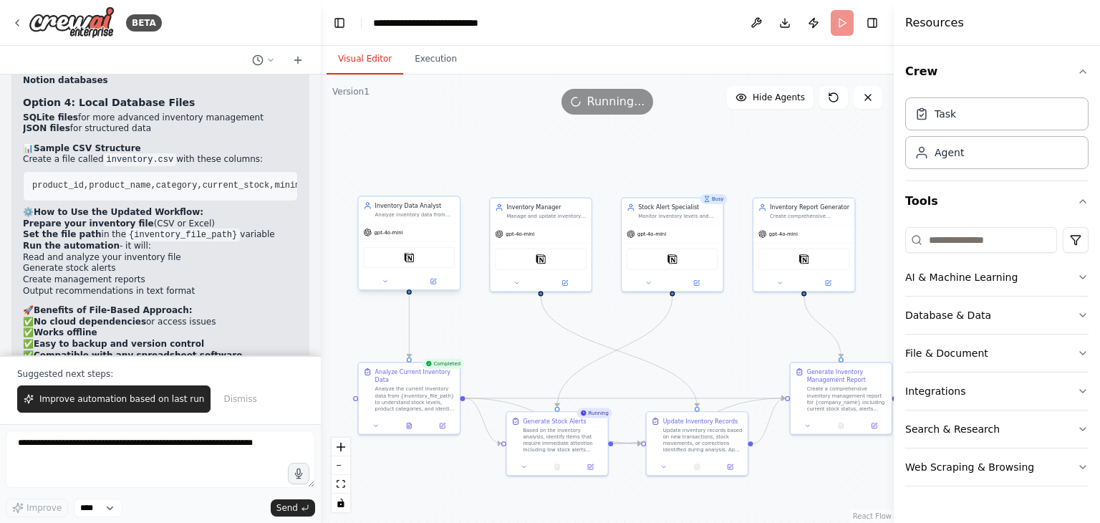
click at [385, 261] on div "Notion" at bounding box center [410, 256] width 92 height 21
click at [390, 287] on div at bounding box center [409, 281] width 101 height 16
click at [384, 278] on icon at bounding box center [385, 281] width 6 height 6
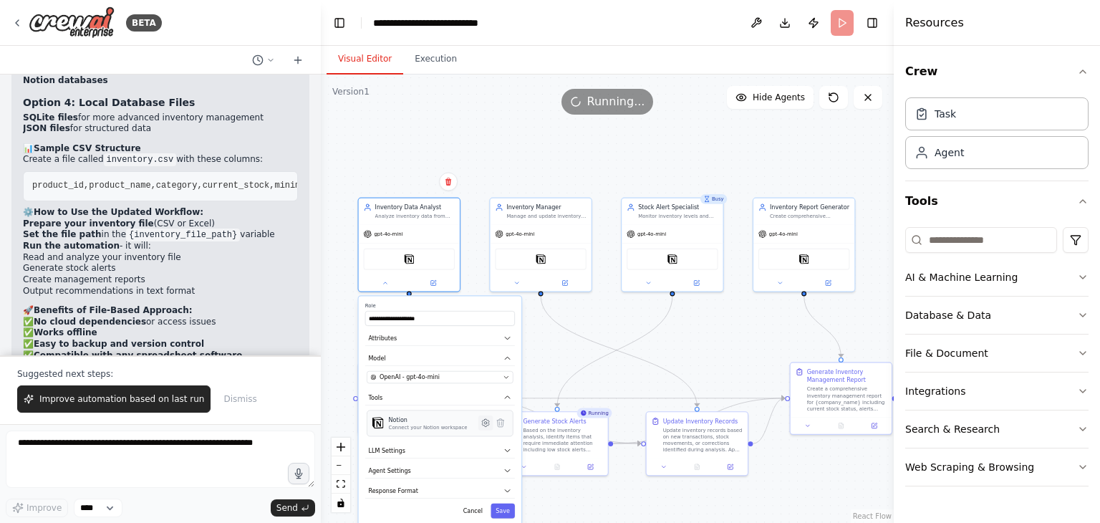
click at [486, 425] on icon at bounding box center [485, 422] width 7 height 7
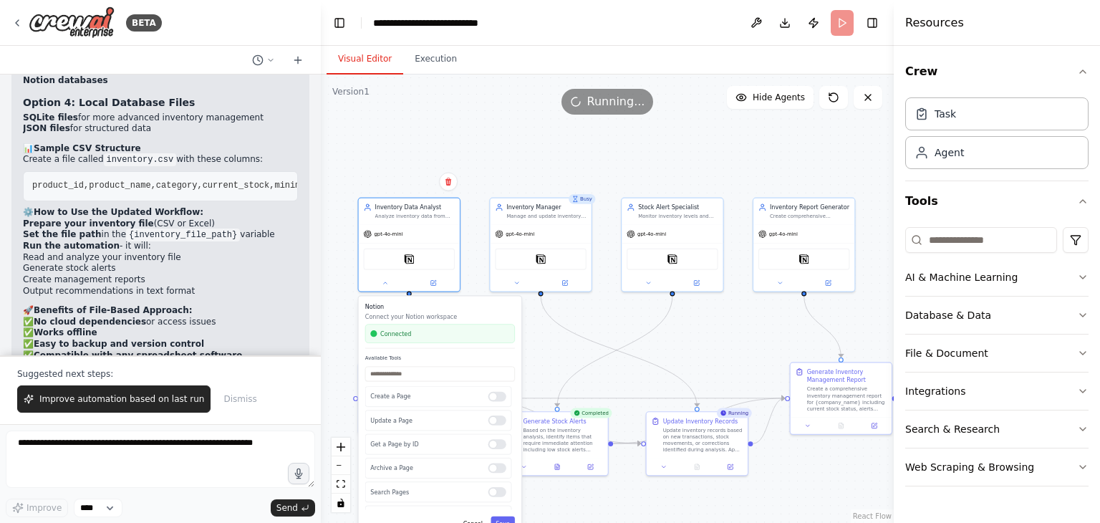
click at [553, 354] on div ".deletable-edge-delete-btn { width: 20px; height: 20px; border: 0px solid #ffff…" at bounding box center [607, 298] width 573 height 448
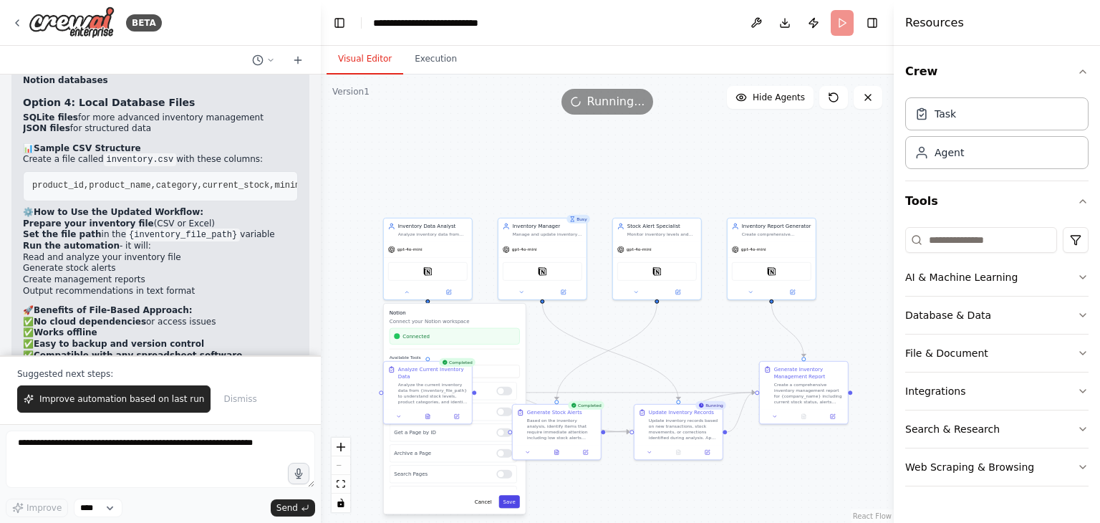
click at [512, 503] on button "Save" at bounding box center [509, 501] width 21 height 13
click at [510, 493] on button "Save" at bounding box center [509, 490] width 21 height 13
click at [432, 416] on button at bounding box center [427, 414] width 30 height 9
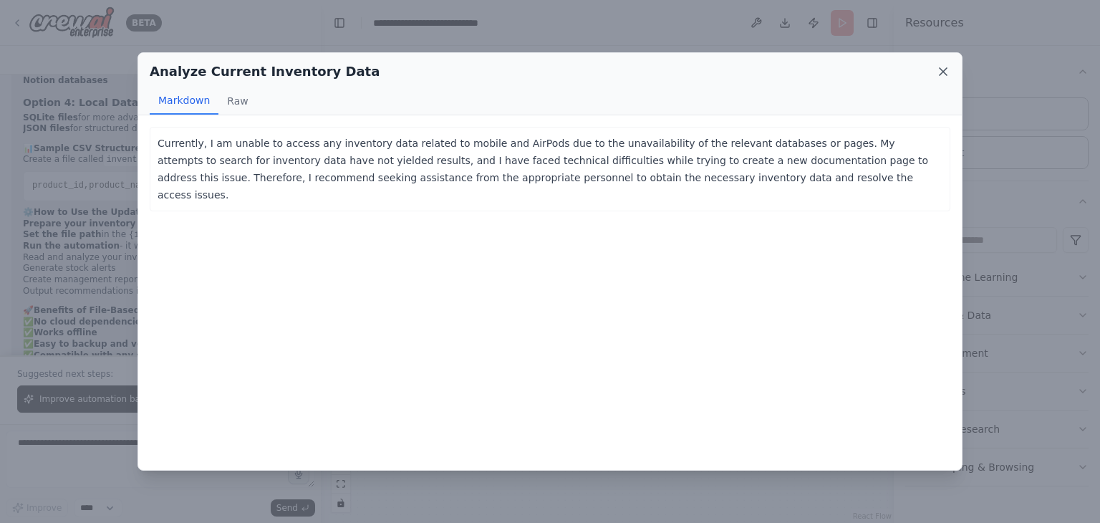
click at [942, 69] on icon at bounding box center [943, 71] width 14 height 14
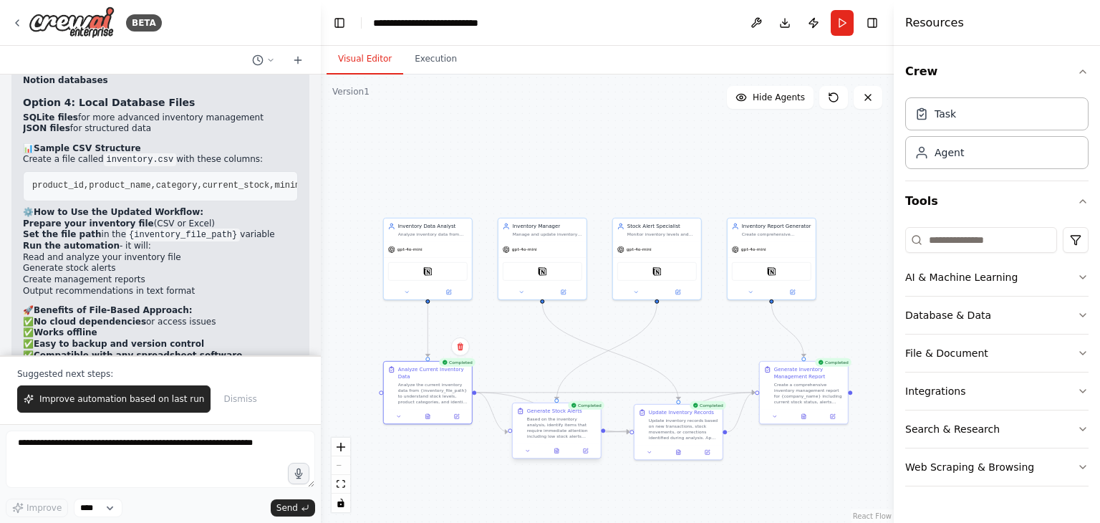
click at [555, 456] on div at bounding box center [557, 450] width 88 height 15
click at [563, 450] on button at bounding box center [556, 450] width 30 height 9
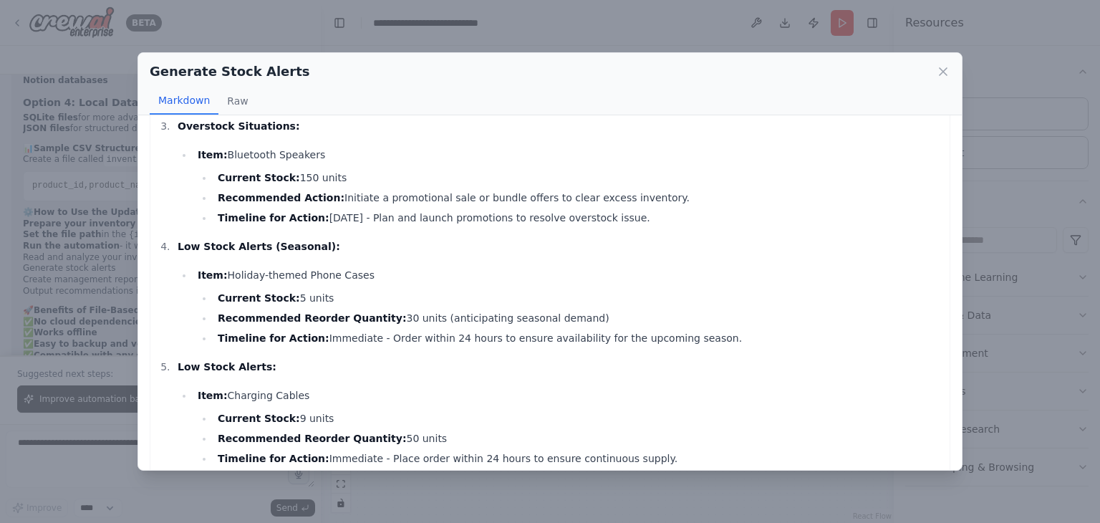
scroll to position [427, 0]
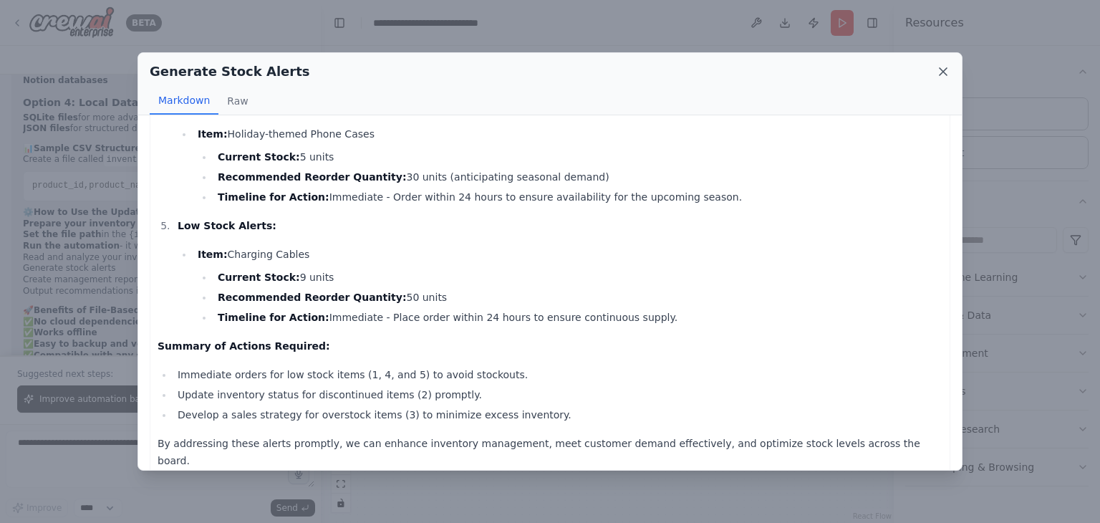
click at [941, 71] on icon at bounding box center [943, 71] width 14 height 14
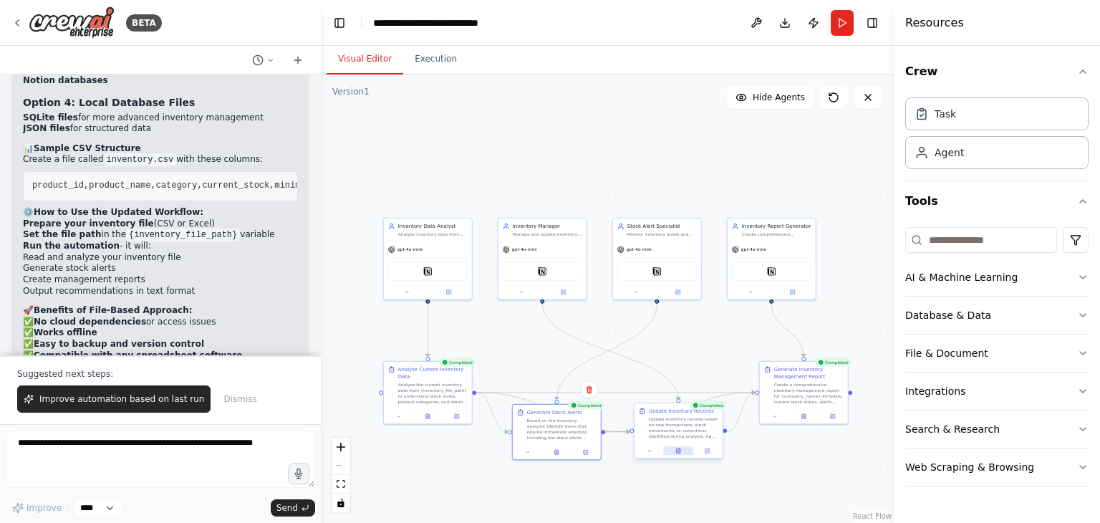
click at [677, 448] on icon at bounding box center [679, 450] width 4 height 5
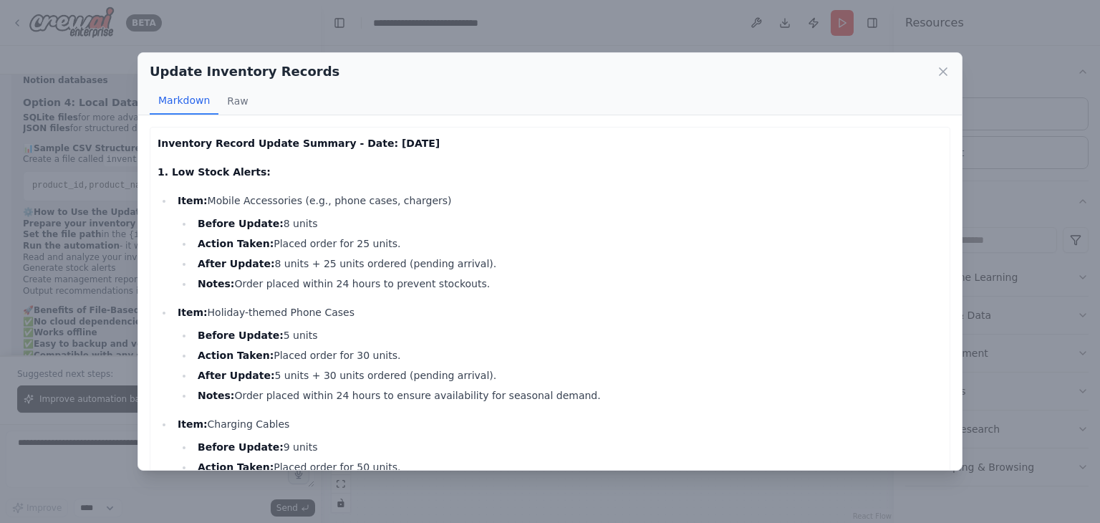
scroll to position [215, 0]
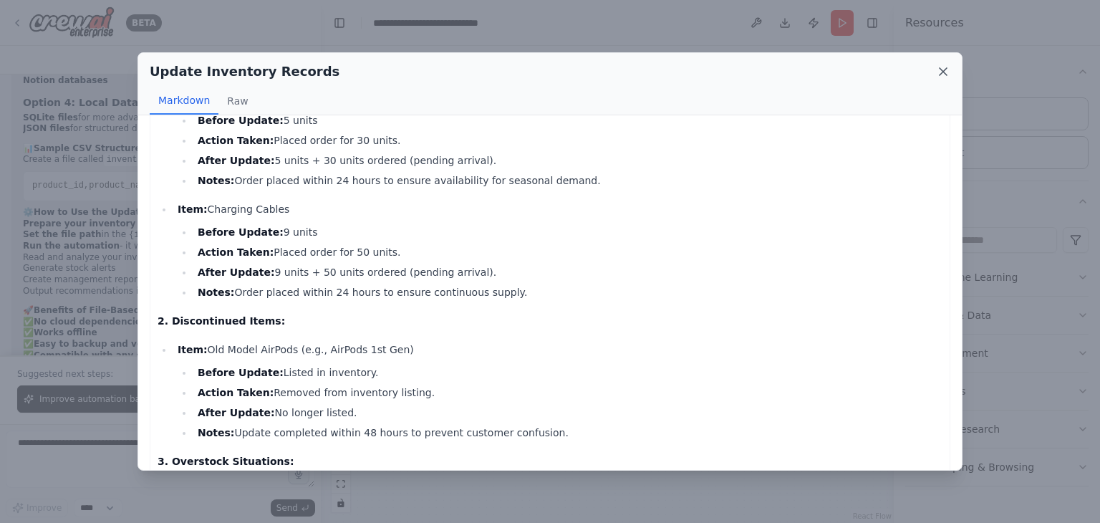
click at [943, 67] on icon at bounding box center [943, 71] width 14 height 14
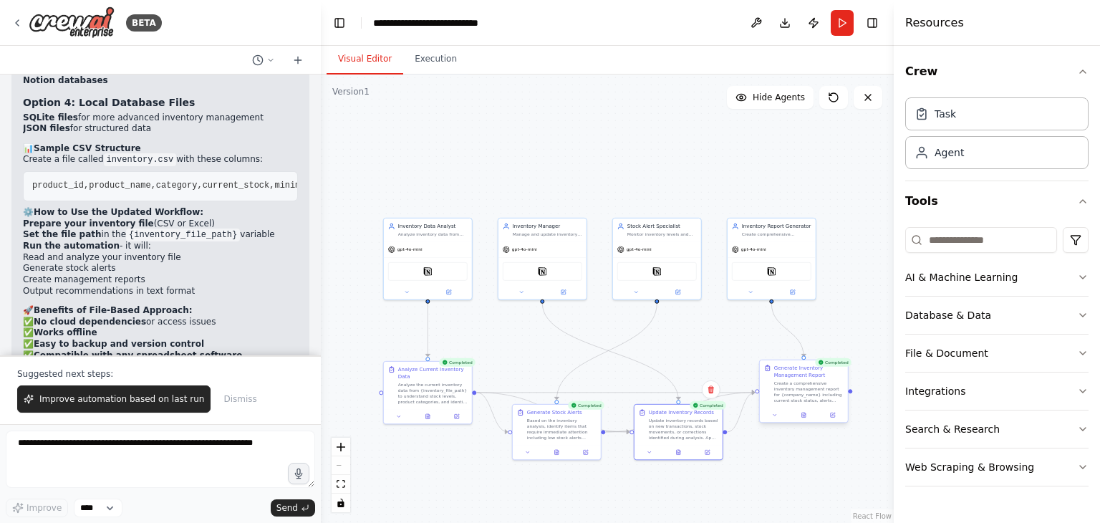
click at [808, 422] on div "Completed Generate Inventory Management Report Create a comprehensive inventory…" at bounding box center [803, 392] width 89 height 63
click at [804, 418] on button at bounding box center [803, 414] width 30 height 9
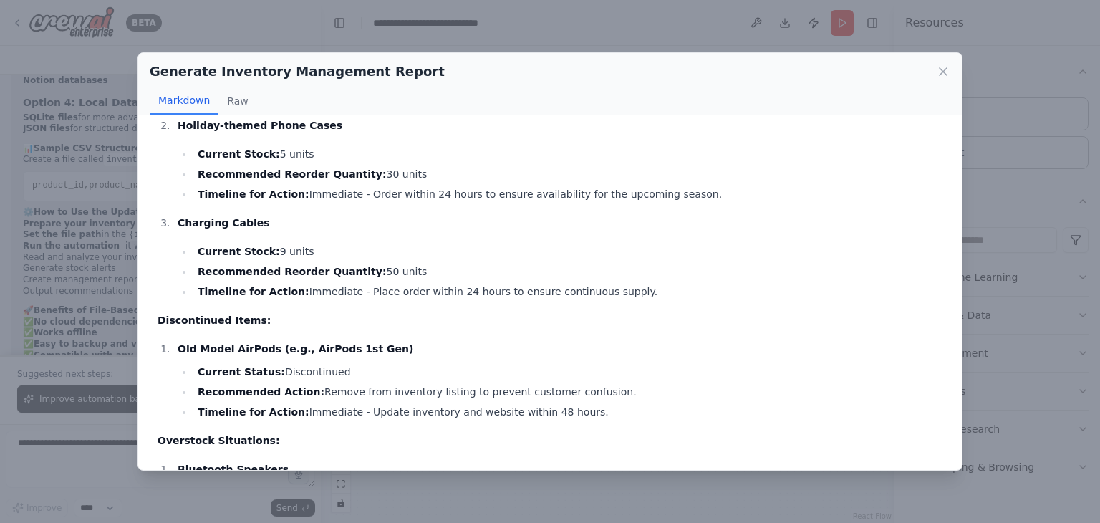
scroll to position [788, 0]
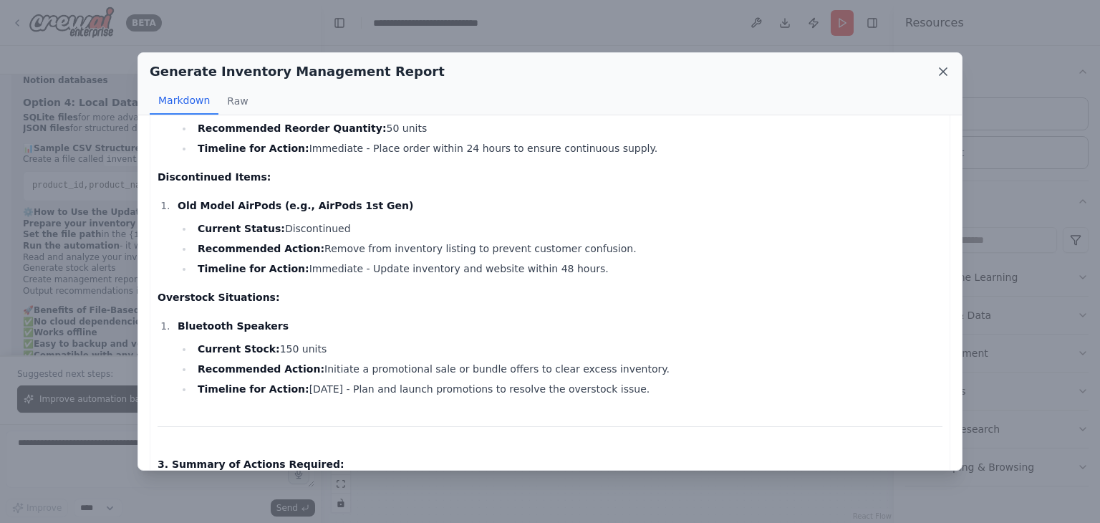
click at [947, 67] on icon at bounding box center [943, 71] width 14 height 14
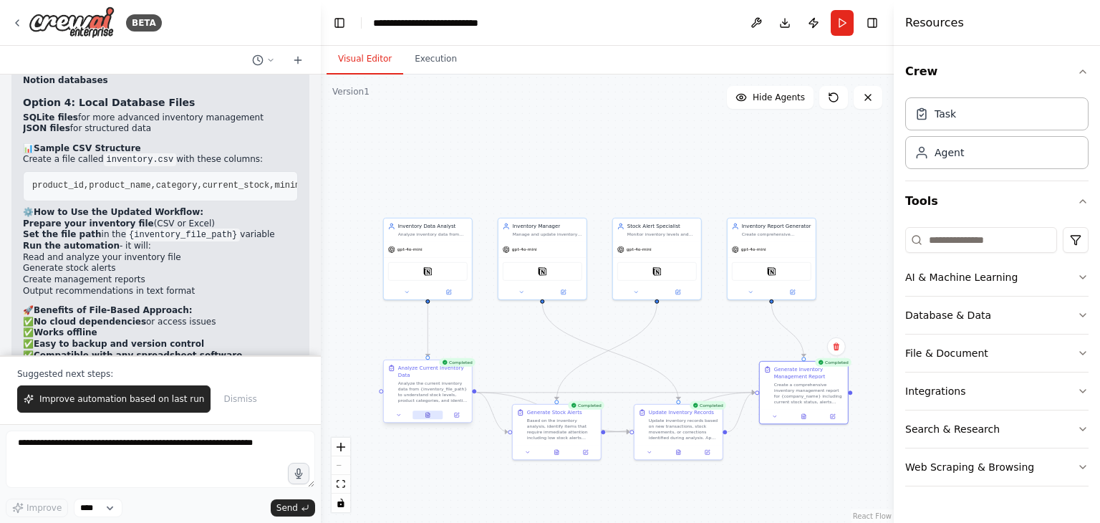
click at [430, 416] on icon at bounding box center [428, 414] width 4 height 5
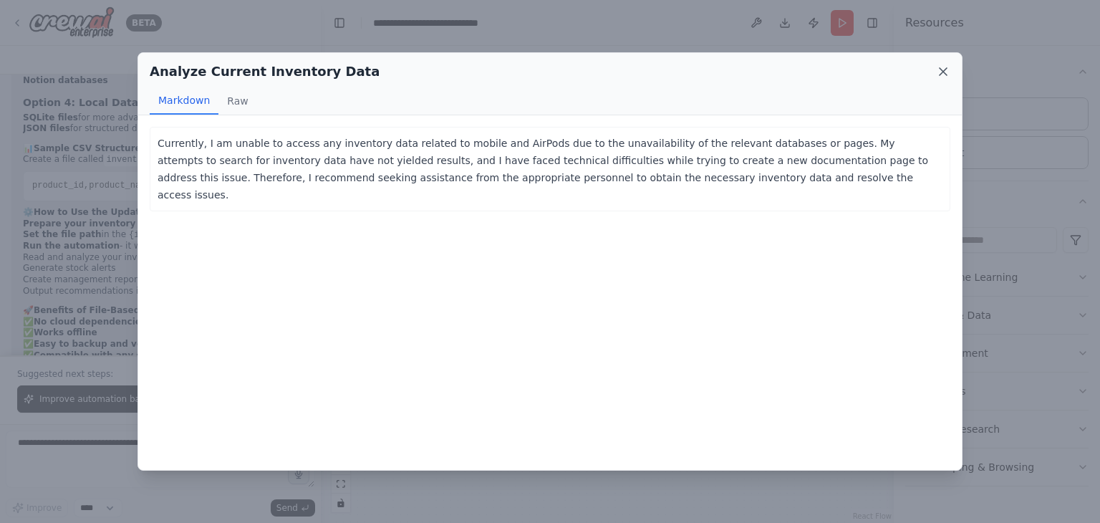
click at [942, 74] on icon at bounding box center [943, 71] width 14 height 14
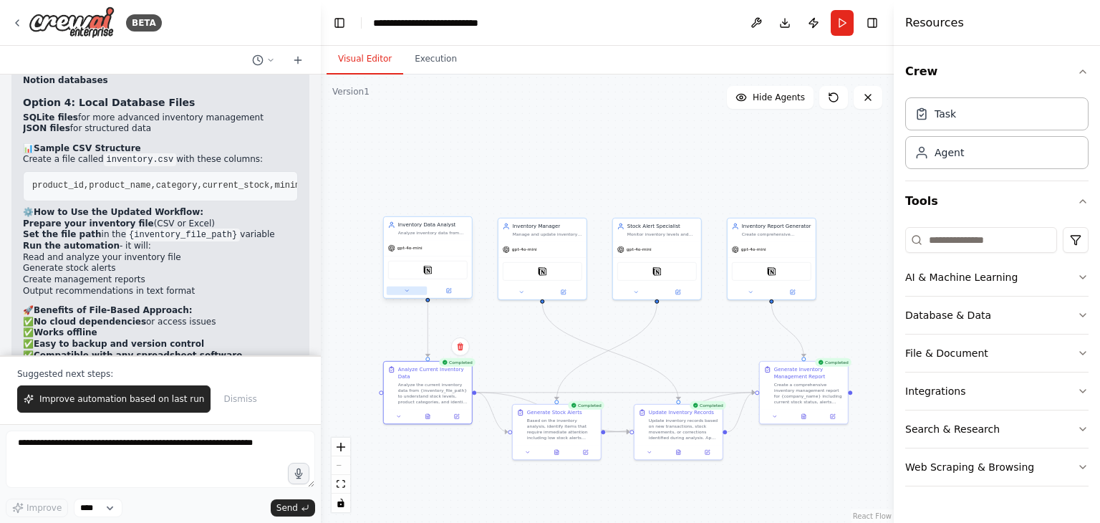
click at [410, 293] on button at bounding box center [407, 290] width 41 height 9
click at [418, 289] on button at bounding box center [407, 290] width 41 height 9
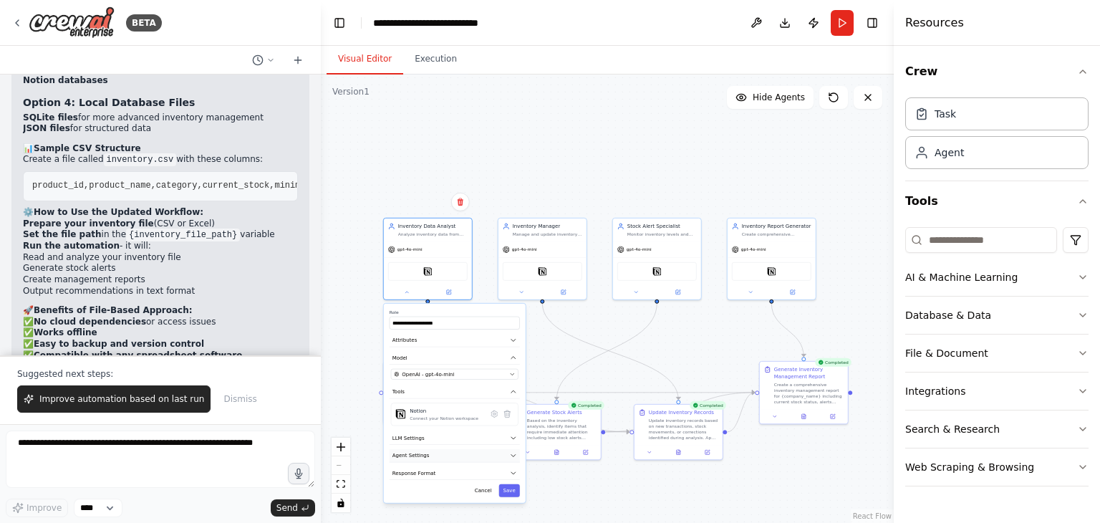
click at [513, 452] on icon "button" at bounding box center [513, 455] width 7 height 7
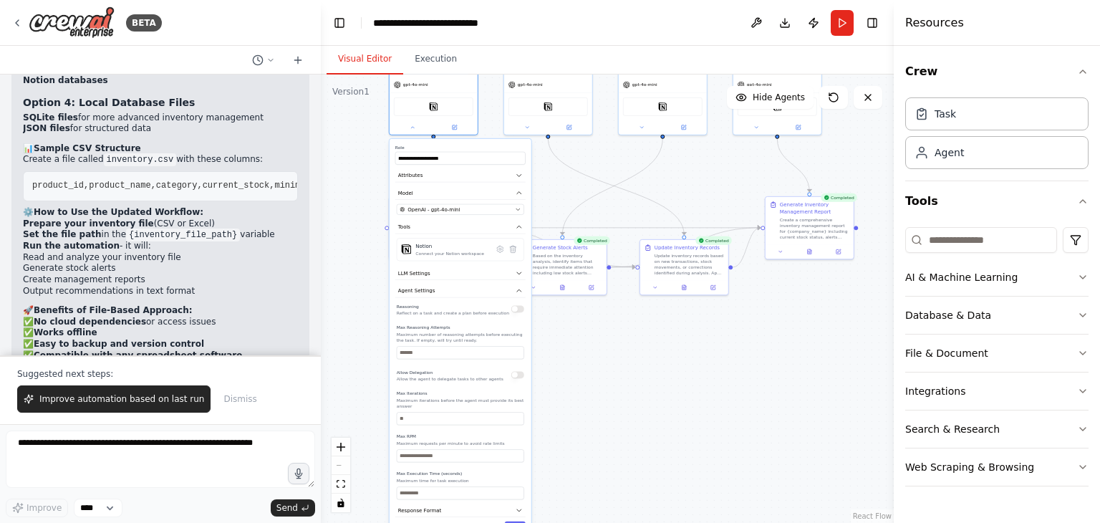
drag, startPoint x: 610, startPoint y: 335, endPoint x: 616, endPoint y: 169, distance: 166.2
click at [616, 169] on div "**********" at bounding box center [607, 298] width 573 height 448
click at [515, 286] on icon "button" at bounding box center [518, 289] width 7 height 7
click at [519, 272] on icon "button" at bounding box center [518, 271] width 7 height 7
click at [519, 271] on icon "button" at bounding box center [518, 271] width 7 height 7
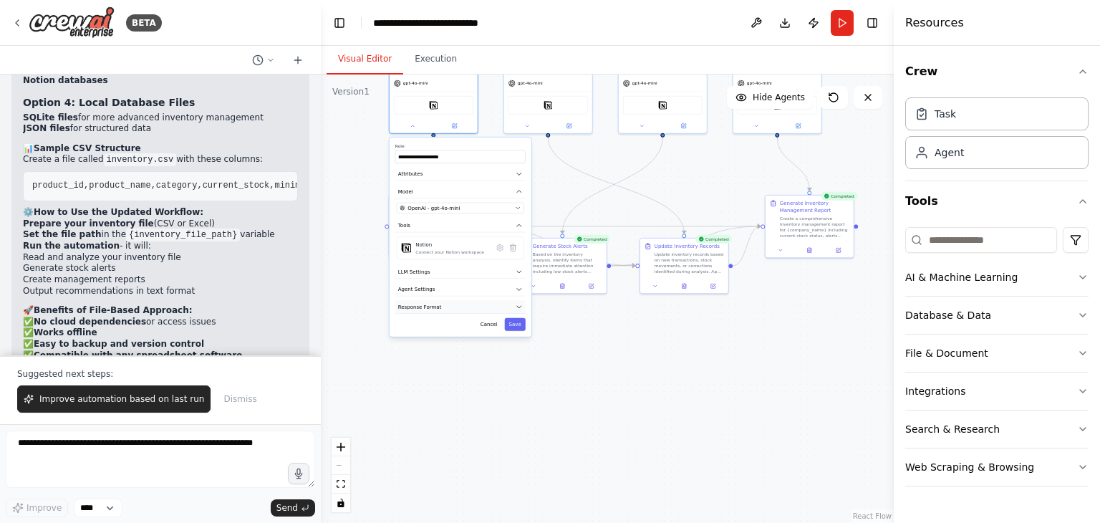
click at [515, 303] on icon "button" at bounding box center [518, 306] width 7 height 7
click at [500, 247] on icon at bounding box center [500, 247] width 2 height 2
click at [502, 288] on div at bounding box center [510, 287] width 16 height 9
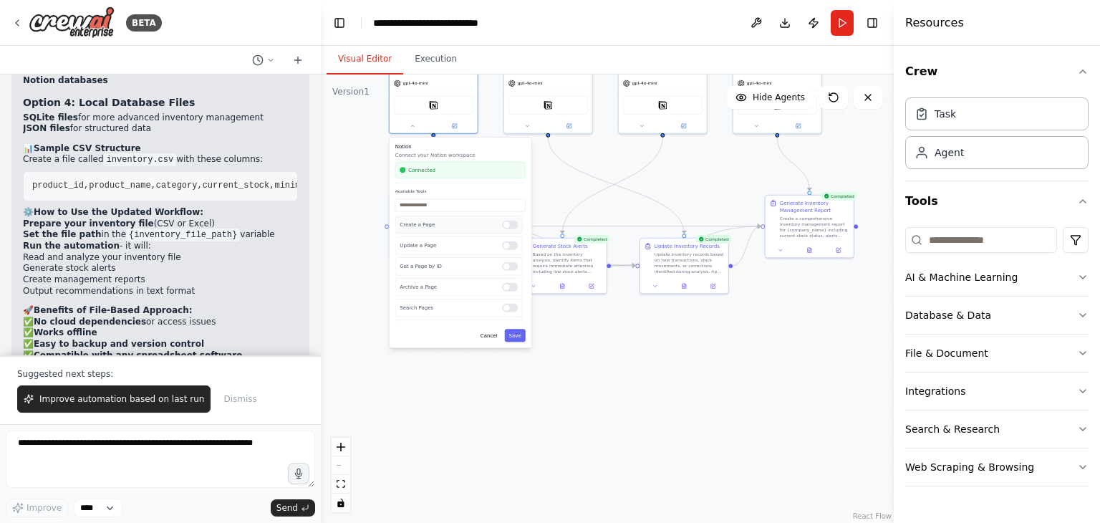
click at [503, 228] on div "Create a Page" at bounding box center [458, 224] width 127 height 18
click at [502, 223] on div at bounding box center [510, 225] width 16 height 9
click at [502, 288] on div at bounding box center [510, 287] width 16 height 9
click at [509, 263] on div "Get Page Content" at bounding box center [458, 257] width 127 height 18
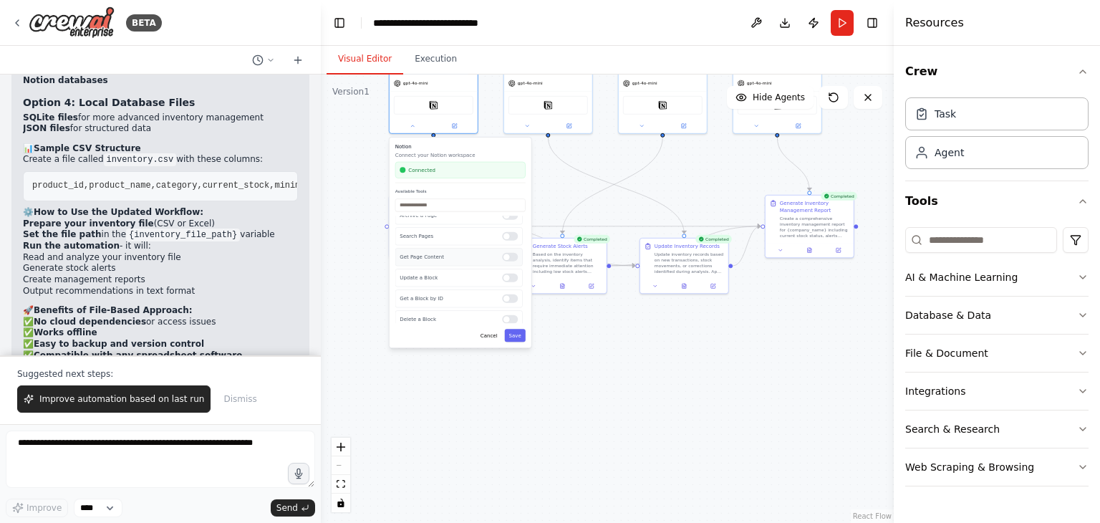
click at [507, 257] on div at bounding box center [510, 257] width 16 height 9
click at [525, 336] on button "Save" at bounding box center [515, 335] width 21 height 13
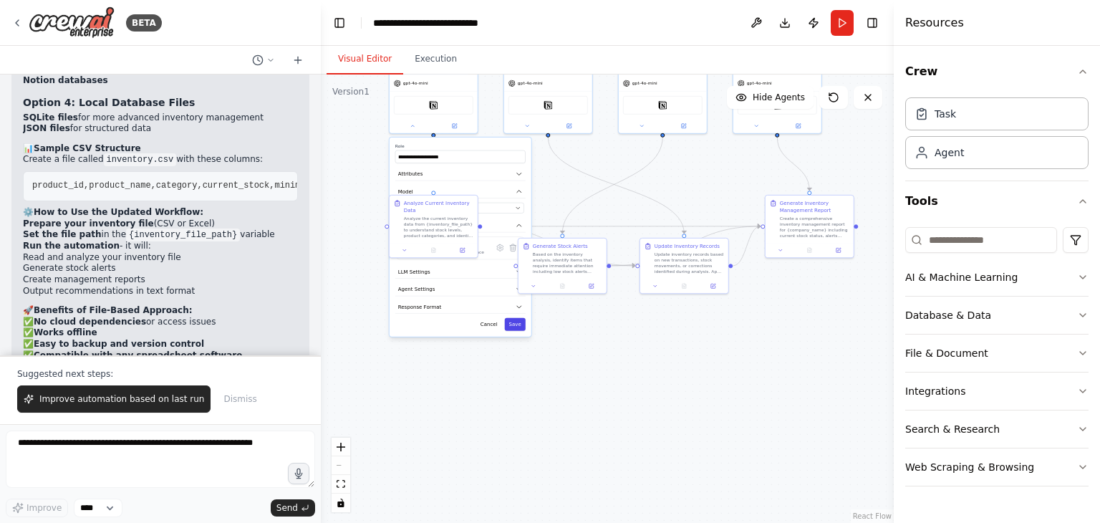
click at [521, 328] on button "Save" at bounding box center [515, 324] width 21 height 13
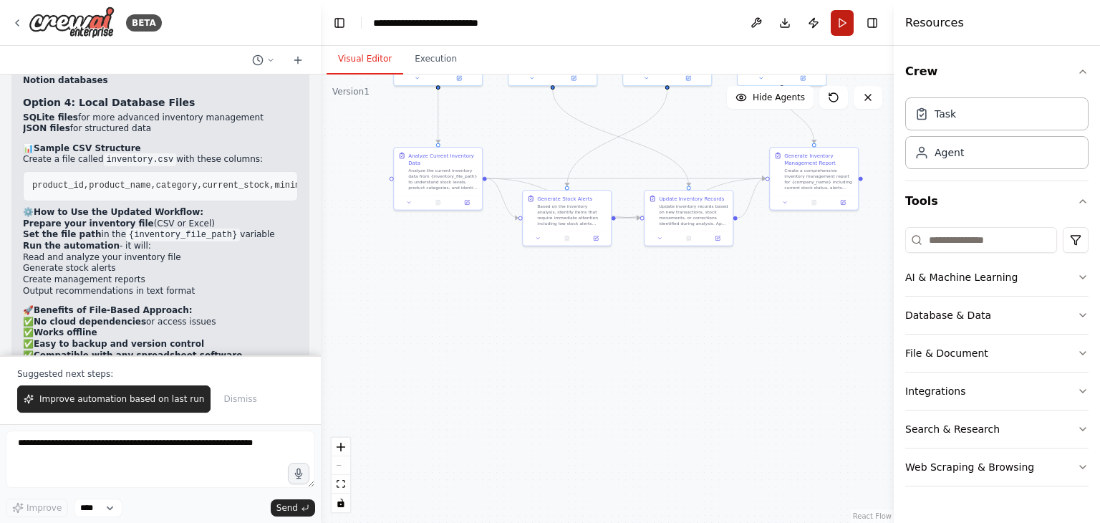
click at [848, 16] on button "Run" at bounding box center [841, 23] width 23 height 26
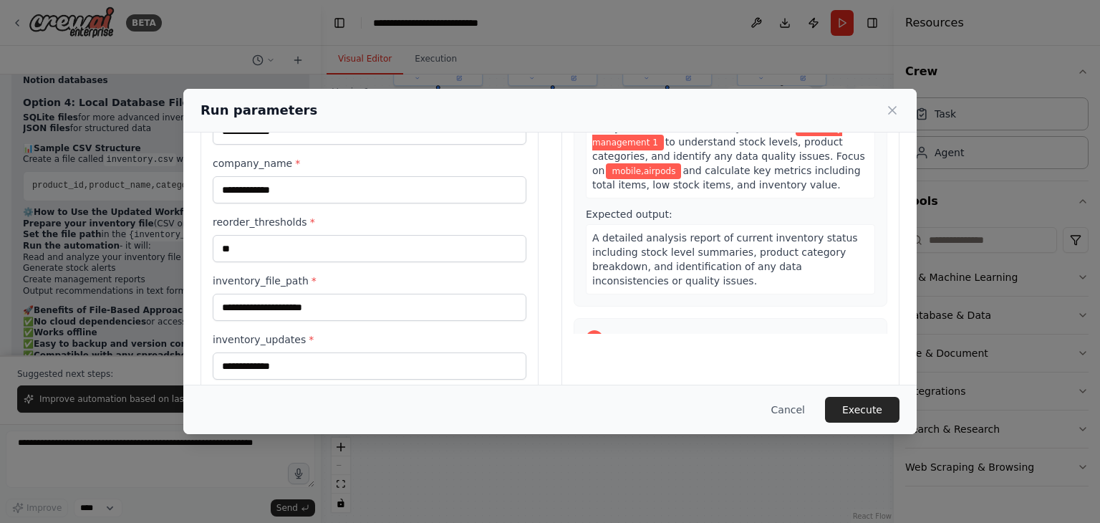
scroll to position [165, 0]
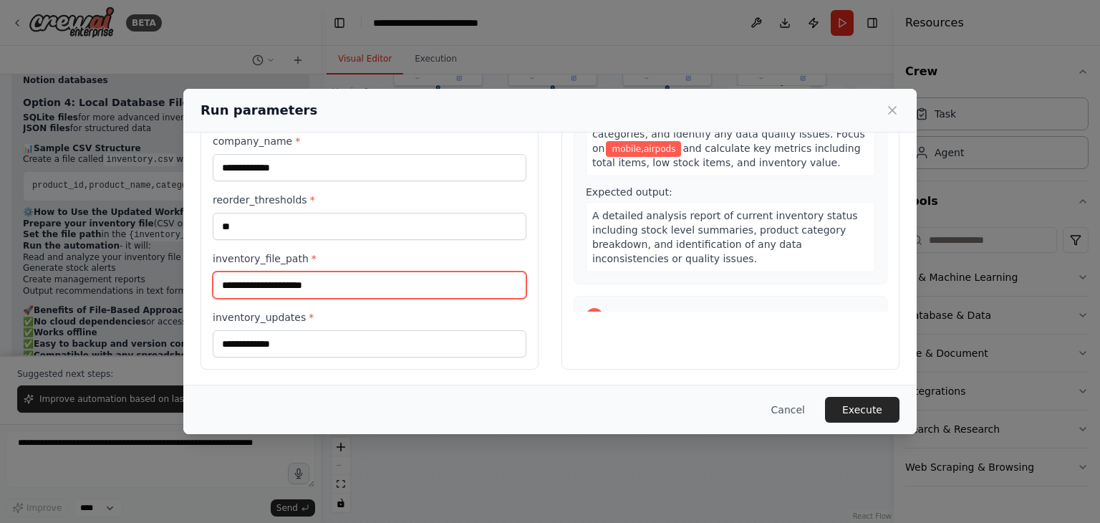
drag, startPoint x: 335, startPoint y: 284, endPoint x: 200, endPoint y: 278, distance: 134.7
click at [200, 278] on div "**********" at bounding box center [369, 176] width 338 height 385
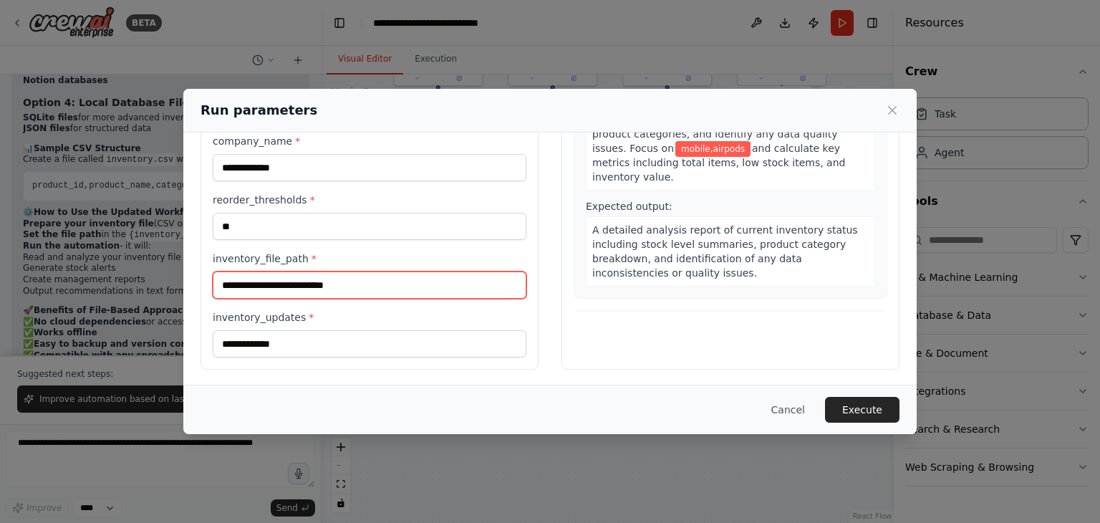
paste input "**********"
type input "**********"
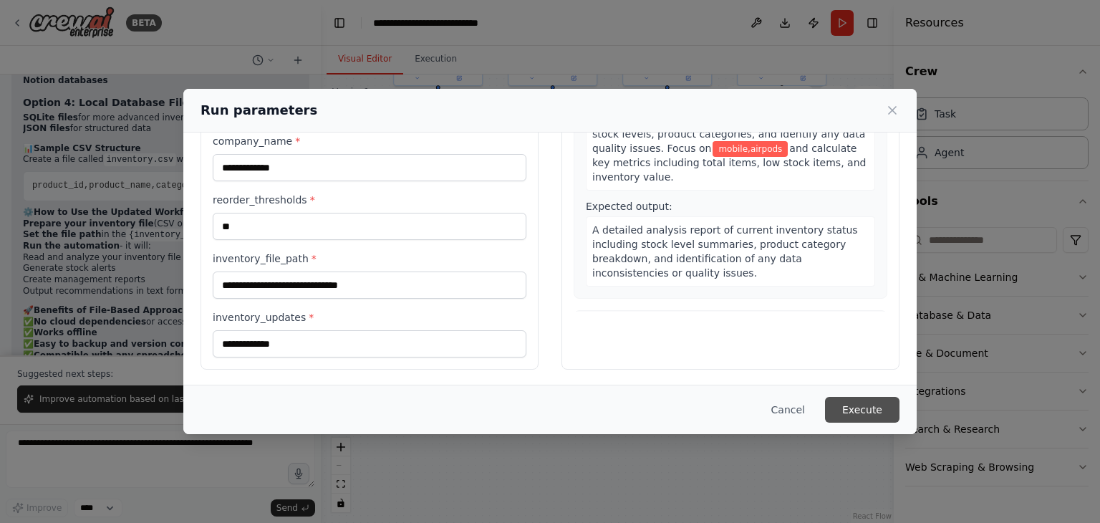
click at [865, 418] on button "Execute" at bounding box center [862, 410] width 74 height 26
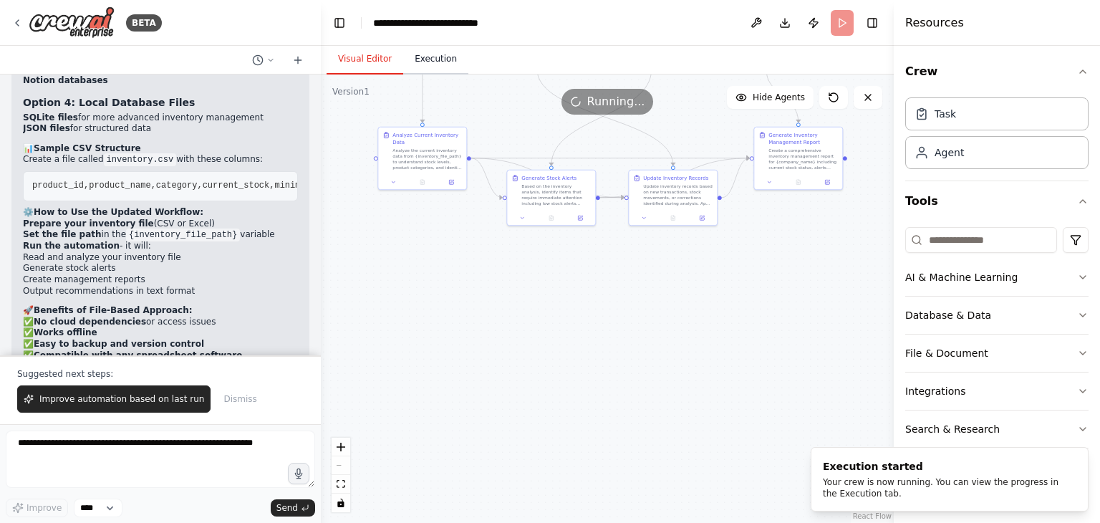
click at [430, 64] on button "Execution" at bounding box center [435, 59] width 65 height 30
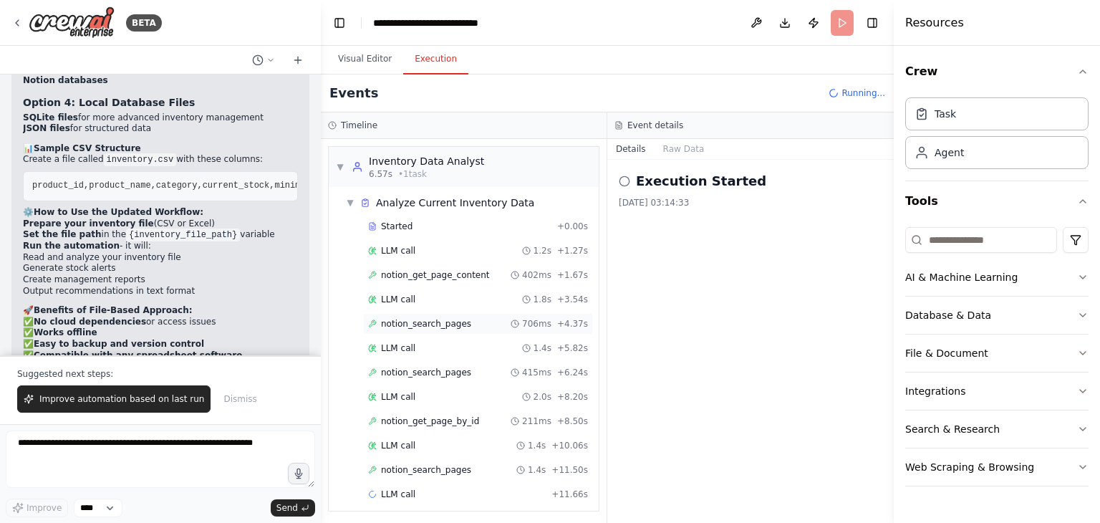
scroll to position [0, 0]
click at [349, 59] on button "Visual Editor" at bounding box center [364, 59] width 77 height 30
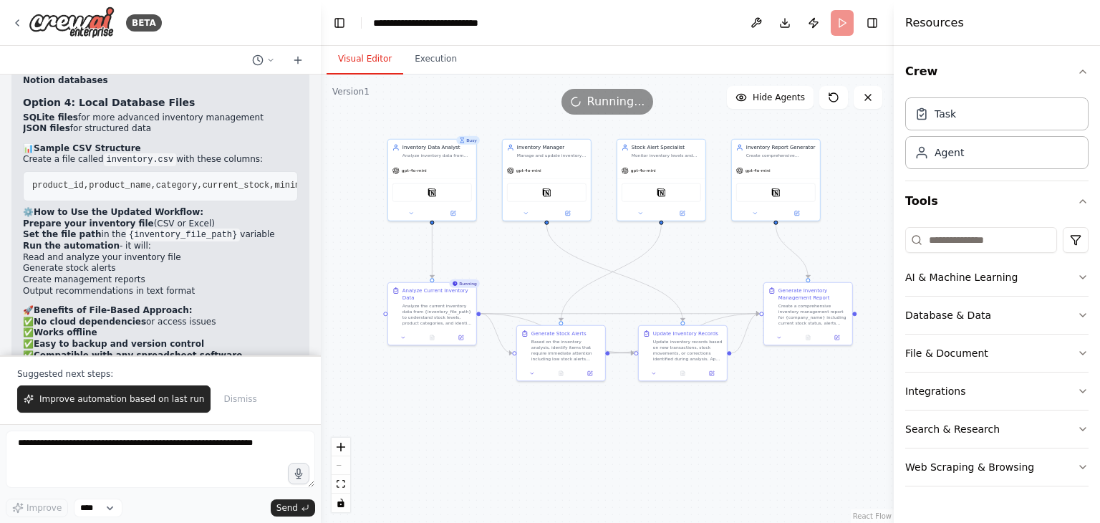
drag, startPoint x: 524, startPoint y: 120, endPoint x: 534, endPoint y: 276, distance: 155.7
click at [534, 276] on div ".deletable-edge-delete-btn { width: 20px; height: 20px; border: 0px solid #ffff…" at bounding box center [607, 298] width 573 height 448
click at [432, 336] on icon at bounding box center [432, 336] width 2 height 0
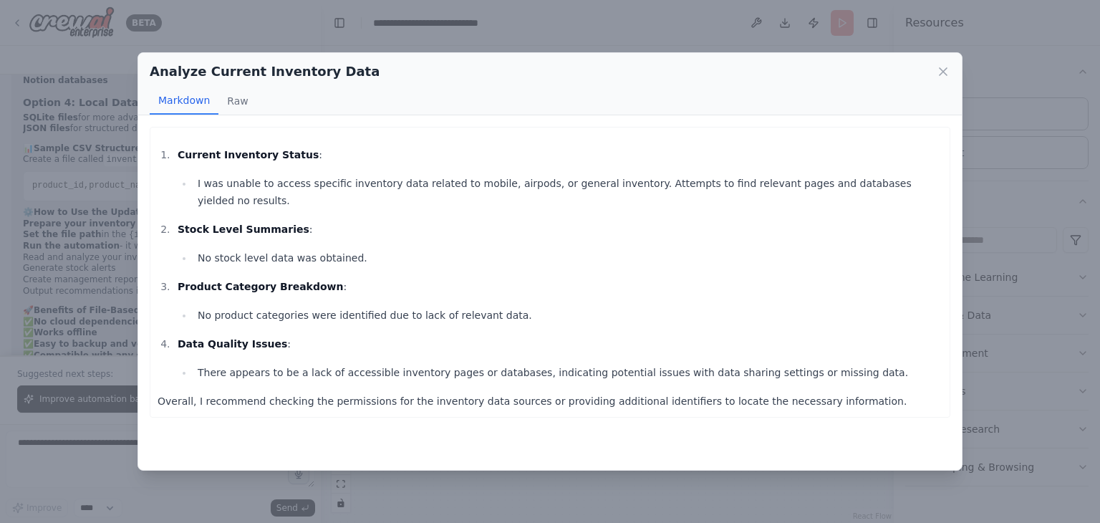
click at [939, 74] on icon at bounding box center [943, 71] width 14 height 14
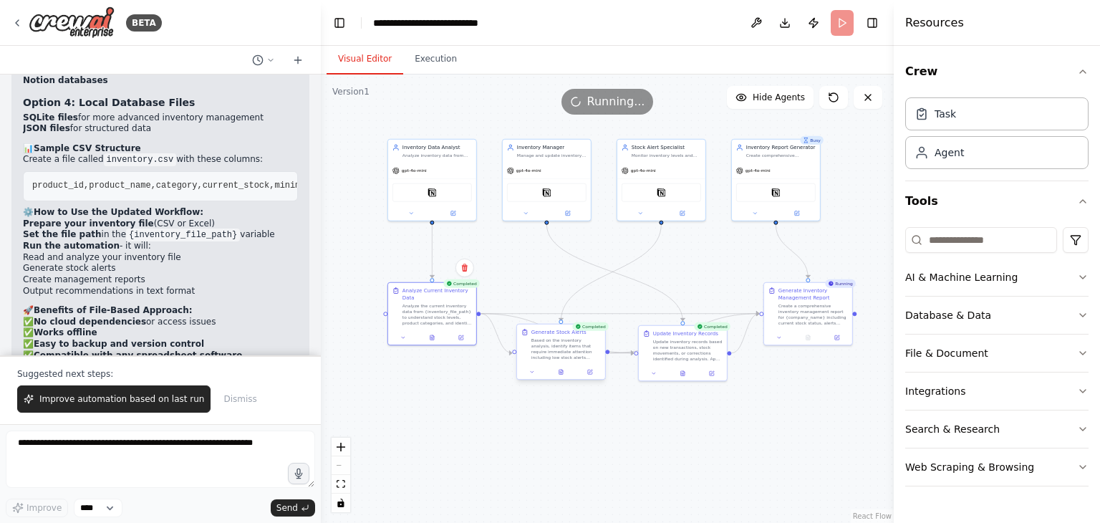
click at [558, 377] on div at bounding box center [561, 371] width 88 height 15
click at [564, 375] on button at bounding box center [561, 371] width 30 height 9
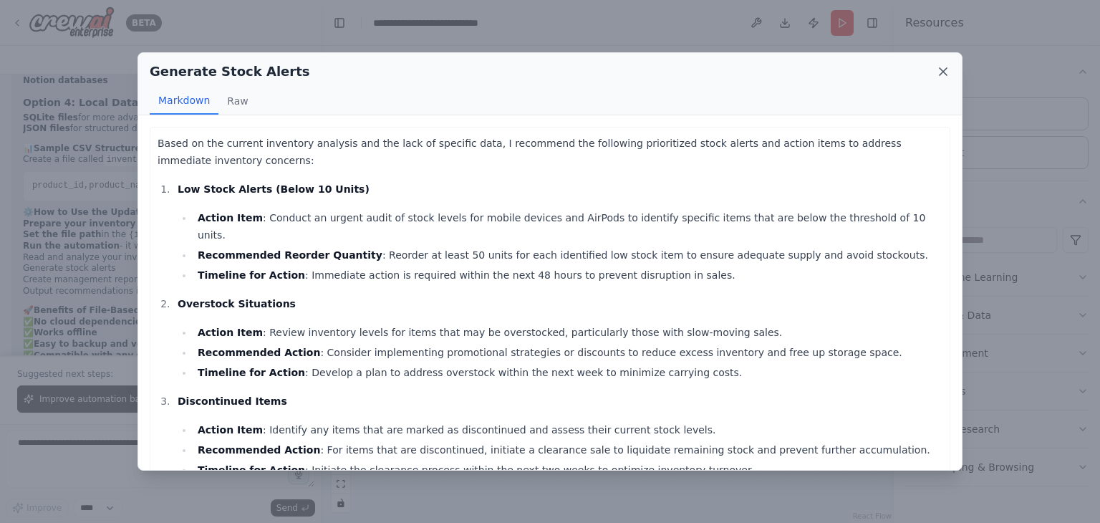
click at [937, 69] on icon at bounding box center [943, 71] width 14 height 14
